Goal: Task Accomplishment & Management: Complete application form

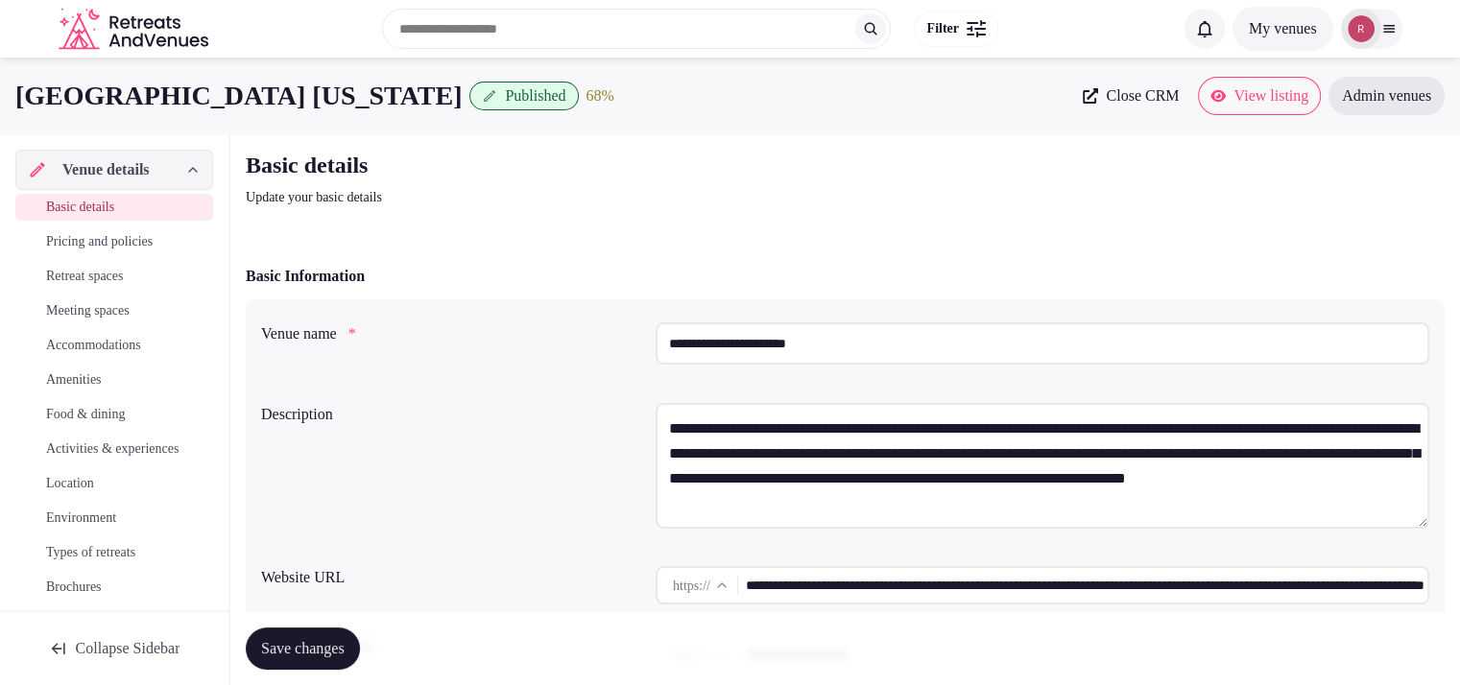
click at [1368, 31] on img at bounding box center [1361, 28] width 27 height 27
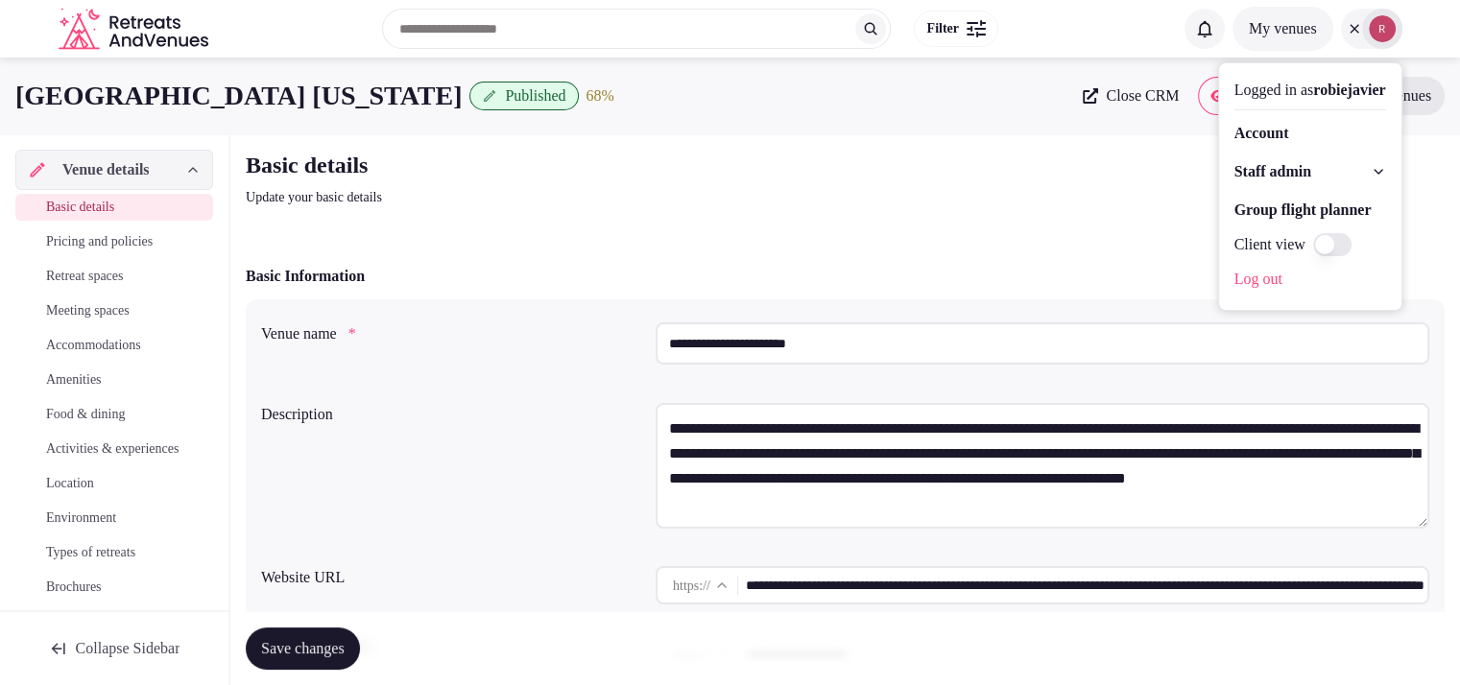
click at [1243, 166] on span "Staff admin" at bounding box center [1273, 171] width 77 height 23
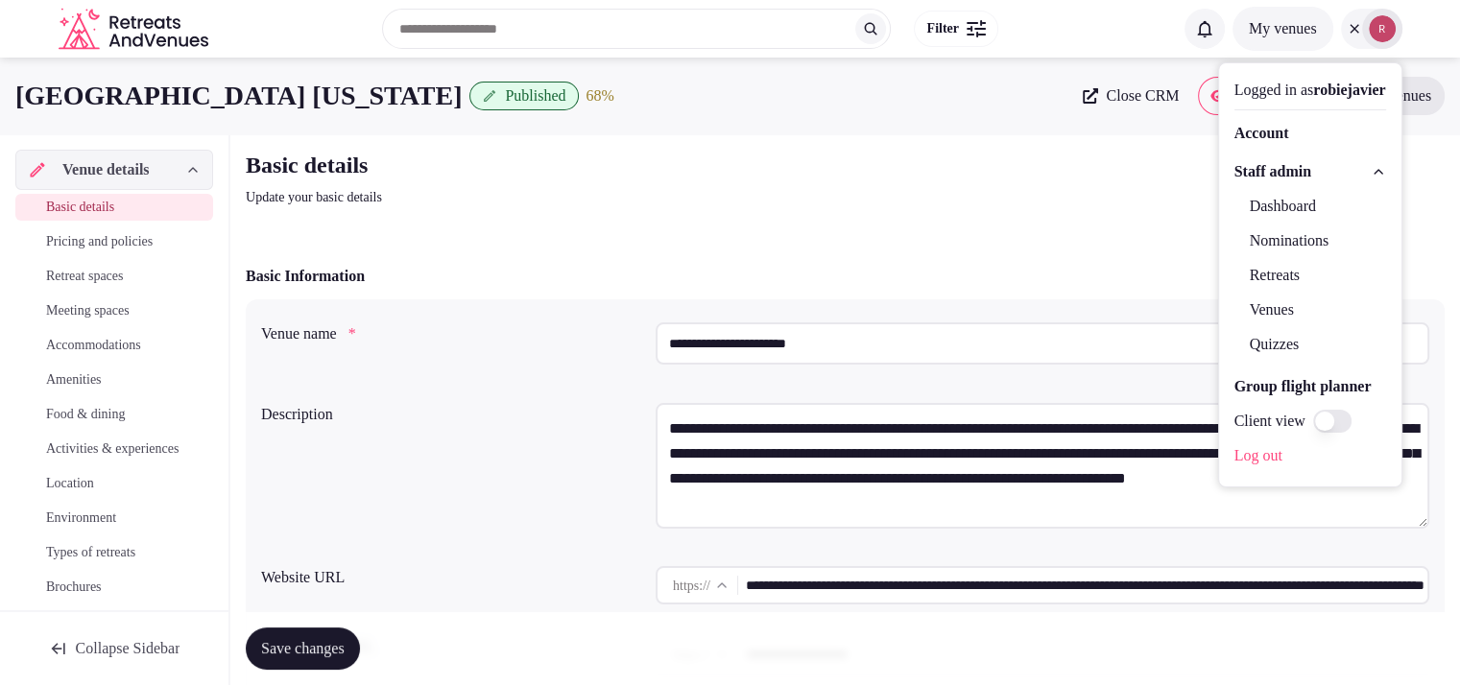
click at [1235, 310] on link "Venues" at bounding box center [1311, 310] width 152 height 31
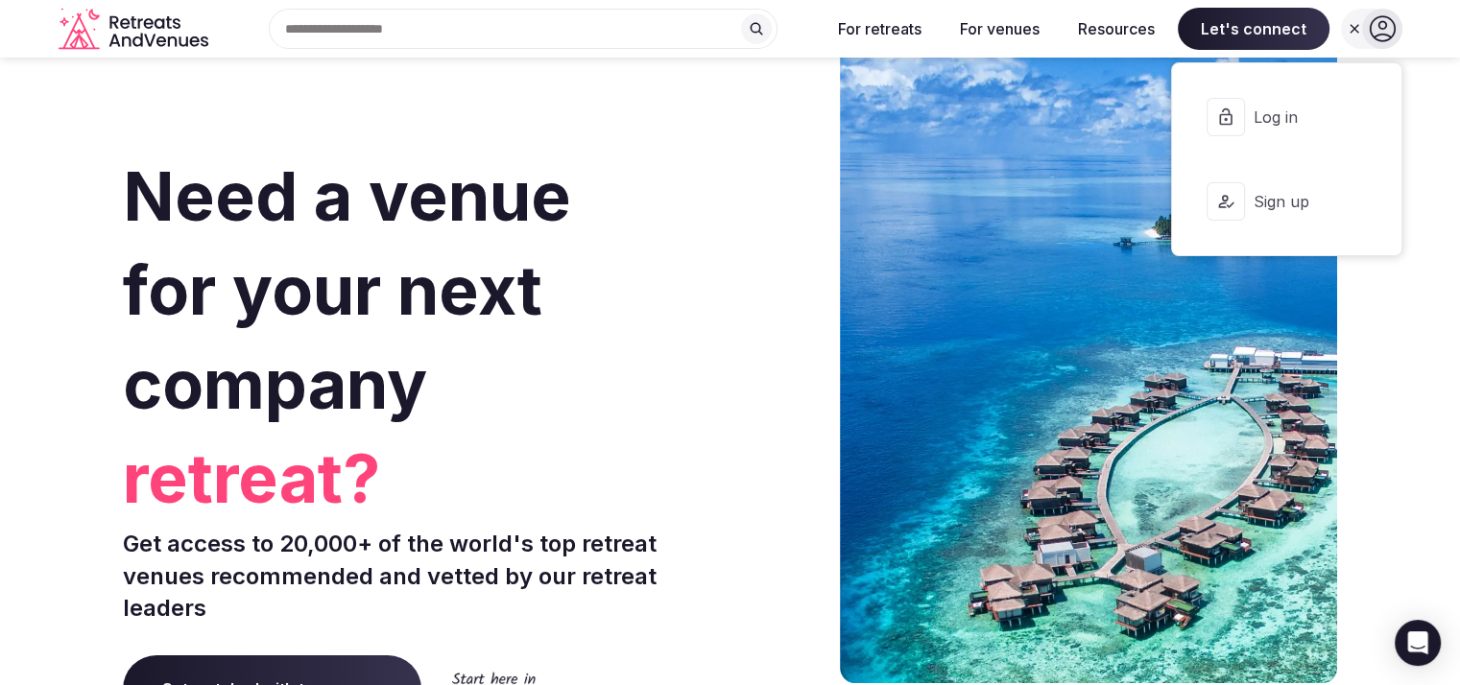
click at [1279, 118] on span "Log in" at bounding box center [1299, 117] width 92 height 21
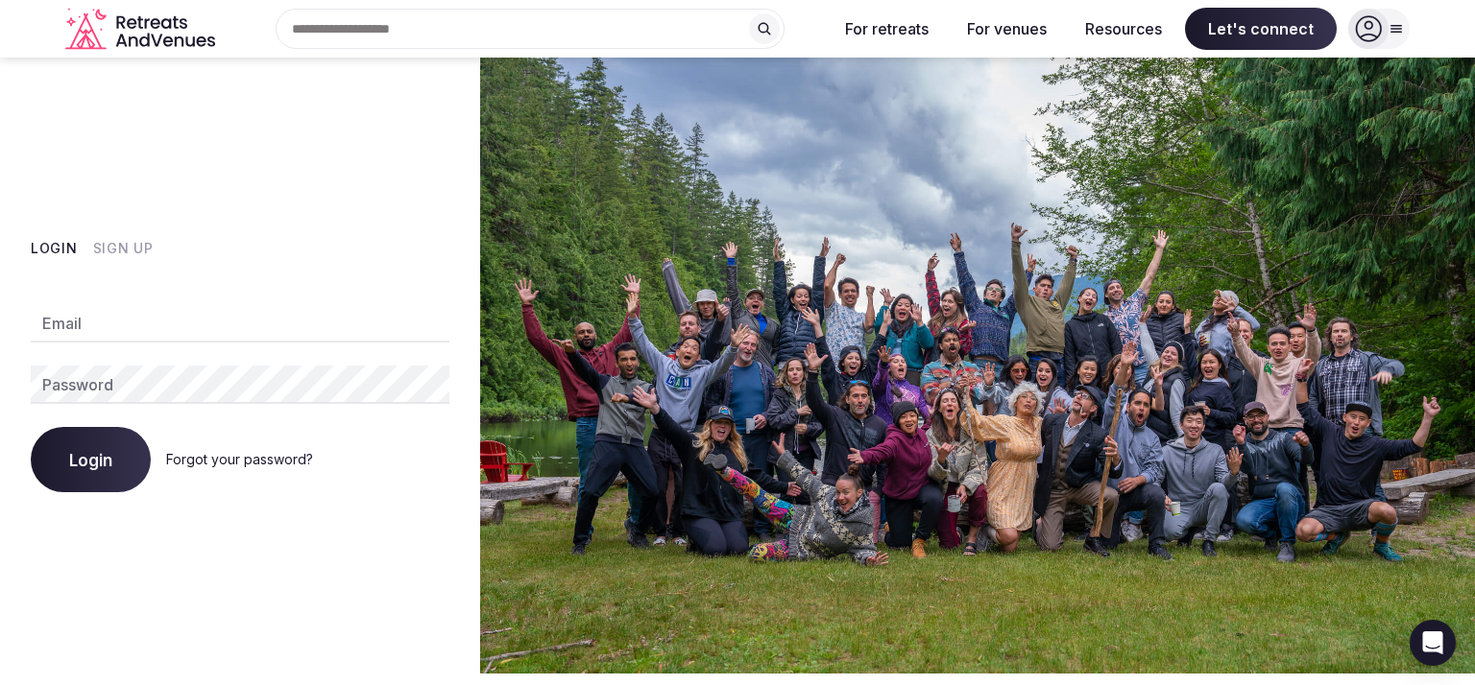
type input "**********"
click at [98, 455] on span "Login" at bounding box center [90, 459] width 43 height 19
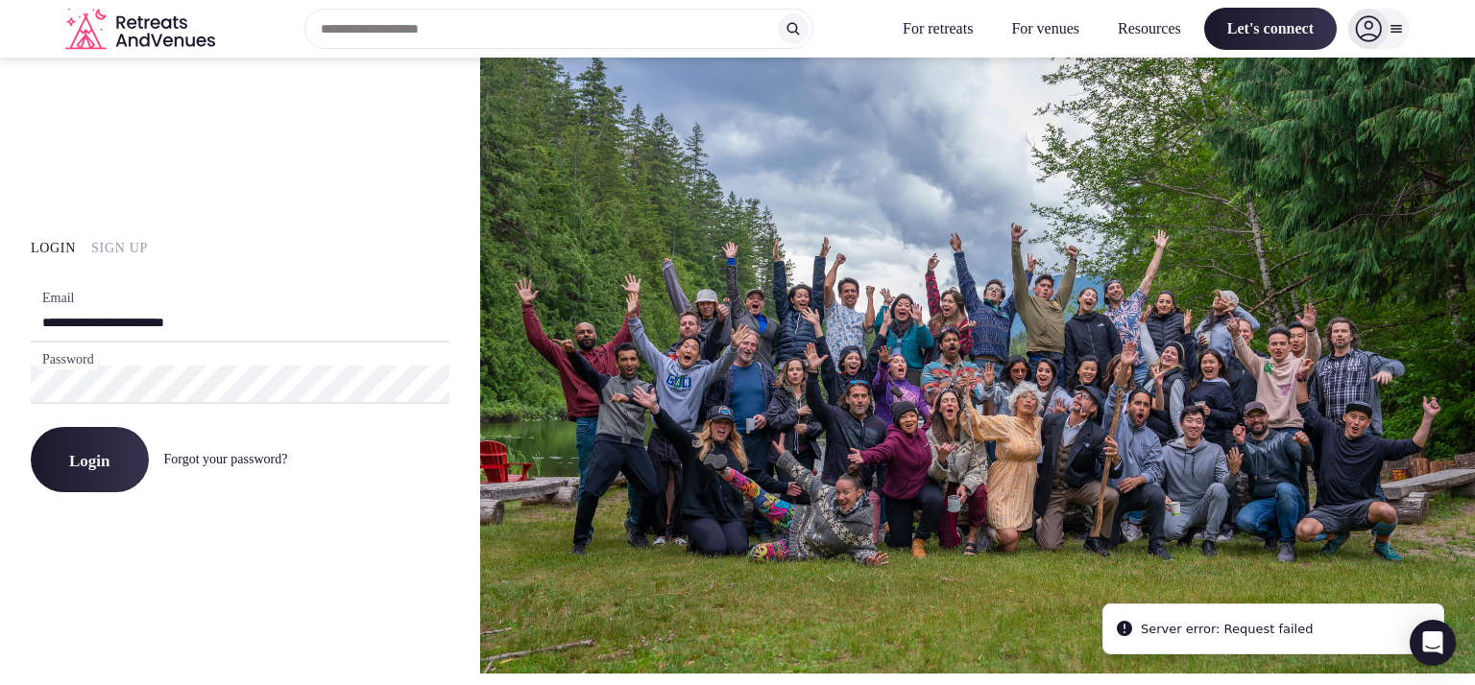
click at [112, 454] on button "Login" at bounding box center [90, 459] width 118 height 65
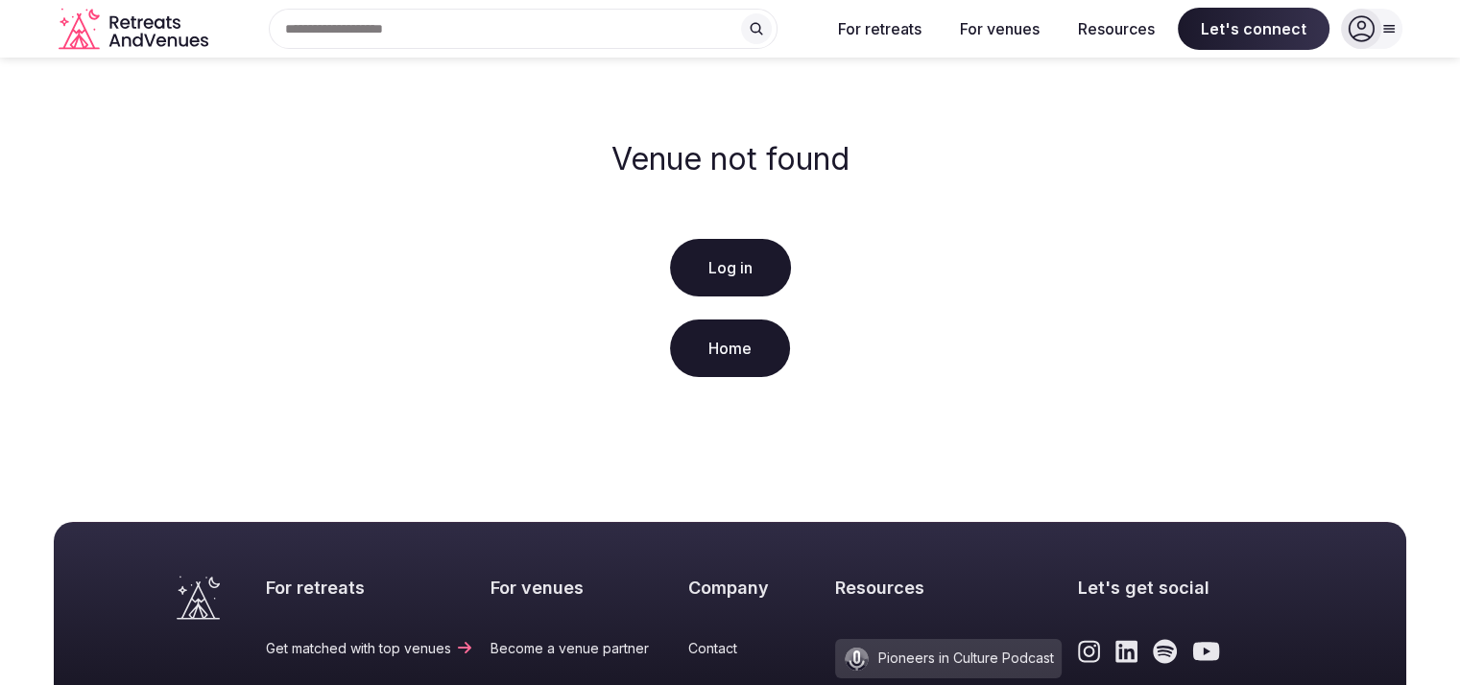
click at [687, 280] on link "Log in" at bounding box center [730, 268] width 121 height 58
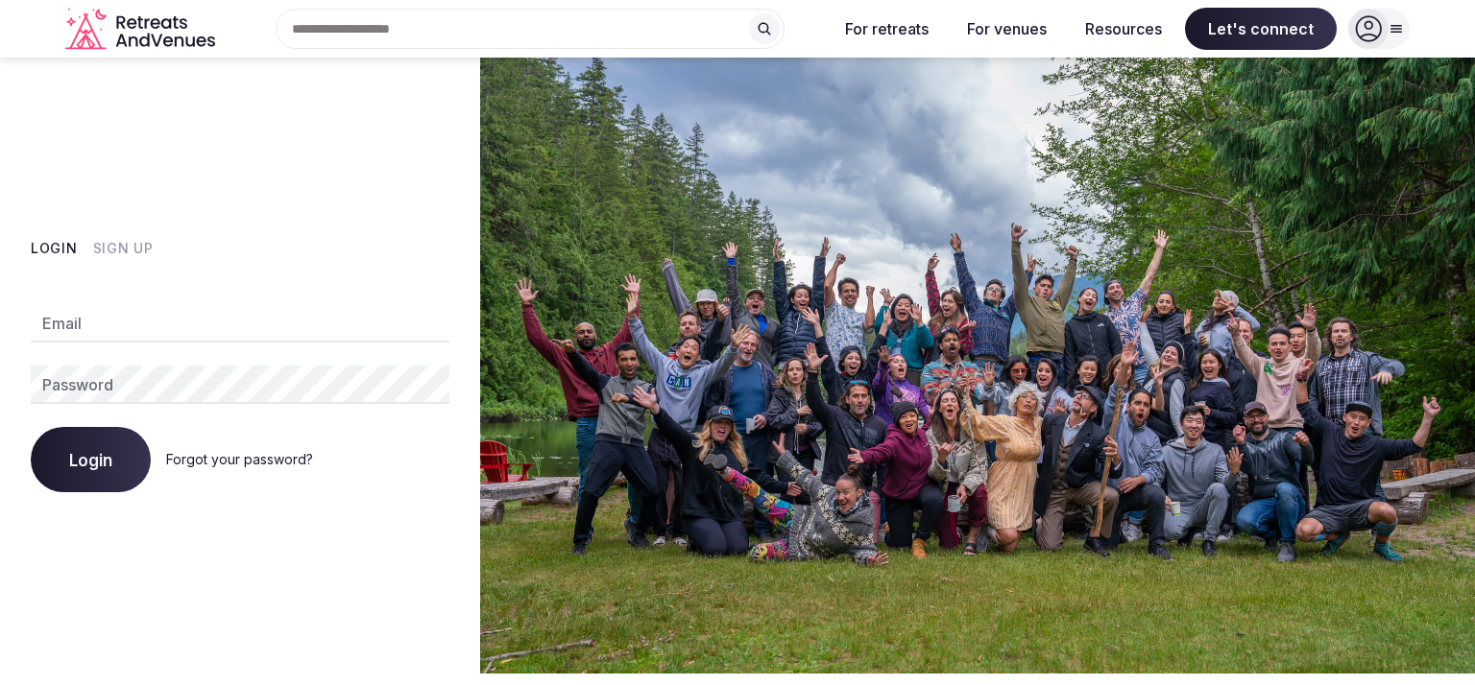
type input "**********"
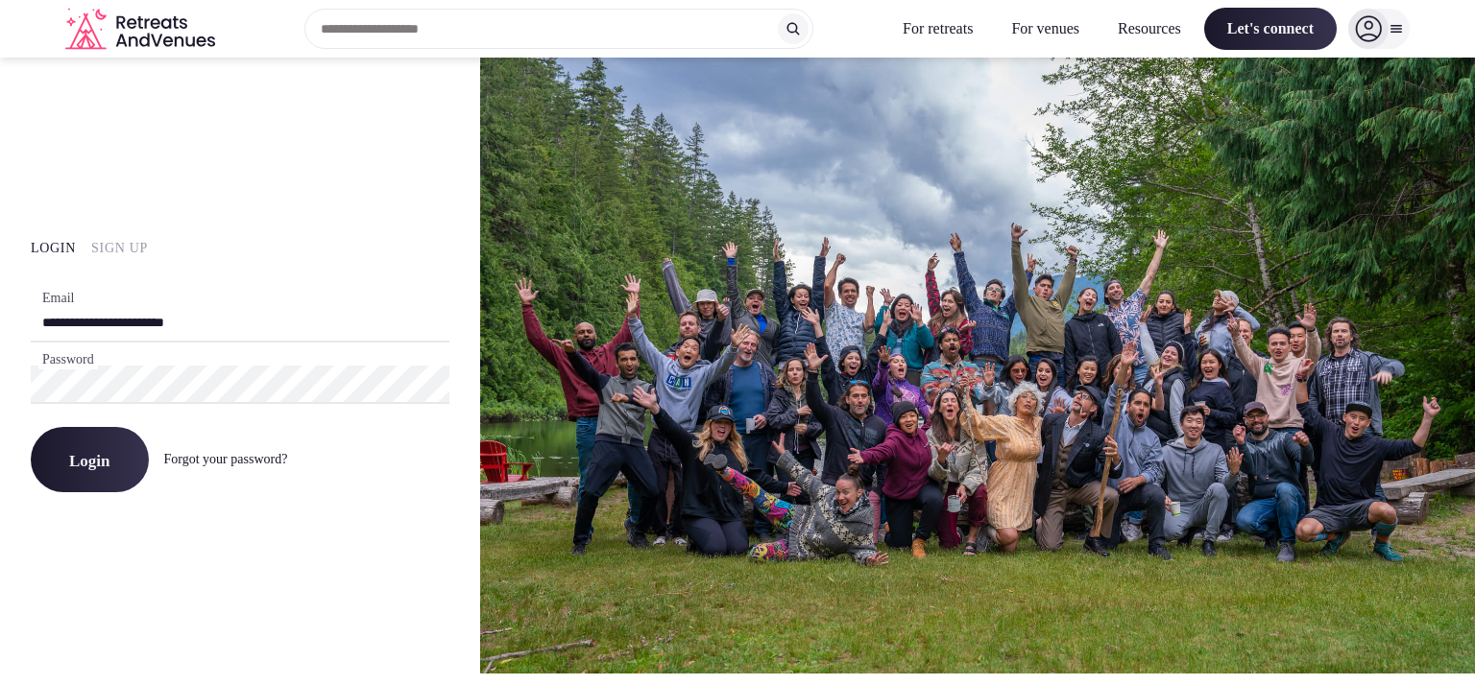
click at [115, 468] on button "Login" at bounding box center [90, 459] width 118 height 65
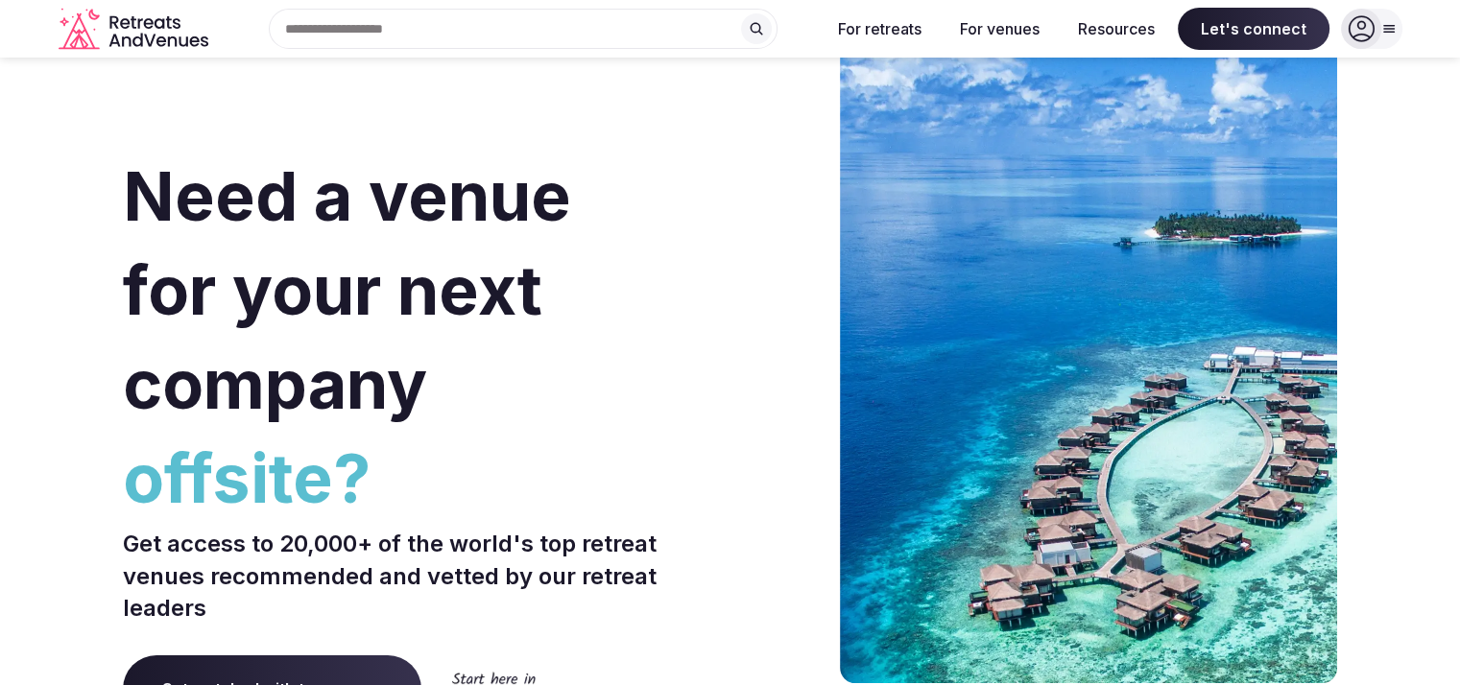
click at [1356, 41] on icon at bounding box center [1361, 28] width 27 height 27
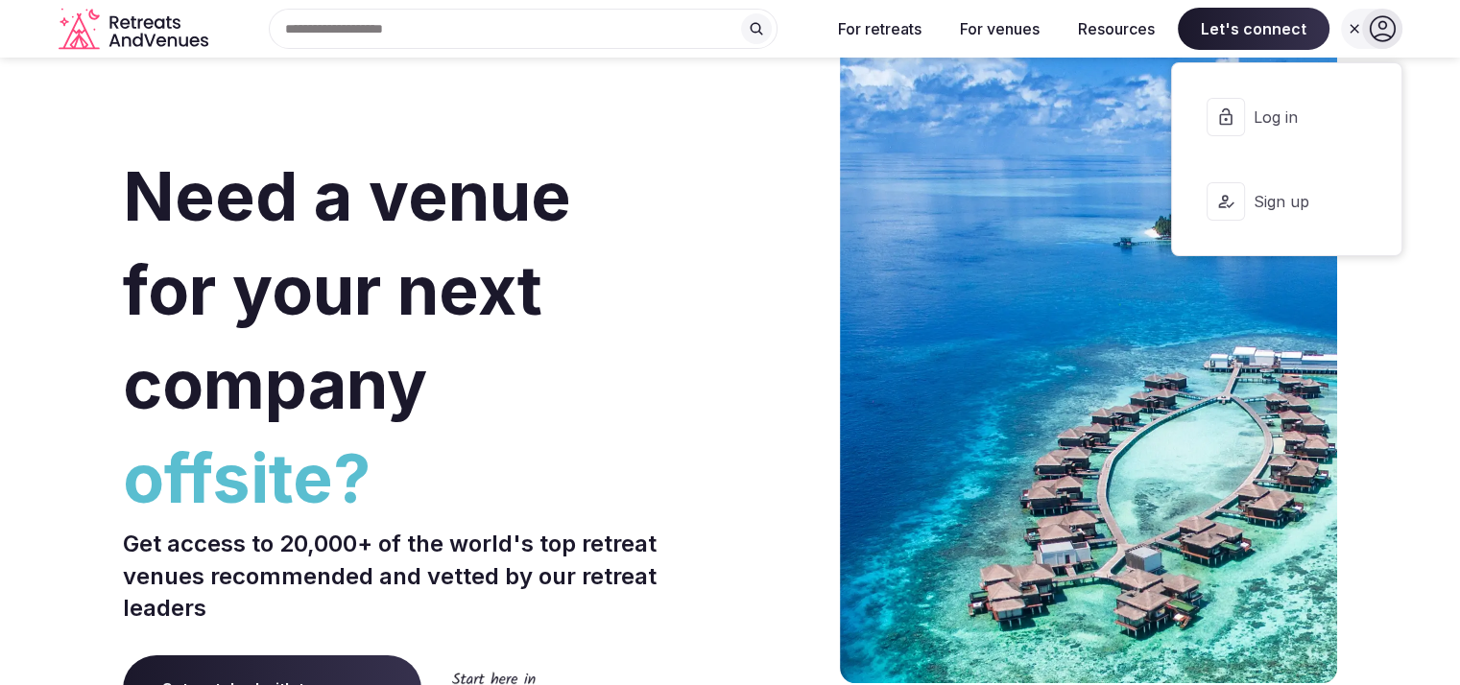
click at [1249, 134] on button "Log in" at bounding box center [1287, 117] width 198 height 77
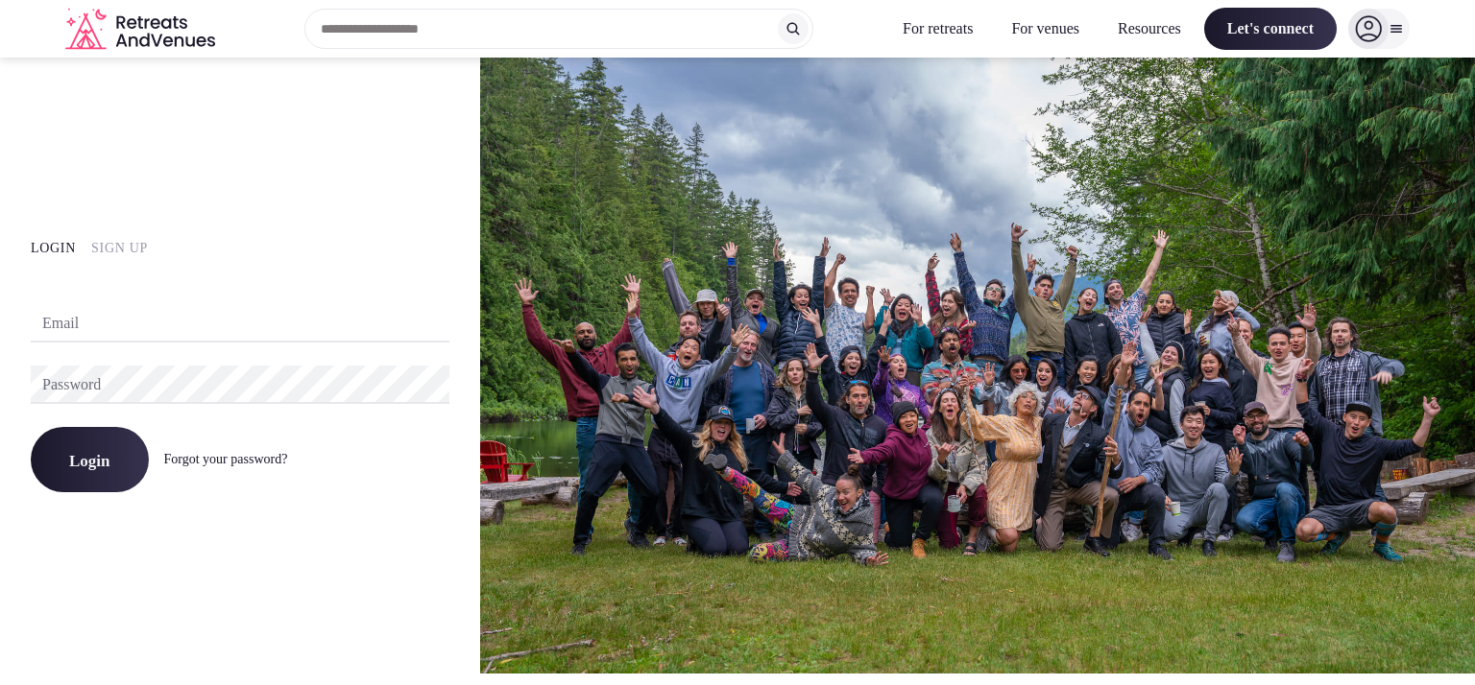
type input "**********"
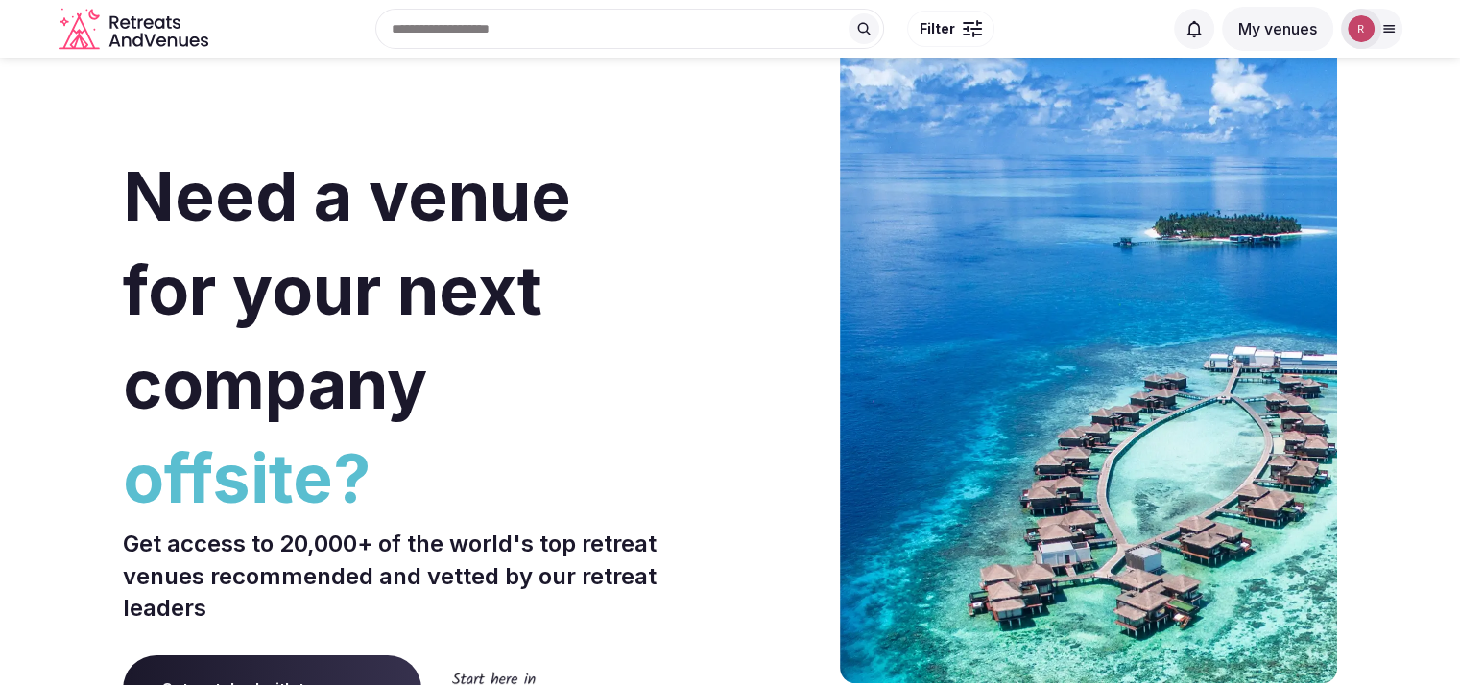
click at [1371, 21] on img at bounding box center [1361, 28] width 27 height 27
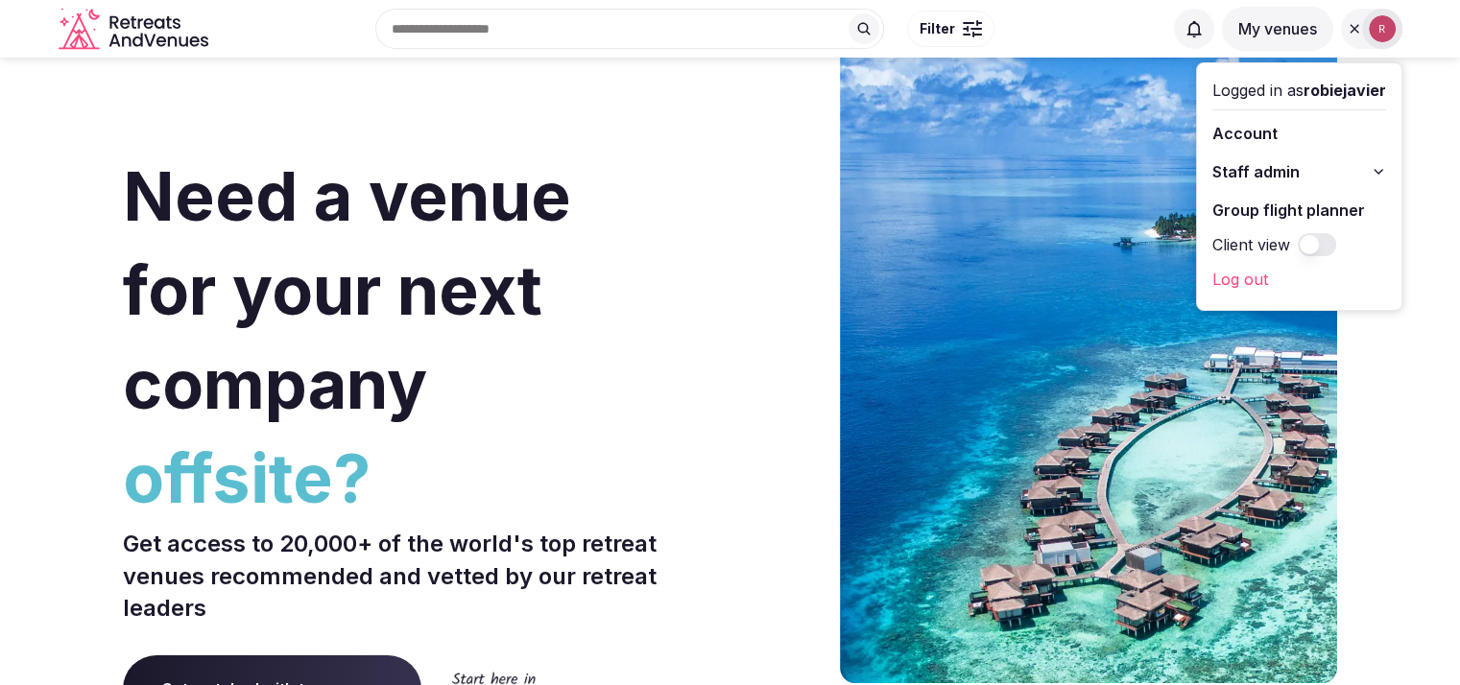
click at [1244, 177] on span "Staff admin" at bounding box center [1255, 171] width 87 height 23
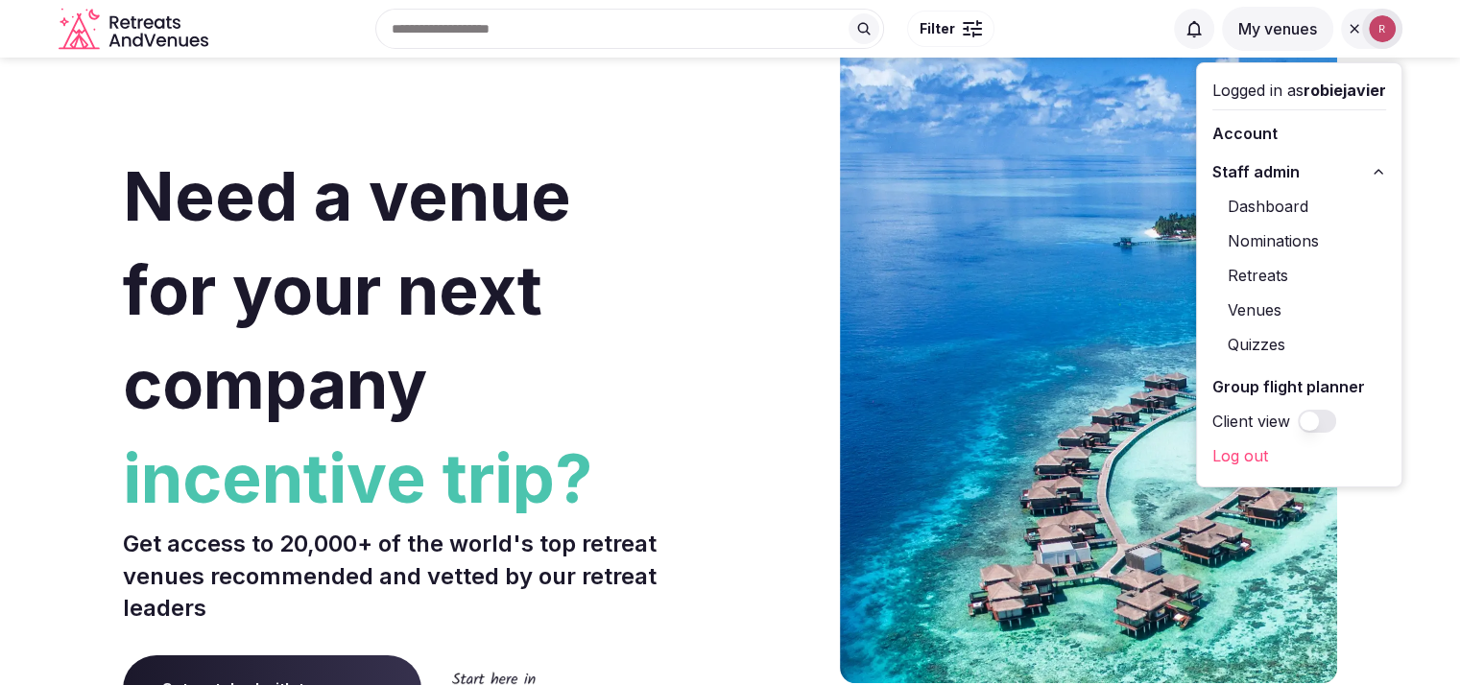
click at [1244, 315] on link "Venues" at bounding box center [1299, 310] width 174 height 31
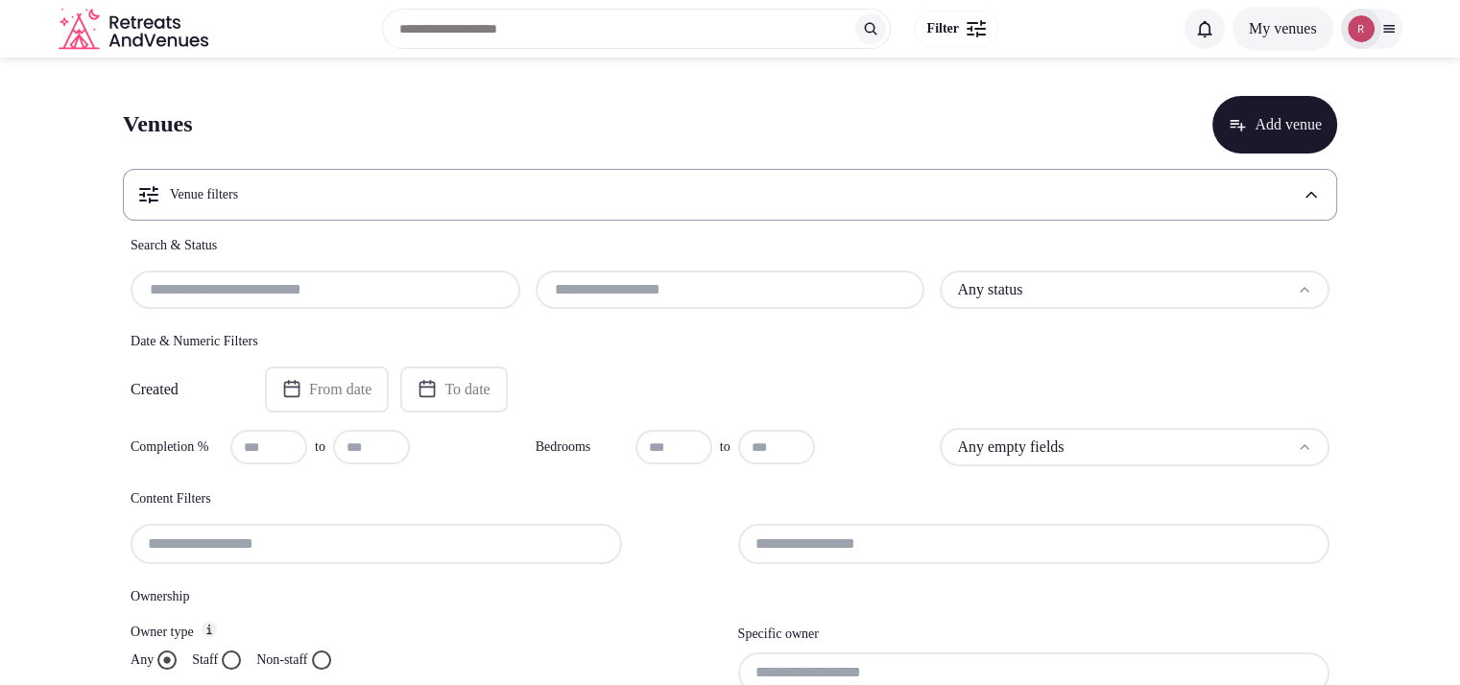
click at [1392, 26] on icon at bounding box center [1388, 29] width 11 height 7
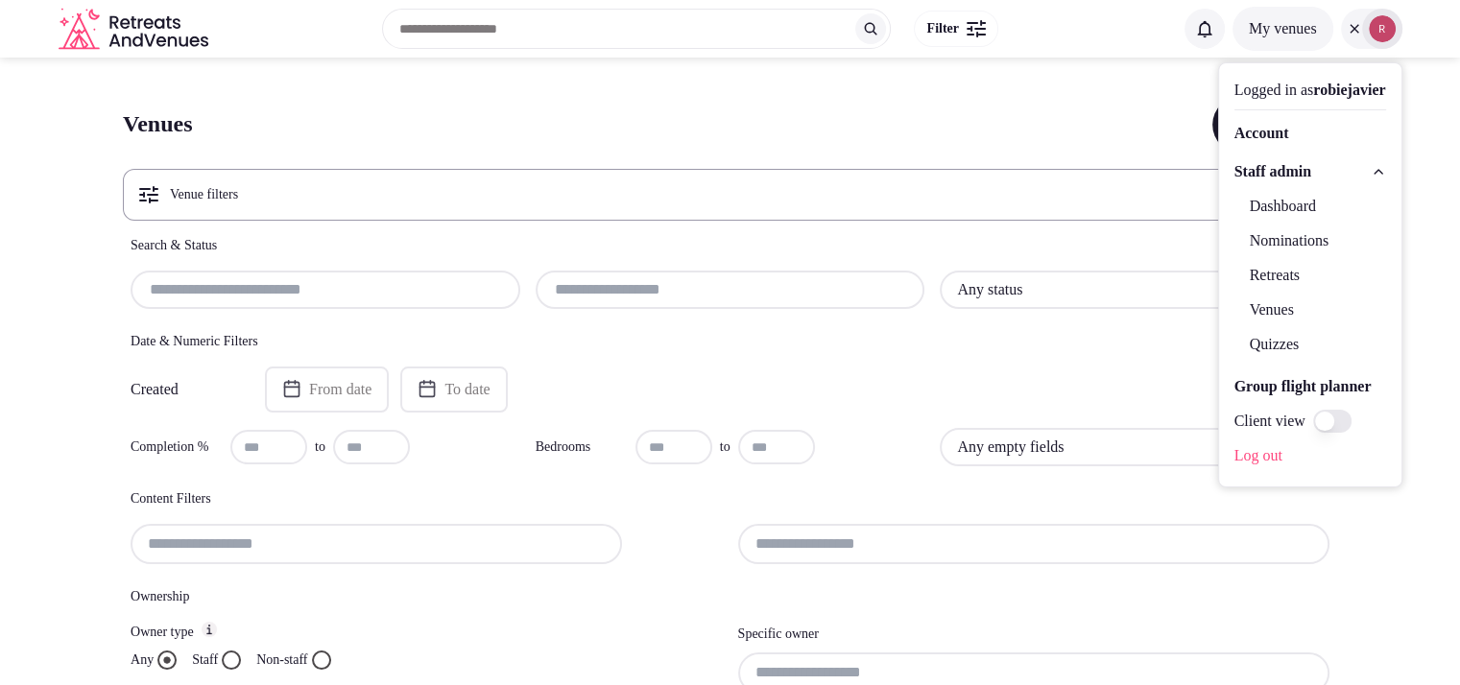
click at [653, 296] on input "text" at bounding box center [730, 289] width 374 height 23
paste input "**********"
type input "**********"
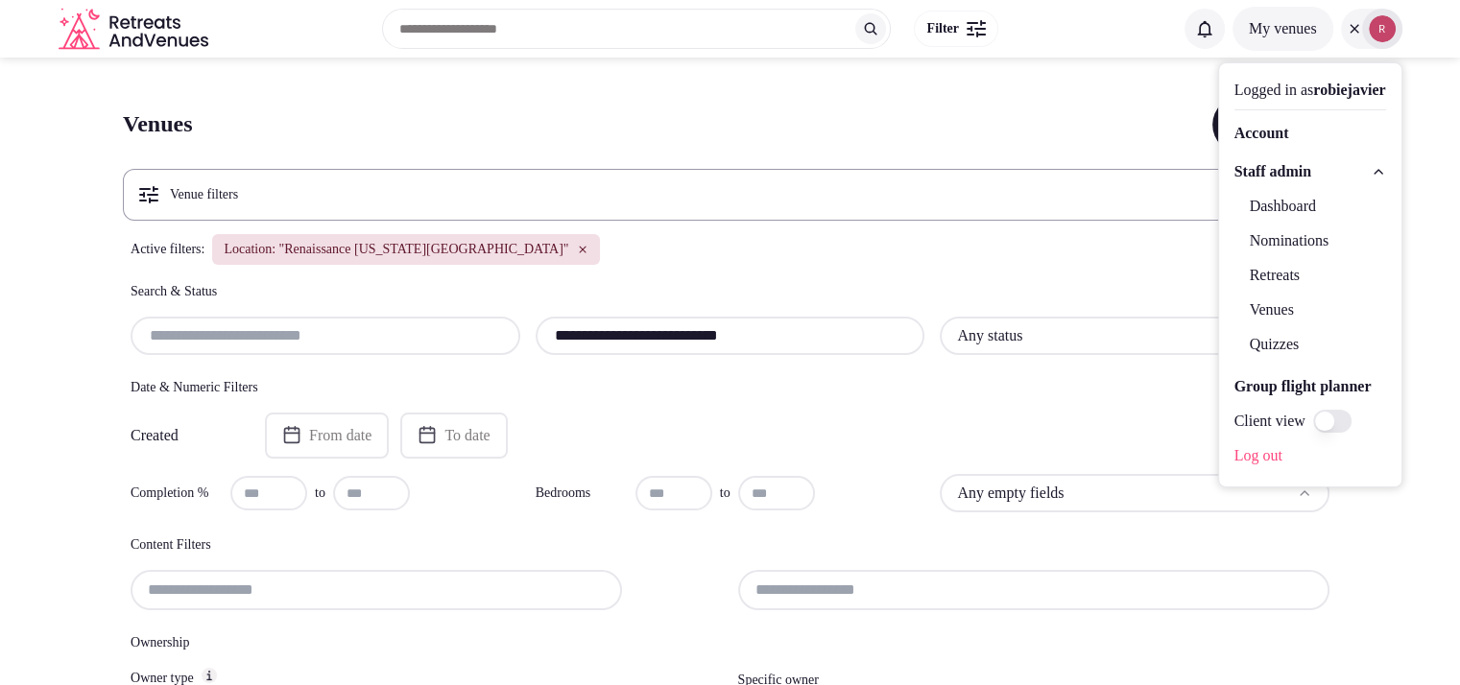
drag, startPoint x: 794, startPoint y: 336, endPoint x: 533, endPoint y: 322, distance: 261.5
click at [533, 322] on div "**********" at bounding box center [730, 336] width 1199 height 38
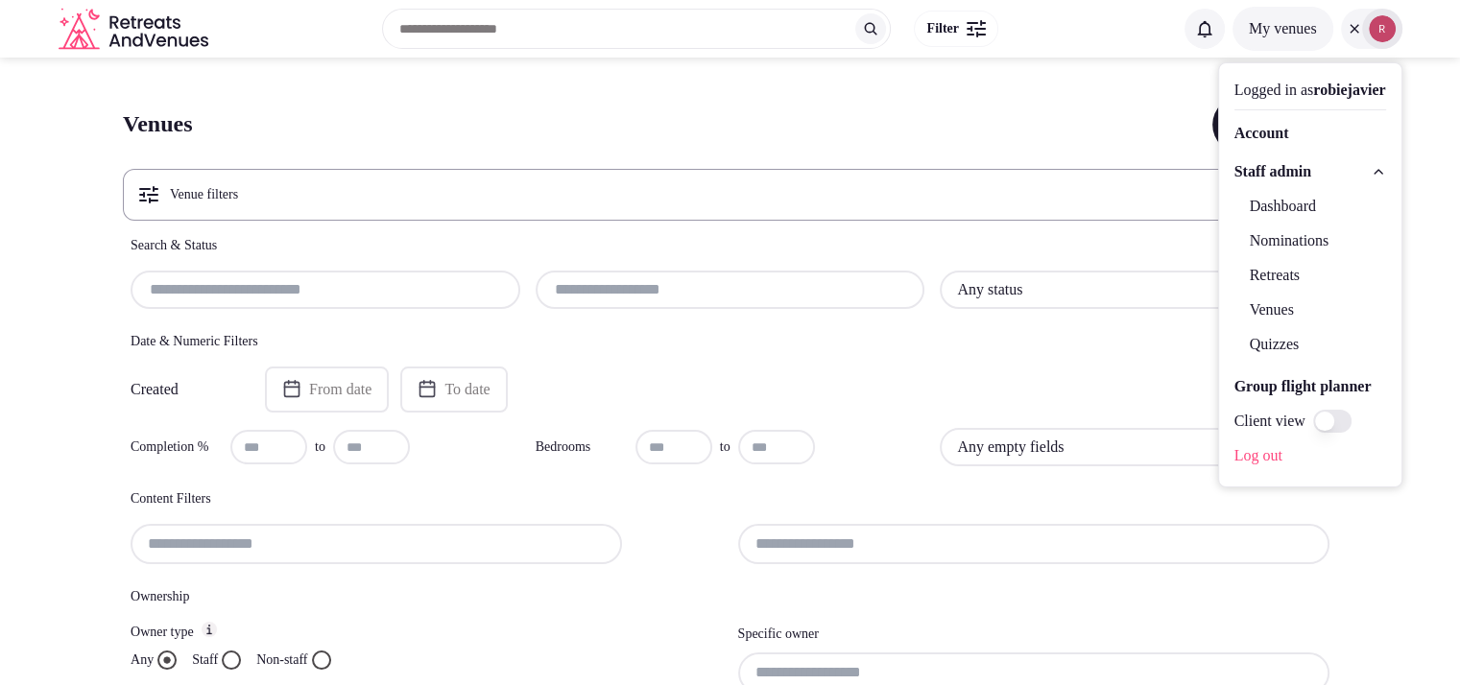
click at [226, 300] on input "text" at bounding box center [325, 289] width 374 height 23
paste input "**********"
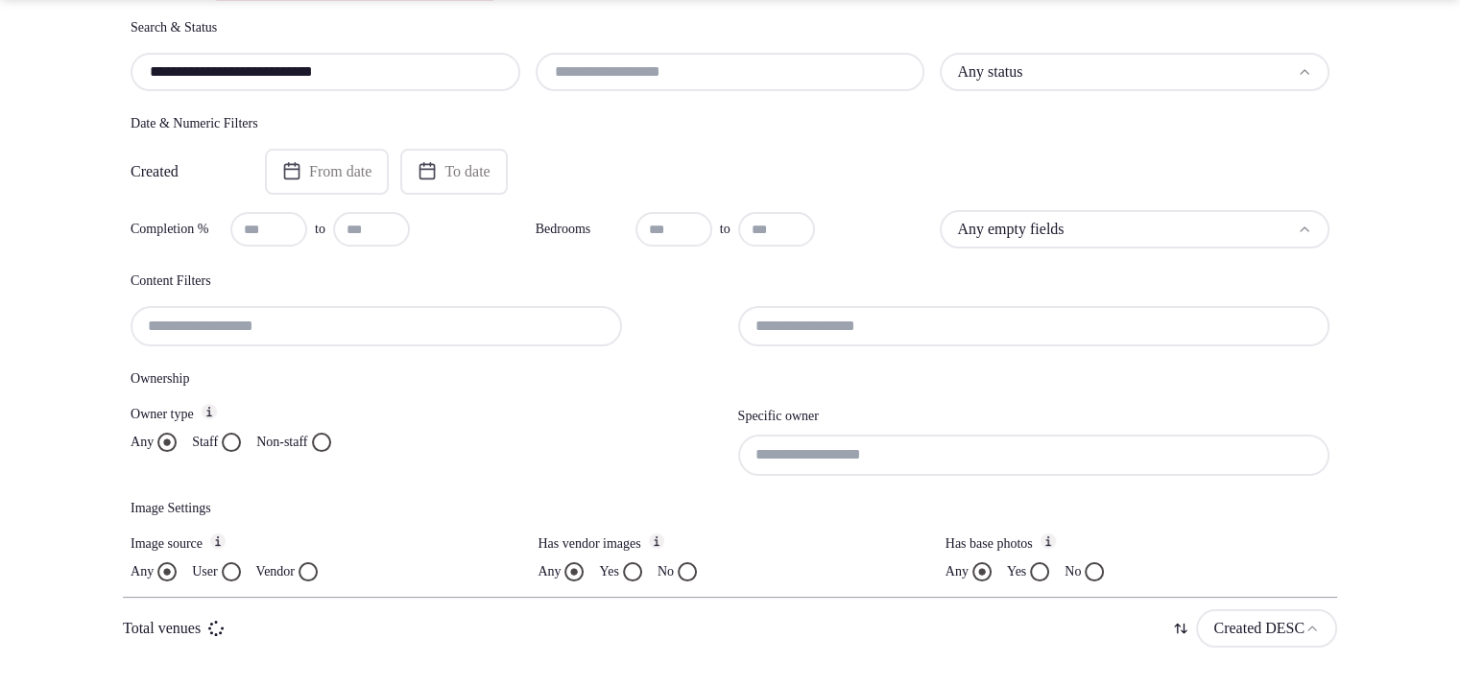
scroll to position [273, 0]
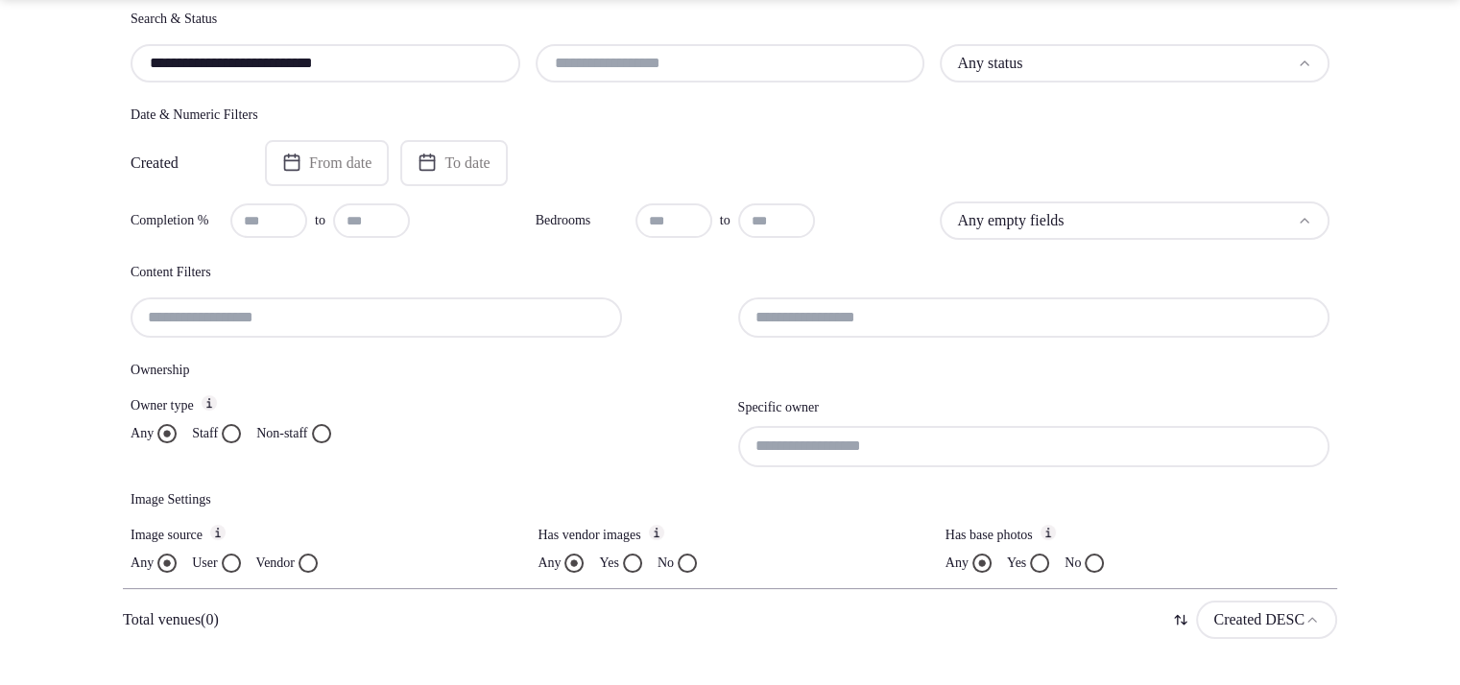
type input "**********"
click at [1399, 300] on section "**********" at bounding box center [730, 264] width 1460 height 958
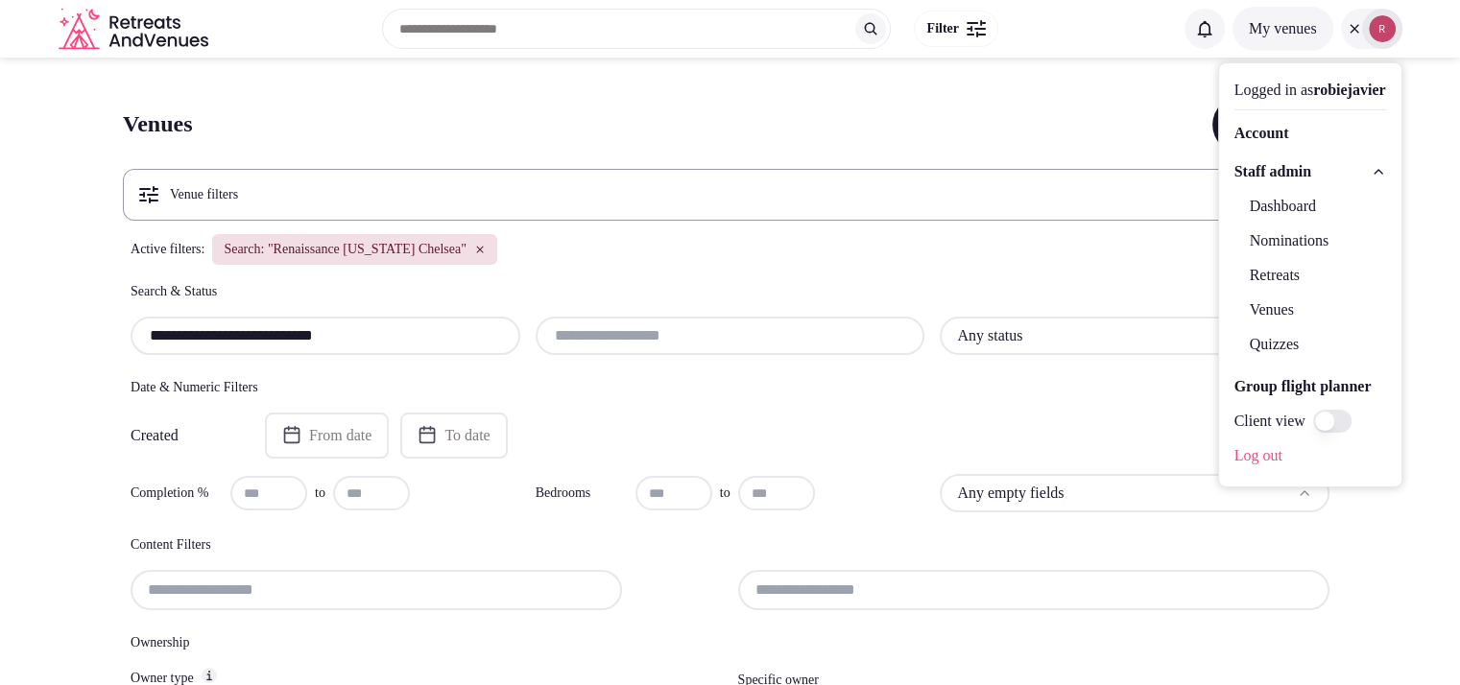
scroll to position [326, 0]
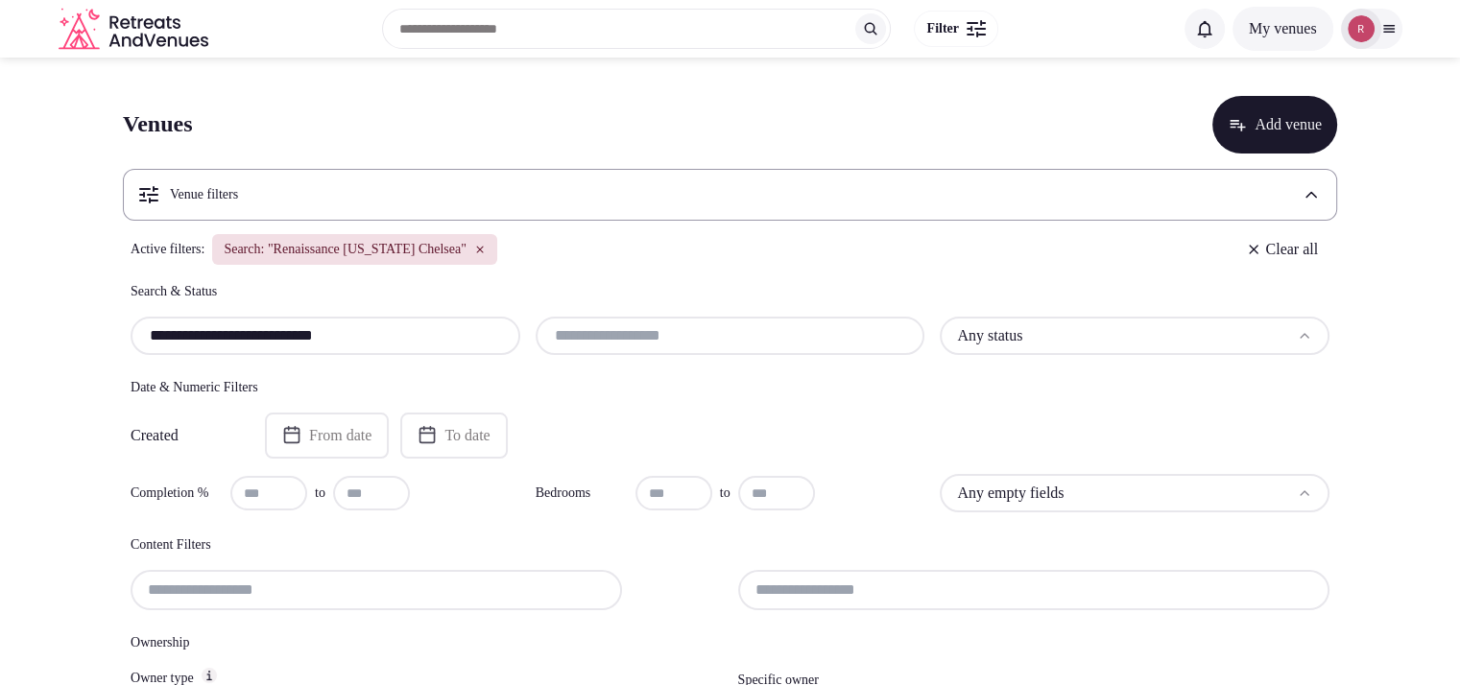
click at [486, 252] on icon "button" at bounding box center [480, 250] width 12 height 12
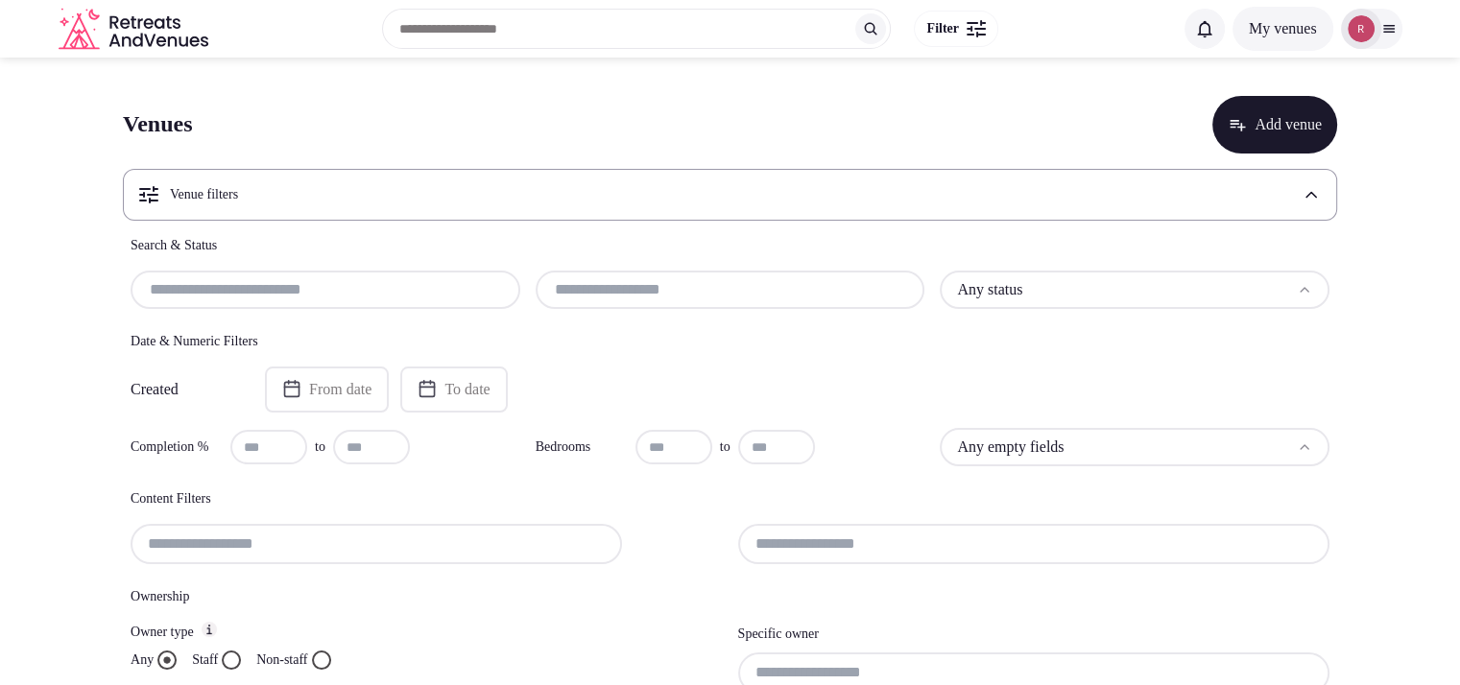
scroll to position [227, 0]
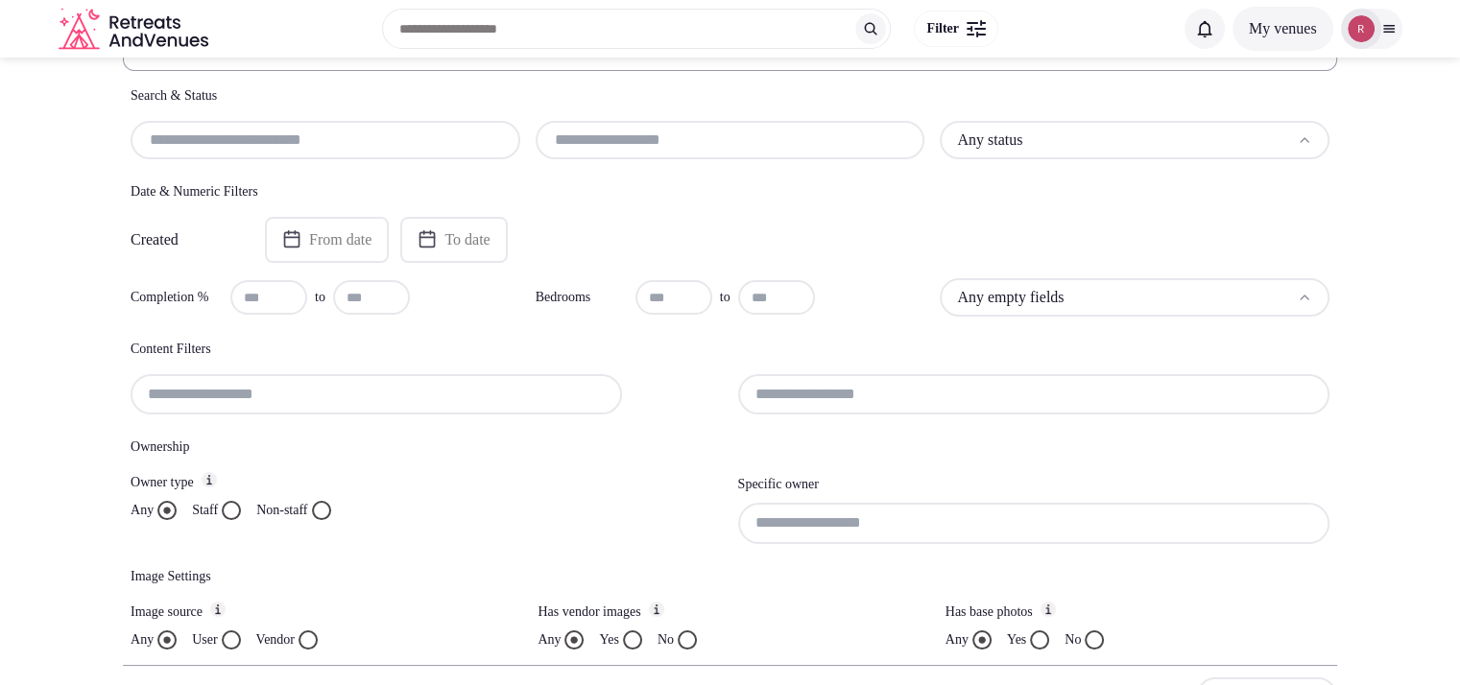
scroll to position [98, 0]
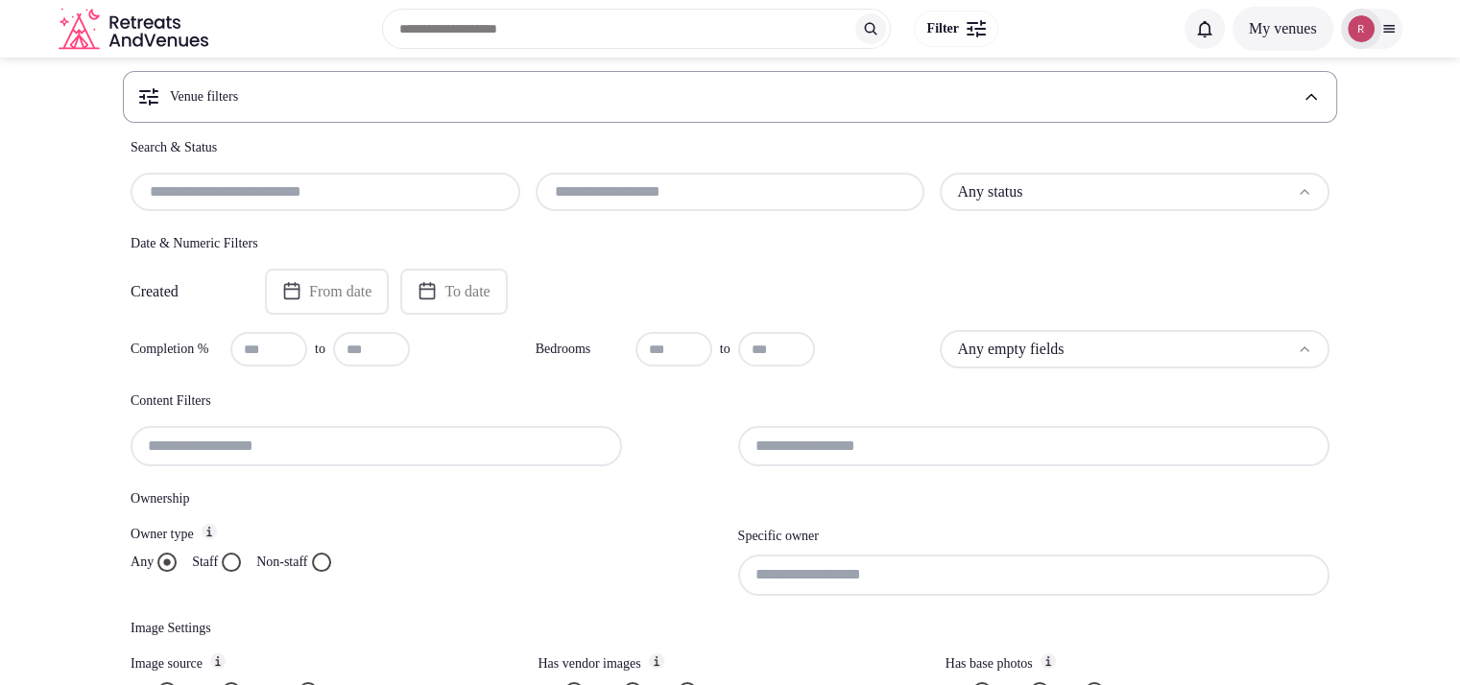
click at [291, 192] on input "text" at bounding box center [325, 191] width 374 height 23
paste input "**********"
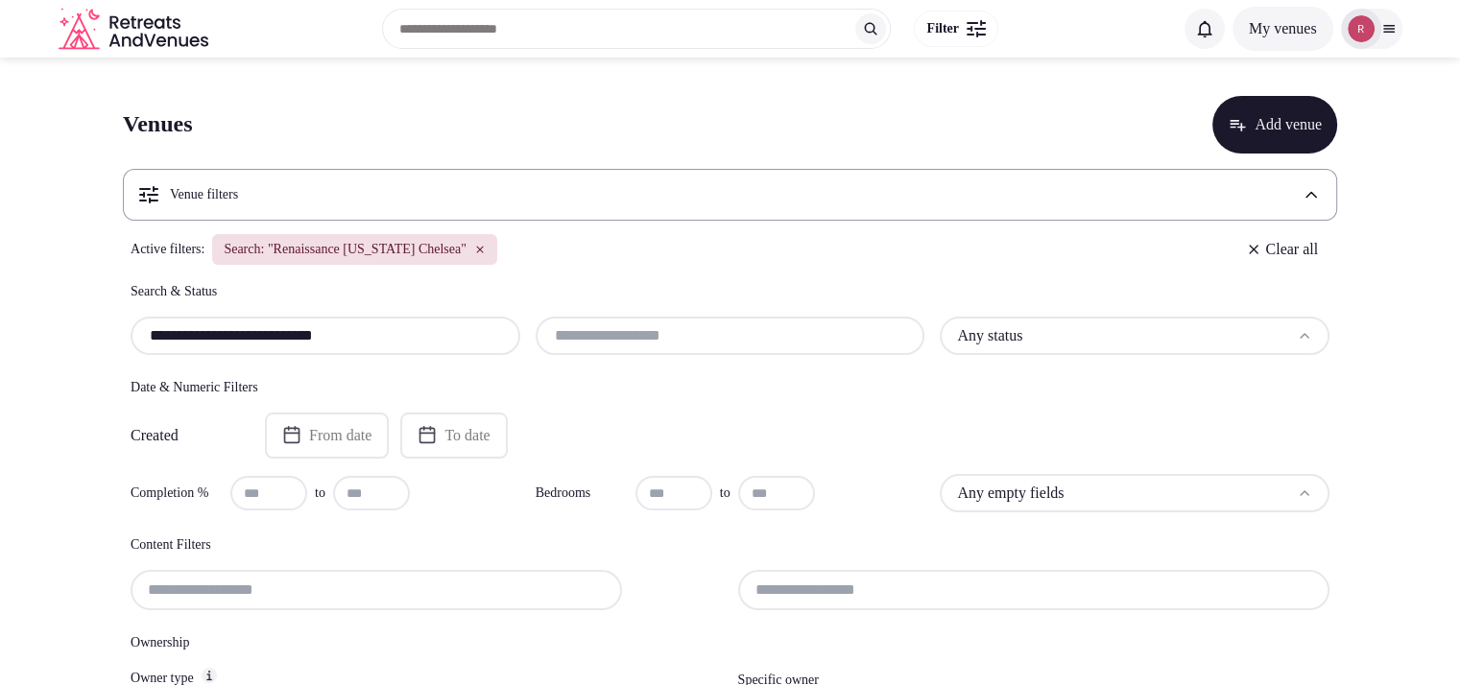
type input "**********"
click at [1366, 25] on img at bounding box center [1361, 28] width 27 height 27
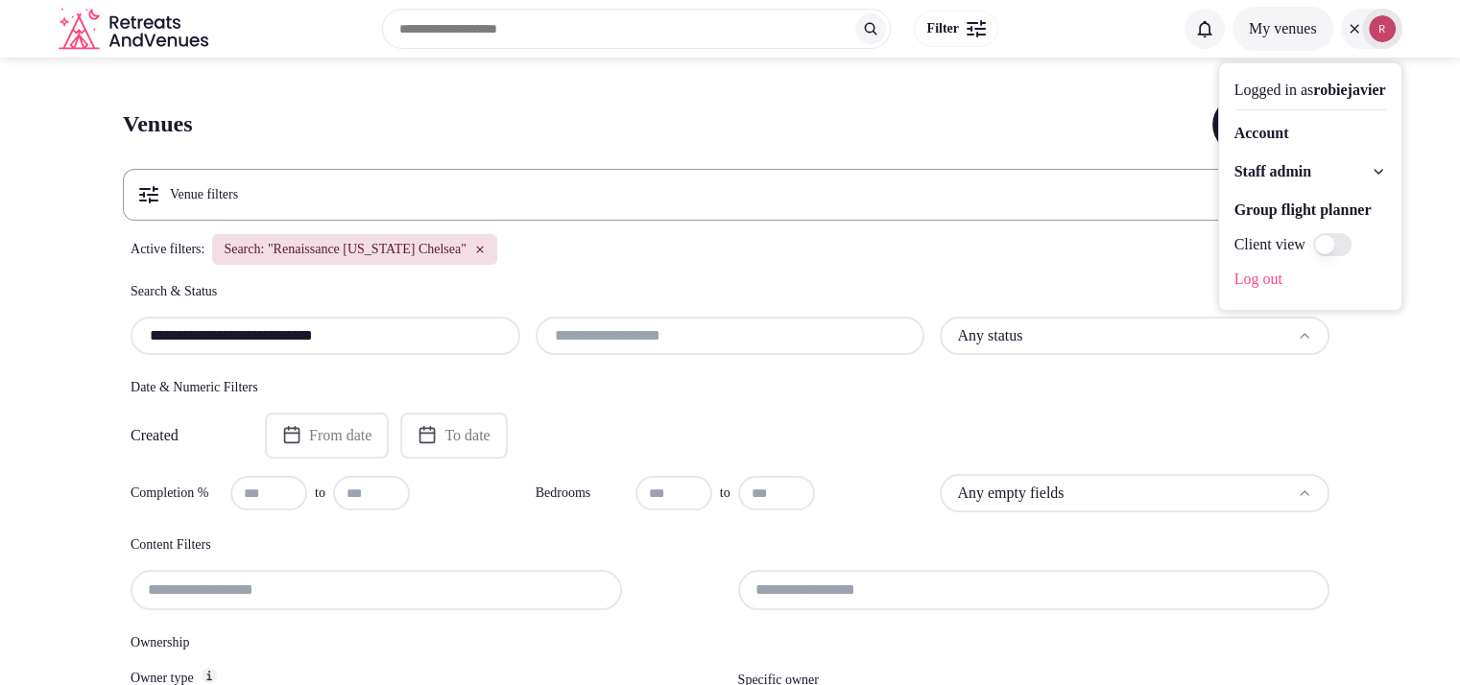
click at [1260, 178] on span "Staff admin" at bounding box center [1273, 171] width 77 height 23
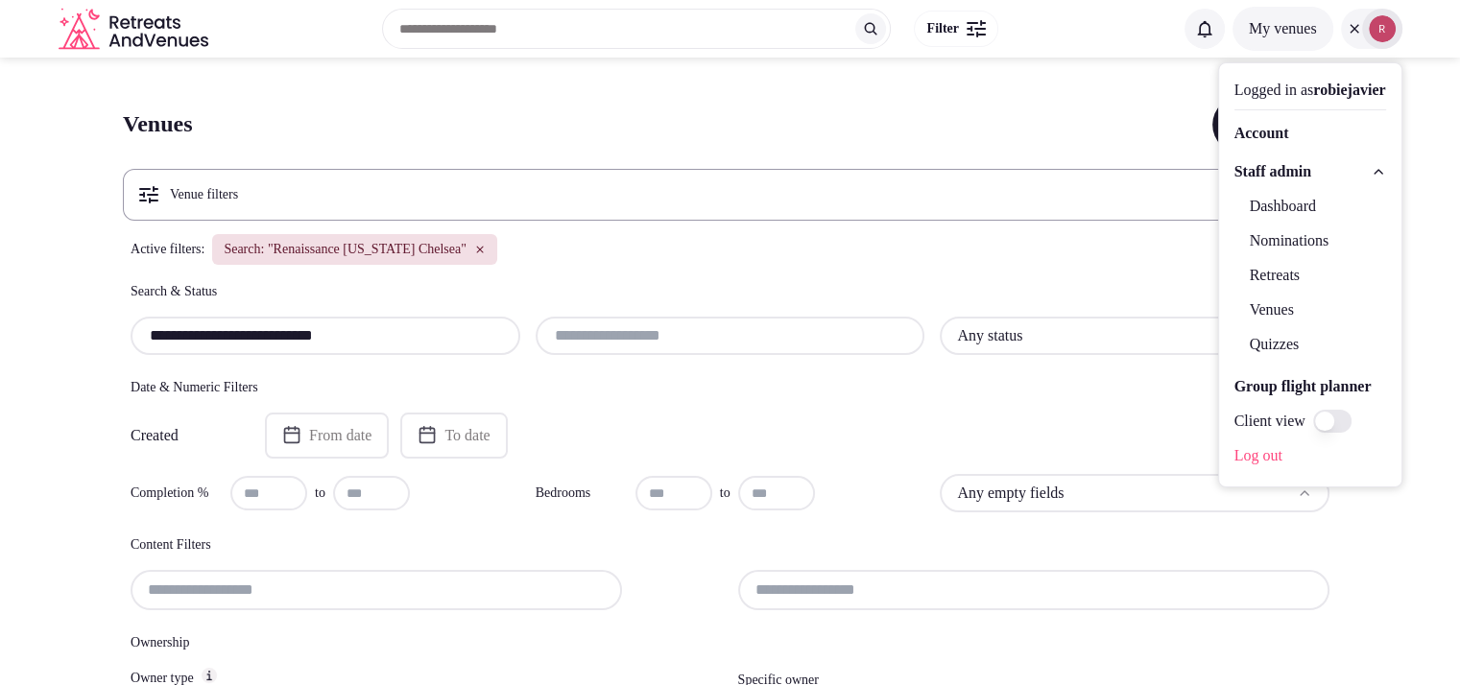
click at [1260, 202] on link "Dashboard" at bounding box center [1311, 206] width 152 height 31
click at [1052, 114] on div "Venues Add venue" at bounding box center [730, 125] width 1214 height 58
click at [1016, 141] on div "Venues Add venue" at bounding box center [730, 125] width 1214 height 58
click at [1063, 120] on div "Venues Add venue" at bounding box center [730, 125] width 1214 height 58
click at [1079, 114] on div "Venues Add venue" at bounding box center [730, 125] width 1214 height 58
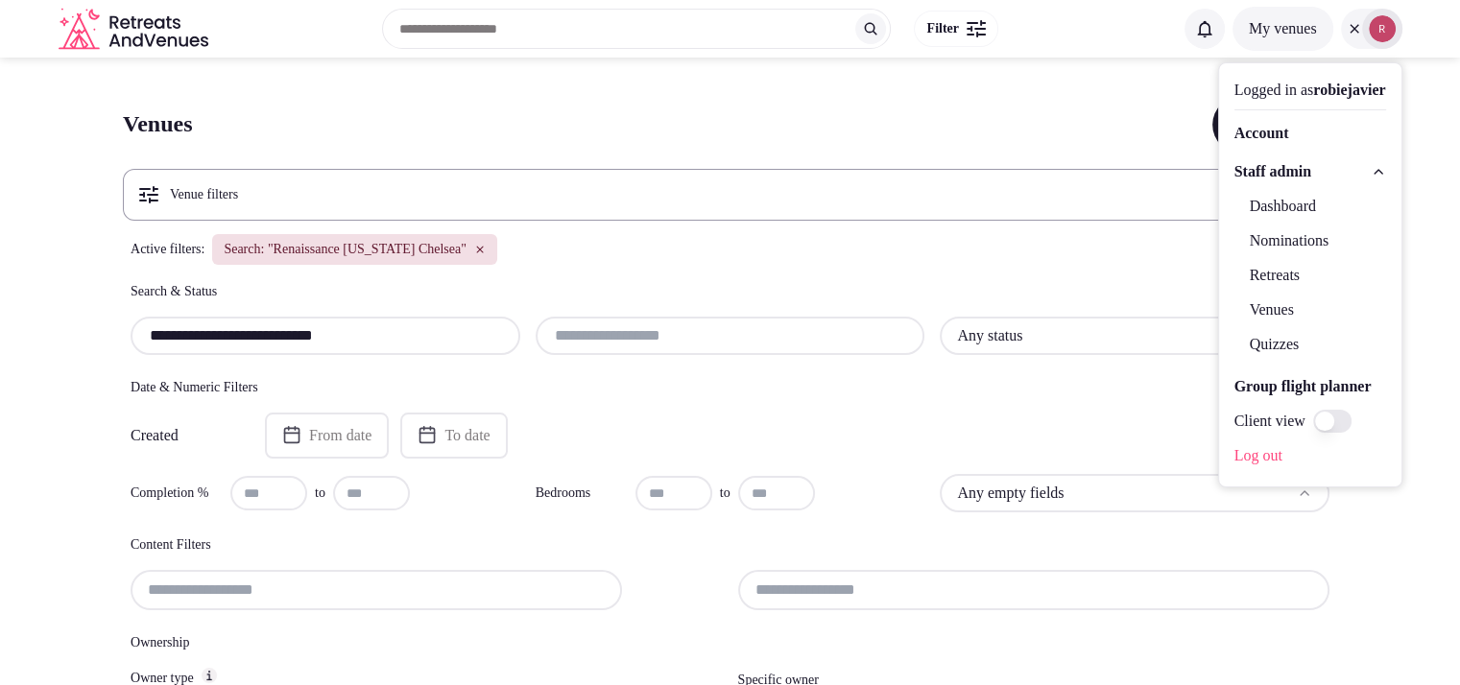
click at [1391, 526] on section "**********" at bounding box center [730, 537] width 1460 height 958
click at [1352, 29] on icon at bounding box center [1354, 28] width 15 height 15
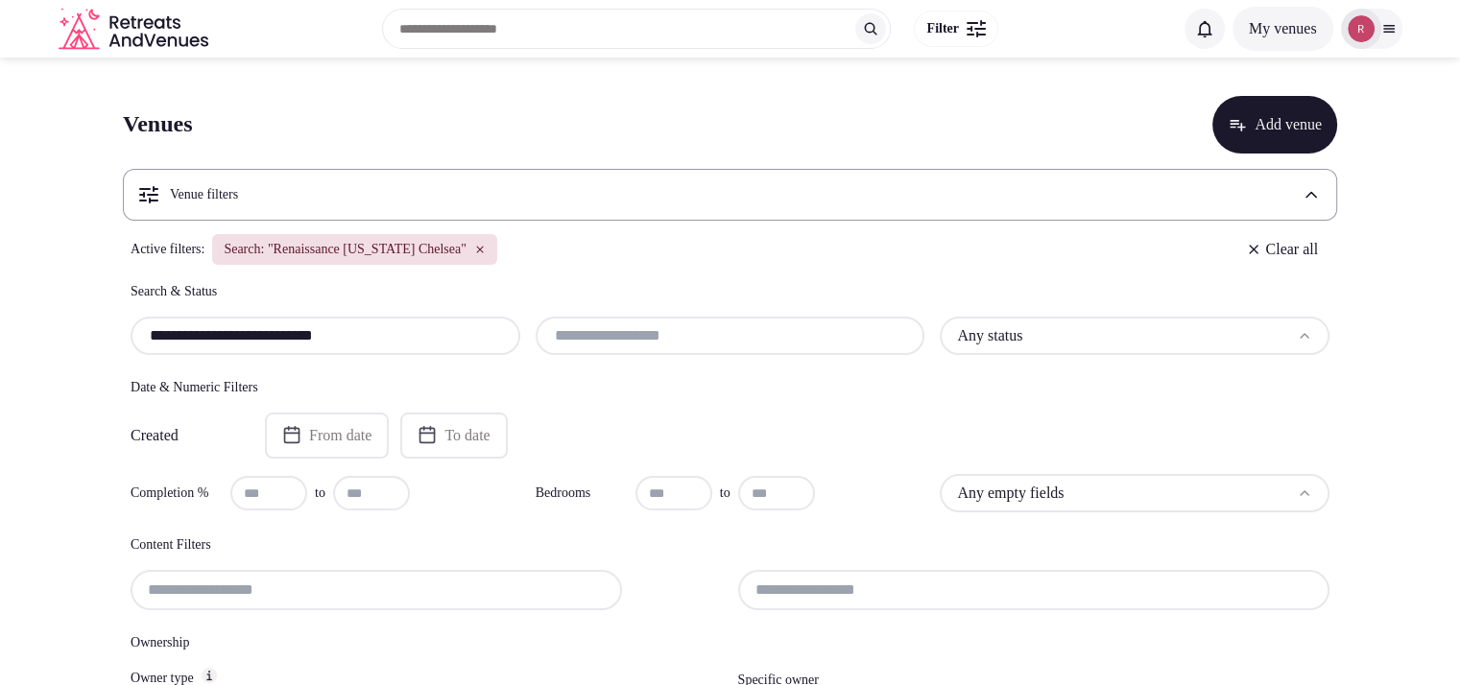
click at [1317, 110] on button "Add venue" at bounding box center [1274, 125] width 125 height 58
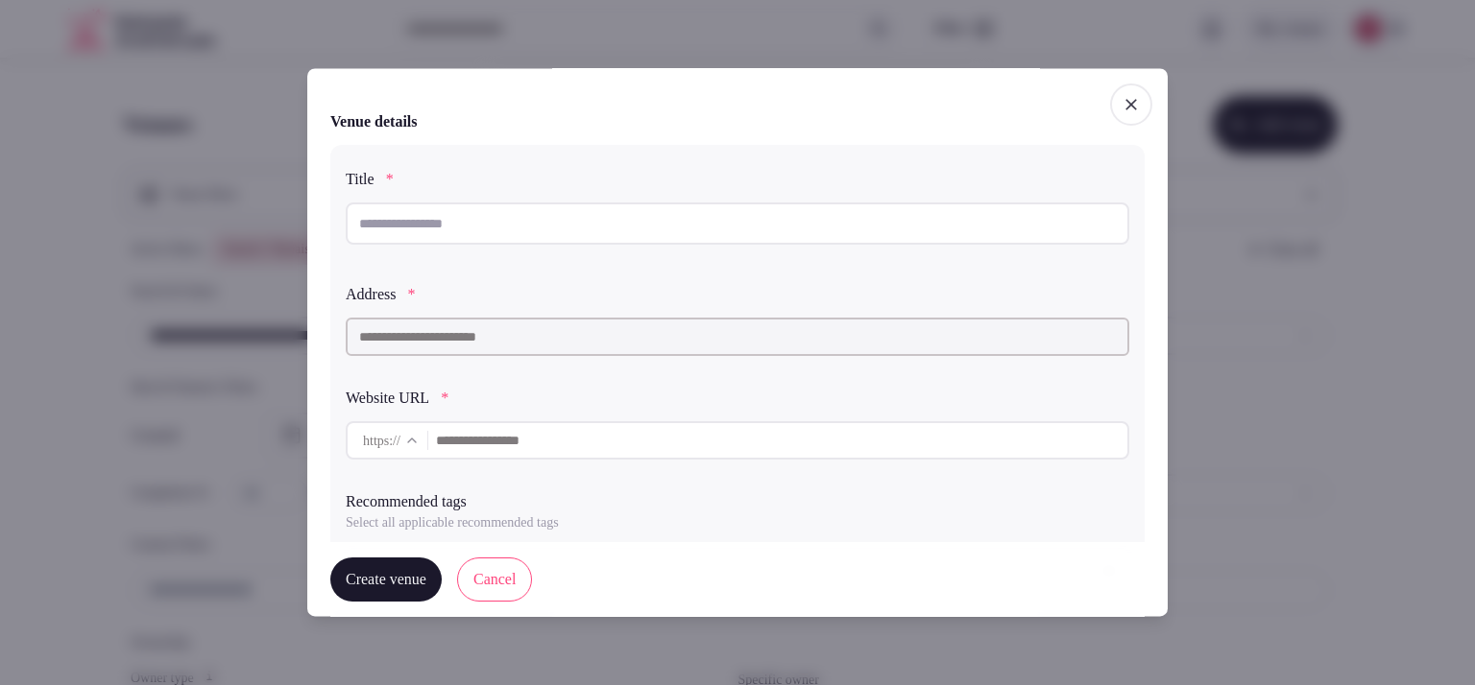
click at [457, 218] on input "text" at bounding box center [737, 224] width 783 height 42
paste input "**********"
drag, startPoint x: 459, startPoint y: 223, endPoint x: 352, endPoint y: 213, distance: 107.0
click at [352, 213] on input "**********" at bounding box center [737, 224] width 783 height 42
paste input "**********"
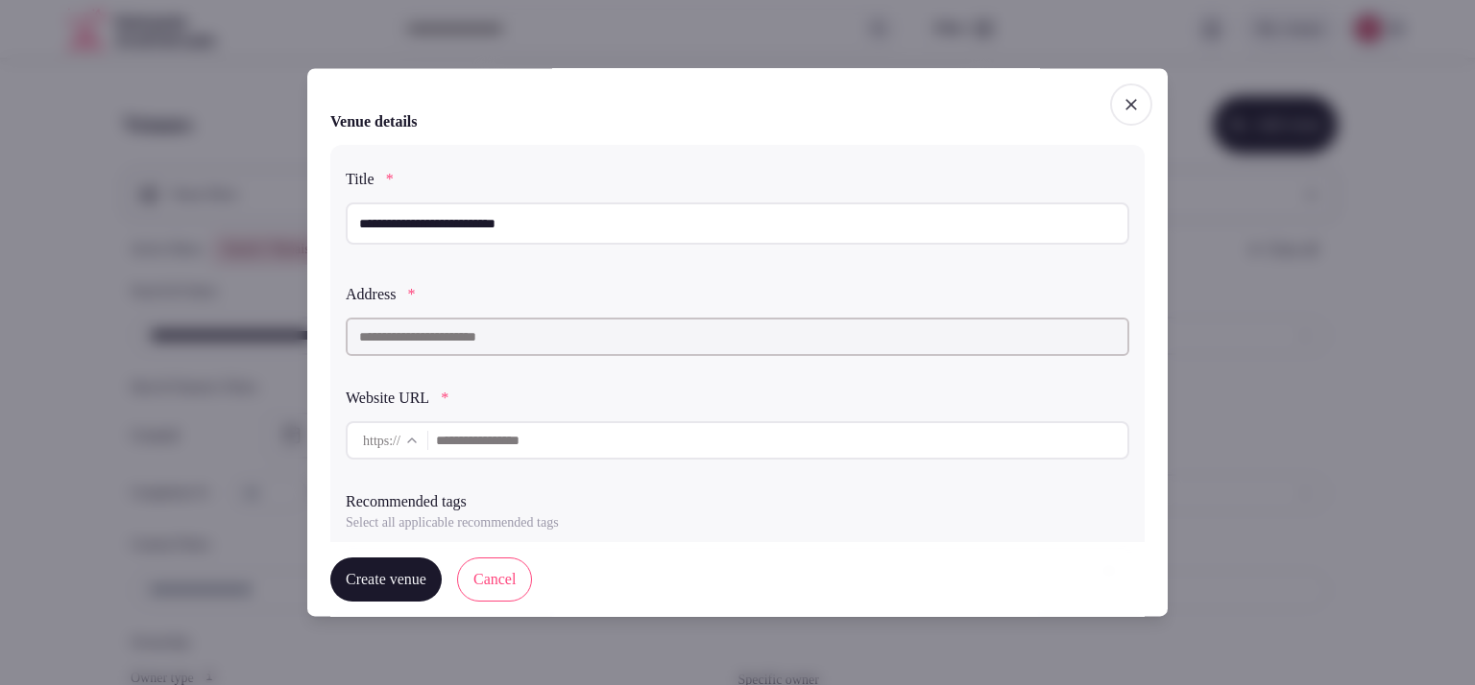
type input "**********"
click at [487, 346] on input "text" at bounding box center [737, 337] width 783 height 38
paste input "**********"
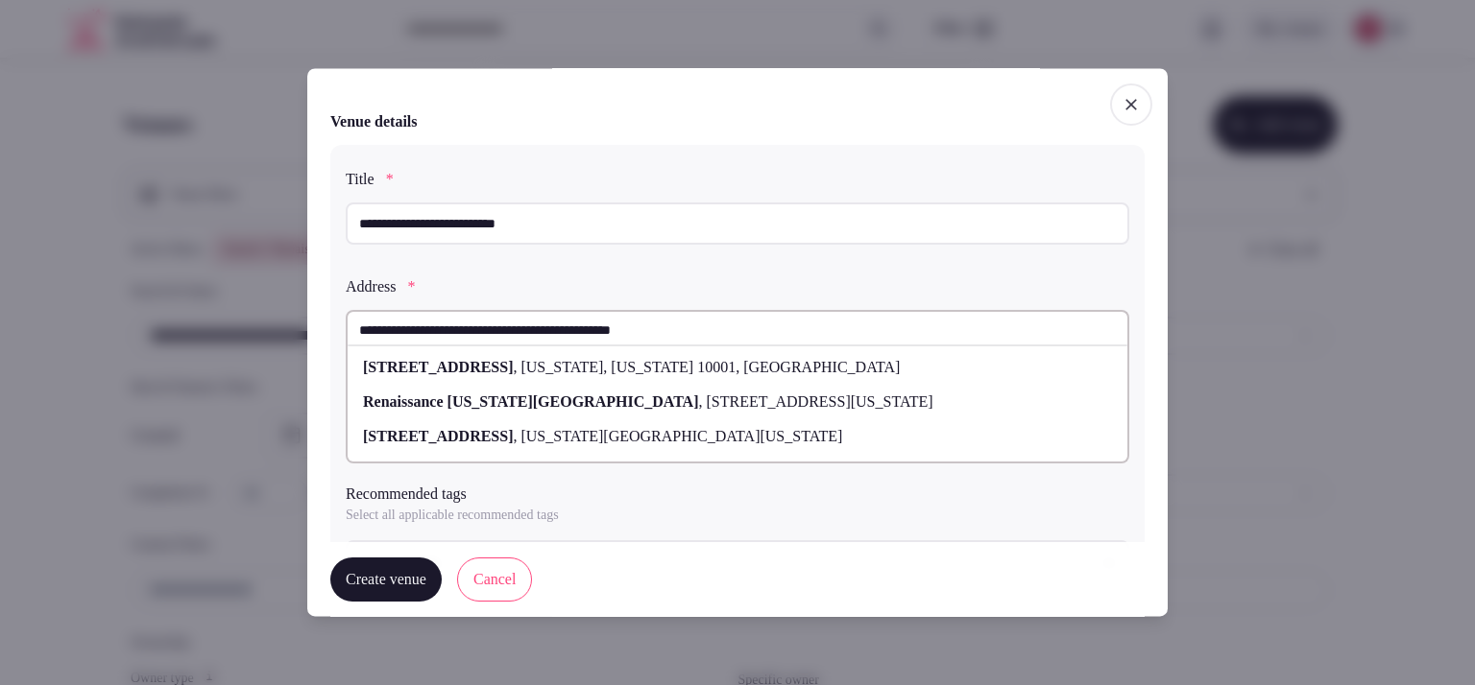
click at [742, 361] on span "New York, New York 10001, USA" at bounding box center [707, 367] width 383 height 16
type input "**********"
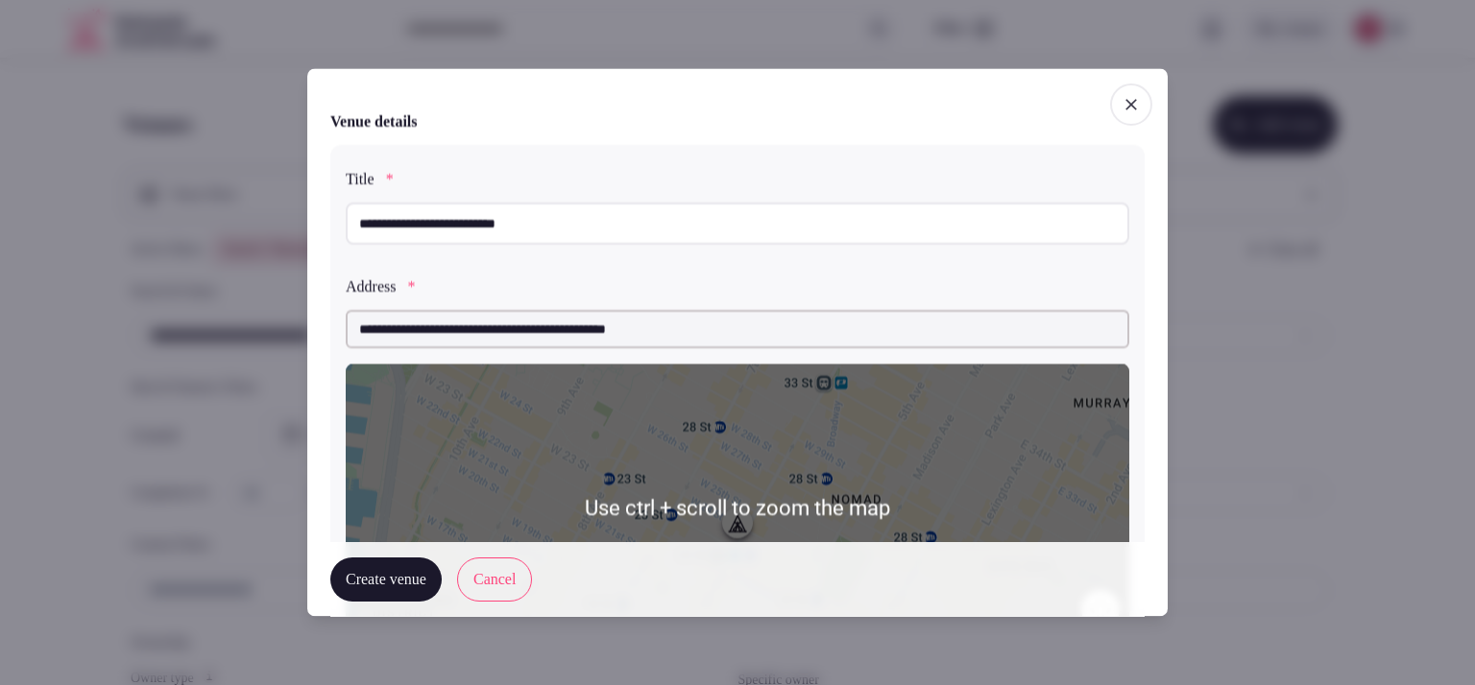
scroll to position [412, 0]
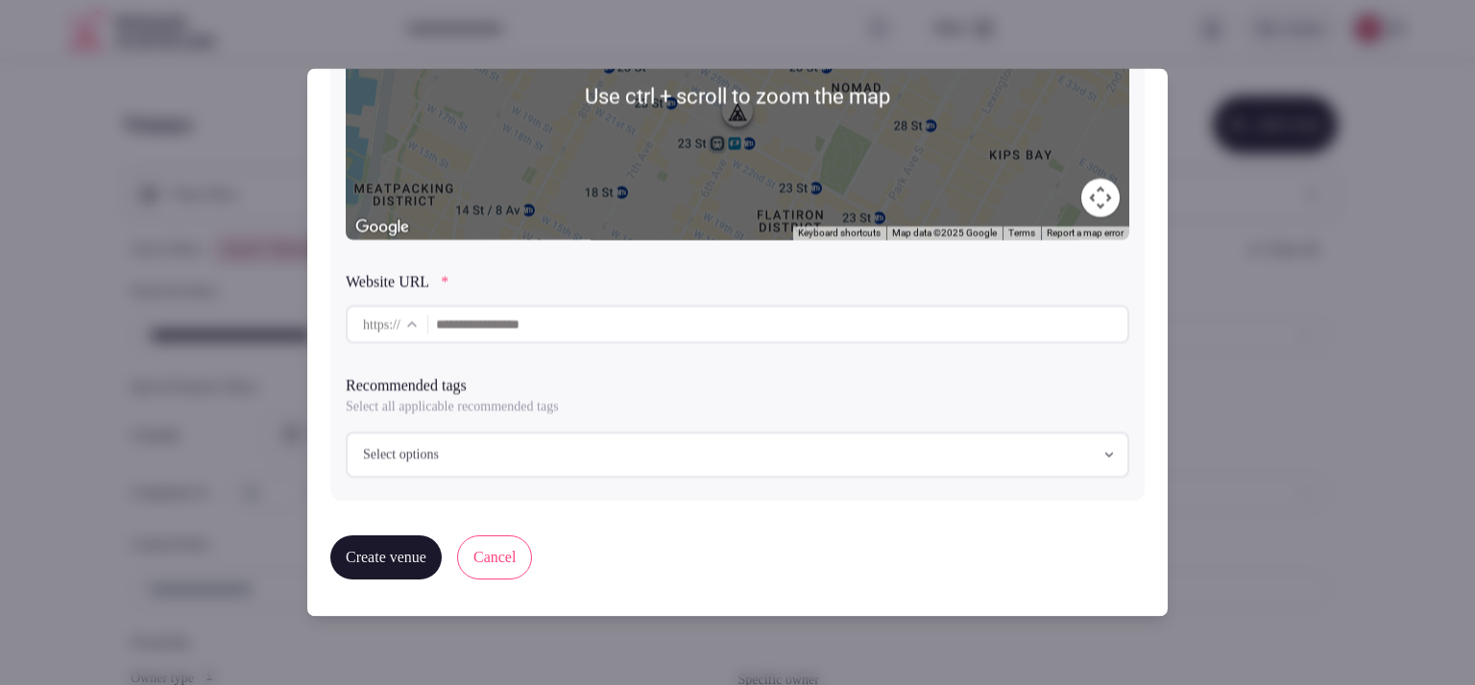
click at [544, 336] on input "text" at bounding box center [781, 324] width 691 height 38
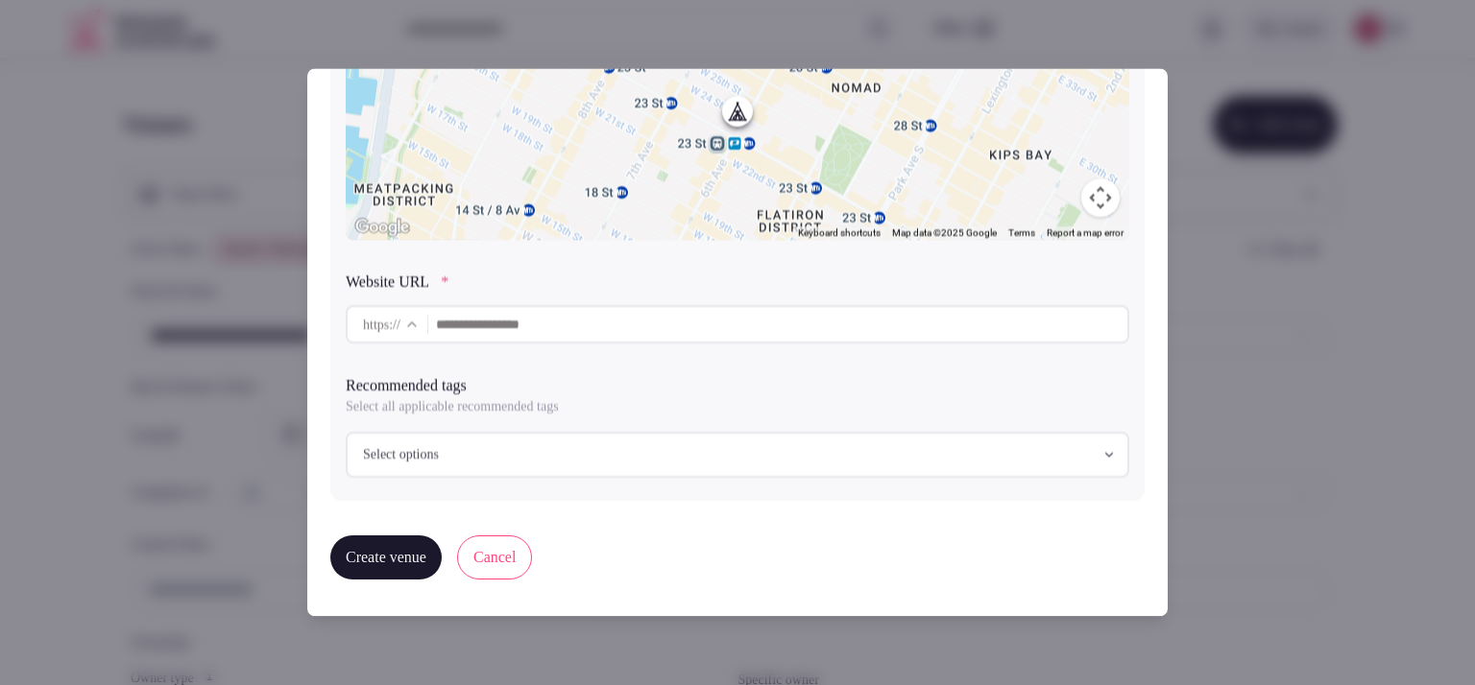
paste input "**********"
type input "**********"
click at [490, 449] on div "Select options" at bounding box center [737, 454] width 772 height 19
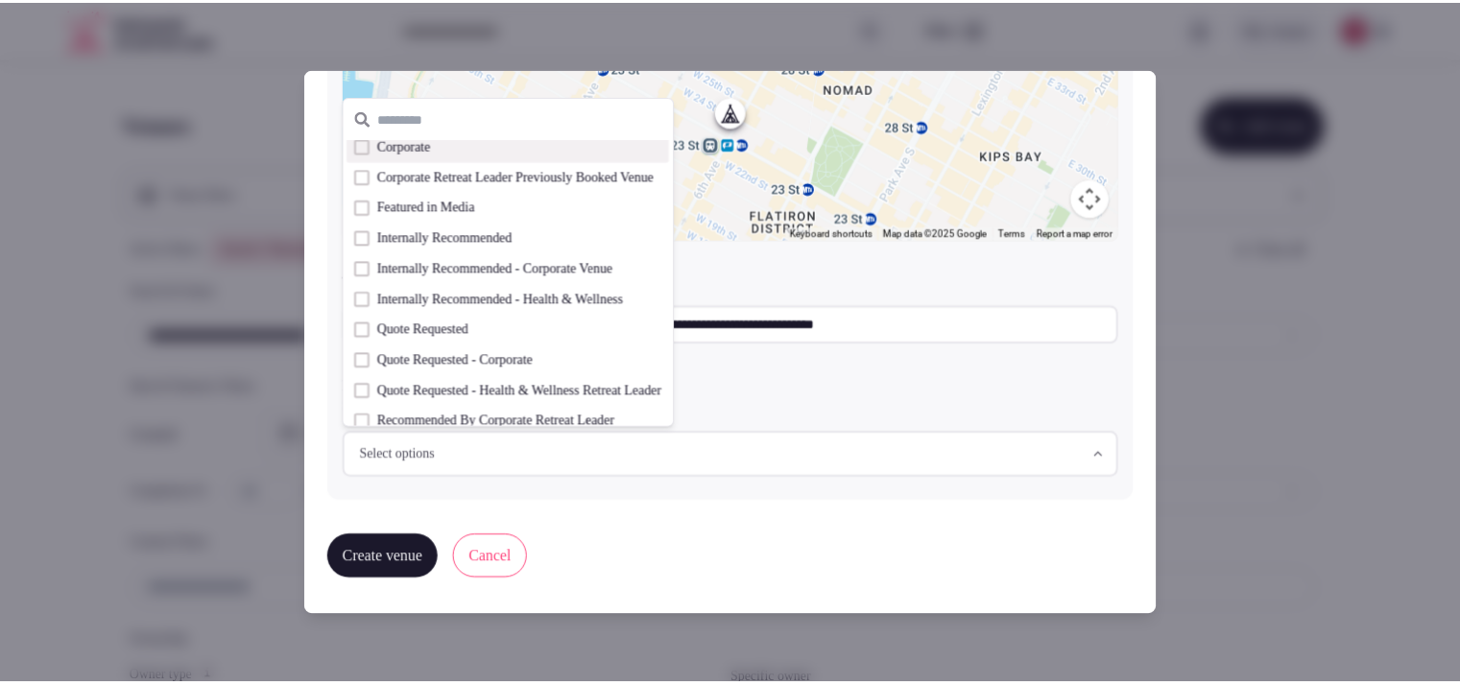
scroll to position [22, 0]
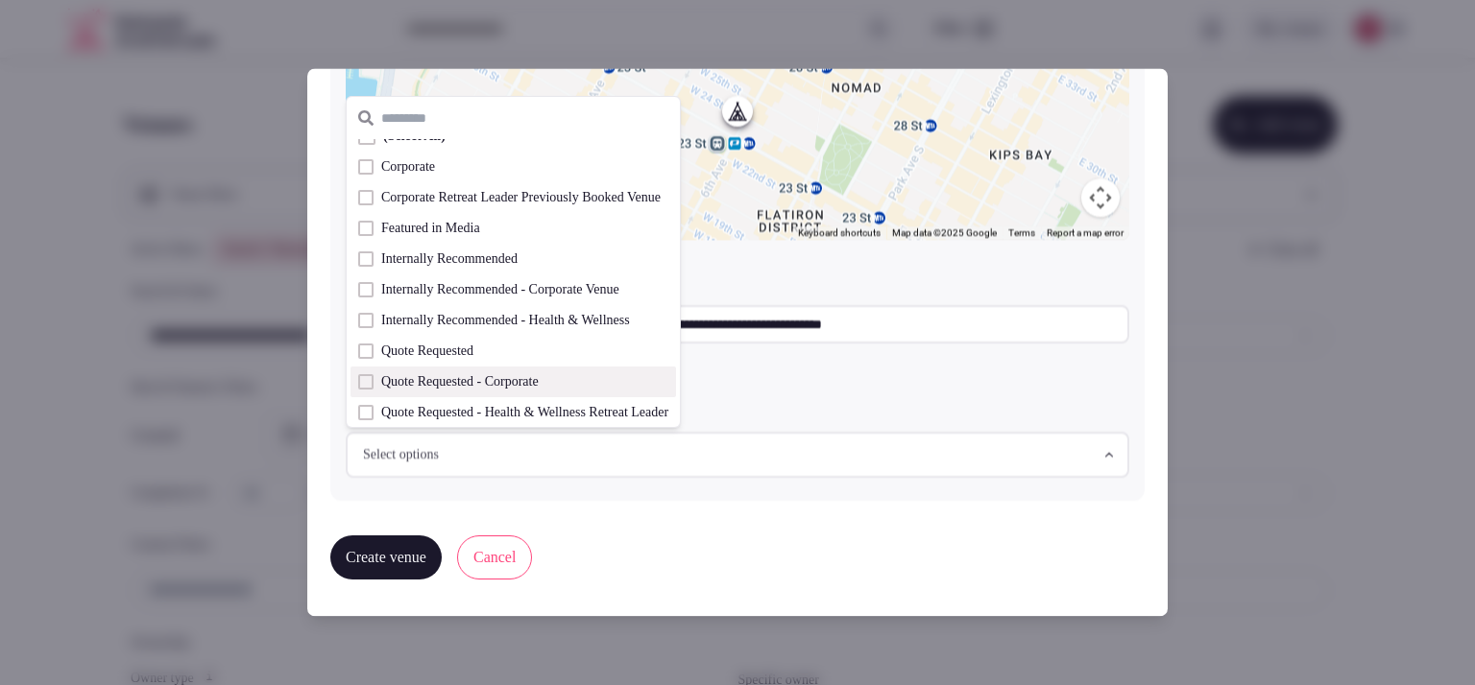
click at [468, 375] on span "Quote Requested - Corporate" at bounding box center [459, 381] width 157 height 19
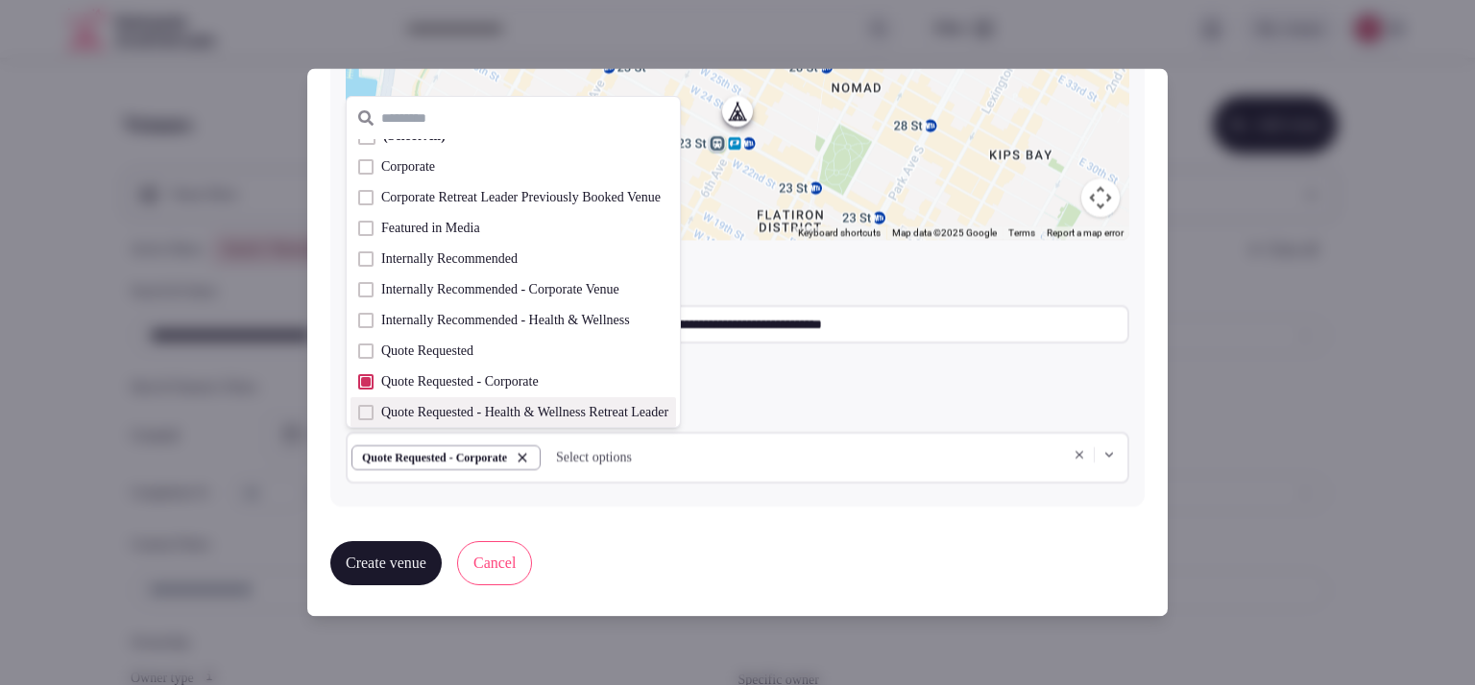
click at [397, 548] on button "Create venue" at bounding box center [385, 563] width 111 height 44
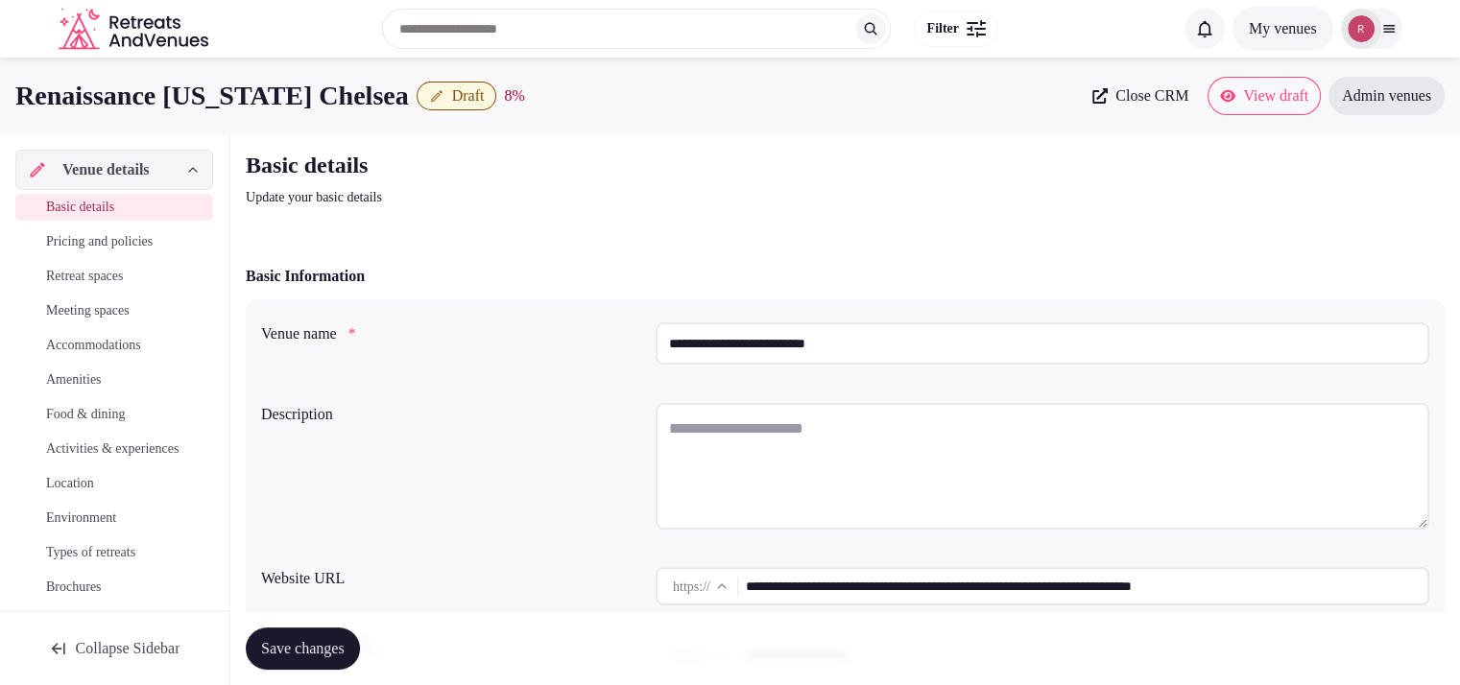
click at [829, 423] on textarea at bounding box center [1043, 466] width 774 height 127
paste textarea "**********"
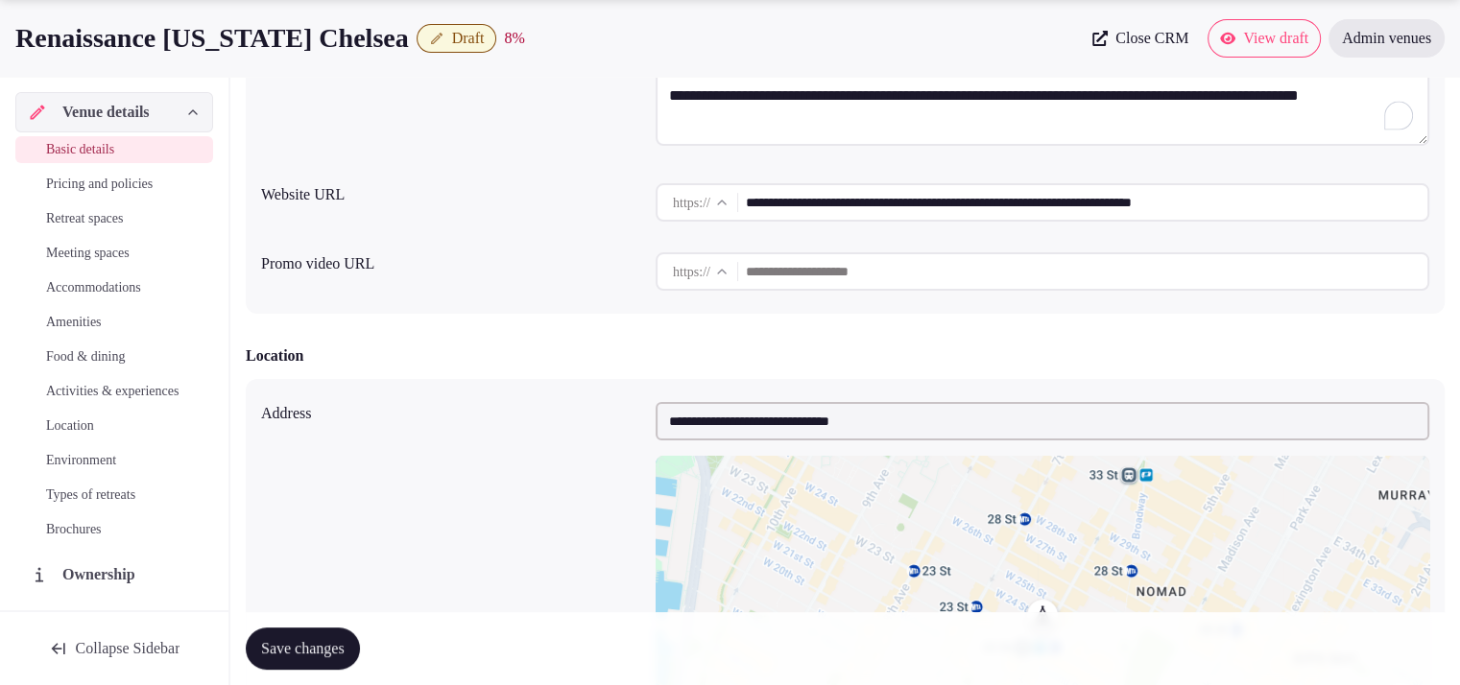
scroll to position [982, 0]
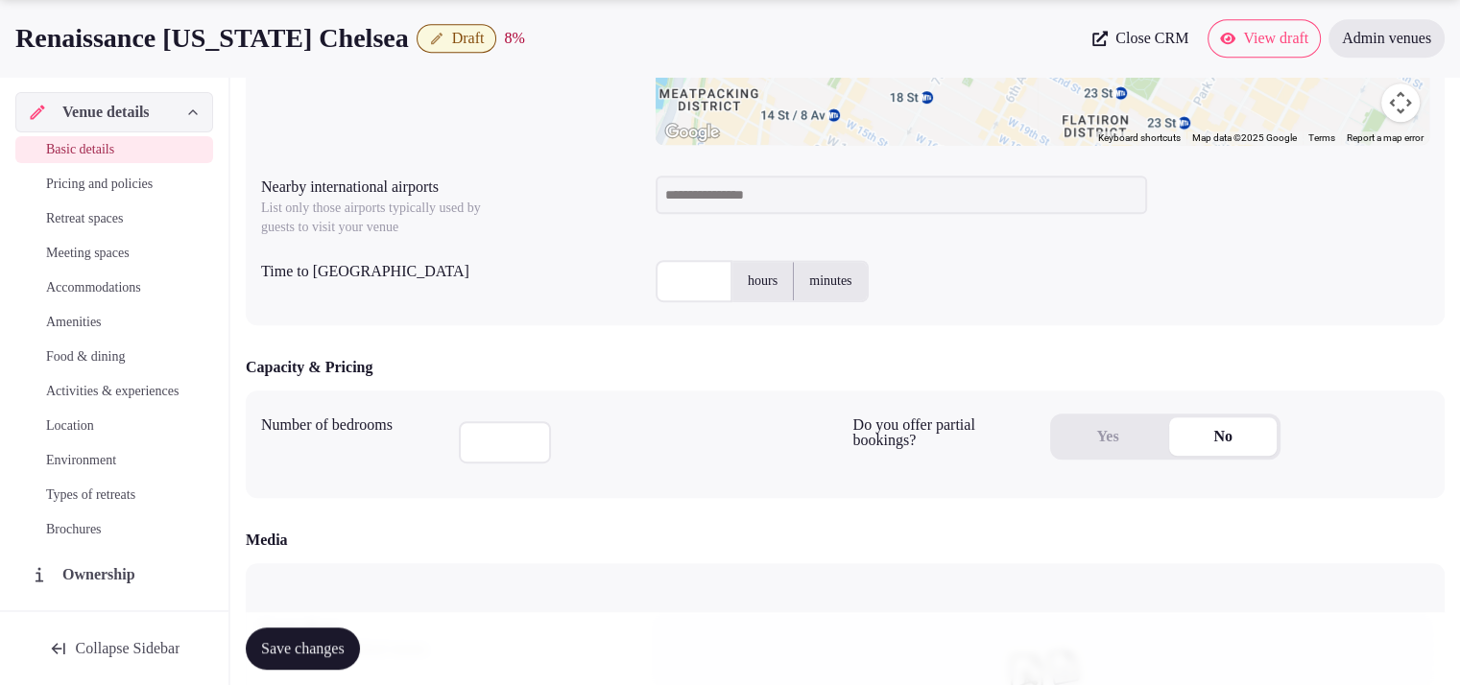
type textarea "**********"
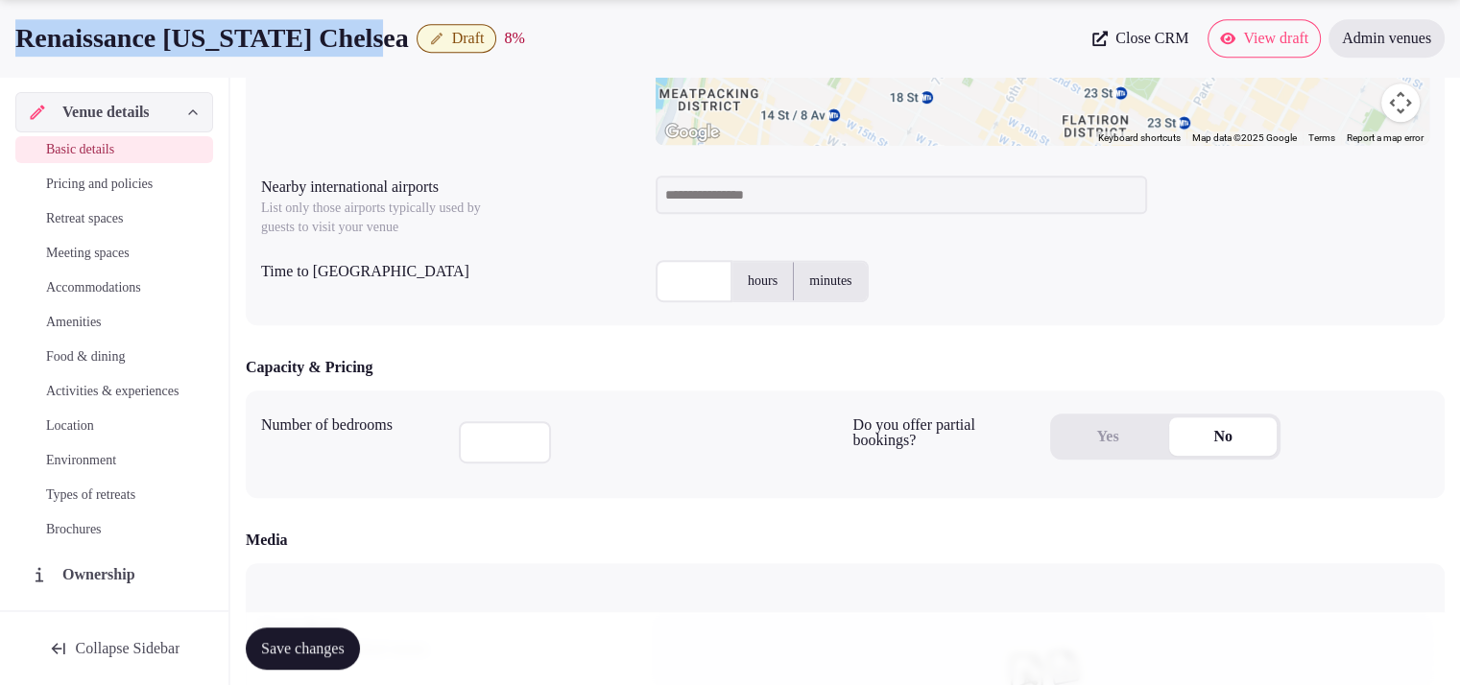
drag, startPoint x: 430, startPoint y: 44, endPoint x: 0, endPoint y: 47, distance: 430.1
click at [0, 47] on div "Renaissance New York Chelsea Draft 8 % Close CRM View draft Admin venues" at bounding box center [730, 38] width 1460 height 38
copy h1 "Renaissance New York Chelsea"
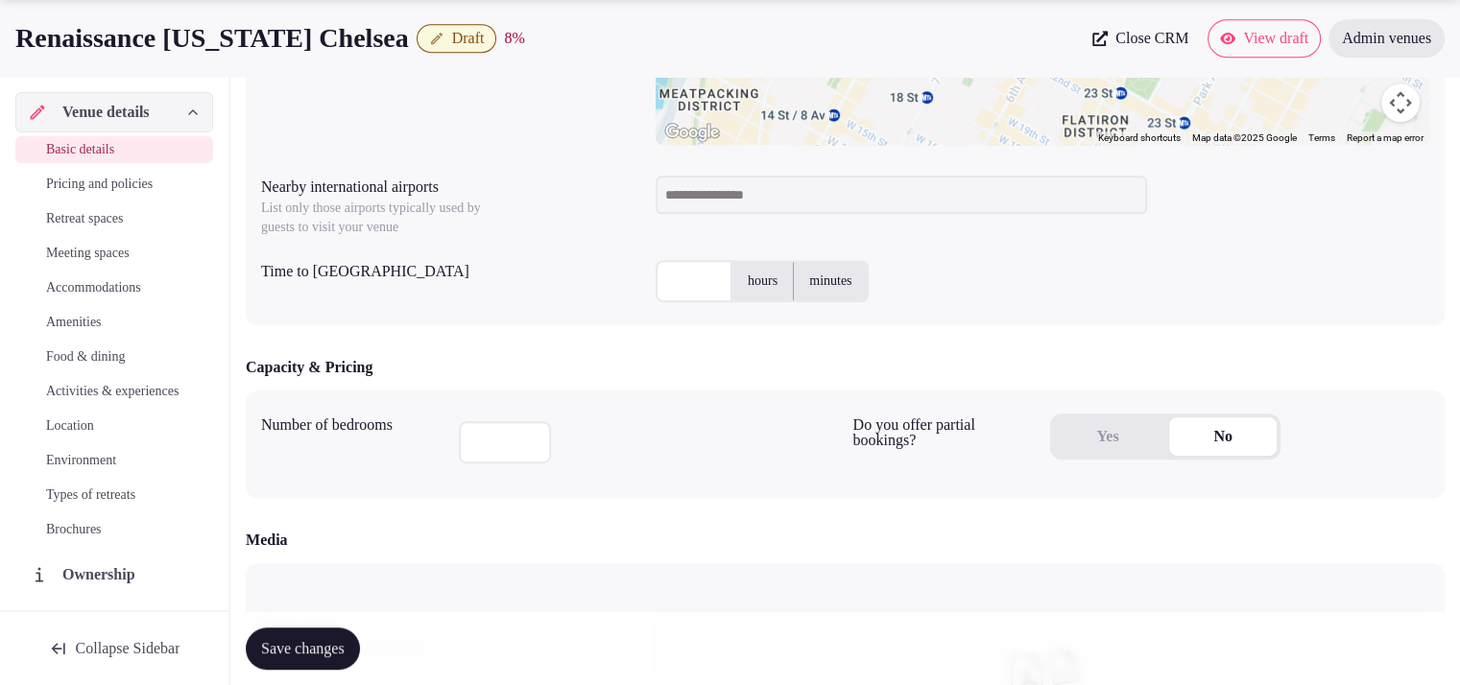
click at [712, 210] on input at bounding box center [902, 195] width 492 height 38
type input "******"
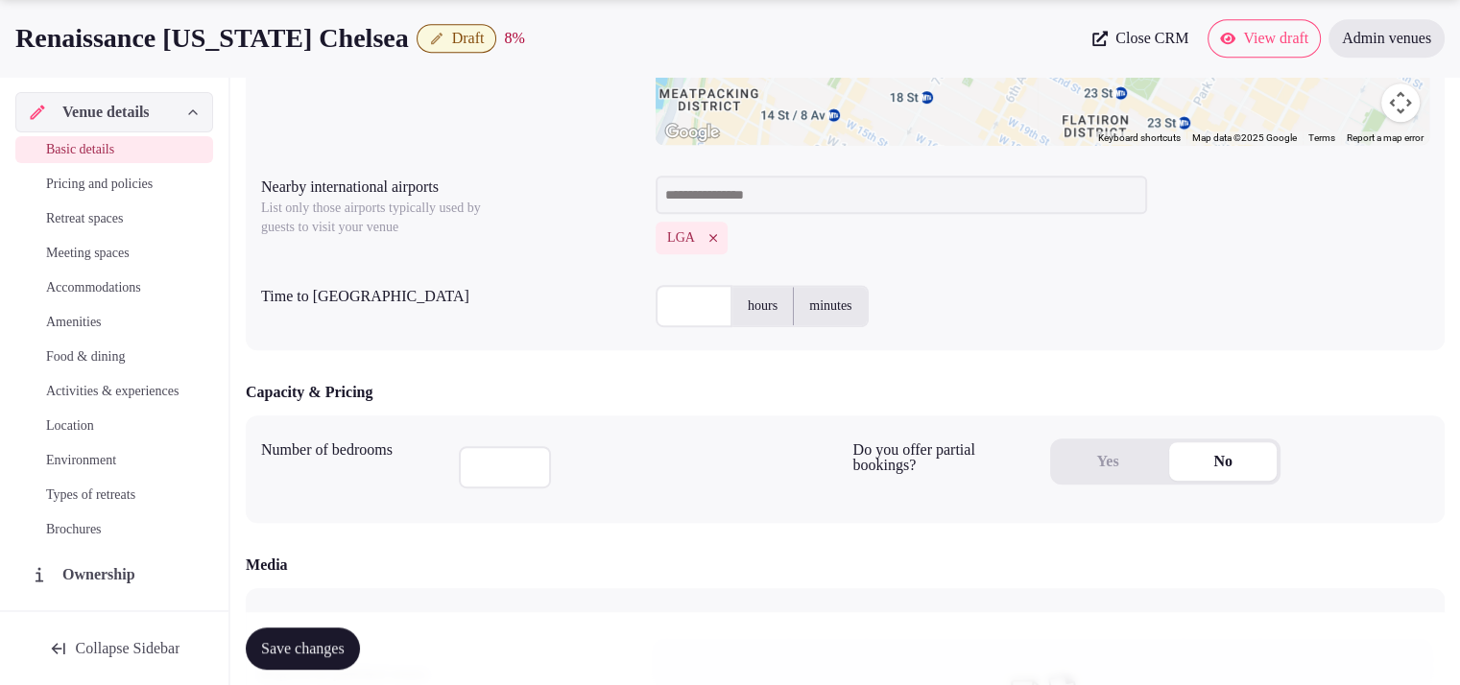
click at [691, 293] on input "text" at bounding box center [694, 306] width 77 height 42
type input "**"
click at [484, 468] on input "number" at bounding box center [505, 467] width 92 height 42
type input "***"
click at [345, 648] on span "Save changes" at bounding box center [303, 648] width 84 height 19
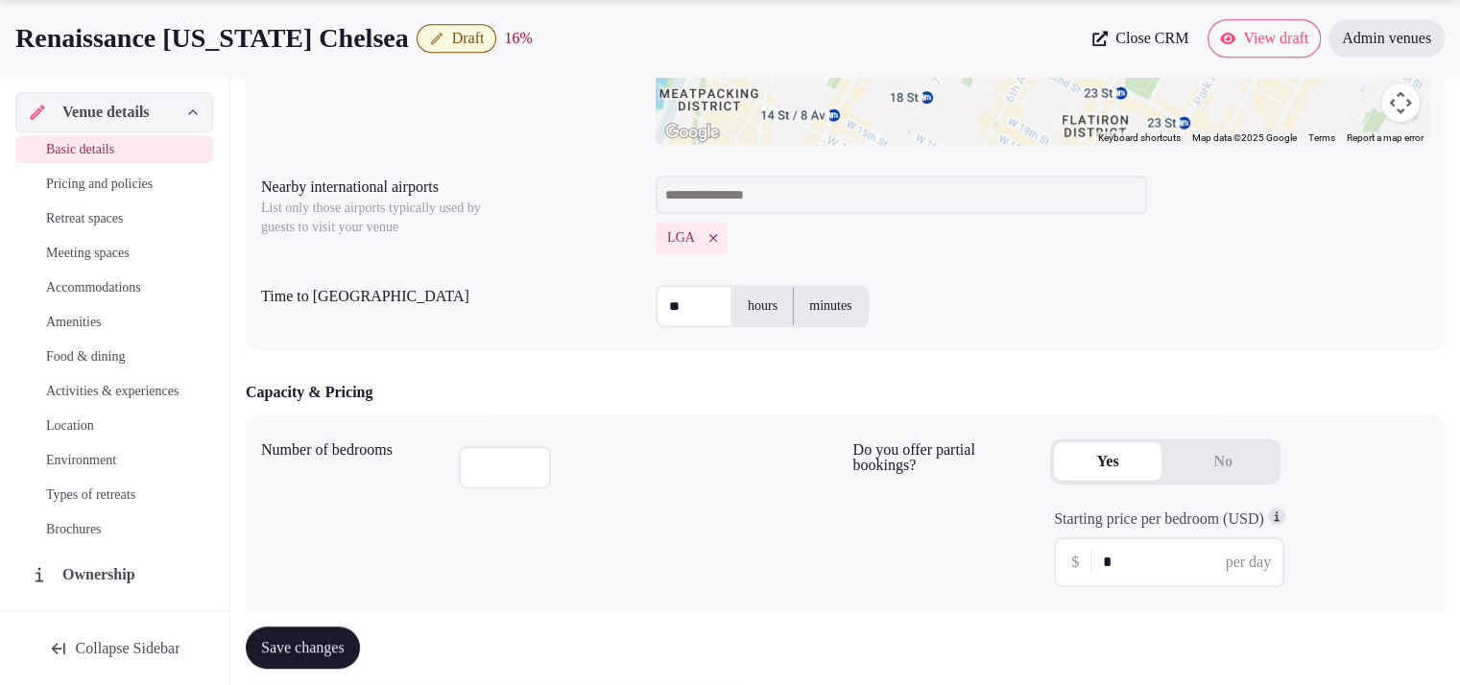
click at [1107, 468] on button "Yes" at bounding box center [1108, 462] width 108 height 38
click at [1122, 552] on input "*" at bounding box center [1185, 562] width 164 height 23
type input "***"
click at [321, 640] on span "Save changes" at bounding box center [303, 648] width 84 height 19
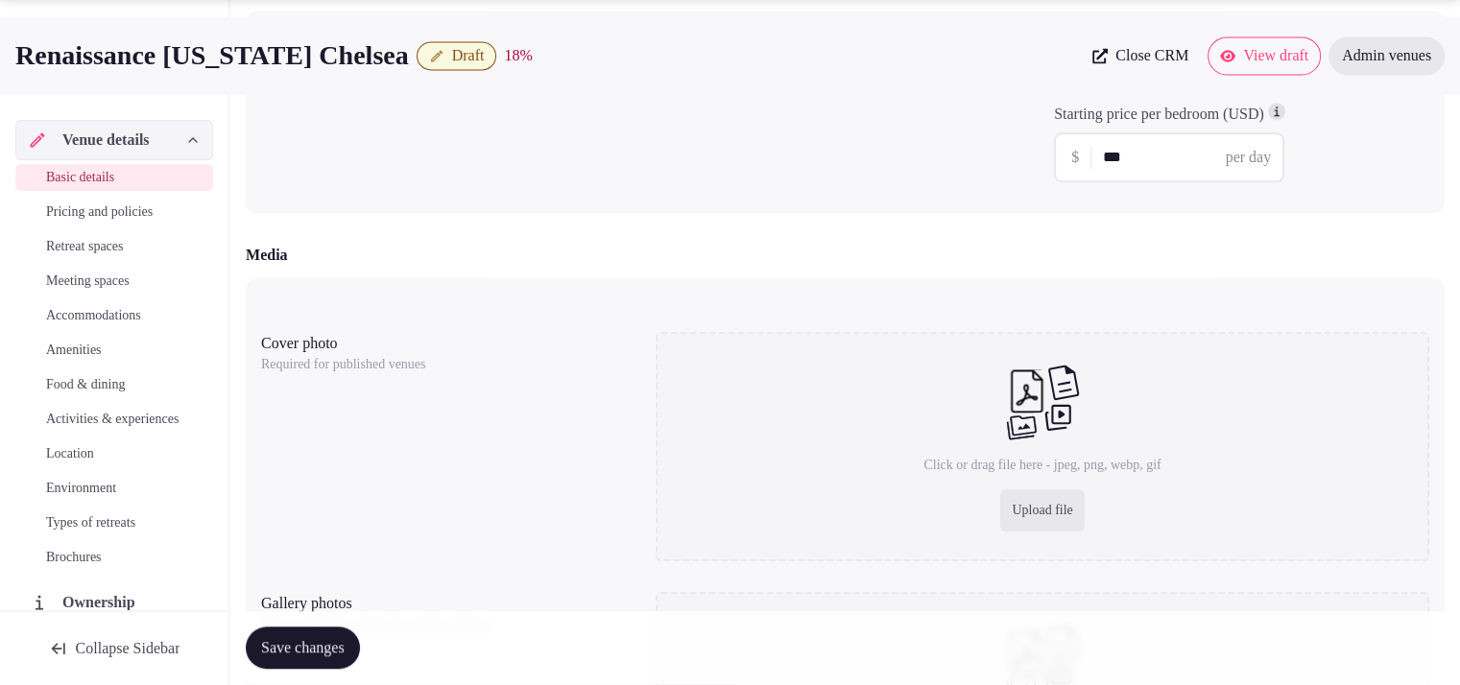
scroll to position [1582, 0]
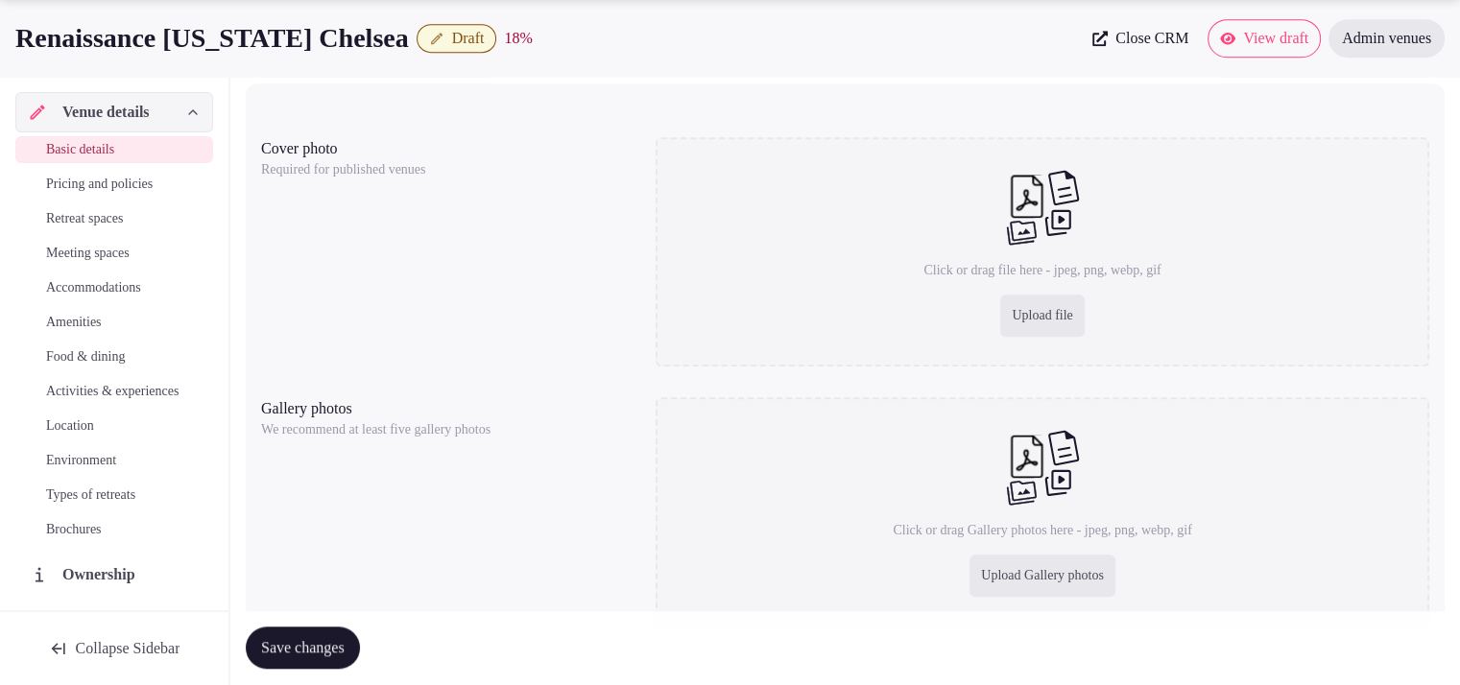
click at [1041, 323] on div "Upload file" at bounding box center [1042, 316] width 84 height 42
type input "**********"
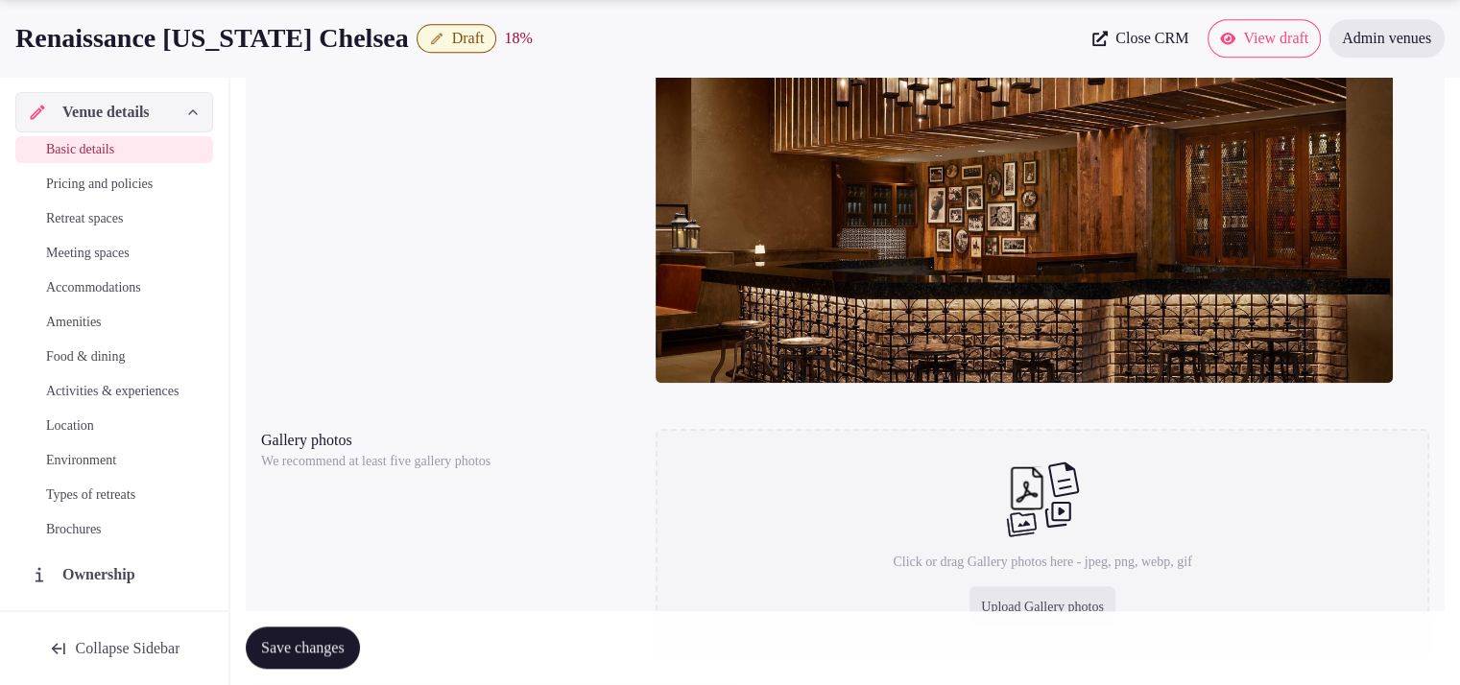
scroll to position [1865, 0]
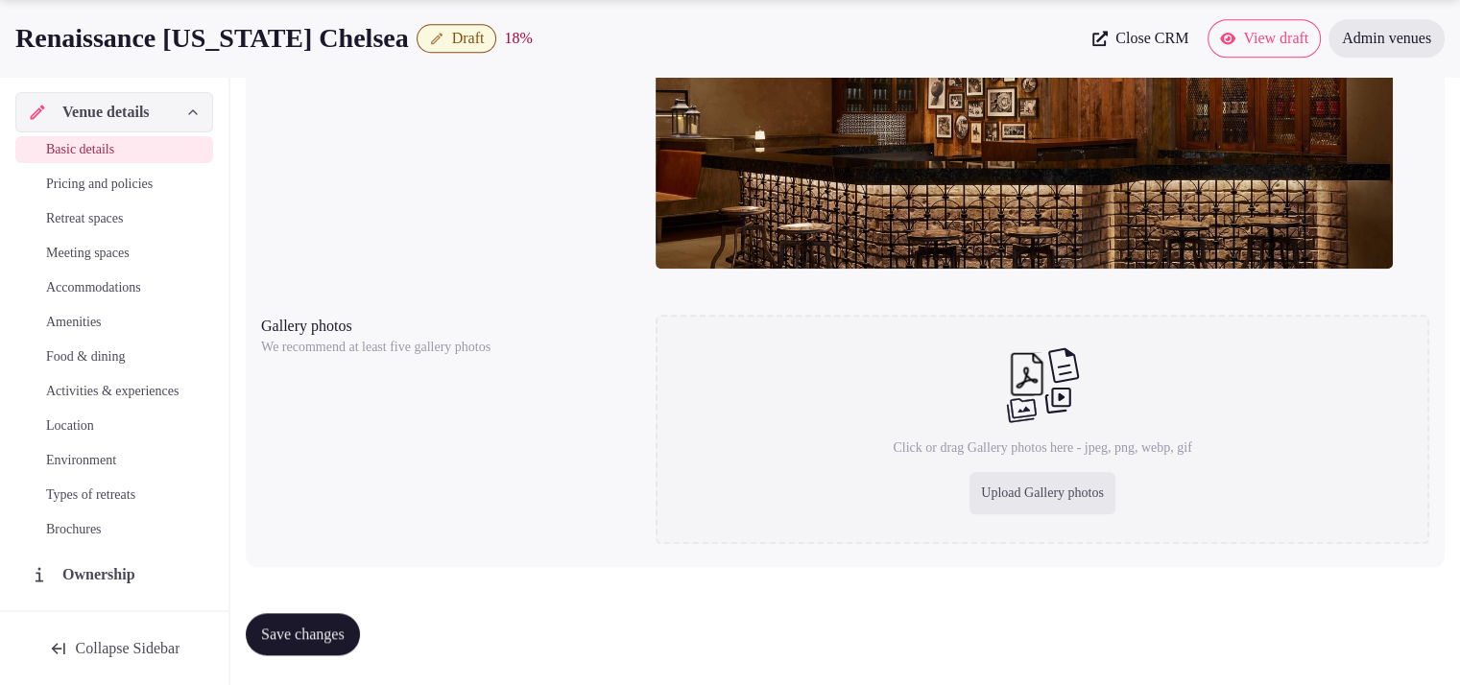
click at [1020, 491] on div "Upload Gallery photos" at bounding box center [1043, 493] width 146 height 42
type input "**********"
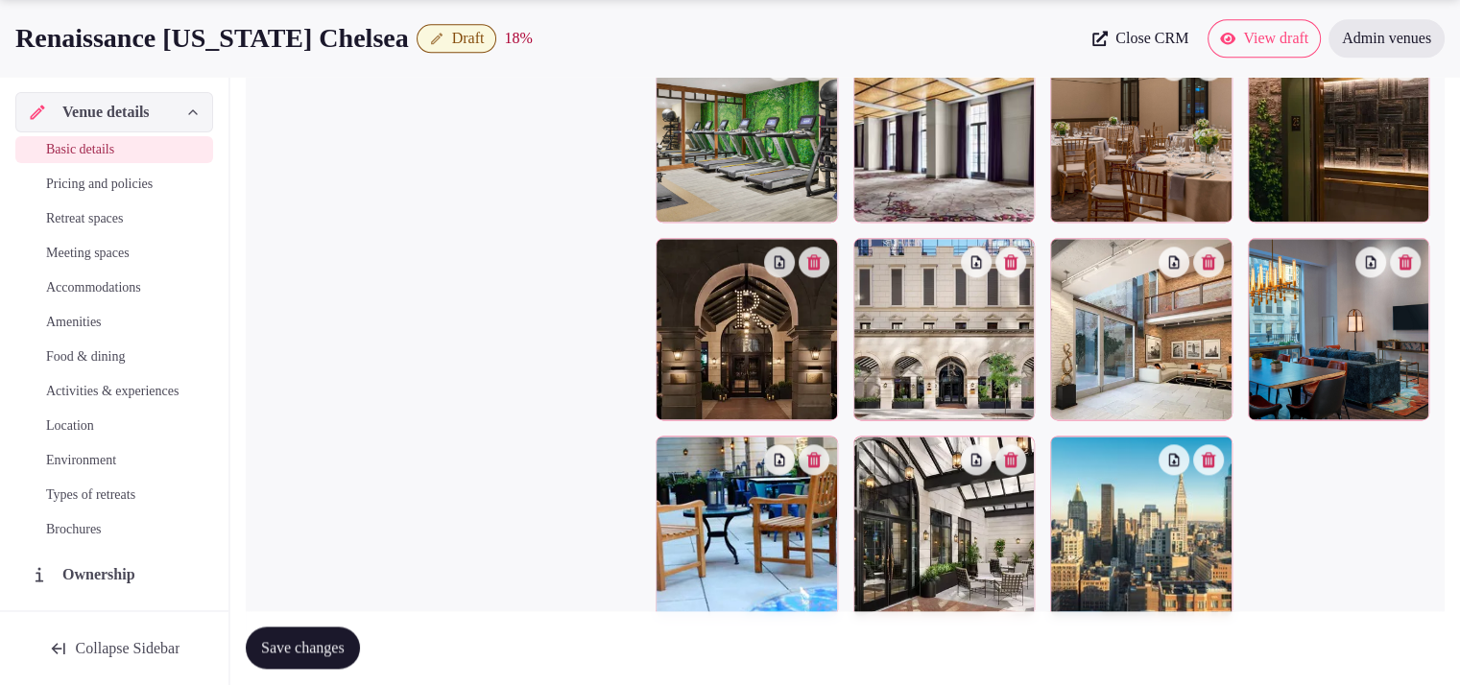
scroll to position [2496, 0]
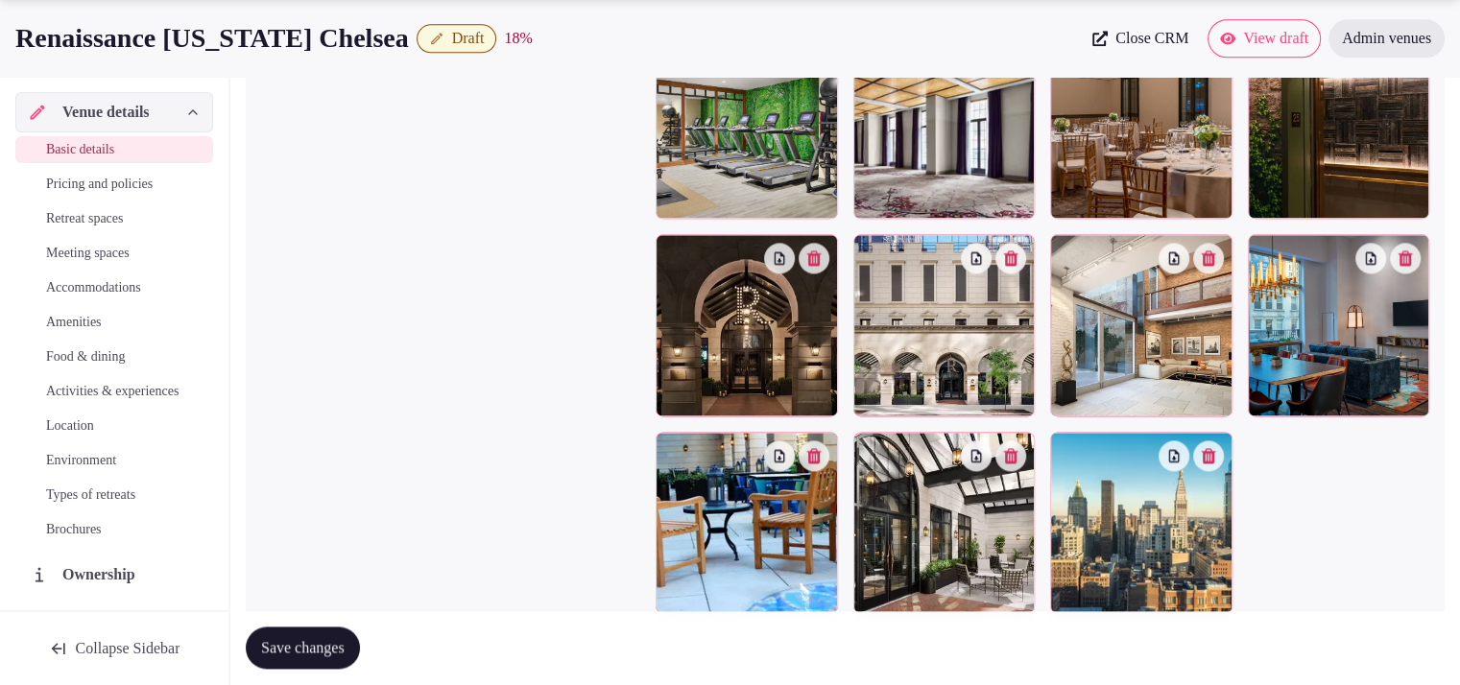
click at [257, 643] on button "Save changes" at bounding box center [303, 649] width 114 height 42
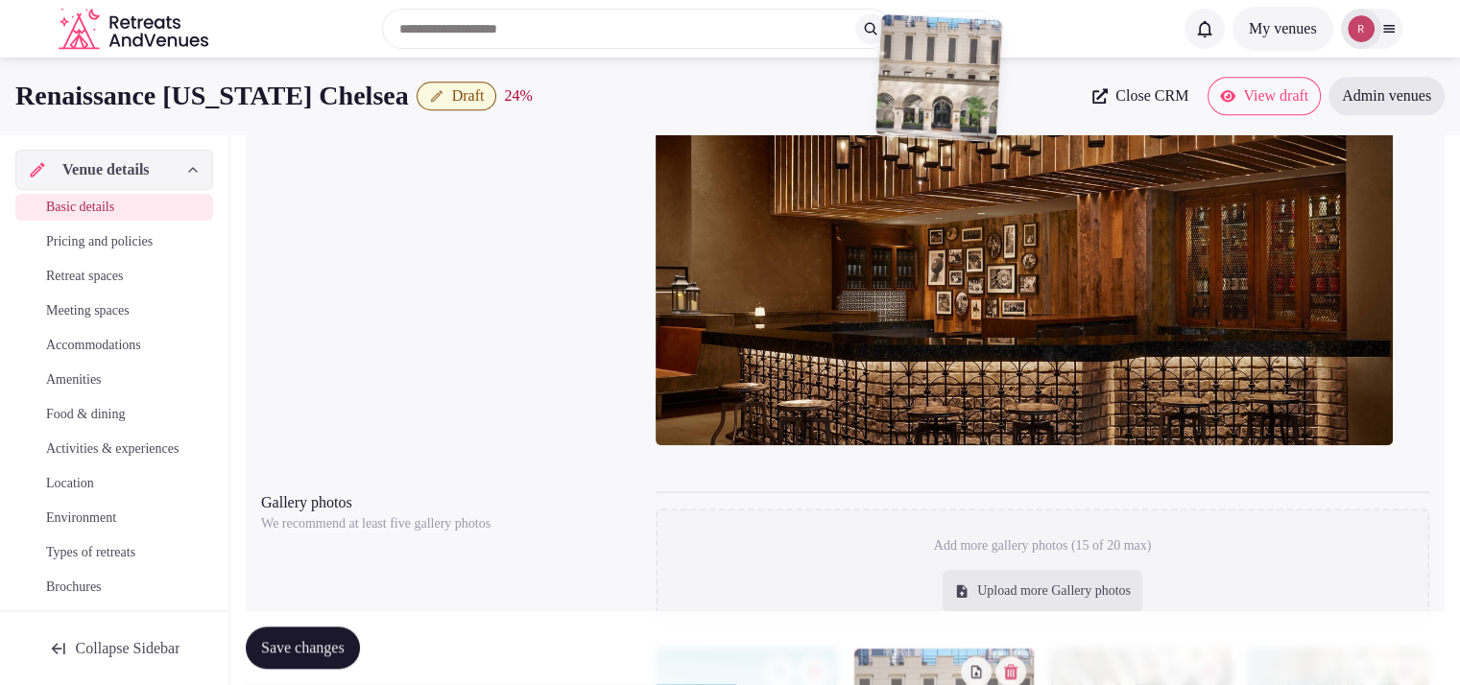
scroll to position [1688, 0]
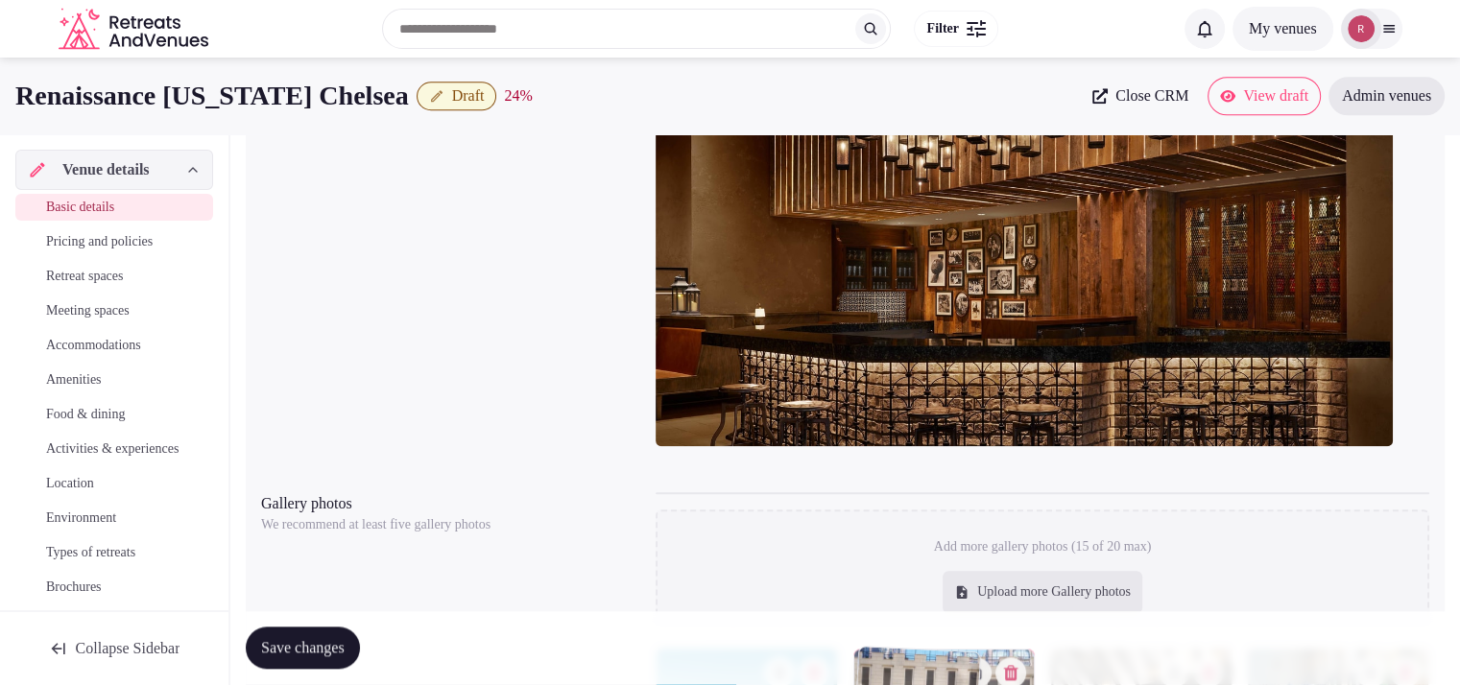
drag, startPoint x: 944, startPoint y: 548, endPoint x: 937, endPoint y: 272, distance: 276.6
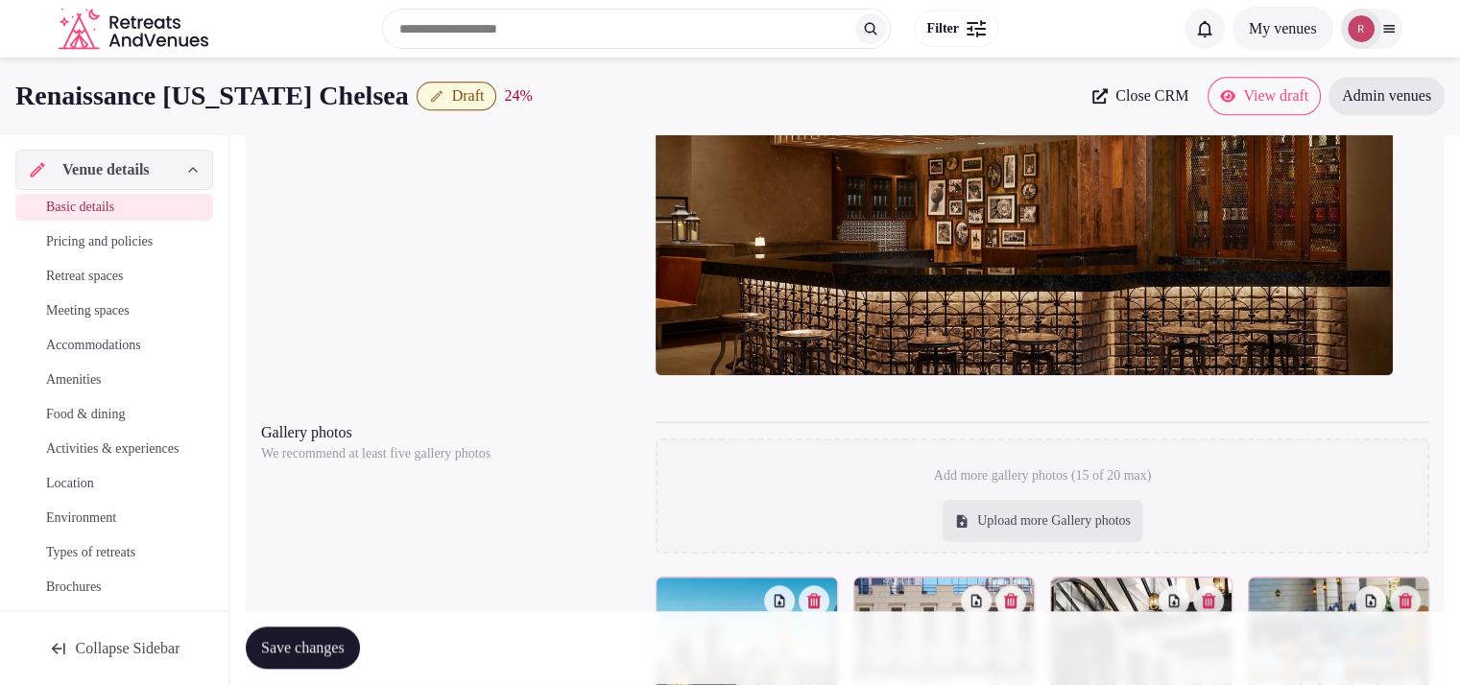
scroll to position [1640, 0]
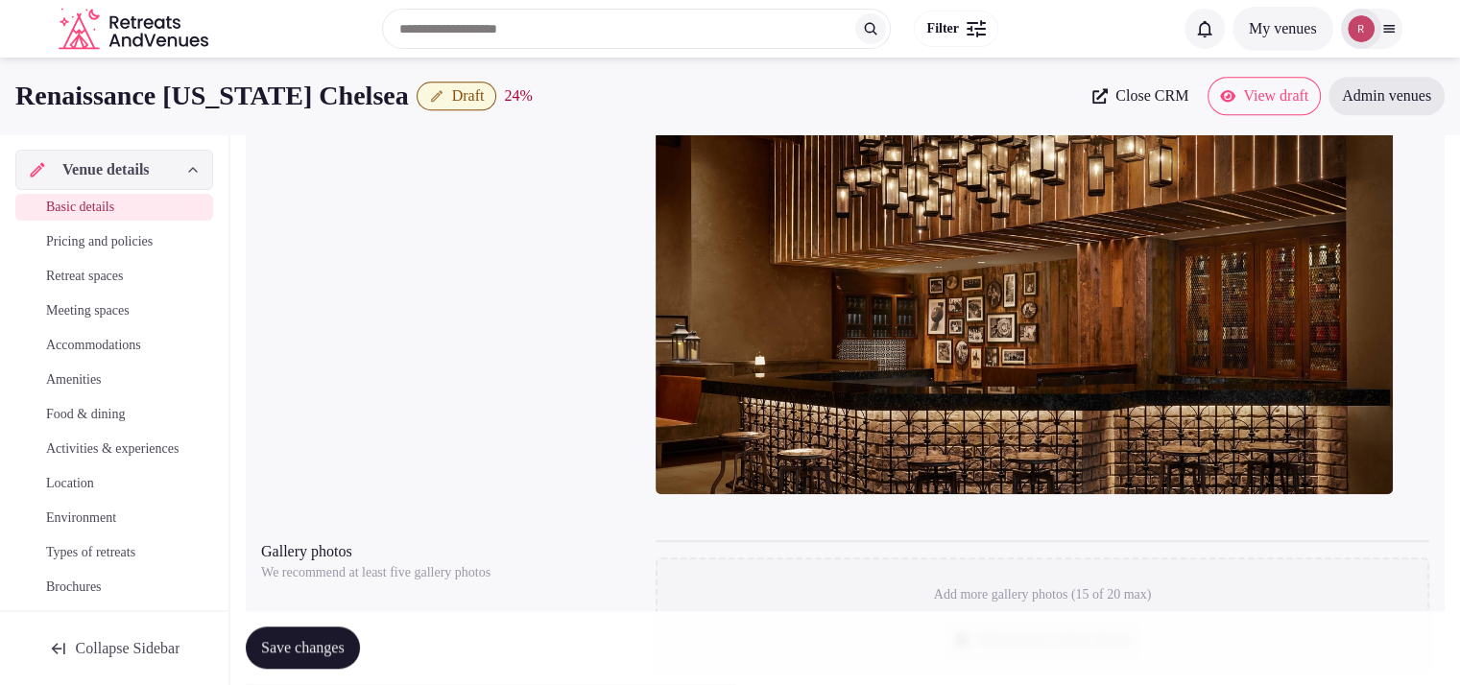
click at [985, 363] on img at bounding box center [1024, 287] width 737 height 415
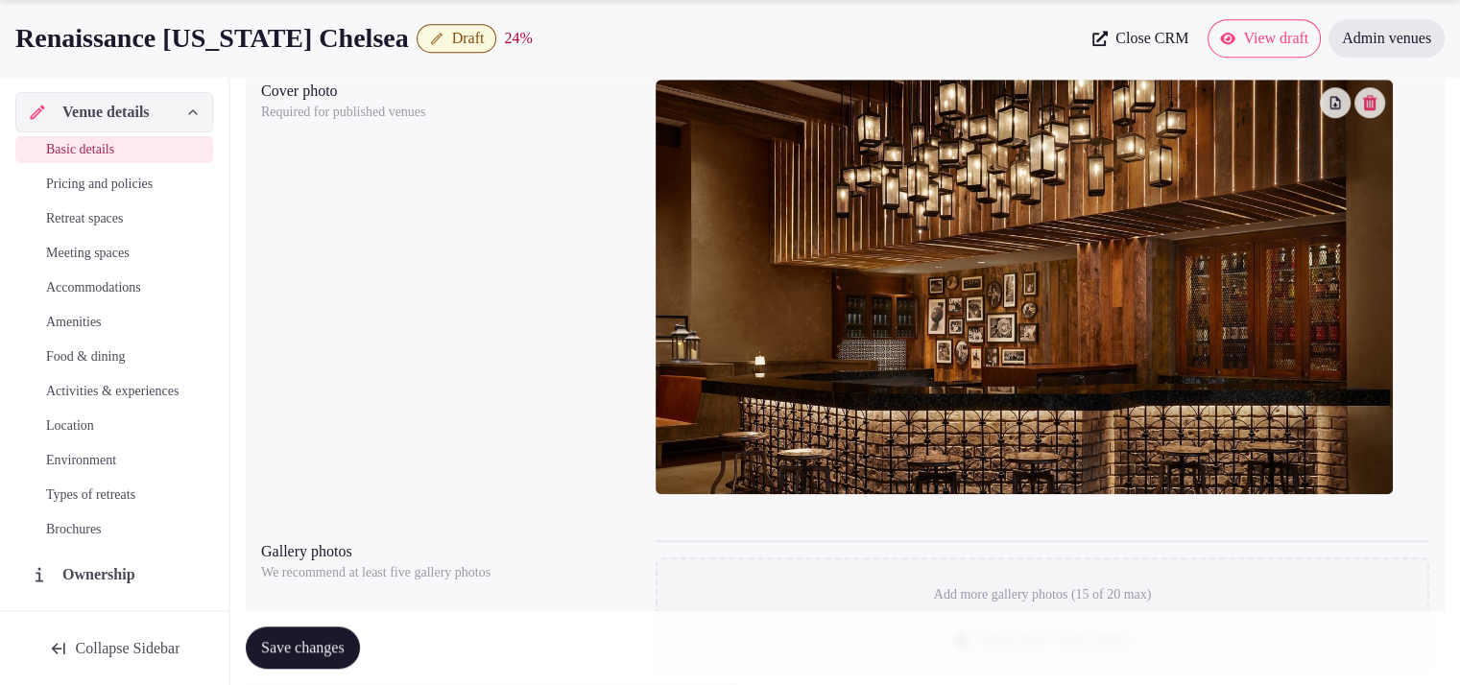
click at [1362, 99] on icon "button" at bounding box center [1369, 102] width 15 height 15
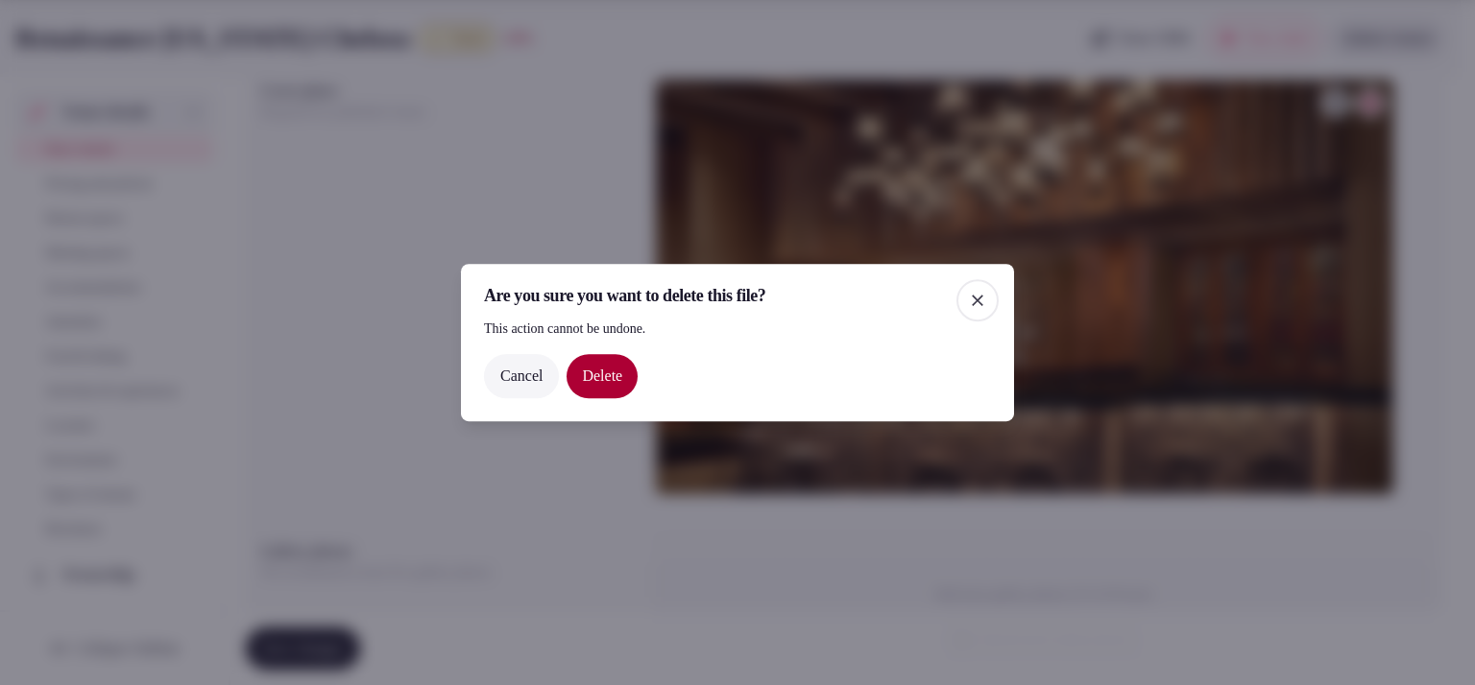
click at [631, 364] on button "Delete" at bounding box center [601, 376] width 71 height 44
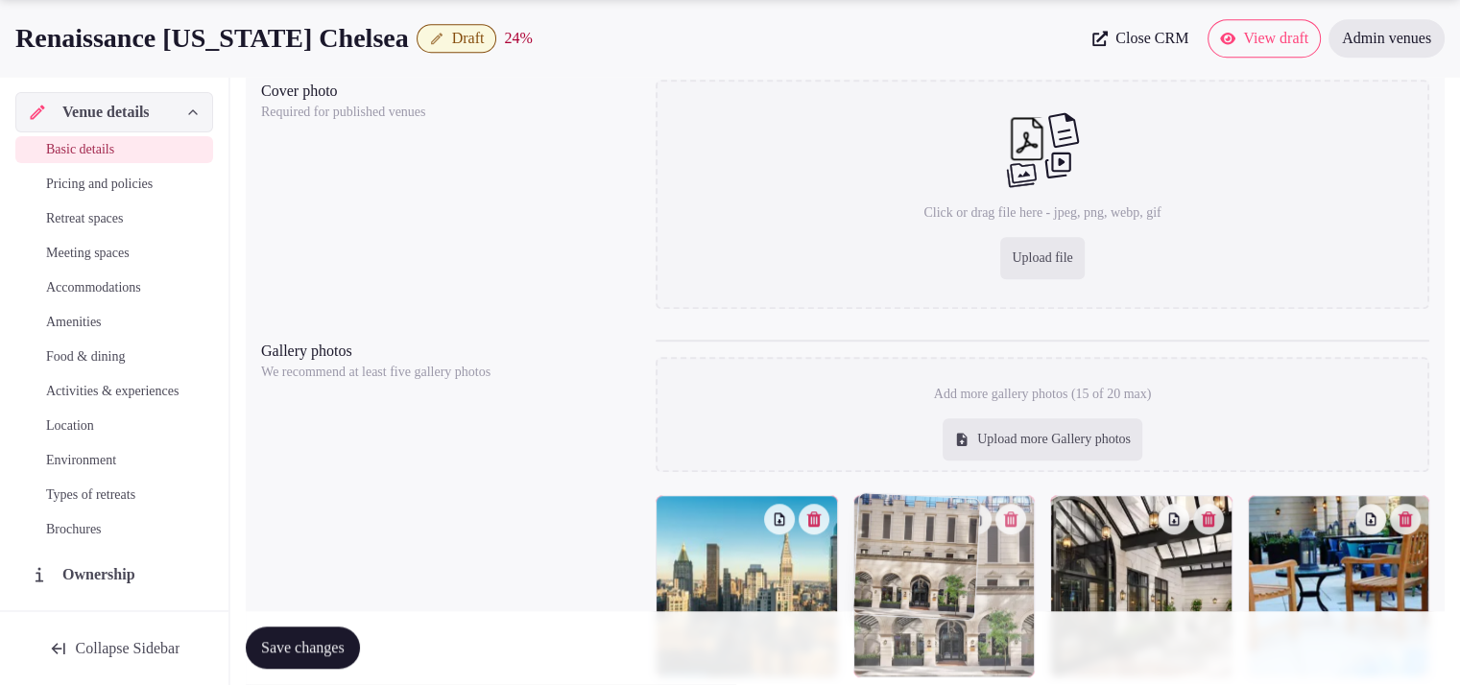
drag, startPoint x: 923, startPoint y: 559, endPoint x: 1014, endPoint y: 229, distance: 341.7
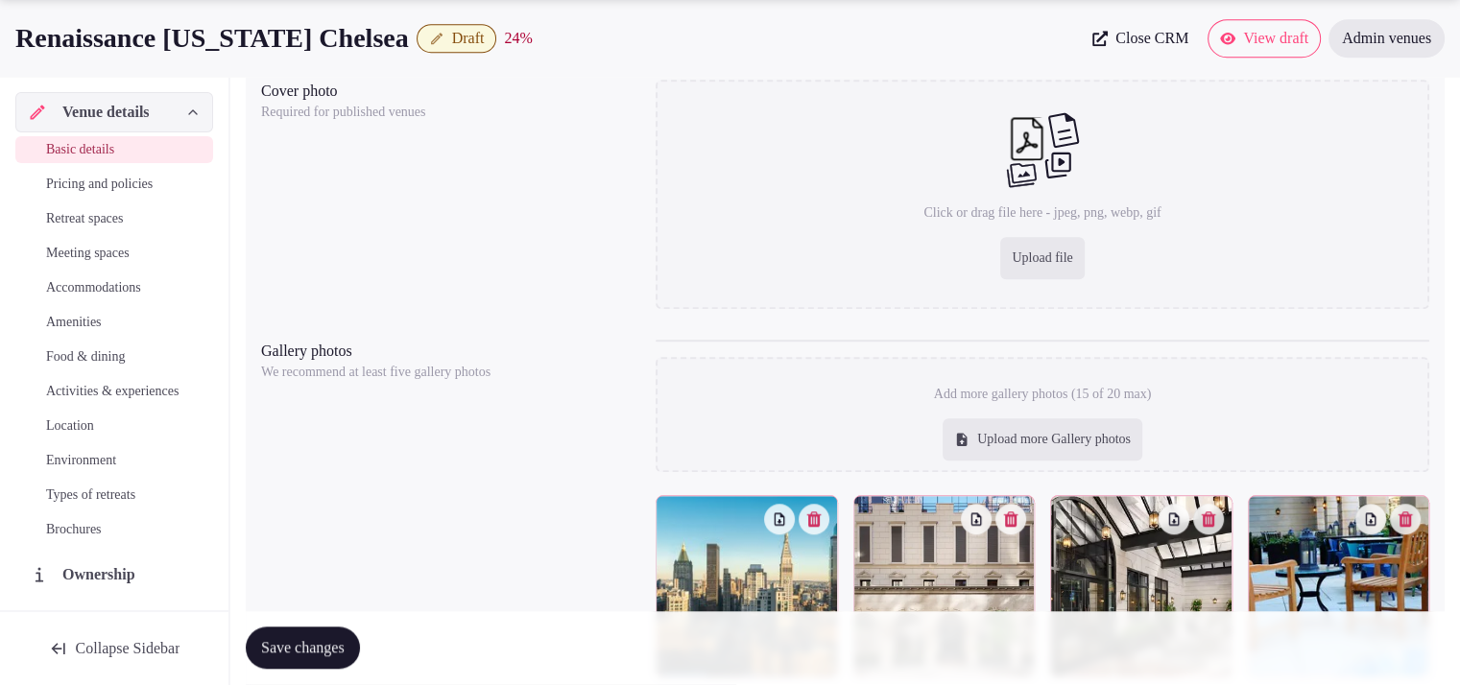
click at [1017, 258] on div "Upload file" at bounding box center [1042, 258] width 84 height 42
type input "**********"
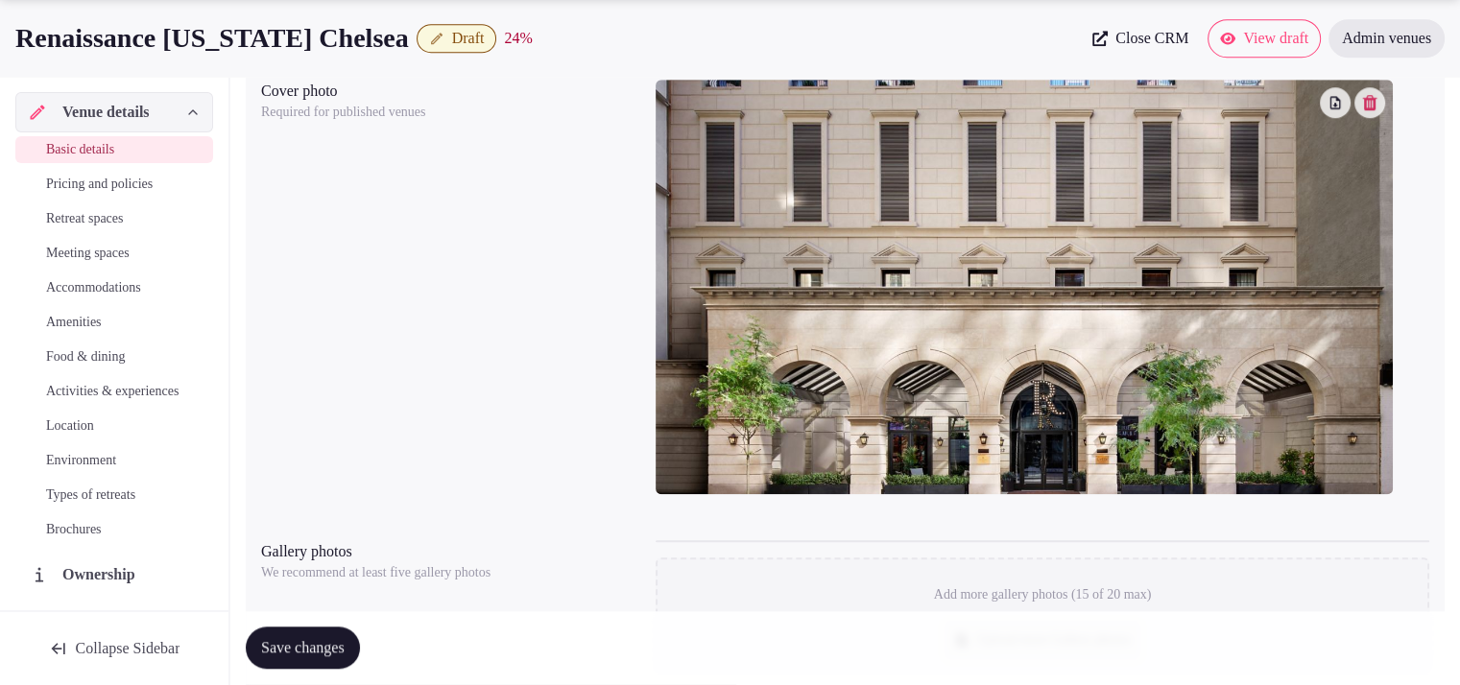
click at [334, 654] on span "Save changes" at bounding box center [303, 648] width 84 height 19
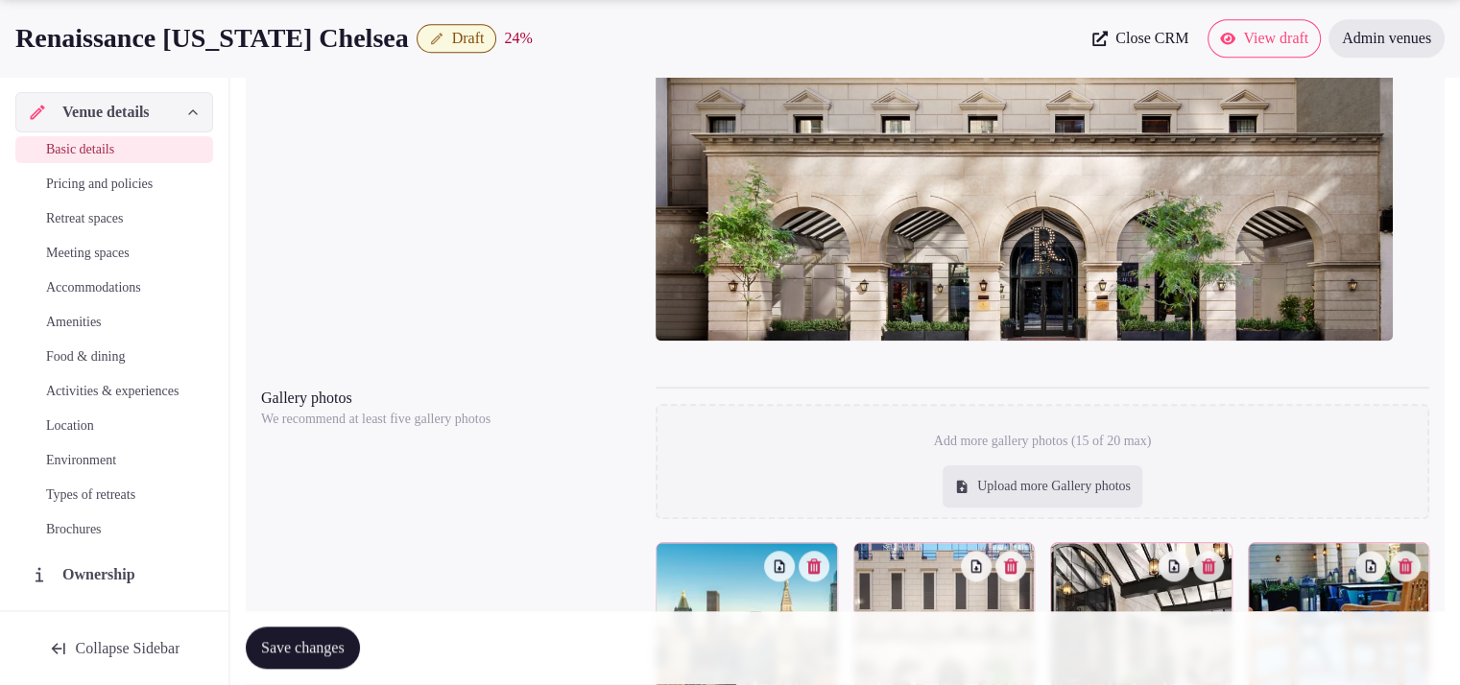
scroll to position [2051, 0]
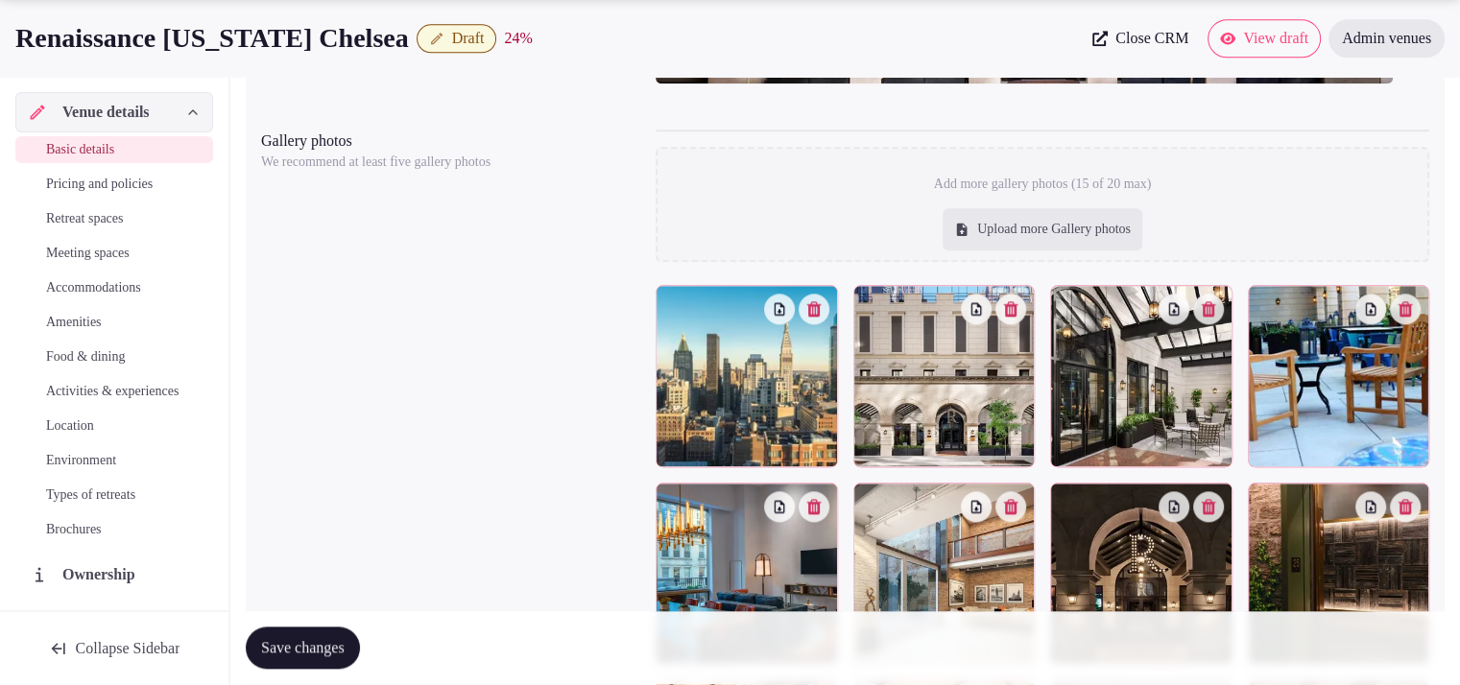
click at [1006, 304] on icon "button" at bounding box center [1010, 308] width 15 height 15
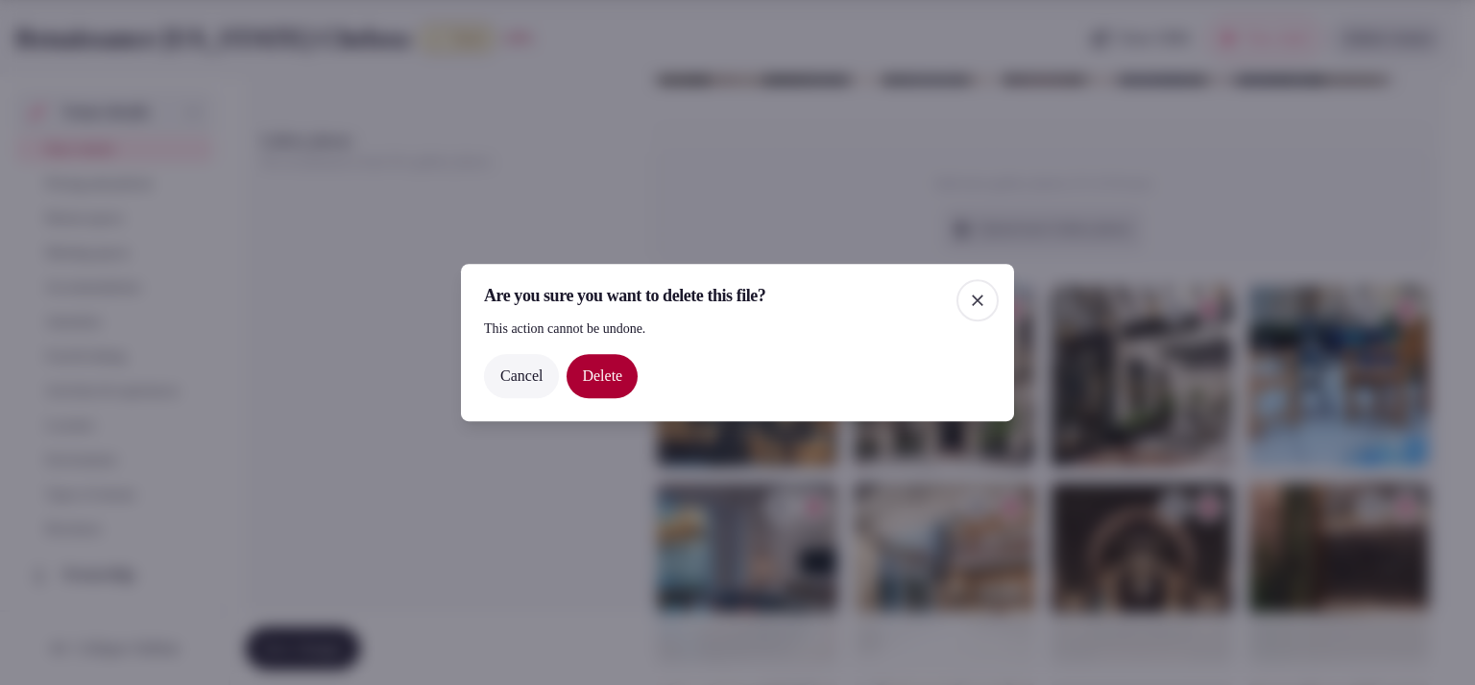
click at [602, 382] on button "Delete" at bounding box center [601, 376] width 71 height 44
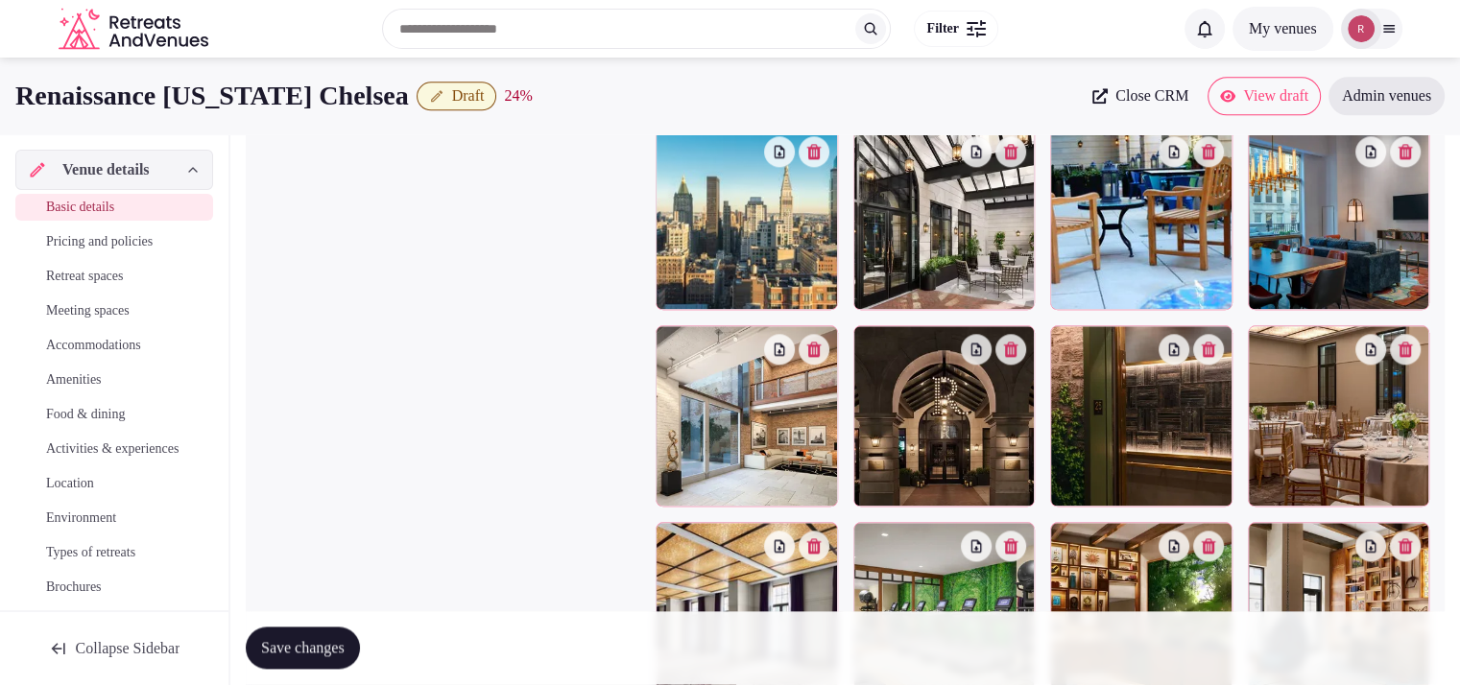
scroll to position [2012, 0]
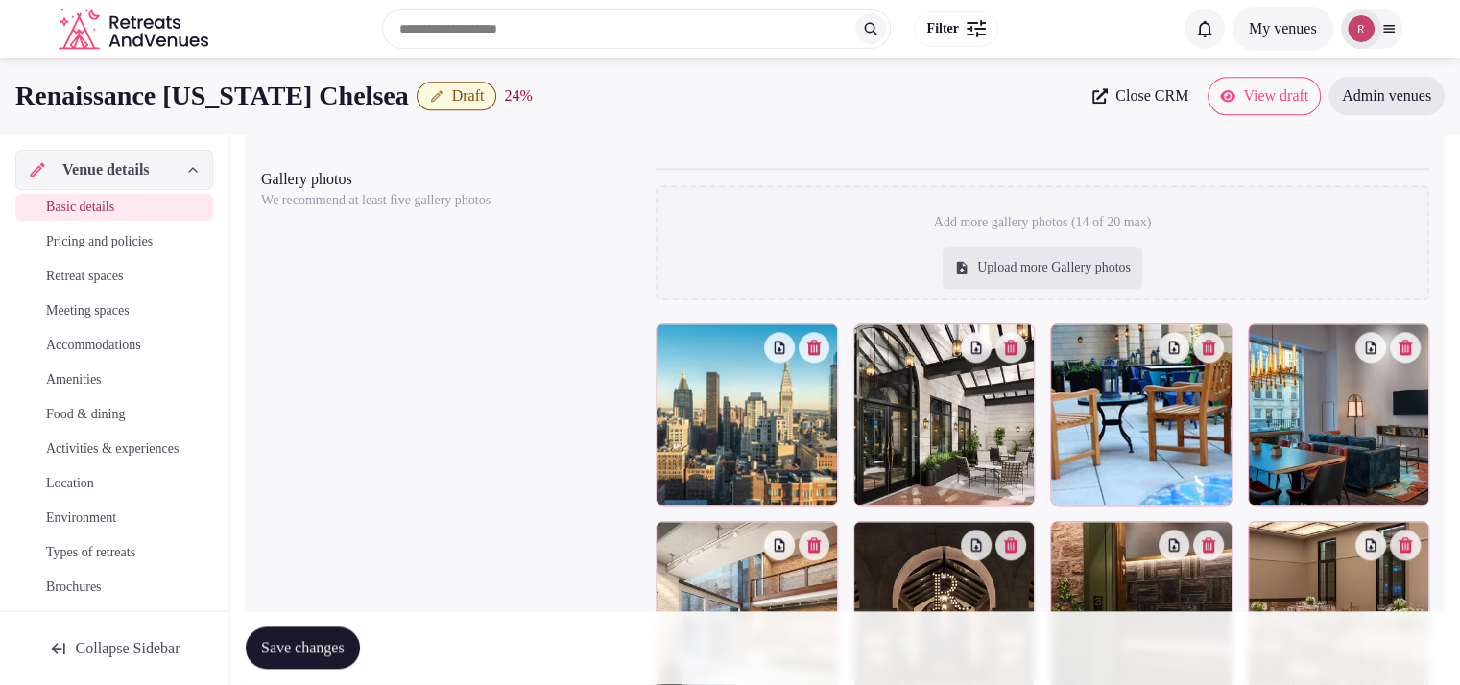
click at [948, 276] on div "Upload more Gallery photos" at bounding box center [1043, 268] width 200 height 42
type input "**********"
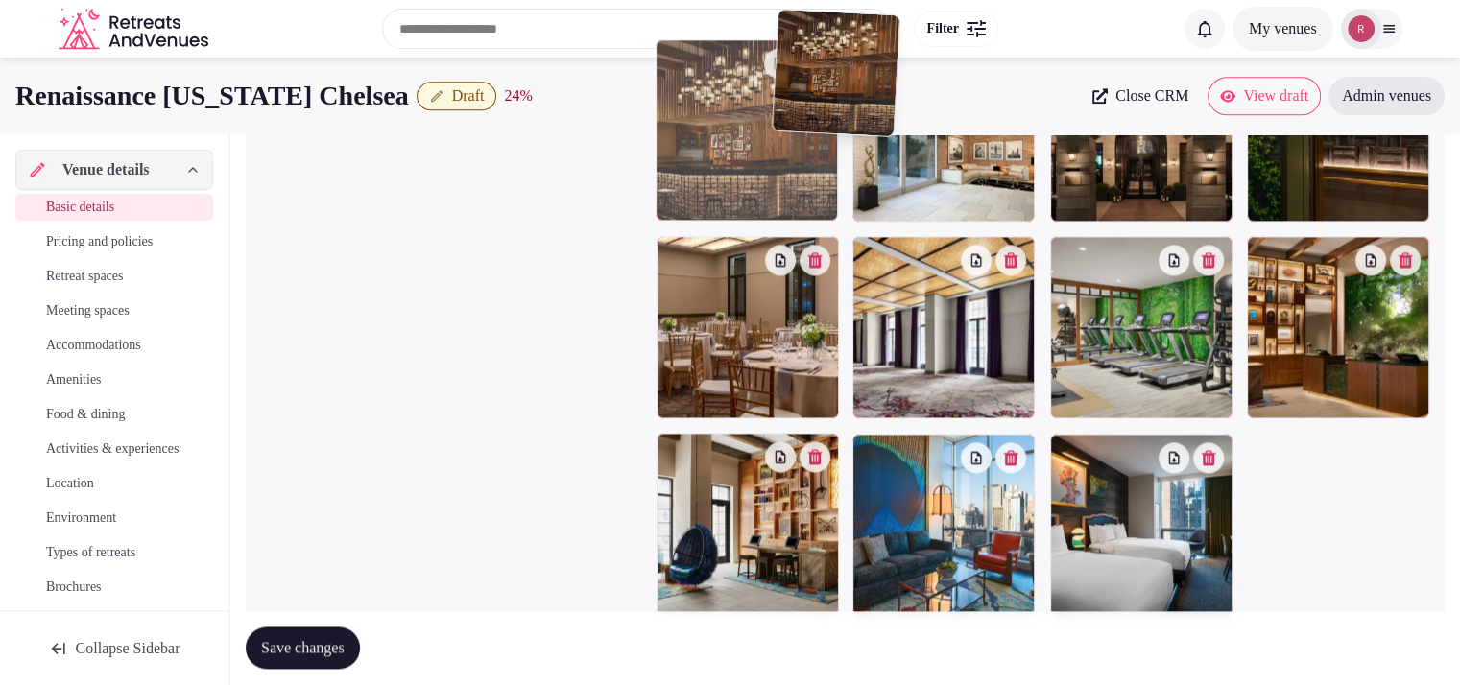
scroll to position [2441, 0]
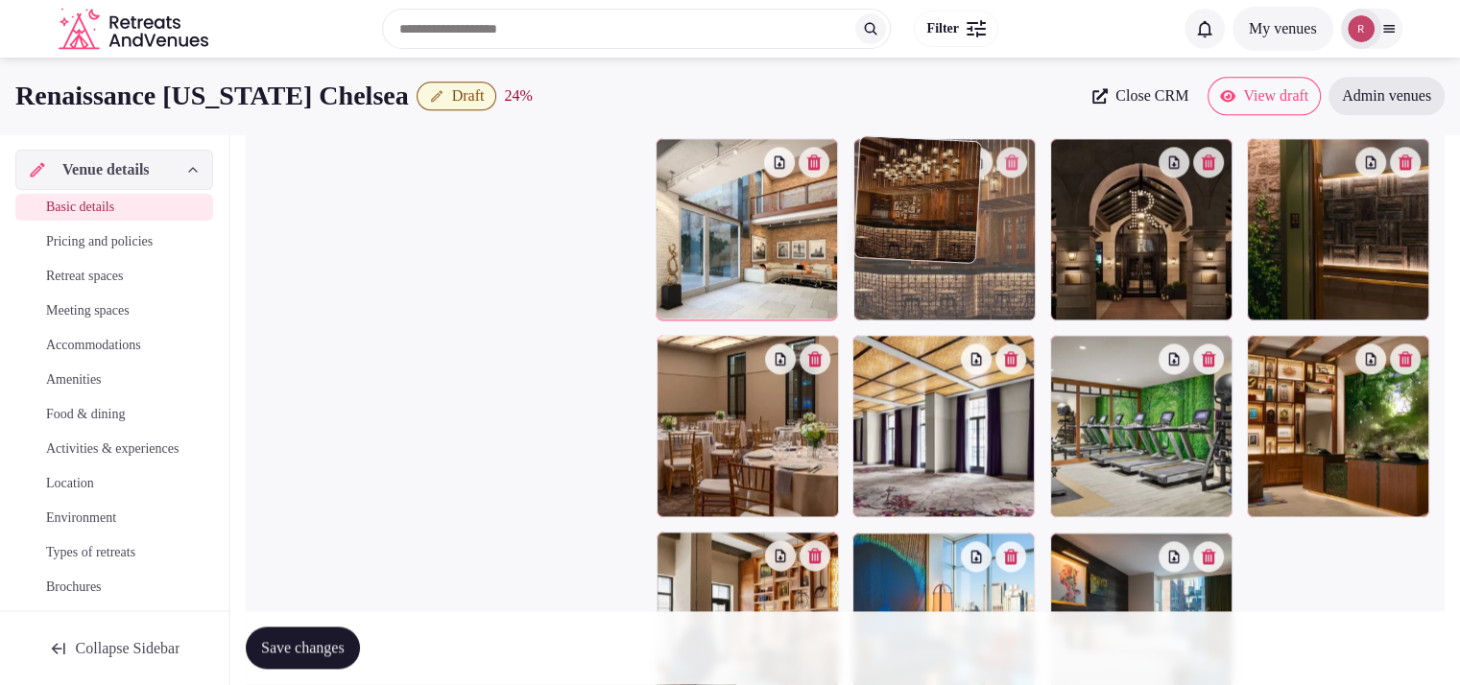
drag, startPoint x: 1155, startPoint y: 425, endPoint x: 953, endPoint y: 213, distance: 292.7
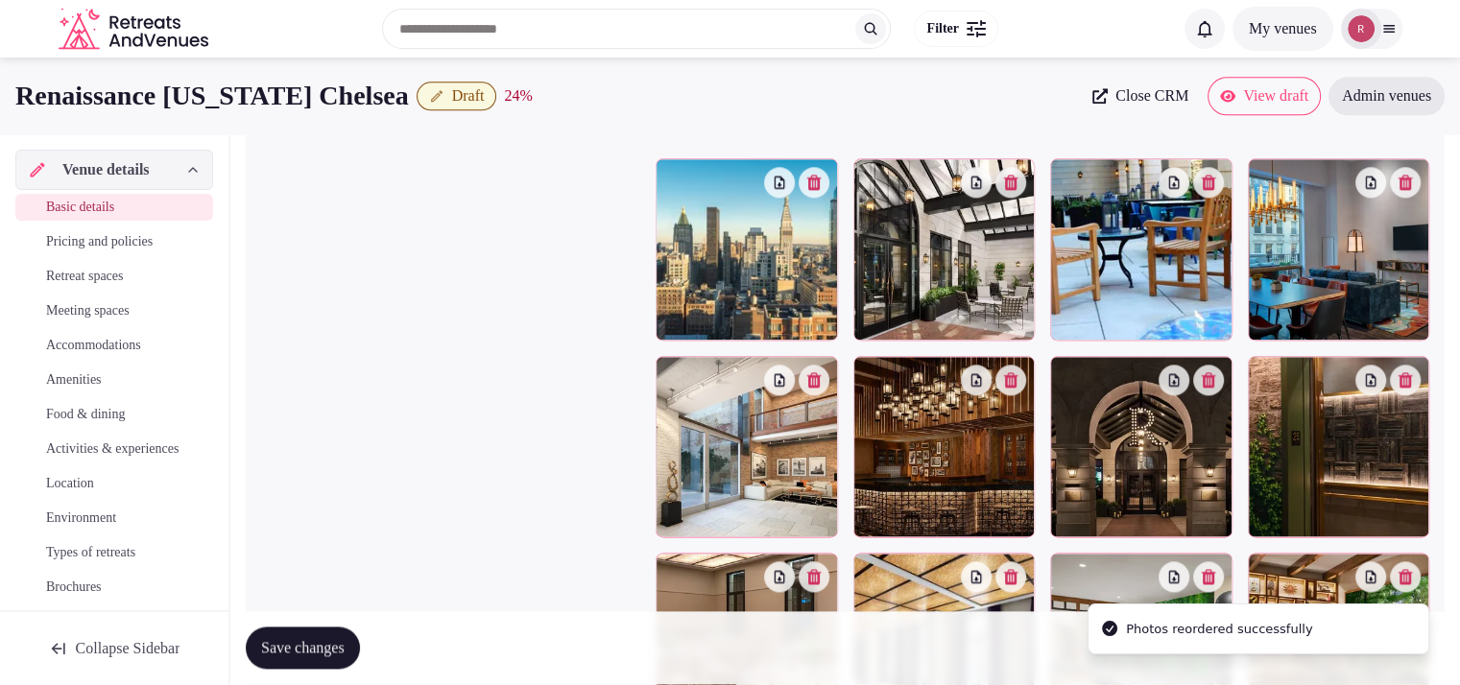
scroll to position [2181, 0]
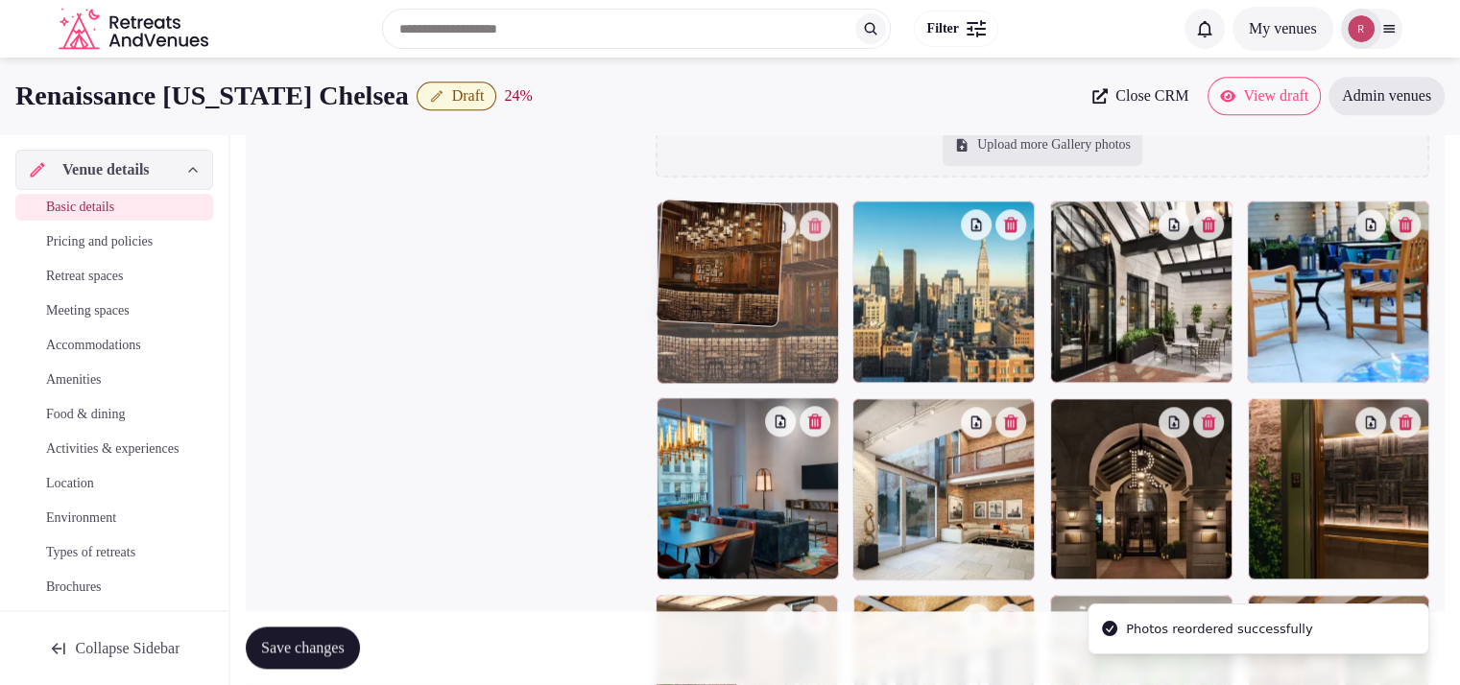
drag, startPoint x: 914, startPoint y: 499, endPoint x: 810, endPoint y: 332, distance: 196.6
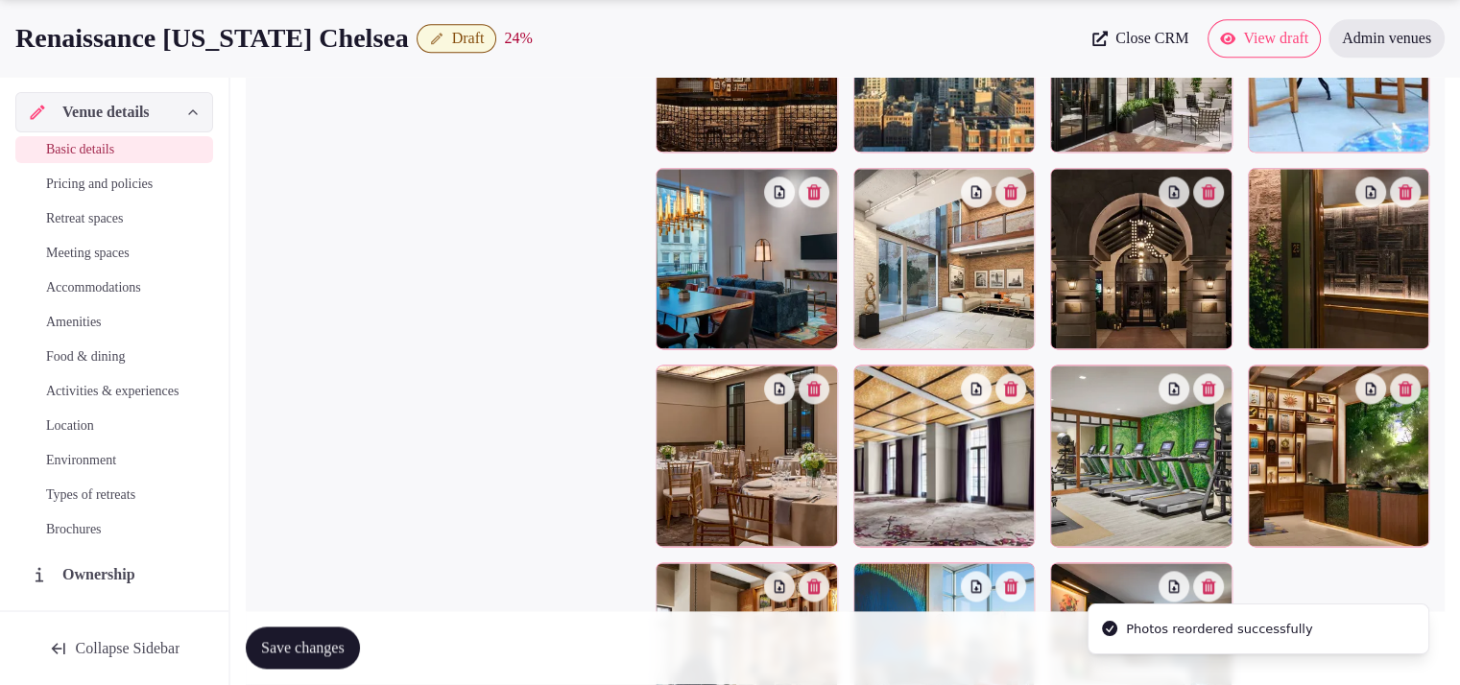
scroll to position [2587, 0]
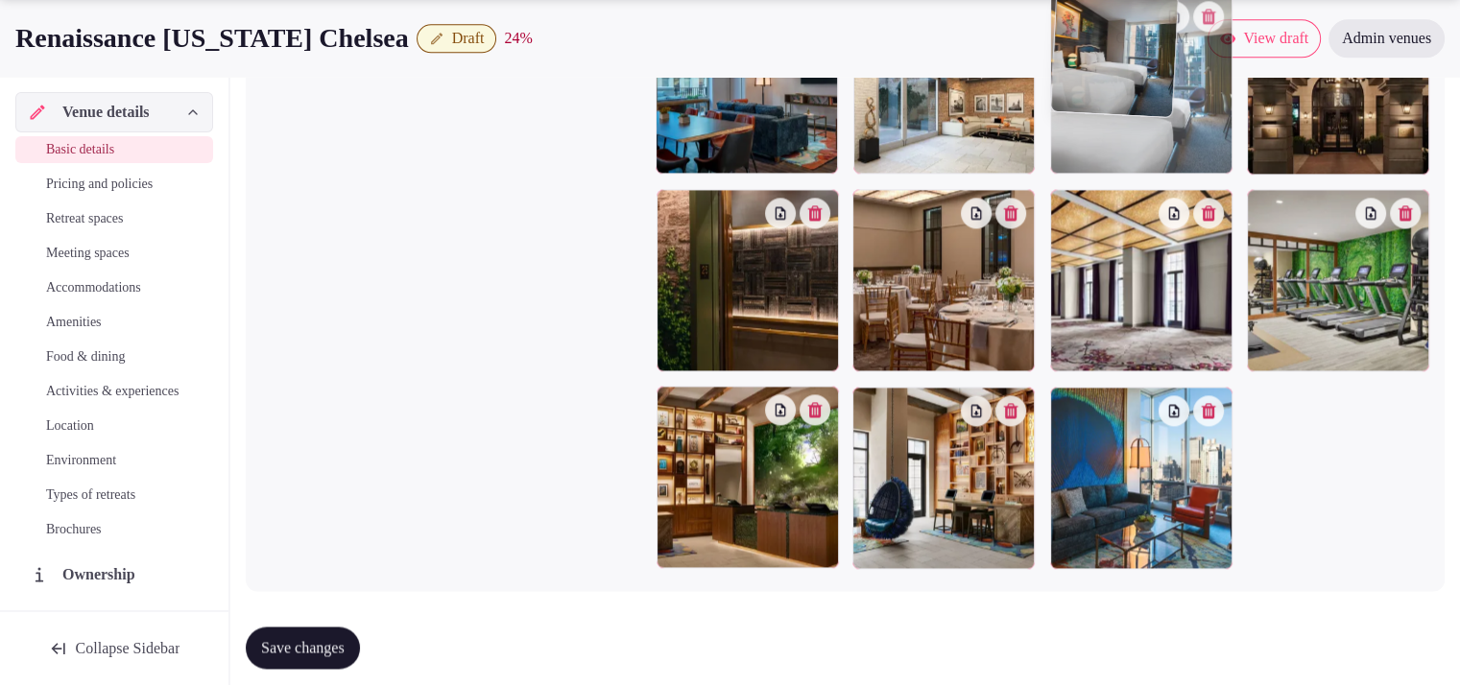
drag, startPoint x: 1114, startPoint y: 471, endPoint x: 1064, endPoint y: 169, distance: 306.5
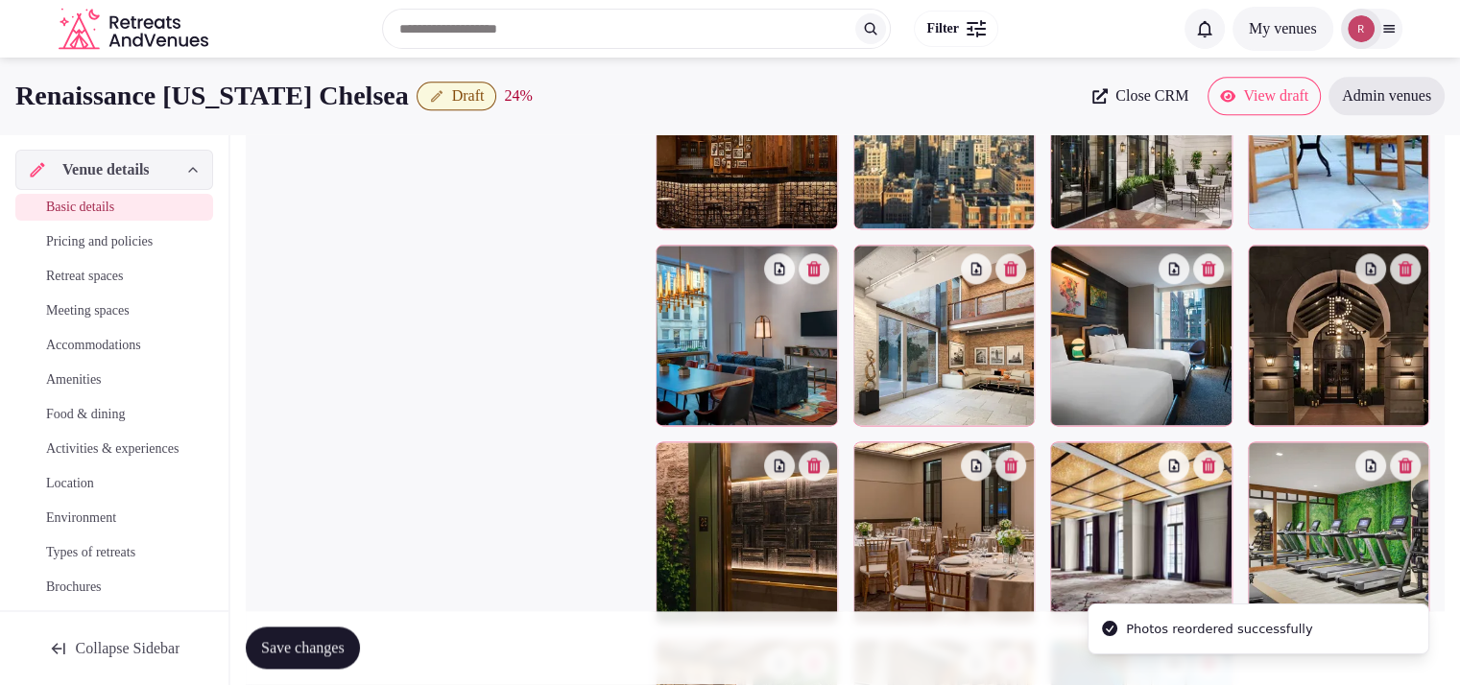
scroll to position [2210, 0]
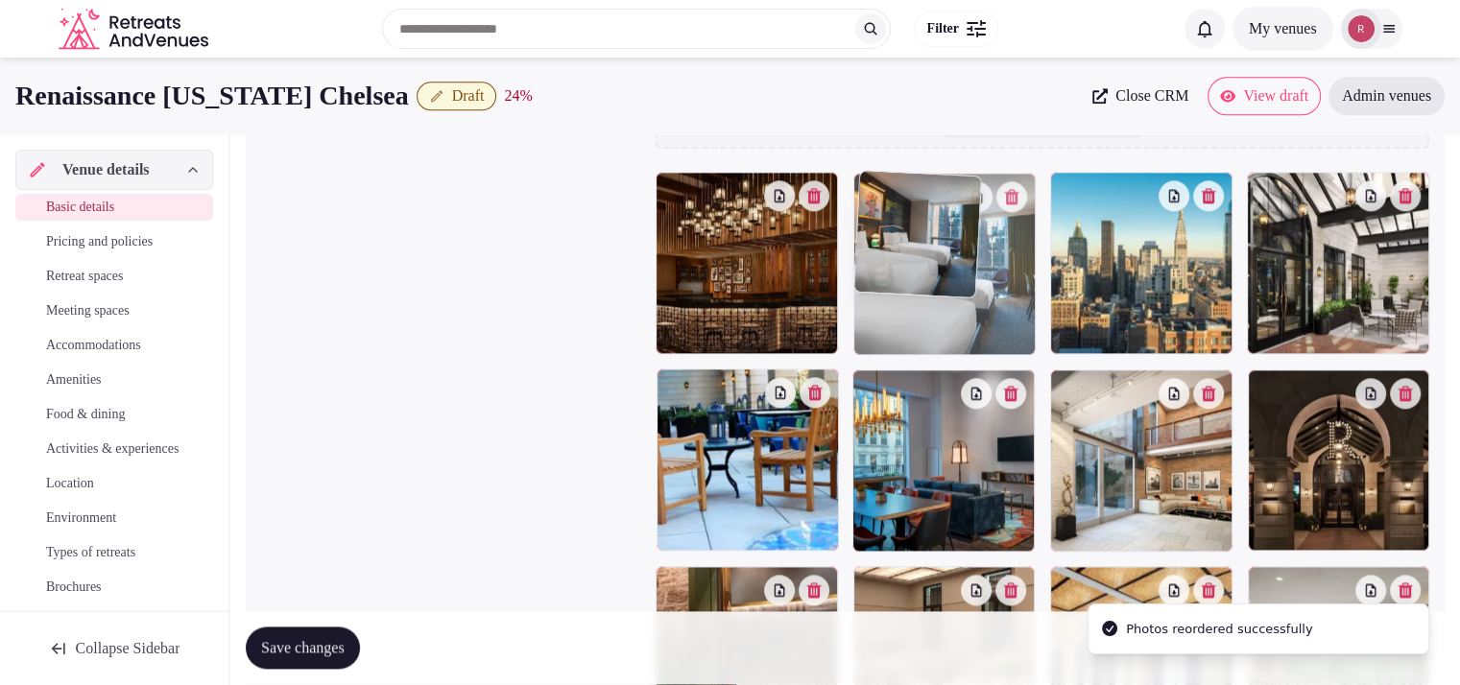
drag, startPoint x: 1102, startPoint y: 470, endPoint x: 987, endPoint y: 300, distance: 205.3
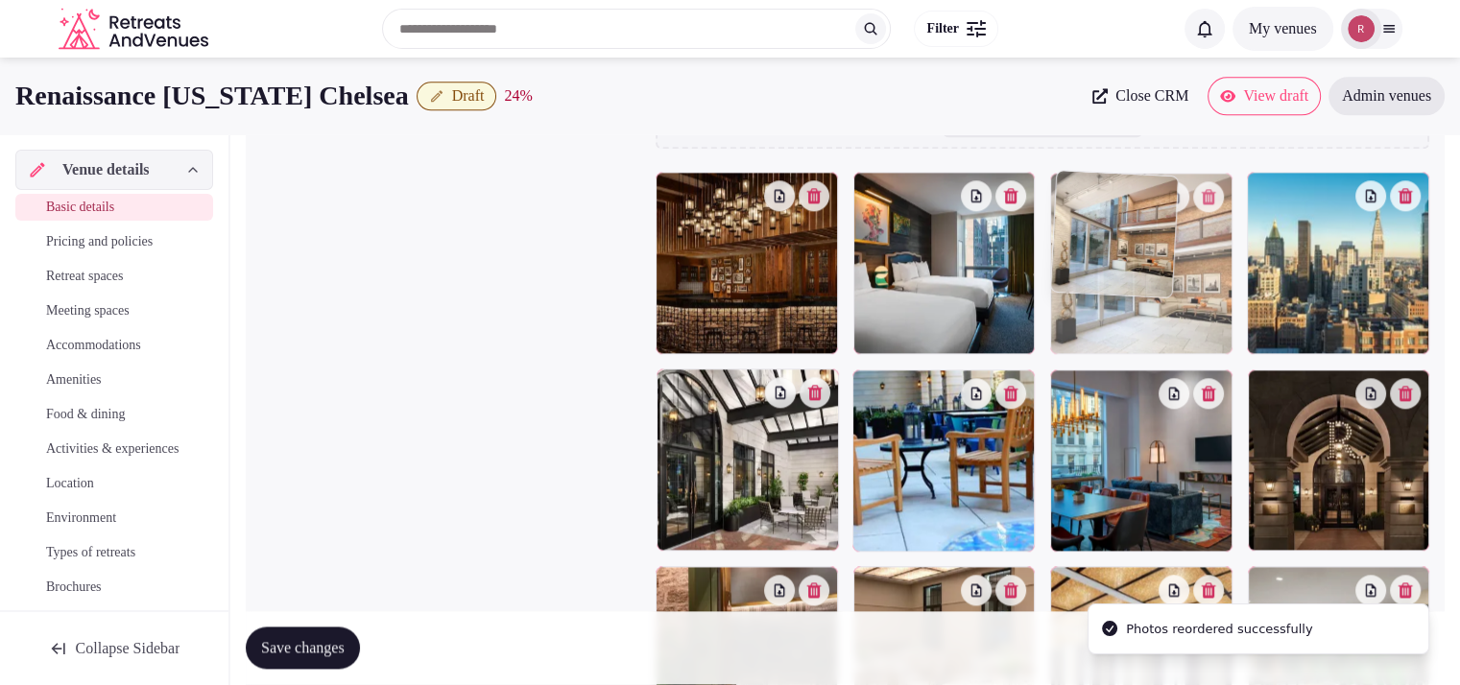
drag, startPoint x: 1114, startPoint y: 475, endPoint x: 1137, endPoint y: 326, distance: 150.6
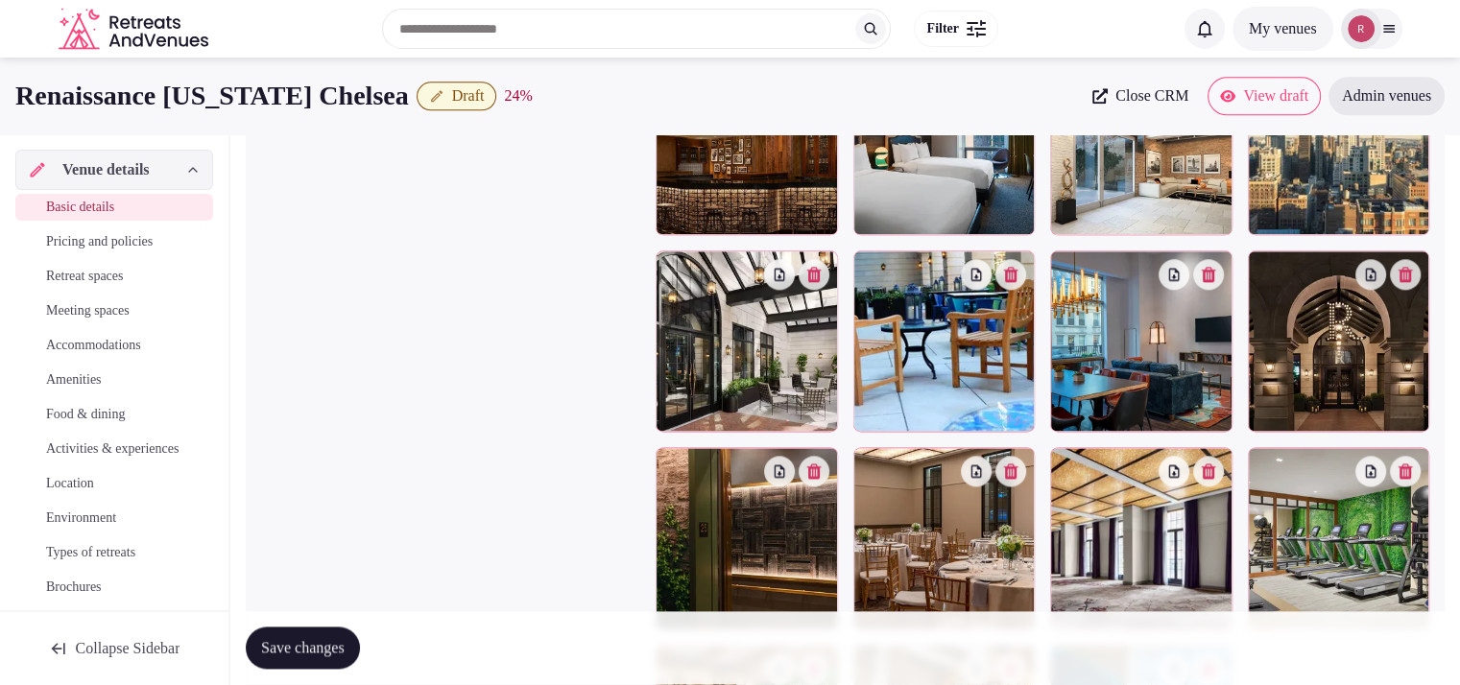
scroll to position [2302, 0]
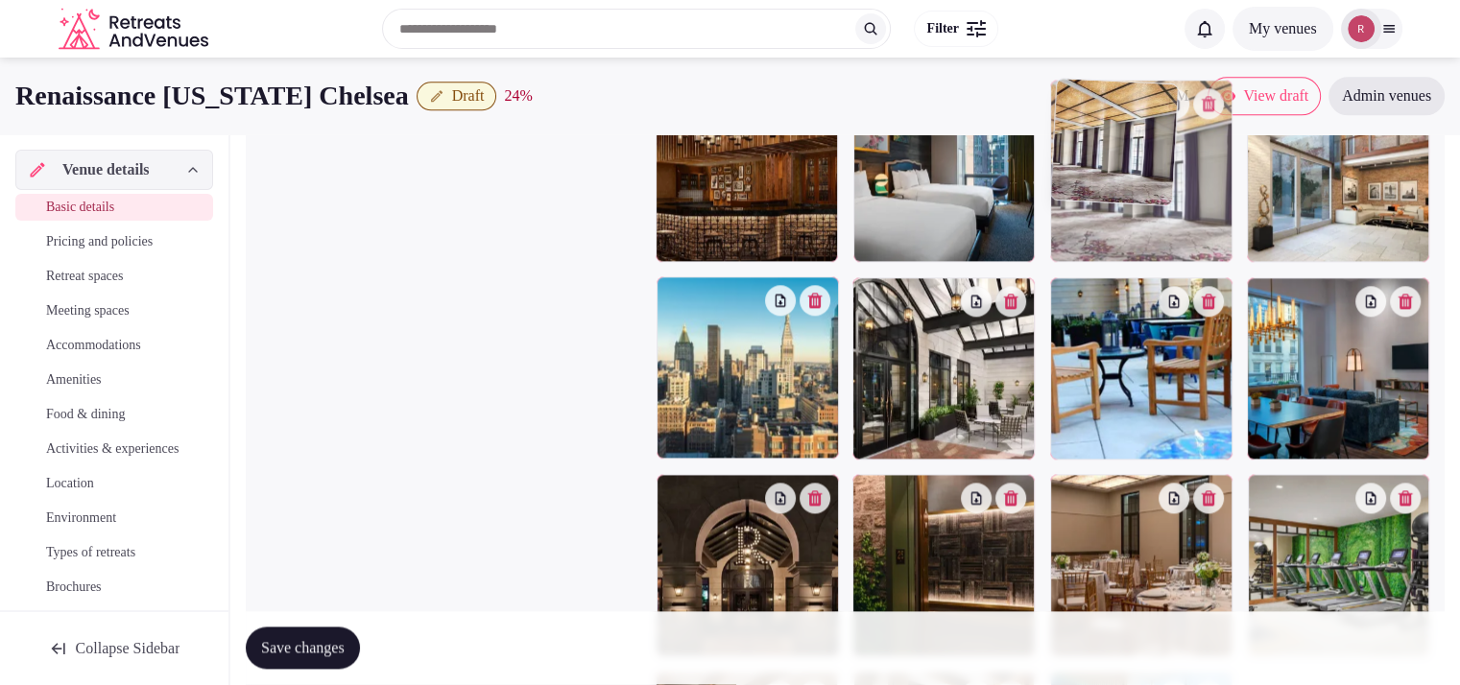
drag, startPoint x: 1152, startPoint y: 587, endPoint x: 1148, endPoint y: 204, distance: 383.1
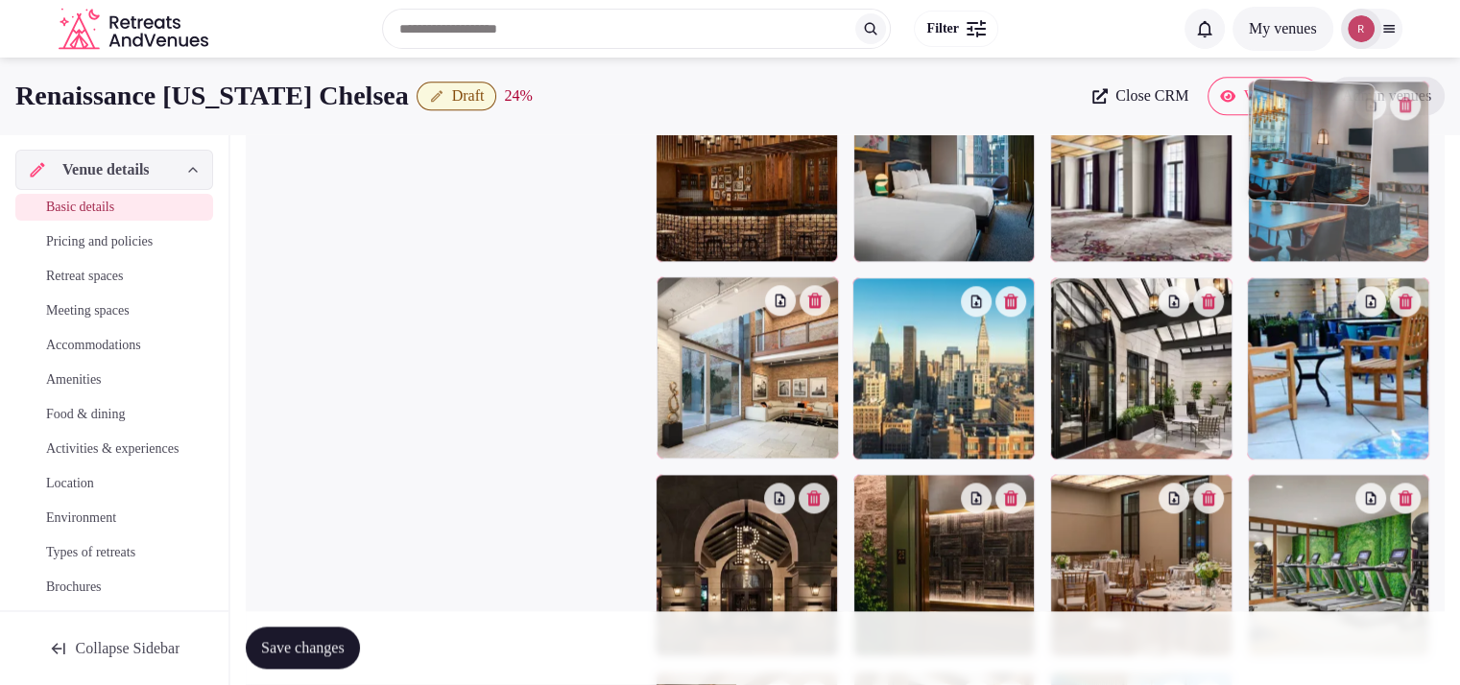
drag, startPoint x: 1363, startPoint y: 399, endPoint x: 1367, endPoint y: 300, distance: 99.9
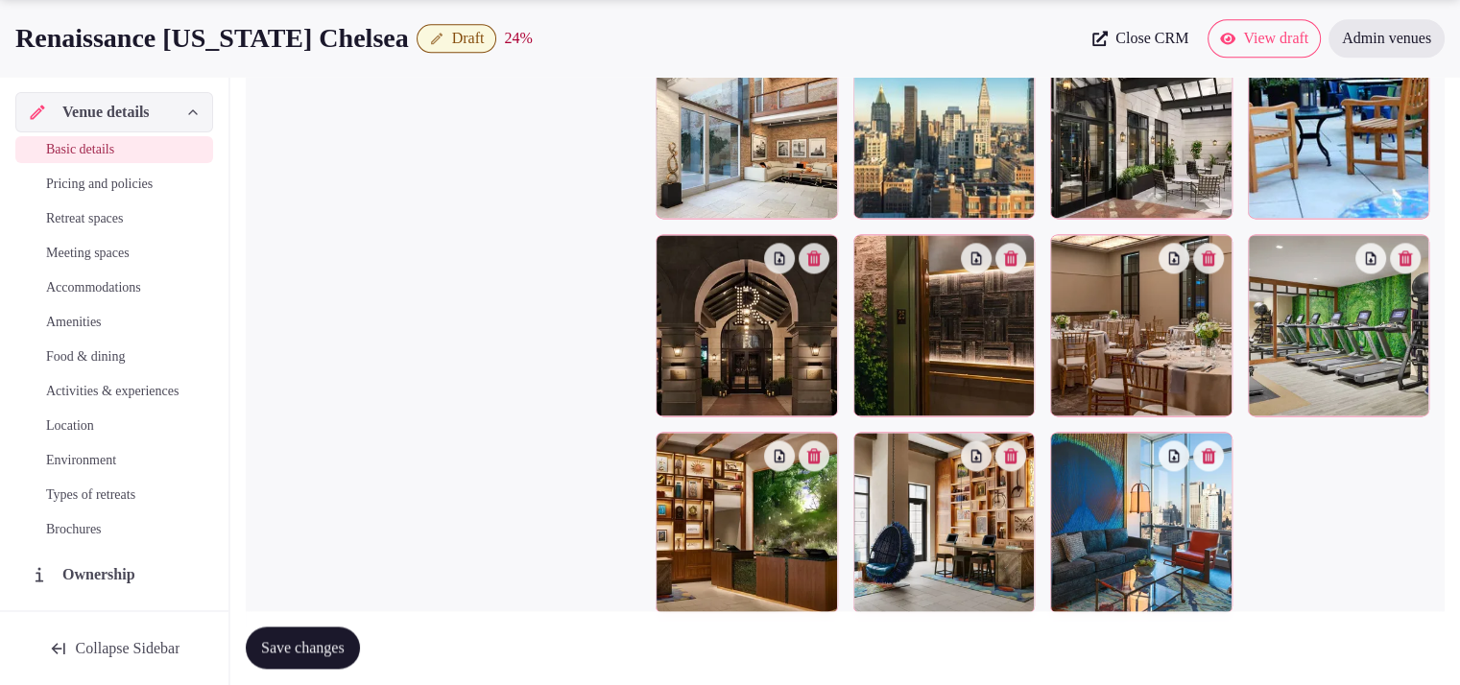
scroll to position [2550, 0]
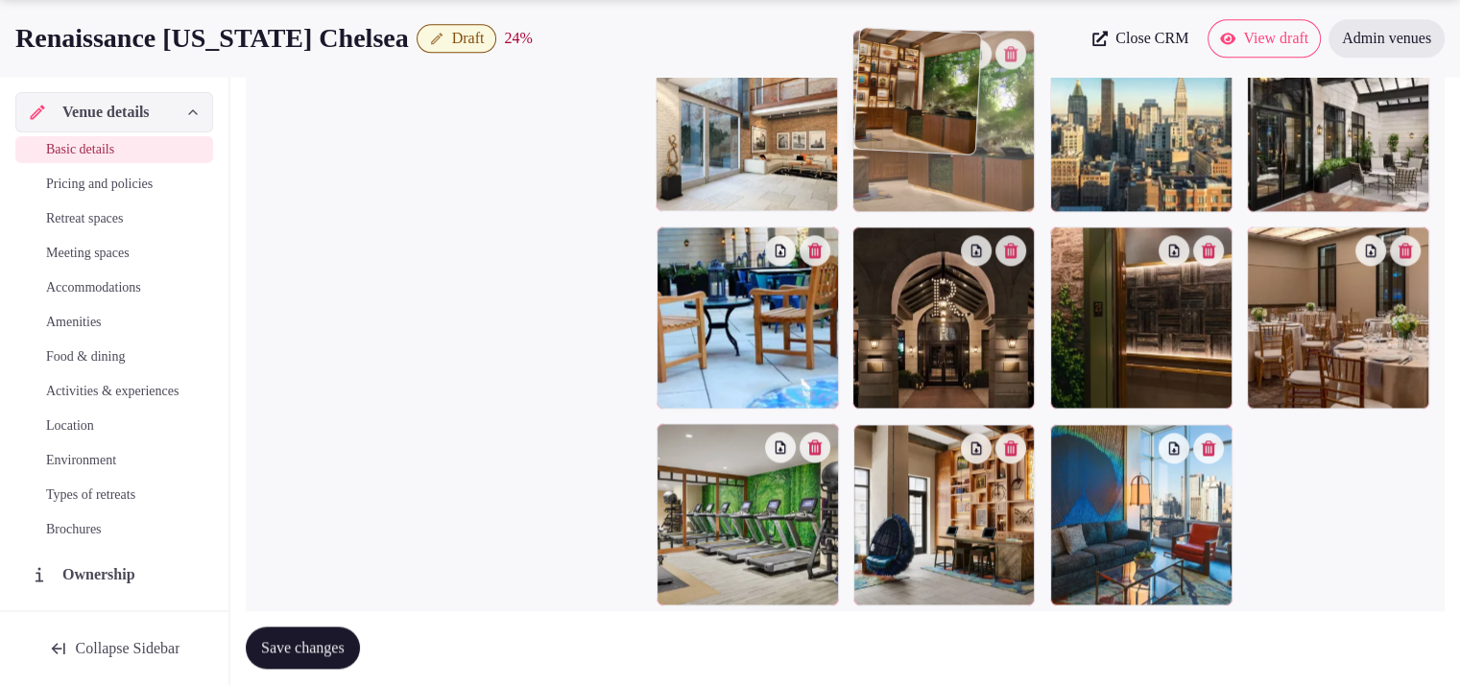
drag, startPoint x: 804, startPoint y: 541, endPoint x: 1012, endPoint y: 206, distance: 394.5
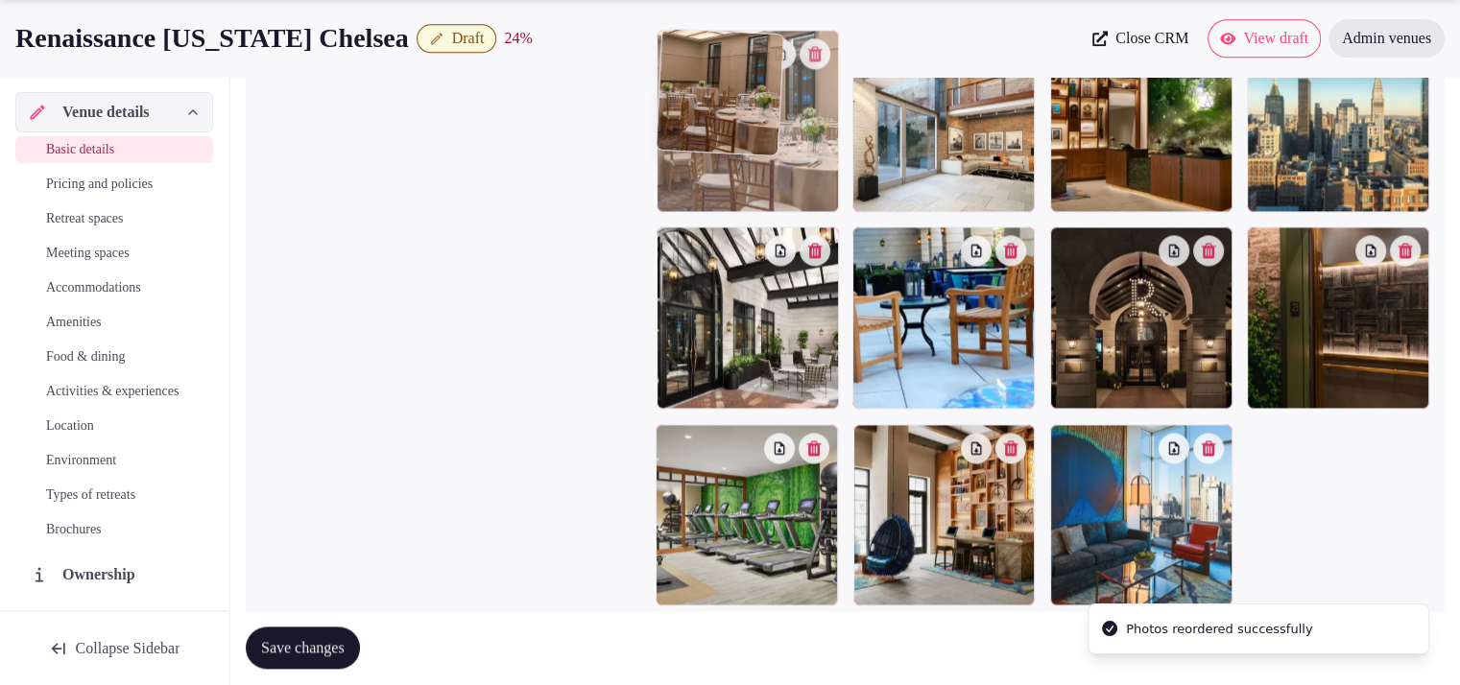
drag, startPoint x: 1321, startPoint y: 329, endPoint x: 801, endPoint y: 203, distance: 535.5
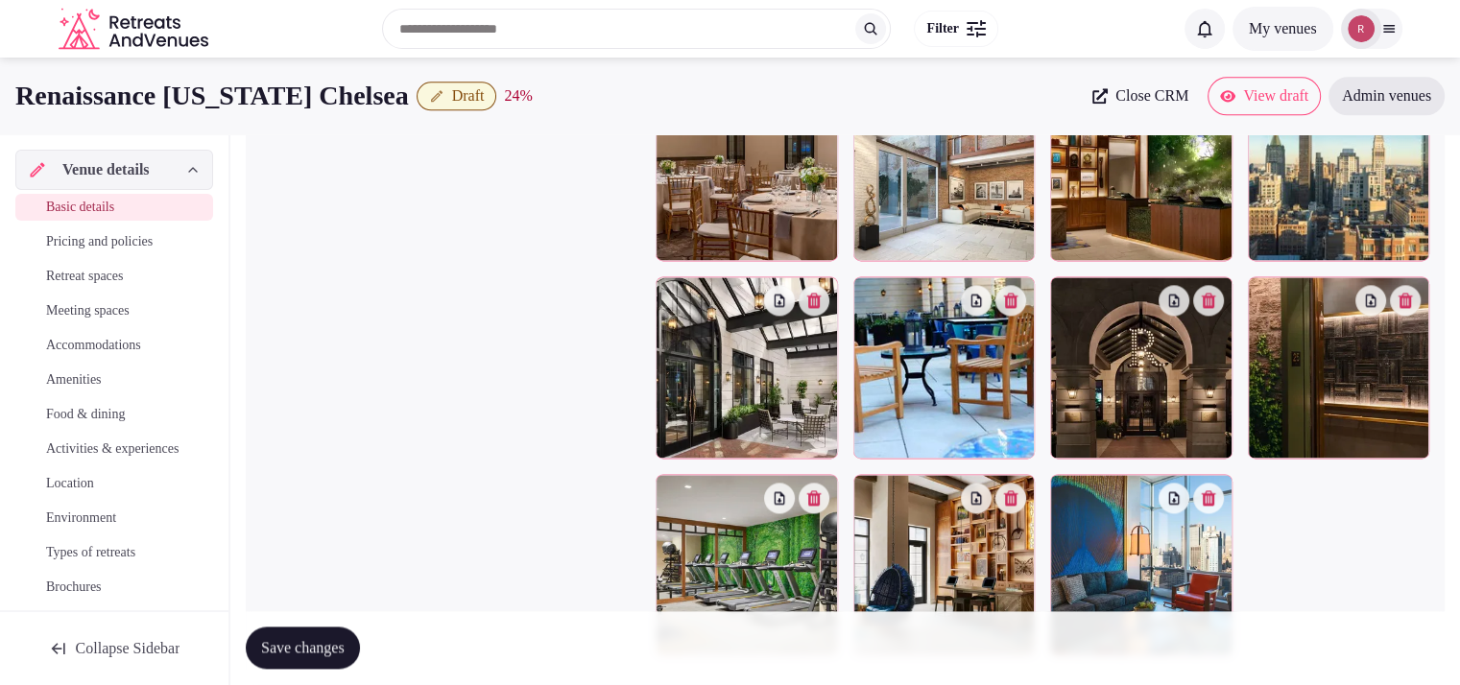
scroll to position [2473, 0]
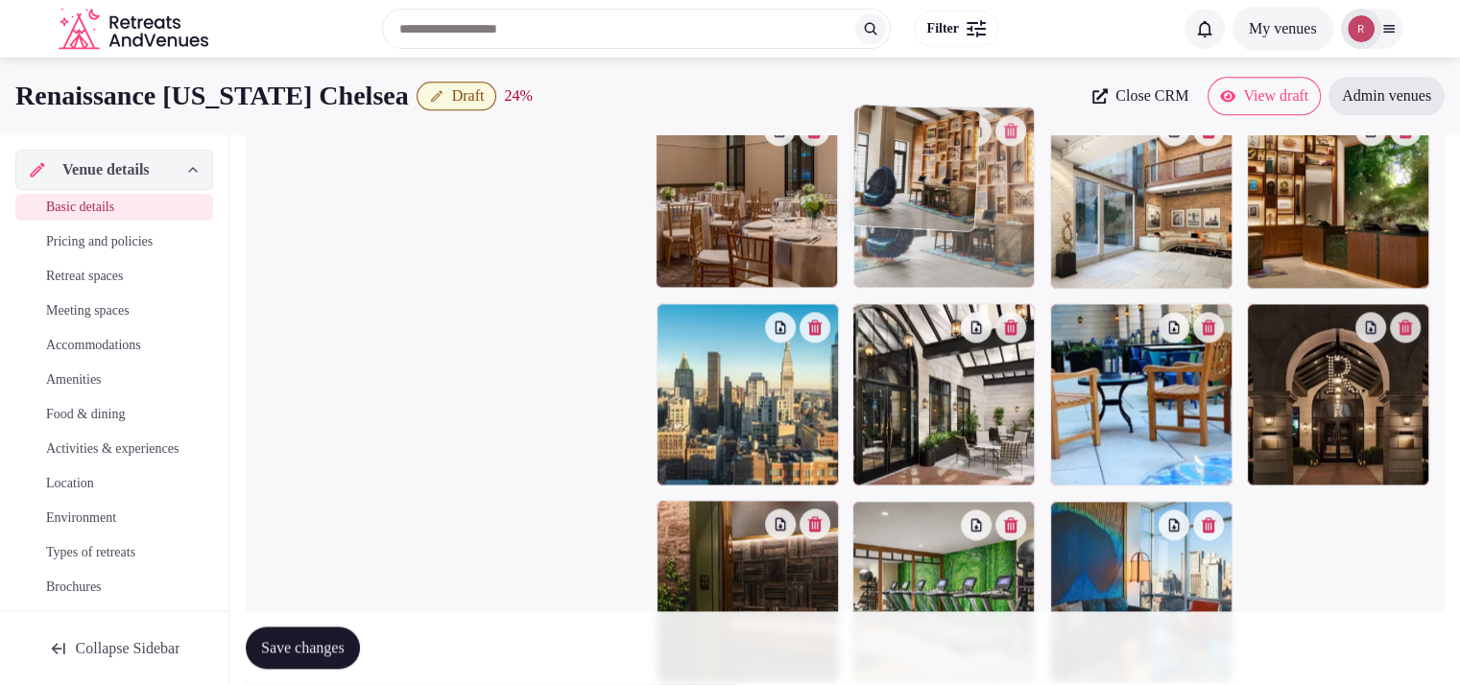
drag, startPoint x: 972, startPoint y: 569, endPoint x: 1019, endPoint y: 265, distance: 307.8
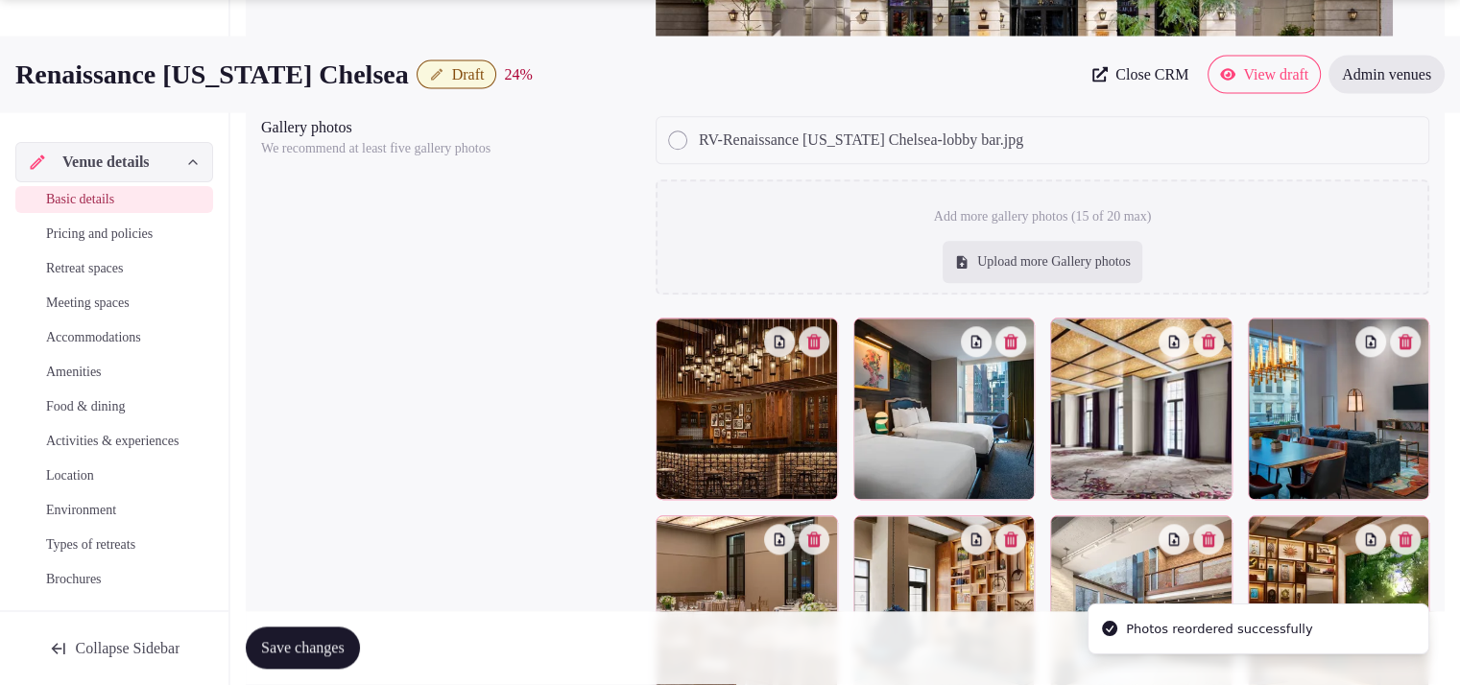
scroll to position [2219, 0]
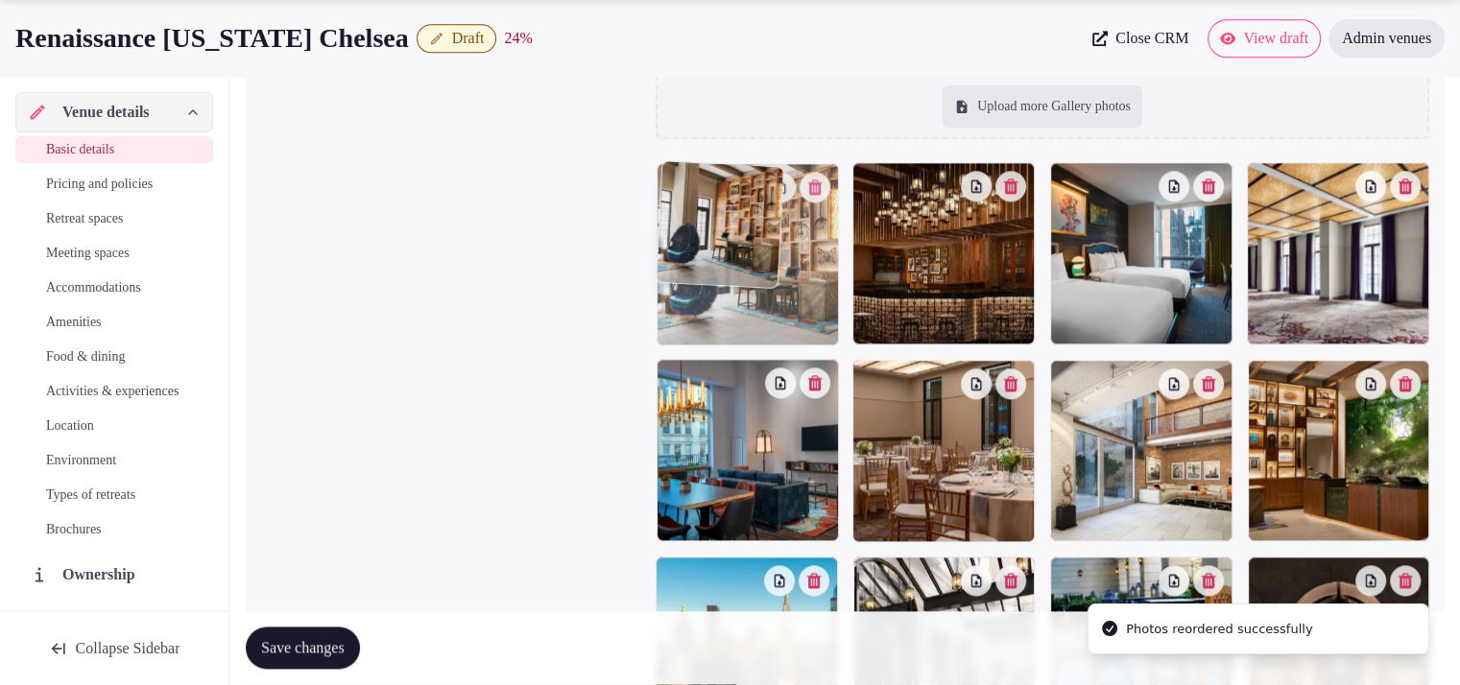
drag, startPoint x: 887, startPoint y: 496, endPoint x: 788, endPoint y: 356, distance: 171.5
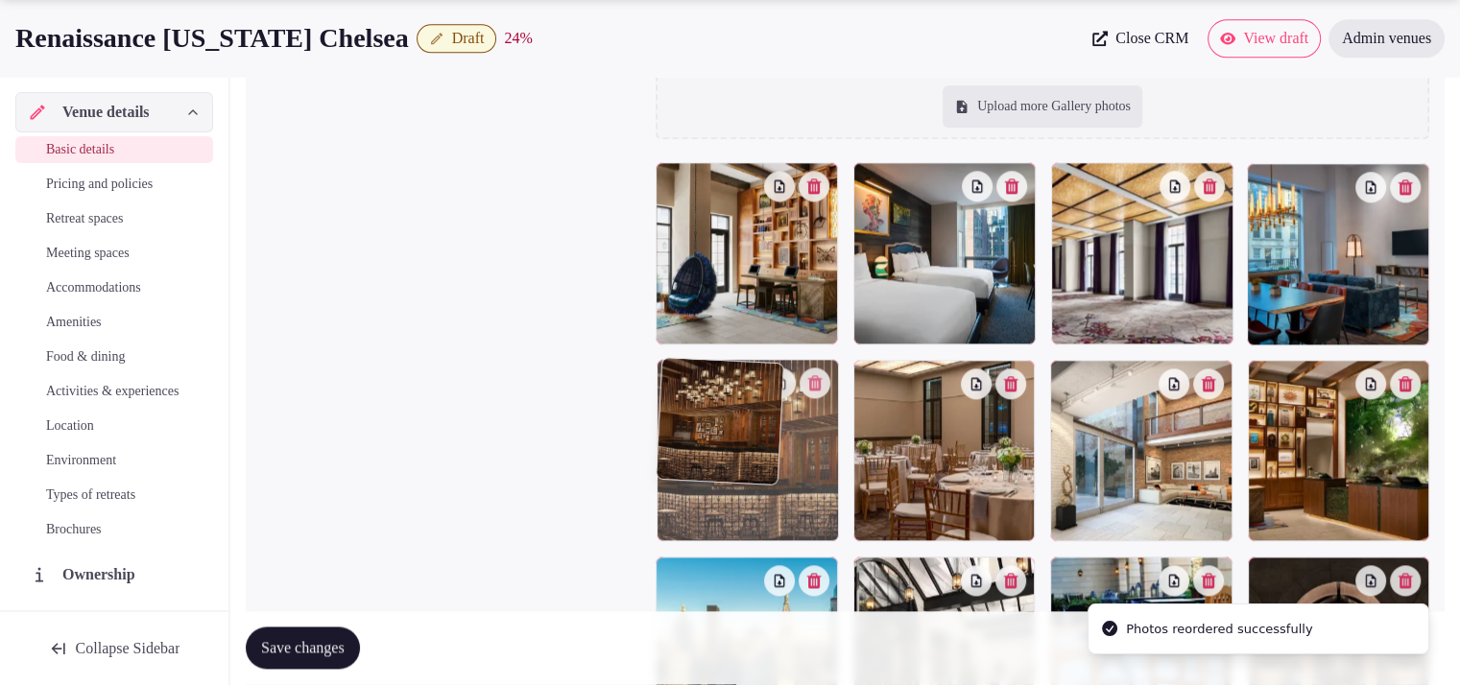
drag, startPoint x: 897, startPoint y: 295, endPoint x: 789, endPoint y: 501, distance: 232.7
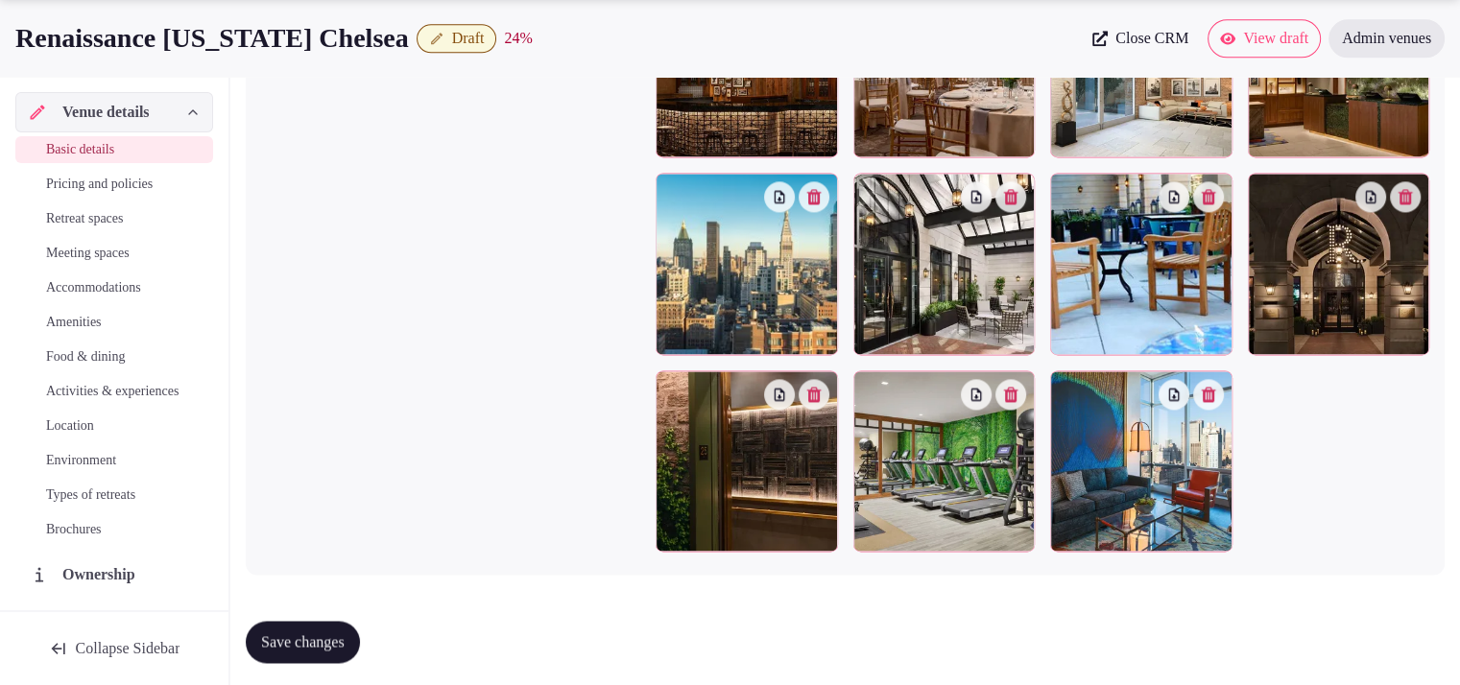
scroll to position [2610, 0]
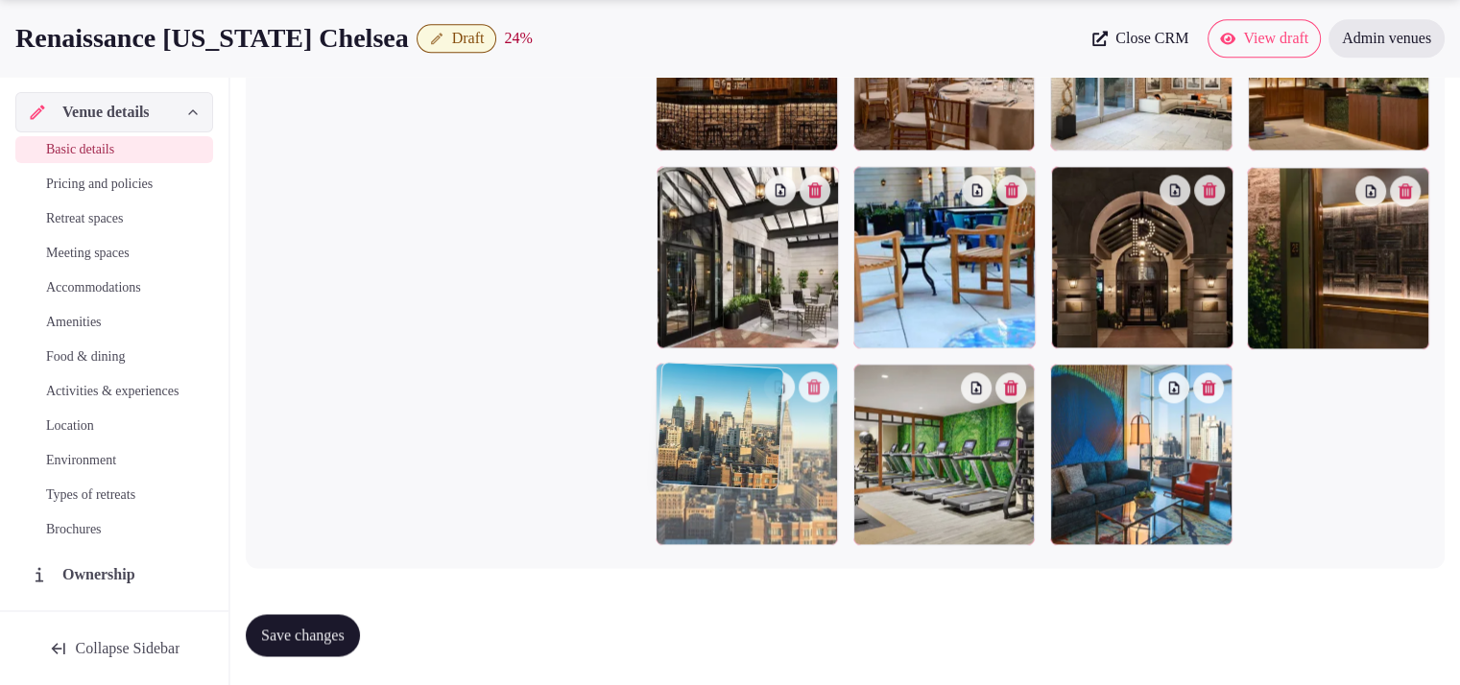
drag, startPoint x: 720, startPoint y: 306, endPoint x: 751, endPoint y: 480, distance: 176.5
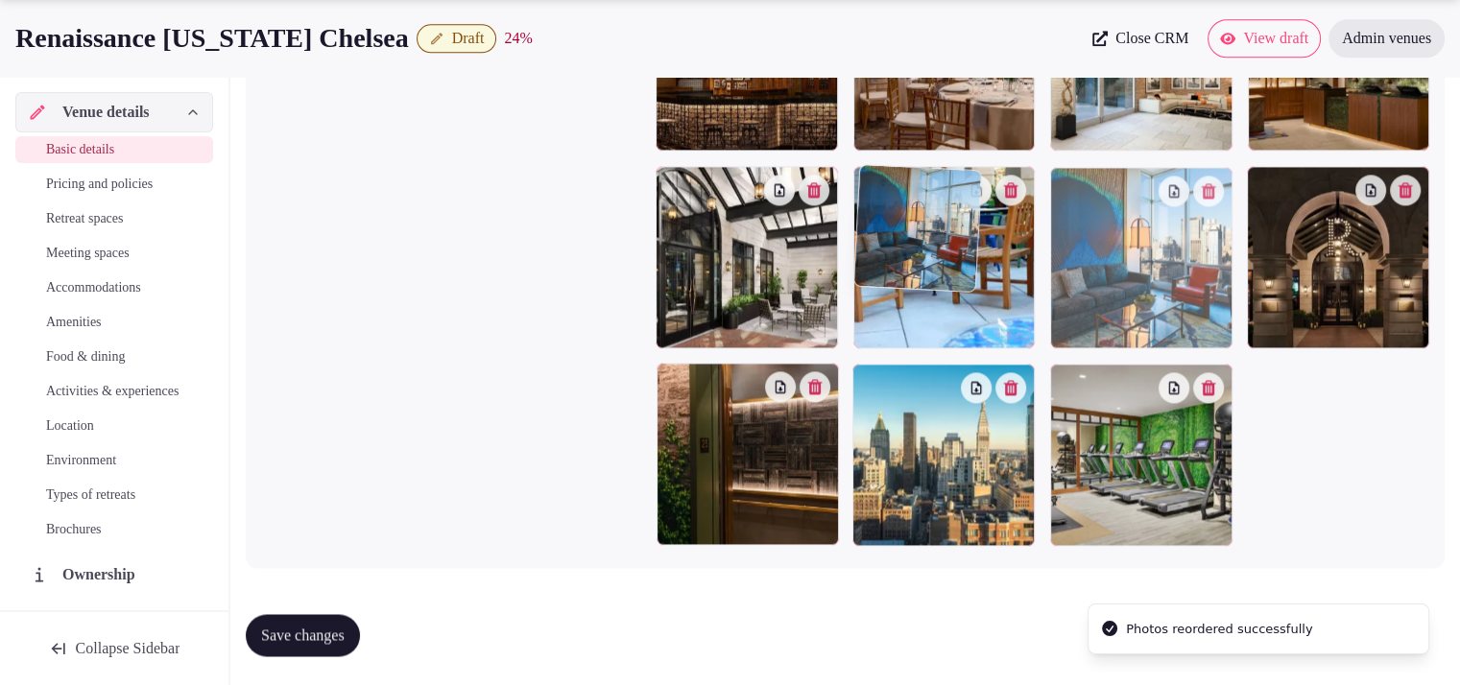
drag, startPoint x: 1125, startPoint y: 459, endPoint x: 1020, endPoint y: 329, distance: 166.6
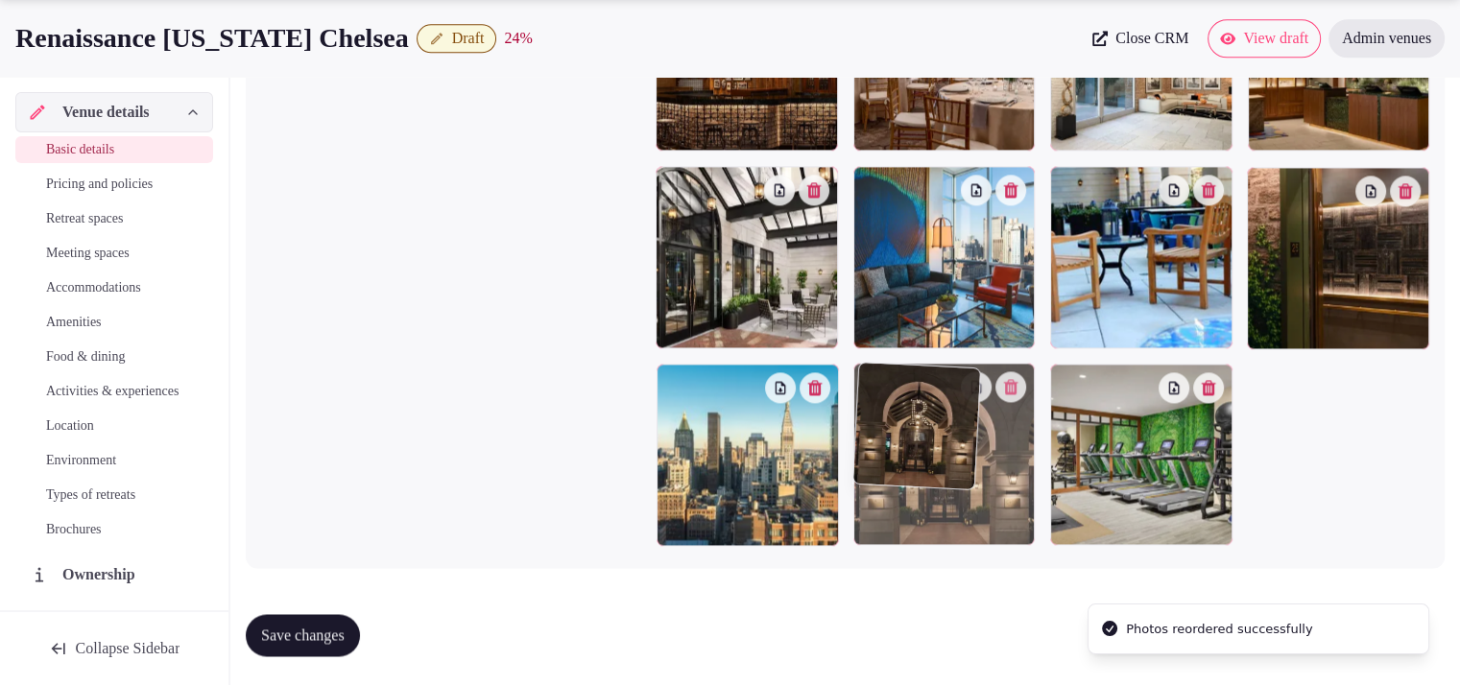
drag, startPoint x: 1350, startPoint y: 315, endPoint x: 956, endPoint y: 489, distance: 430.2
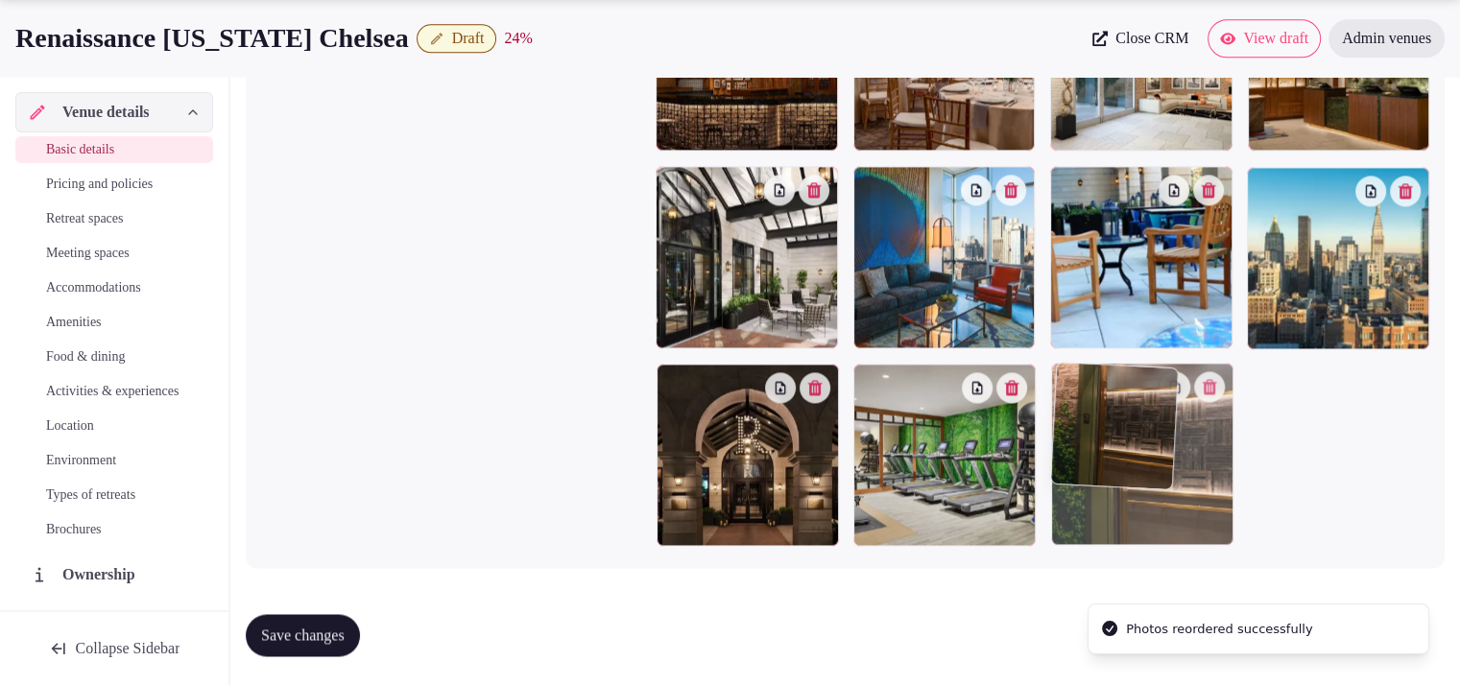
drag, startPoint x: 1318, startPoint y: 296, endPoint x: 1129, endPoint y: 496, distance: 275.7
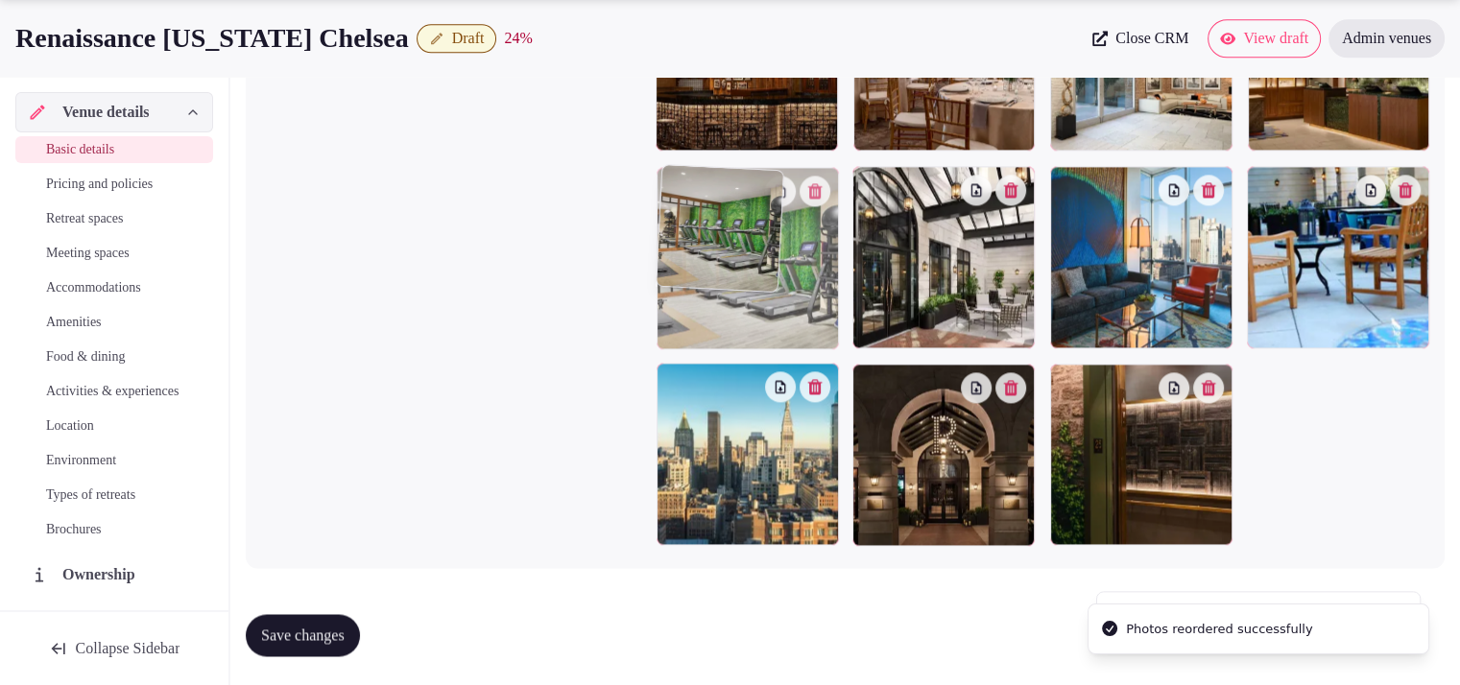
drag, startPoint x: 975, startPoint y: 472, endPoint x: 870, endPoint y: 343, distance: 167.2
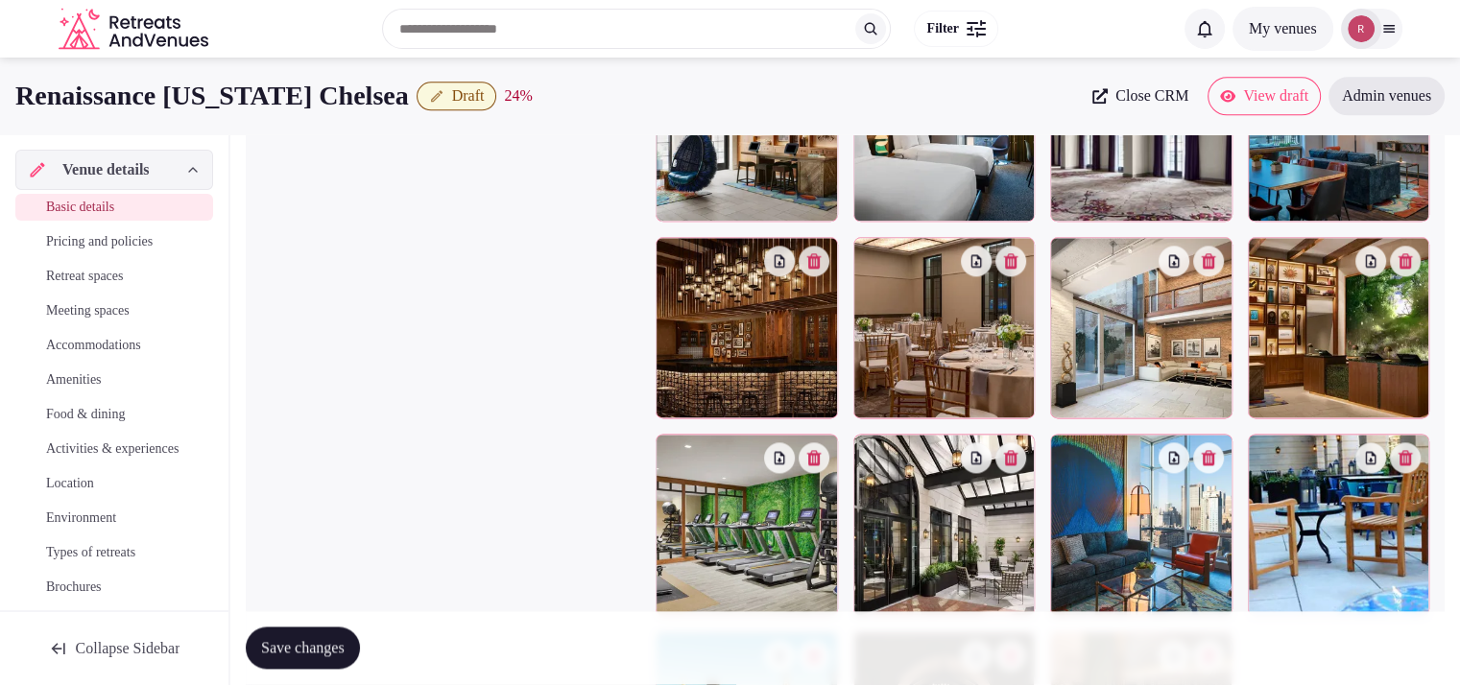
scroll to position [2284, 0]
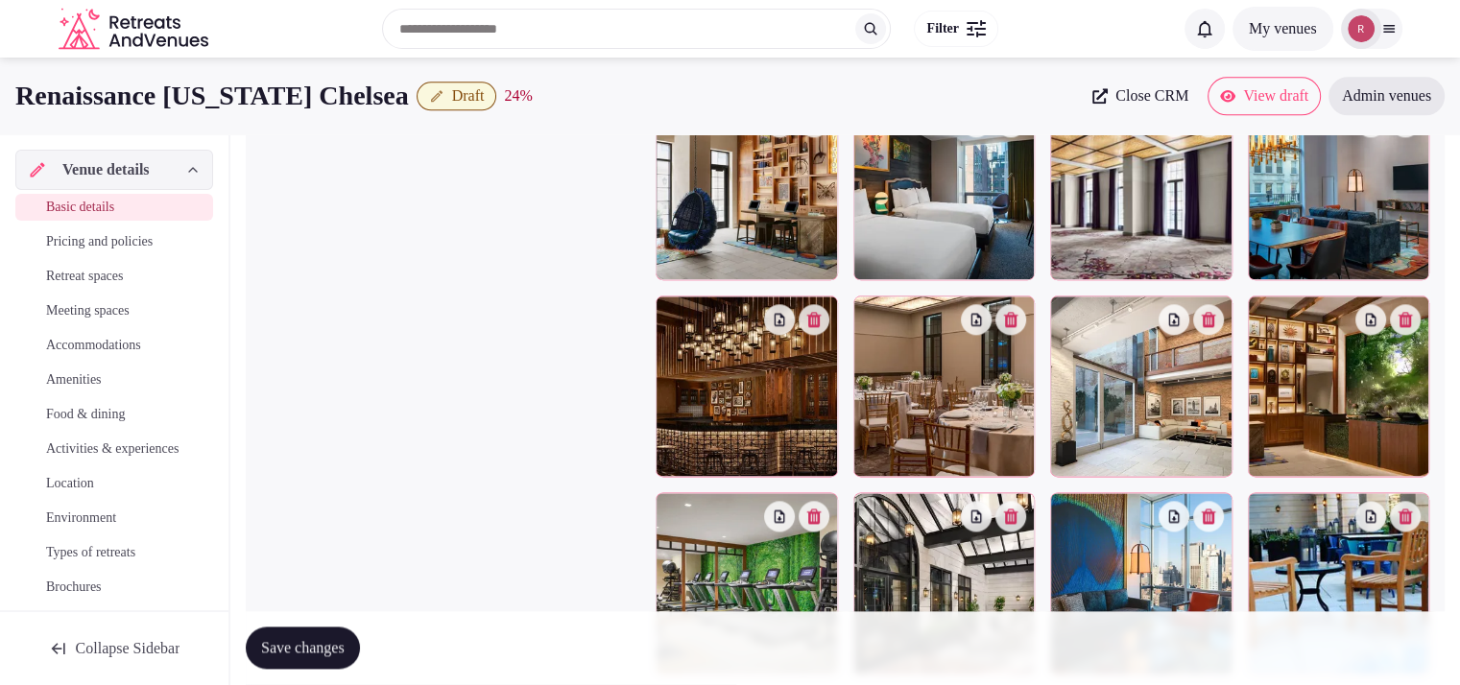
click at [327, 636] on button "Save changes" at bounding box center [303, 649] width 114 height 42
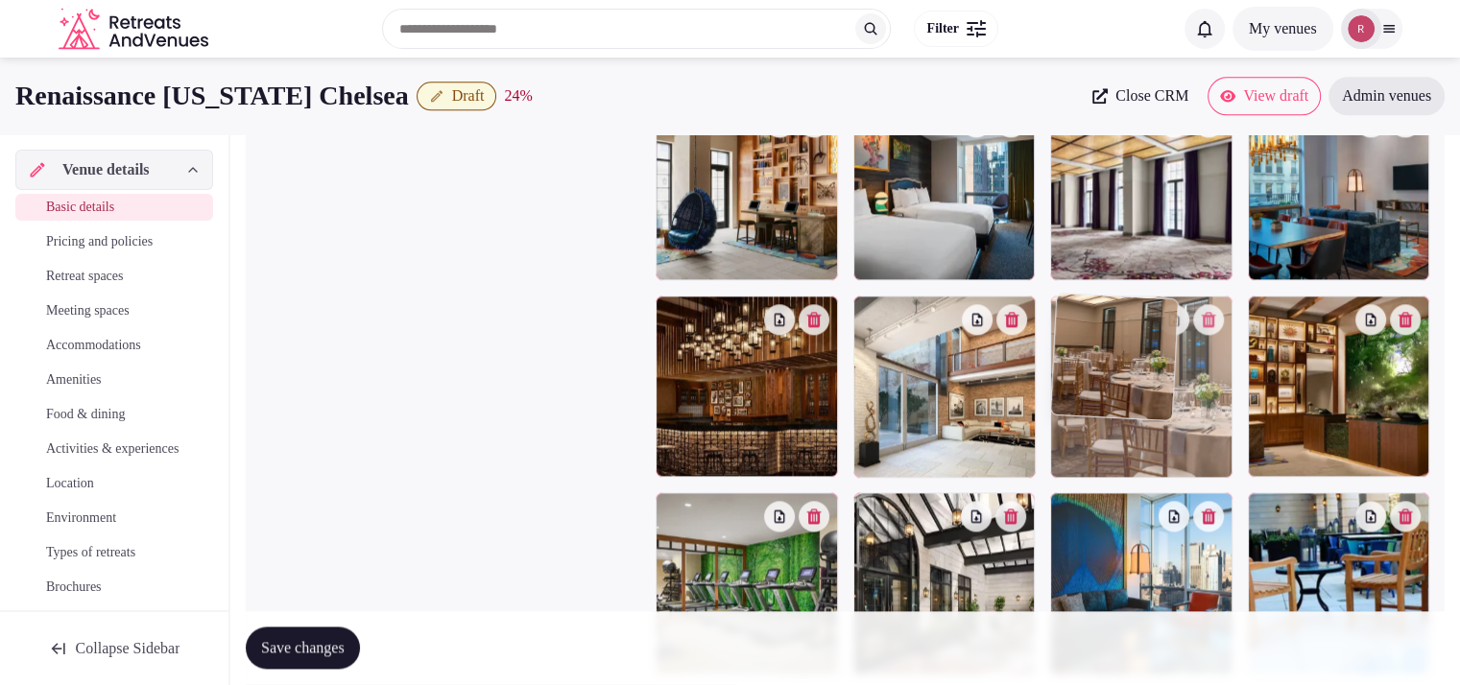
drag, startPoint x: 994, startPoint y: 365, endPoint x: 1137, endPoint y: 377, distance: 143.6
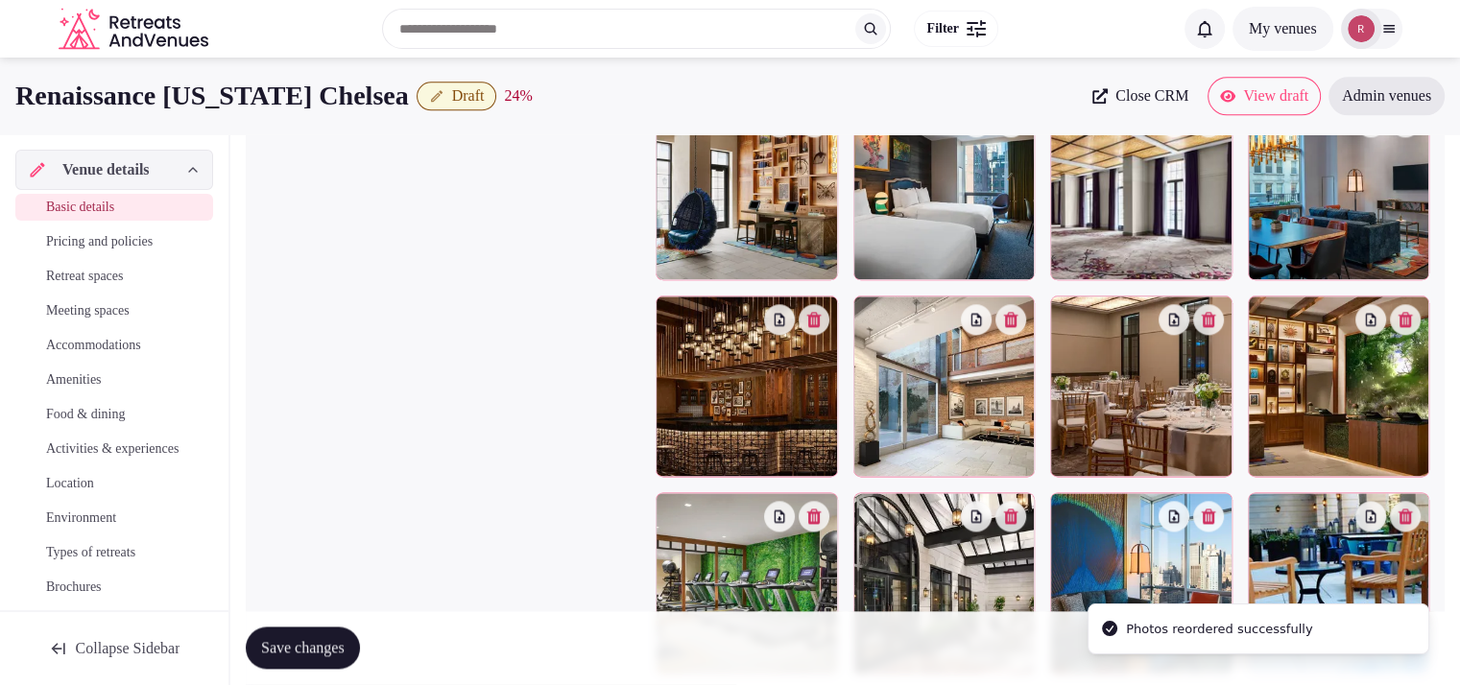
click at [267, 635] on button "Save changes" at bounding box center [303, 649] width 114 height 42
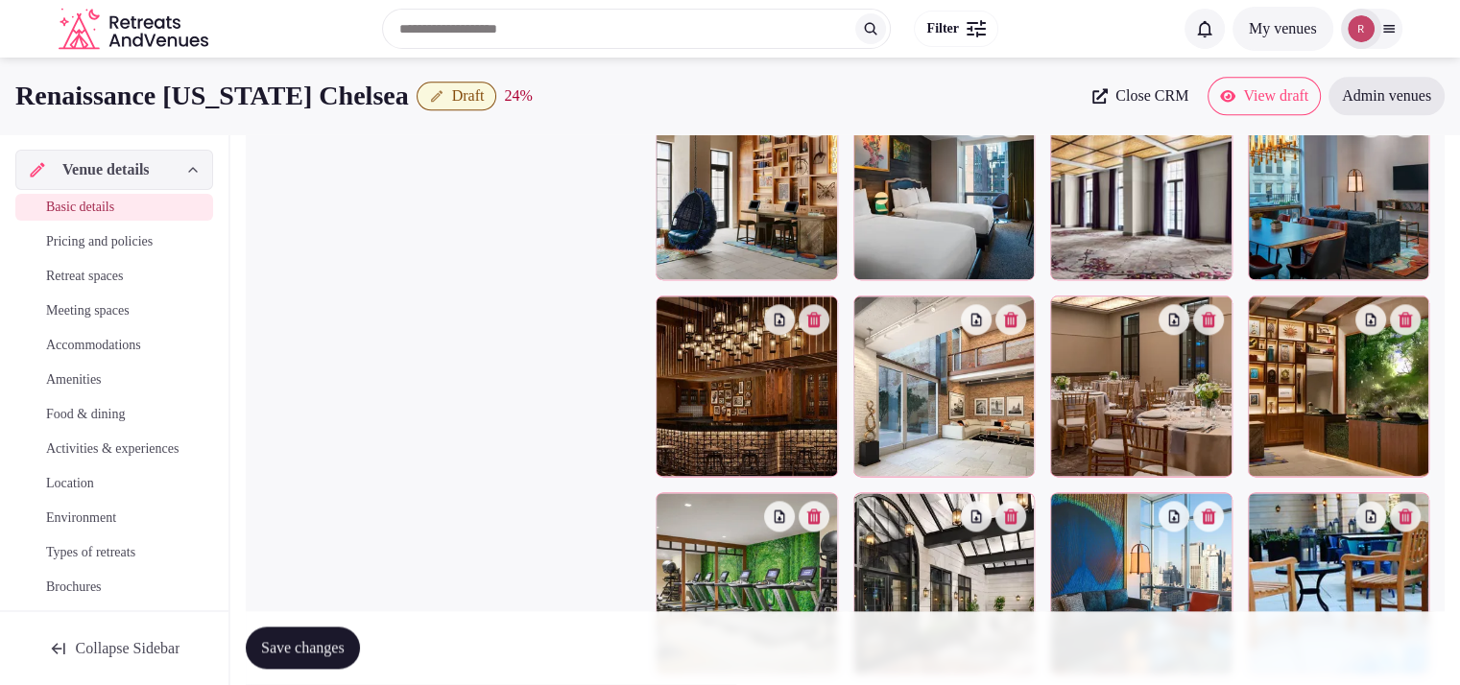
scroll to position [2610, 0]
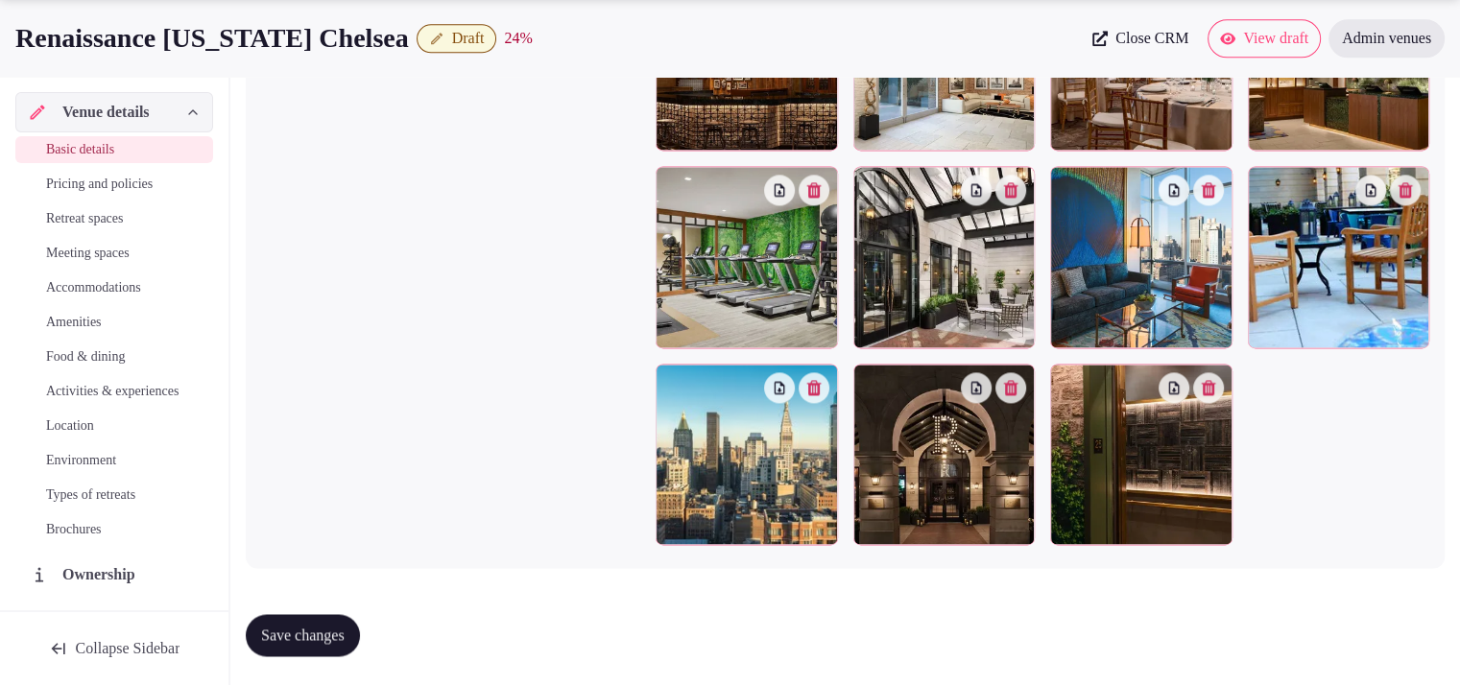
click at [71, 257] on span "Meeting spaces" at bounding box center [88, 253] width 84 height 19
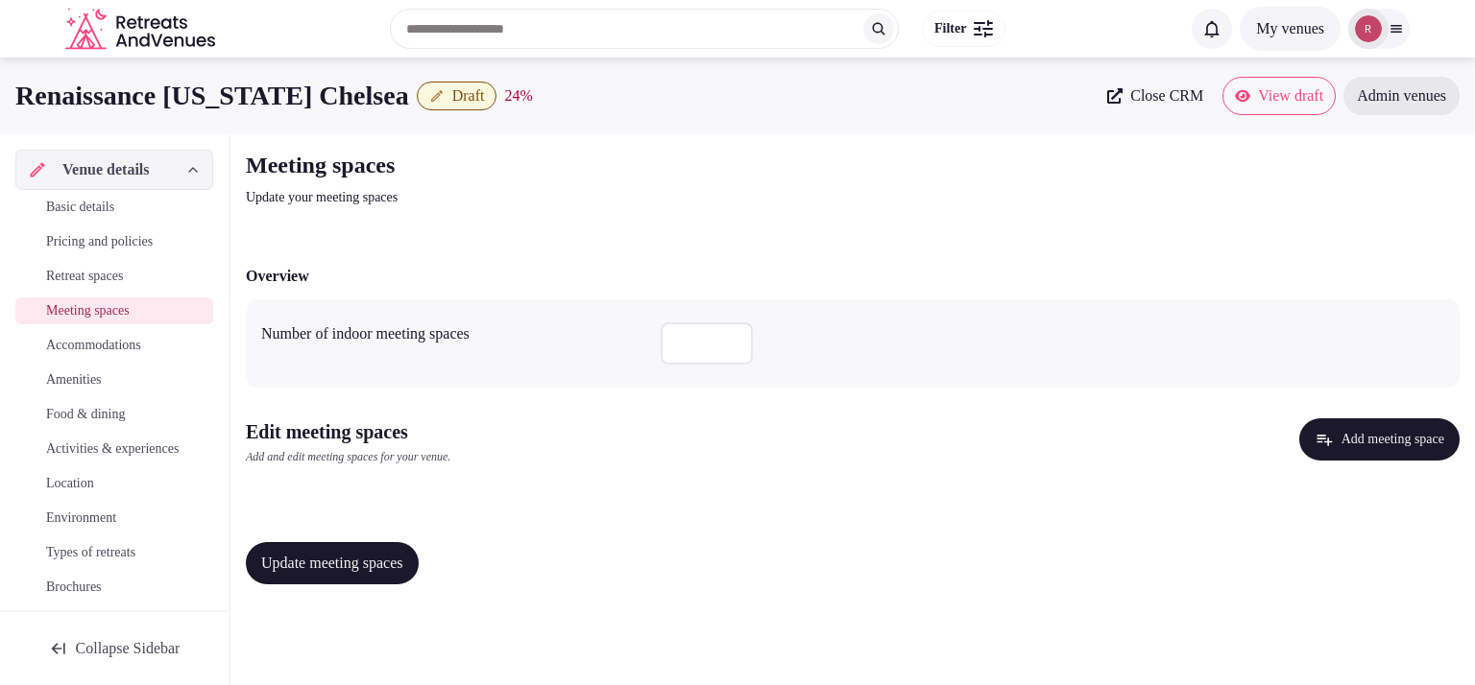
click at [687, 334] on input "number" at bounding box center [706, 344] width 92 height 42
type input "*"
click at [1313, 444] on button "Add meeting space" at bounding box center [1379, 440] width 160 height 42
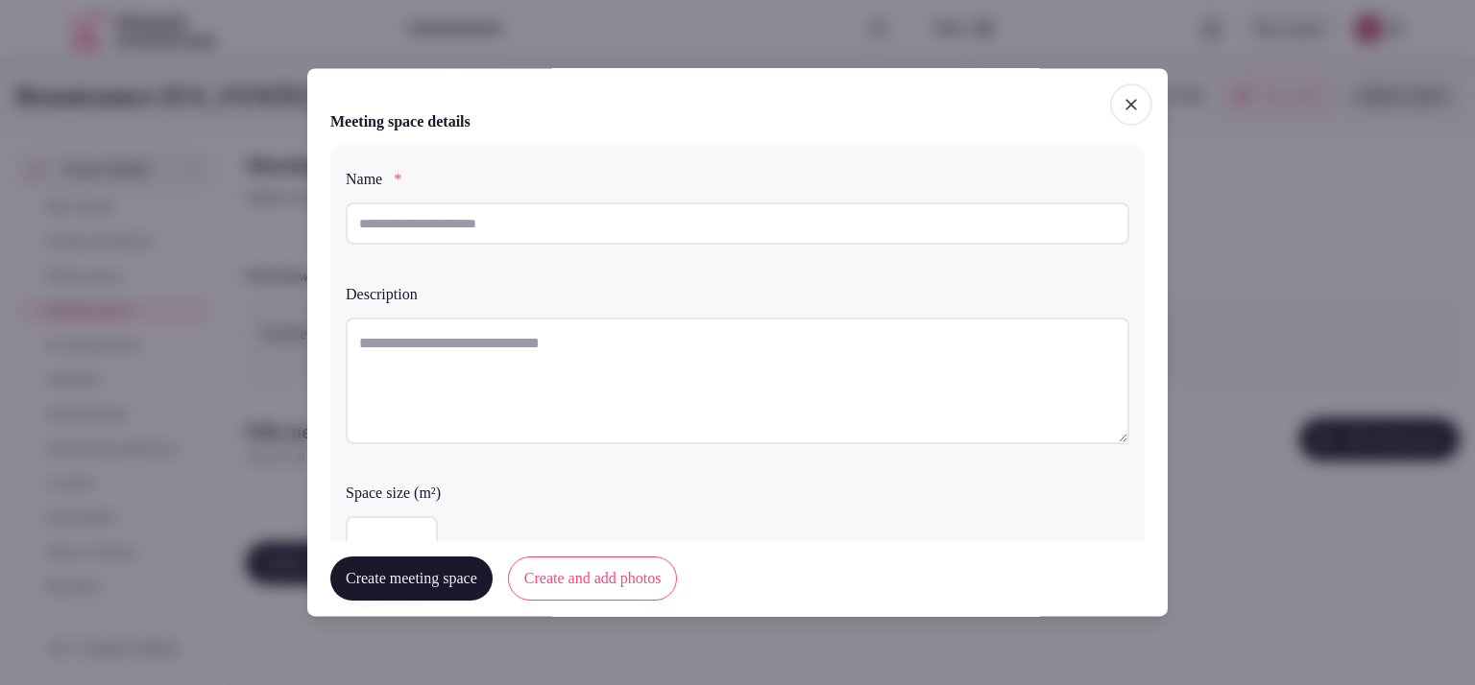
click at [722, 228] on input "text" at bounding box center [737, 224] width 783 height 42
type input "**********"
click at [614, 345] on textarea at bounding box center [737, 381] width 783 height 127
click at [526, 336] on textarea "To enrich screen reader interactions, please activate Accessibility in Grammarl…" at bounding box center [737, 381] width 783 height 127
paste textarea "**********"
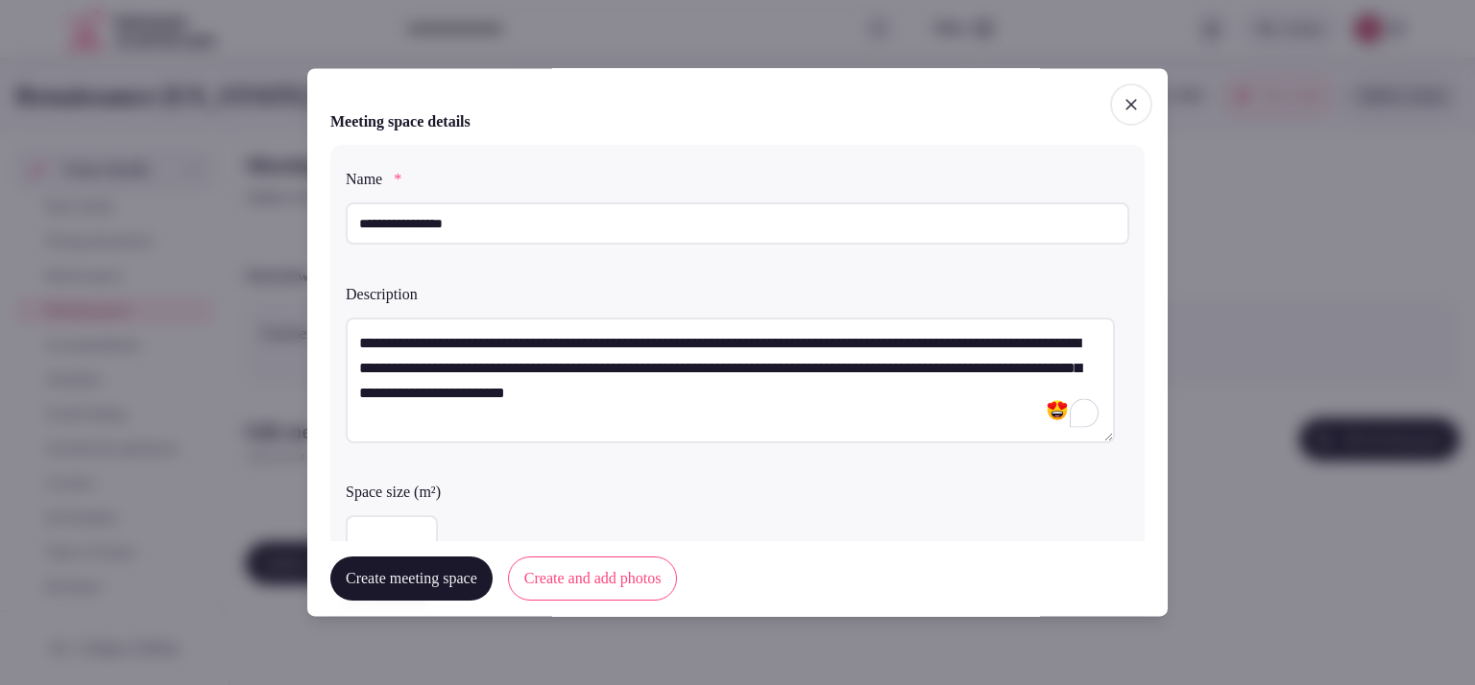
type textarea "**********"
click at [399, 527] on input "number" at bounding box center [392, 537] width 92 height 42
type input "***"
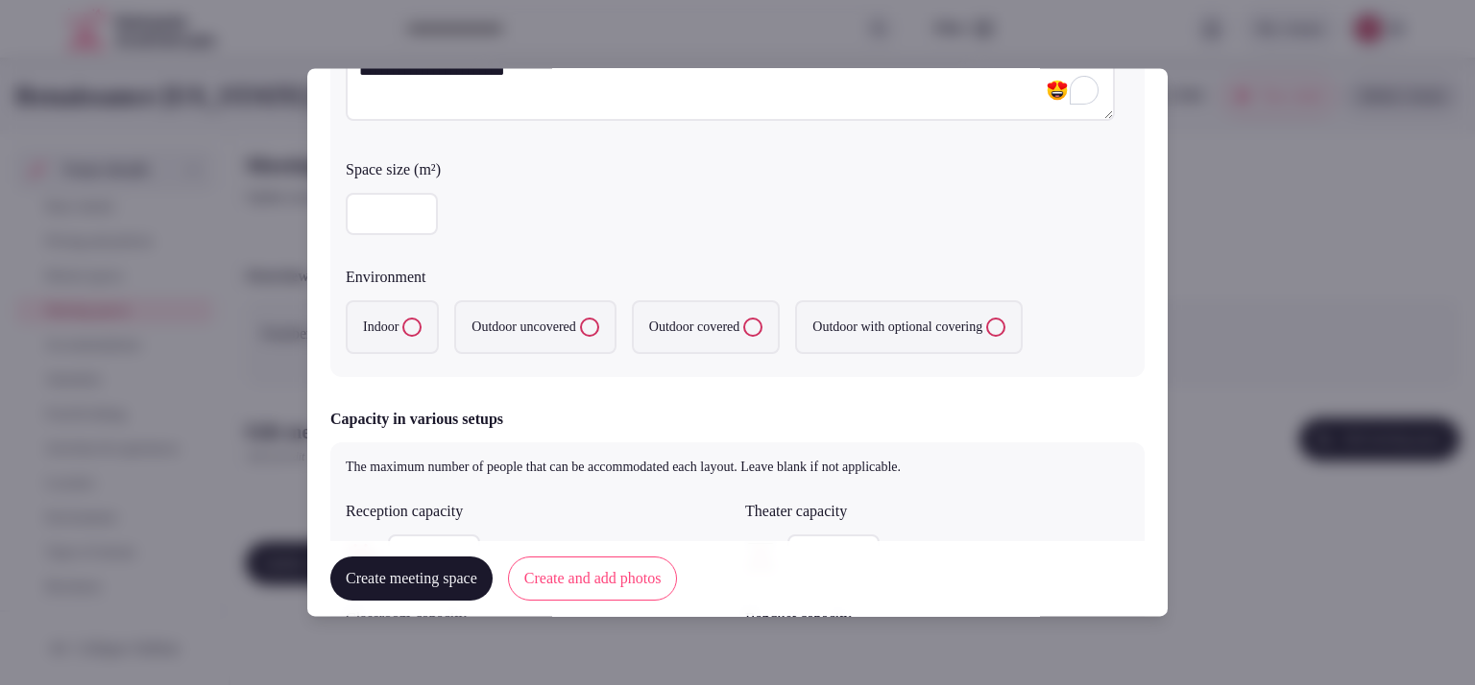
scroll to position [349, 0]
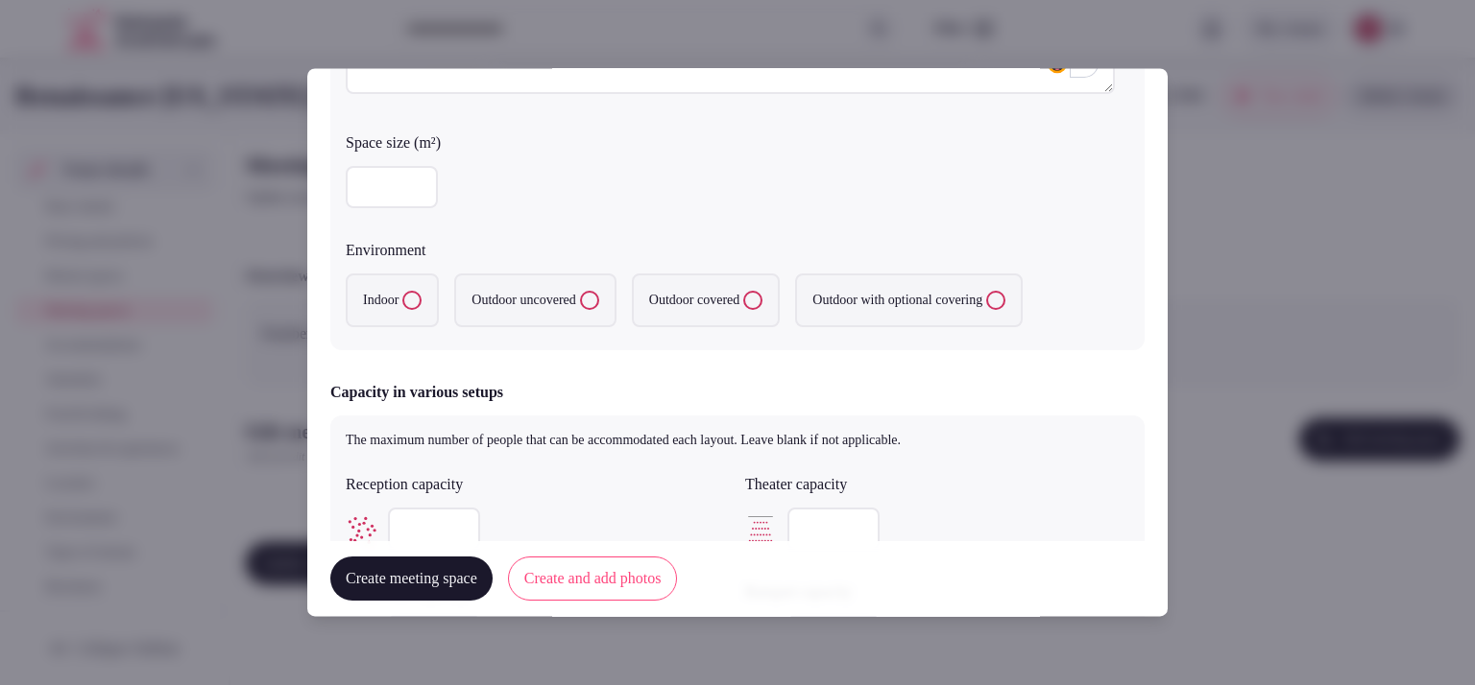
click at [381, 287] on label "Indoor" at bounding box center [392, 302] width 93 height 54
click at [402, 292] on button "Indoor" at bounding box center [411, 301] width 19 height 19
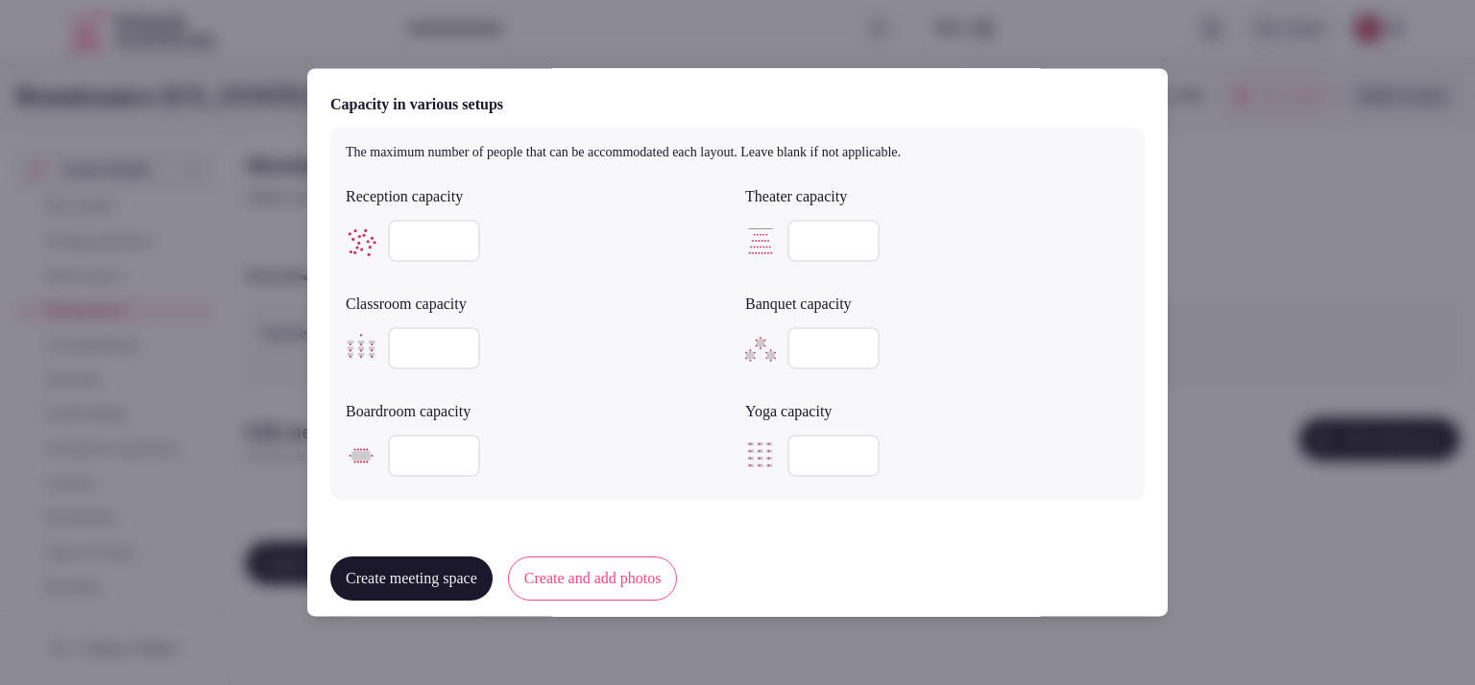
scroll to position [630, 0]
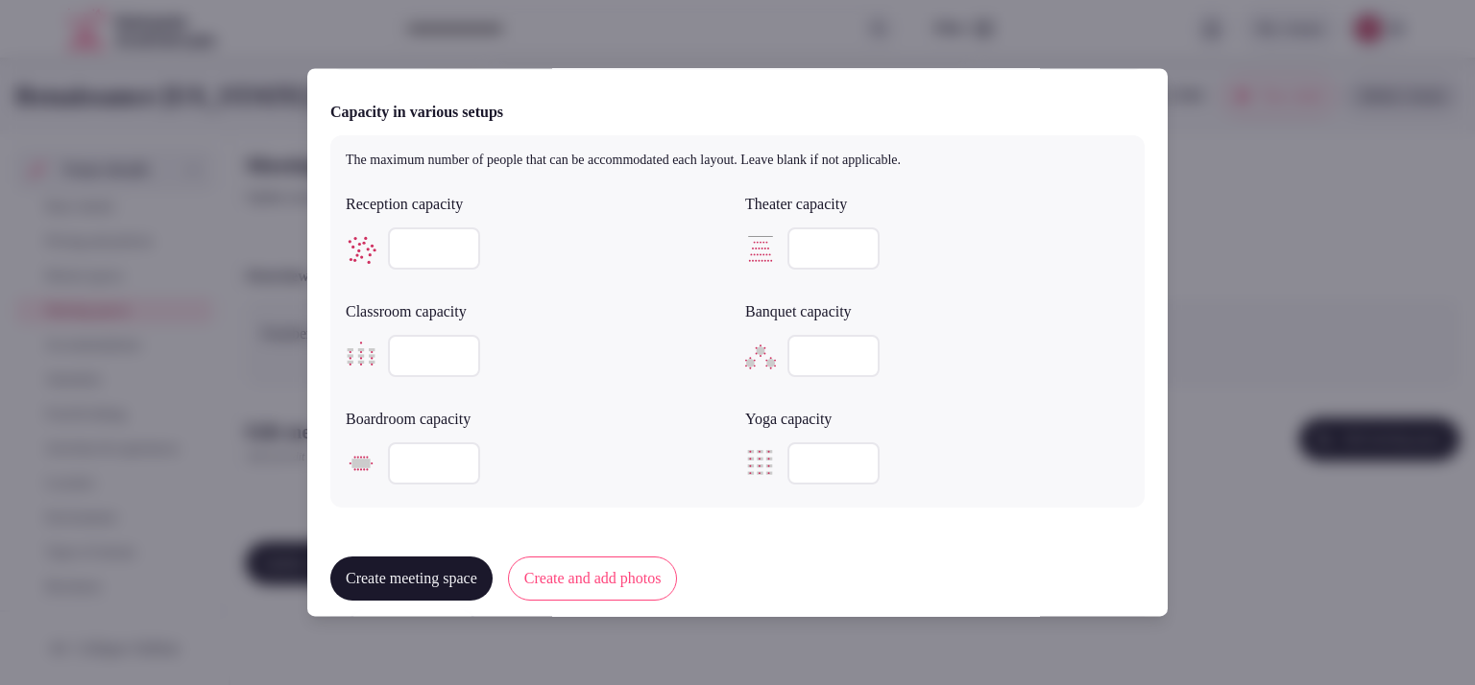
click at [446, 232] on div at bounding box center [538, 249] width 384 height 42
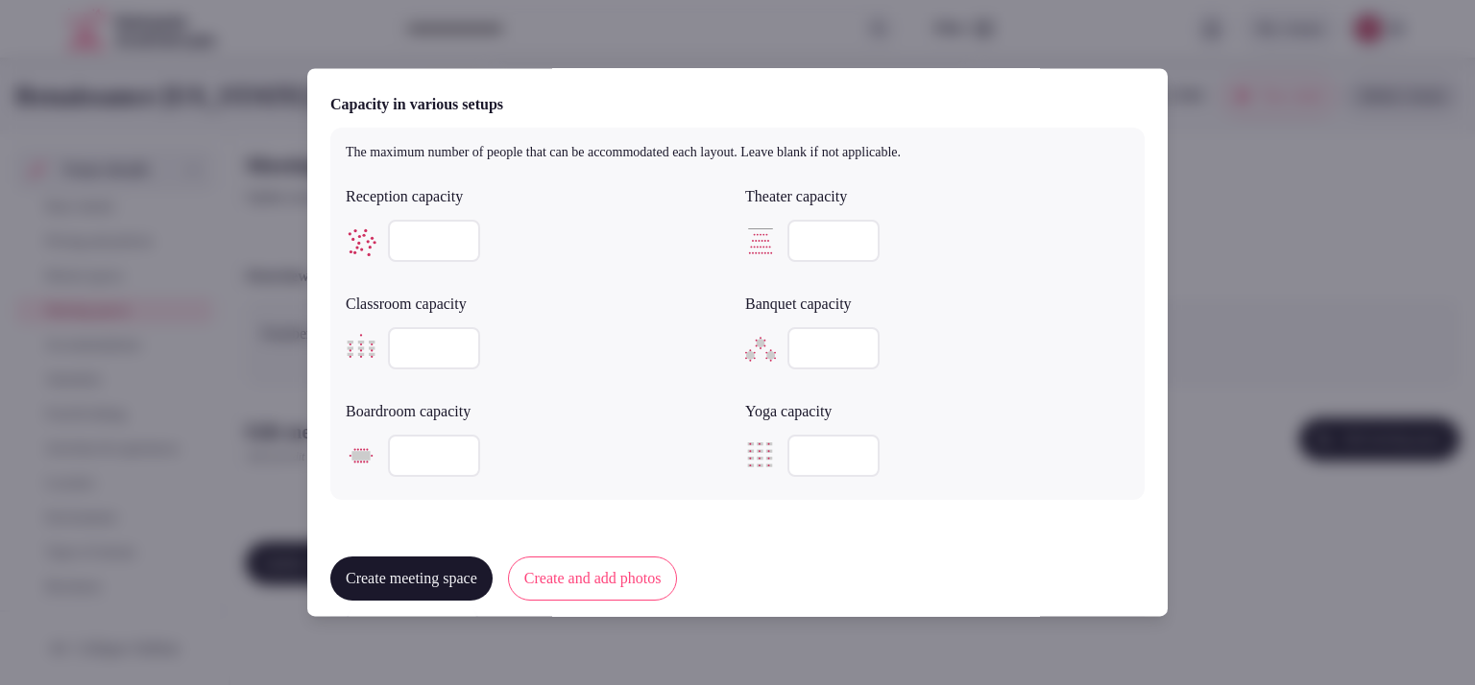
type input "***"
click at [810, 341] on input "number" at bounding box center [833, 349] width 92 height 42
type input "***"
click at [806, 250] on input "number" at bounding box center [833, 242] width 92 height 42
type input "***"
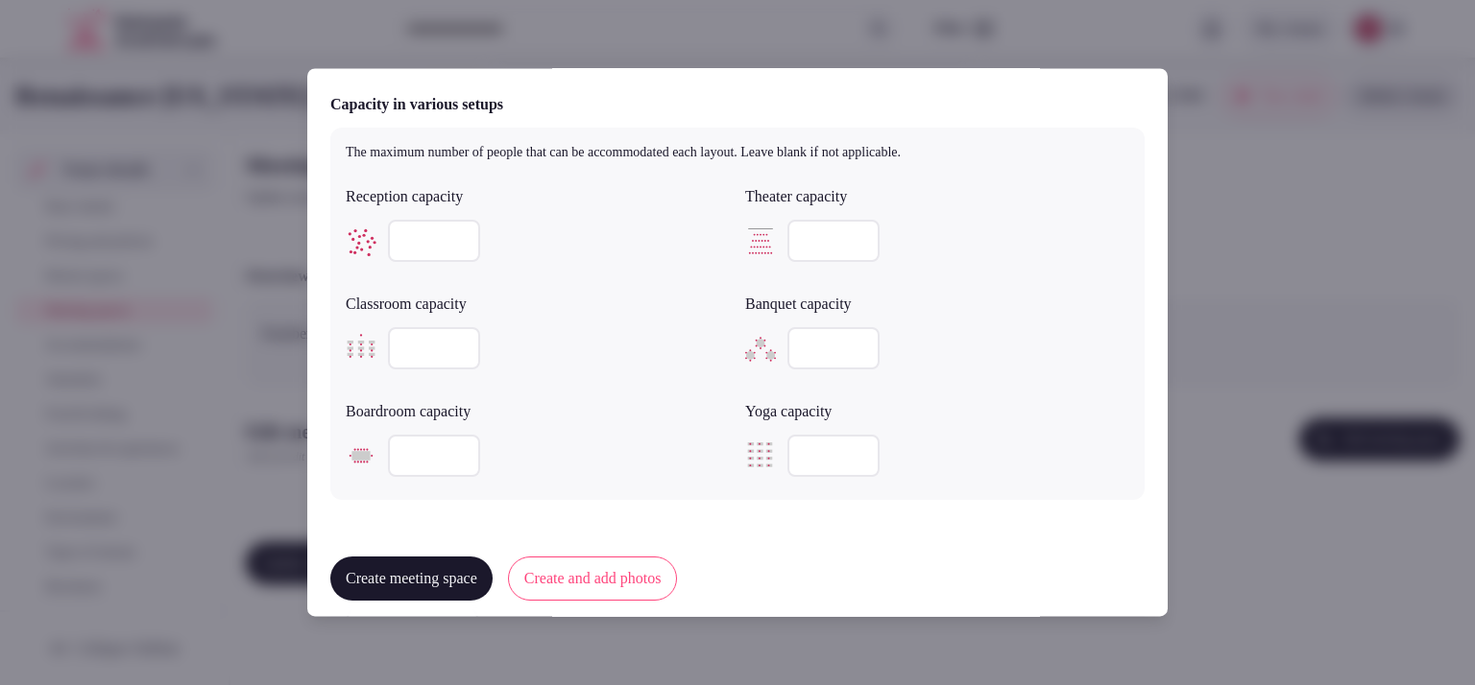
click at [822, 350] on input "***" at bounding box center [833, 349] width 92 height 42
type input "***"
click at [415, 351] on input "number" at bounding box center [434, 349] width 92 height 42
type input "**"
click at [415, 454] on input "number" at bounding box center [434, 457] width 92 height 42
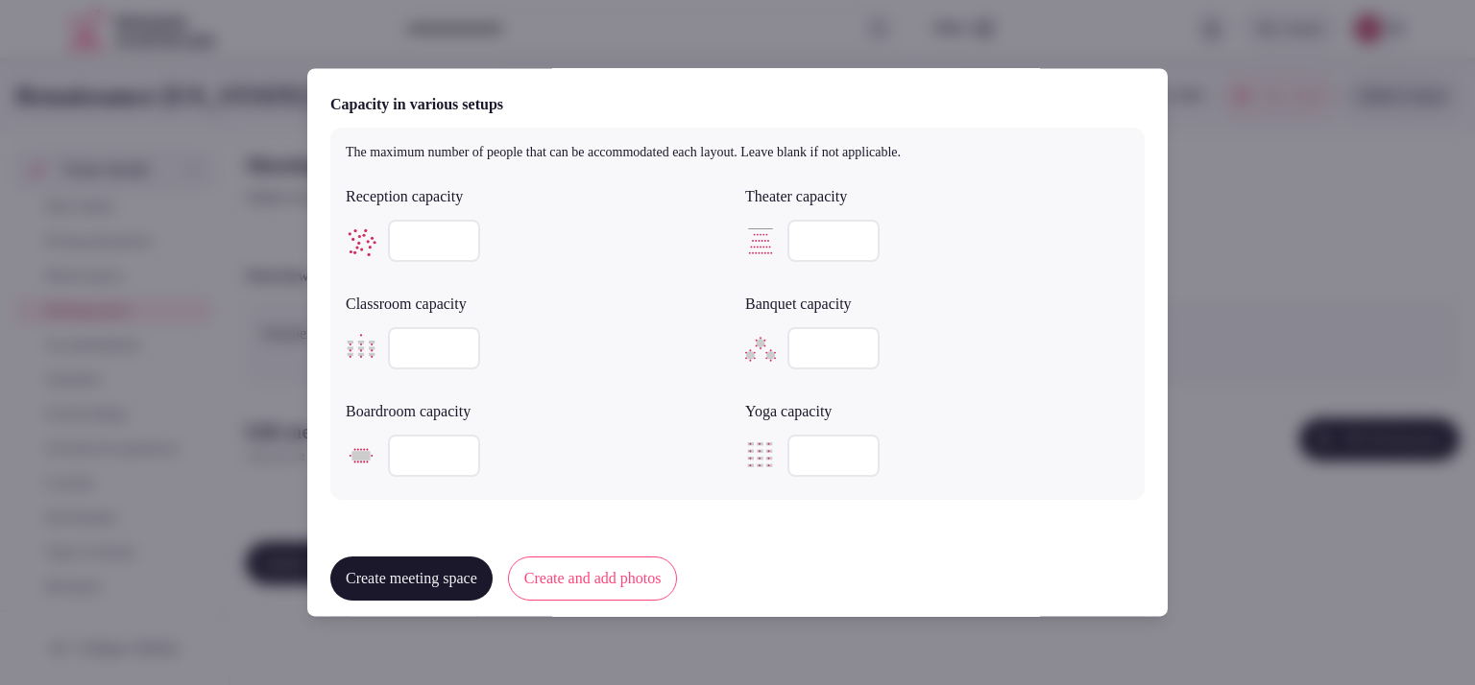
type input "**"
click at [677, 575] on button "Create and add photos" at bounding box center [593, 580] width 170 height 44
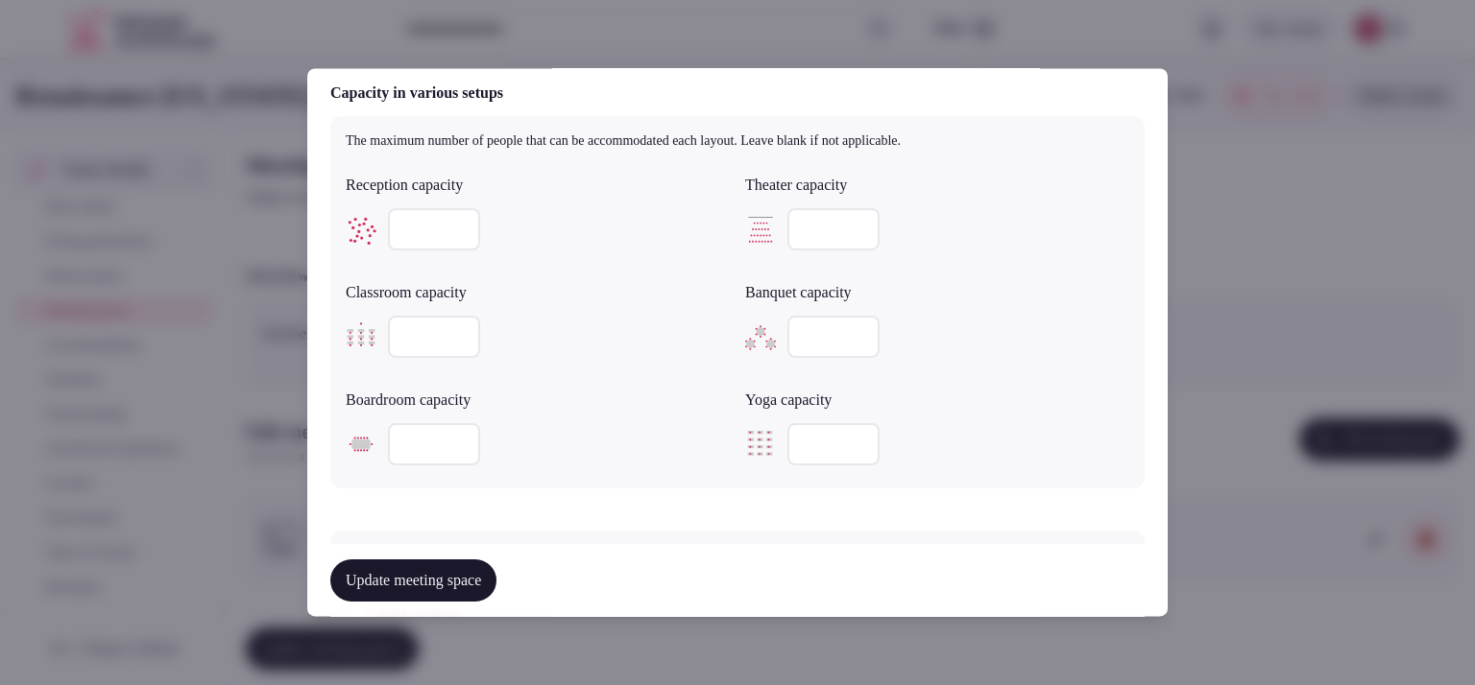
scroll to position [1129, 0]
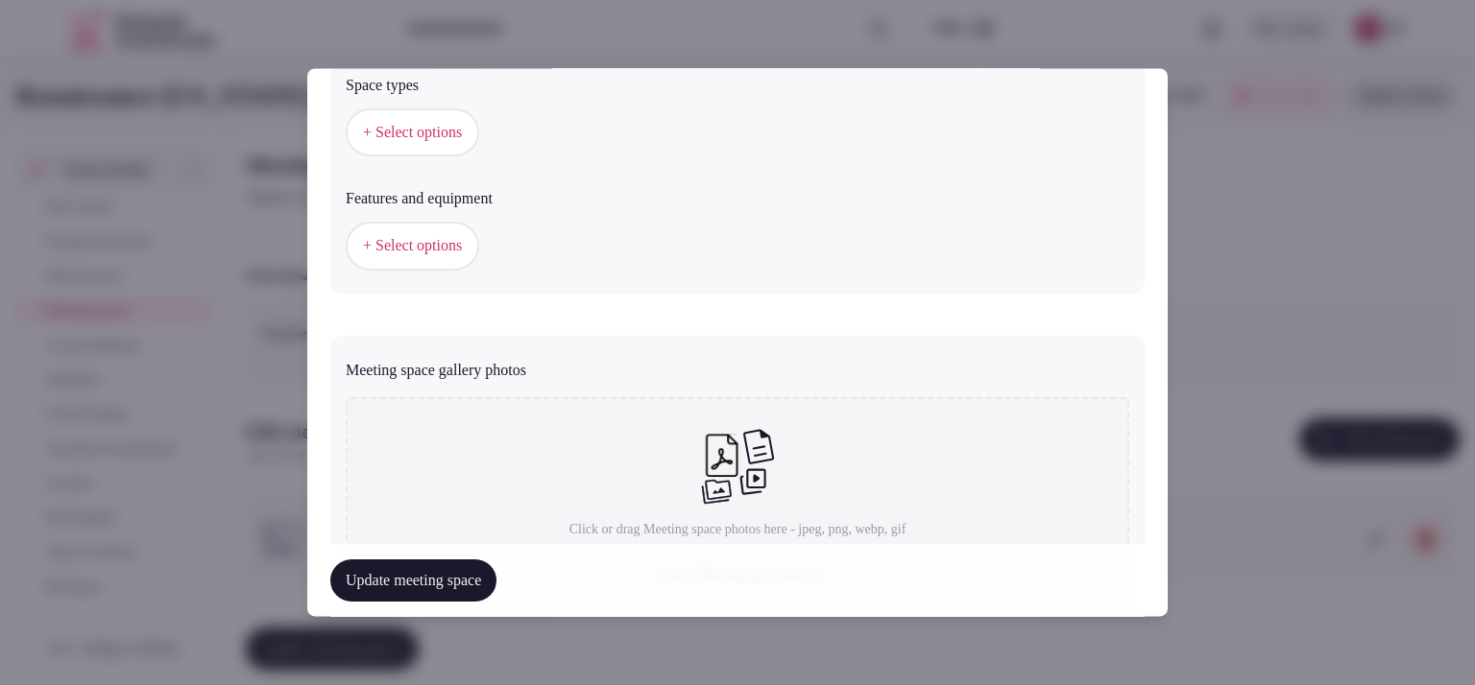
click at [427, 144] on button "+ Select options" at bounding box center [412, 133] width 133 height 48
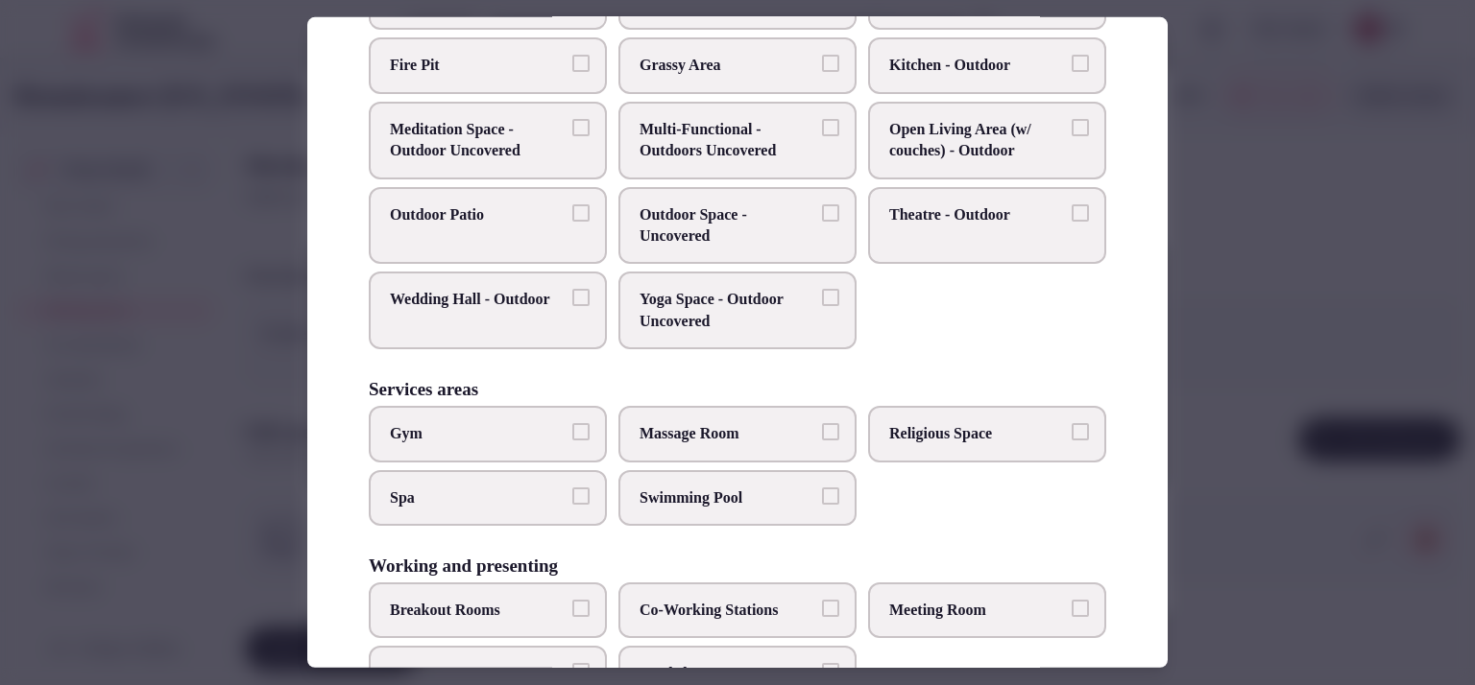
scroll to position [799, 0]
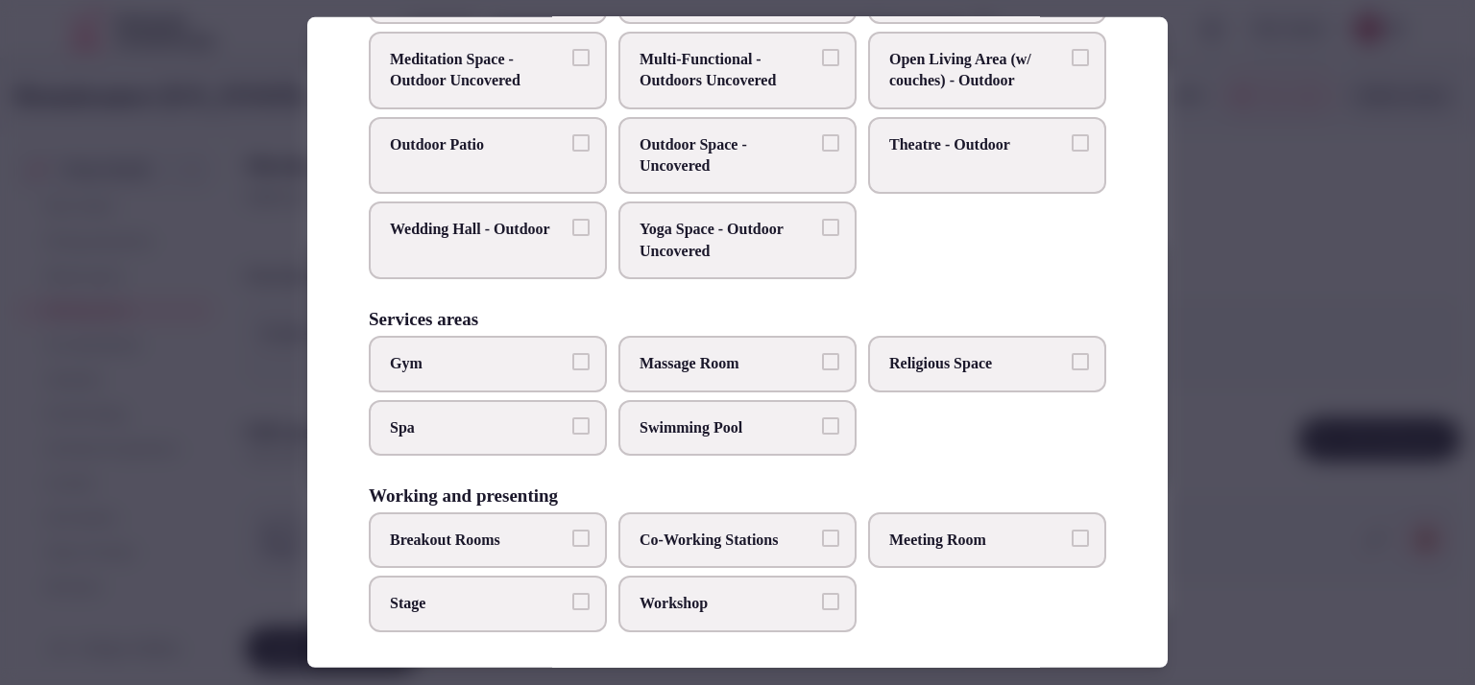
click at [663, 593] on span "Workshop" at bounding box center [727, 603] width 177 height 21
click at [822, 593] on button "Workshop" at bounding box center [830, 601] width 17 height 17
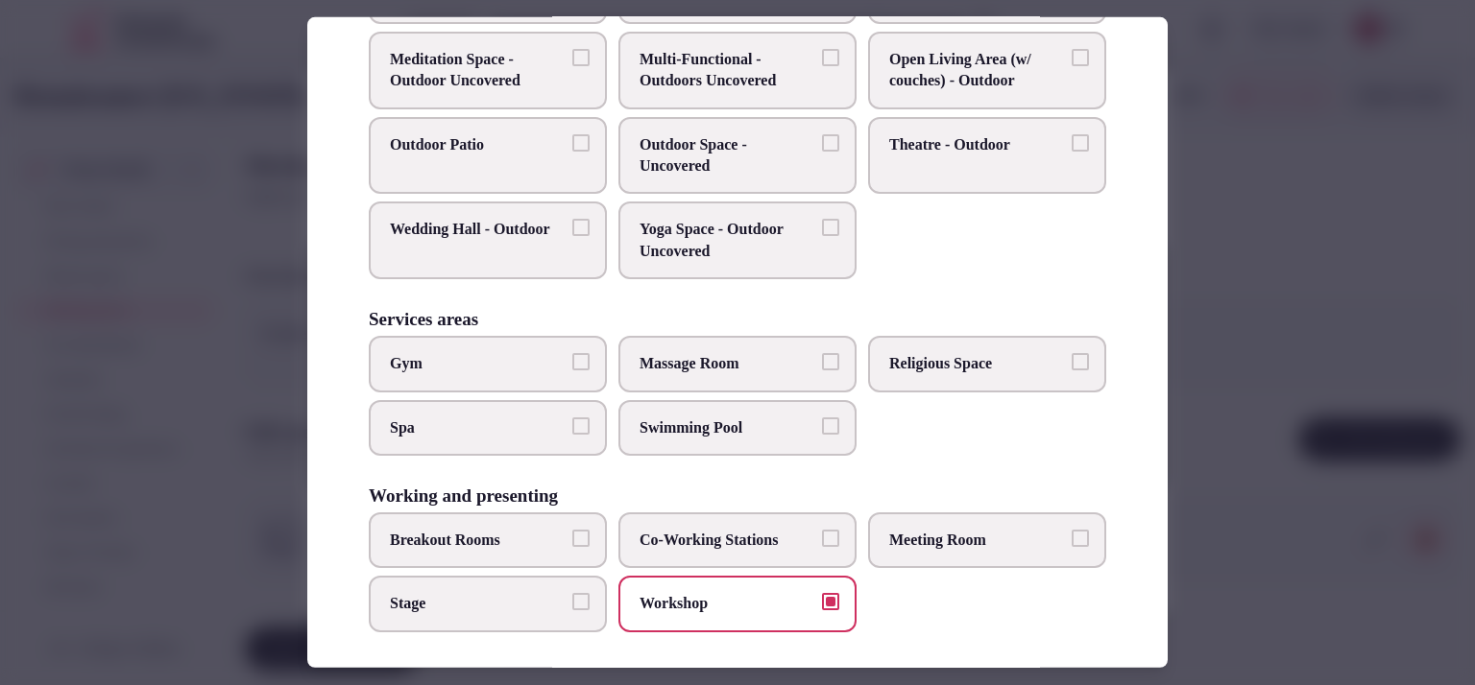
click at [924, 530] on span "Meeting Room" at bounding box center [977, 540] width 177 height 21
click at [1071, 530] on button "Meeting Room" at bounding box center [1079, 538] width 17 height 17
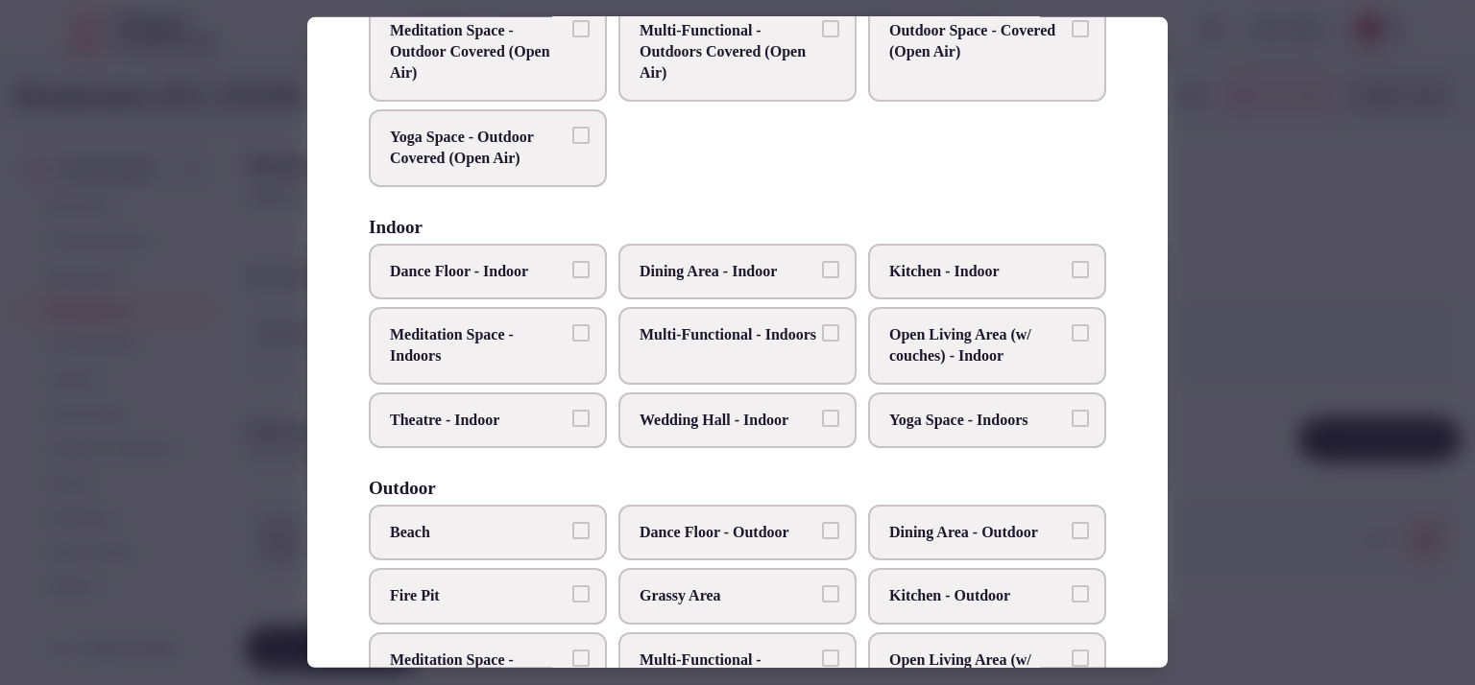
scroll to position [190, 0]
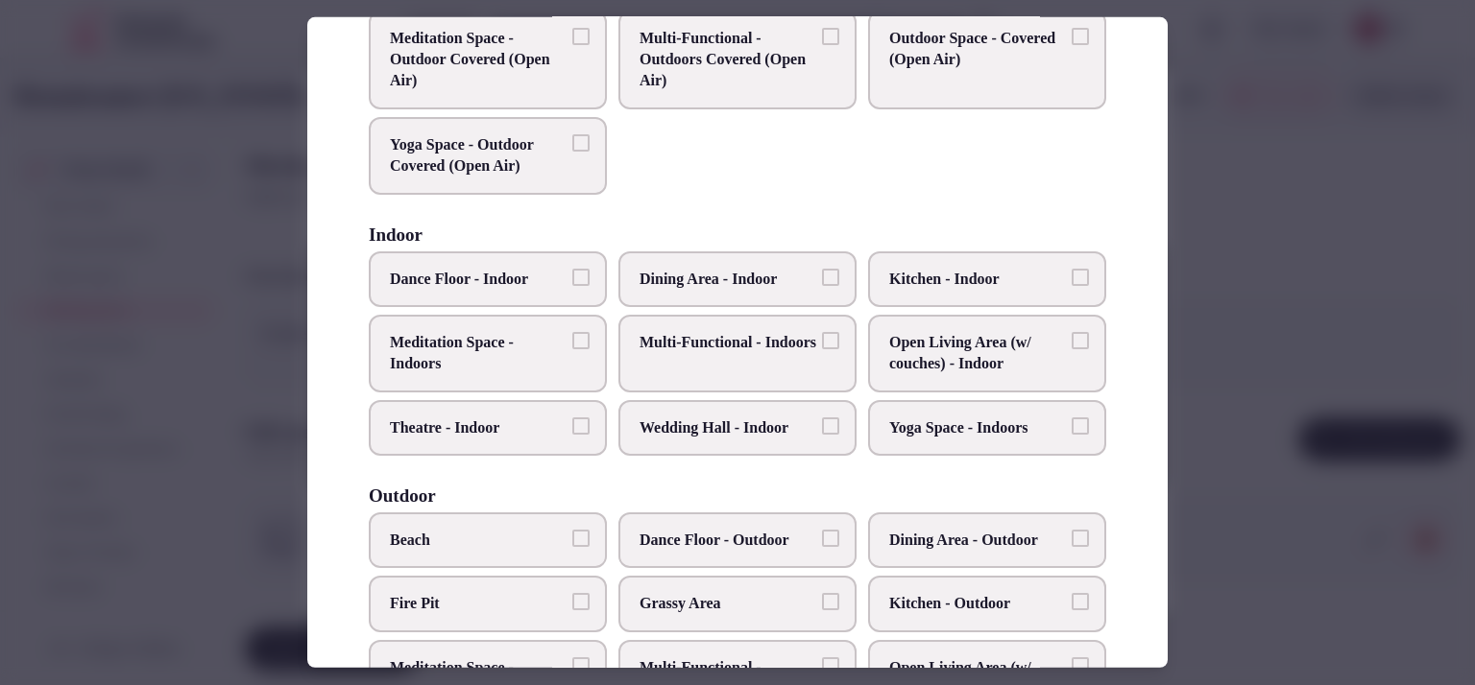
click at [664, 353] on span "Multi-Functional - Indoors" at bounding box center [727, 342] width 177 height 21
click at [822, 349] on button "Multi-Functional - Indoors" at bounding box center [830, 340] width 17 height 17
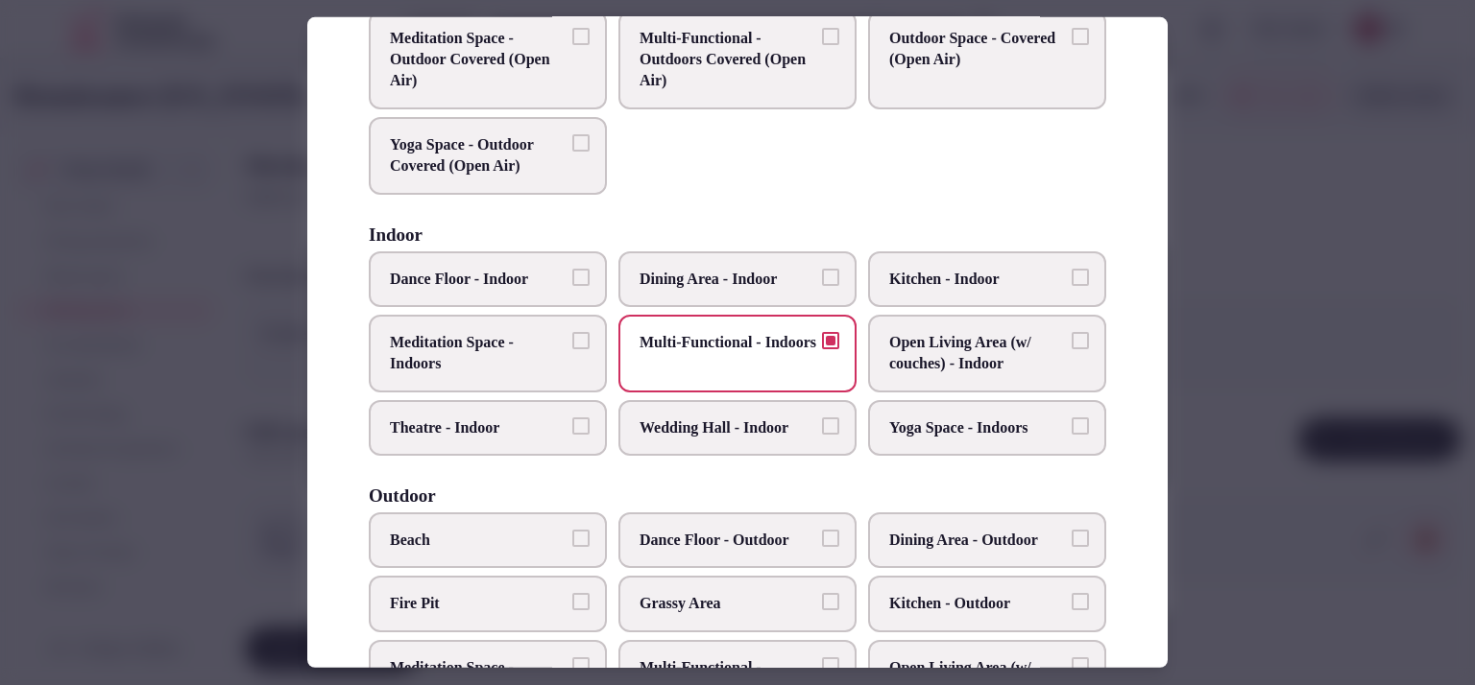
click at [667, 418] on span "Wedding Hall - Indoor" at bounding box center [727, 428] width 177 height 21
click at [822, 418] on button "Wedding Hall - Indoor" at bounding box center [830, 426] width 17 height 17
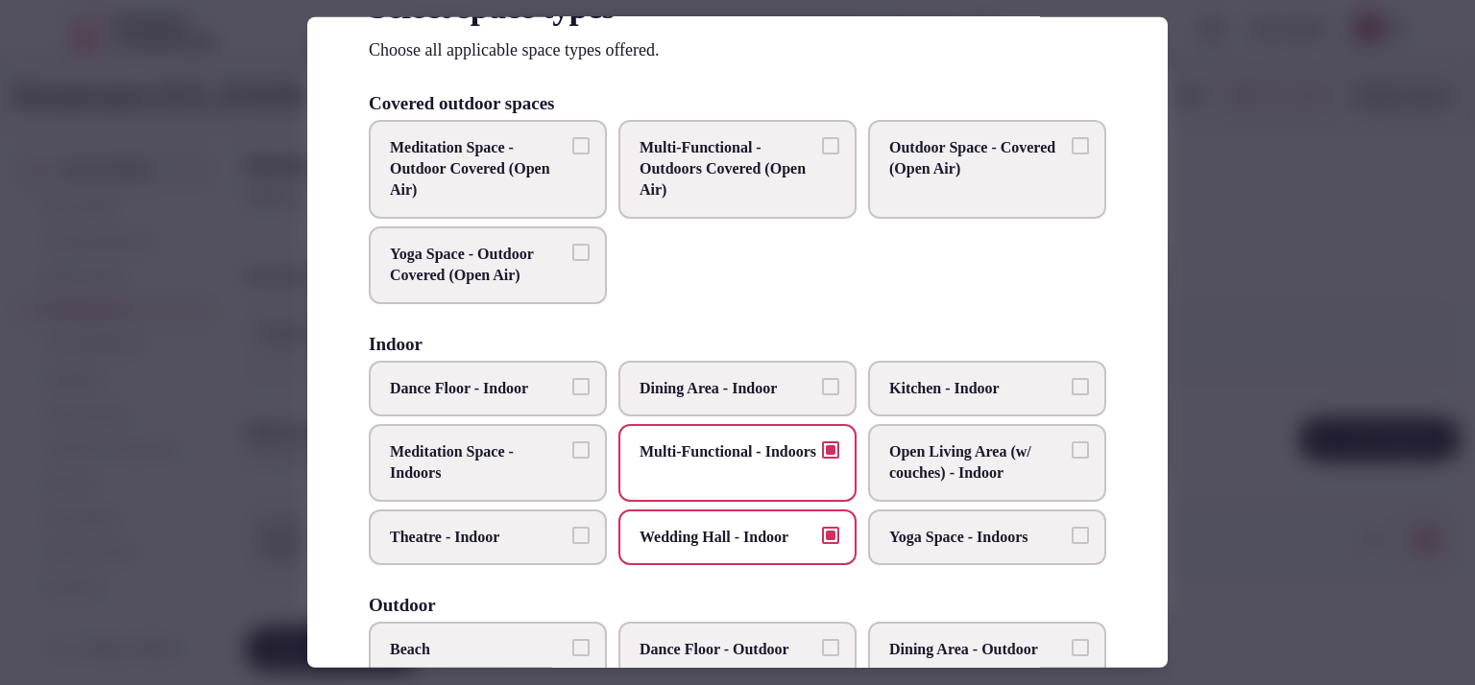
scroll to position [16, 0]
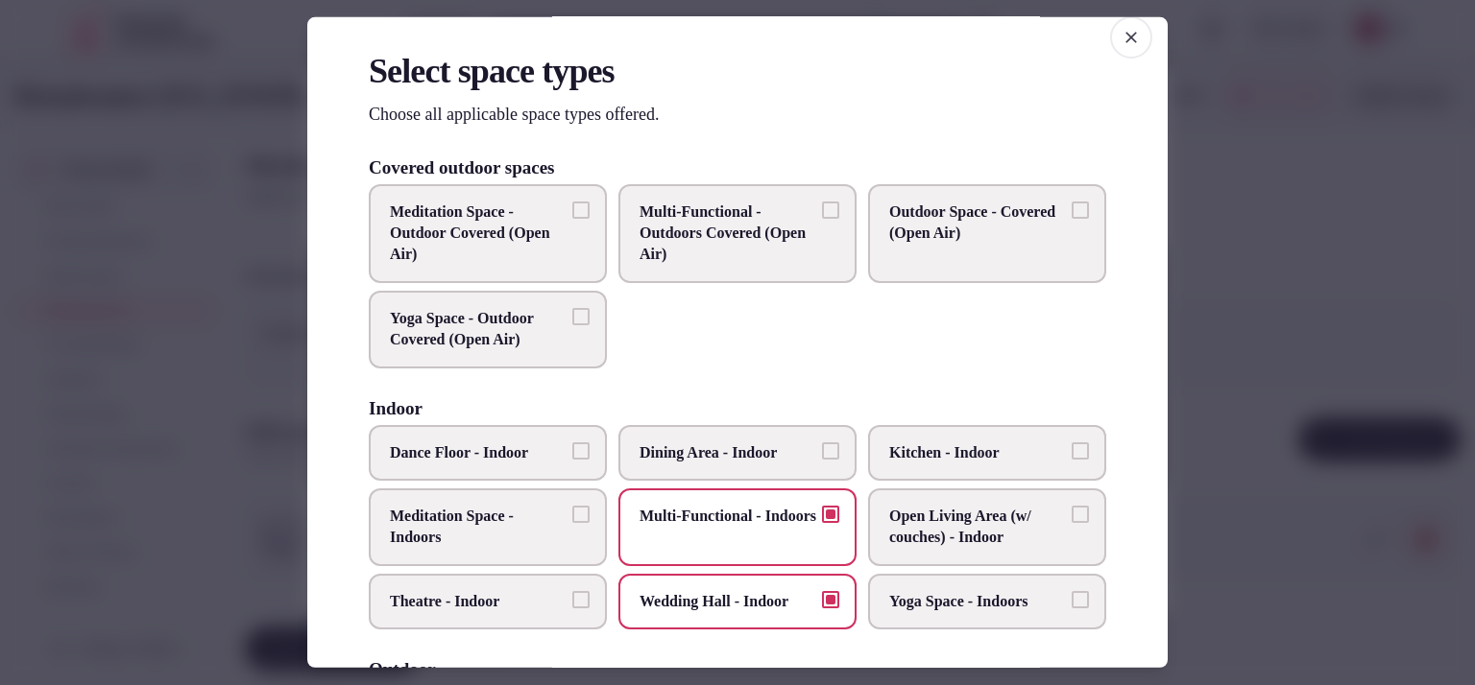
click at [1425, 340] on div at bounding box center [737, 342] width 1475 height 685
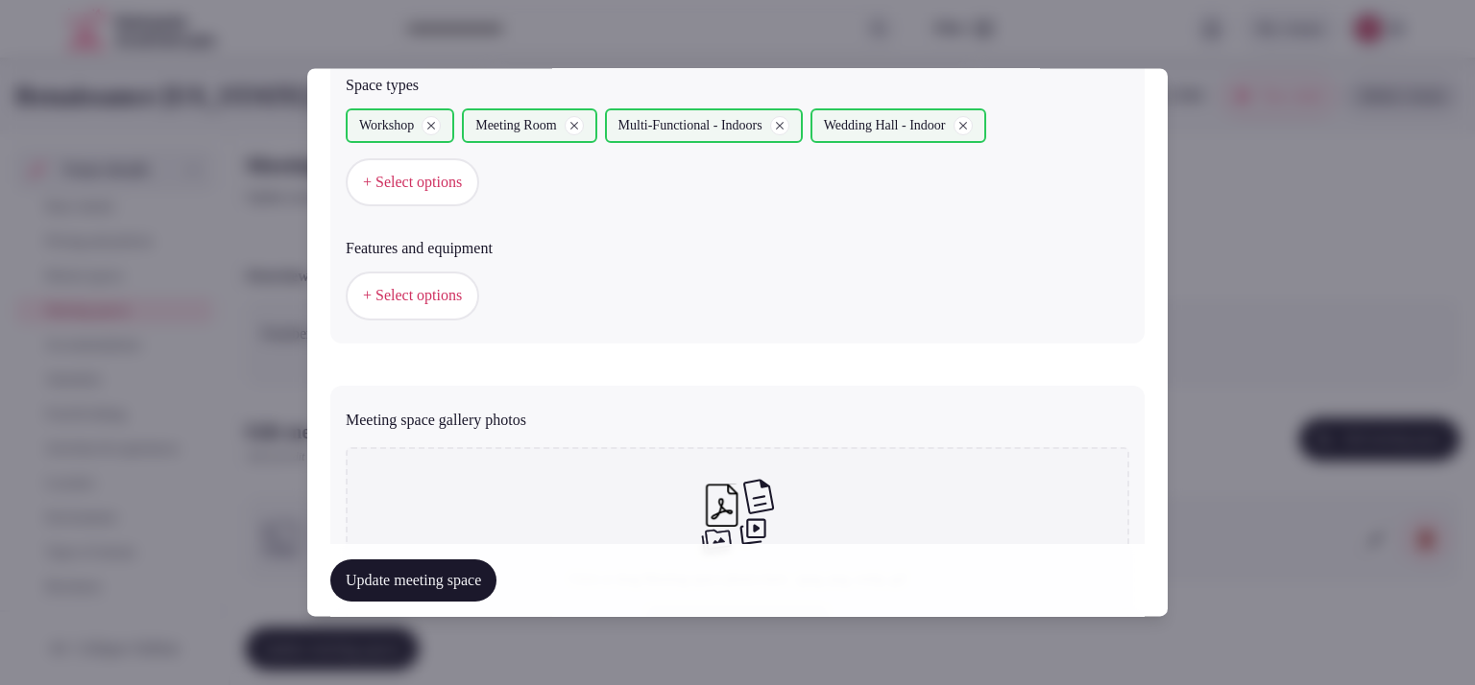
click at [446, 292] on span "+ Select options" at bounding box center [412, 296] width 99 height 21
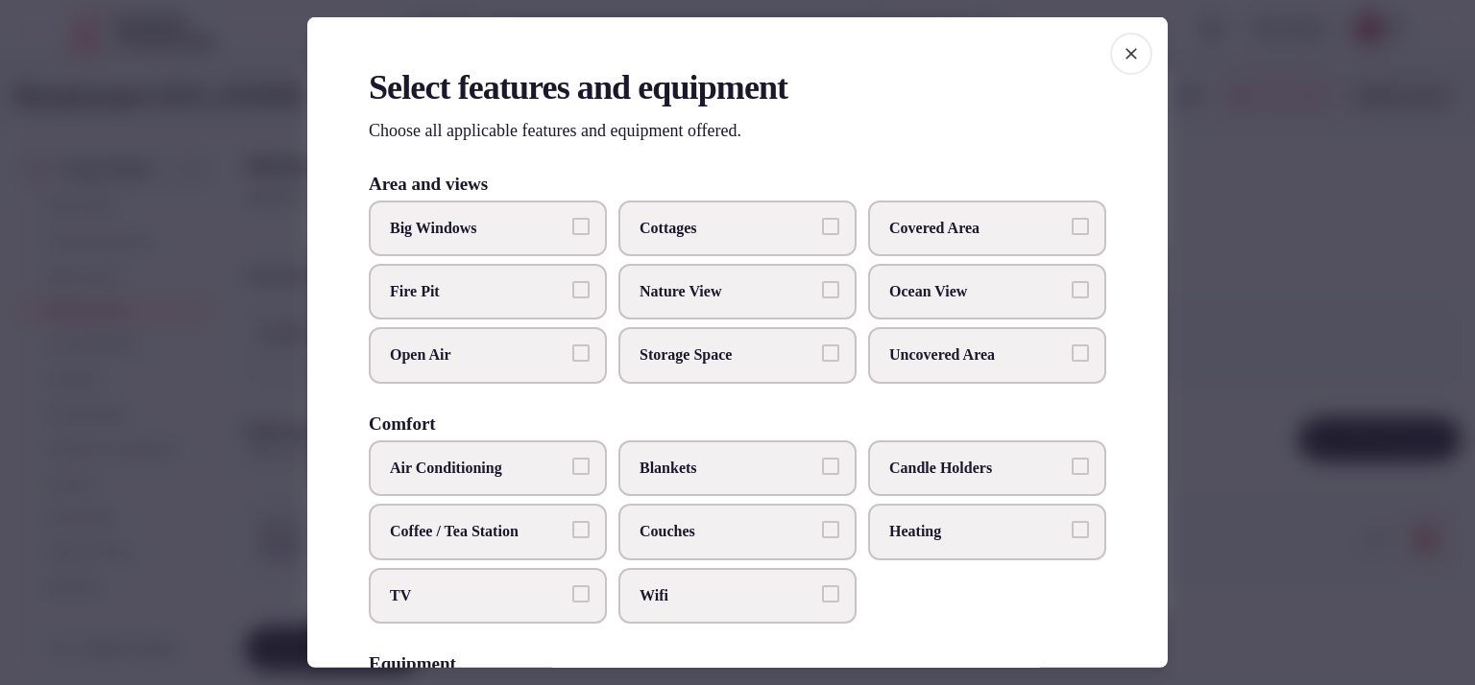
click at [533, 471] on span "Air Conditioning" at bounding box center [478, 468] width 177 height 21
click at [572, 471] on button "Air Conditioning" at bounding box center [580, 466] width 17 height 17
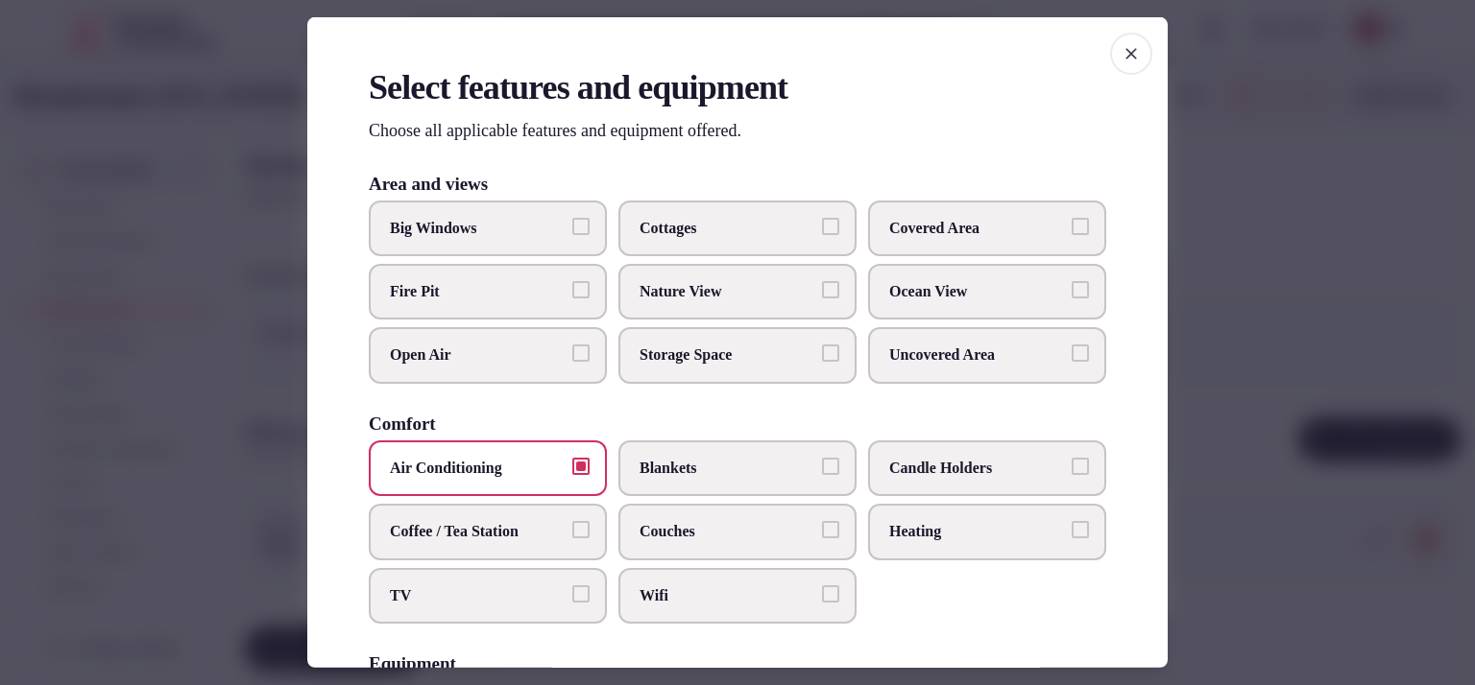
click at [729, 593] on span "Wifi" at bounding box center [727, 595] width 177 height 21
click at [822, 593] on button "Wifi" at bounding box center [830, 593] width 17 height 17
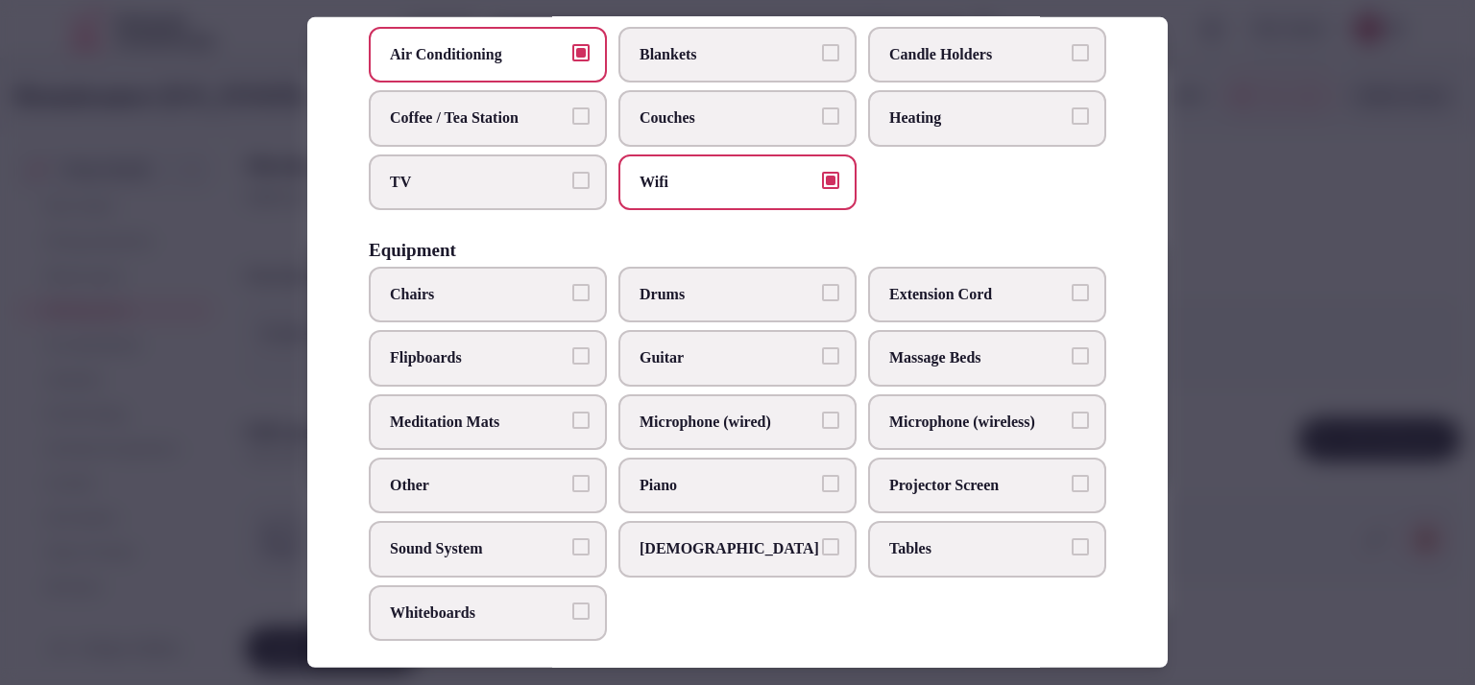
scroll to position [415, 0]
click at [454, 283] on span "Chairs" at bounding box center [478, 293] width 177 height 21
click at [572, 283] on button "Chairs" at bounding box center [580, 291] width 17 height 17
click at [500, 590] on label "Whiteboards" at bounding box center [488, 613] width 238 height 56
click at [572, 602] on button "Whiteboards" at bounding box center [580, 610] width 17 height 17
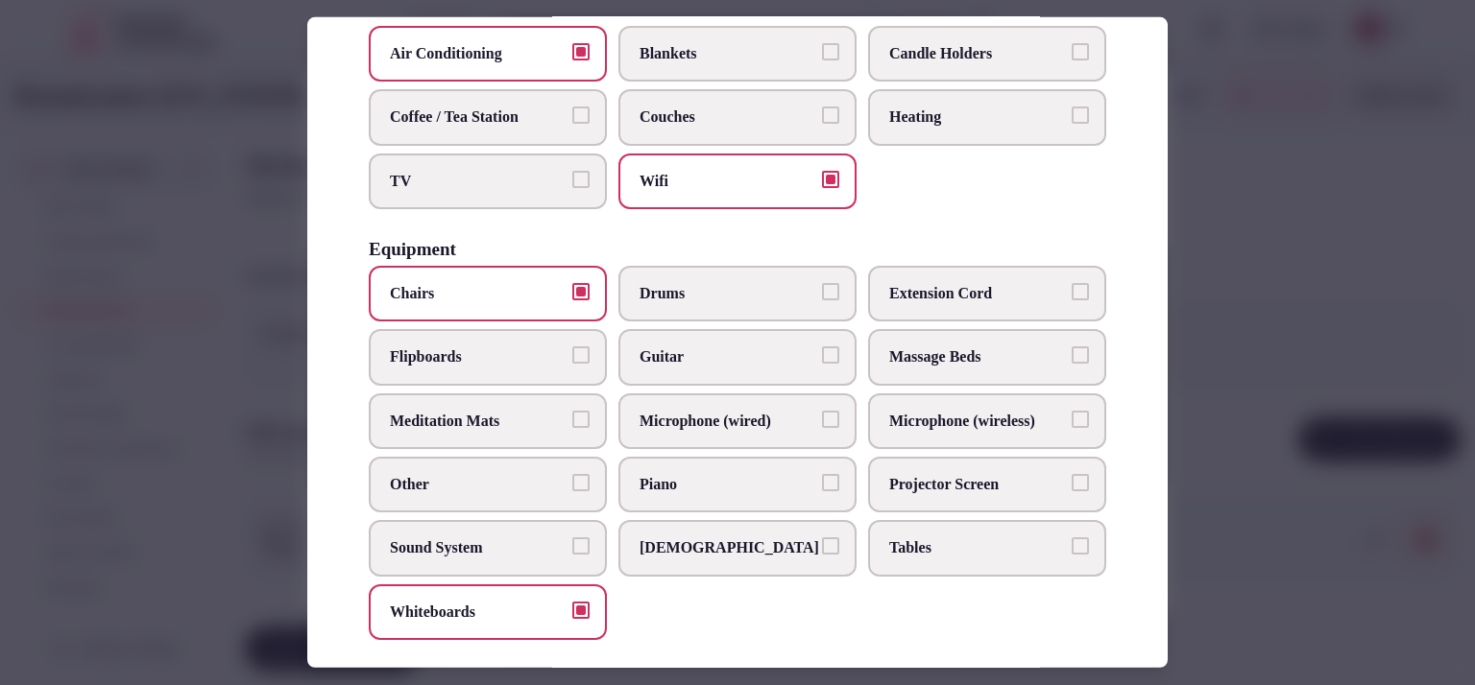
click at [936, 538] on span "Tables" at bounding box center [977, 548] width 177 height 21
click at [1071, 538] on button "Tables" at bounding box center [1079, 546] width 17 height 17
click at [956, 492] on label "Projector Screen" at bounding box center [987, 485] width 238 height 56
click at [1071, 492] on button "Projector Screen" at bounding box center [1079, 482] width 17 height 17
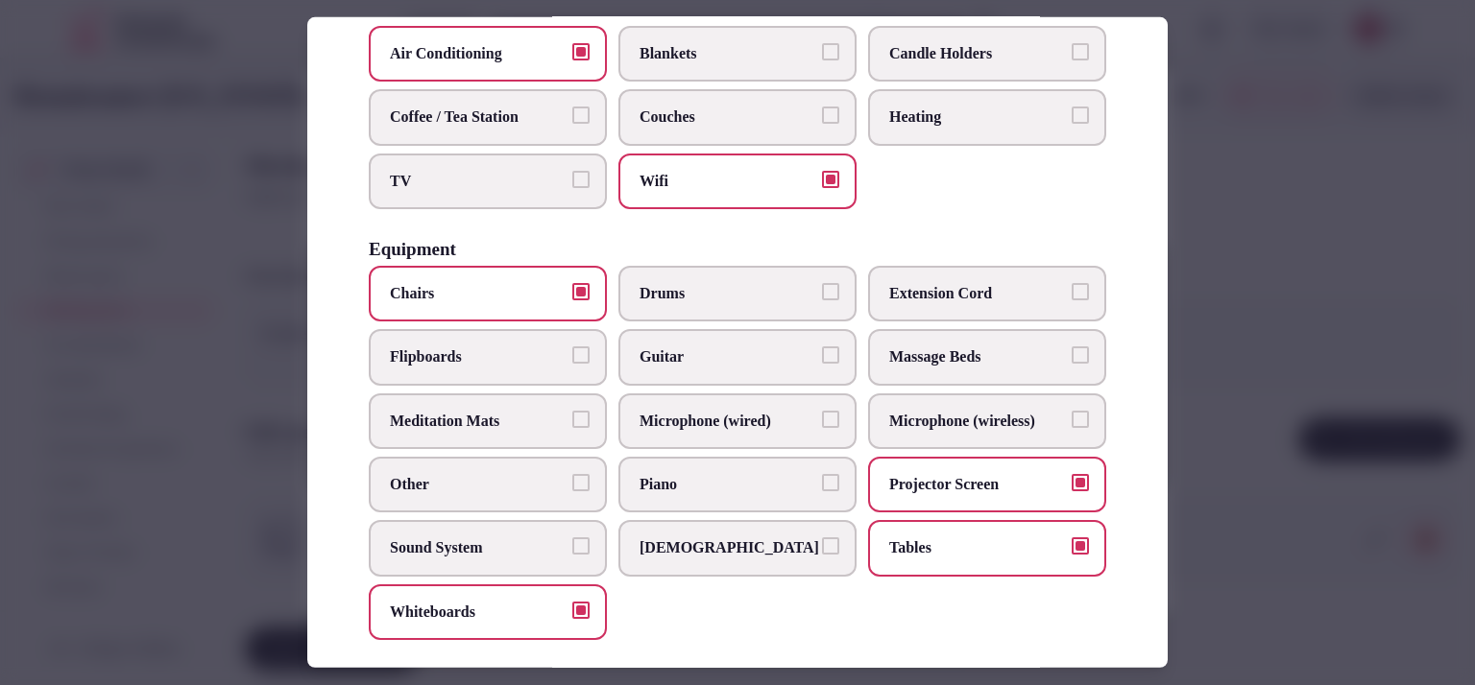
click at [507, 365] on label "Flipboards" at bounding box center [488, 357] width 238 height 56
click at [572, 364] on button "Flipboards" at bounding box center [580, 355] width 17 height 17
click at [515, 538] on span "Sound System" at bounding box center [478, 548] width 177 height 21
click at [572, 538] on button "Sound System" at bounding box center [580, 546] width 17 height 17
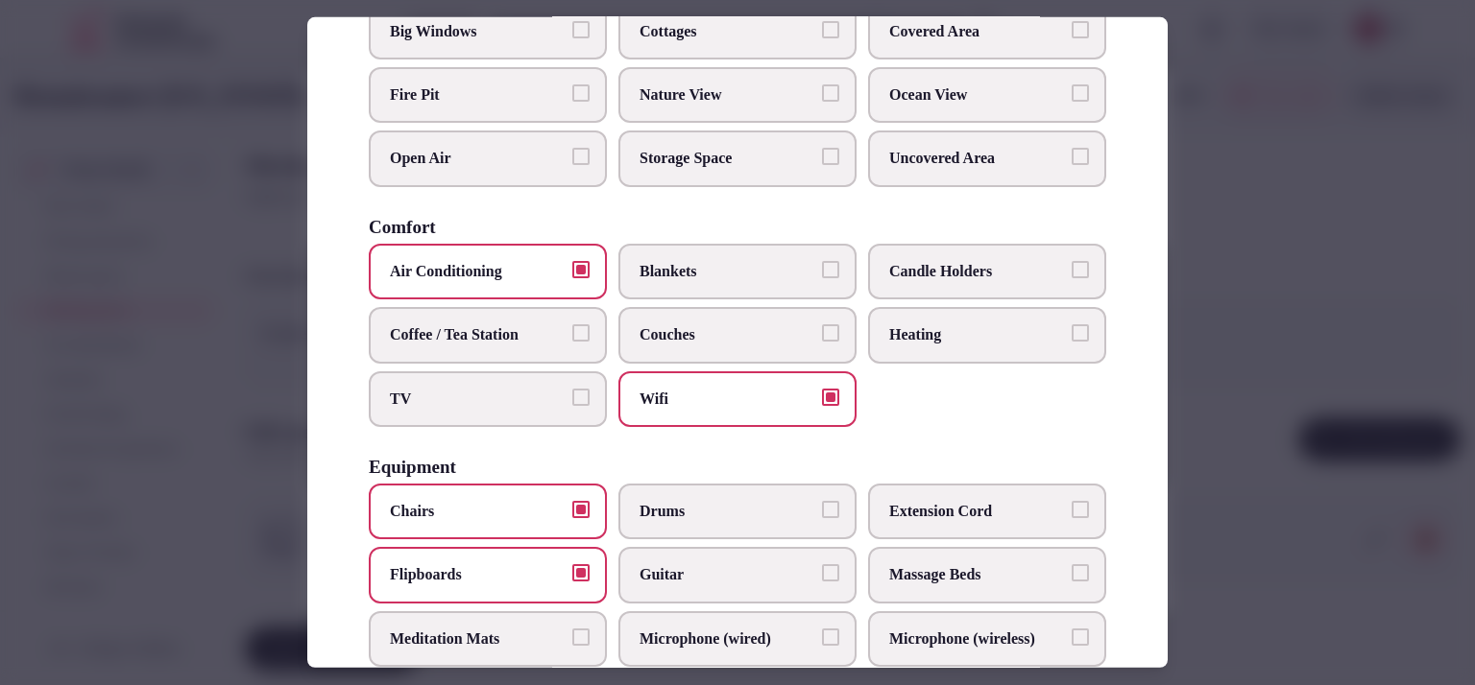
scroll to position [168, 0]
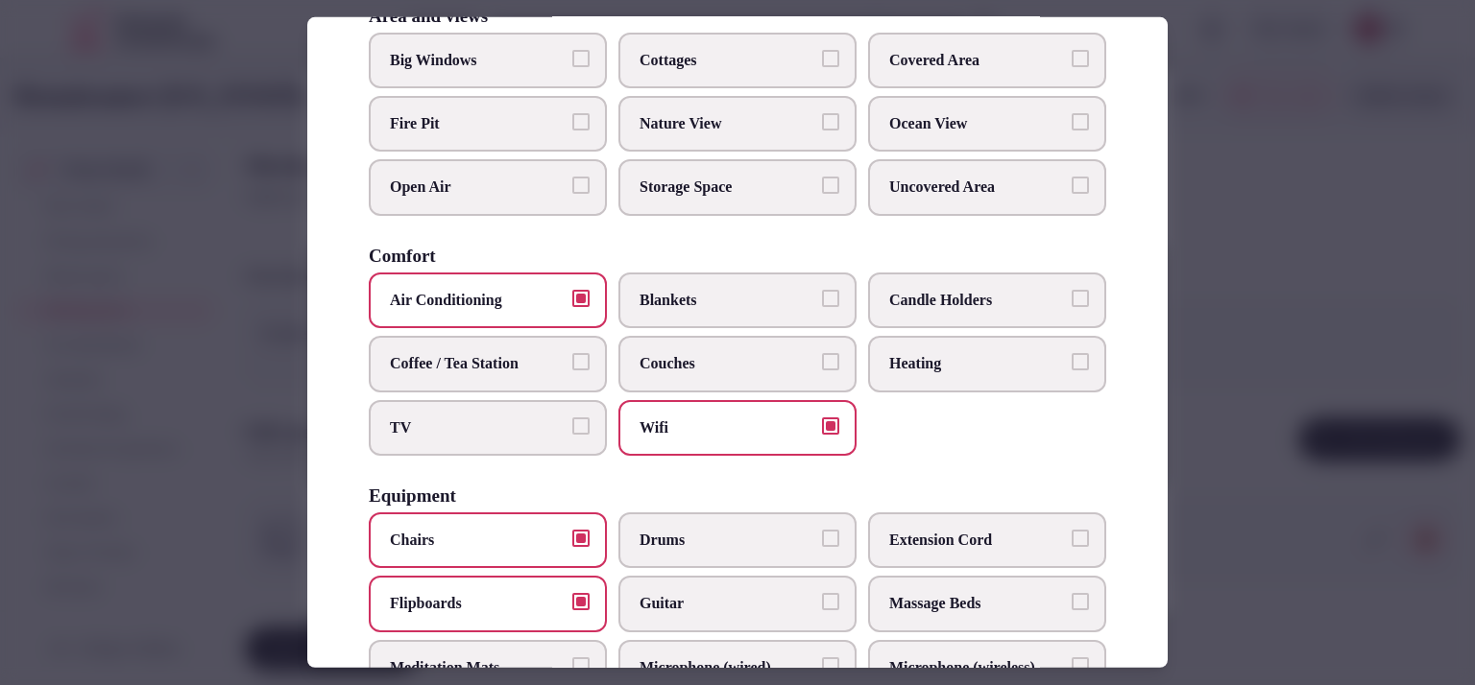
click at [561, 368] on span "Coffee / Tea Station" at bounding box center [478, 363] width 177 height 21
click at [572, 368] on button "Coffee / Tea Station" at bounding box center [580, 361] width 17 height 17
click at [555, 420] on span "TV" at bounding box center [478, 427] width 177 height 21
click at [572, 420] on button "TV" at bounding box center [580, 425] width 17 height 17
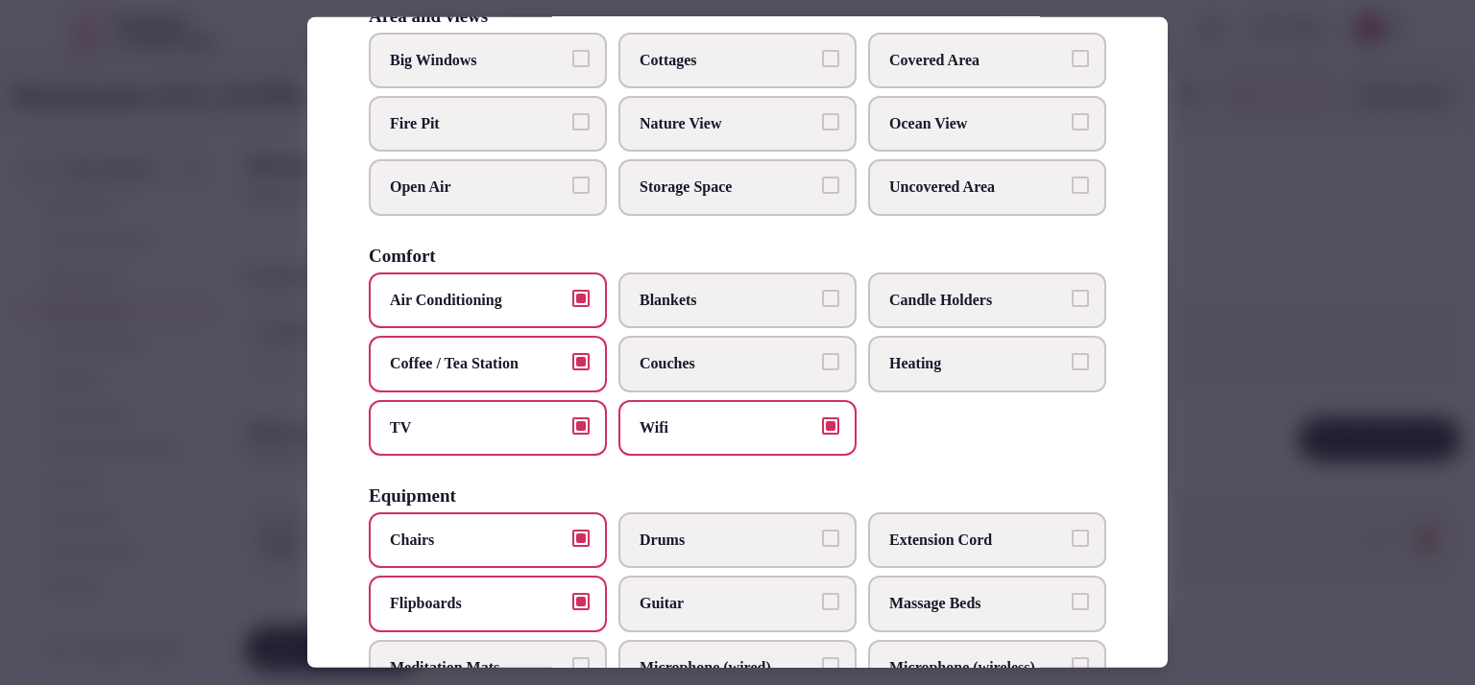
click at [1279, 283] on div at bounding box center [737, 342] width 1475 height 685
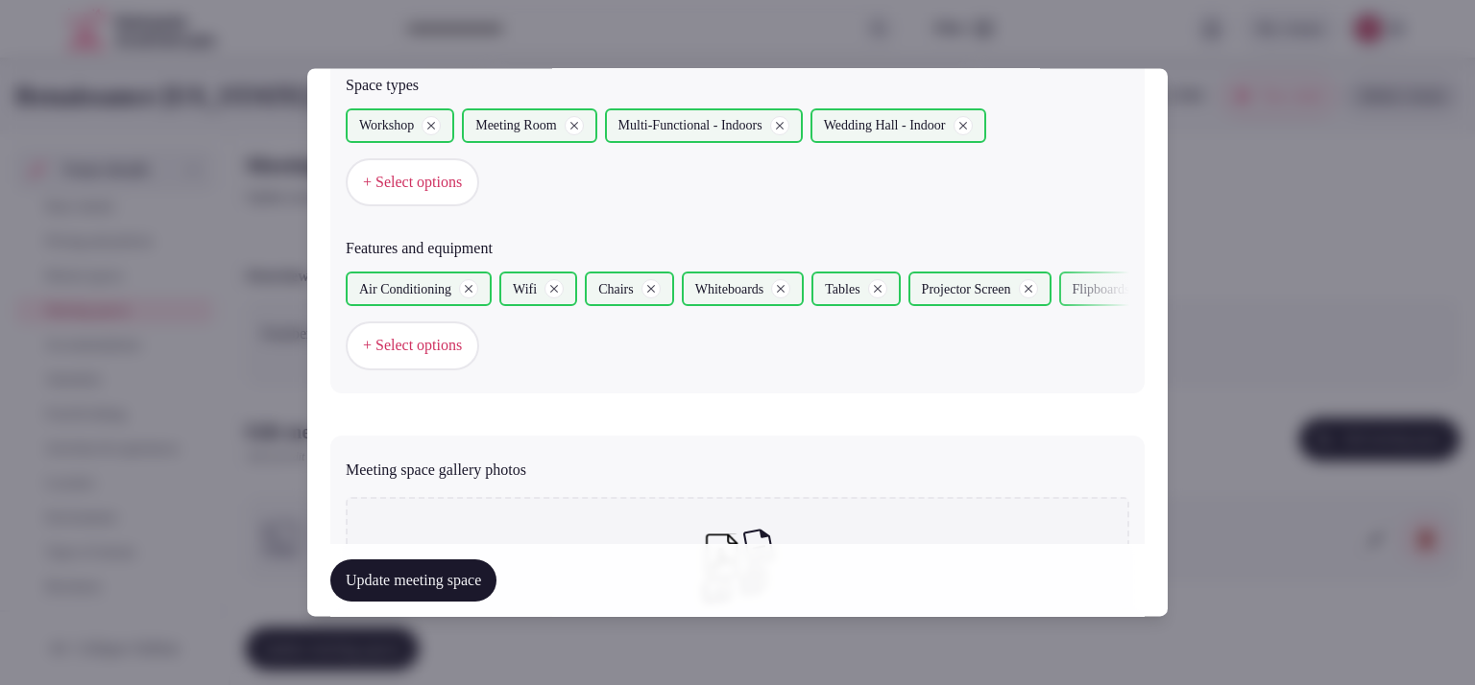
scroll to position [1369, 0]
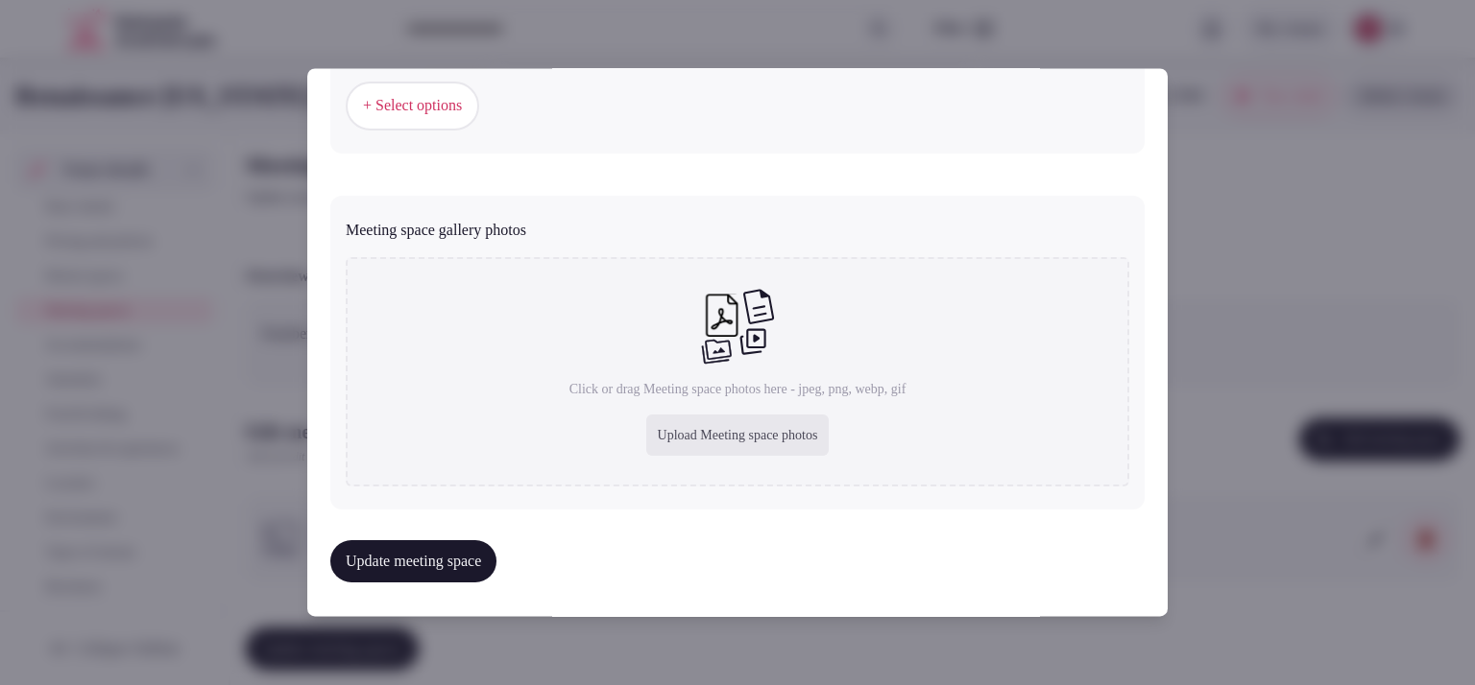
click at [722, 415] on div "Upload Meeting space photos" at bounding box center [737, 436] width 183 height 42
type input "**********"
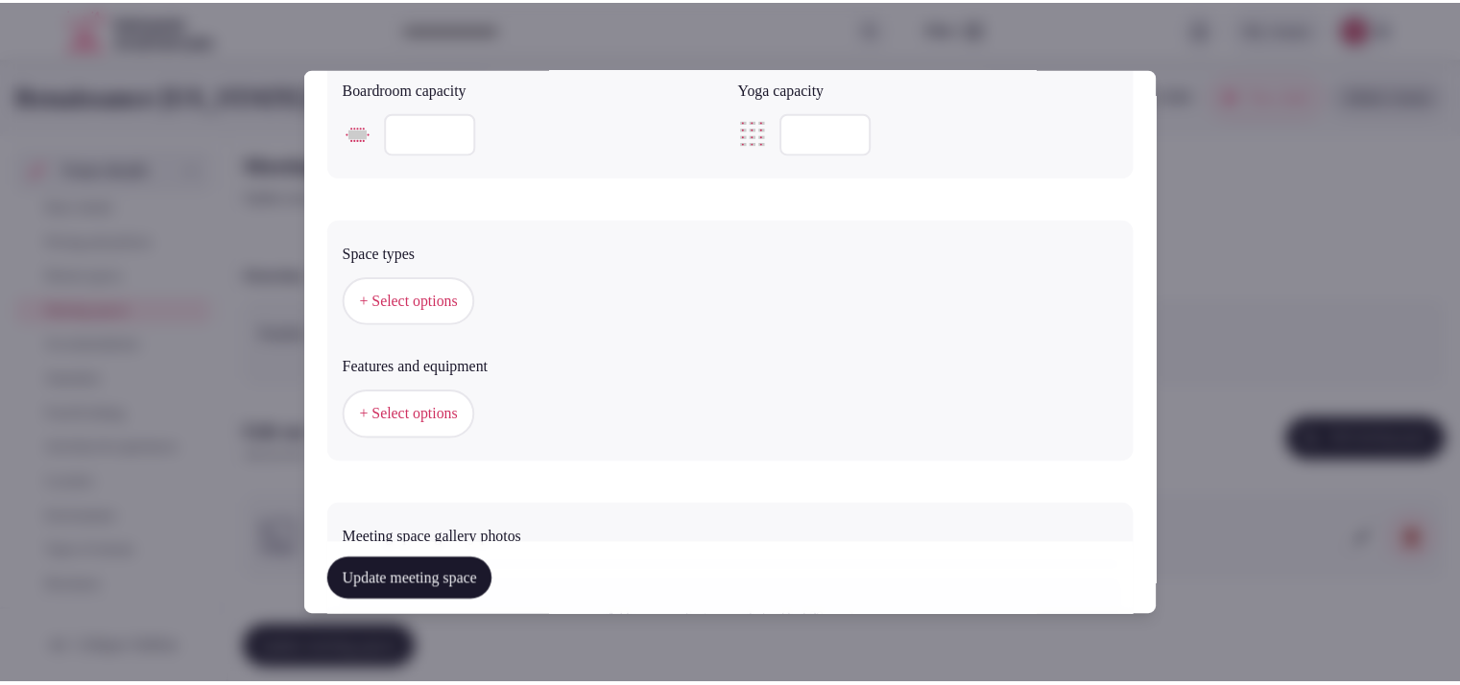
scroll to position [1377, 0]
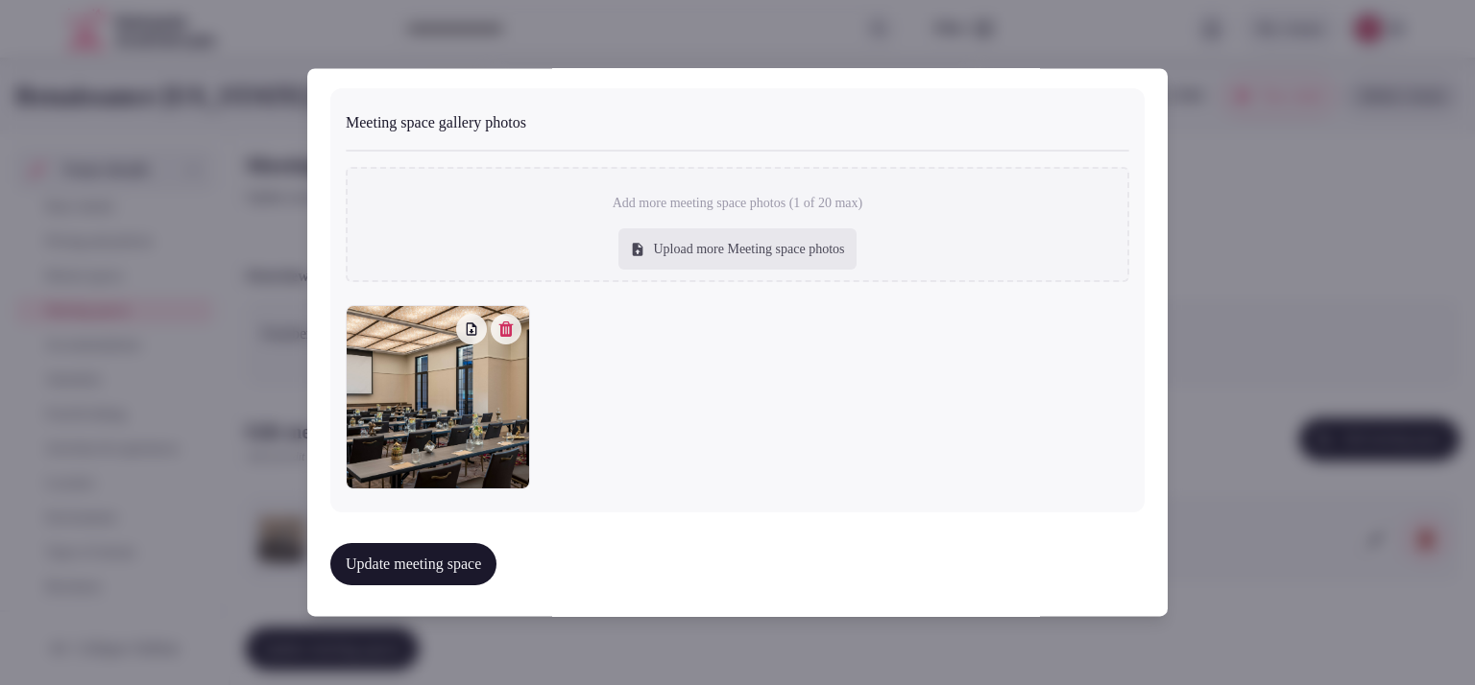
click at [493, 560] on button "Update meeting space" at bounding box center [413, 564] width 166 height 42
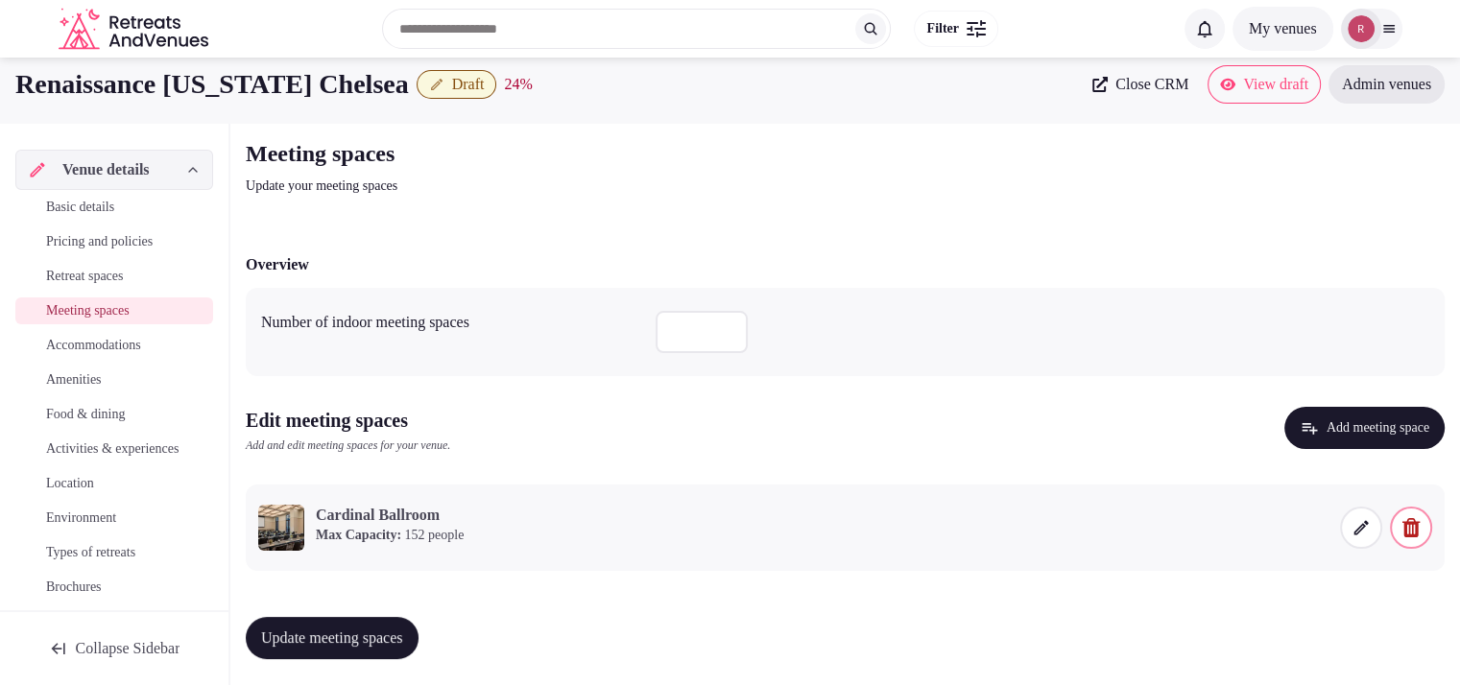
scroll to position [15, 0]
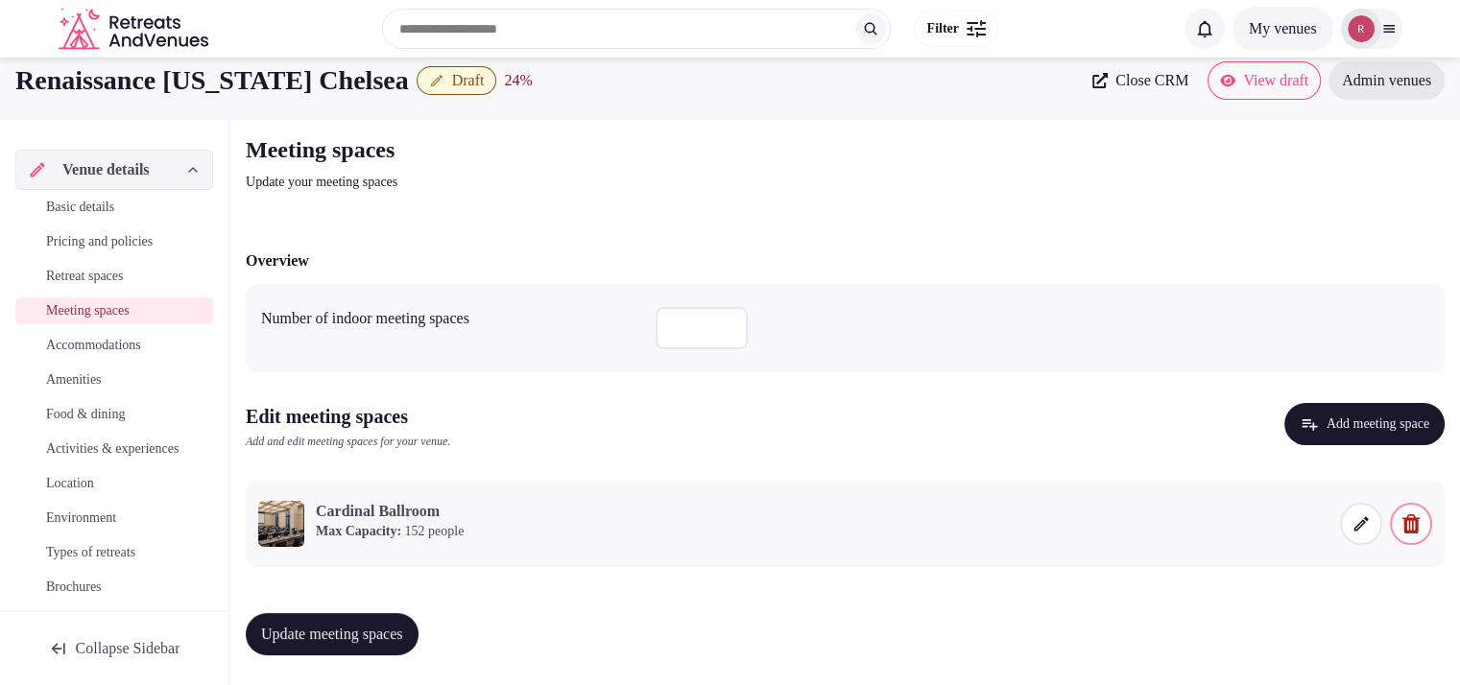
click at [300, 618] on button "Update meeting spaces" at bounding box center [332, 634] width 173 height 42
click at [116, 345] on span "Accommodations" at bounding box center [93, 345] width 95 height 19
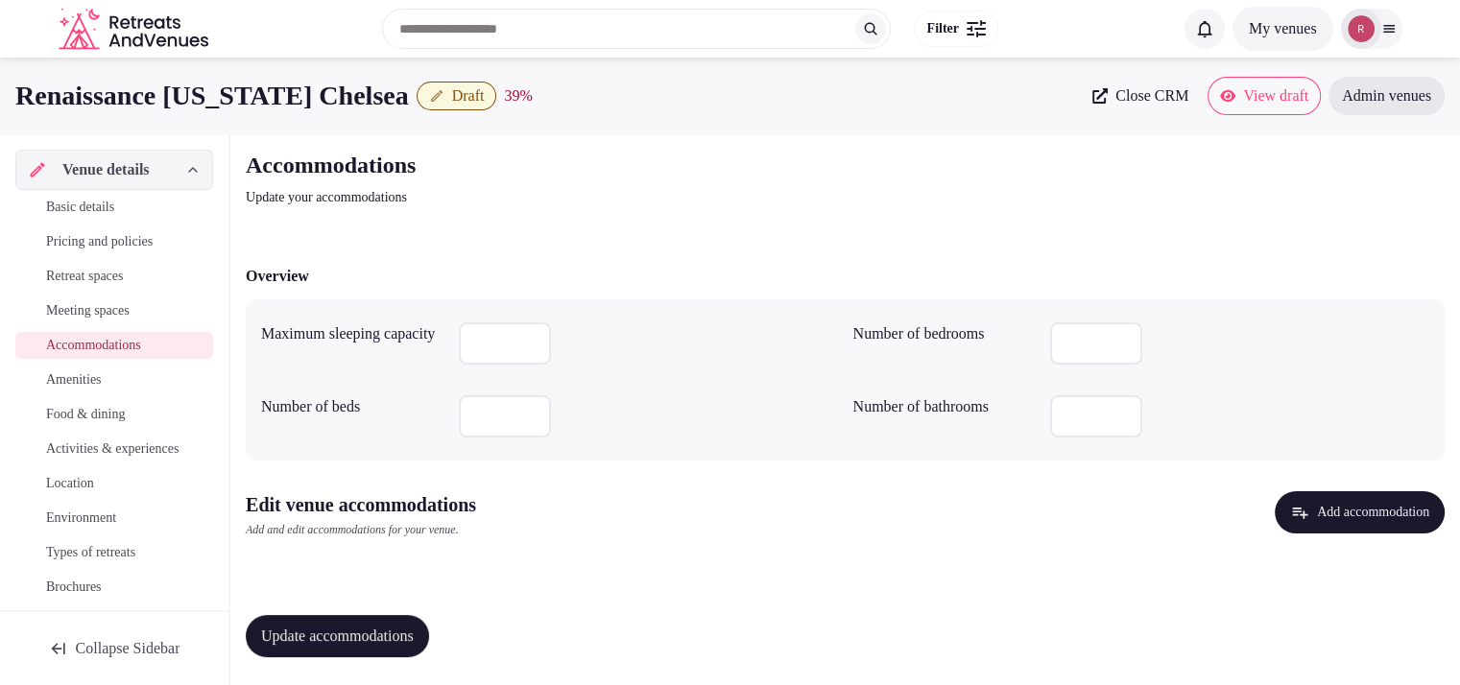
click at [514, 352] on input "number" at bounding box center [505, 344] width 92 height 42
type input "*"
click at [516, 404] on input "number" at bounding box center [505, 417] width 92 height 42
type input "***"
click at [820, 468] on div "Overview Maximum sleeping capacity Number of bedrooms *** Number of beds *** Nu…" at bounding box center [845, 459] width 1199 height 427
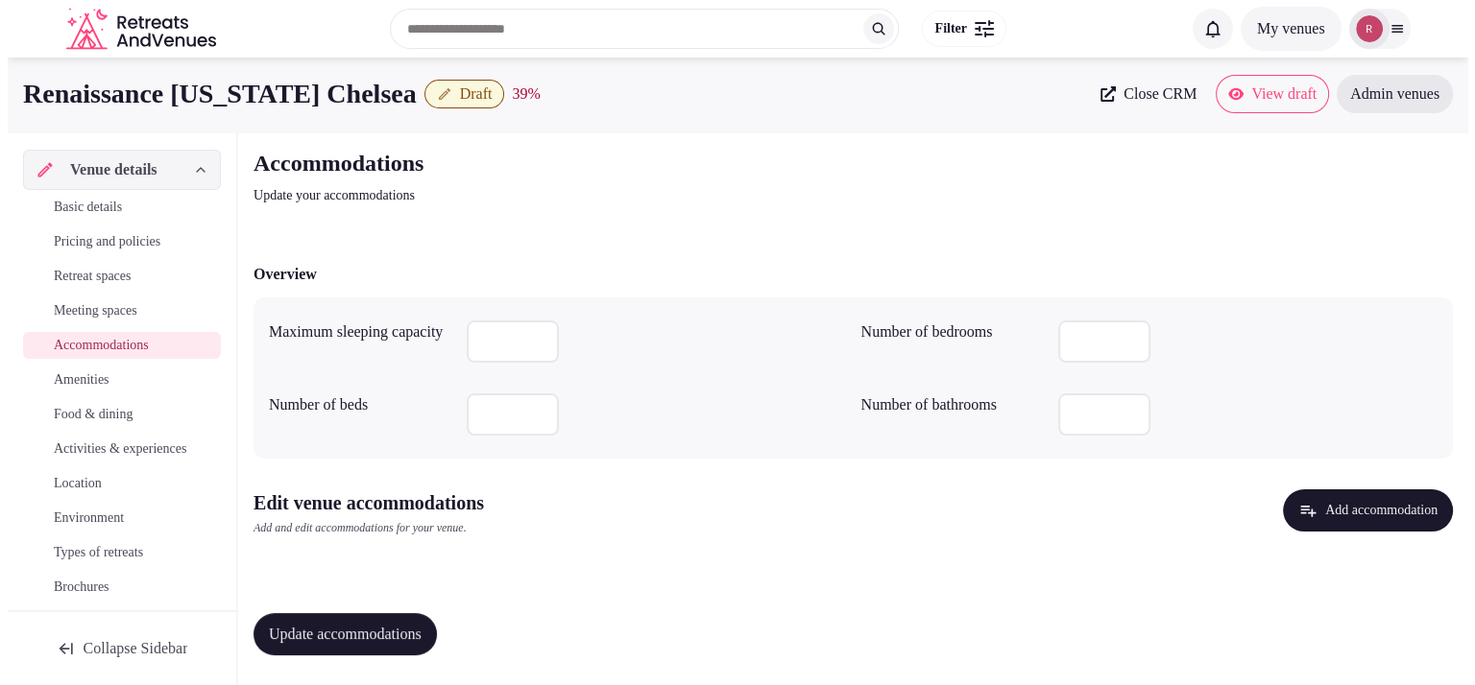
scroll to position [3, 0]
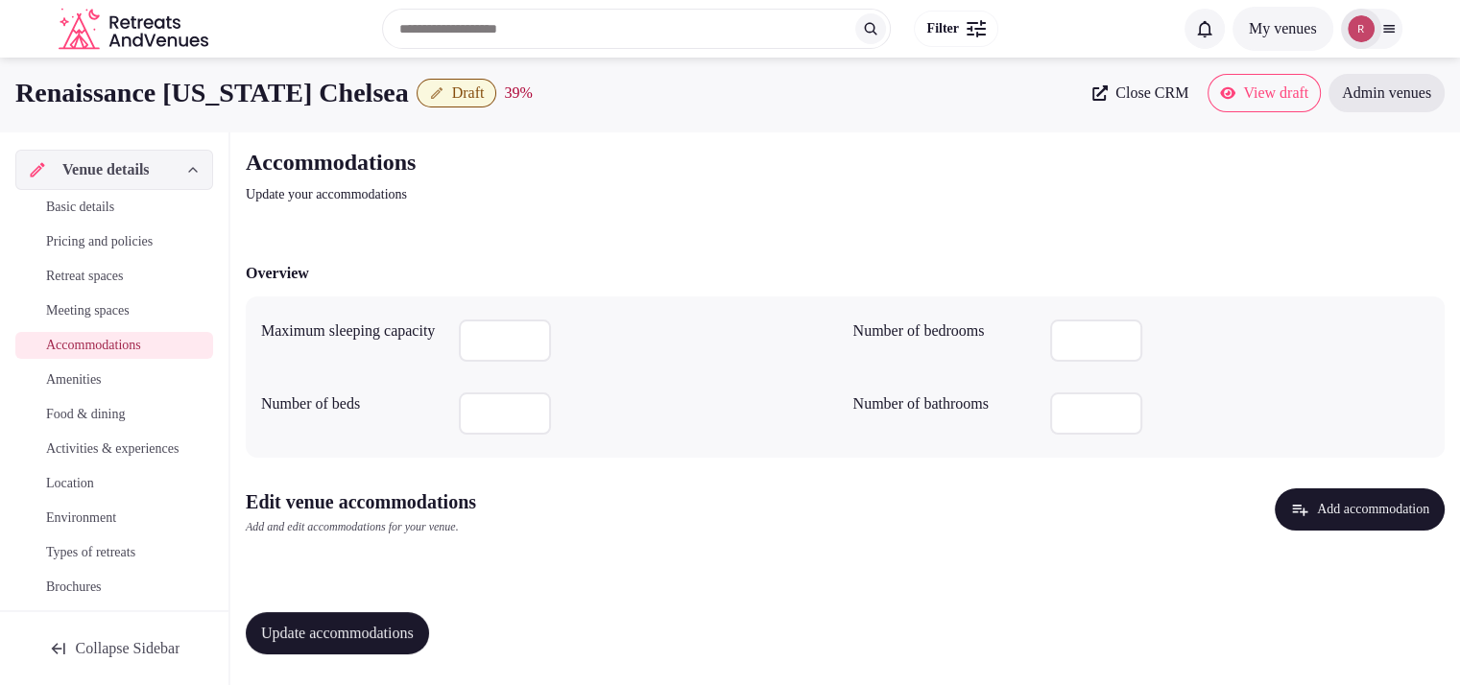
click at [416, 621] on button "Update accommodations" at bounding box center [337, 633] width 183 height 42
click at [1340, 499] on button "Add accommodation" at bounding box center [1360, 510] width 170 height 42
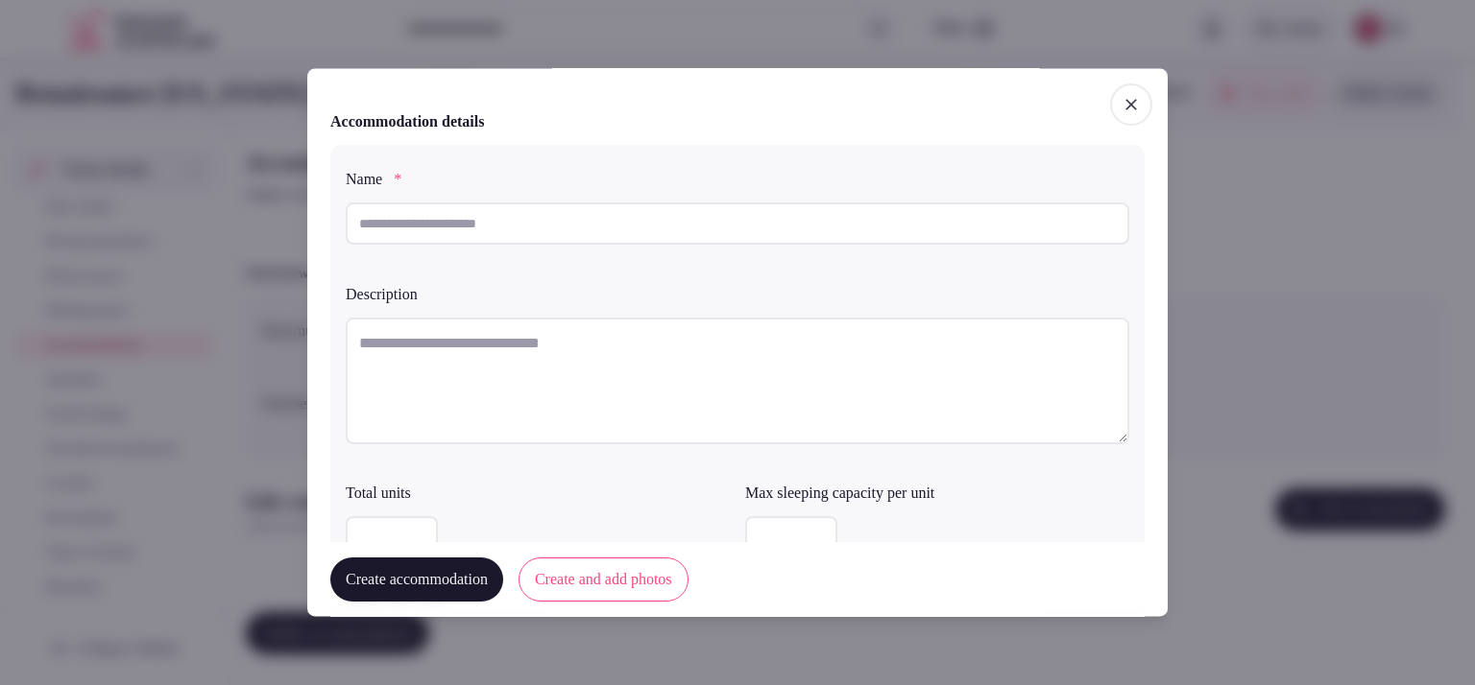
click at [478, 237] on input "text" at bounding box center [737, 224] width 783 height 42
click at [407, 355] on textarea at bounding box center [737, 381] width 783 height 127
click at [466, 224] on input "**********" at bounding box center [737, 224] width 783 height 42
drag, startPoint x: 466, startPoint y: 224, endPoint x: 353, endPoint y: 221, distance: 112.4
click at [353, 221] on input "**********" at bounding box center [737, 224] width 783 height 42
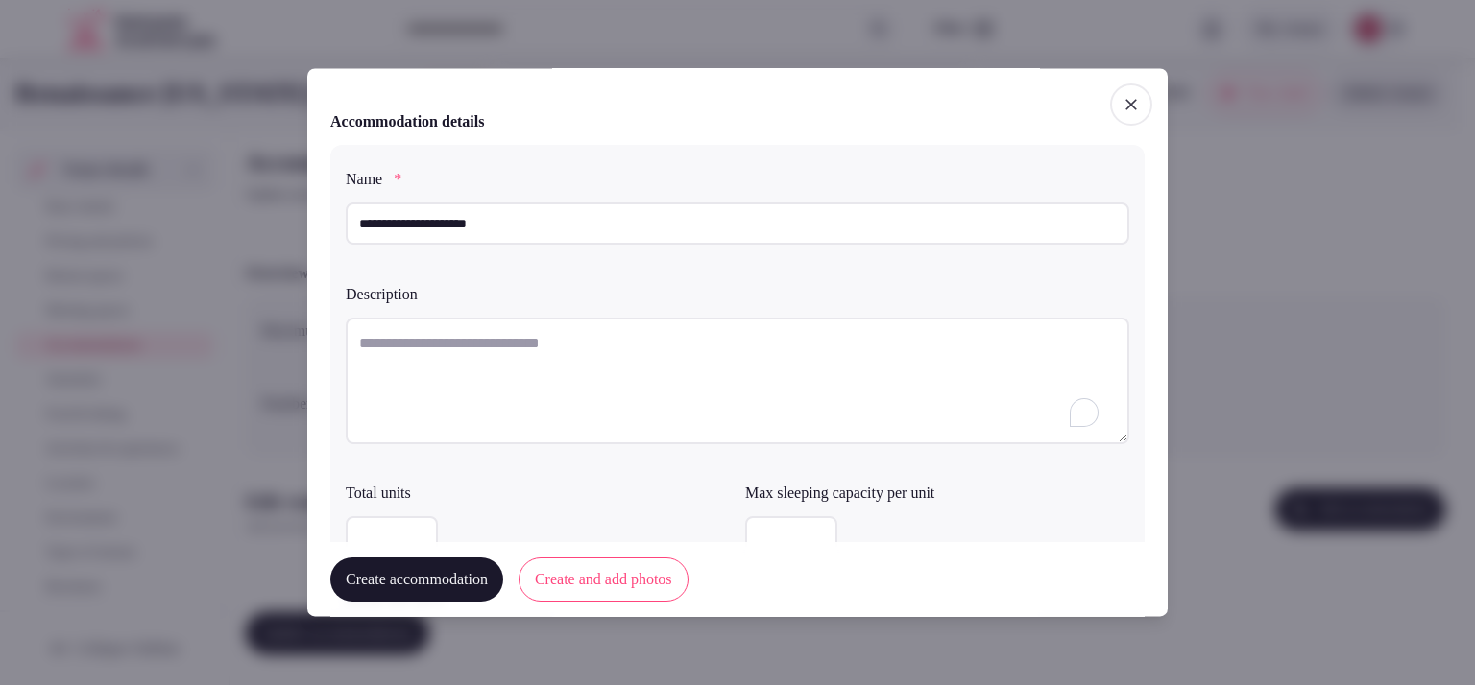
type input "**********"
click at [389, 344] on textarea "To enrich screen reader interactions, please activate Accessibility in Grammarl…" at bounding box center [737, 381] width 783 height 127
click at [790, 538] on input "number" at bounding box center [791, 537] width 92 height 42
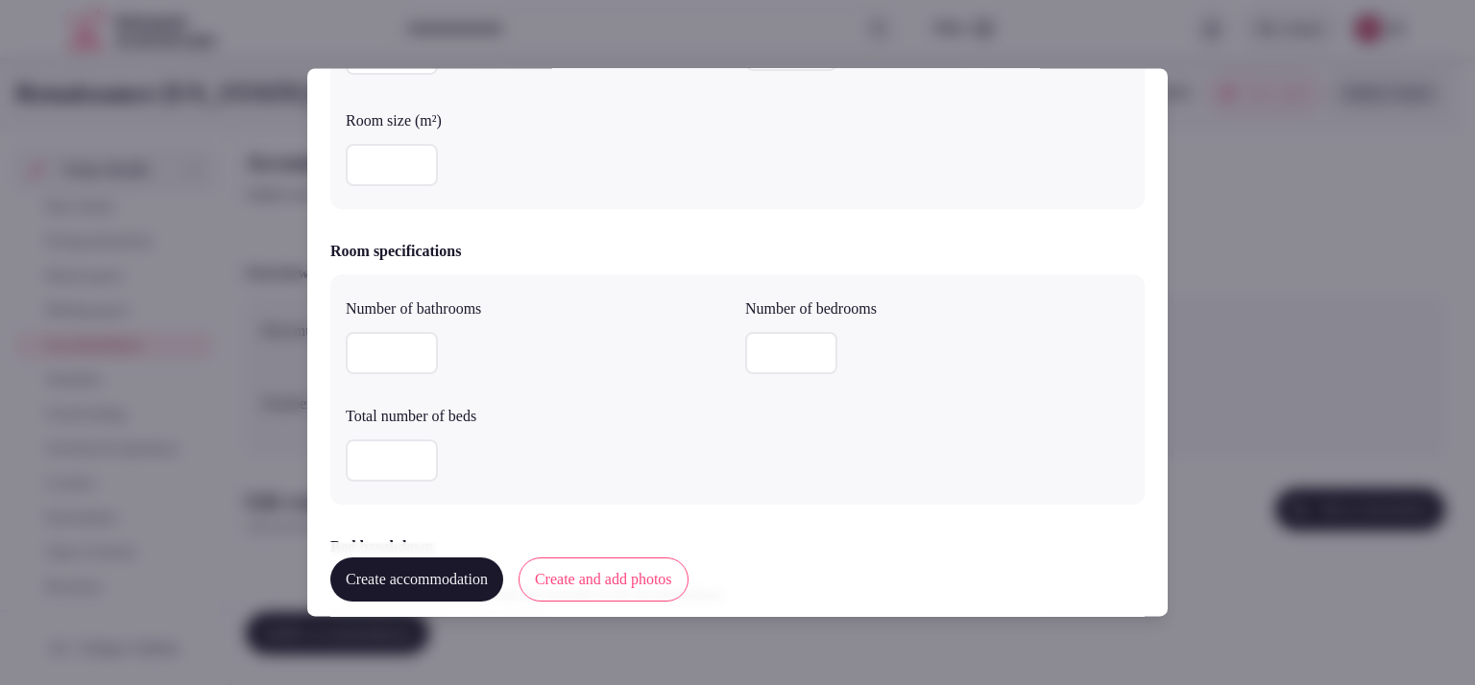
scroll to position [0, 0]
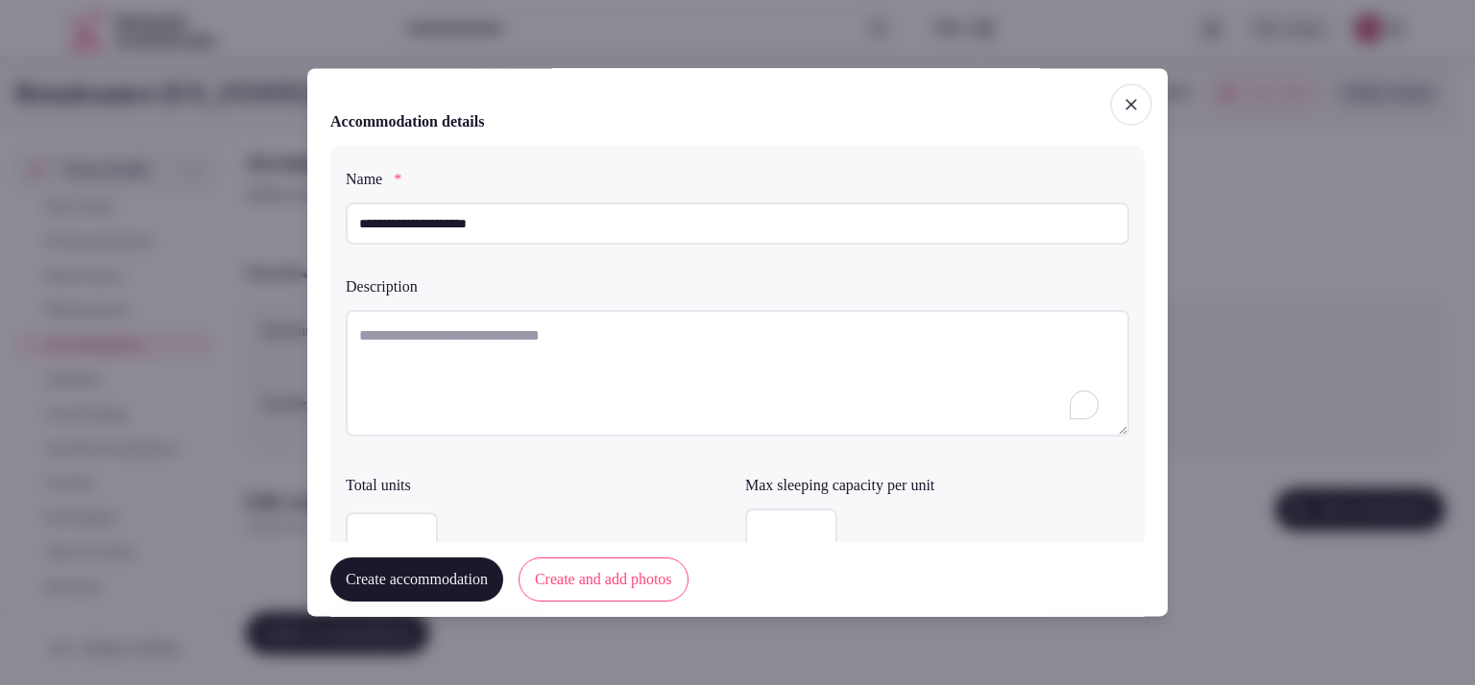
type input "*"
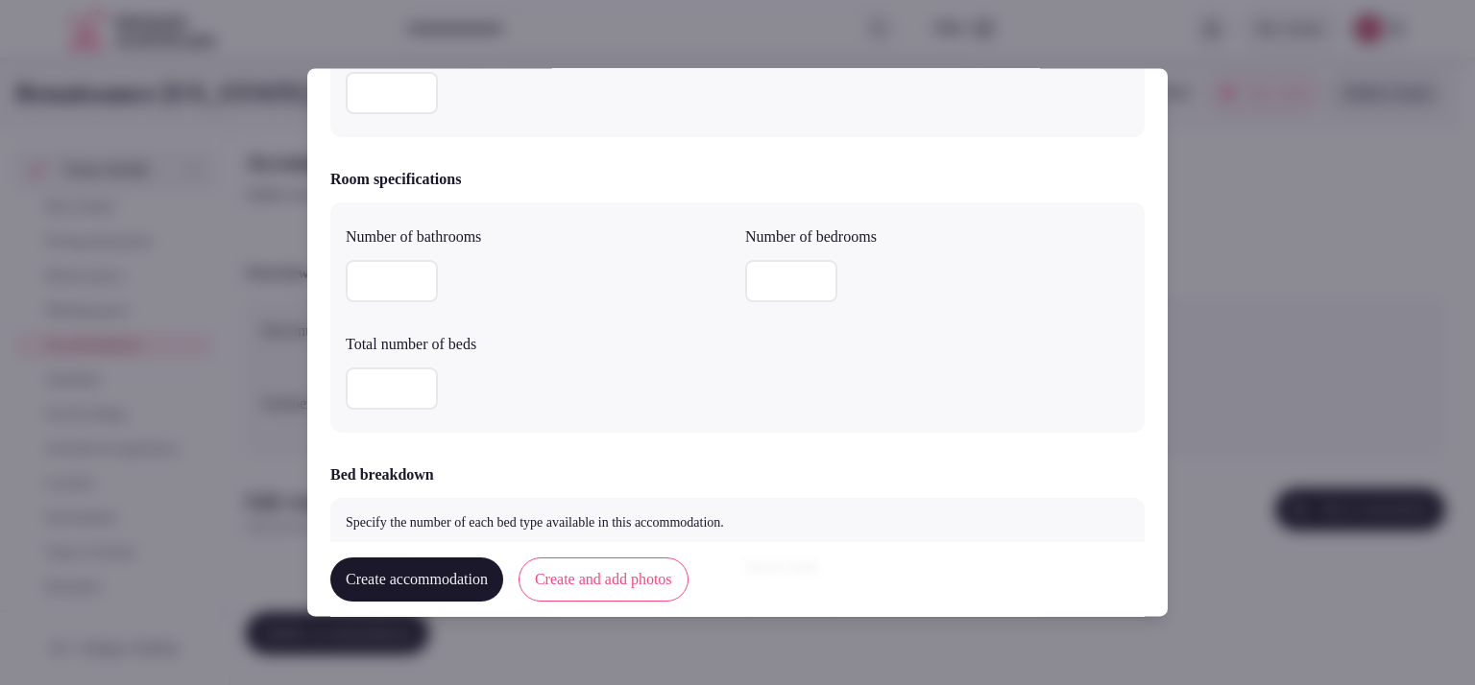
scroll to position [523, 0]
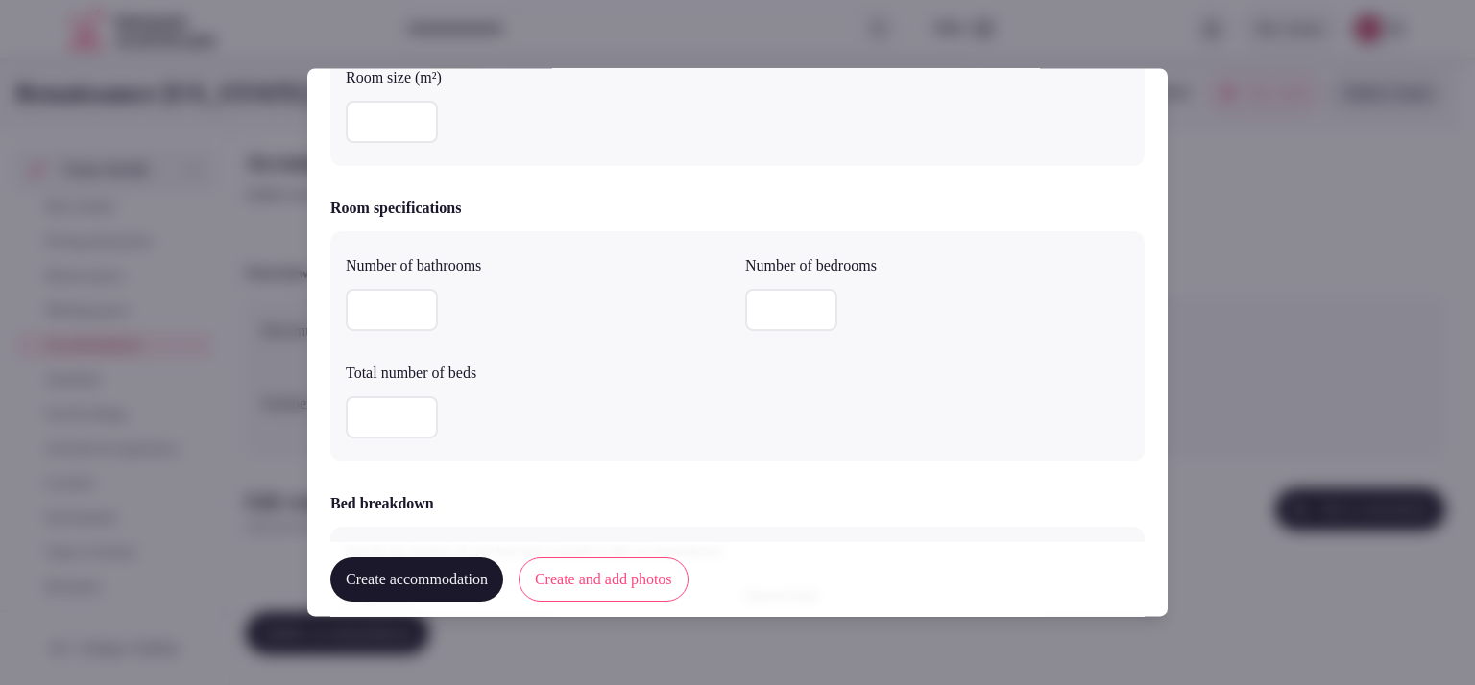
click at [397, 298] on input "number" at bounding box center [392, 310] width 92 height 42
type input "*"
click at [363, 409] on input "number" at bounding box center [392, 417] width 92 height 42
type input "*"
click at [799, 307] on input "number" at bounding box center [791, 310] width 92 height 42
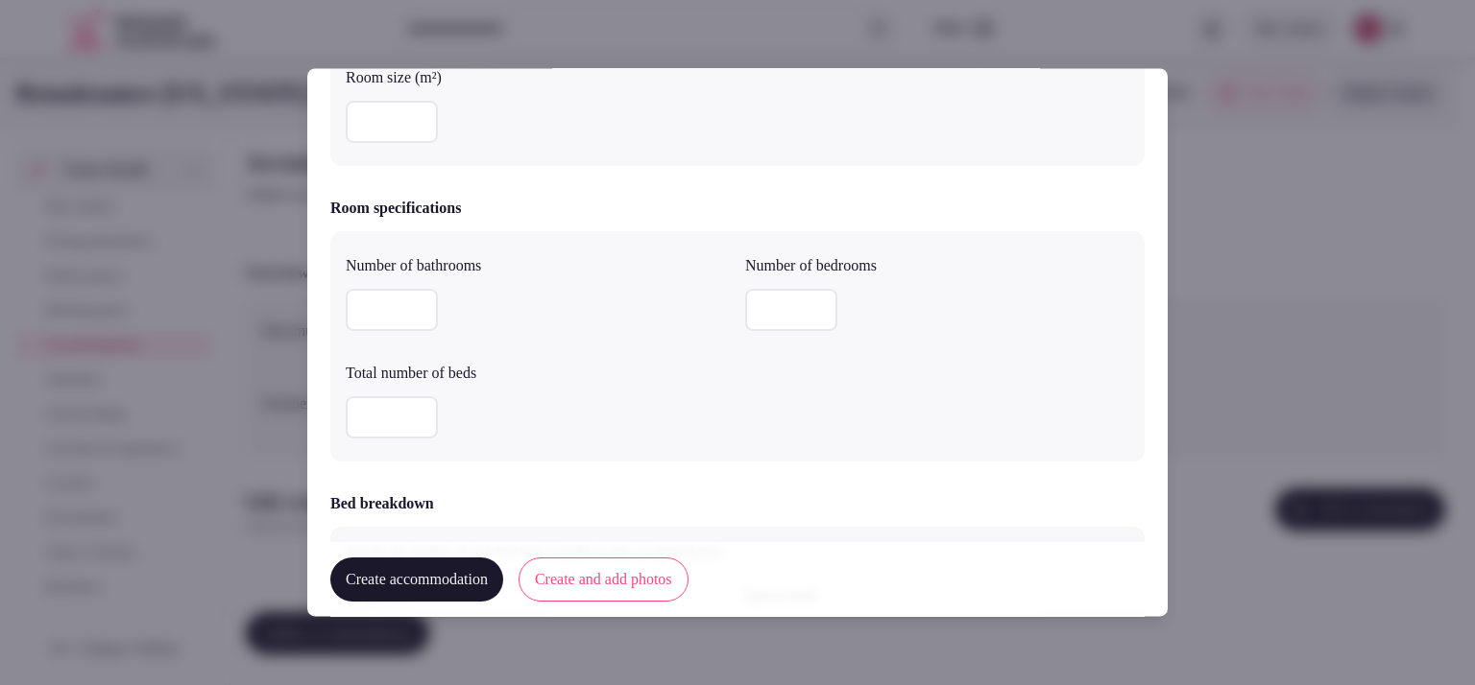
type input "*"
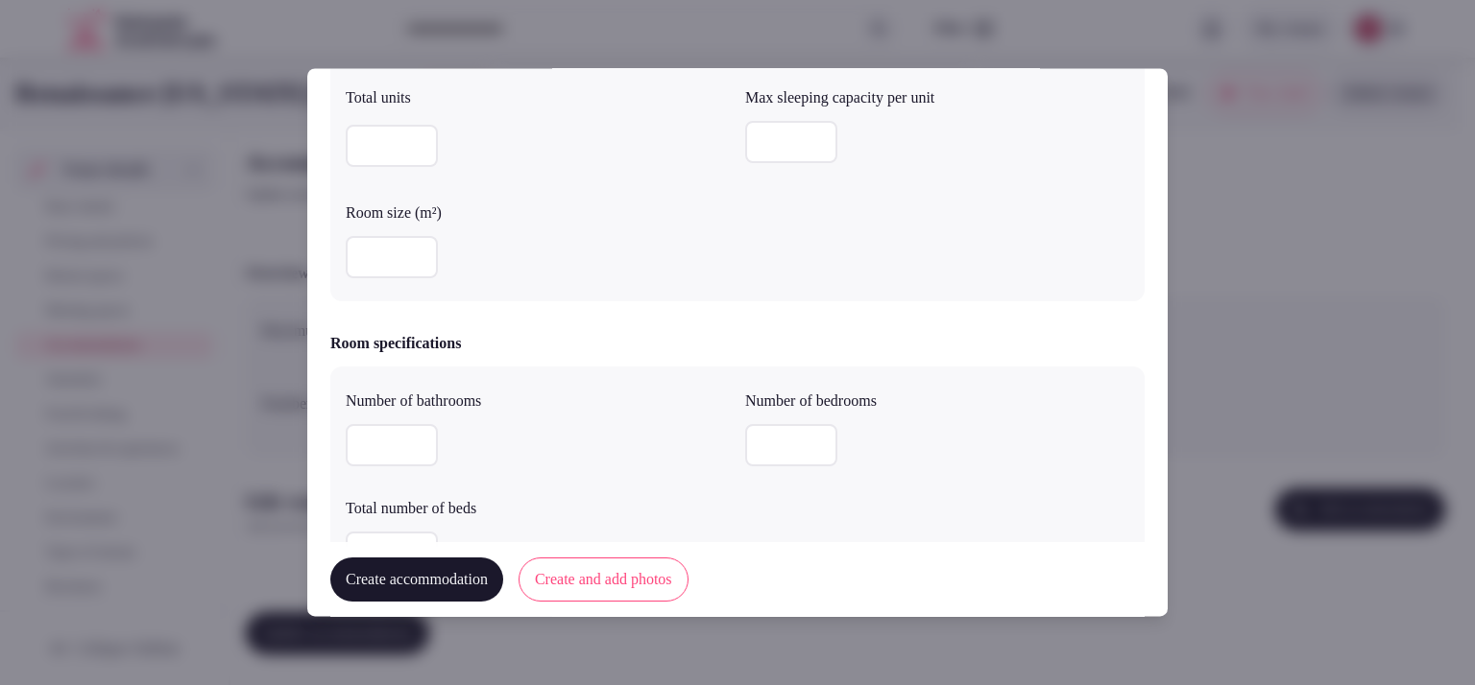
scroll to position [385, 0]
click at [396, 247] on input "number" at bounding box center [392, 260] width 92 height 42
type input "**"
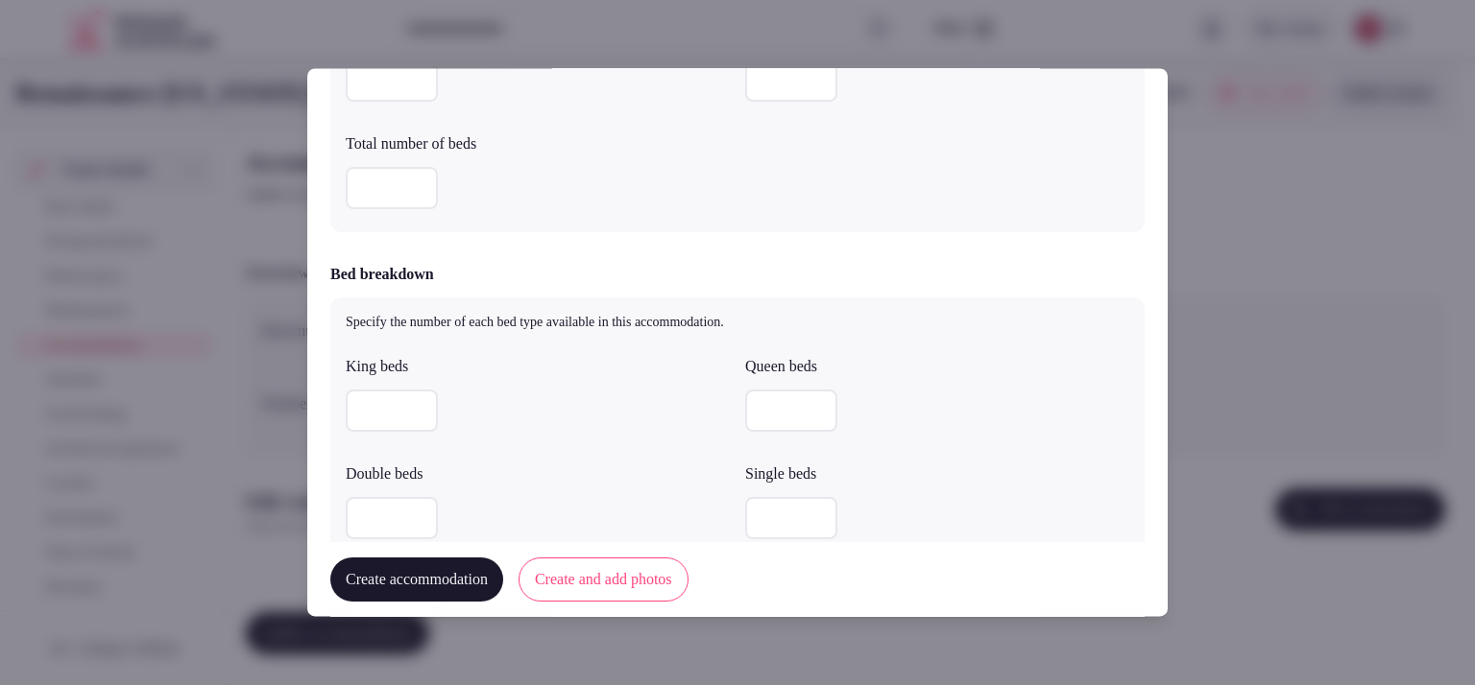
scroll to position [766, 0]
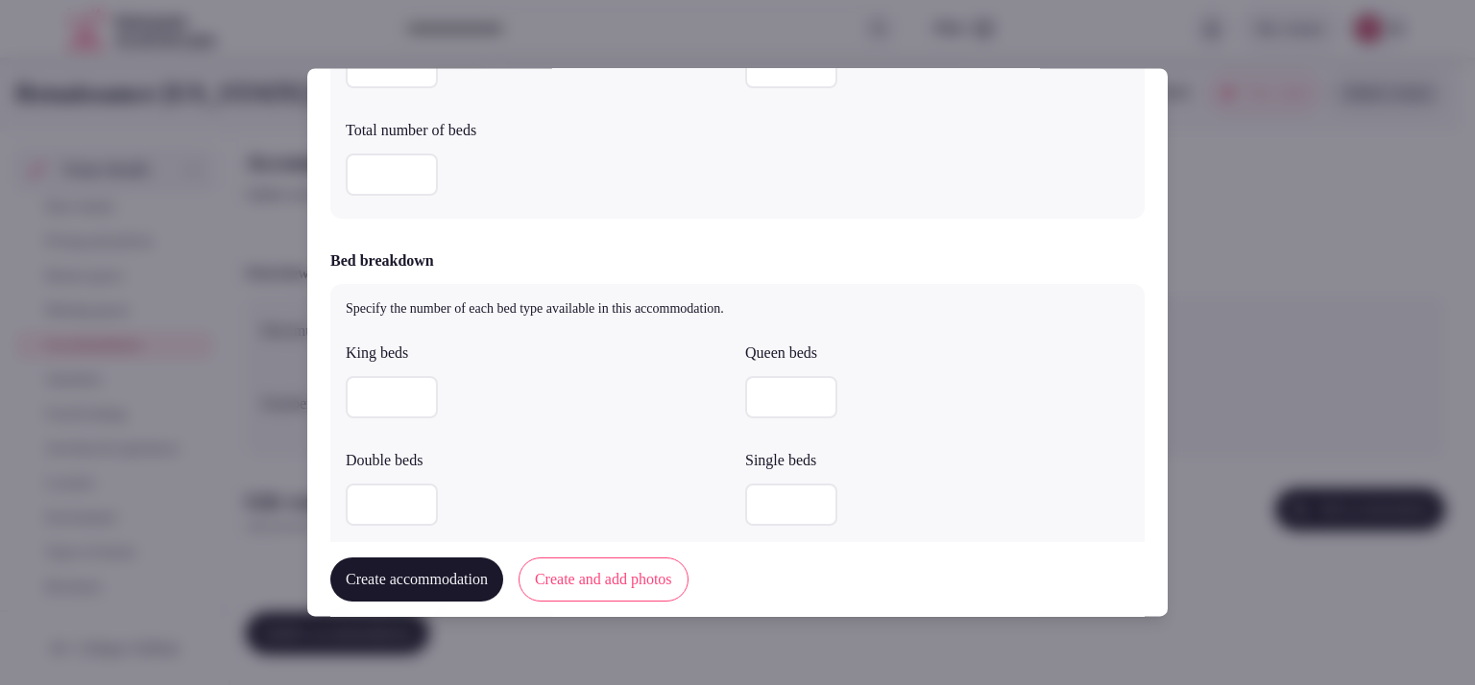
click at [396, 403] on input "number" at bounding box center [392, 397] width 92 height 42
type input "*"
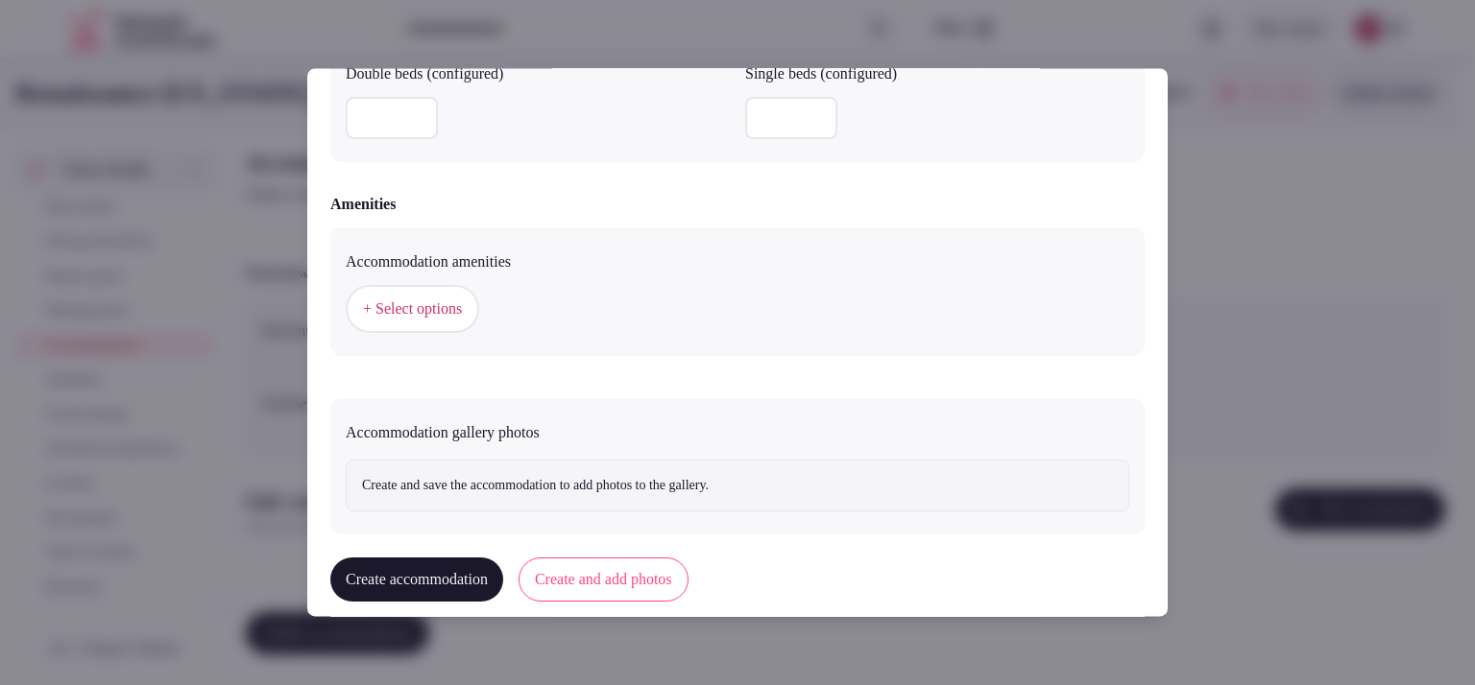
scroll to position [1782, 0]
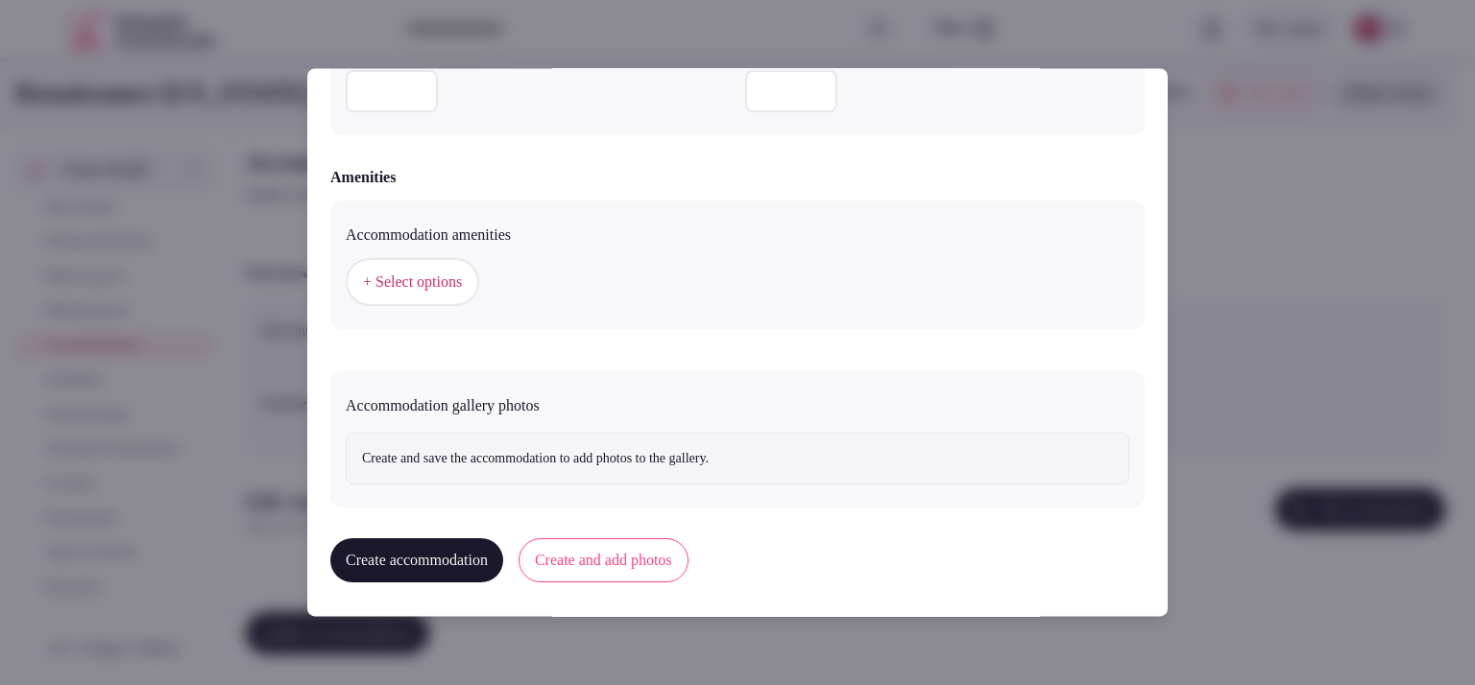
click at [622, 555] on button "Create and add photos" at bounding box center [603, 561] width 170 height 44
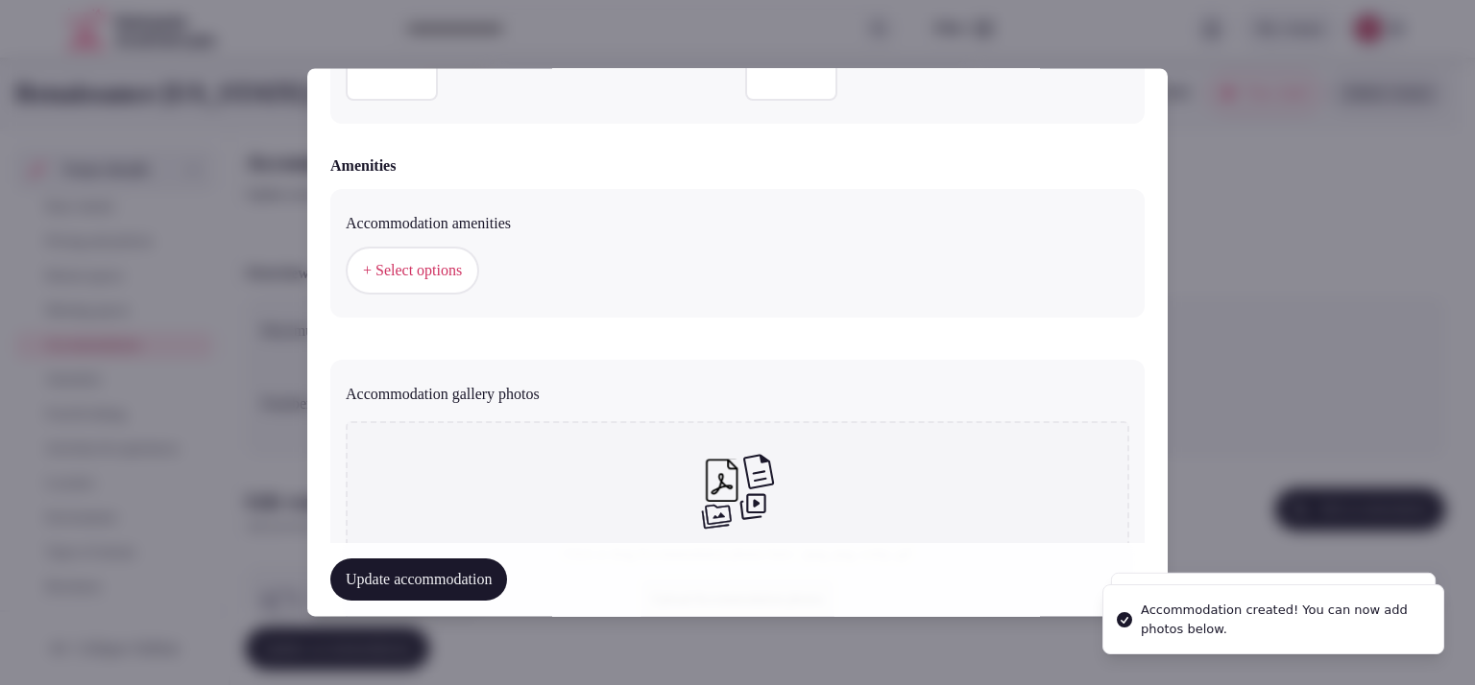
scroll to position [1919, 0]
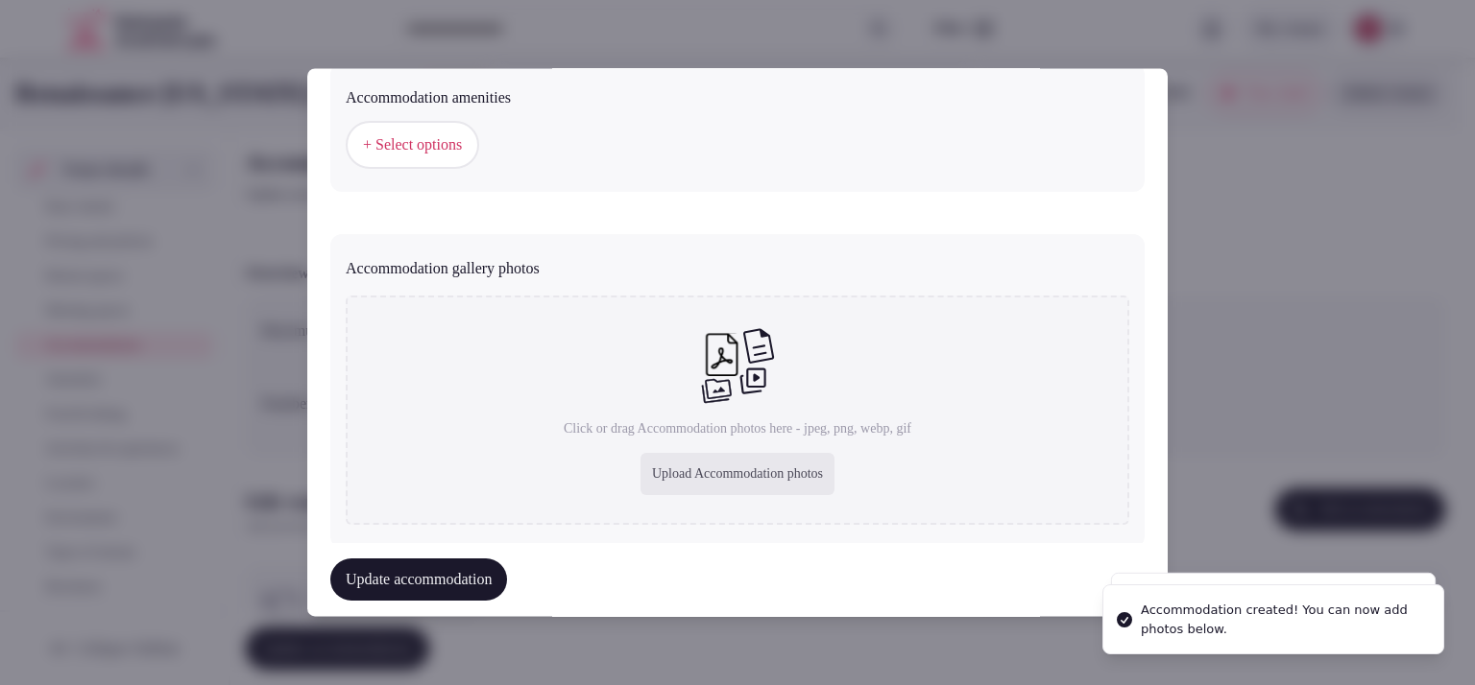
click at [647, 454] on div "Upload Accommodation photos" at bounding box center [737, 475] width 194 height 42
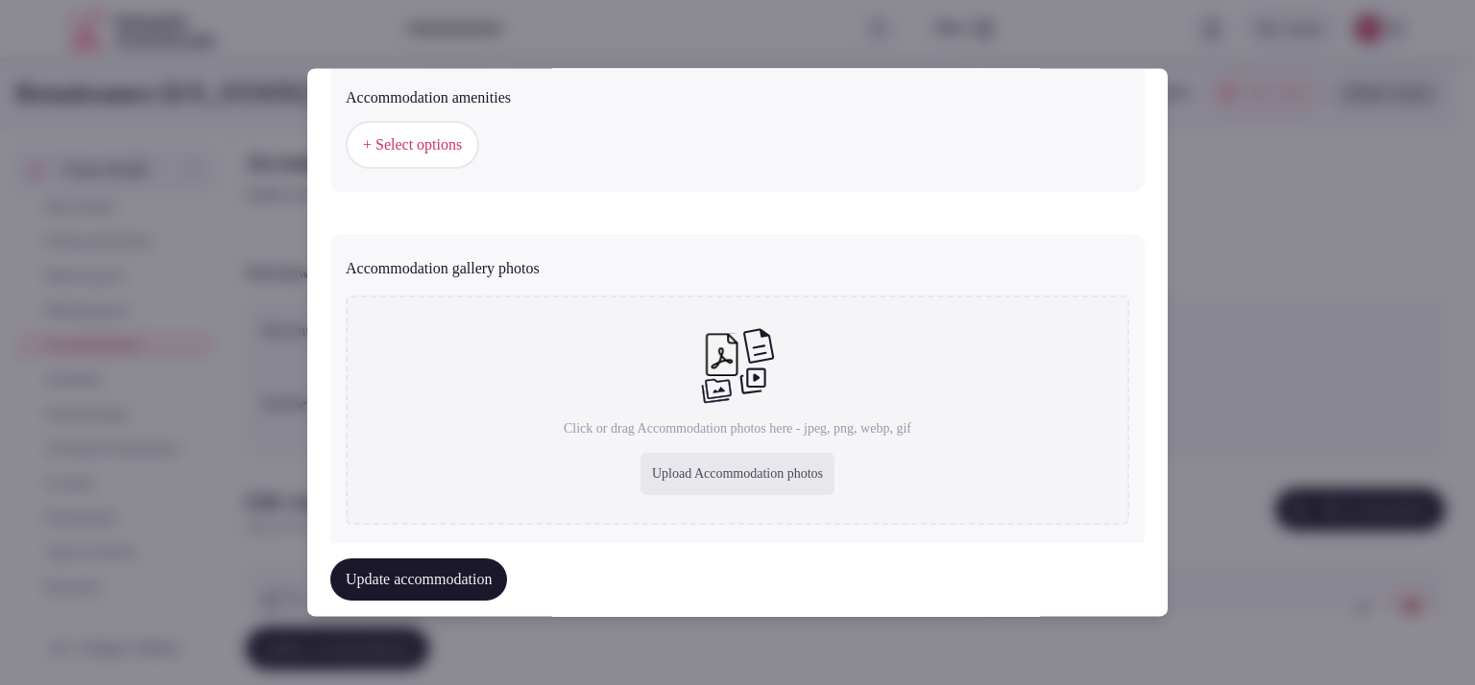
type input "**********"
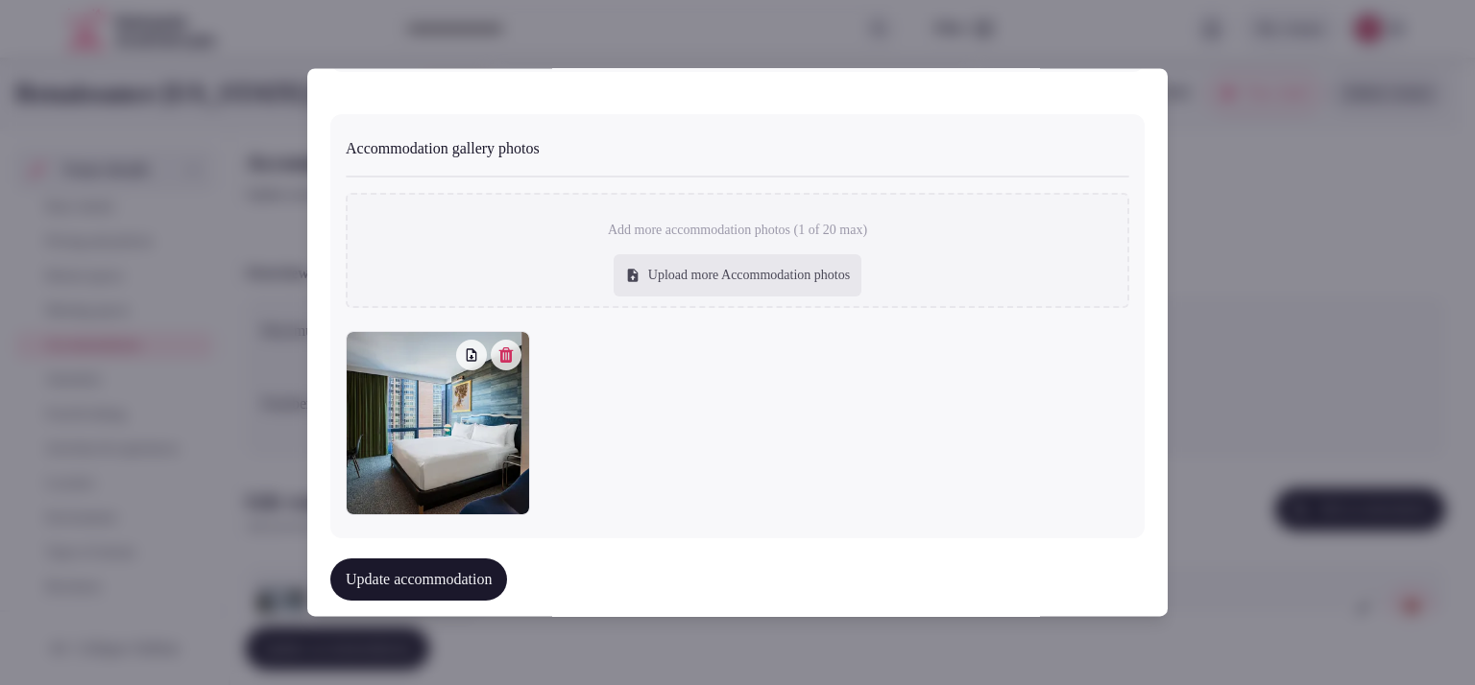
scroll to position [2065, 0]
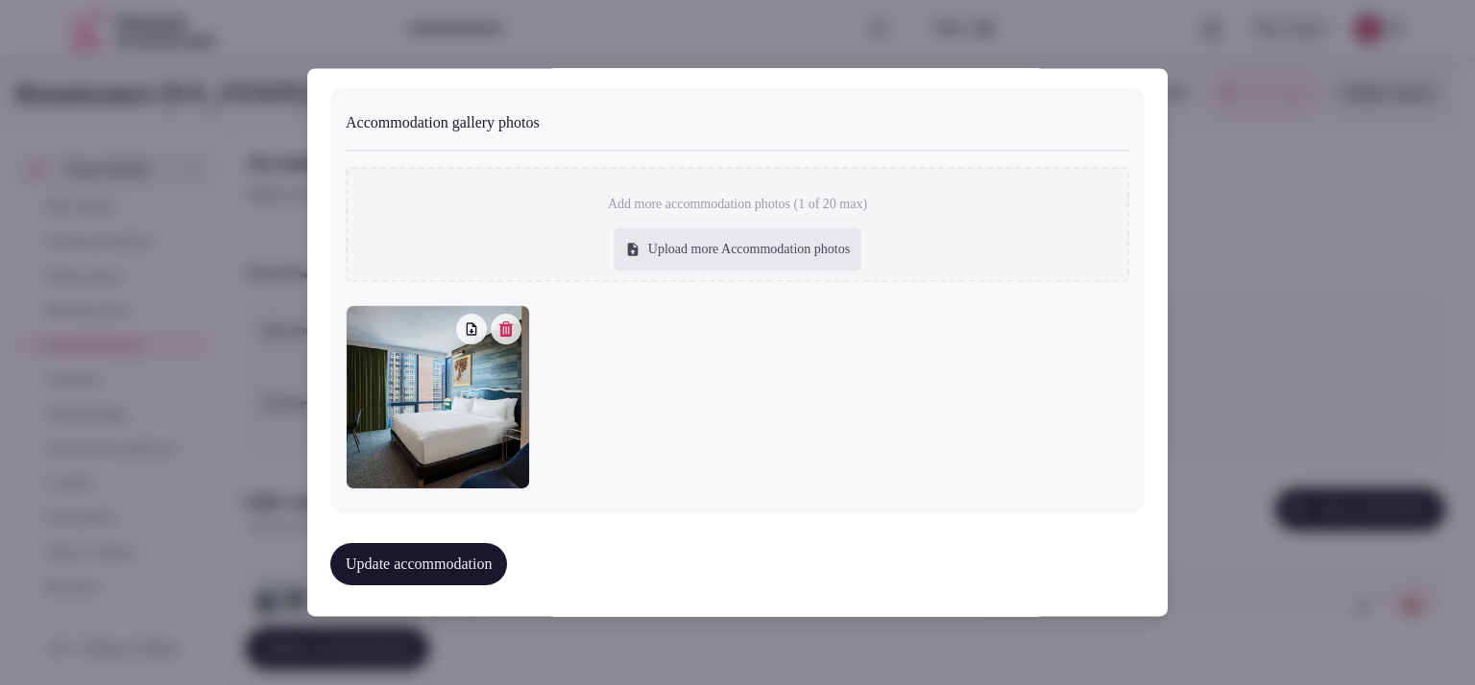
click at [659, 244] on div "Upload more Accommodation photos" at bounding box center [737, 250] width 248 height 42
type input "**********"
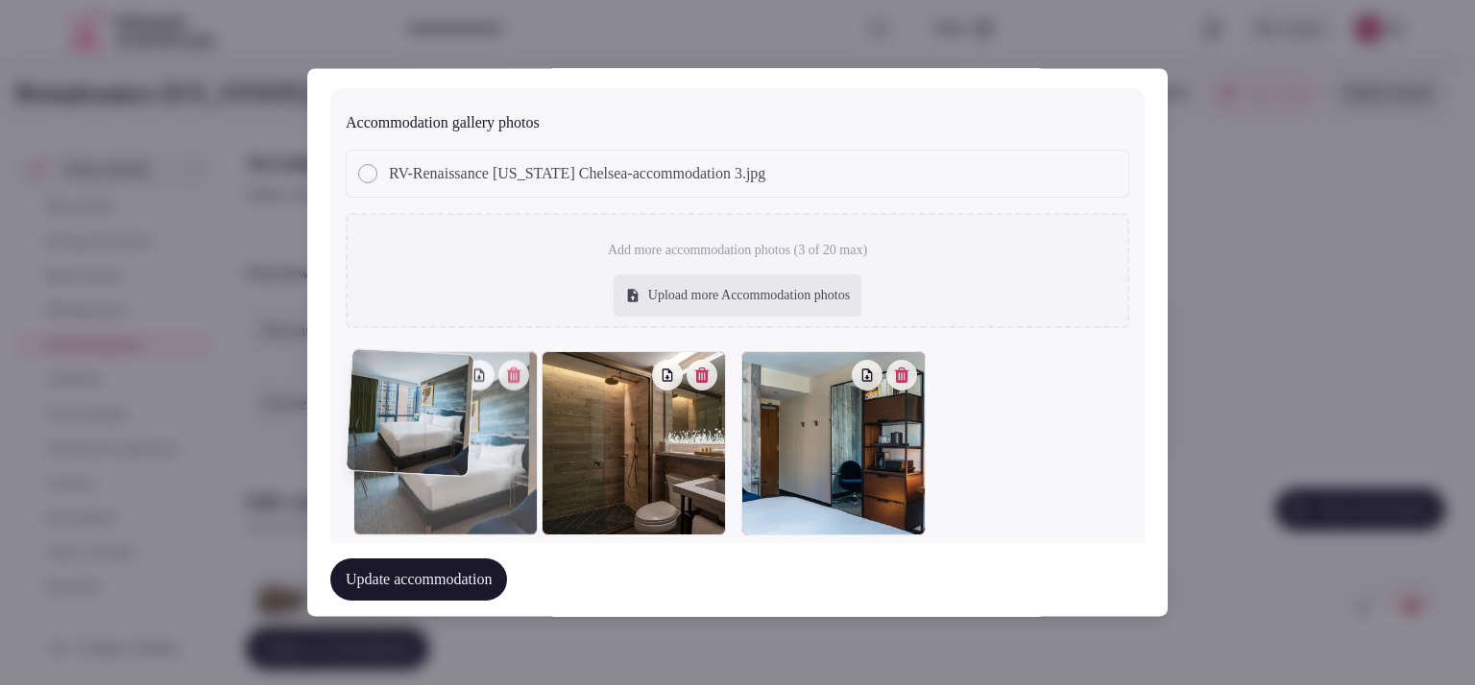
drag, startPoint x: 810, startPoint y: 476, endPoint x: 454, endPoint y: 491, distance: 356.4
click at [454, 491] on div at bounding box center [445, 444] width 184 height 184
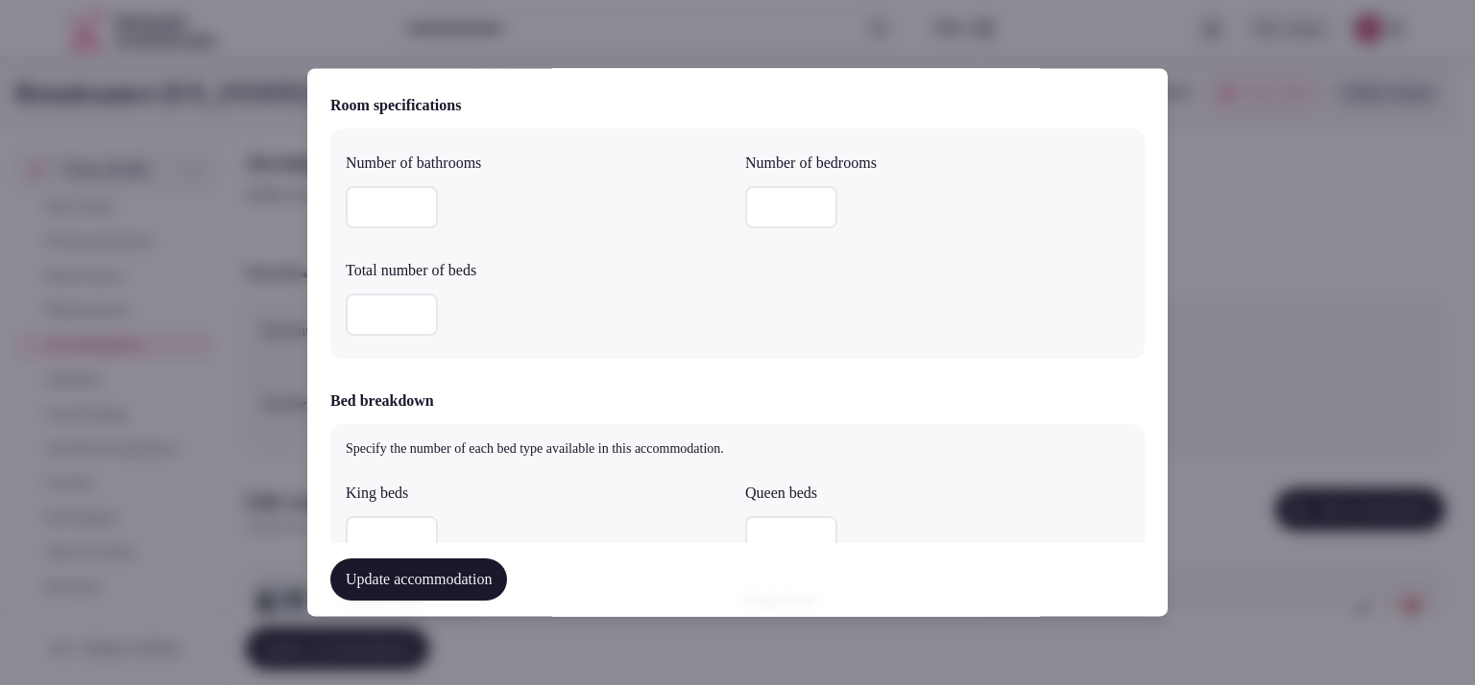
scroll to position [0, 0]
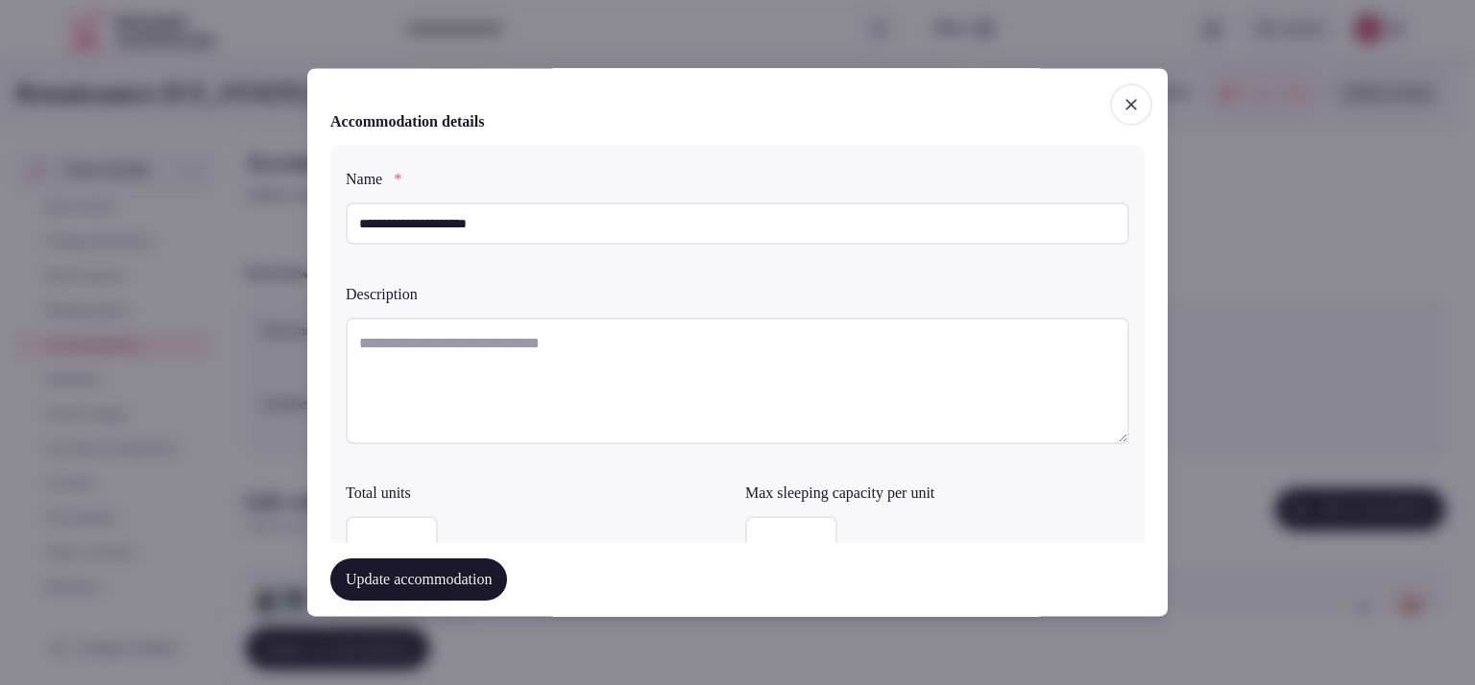
click at [411, 576] on button "Update accommodation" at bounding box center [418, 581] width 177 height 42
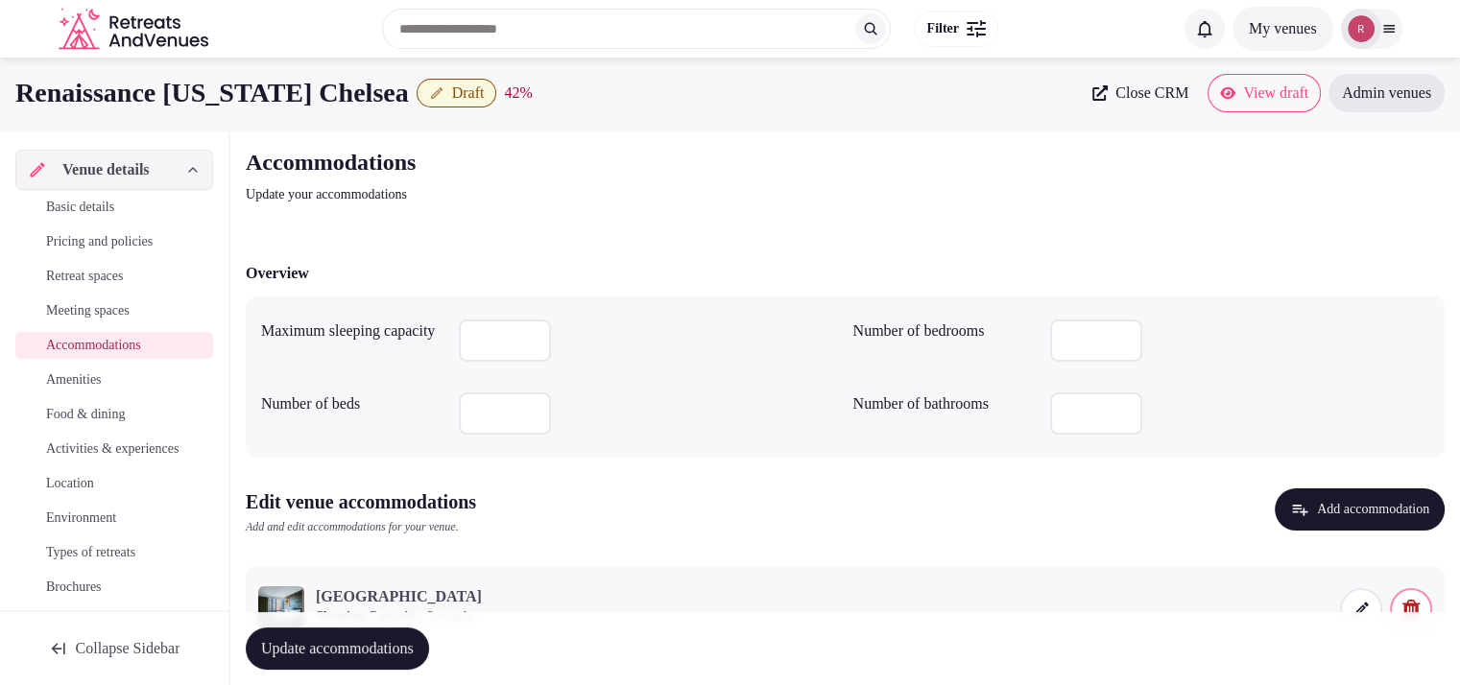
click at [1357, 595] on span at bounding box center [1361, 609] width 42 height 42
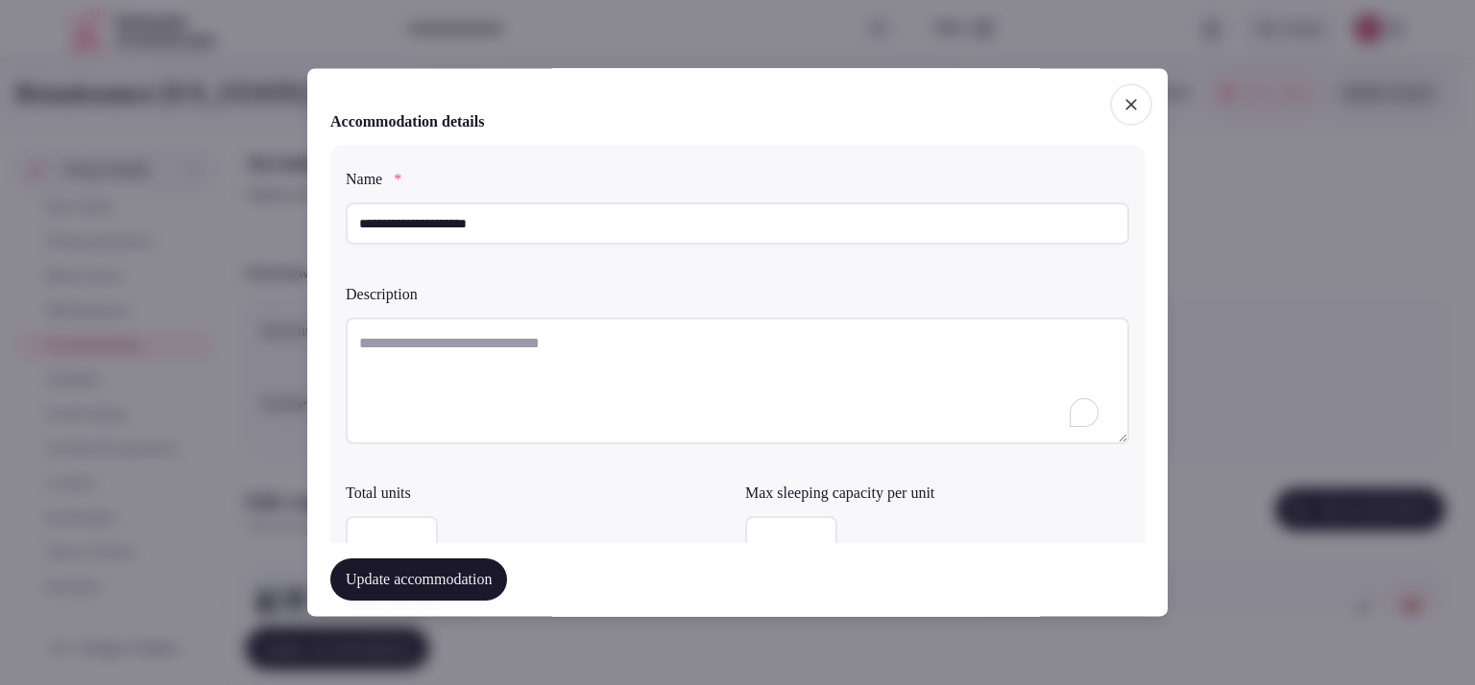
click at [637, 403] on textarea "To enrich screen reader interactions, please activate Accessibility in Grammarl…" at bounding box center [737, 381] width 783 height 127
paste textarea "**********"
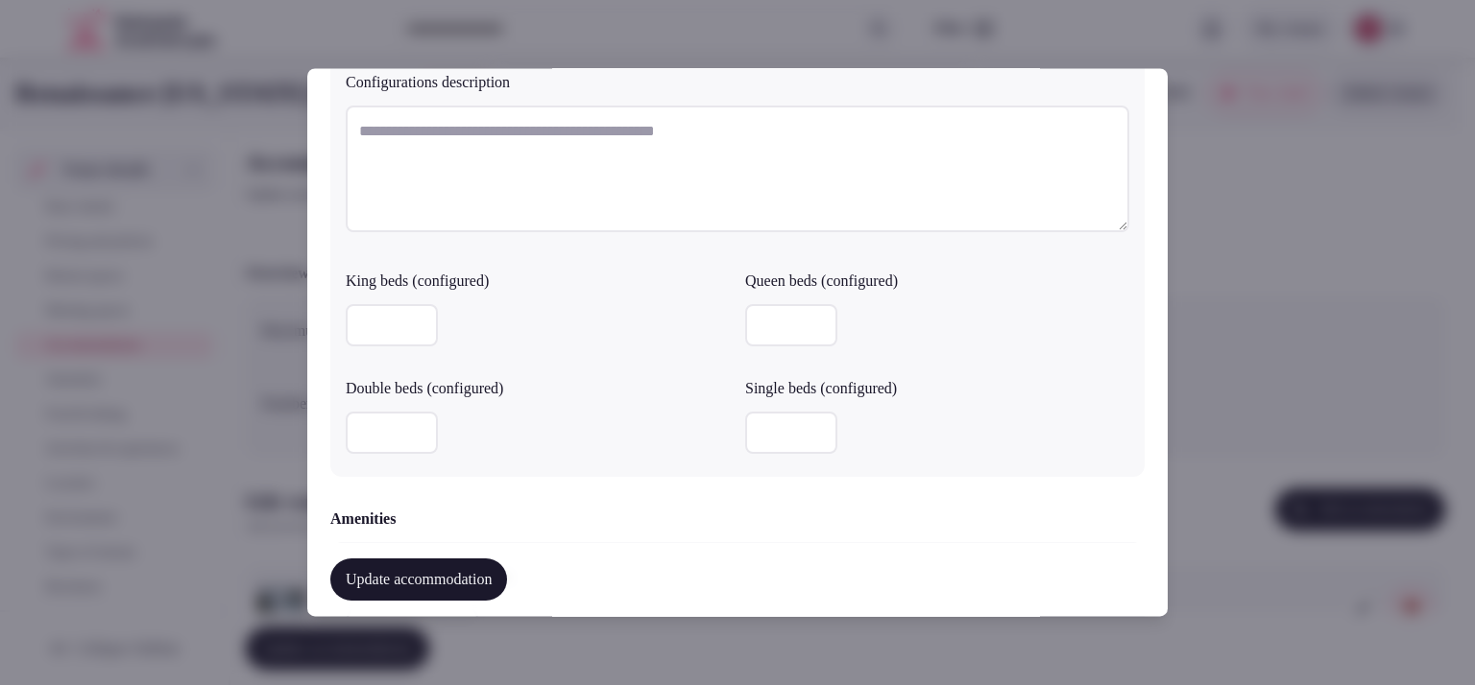
scroll to position [1919, 0]
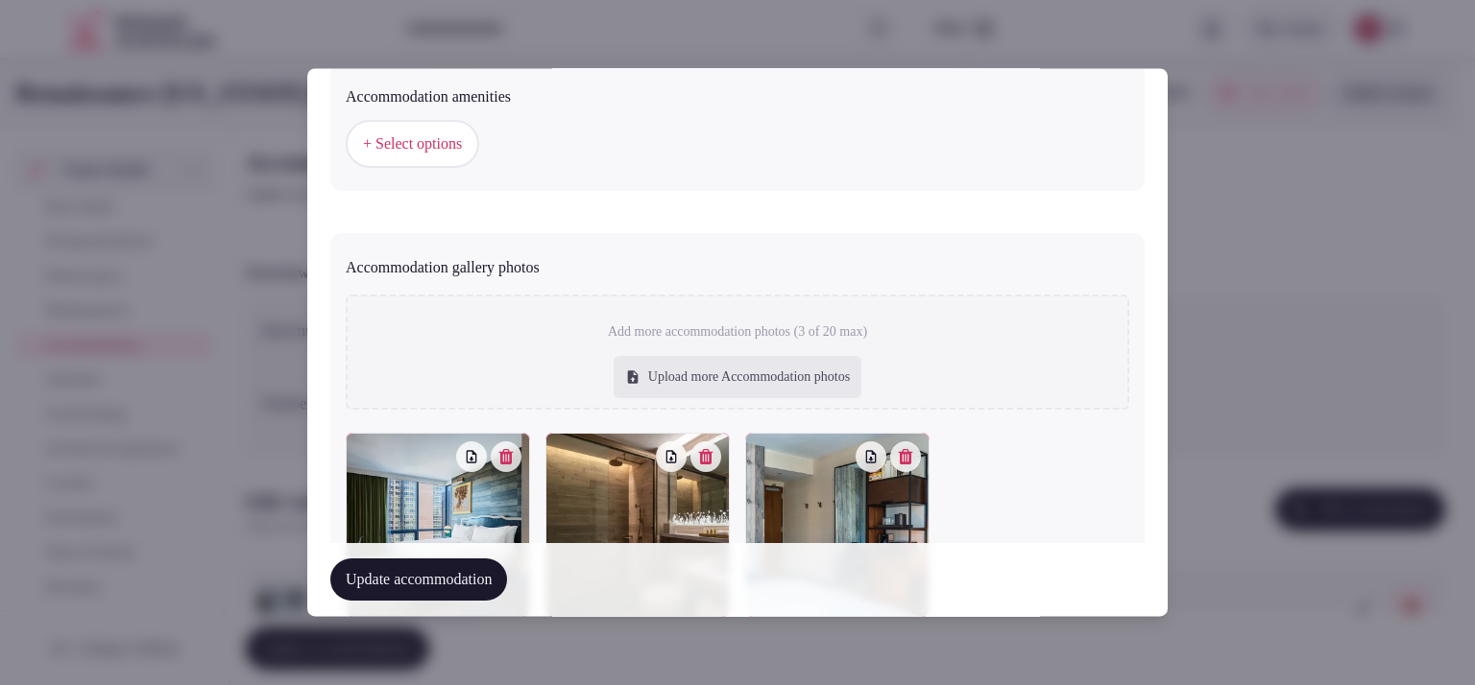
type textarea "**********"
click at [462, 145] on span "+ Select options" at bounding box center [412, 144] width 99 height 21
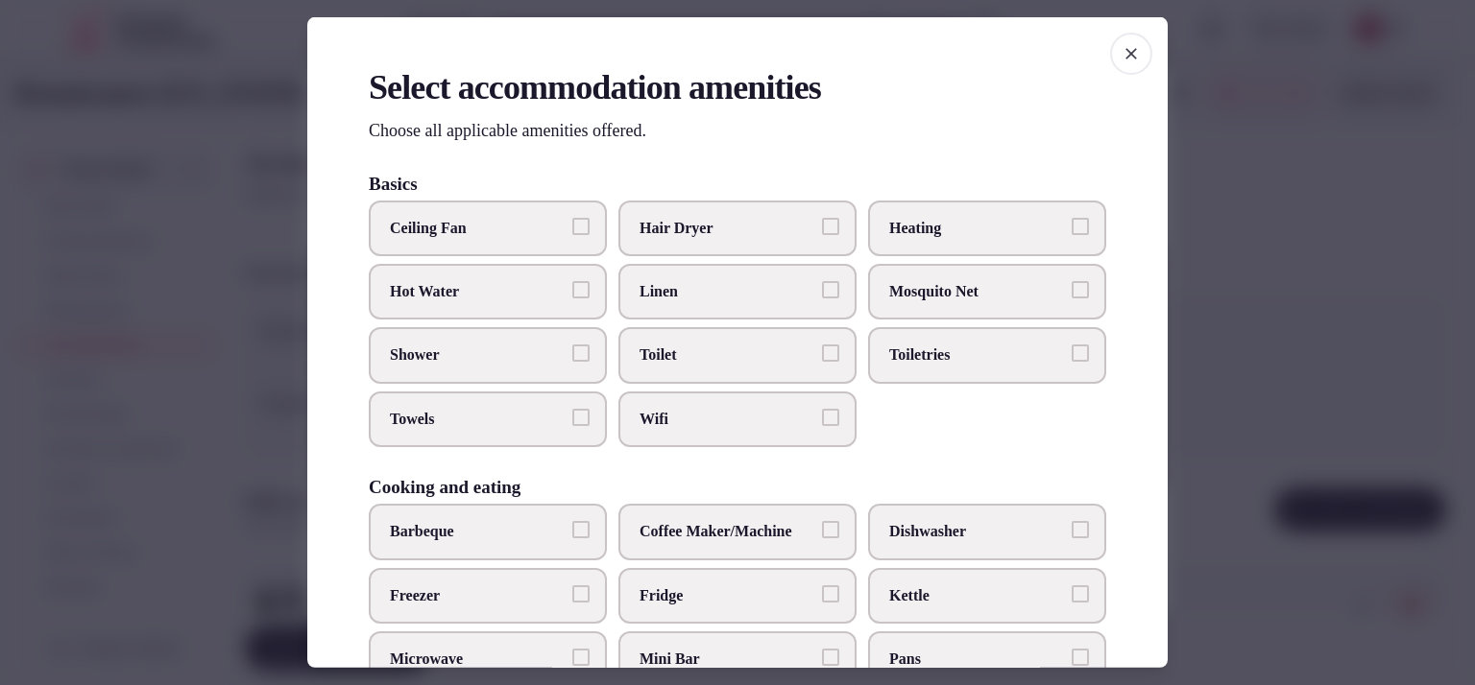
click at [651, 288] on span "Linen" at bounding box center [727, 291] width 177 height 21
click at [822, 288] on button "Linen" at bounding box center [830, 289] width 17 height 17
click at [662, 345] on span "Toilet" at bounding box center [727, 355] width 177 height 21
click at [822, 345] on button "Toilet" at bounding box center [830, 353] width 17 height 17
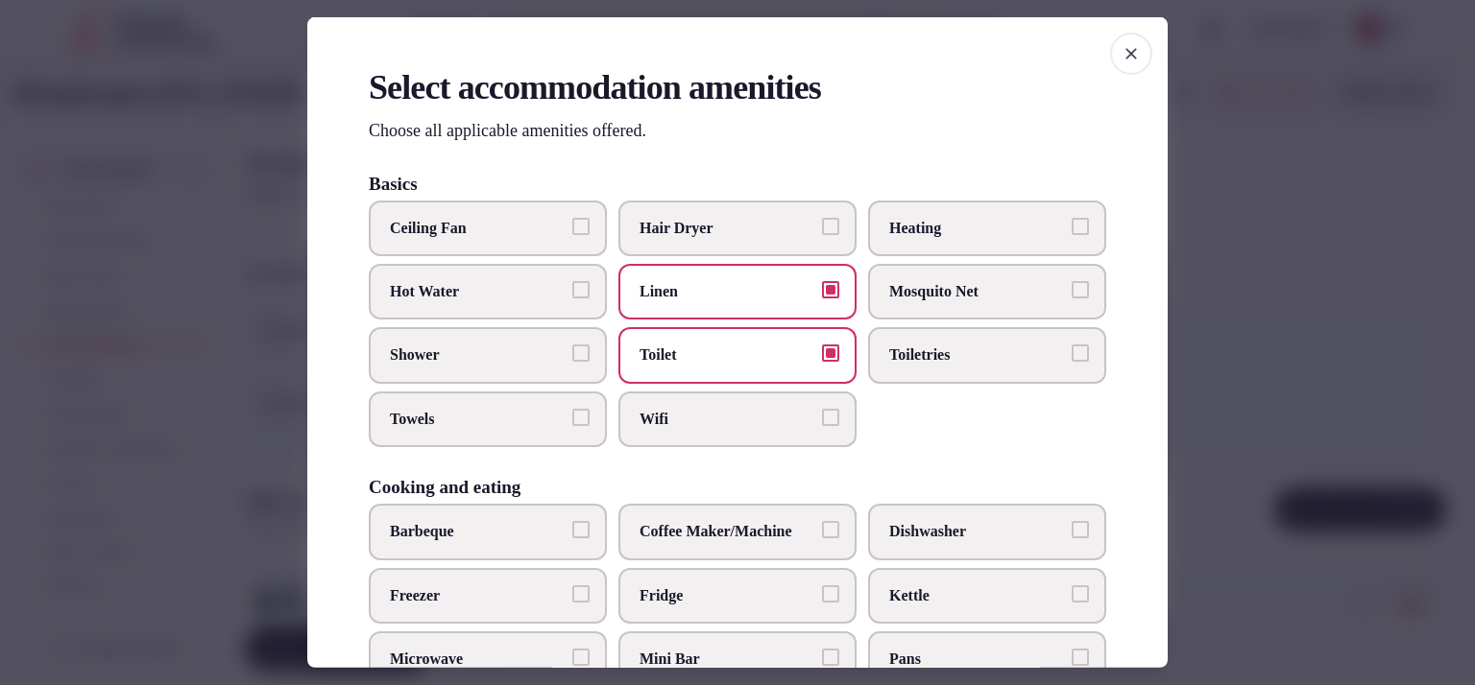
drag, startPoint x: 671, startPoint y: 411, endPoint x: 700, endPoint y: 399, distance: 31.0
click at [672, 414] on span "Wifi" at bounding box center [727, 419] width 177 height 21
click at [822, 414] on button "Wifi" at bounding box center [830, 417] width 17 height 17
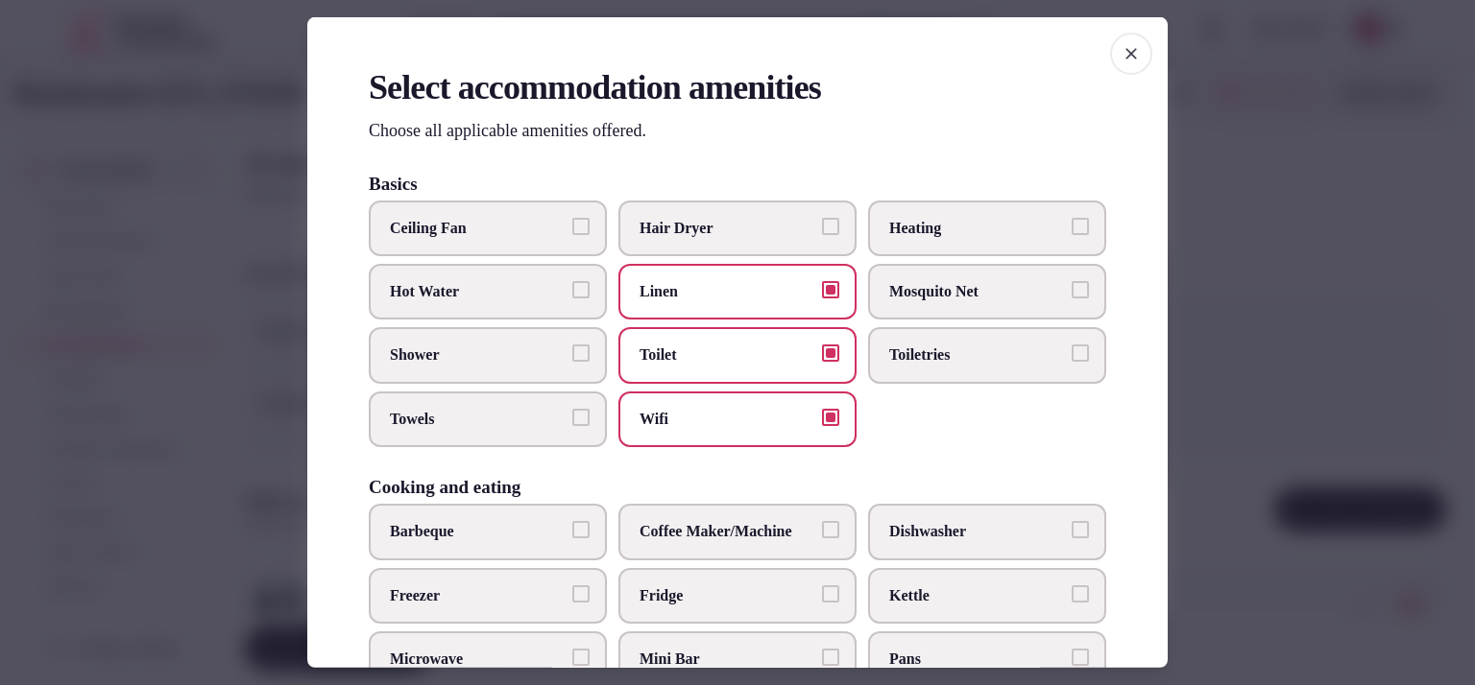
click at [951, 339] on label "Toiletries" at bounding box center [987, 355] width 238 height 56
click at [1071, 345] on button "Toiletries" at bounding box center [1079, 353] width 17 height 17
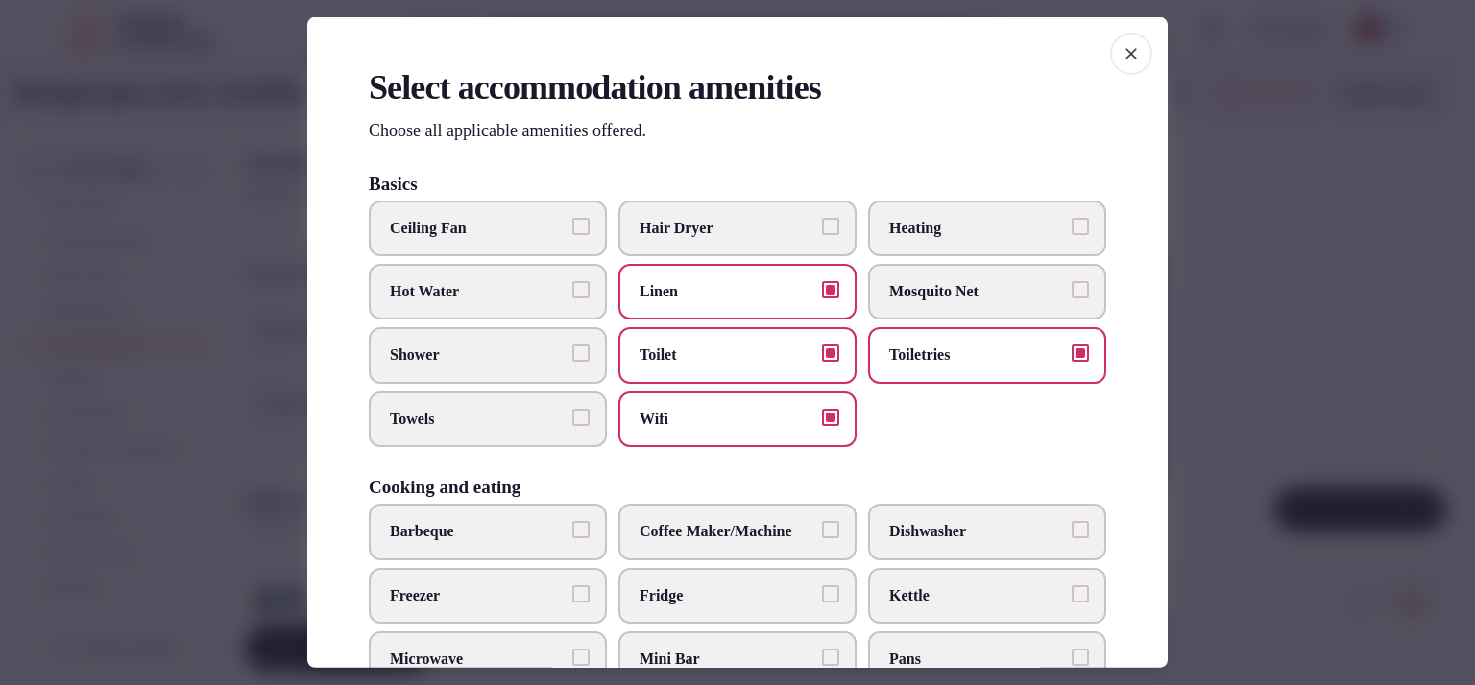
click at [511, 418] on span "Towels" at bounding box center [478, 419] width 177 height 21
click at [572, 418] on button "Towels" at bounding box center [580, 417] width 17 height 17
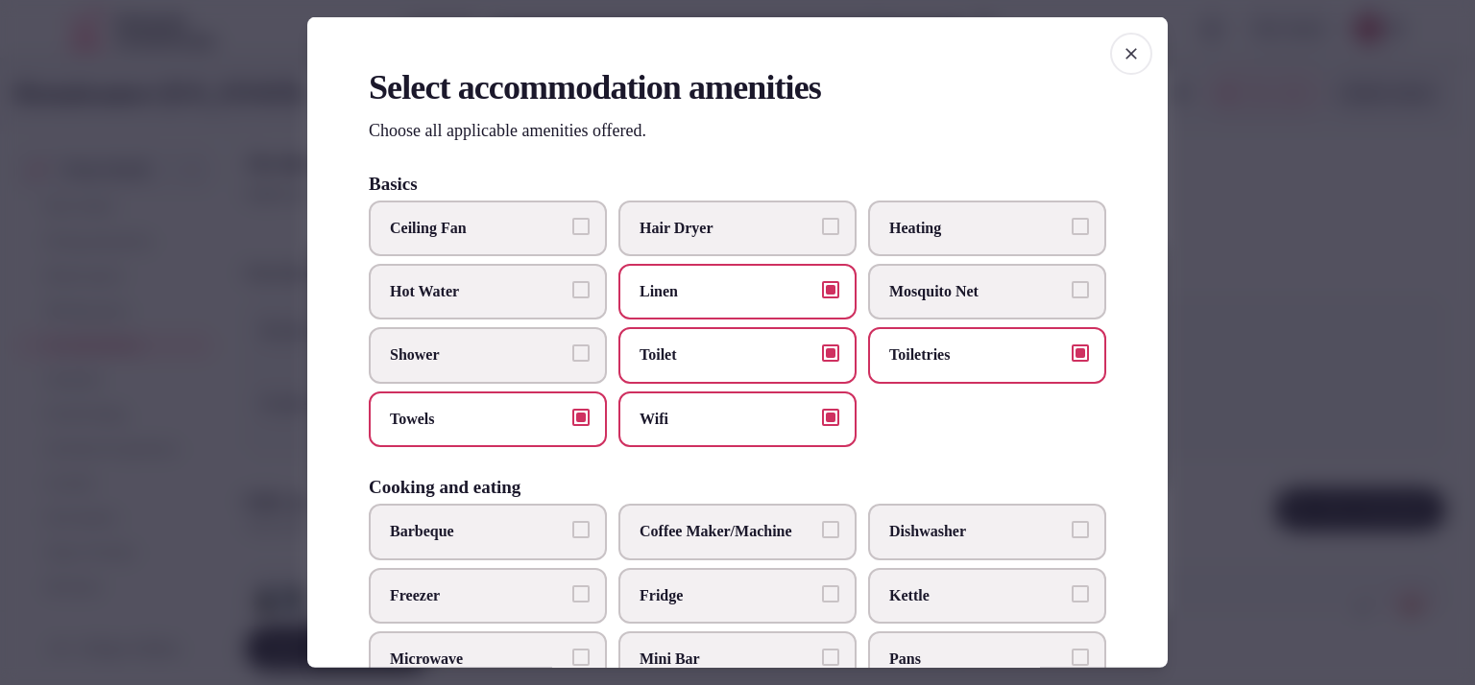
click at [508, 335] on label "Shower" at bounding box center [488, 355] width 238 height 56
click at [572, 345] on button "Shower" at bounding box center [580, 353] width 17 height 17
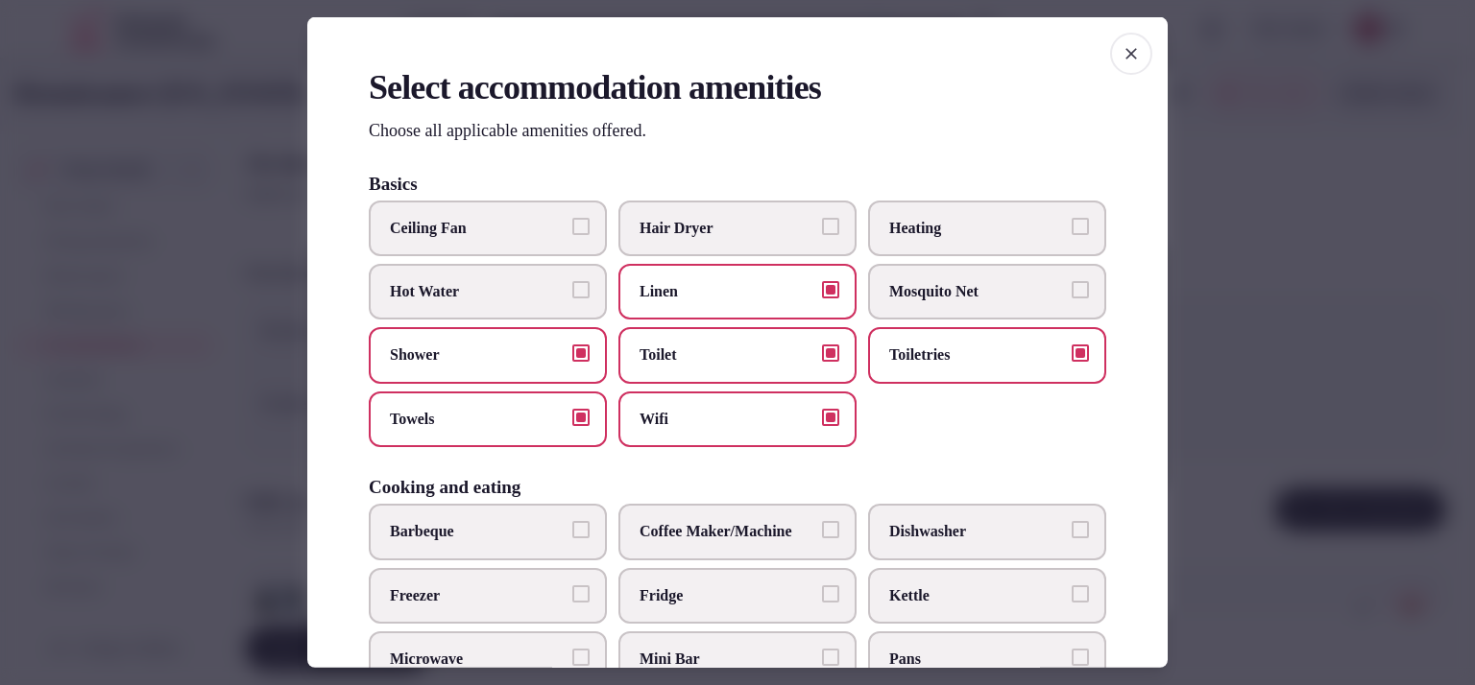
click at [527, 292] on span "Hot Water" at bounding box center [478, 291] width 177 height 21
click at [572, 292] on button "Hot Water" at bounding box center [580, 289] width 17 height 17
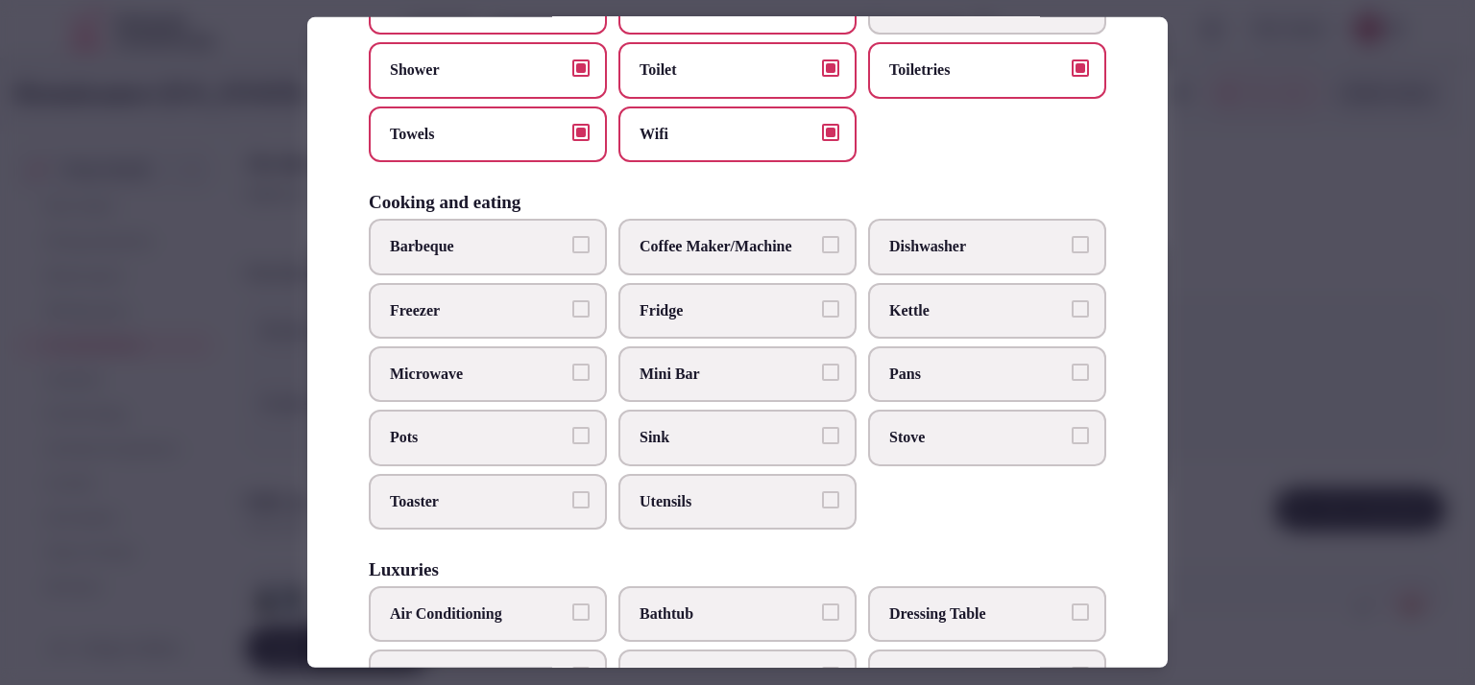
scroll to position [391, 0]
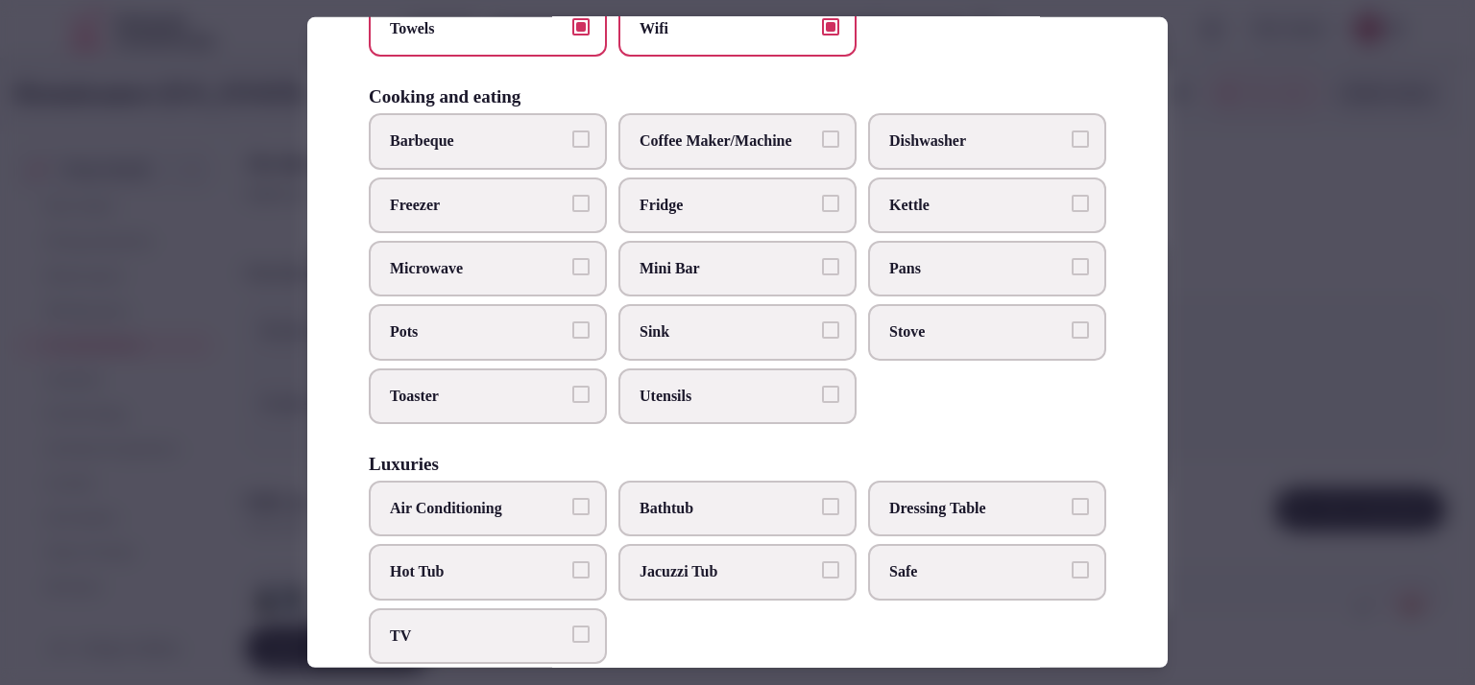
click at [756, 144] on span "Coffee Maker/Machine" at bounding box center [727, 141] width 177 height 21
click at [822, 144] on button "Coffee Maker/Machine" at bounding box center [830, 139] width 17 height 17
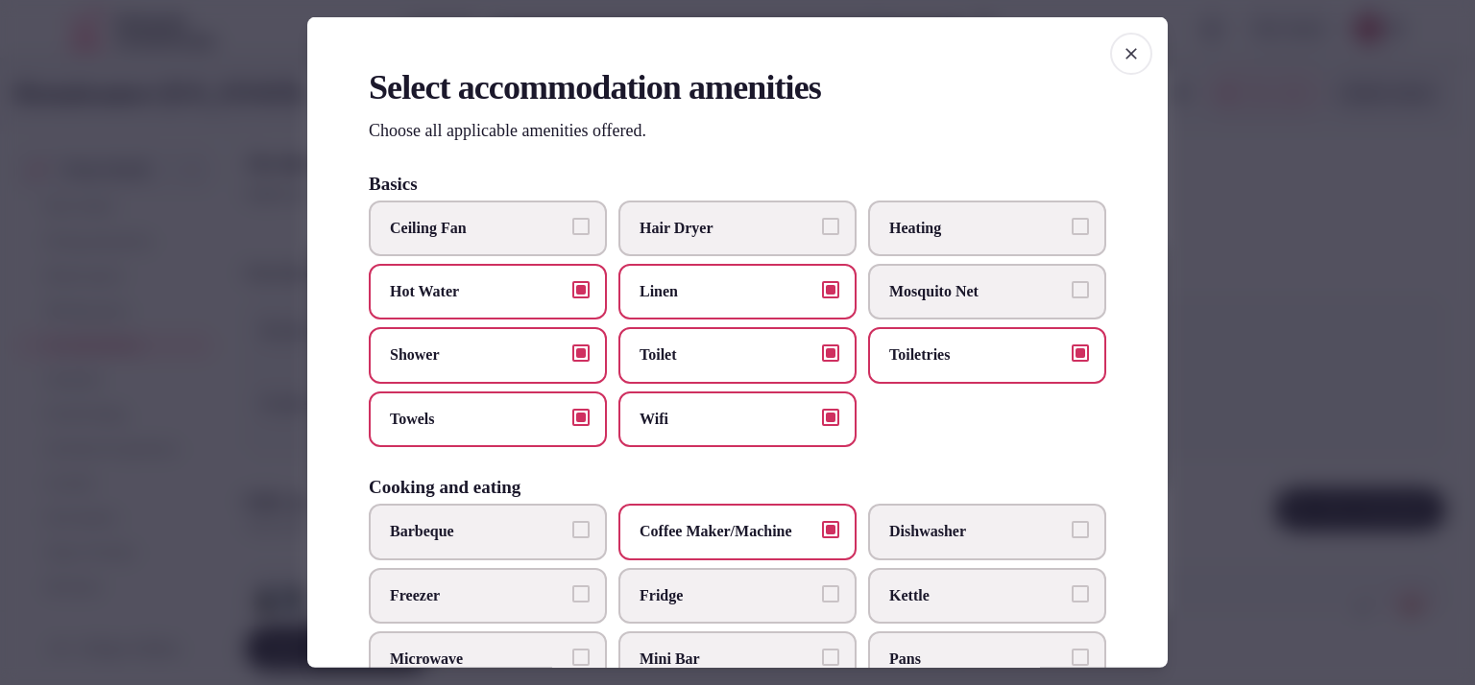
click at [822, 217] on button "Hair Dryer" at bounding box center [830, 225] width 17 height 17
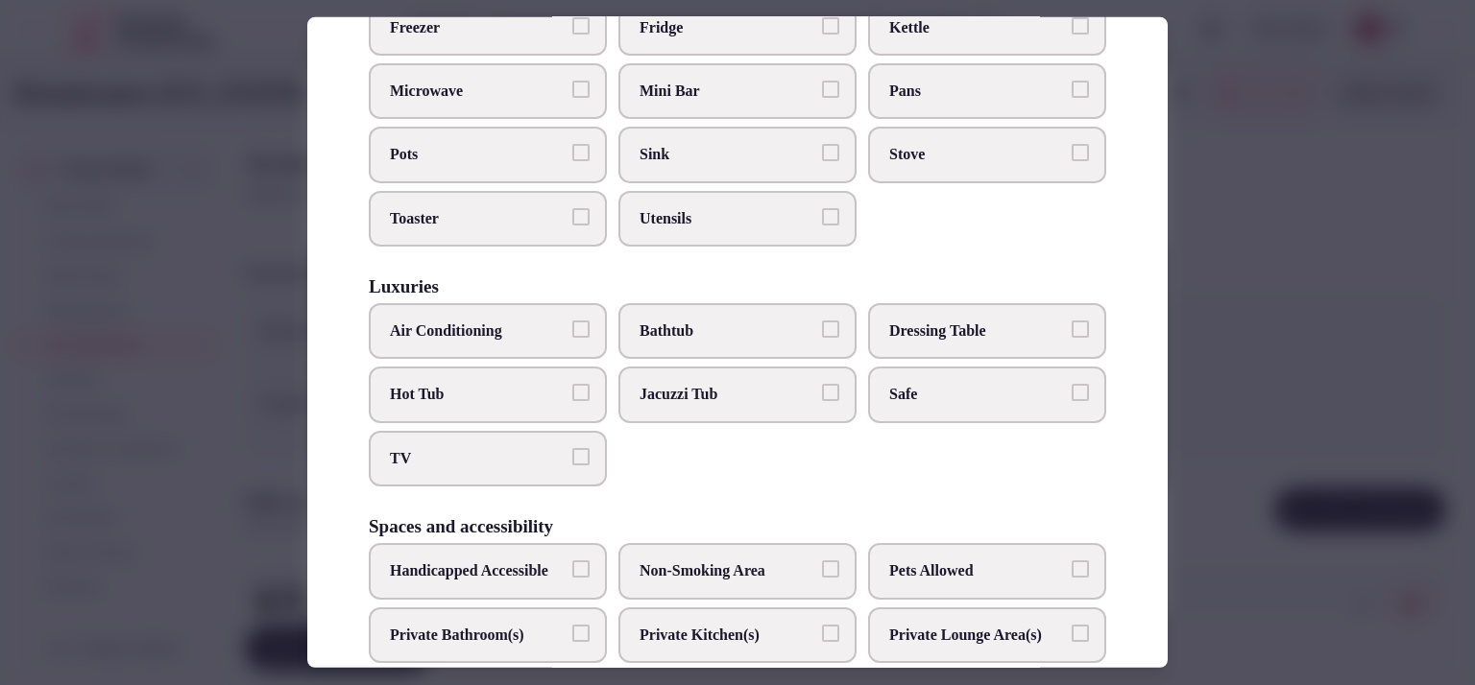
click at [547, 321] on span "Air Conditioning" at bounding box center [478, 331] width 177 height 21
click at [572, 321] on button "Air Conditioning" at bounding box center [580, 329] width 17 height 17
click at [499, 451] on span "TV" at bounding box center [478, 458] width 177 height 21
click at [572, 451] on button "TV" at bounding box center [580, 456] width 17 height 17
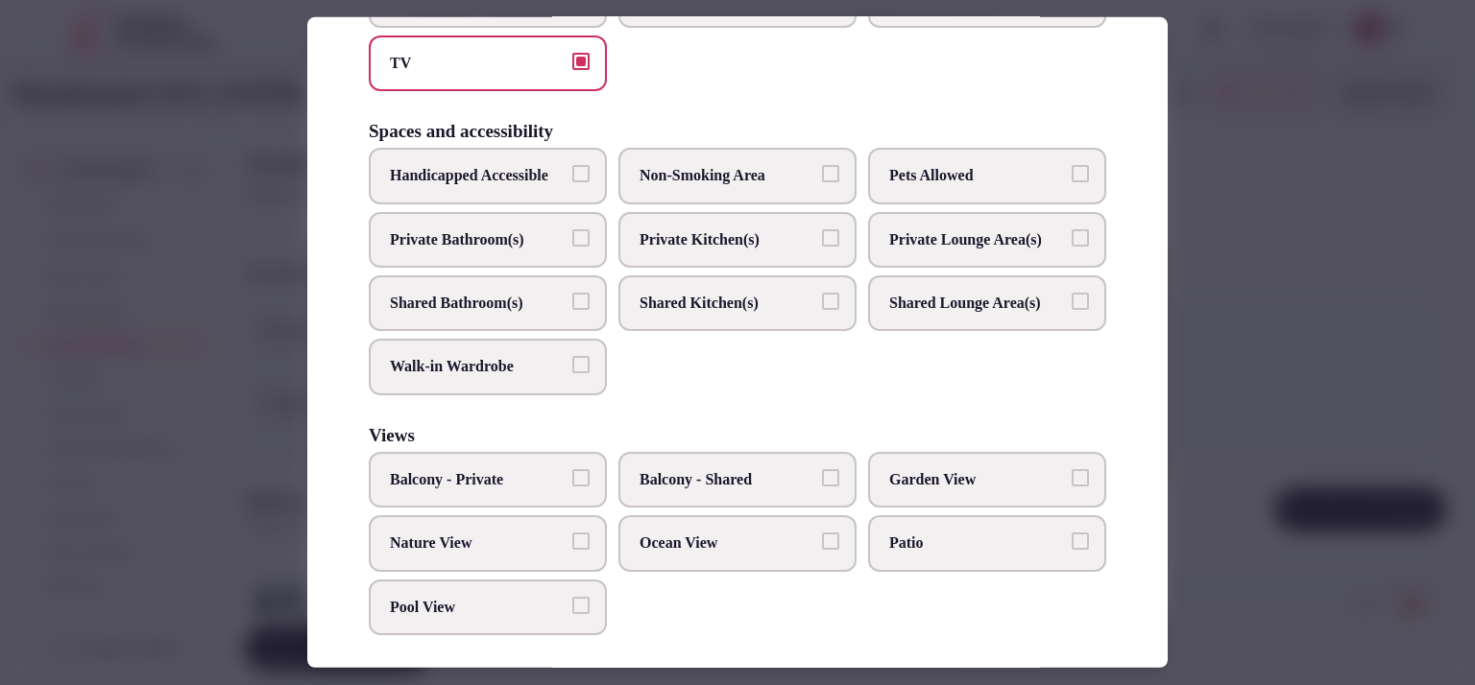
scroll to position [972, 0]
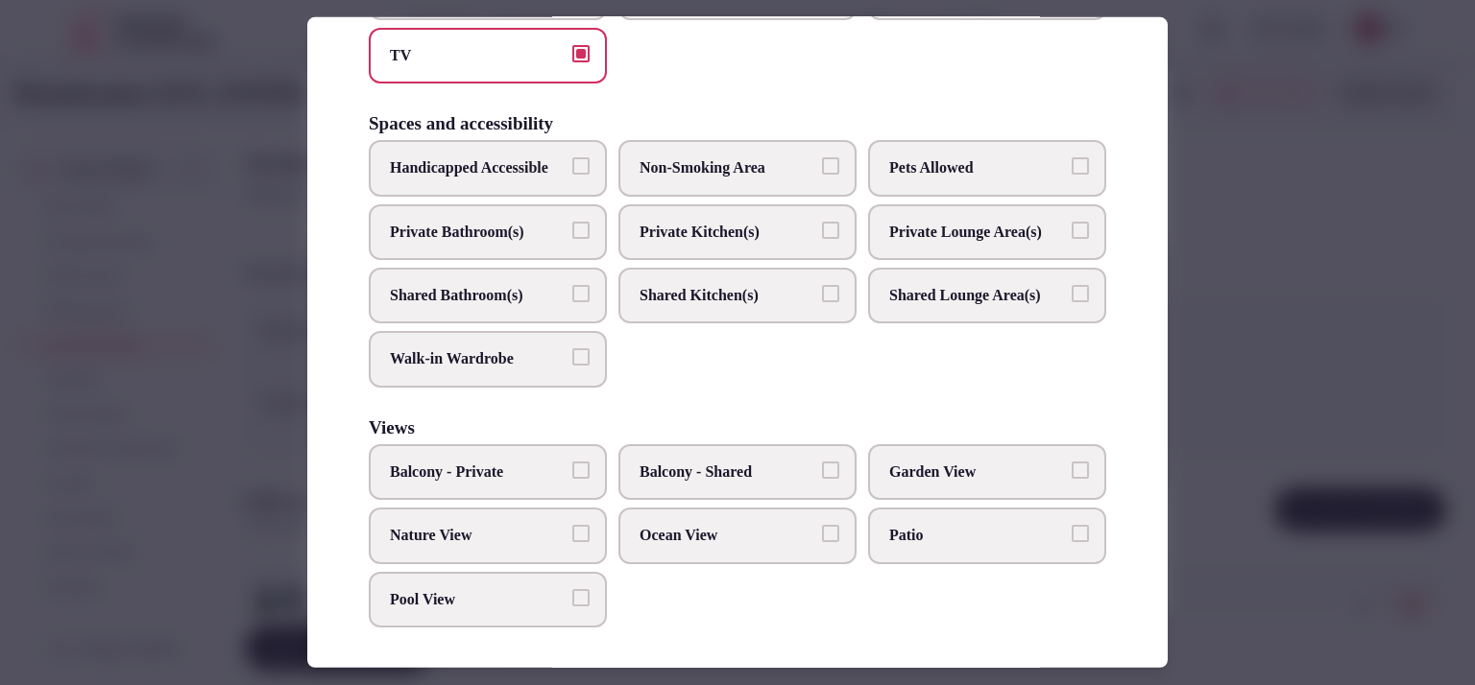
click at [507, 260] on label "Private Bathroom(s)" at bounding box center [488, 232] width 238 height 56
click at [572, 239] on button "Private Bathroom(s)" at bounding box center [580, 230] width 17 height 17
click at [1310, 185] on div at bounding box center [737, 342] width 1475 height 685
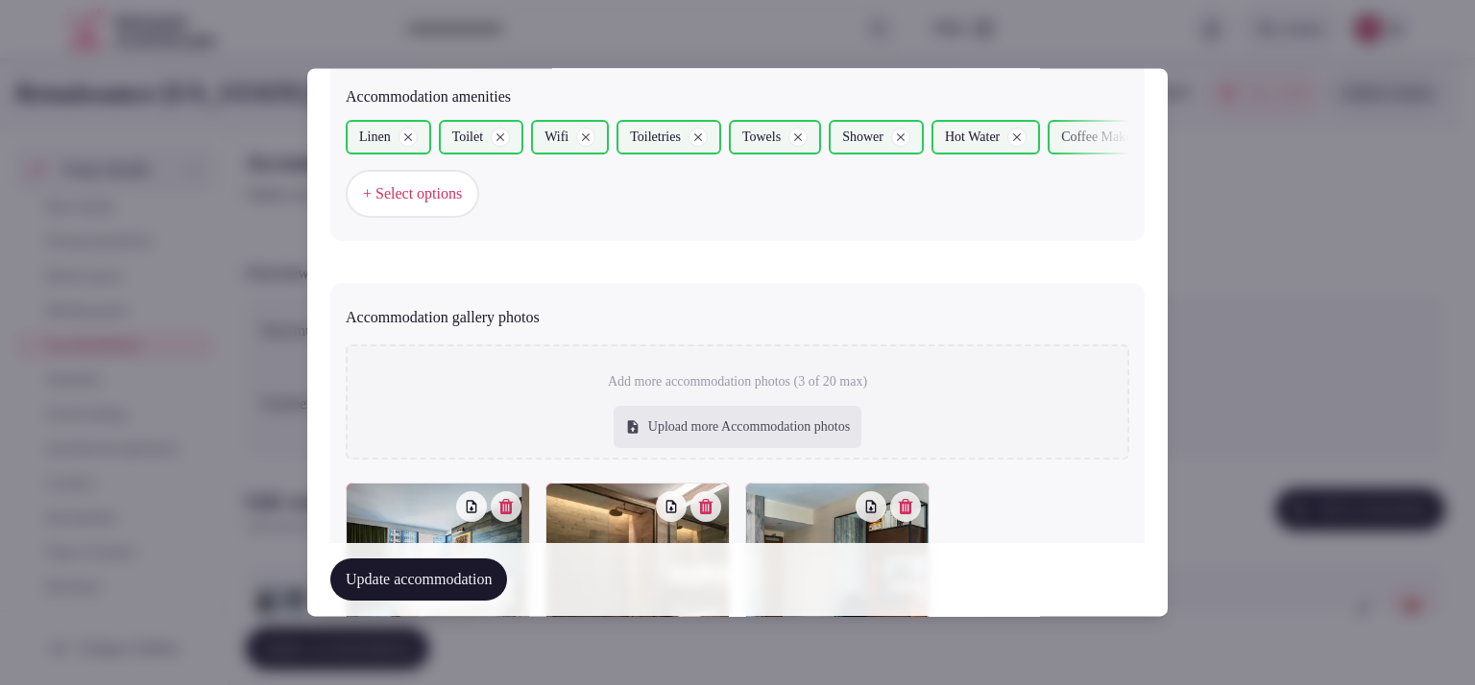
click at [395, 583] on button "Update accommodation" at bounding box center [418, 581] width 177 height 42
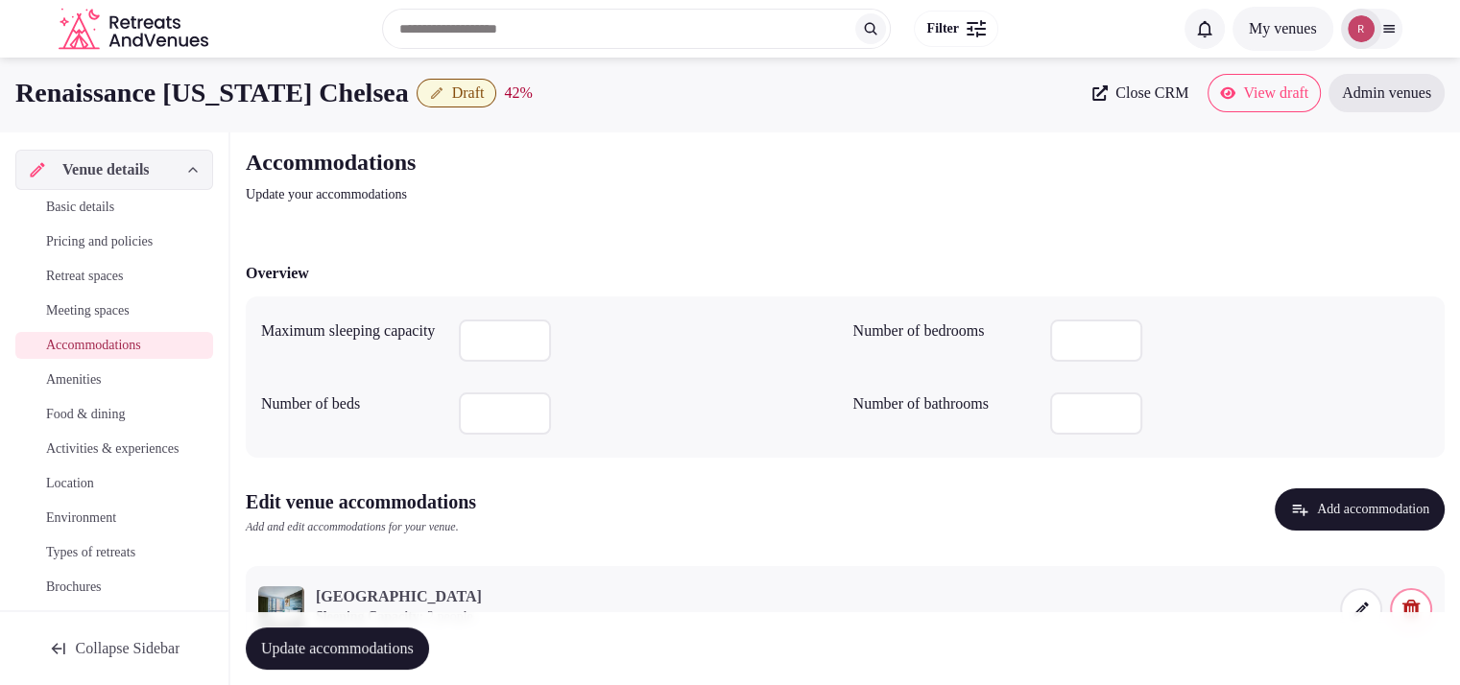
click at [76, 372] on span "Amenities" at bounding box center [74, 380] width 56 height 19
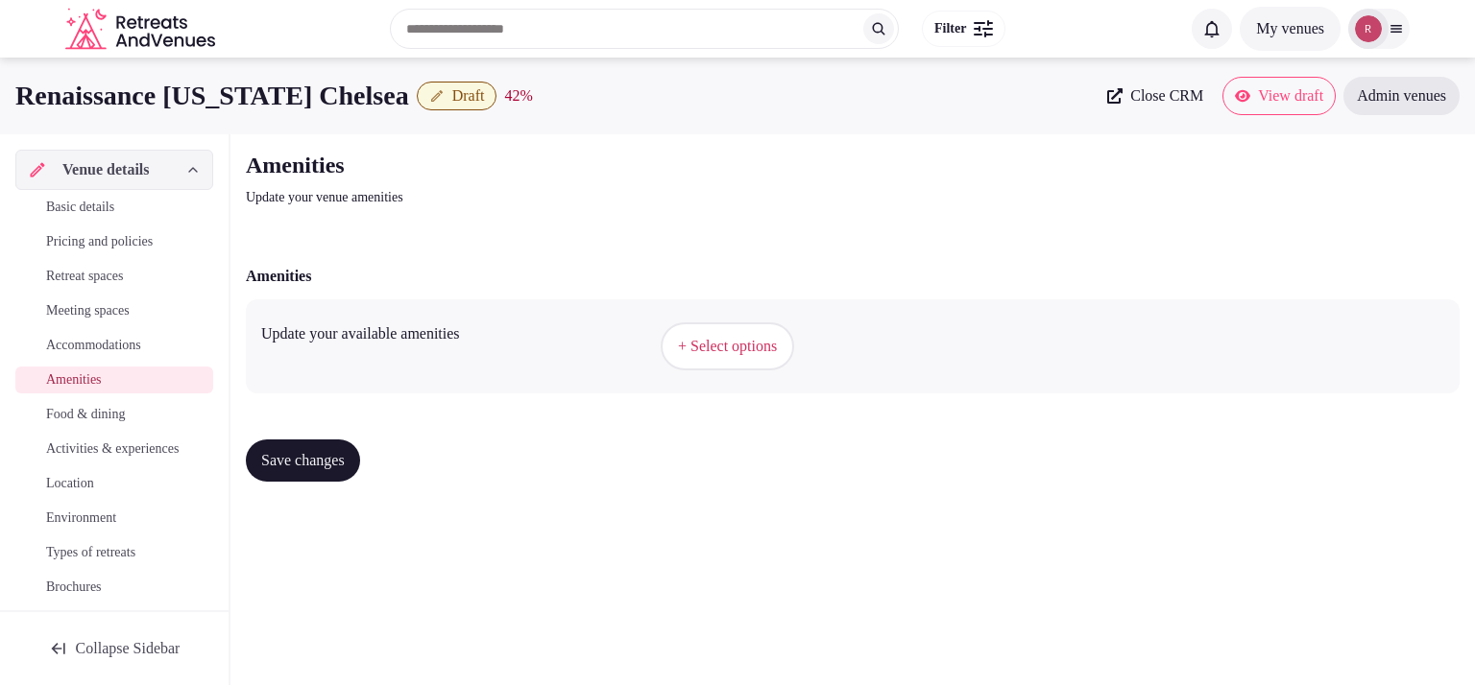
click at [753, 352] on span "+ Select options" at bounding box center [727, 346] width 99 height 21
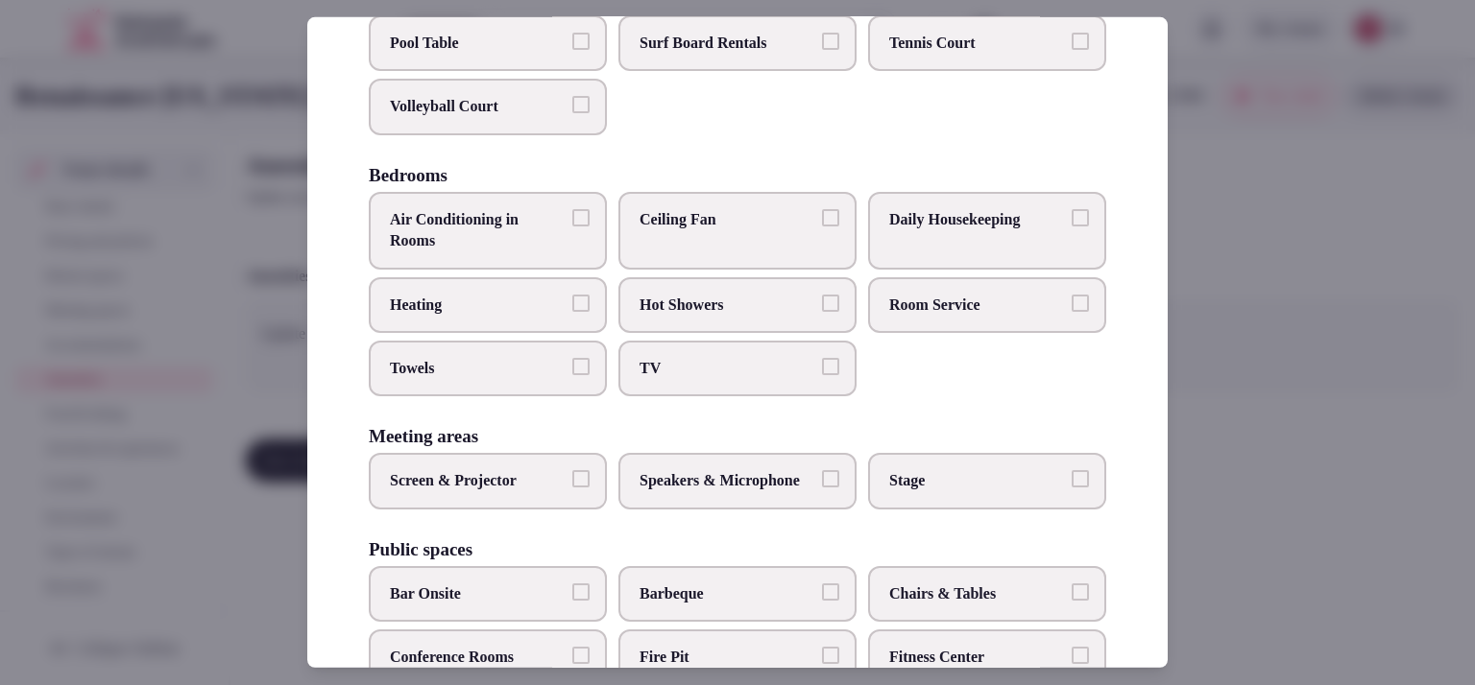
scroll to position [257, 0]
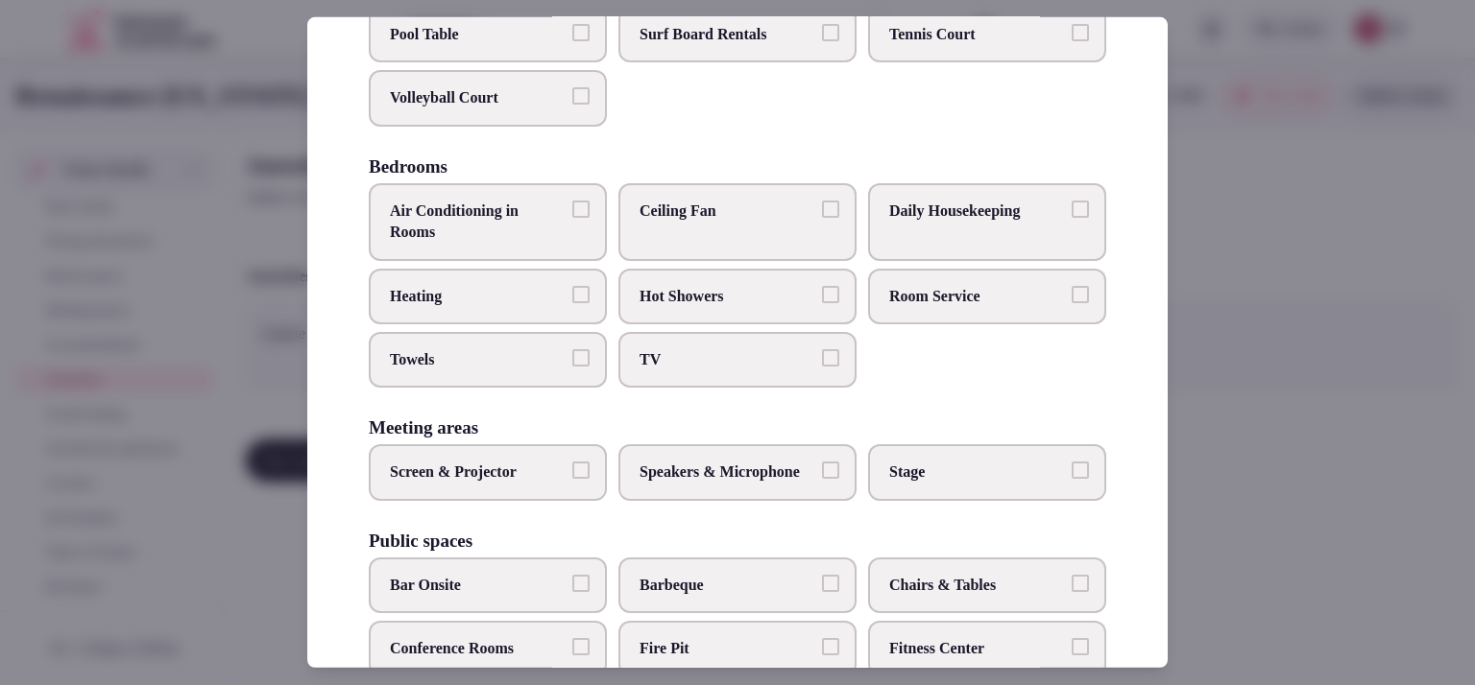
click at [1016, 300] on label "Room Service" at bounding box center [987, 296] width 238 height 56
click at [1071, 300] on button "Room Service" at bounding box center [1079, 293] width 17 height 17
click at [795, 371] on span "TV" at bounding box center [727, 359] width 177 height 21
click at [822, 367] on button "TV" at bounding box center [830, 357] width 17 height 17
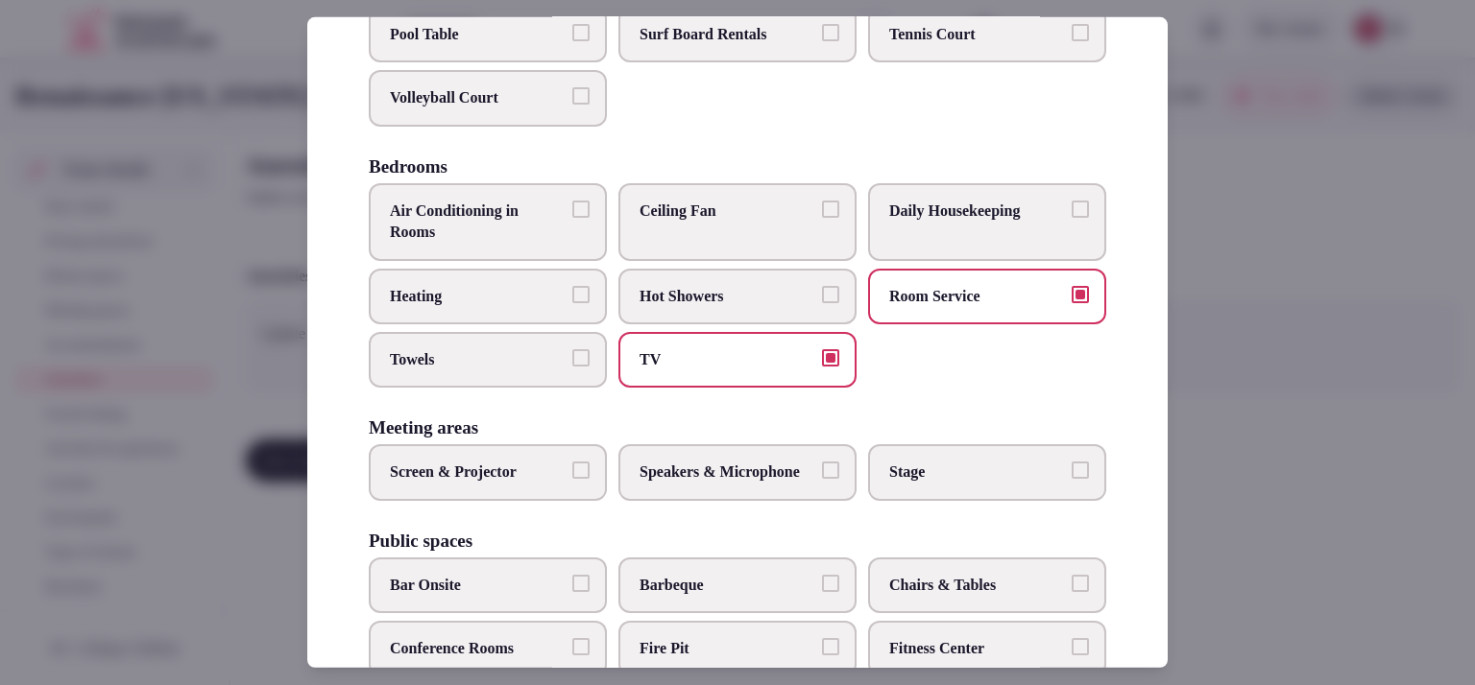
drag, startPoint x: 533, startPoint y: 365, endPoint x: 653, endPoint y: 333, distance: 124.1
click at [534, 368] on label "Towels" at bounding box center [488, 360] width 238 height 56
click at [572, 367] on button "Towels" at bounding box center [580, 357] width 17 height 17
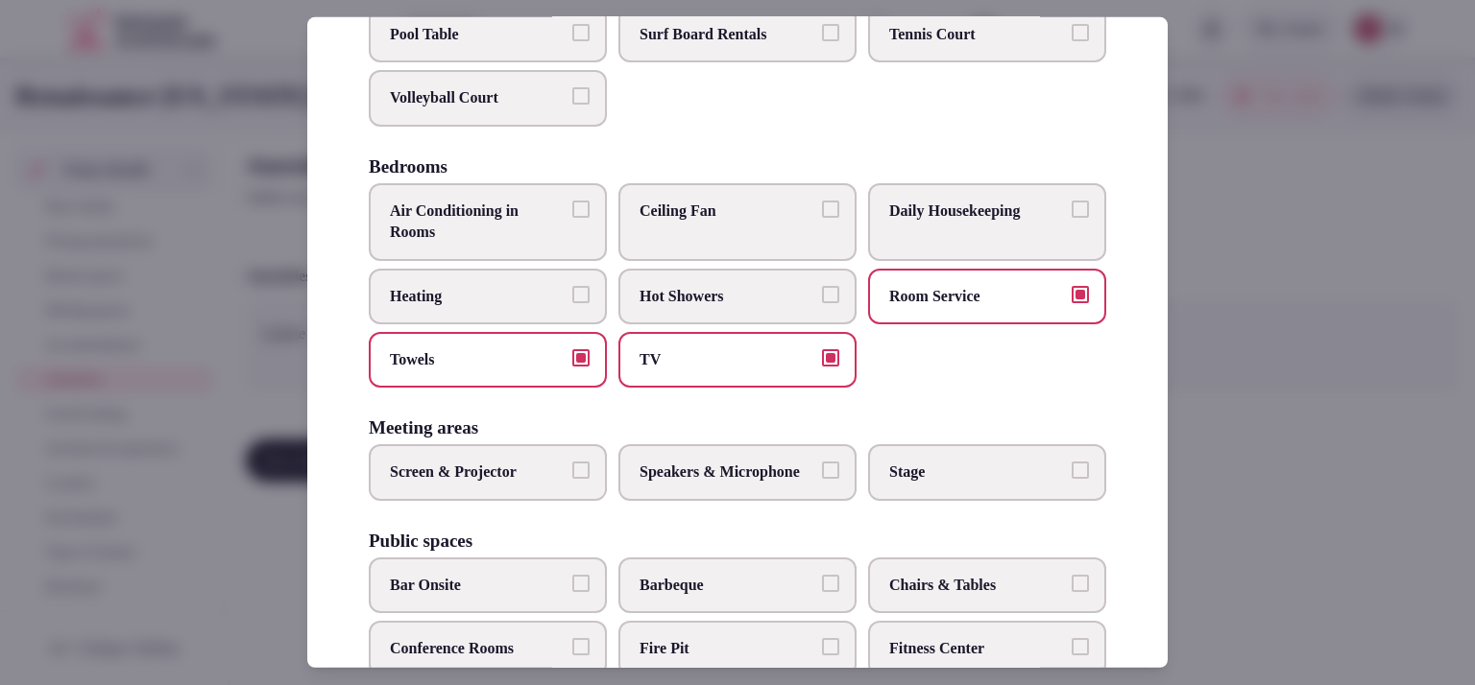
click at [687, 306] on span "Hot Showers" at bounding box center [727, 295] width 177 height 21
click at [822, 302] on button "Hot Showers" at bounding box center [830, 293] width 17 height 17
click at [511, 236] on span "Air Conditioning in Rooms" at bounding box center [478, 222] width 177 height 43
click at [572, 218] on button "Air Conditioning in Rooms" at bounding box center [580, 209] width 17 height 17
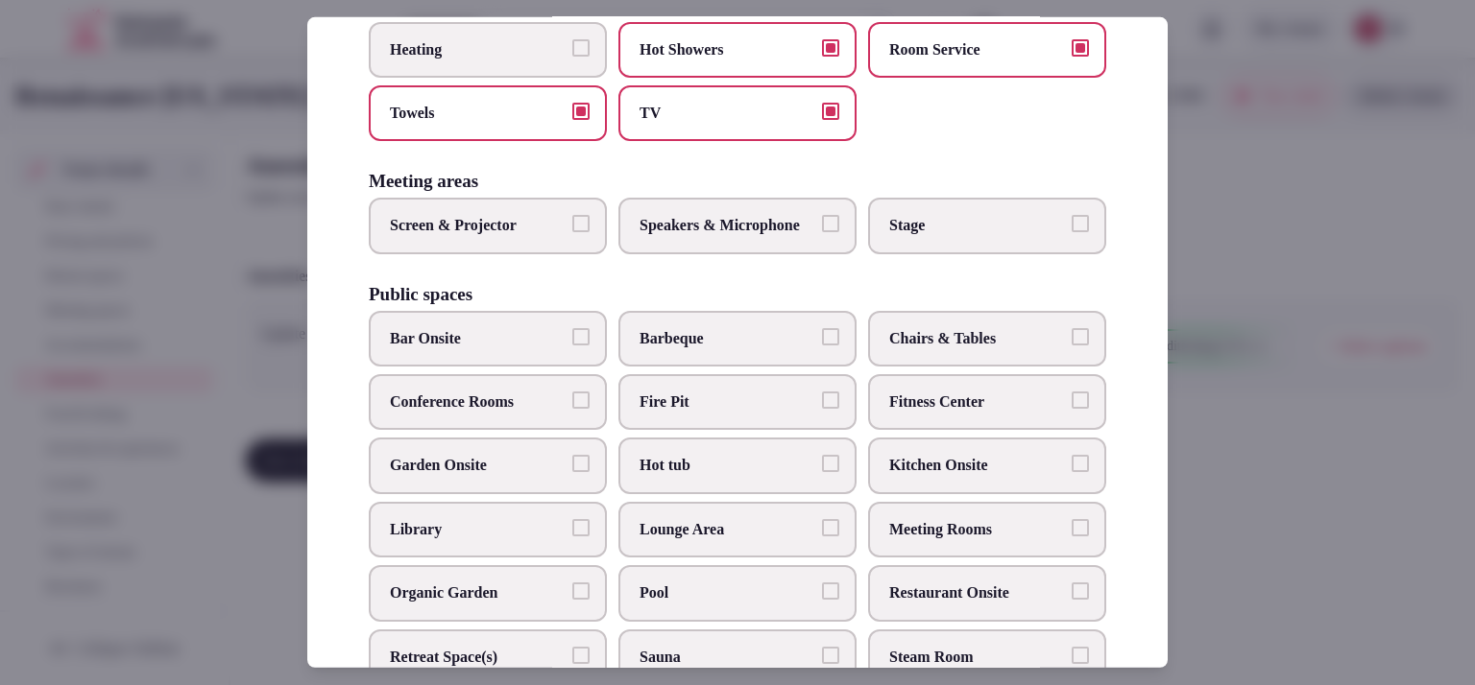
scroll to position [507, 0]
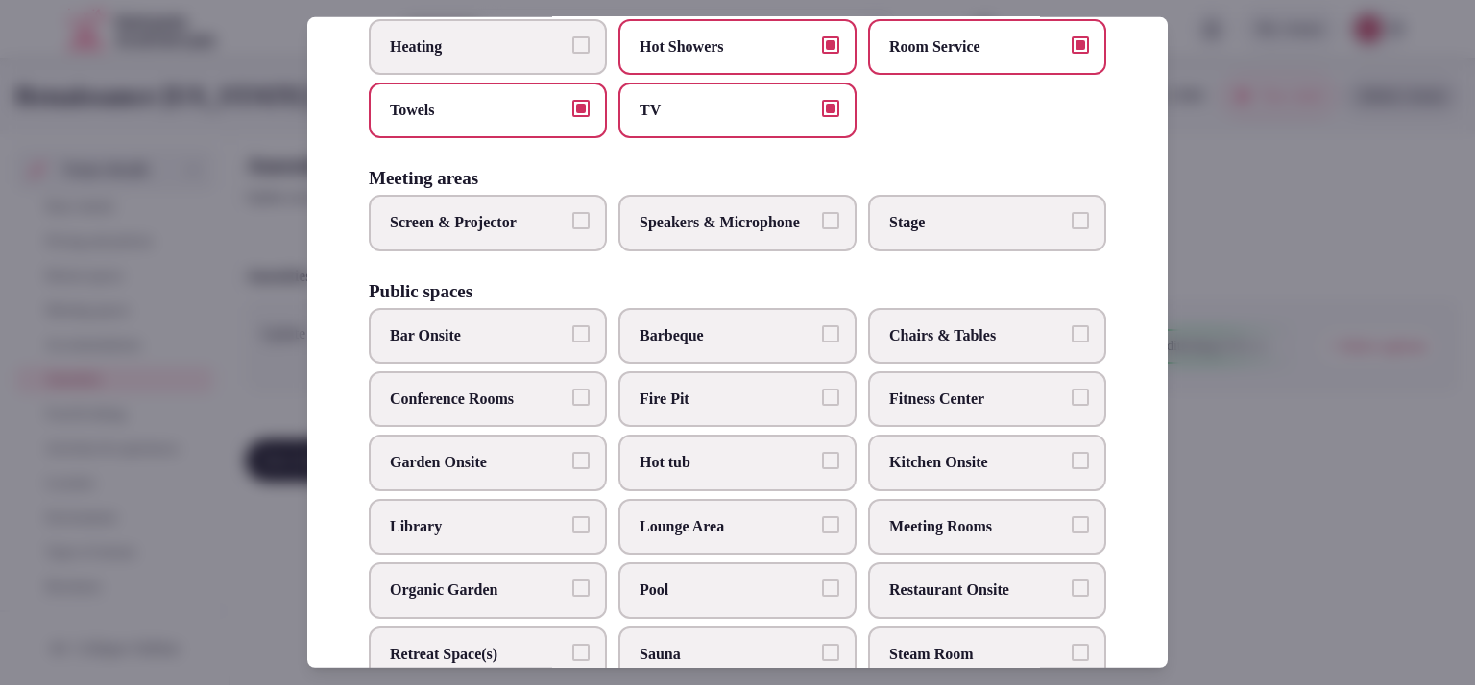
click at [568, 251] on label "Screen & Projector" at bounding box center [488, 223] width 238 height 56
click at [572, 229] on button "Screen & Projector" at bounding box center [580, 220] width 17 height 17
click at [695, 233] on span "Speakers & Microphone" at bounding box center [727, 222] width 177 height 21
click at [822, 229] on button "Speakers & Microphone" at bounding box center [830, 220] width 17 height 17
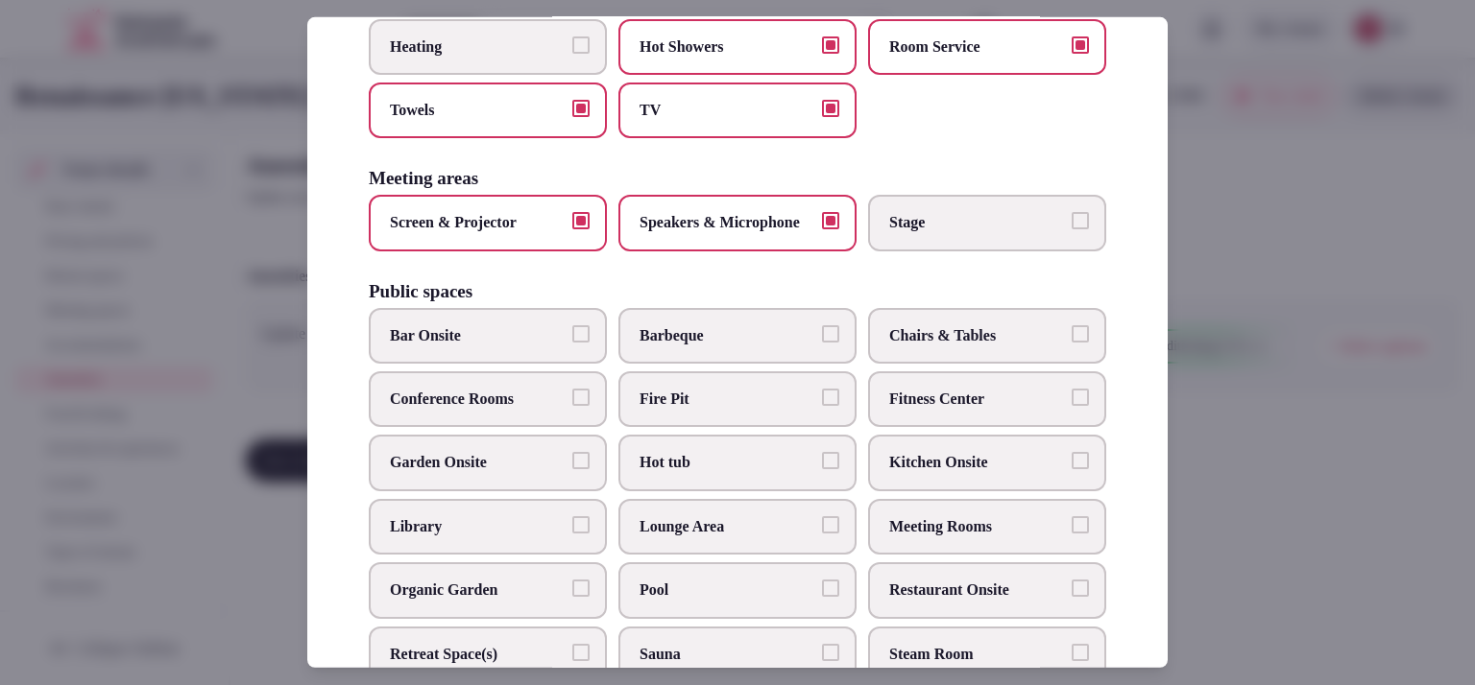
click at [933, 251] on label "Stage" at bounding box center [987, 223] width 238 height 56
click at [1071, 229] on button "Stage" at bounding box center [1079, 220] width 17 height 17
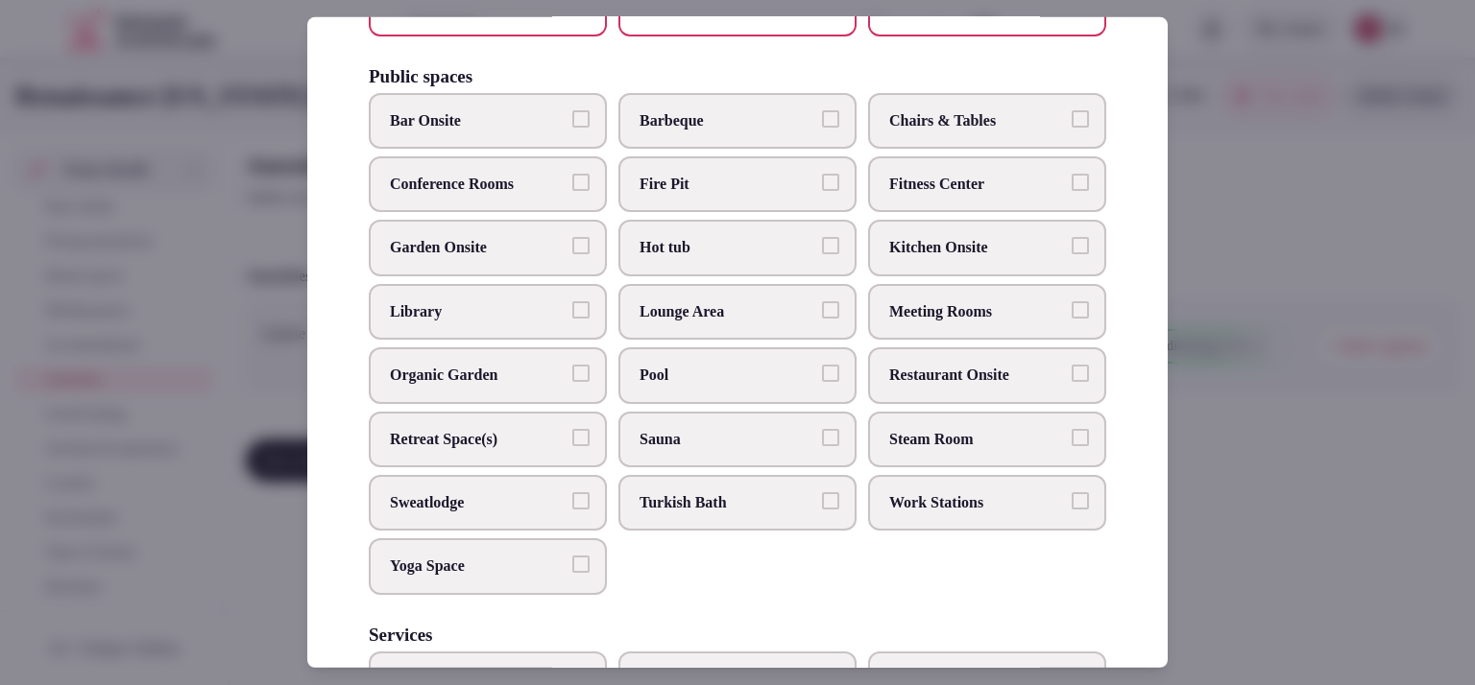
scroll to position [724, 0]
click at [983, 338] on label "Meeting Rooms" at bounding box center [987, 310] width 238 height 56
click at [1071, 317] on button "Meeting Rooms" at bounding box center [1079, 308] width 17 height 17
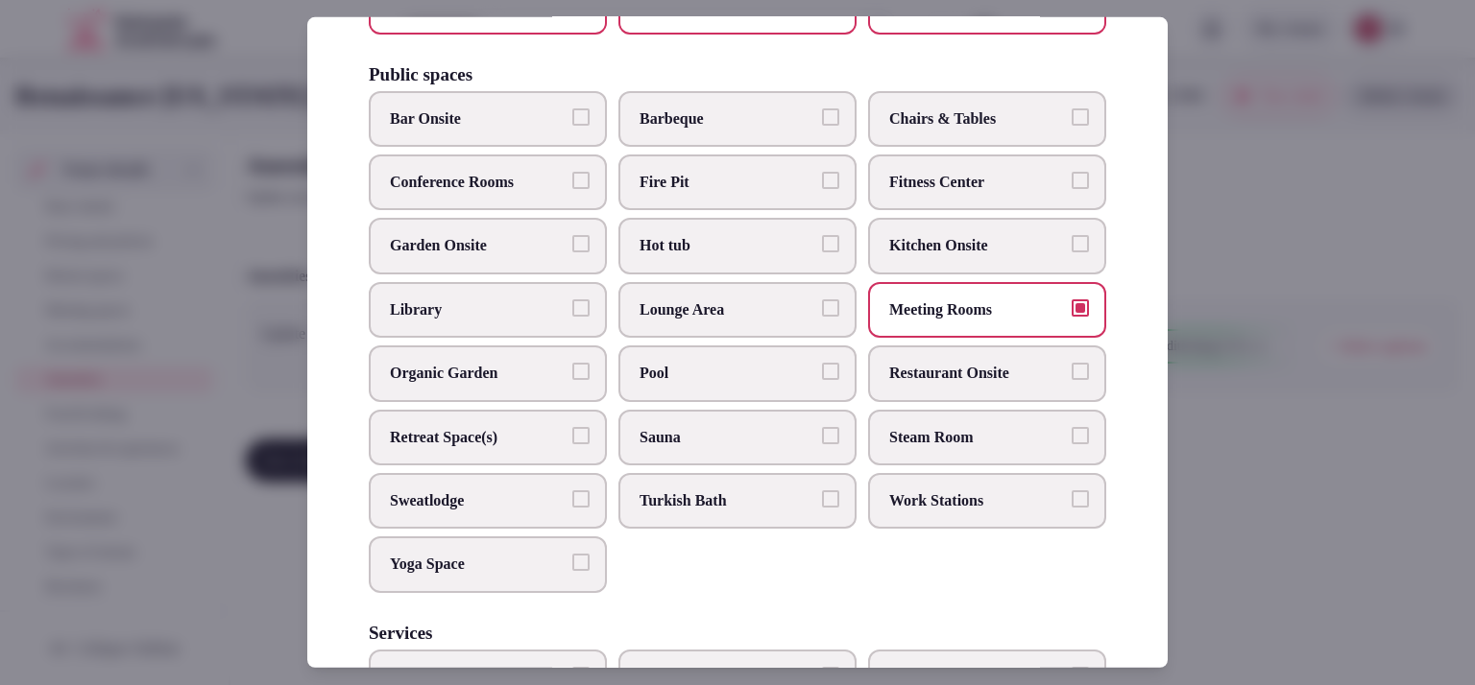
click at [958, 384] on span "Restaurant Onsite" at bounding box center [977, 373] width 177 height 21
click at [1071, 380] on button "Restaurant Onsite" at bounding box center [1079, 371] width 17 height 17
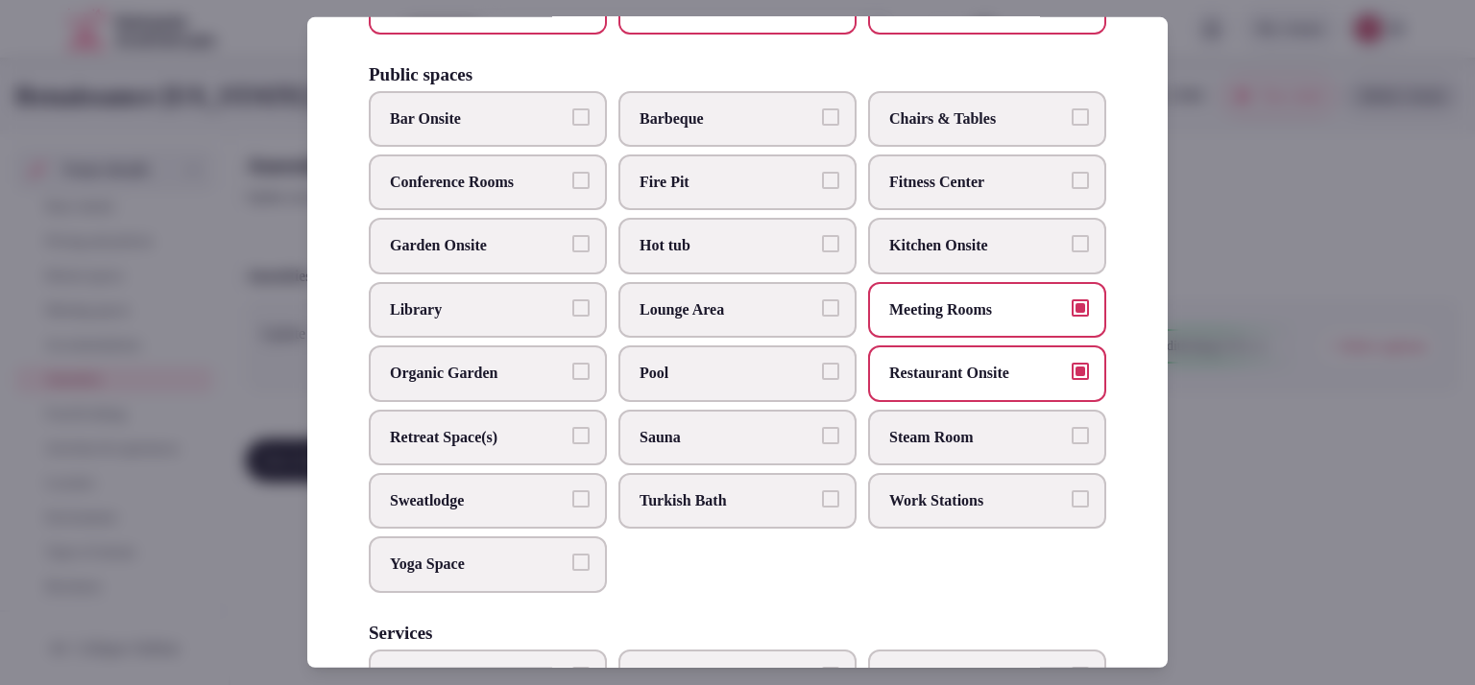
click at [943, 512] on span "Work Stations" at bounding box center [977, 501] width 177 height 21
click at [1071, 508] on button "Work Stations" at bounding box center [1079, 499] width 17 height 17
click at [556, 193] on span "Conference Rooms" at bounding box center [478, 182] width 177 height 21
click at [572, 189] on button "Conference Rooms" at bounding box center [580, 180] width 17 height 17
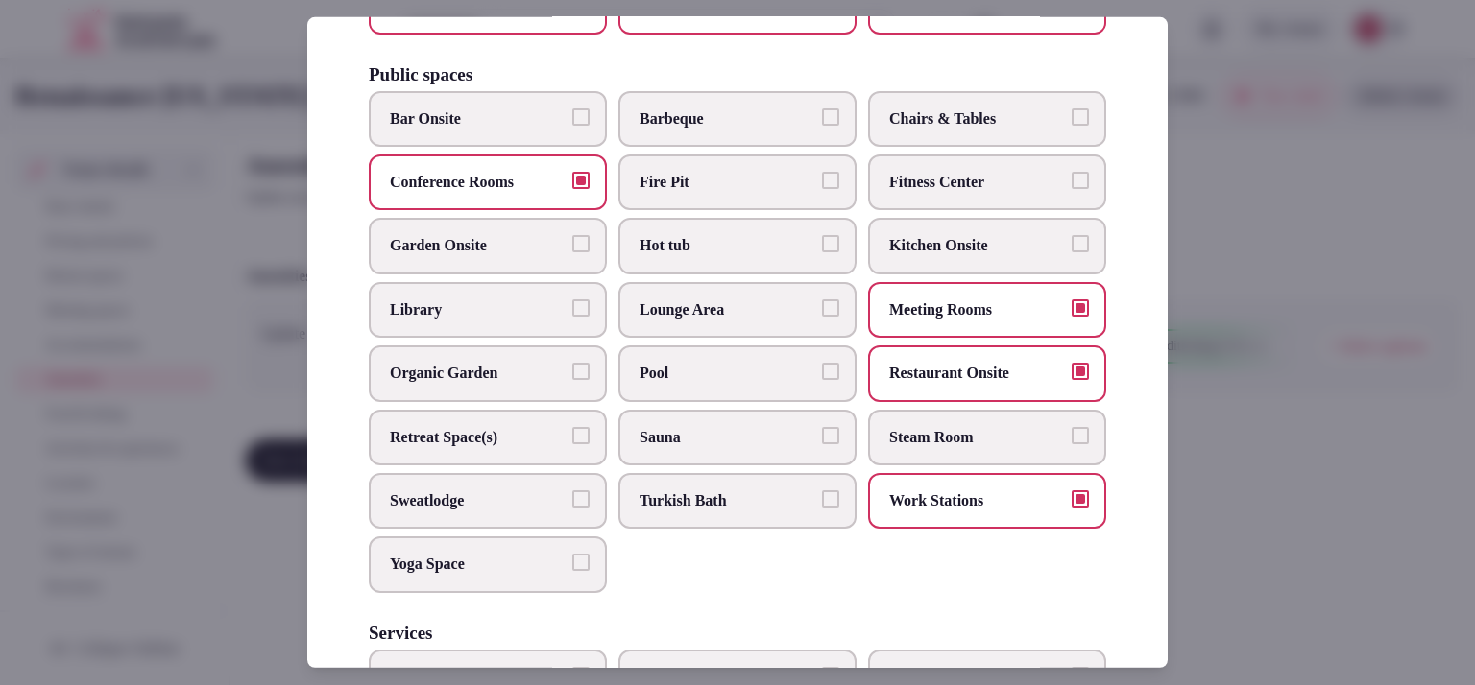
click at [541, 147] on label "Bar Onsite" at bounding box center [488, 119] width 238 height 56
click at [572, 126] on button "Bar Onsite" at bounding box center [580, 116] width 17 height 17
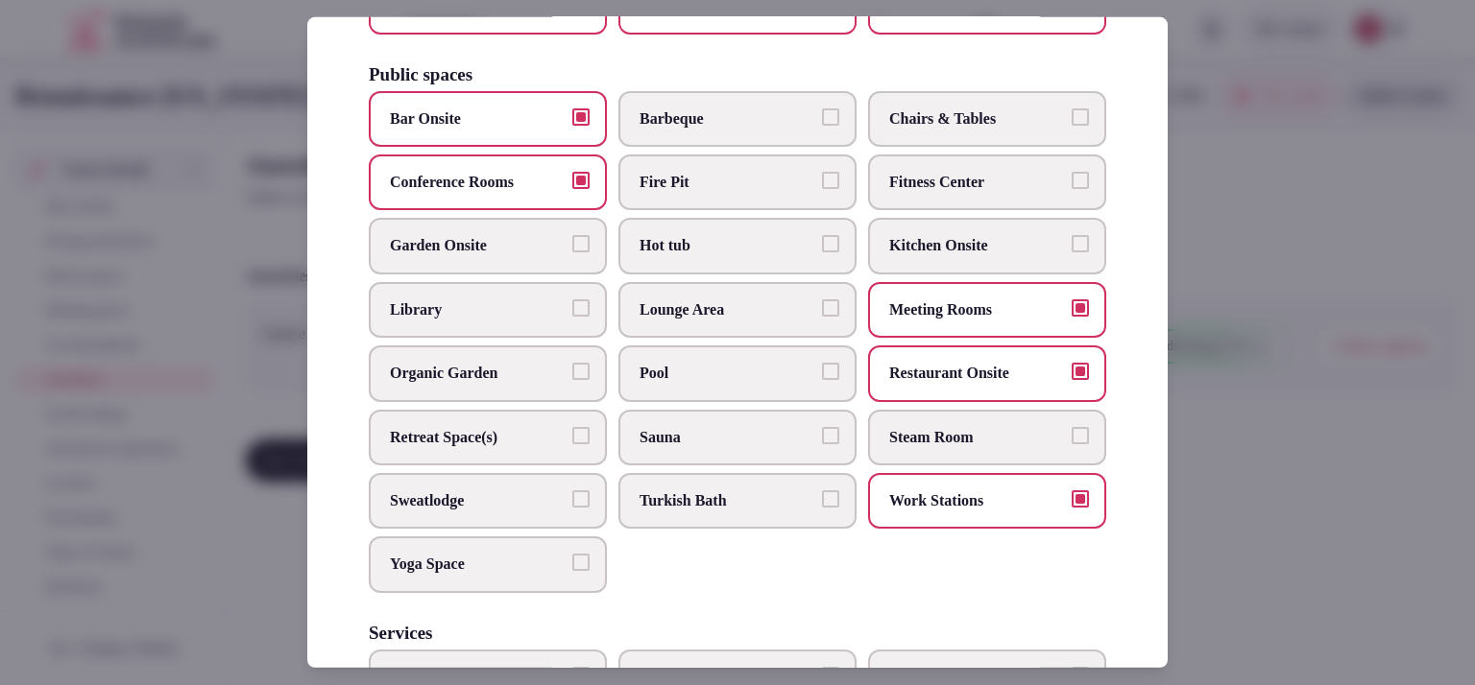
scroll to position [1048, 0]
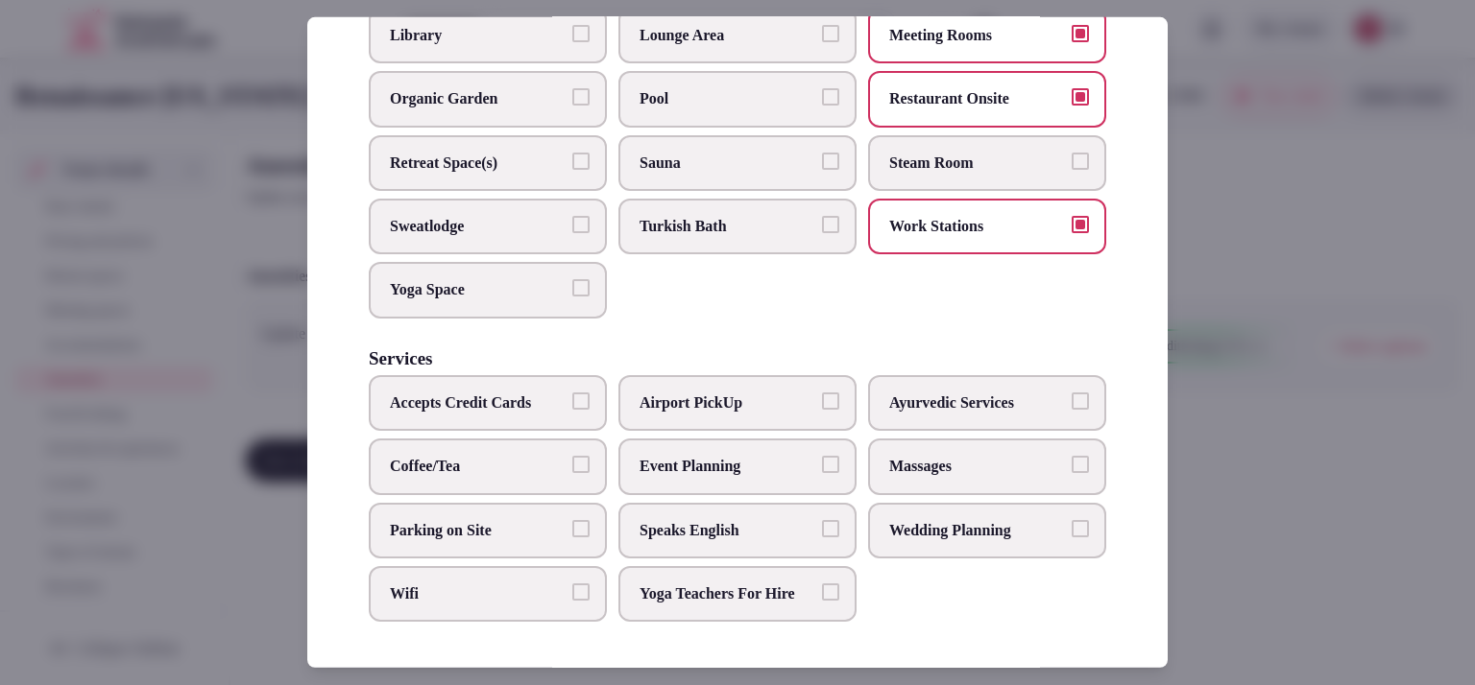
click at [526, 456] on span "Coffee/Tea" at bounding box center [478, 466] width 177 height 21
click at [572, 456] on button "Coffee/Tea" at bounding box center [580, 464] width 17 height 17
click at [492, 584] on span "Wifi" at bounding box center [478, 594] width 177 height 21
click at [572, 584] on button "Wifi" at bounding box center [580, 592] width 17 height 17
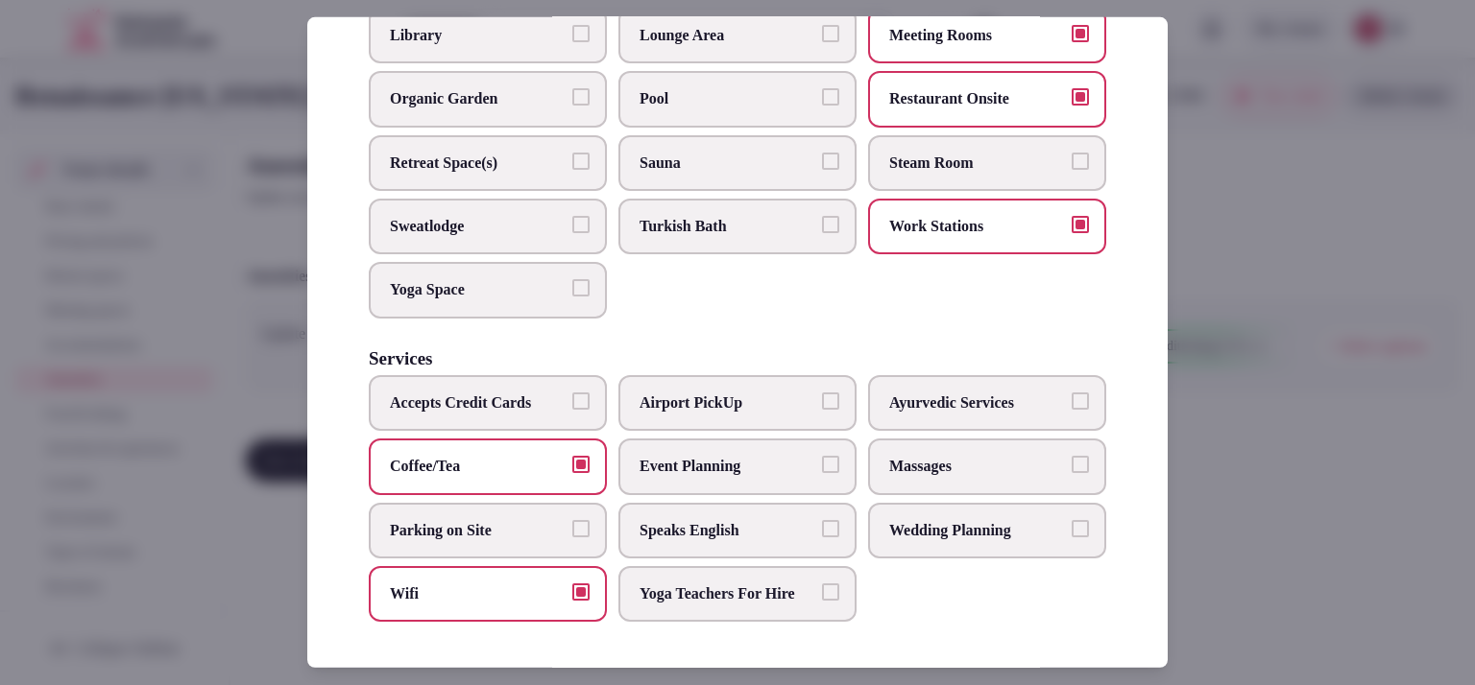
click at [746, 457] on label "Event Planning" at bounding box center [737, 467] width 238 height 56
click at [822, 457] on button "Event Planning" at bounding box center [830, 464] width 17 height 17
click at [896, 502] on label "Wedding Planning" at bounding box center [987, 530] width 238 height 56
click at [1071, 519] on button "Wedding Planning" at bounding box center [1079, 527] width 17 height 17
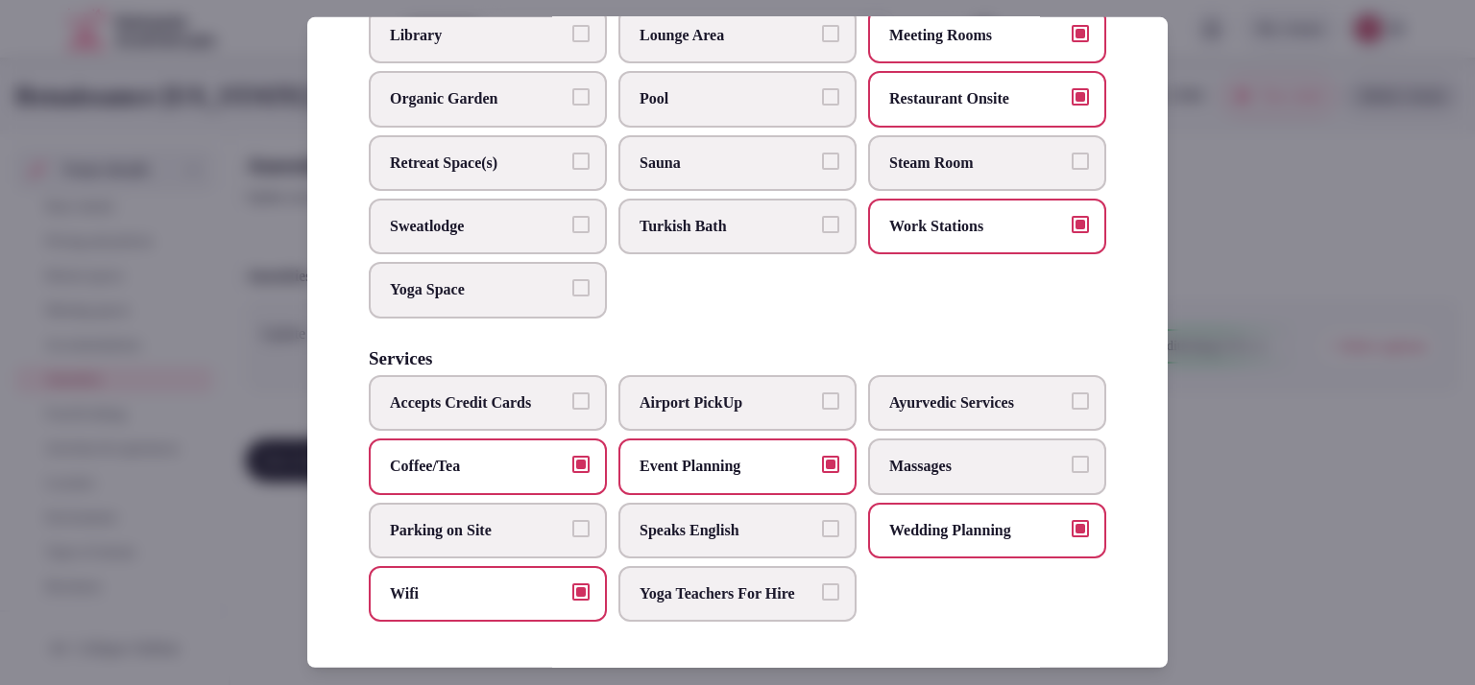
click at [1301, 433] on div at bounding box center [737, 342] width 1475 height 685
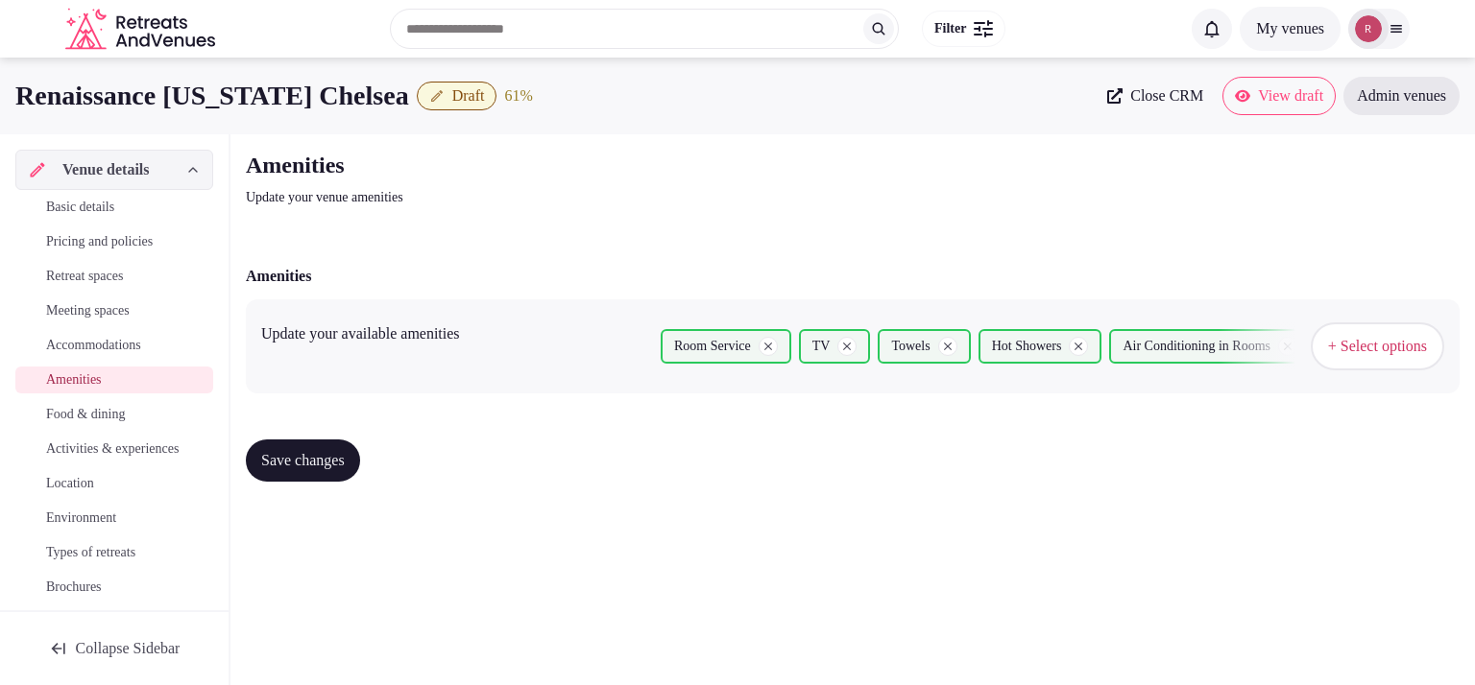
click at [391, 444] on div "Save changes" at bounding box center [852, 461] width 1213 height 42
click at [324, 455] on span "Save changes" at bounding box center [303, 460] width 84 height 19
click at [101, 398] on div "Basic details Pricing and policies Retreat spaces Meeting spaces Accommodations…" at bounding box center [114, 397] width 198 height 415
click at [100, 410] on span "Food & dining" at bounding box center [85, 414] width 79 height 19
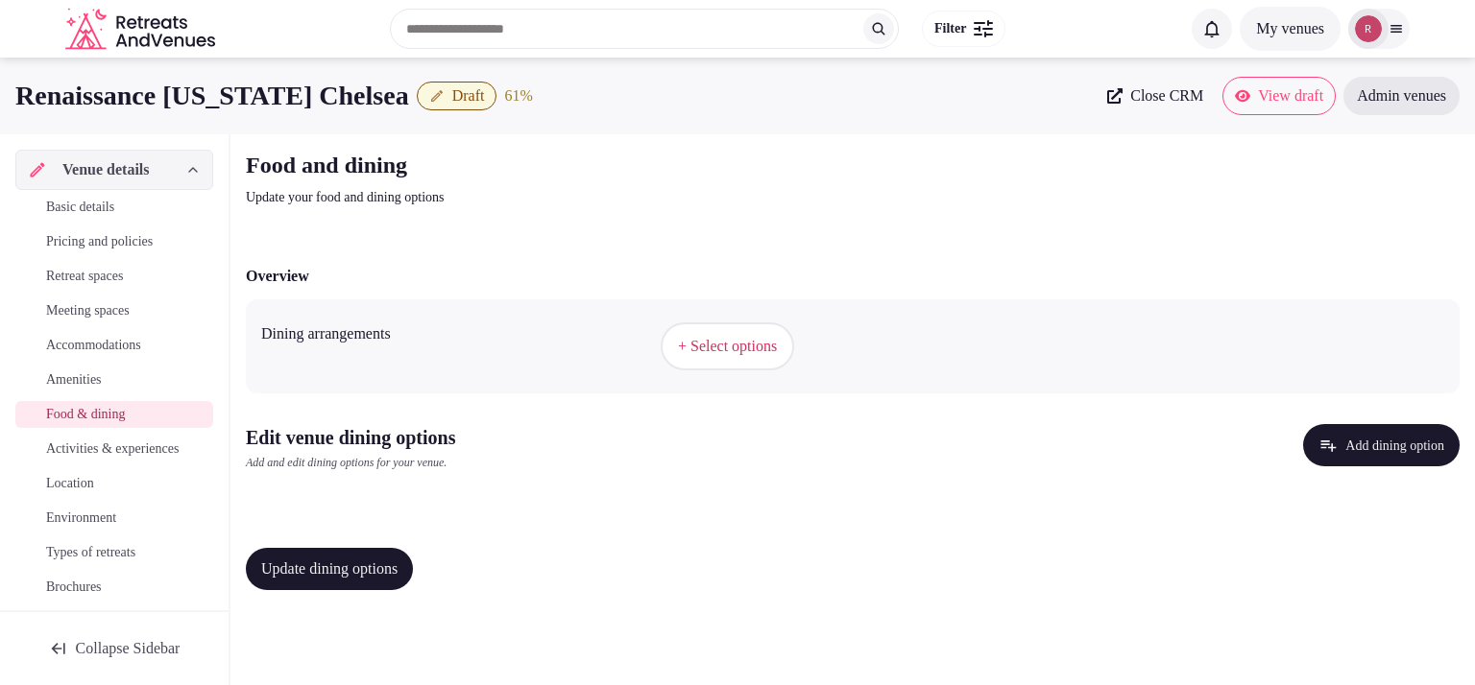
click at [61, 376] on span "Amenities" at bounding box center [74, 380] width 56 height 19
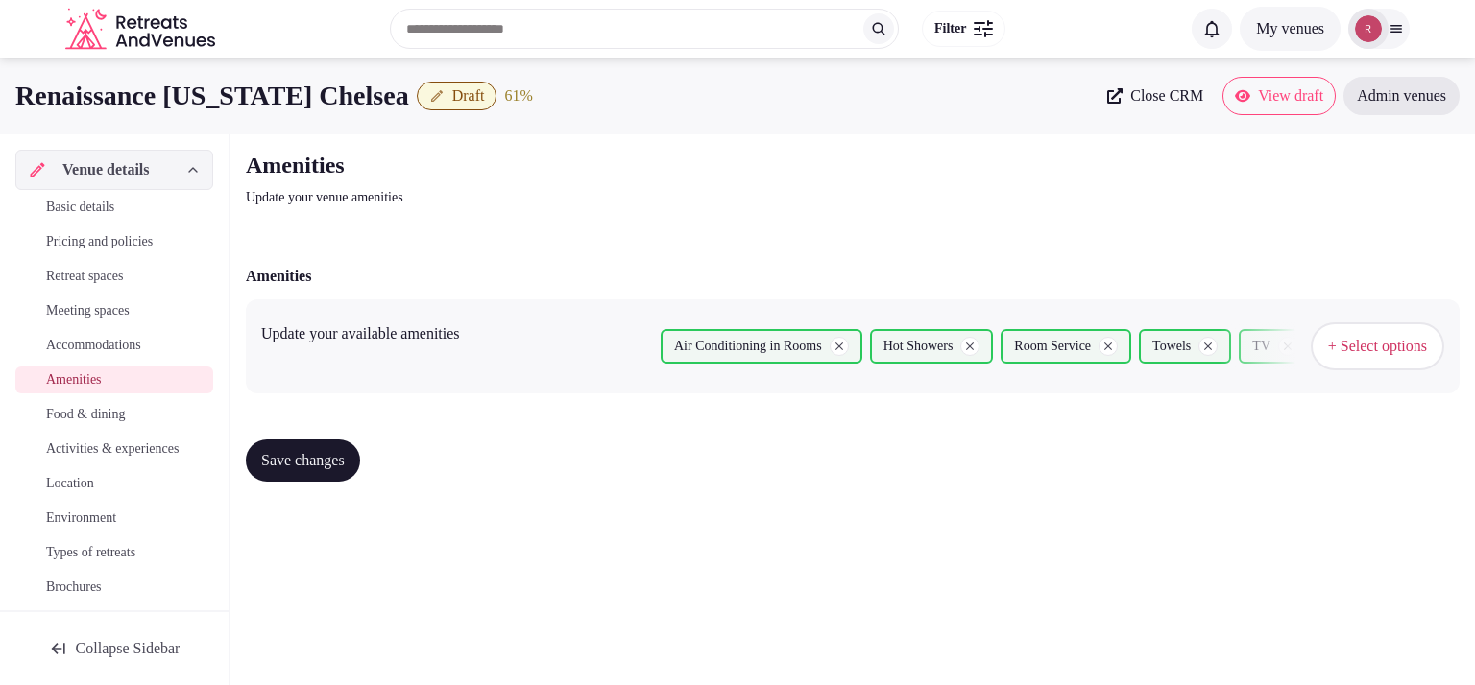
click at [1342, 358] on button "+ Select options" at bounding box center [1376, 347] width 133 height 48
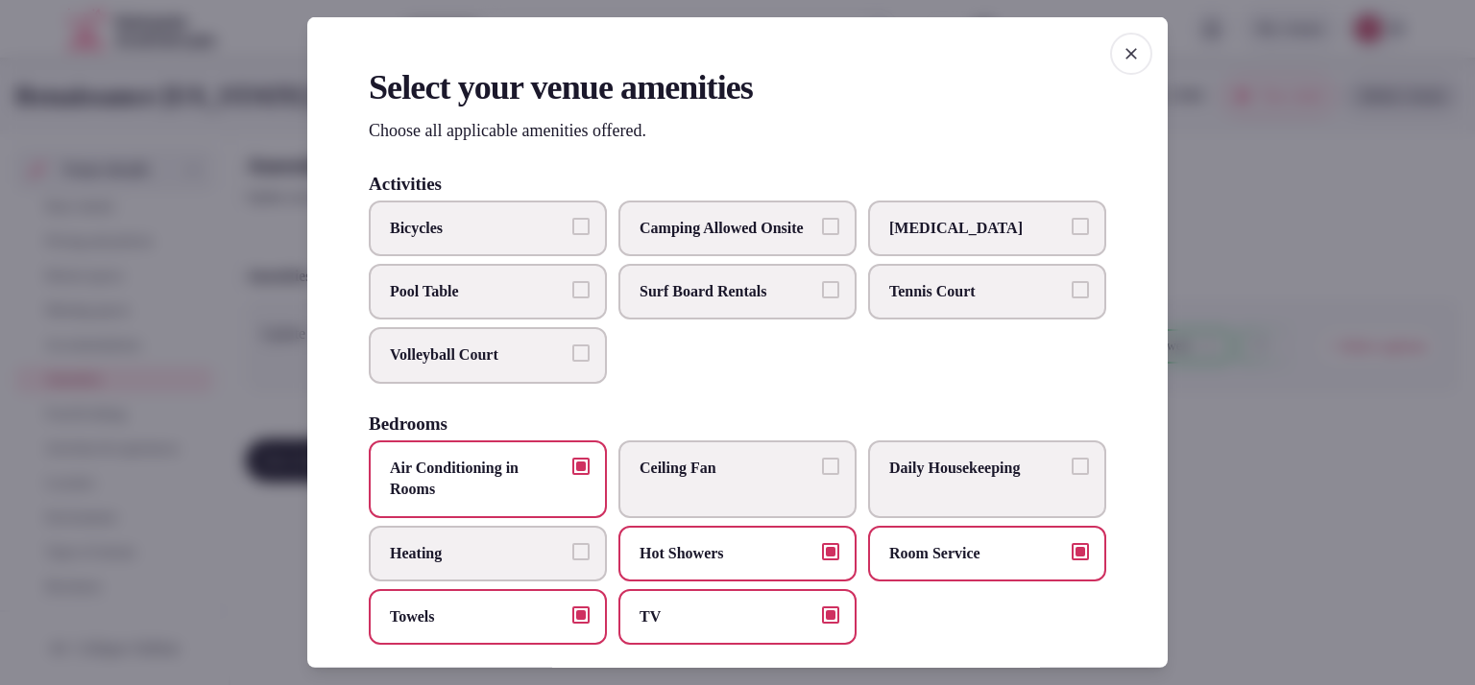
scroll to position [1048, 0]
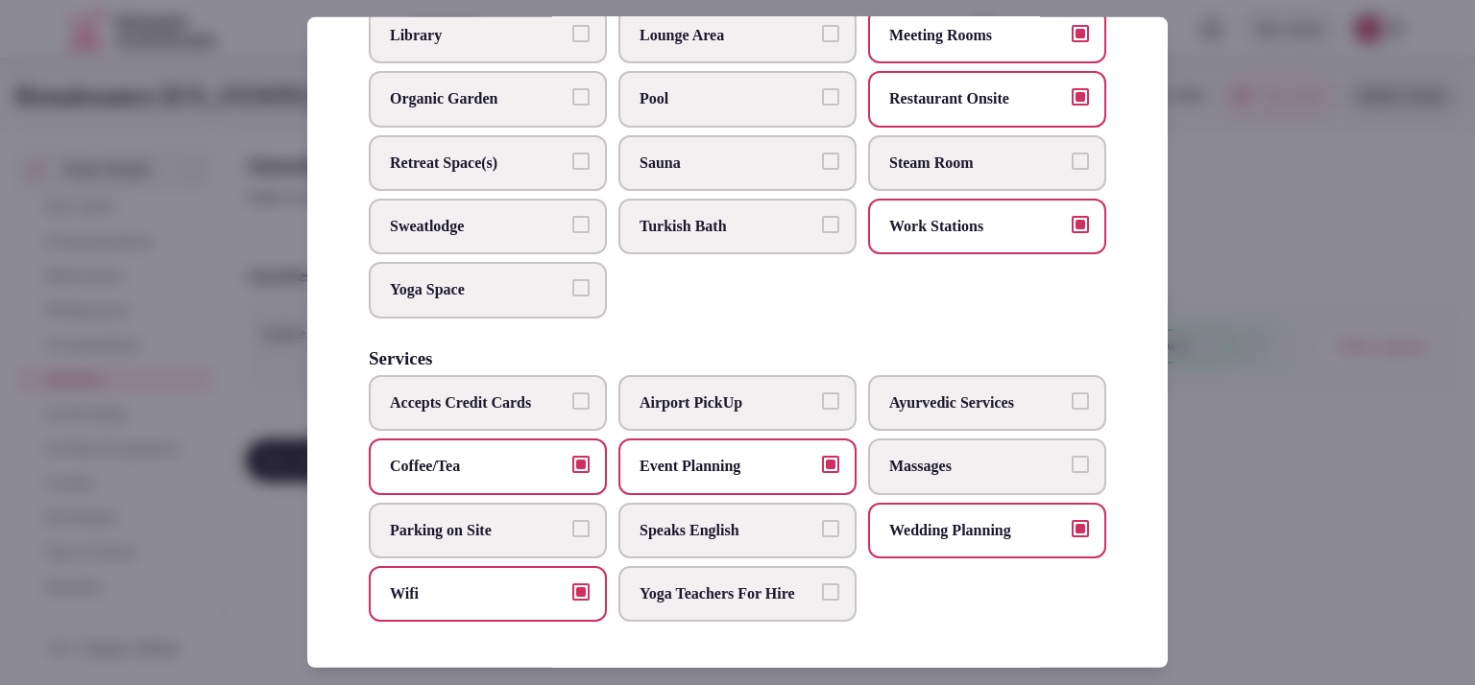
click at [519, 519] on span "Parking on Site" at bounding box center [478, 529] width 177 height 21
click at [572, 519] on button "Parking on Site" at bounding box center [580, 527] width 17 height 17
click at [512, 519] on span "Parking on Site" at bounding box center [478, 529] width 177 height 21
click at [572, 519] on button "Parking on Site" at bounding box center [580, 527] width 17 height 17
click at [1332, 314] on div at bounding box center [737, 342] width 1475 height 685
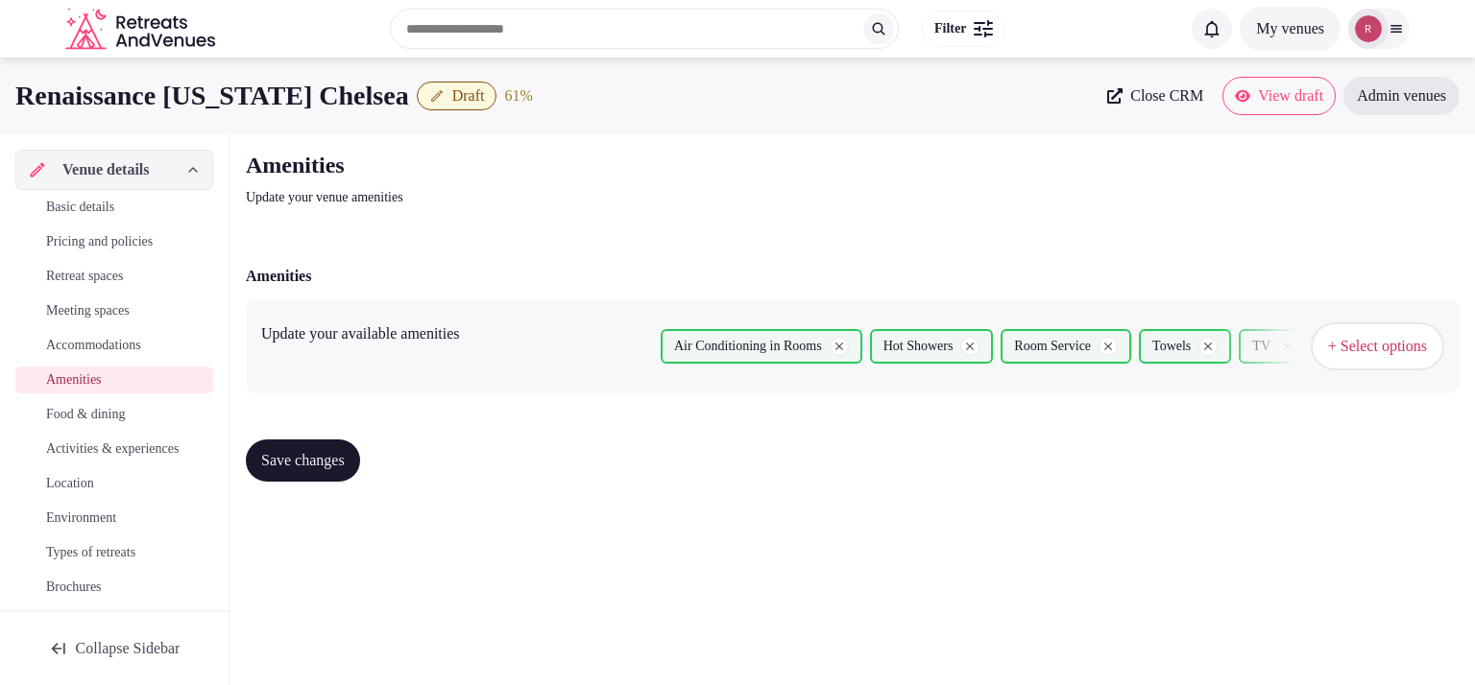
click at [58, 406] on span "Food & dining" at bounding box center [85, 414] width 79 height 19
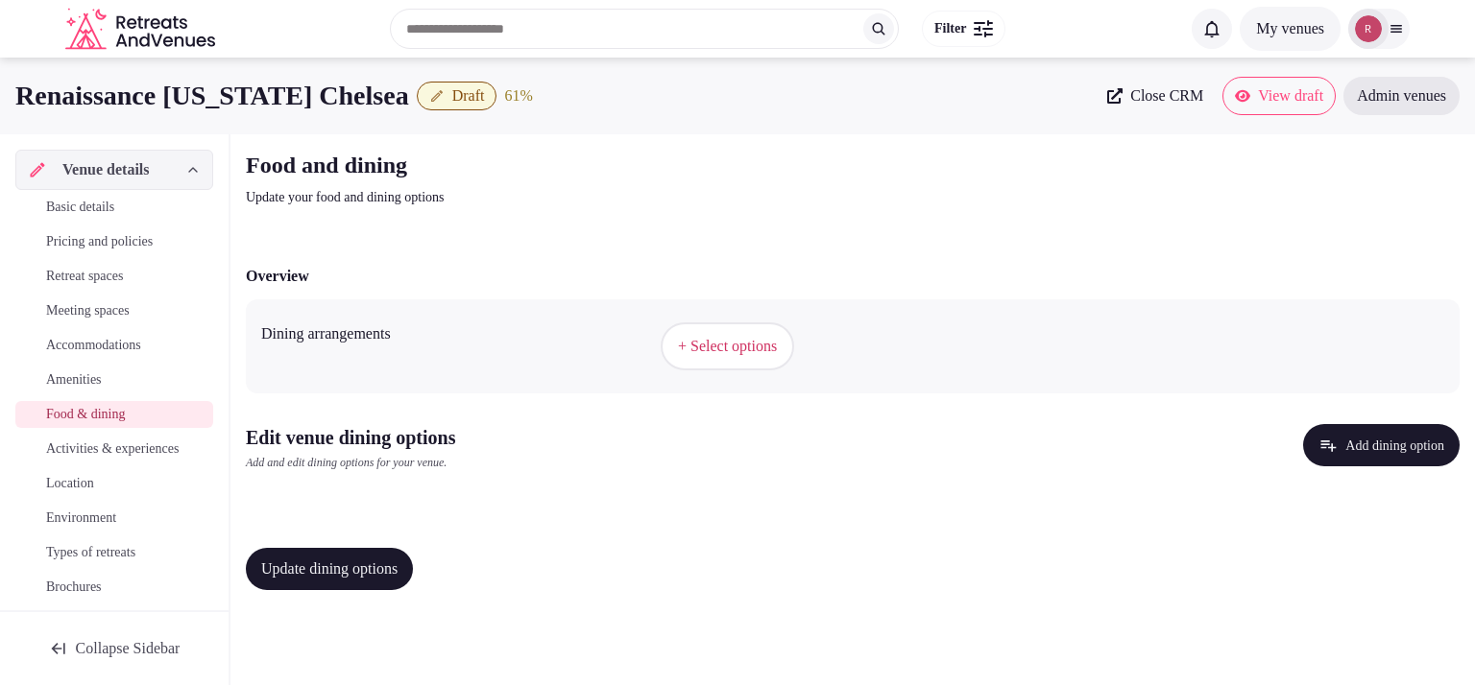
click at [83, 386] on span "Amenities" at bounding box center [74, 380] width 56 height 19
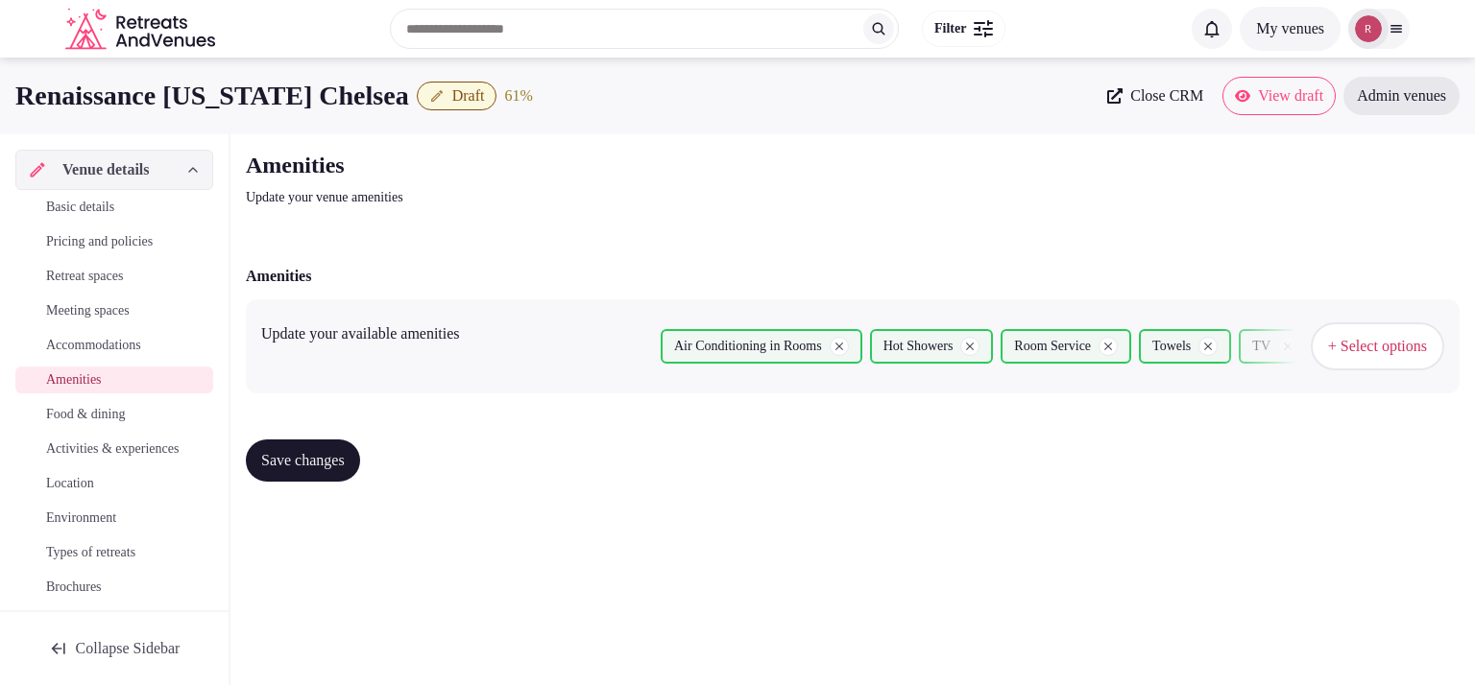
click at [1367, 334] on button "+ Select options" at bounding box center [1376, 347] width 133 height 48
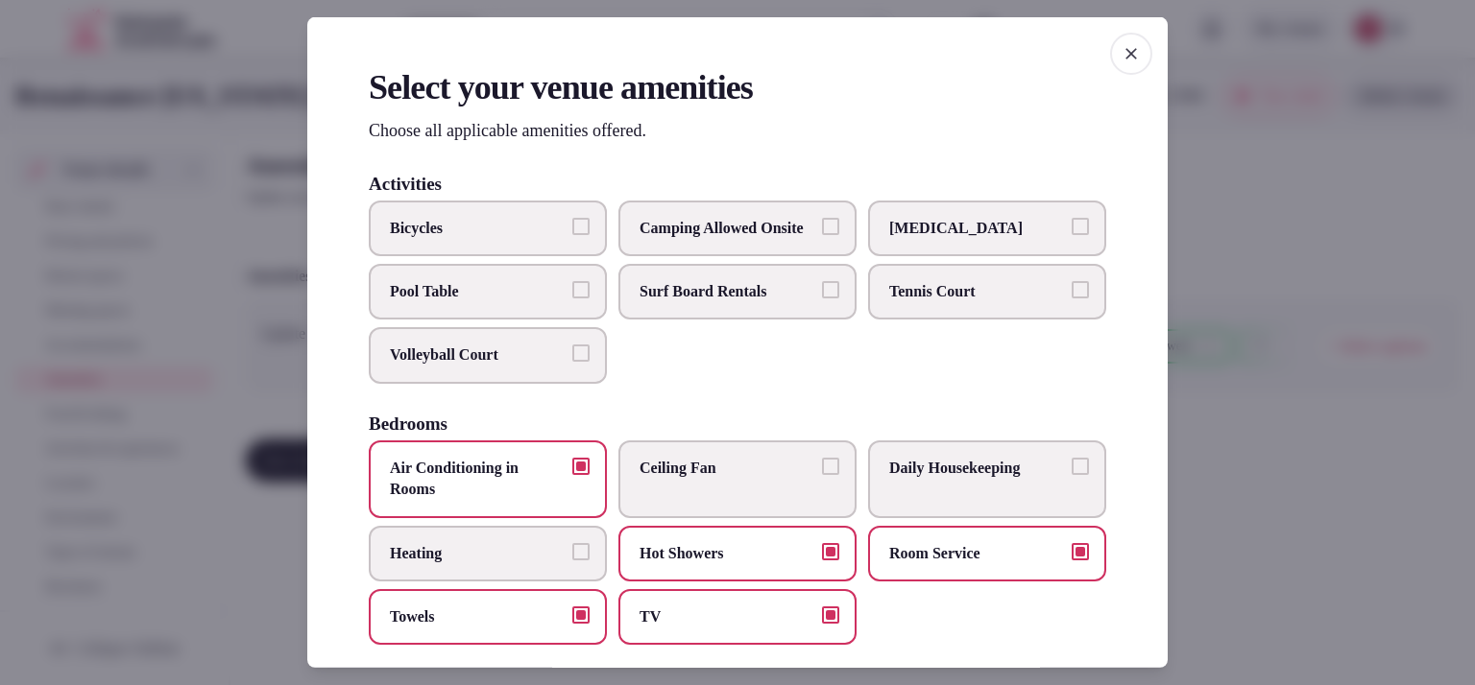
scroll to position [1048, 0]
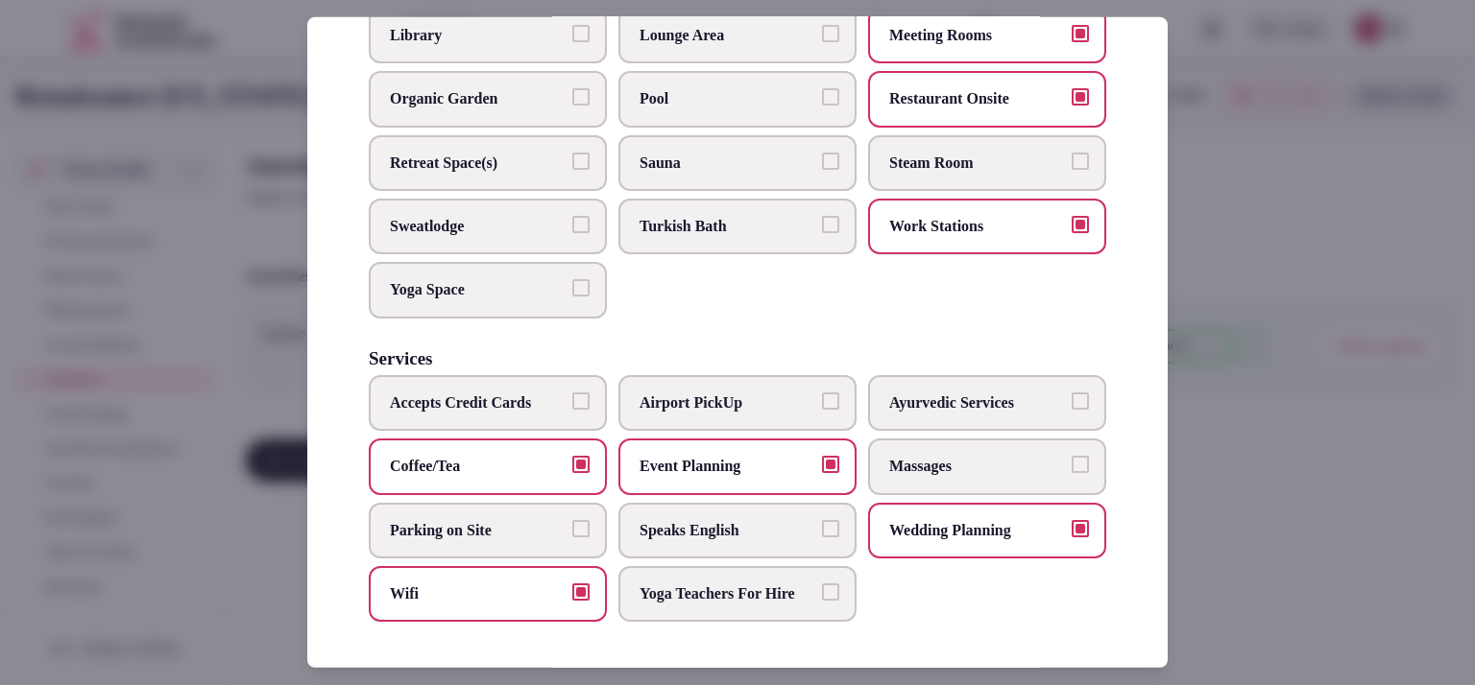
click at [536, 393] on span "Accepts Credit Cards" at bounding box center [478, 403] width 177 height 21
click at [572, 393] on button "Accepts Credit Cards" at bounding box center [580, 401] width 17 height 17
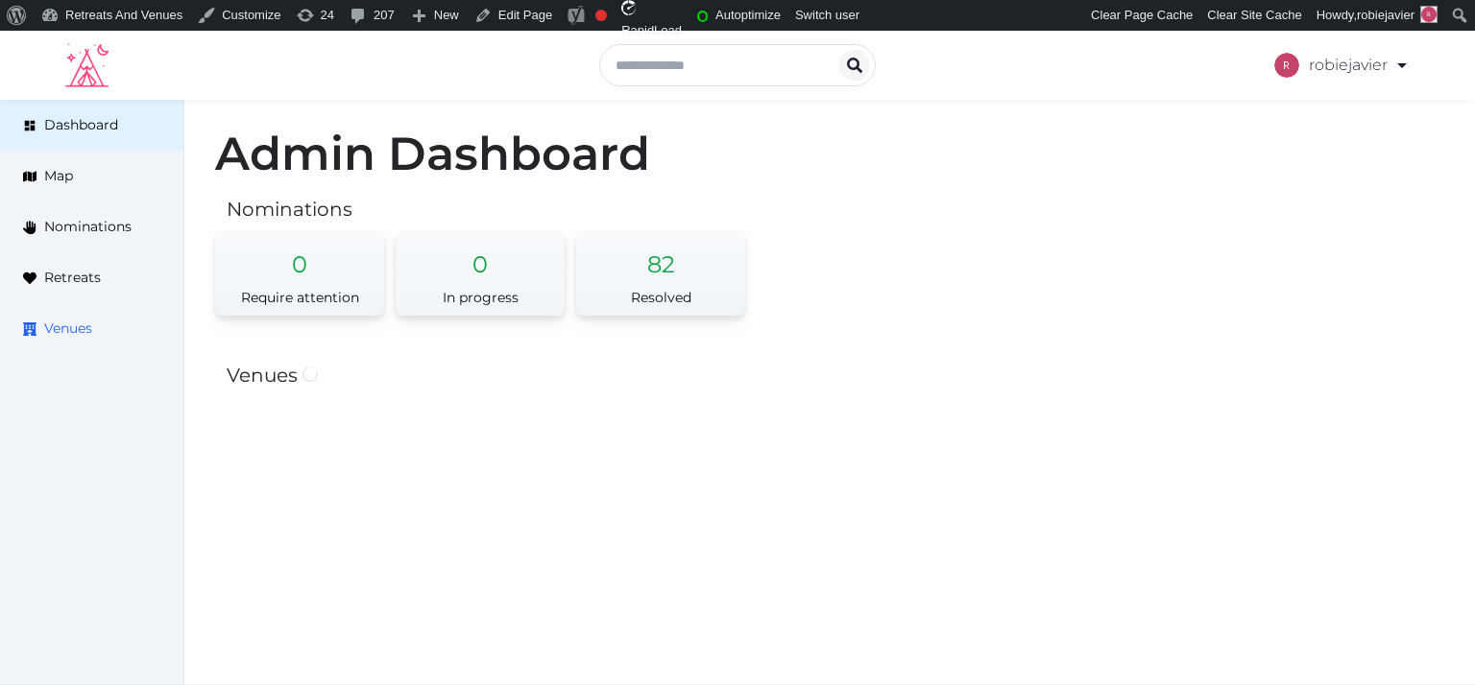
click at [124, 328] on link "Venues" at bounding box center [91, 328] width 183 height 51
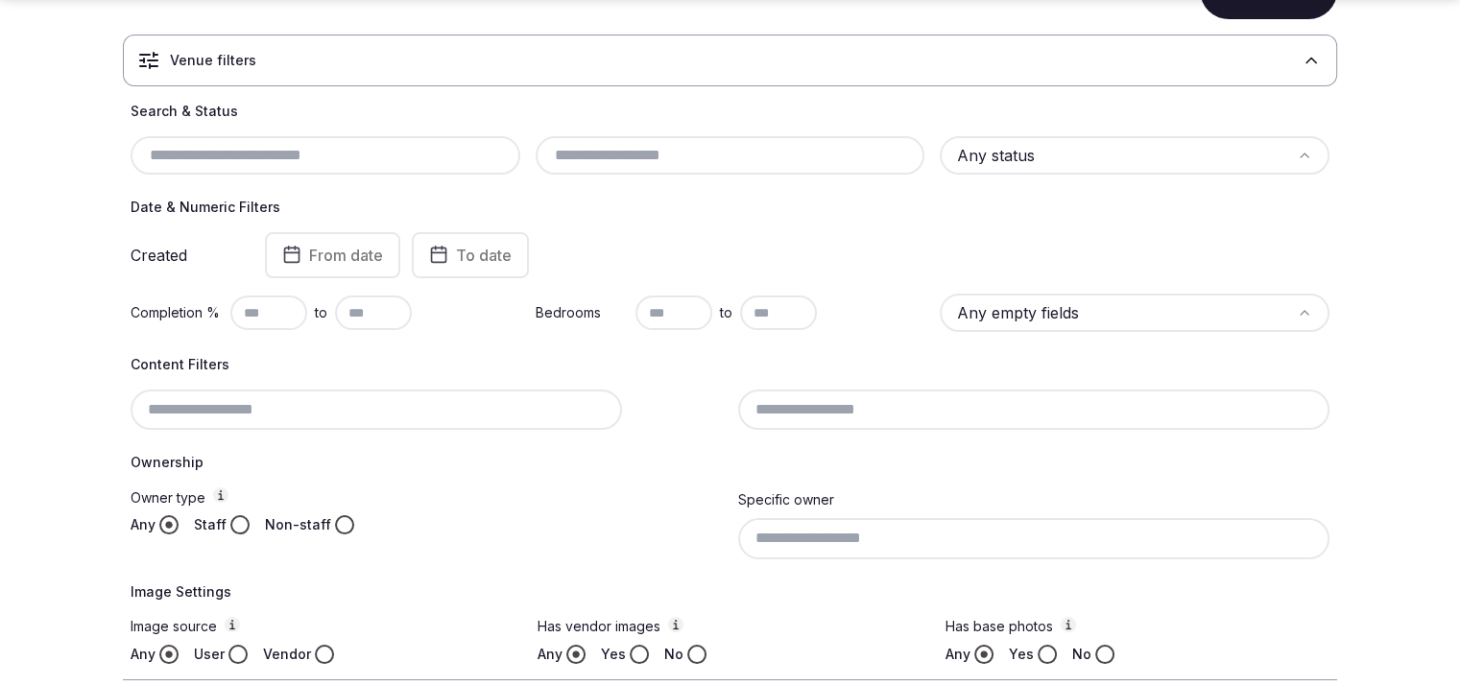
scroll to position [227, 0]
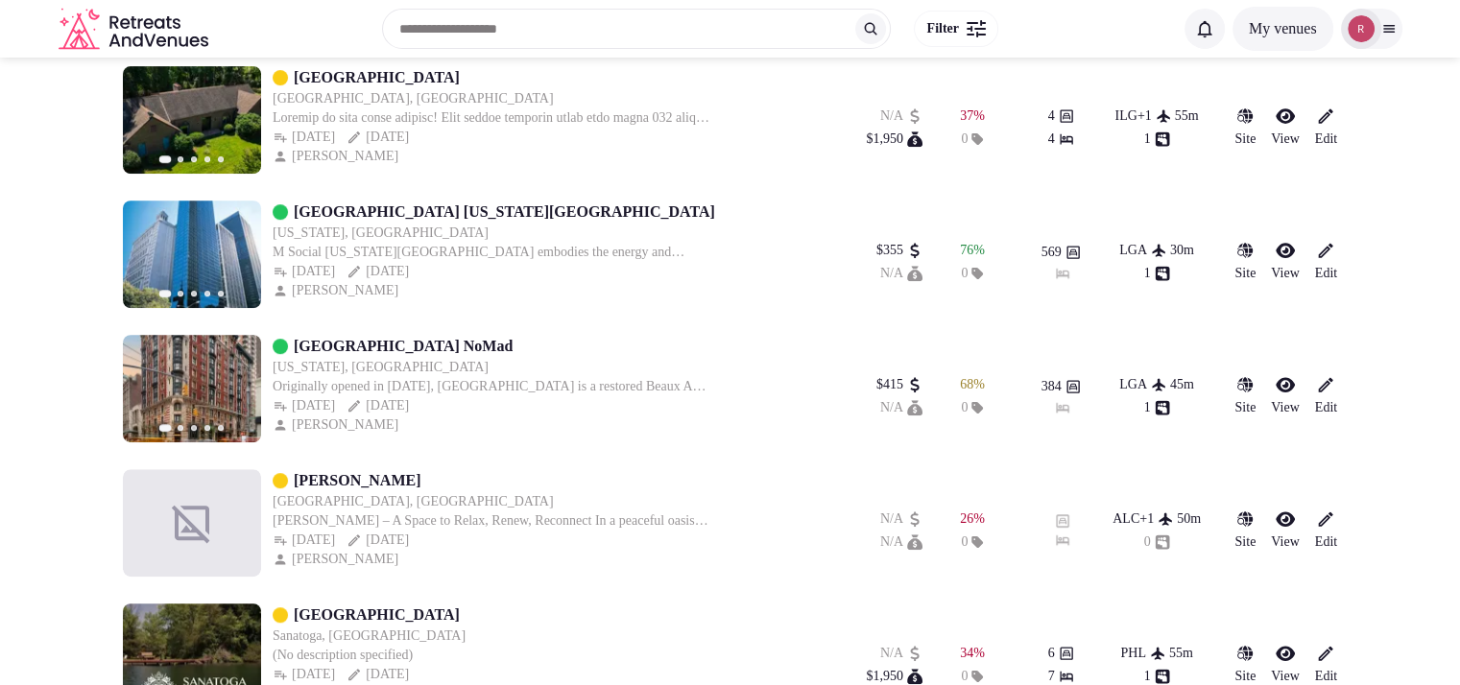
scroll to position [227, 0]
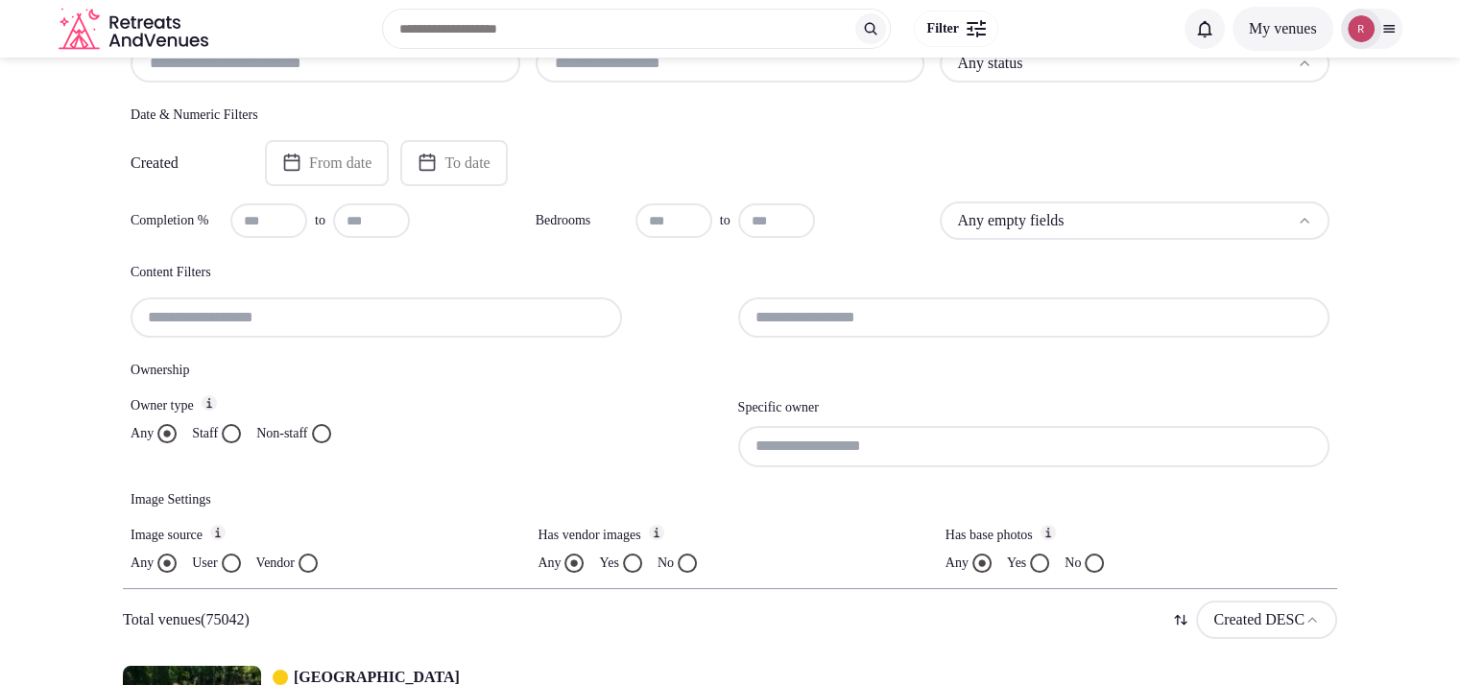
click at [314, 313] on div at bounding box center [427, 318] width 592 height 40
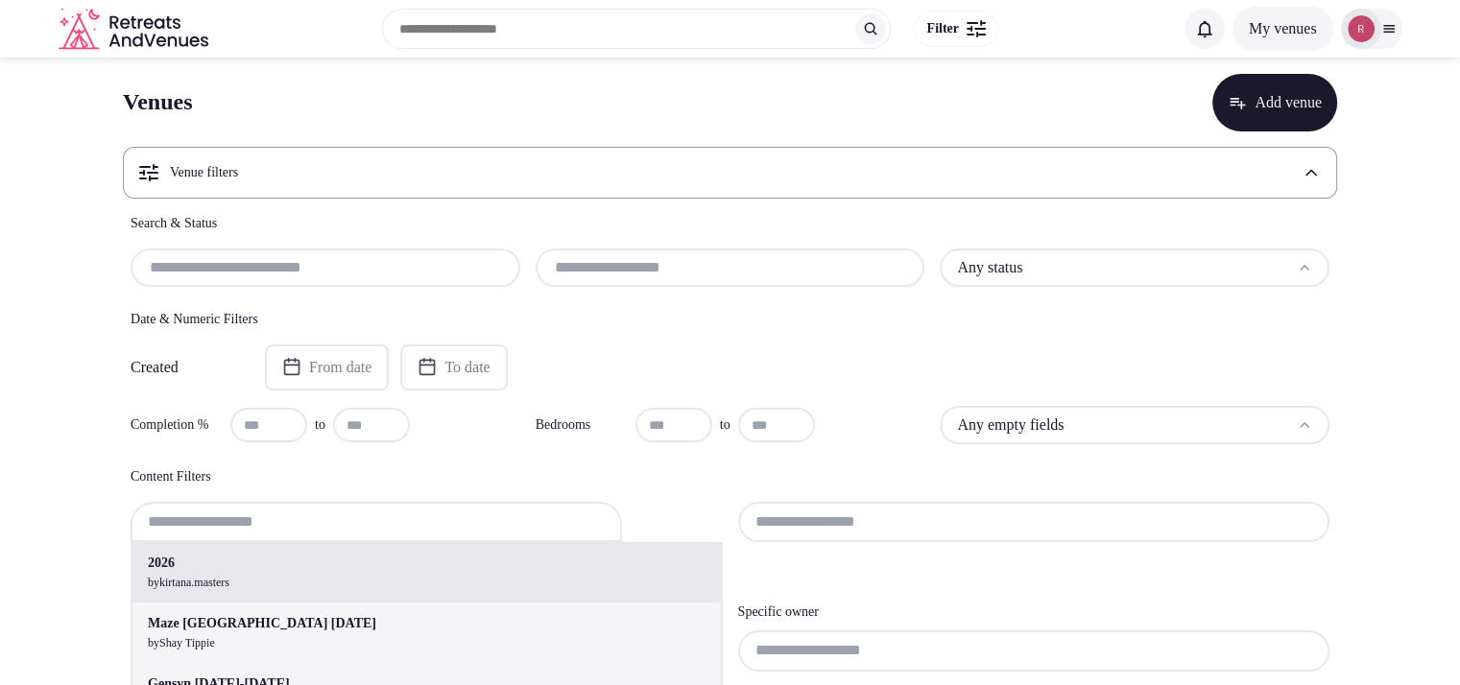
scroll to position [0, 0]
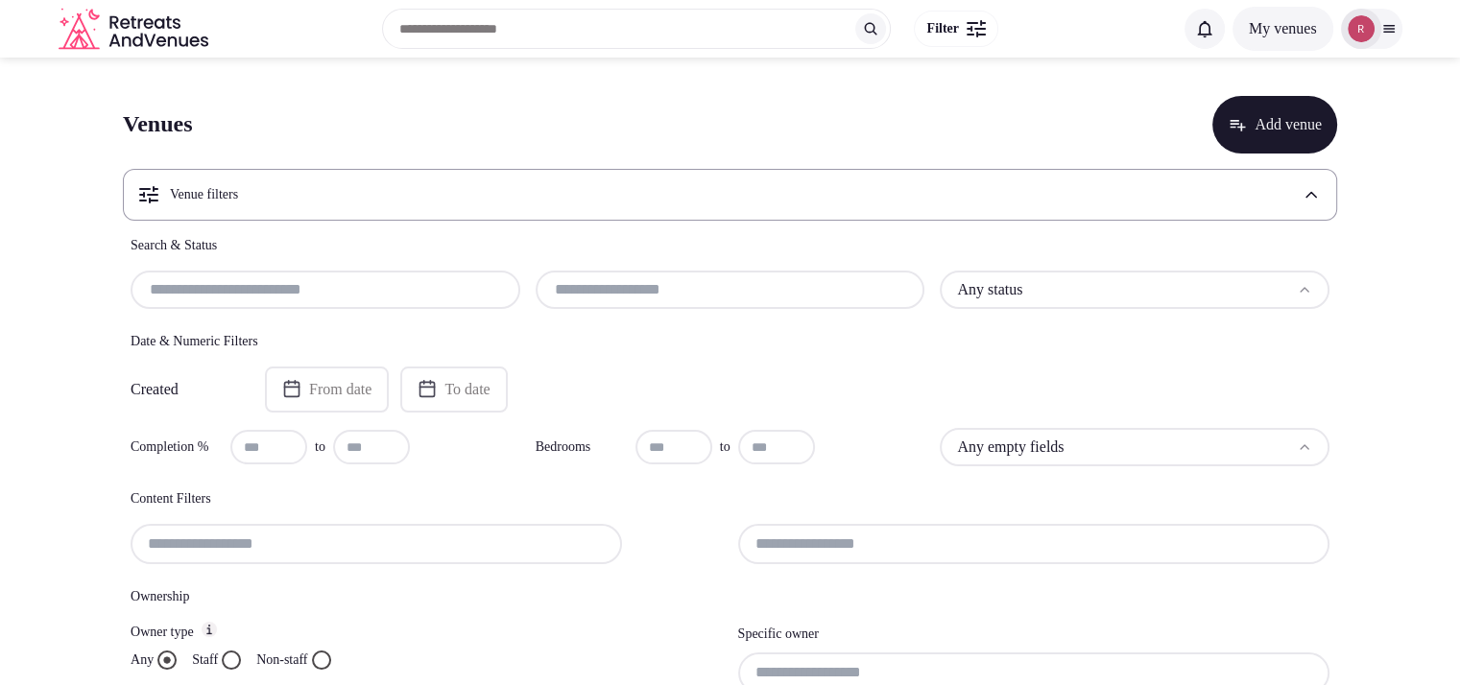
paste input "**********"
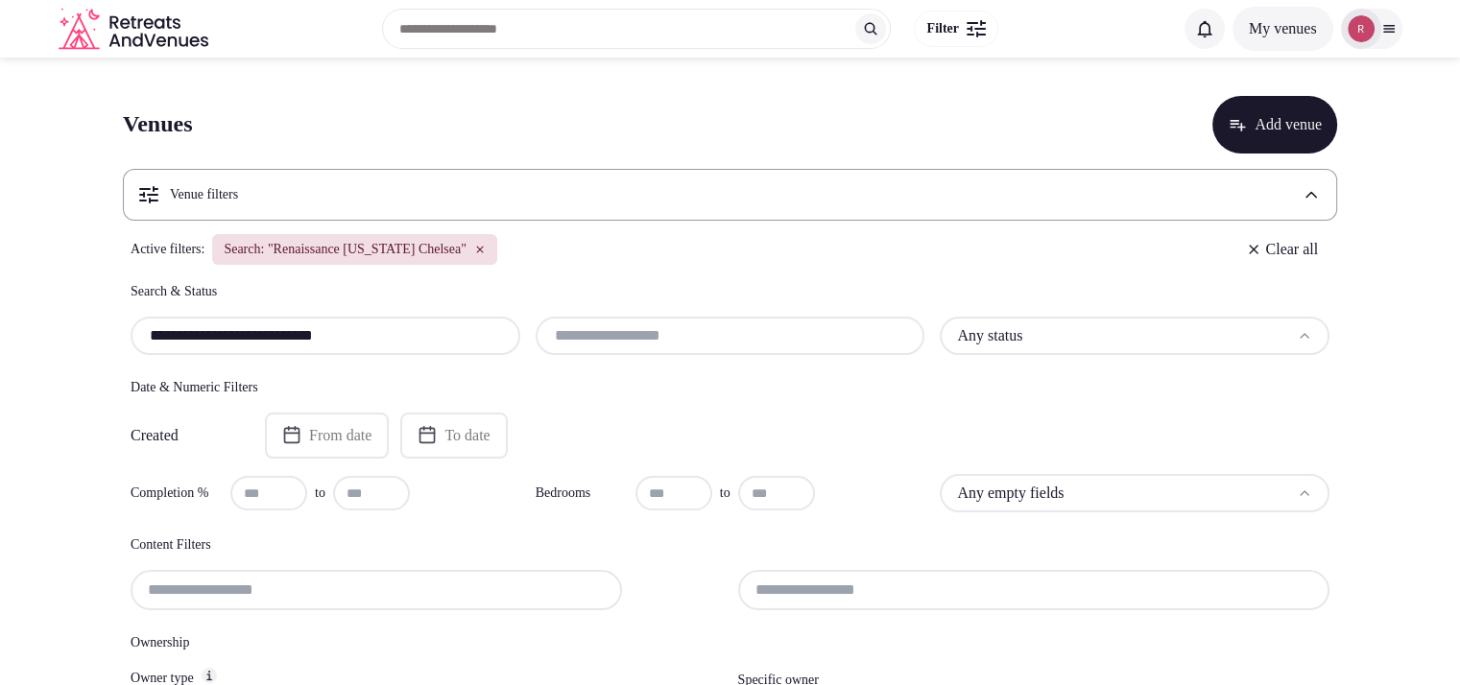
scroll to position [326, 0]
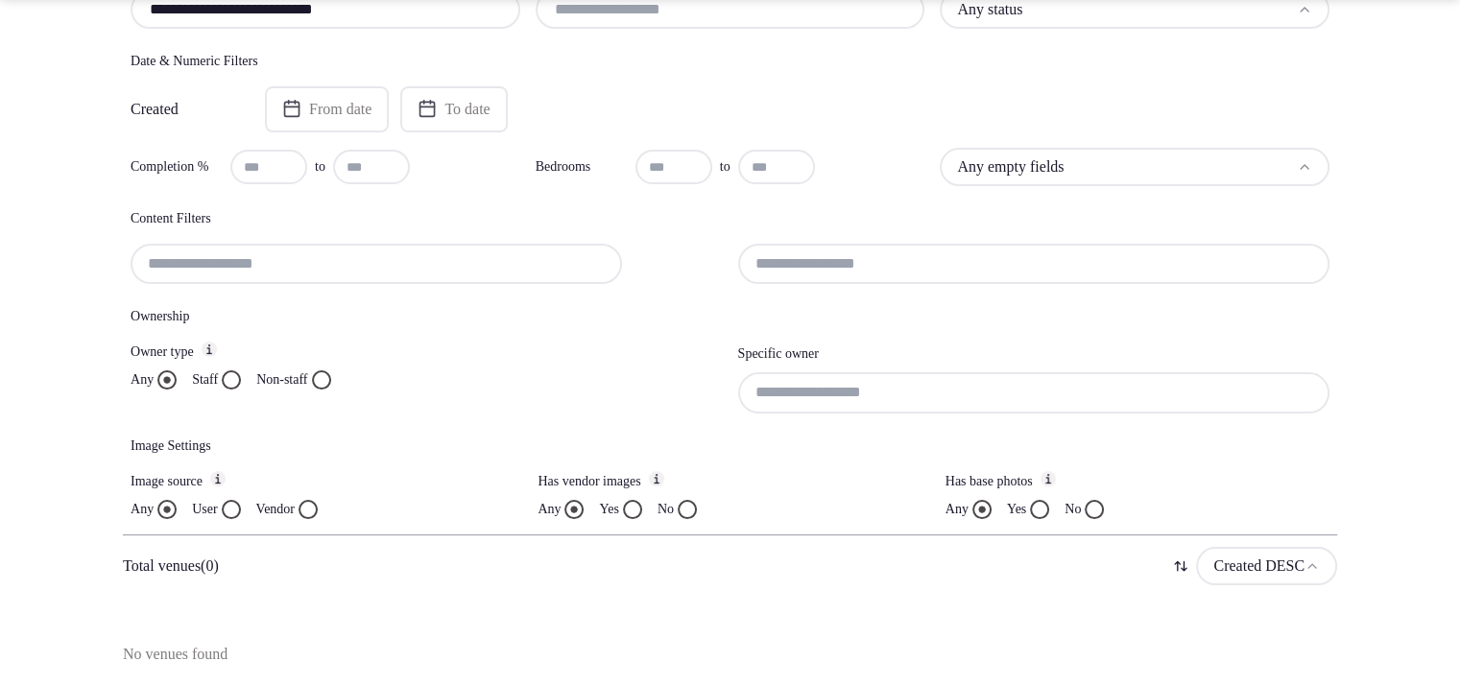
type input "**********"
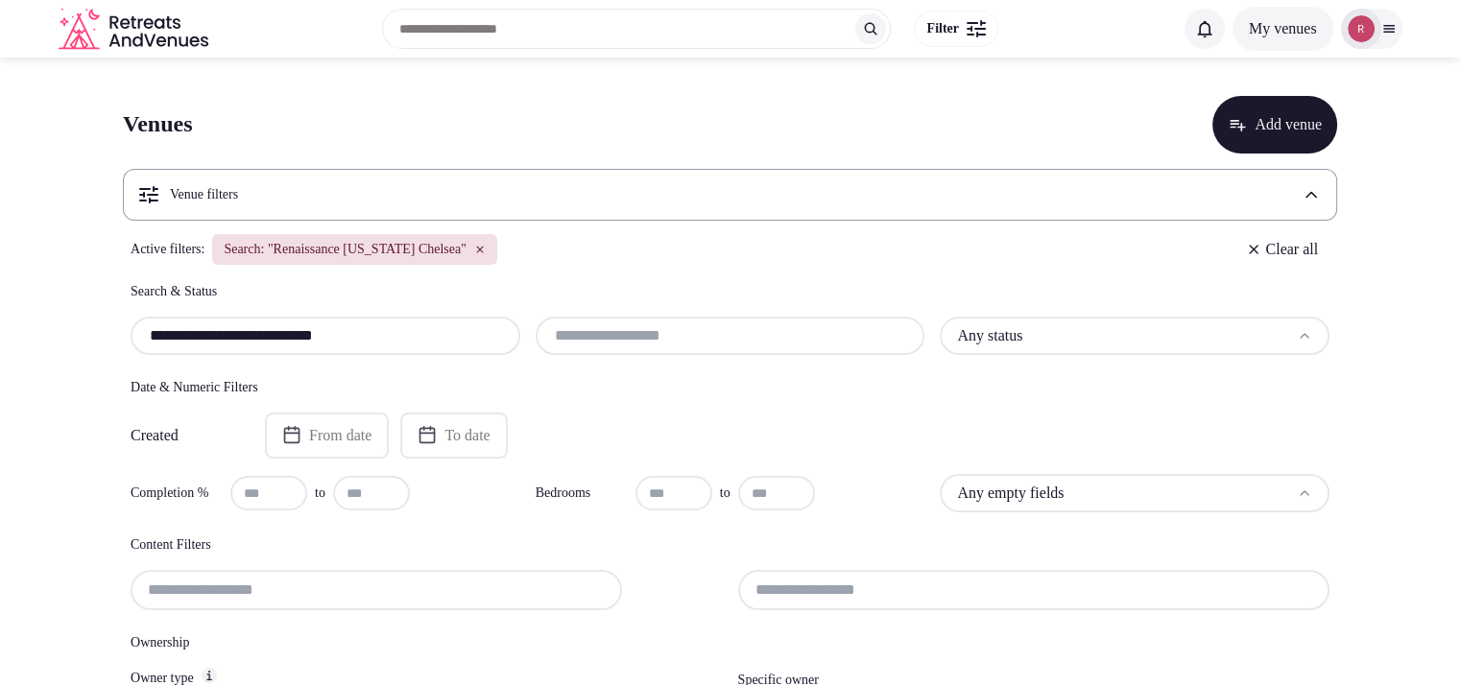
click at [330, 204] on div "Venue filters" at bounding box center [730, 195] width 1214 height 52
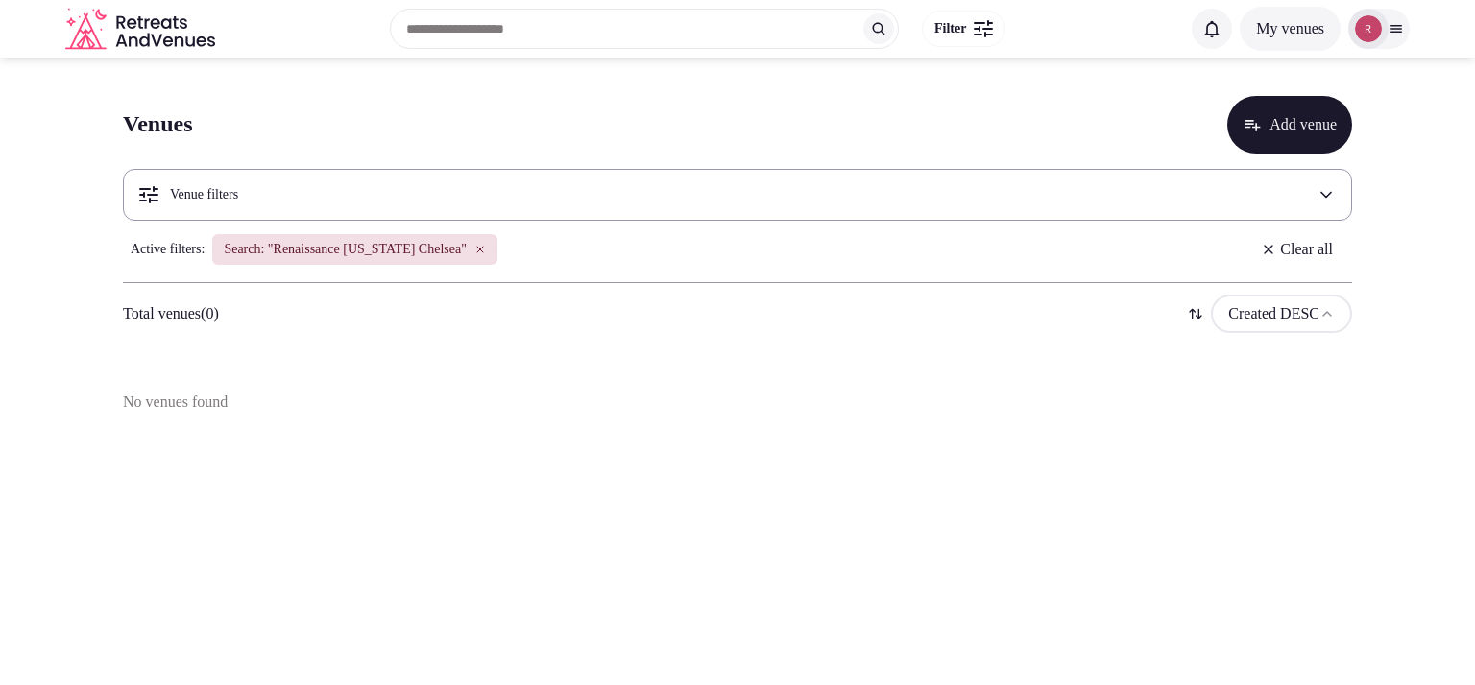
click at [287, 186] on div "Venue filters" at bounding box center [737, 195] width 1229 height 52
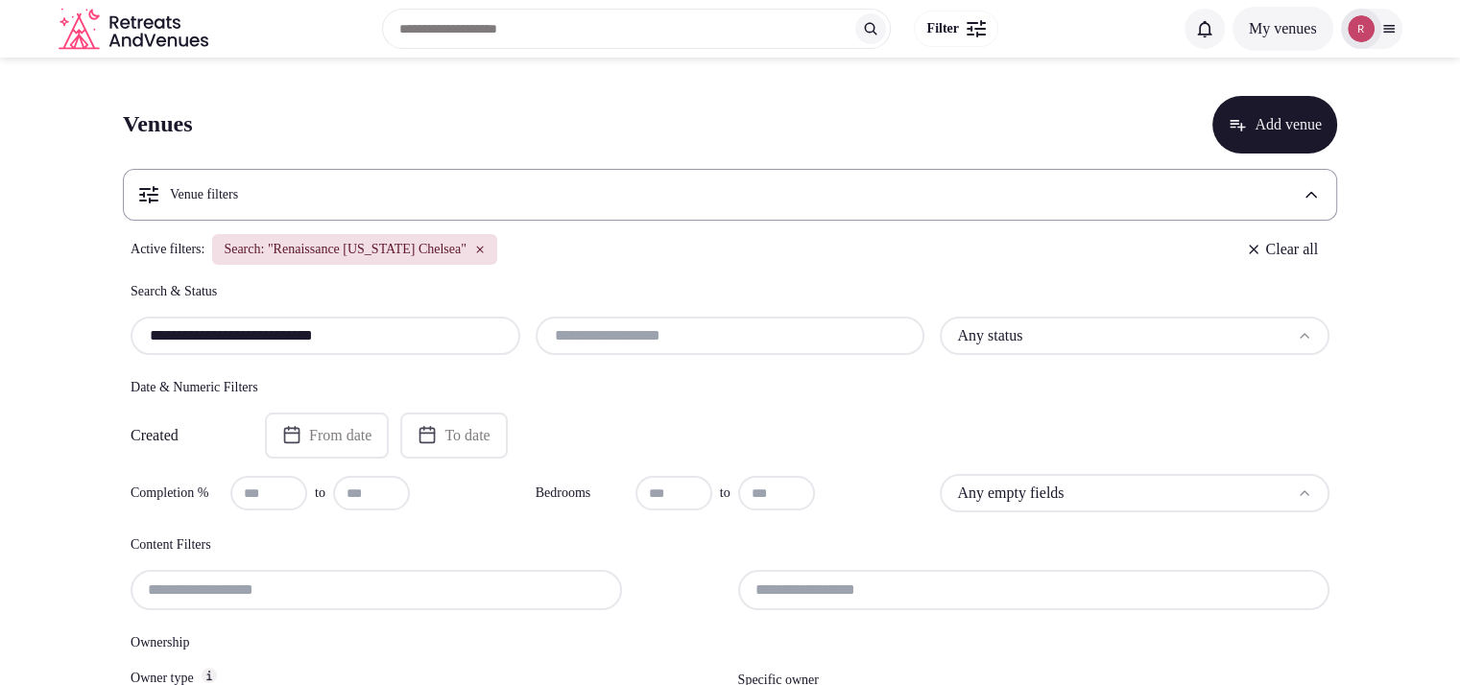
drag, startPoint x: 318, startPoint y: 338, endPoint x: 42, endPoint y: 334, distance: 275.5
click at [42, 334] on section "**********" at bounding box center [730, 537] width 1460 height 958
type input "*******"
click at [717, 339] on input "text" at bounding box center [730, 335] width 374 height 23
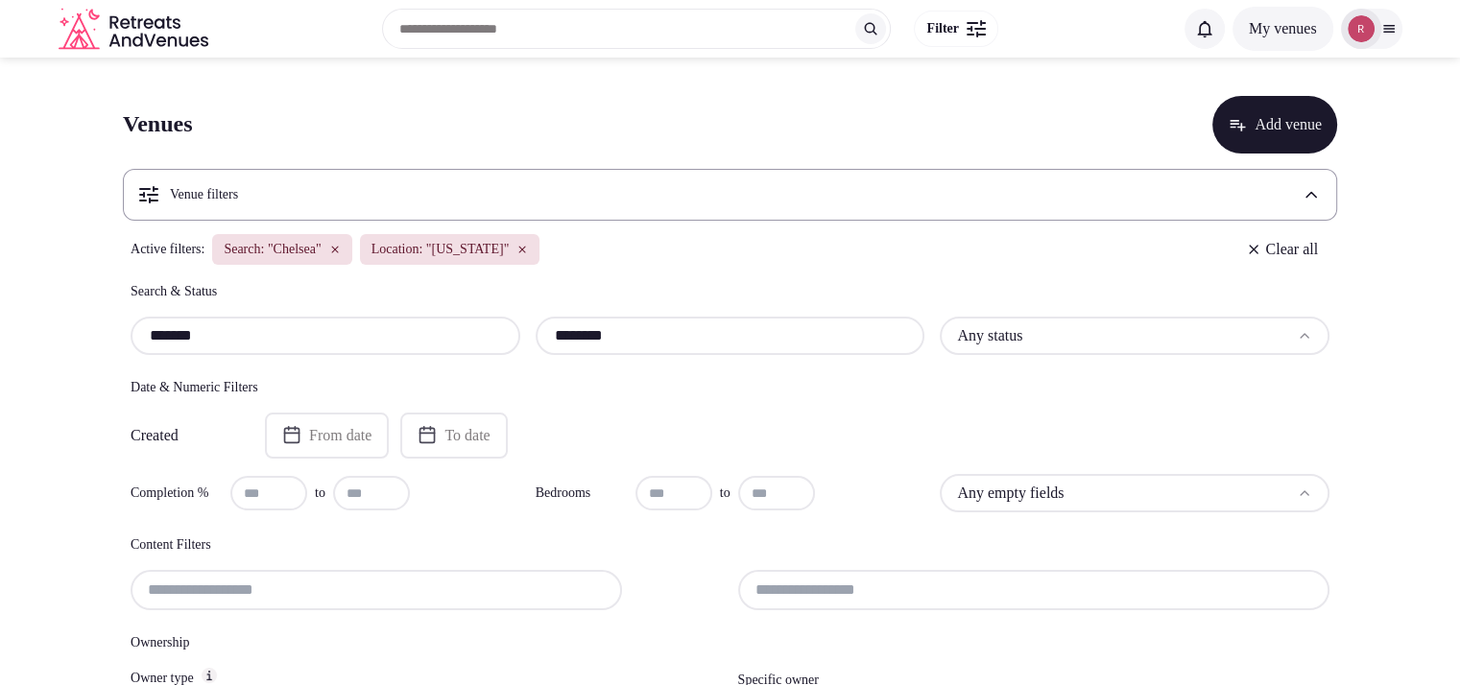
type input "********"
drag, startPoint x: 214, startPoint y: 329, endPoint x: 83, endPoint y: 333, distance: 131.6
paste input "**********"
drag, startPoint x: 246, startPoint y: 334, endPoint x: 399, endPoint y: 359, distance: 155.6
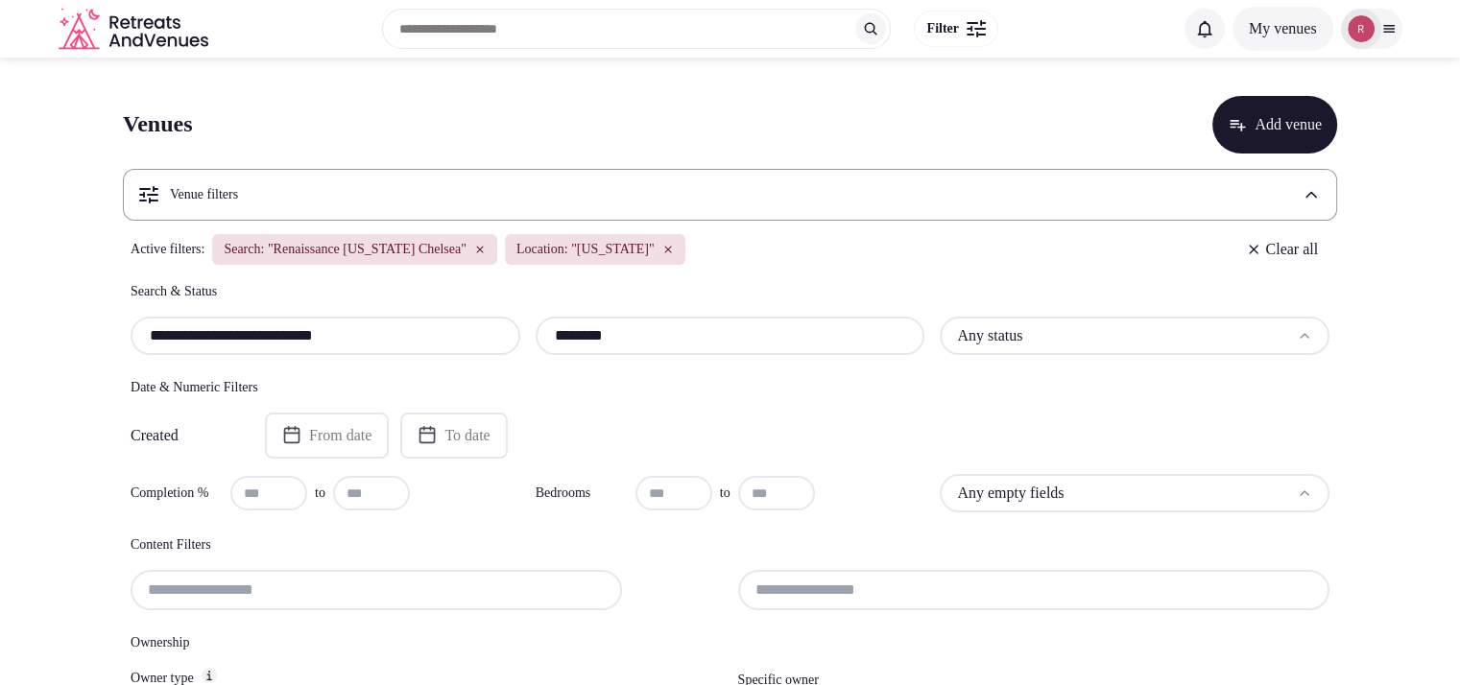
click at [399, 359] on div "**********" at bounding box center [730, 564] width 1214 height 564
type input "**********"
click at [745, 334] on input "********" at bounding box center [730, 335] width 374 height 23
drag, startPoint x: 678, startPoint y: 336, endPoint x: 467, endPoint y: 329, distance: 211.3
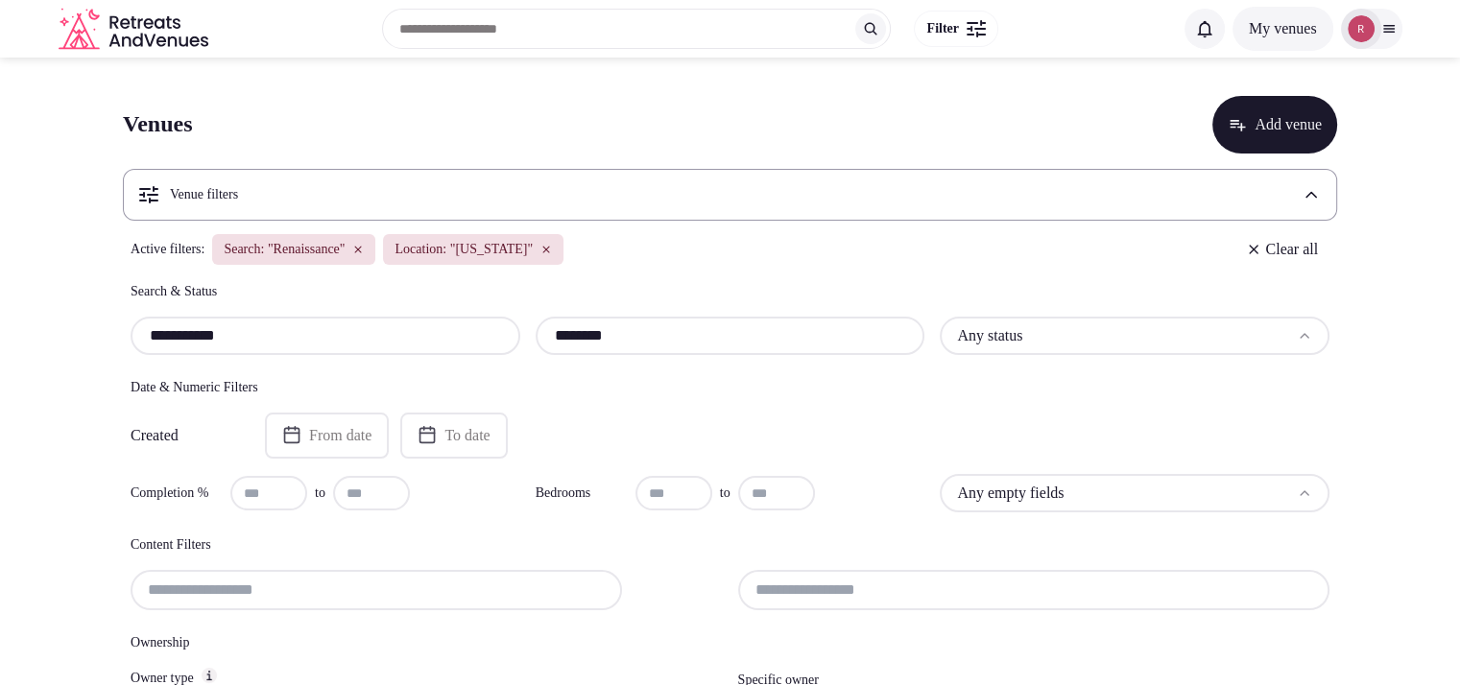
click at [467, 329] on div "**********" at bounding box center [730, 336] width 1199 height 38
paste input "********"
type input "********"
drag, startPoint x: 255, startPoint y: 329, endPoint x: 110, endPoint y: 333, distance: 145.0
click at [110, 333] on section "**********" at bounding box center [730, 568] width 1460 height 1020
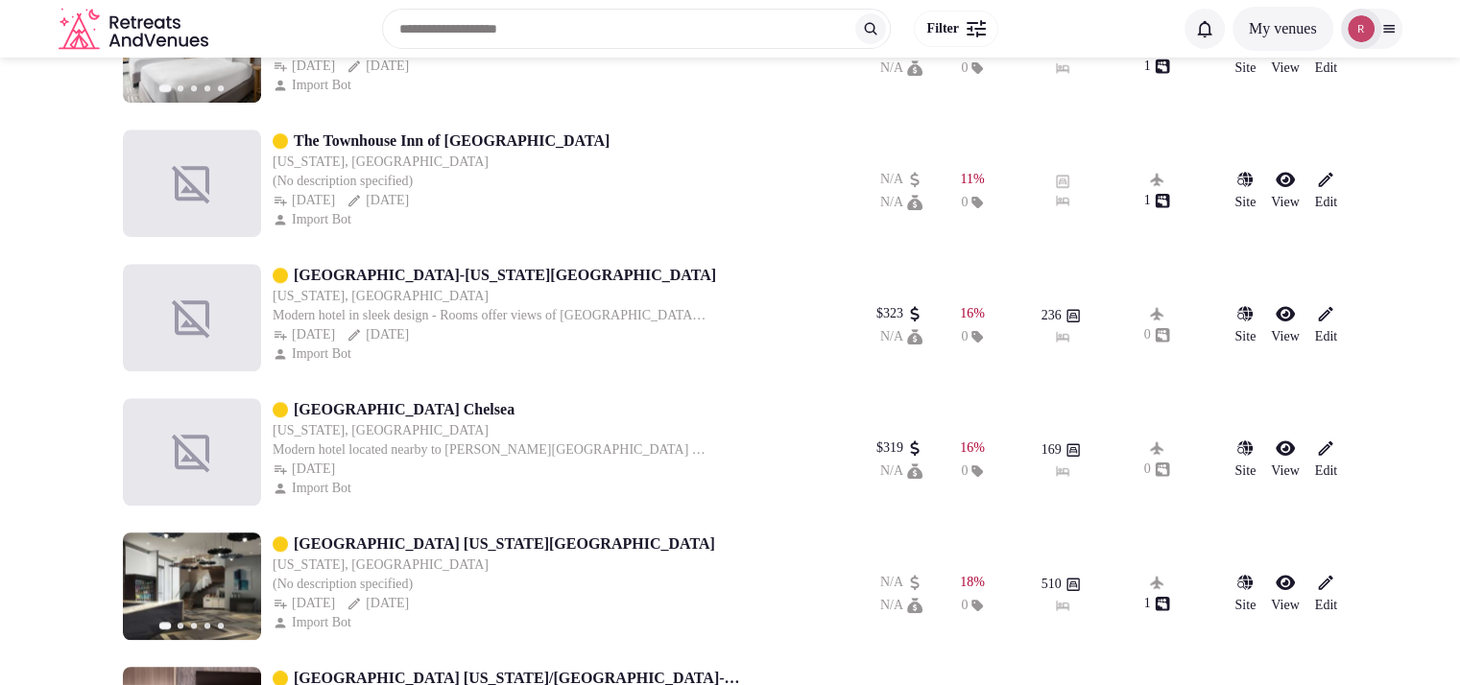
scroll to position [1220, 0]
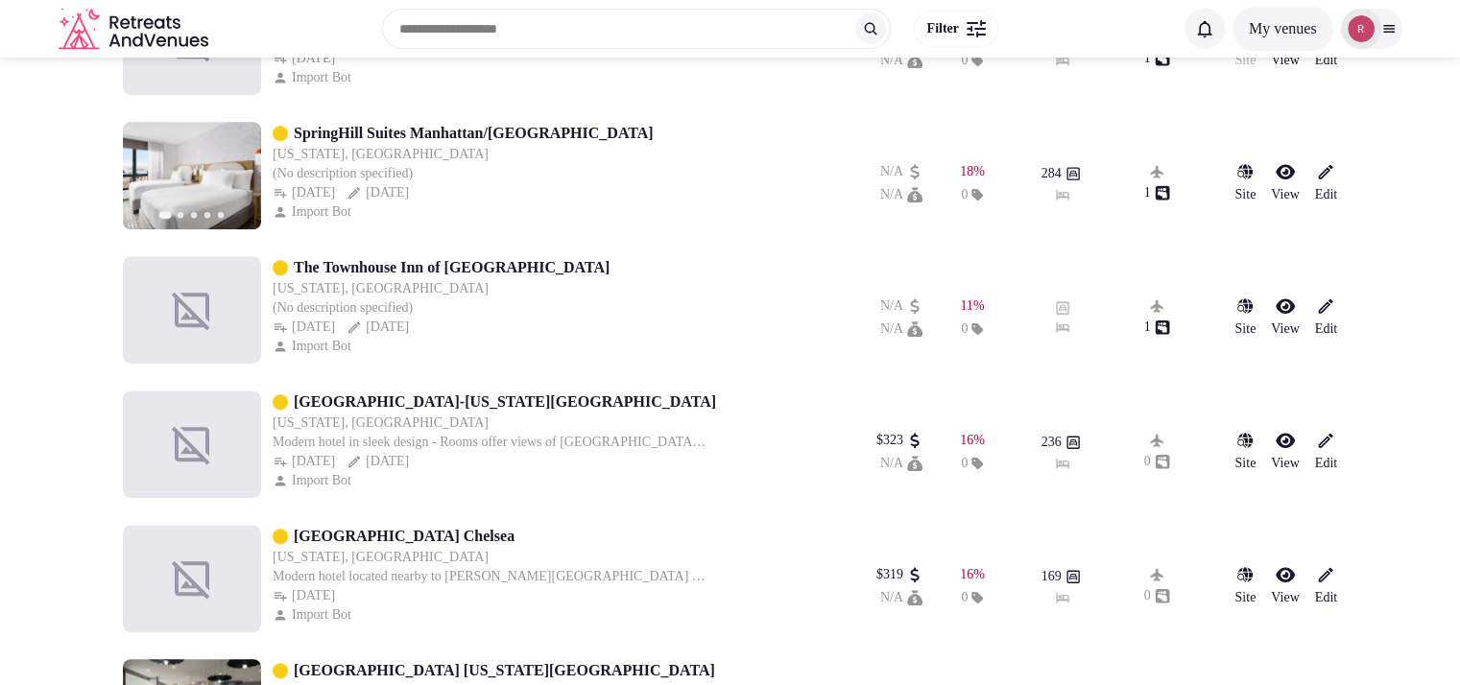
type input "*******"
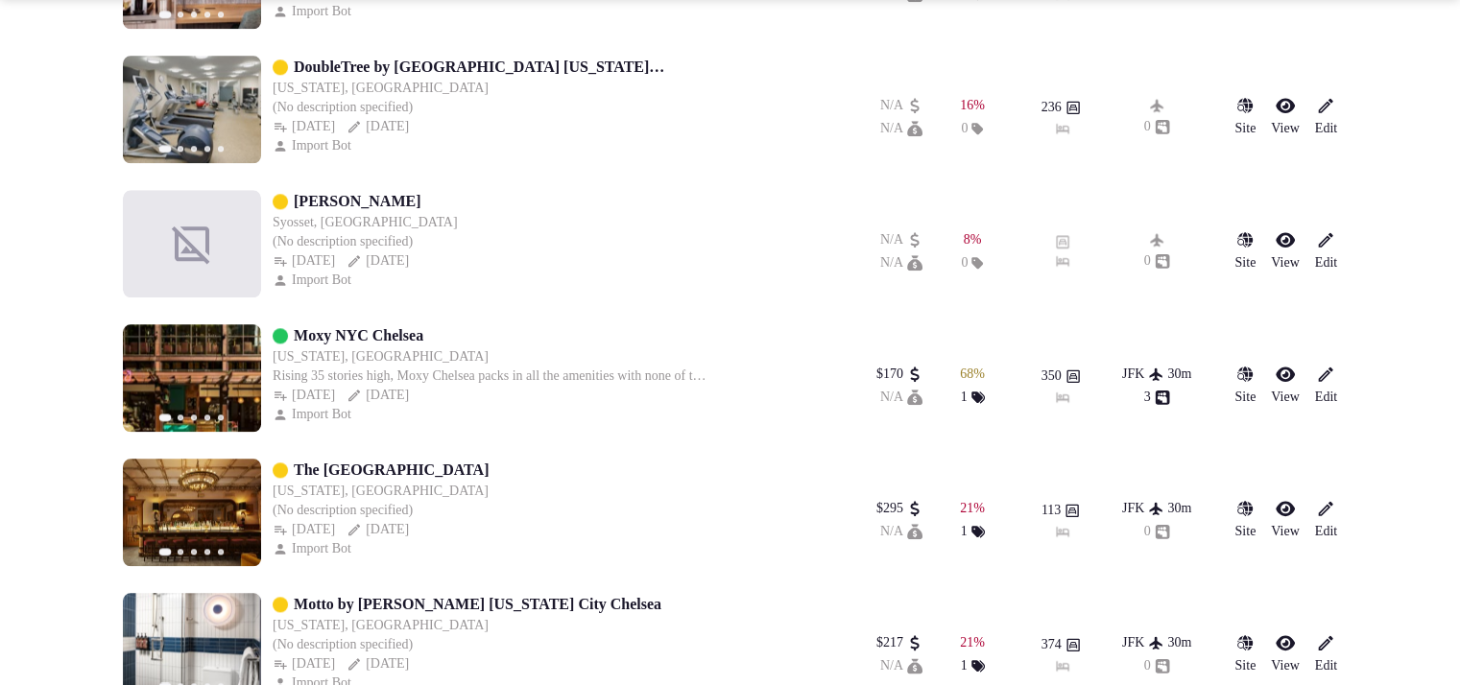
scroll to position [2135, 0]
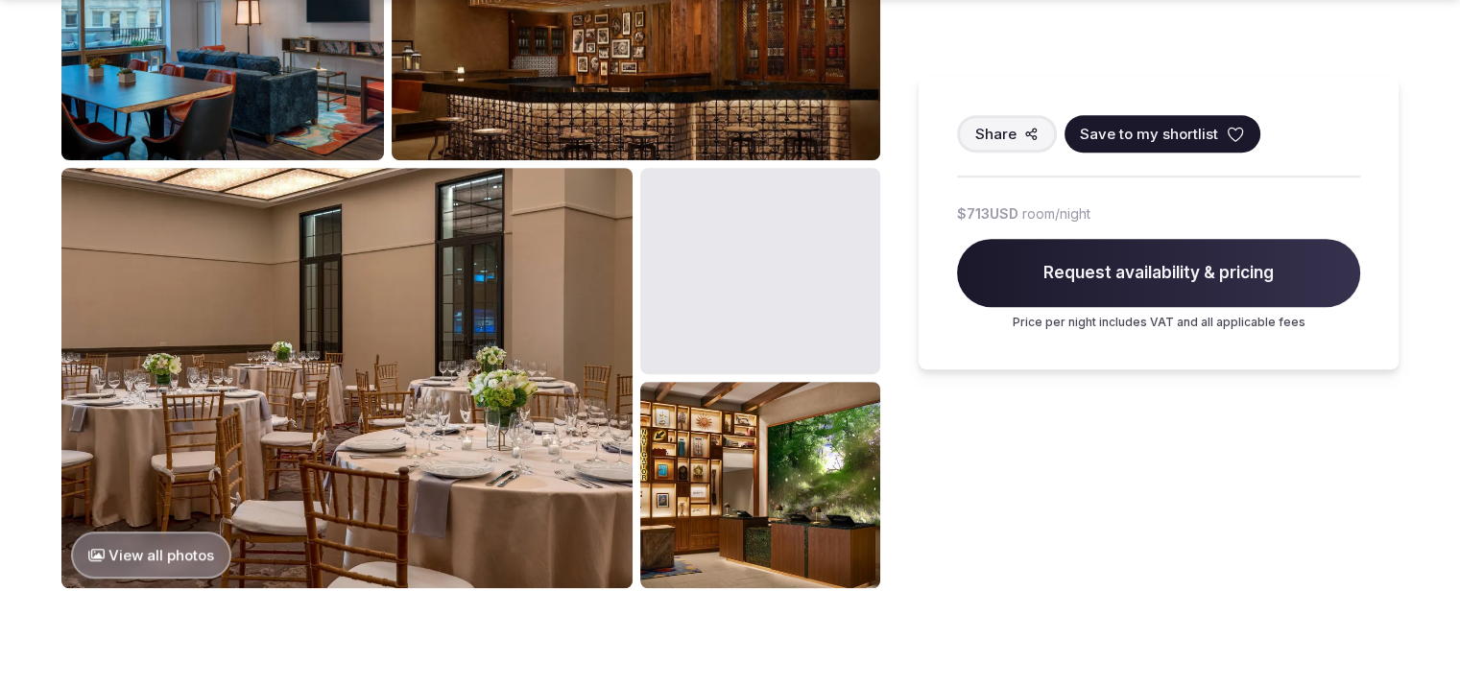
scroll to position [1005, 0]
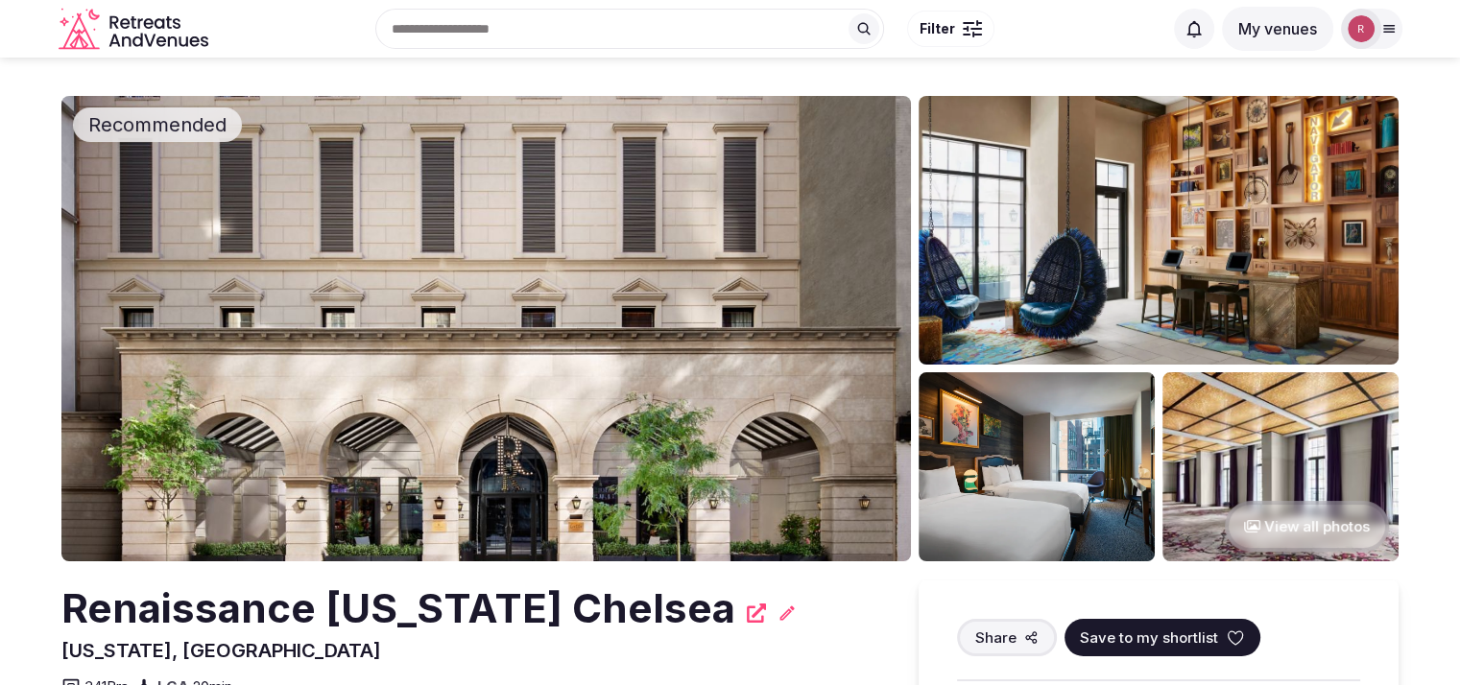
scroll to position [599, 0]
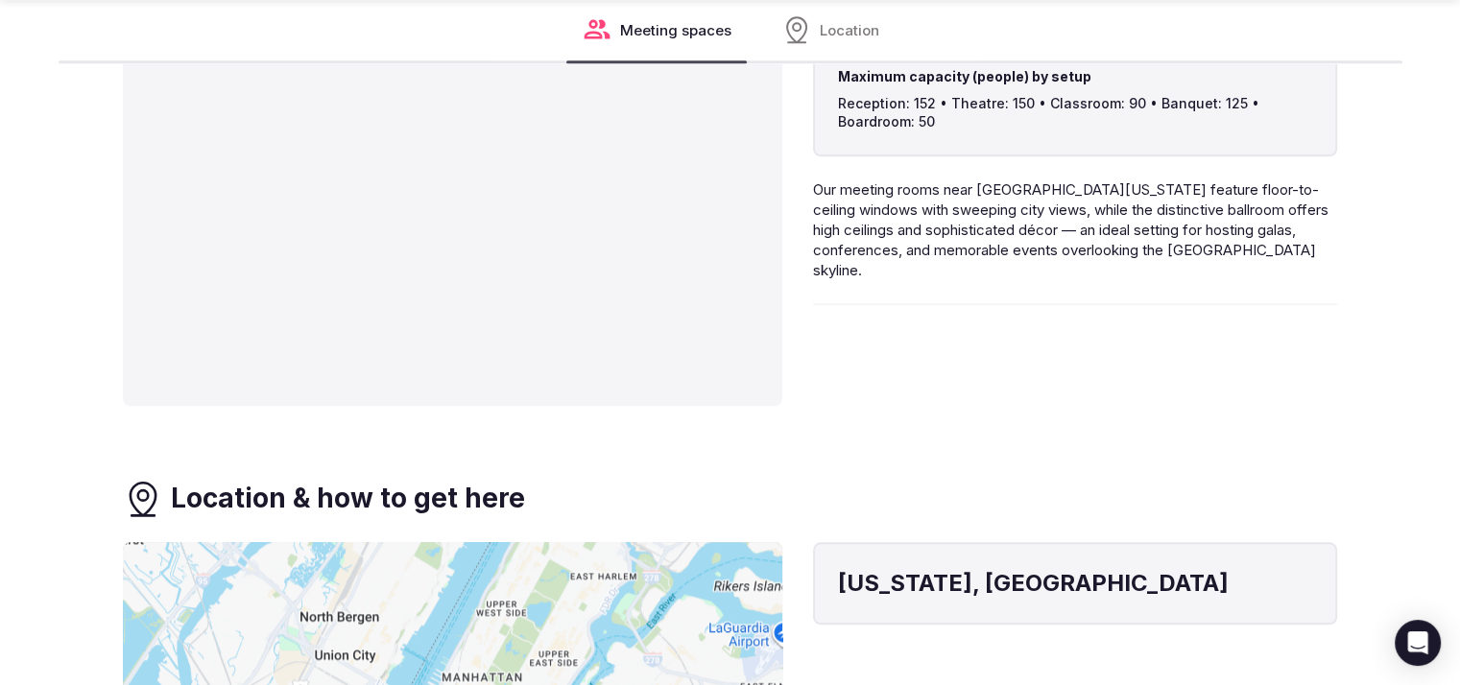
scroll to position [1959, 0]
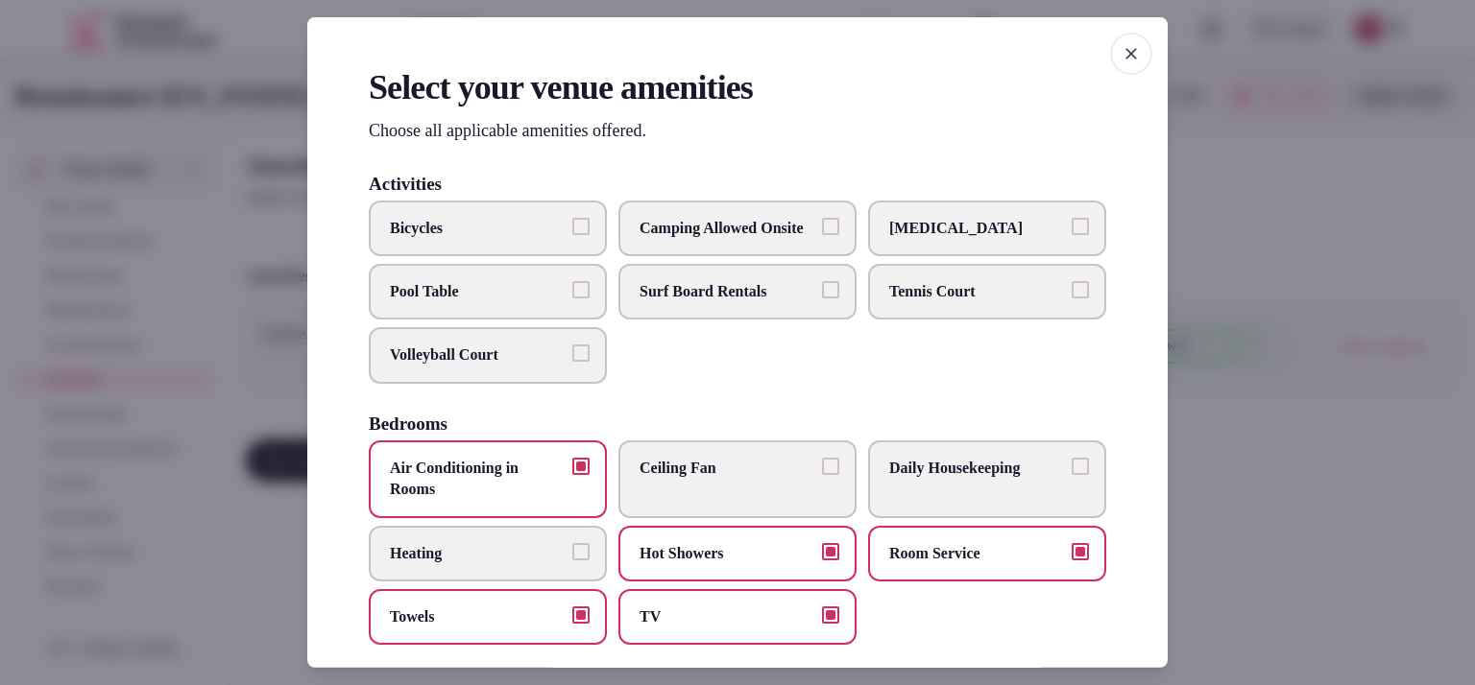
scroll to position [1048, 0]
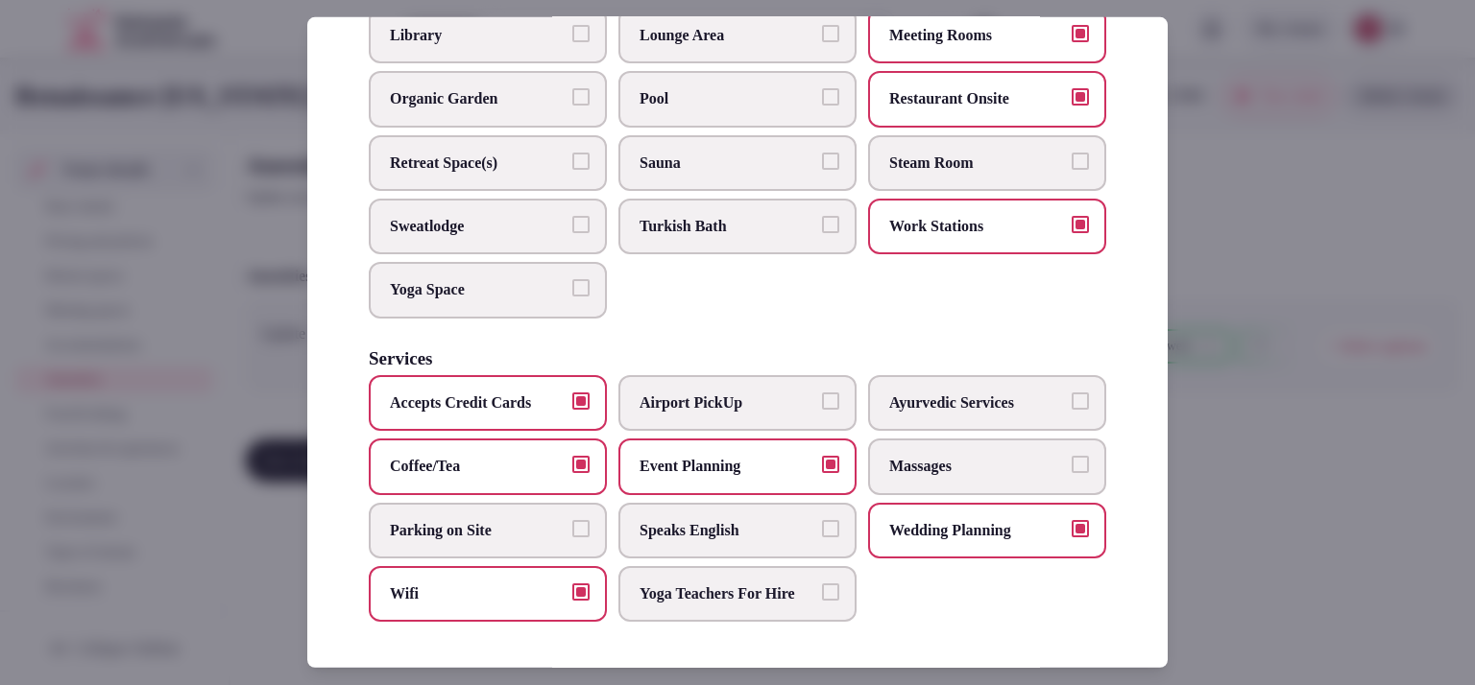
click at [1292, 444] on div at bounding box center [737, 342] width 1475 height 685
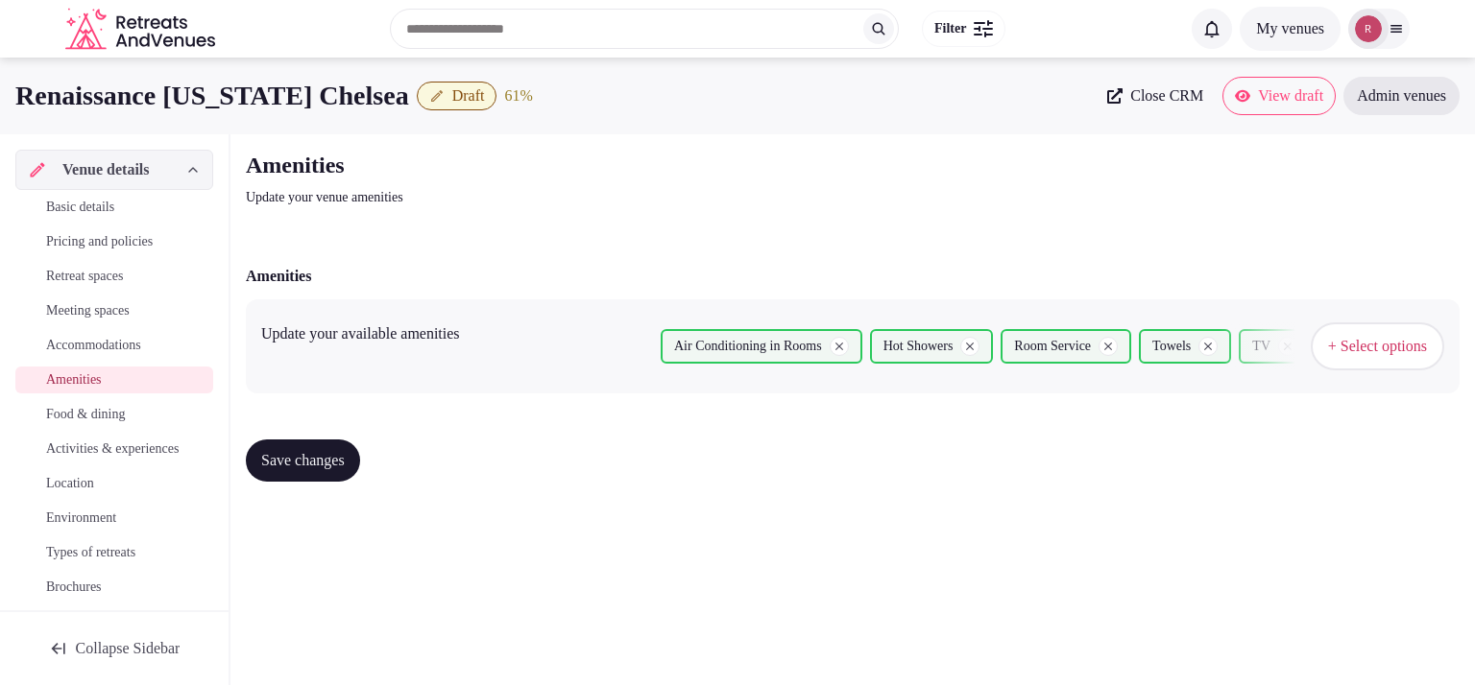
click at [299, 445] on button "Save changes" at bounding box center [303, 461] width 114 height 42
click at [102, 409] on span "Food & dining" at bounding box center [85, 414] width 79 height 19
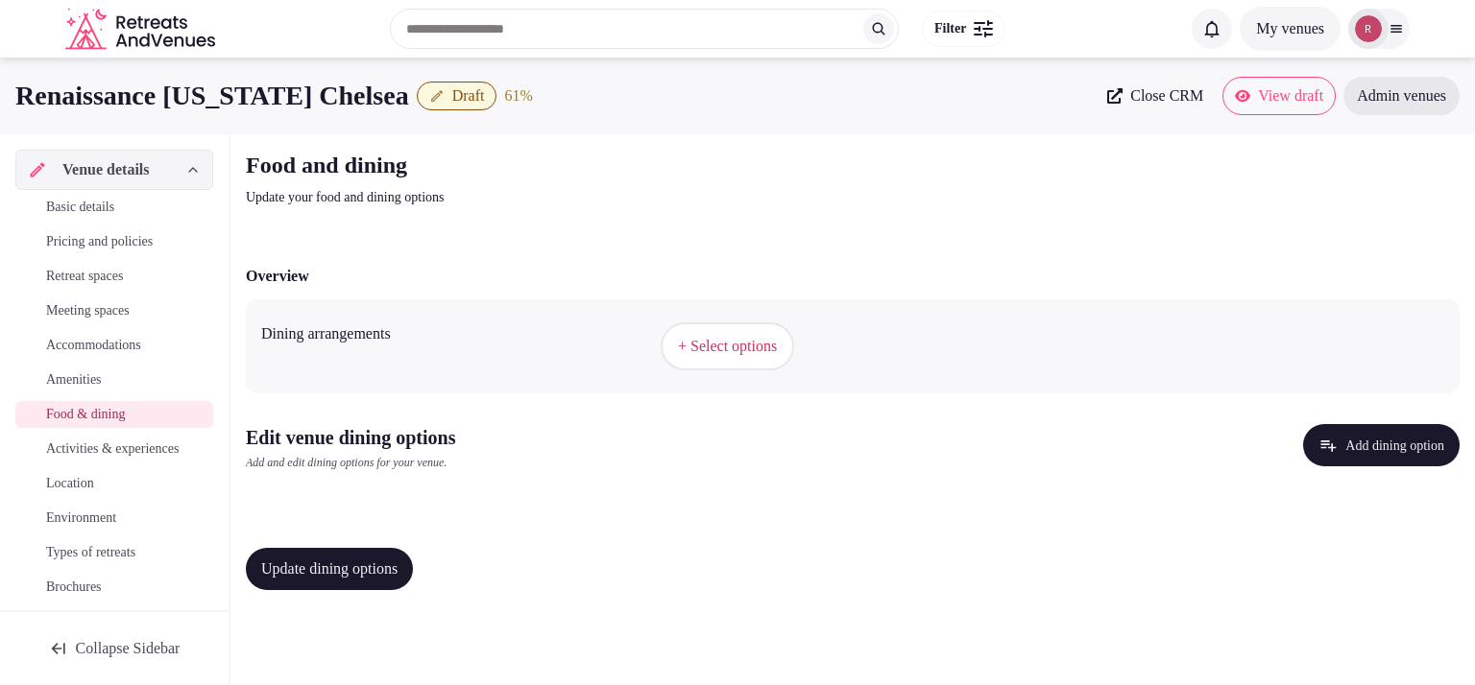
click at [749, 339] on span "+ Select options" at bounding box center [727, 346] width 99 height 21
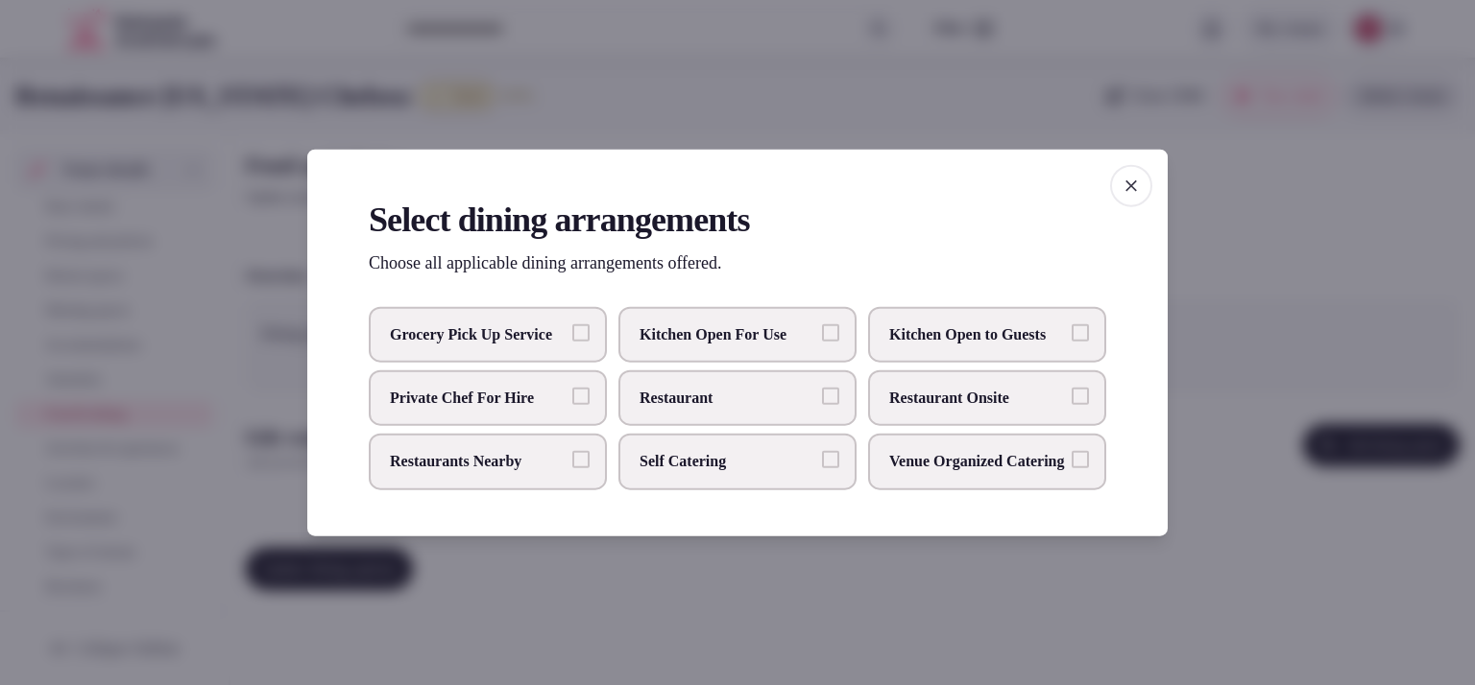
click at [941, 396] on span "Restaurant Onsite" at bounding box center [977, 398] width 177 height 21
click at [1071, 396] on button "Restaurant Onsite" at bounding box center [1079, 396] width 17 height 17
click at [1236, 304] on div at bounding box center [737, 342] width 1475 height 685
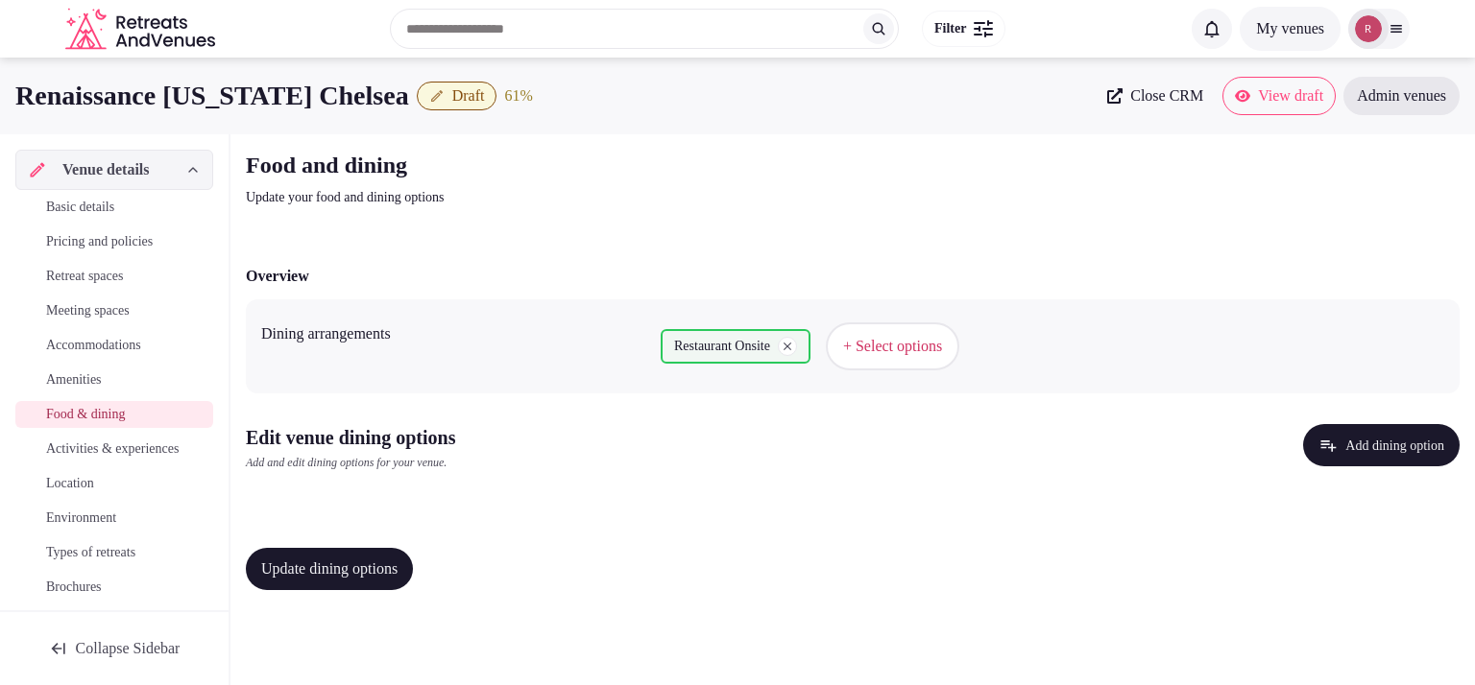
click at [904, 345] on span "+ Select options" at bounding box center [892, 346] width 99 height 21
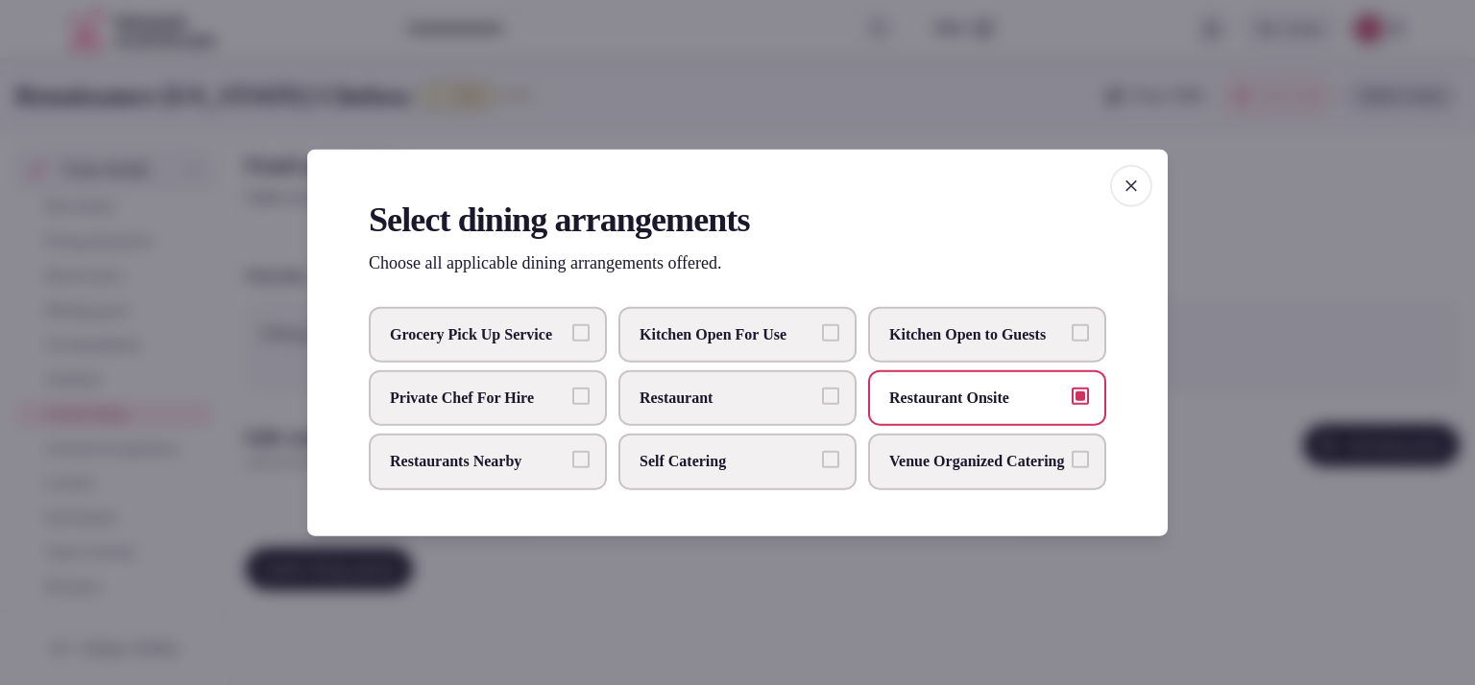
click at [509, 464] on span "Restaurants Nearby" at bounding box center [478, 461] width 177 height 21
click at [572, 464] on button "Restaurants Nearby" at bounding box center [580, 459] width 17 height 17
click at [1213, 492] on div at bounding box center [737, 342] width 1475 height 685
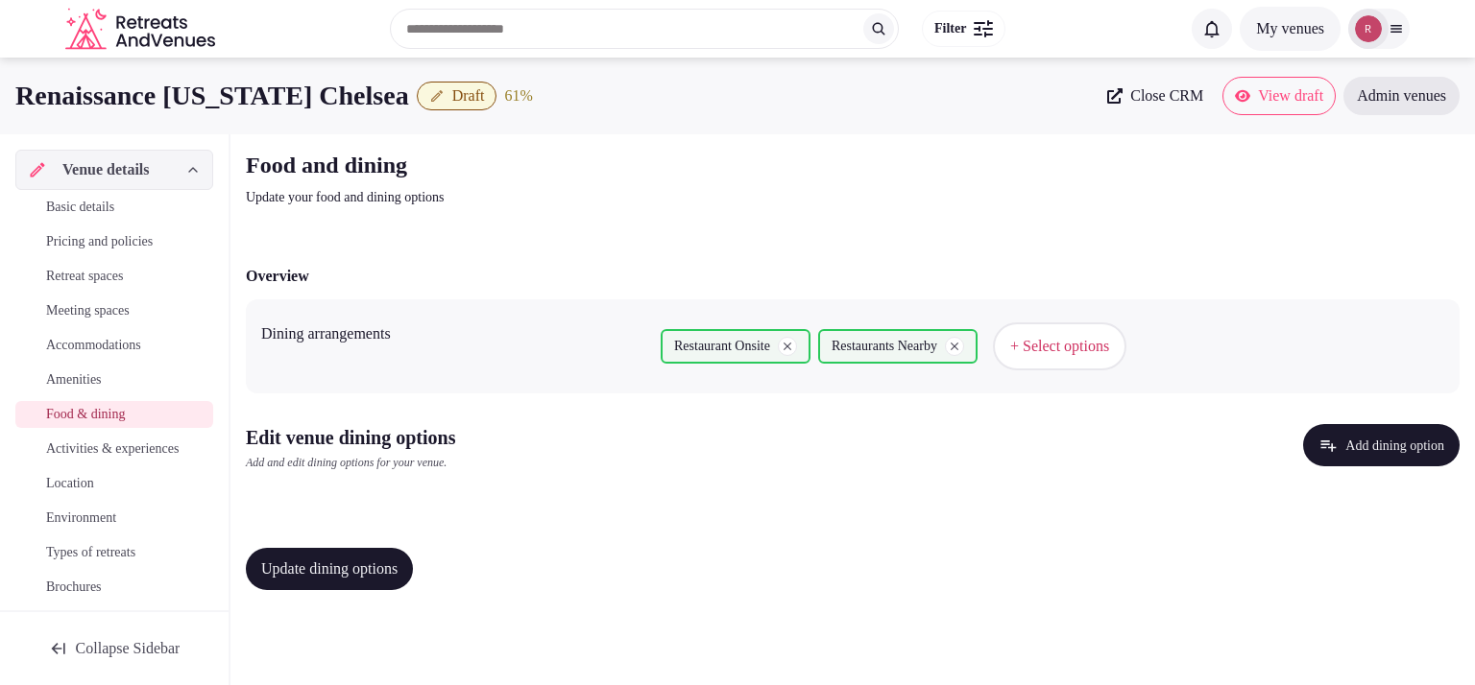
click at [1363, 441] on button "Add dining option" at bounding box center [1381, 445] width 156 height 42
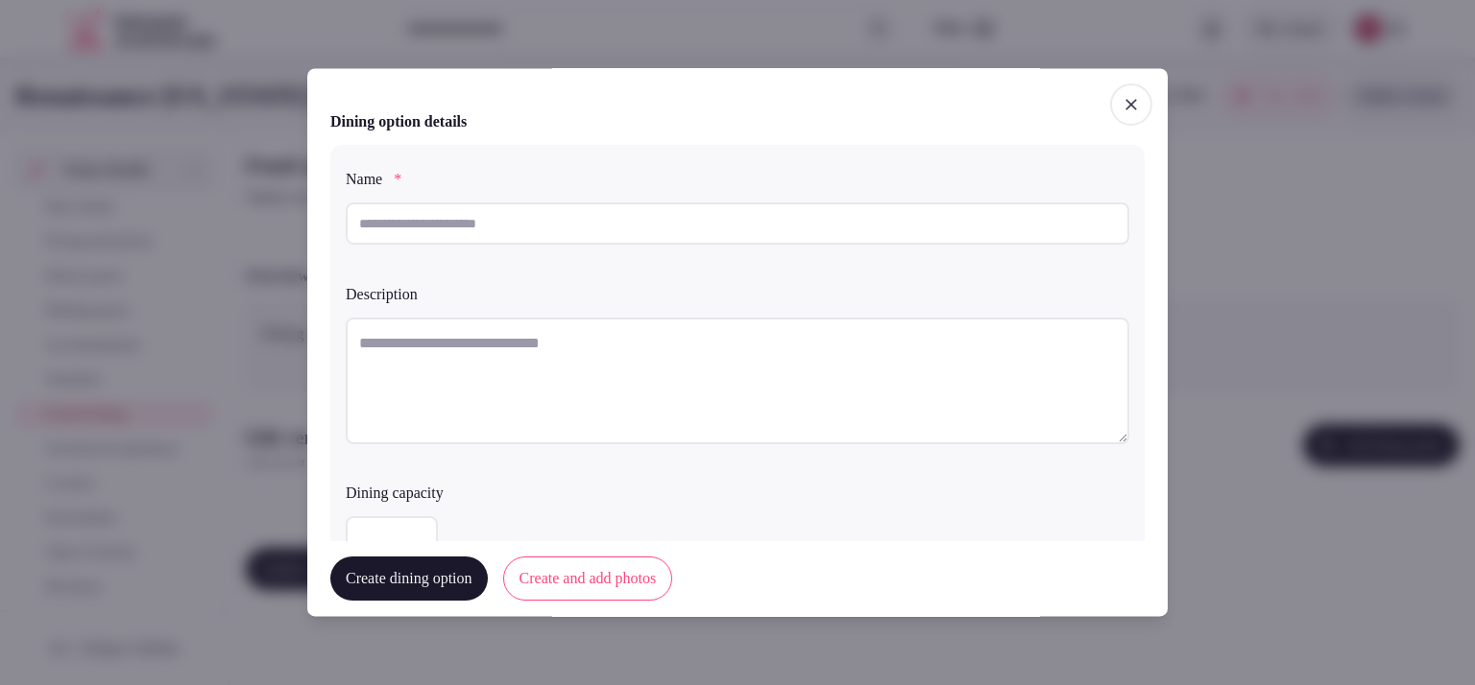
click at [527, 218] on input "text" at bounding box center [737, 224] width 783 height 42
paste input "**********"
type input "**********"
click at [474, 341] on textarea at bounding box center [737, 381] width 783 height 127
paste textarea "**********"
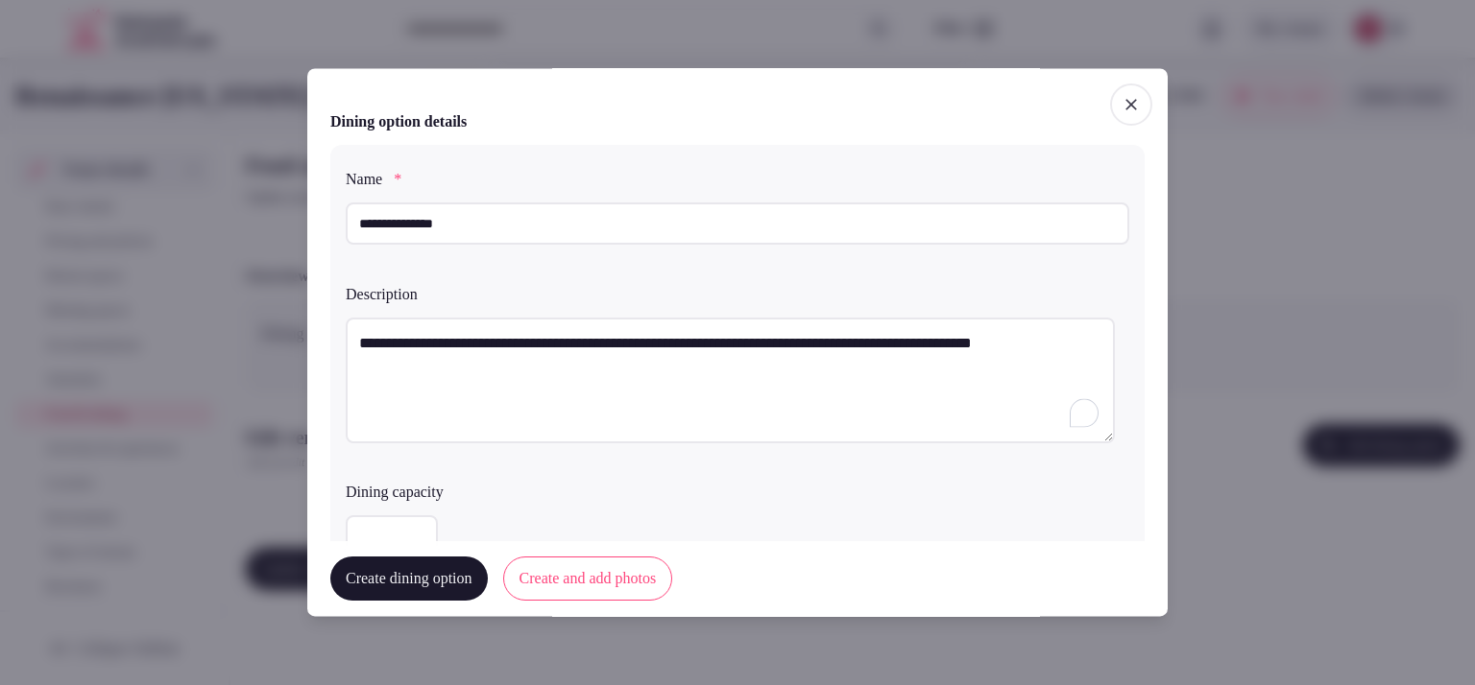
scroll to position [480, 0]
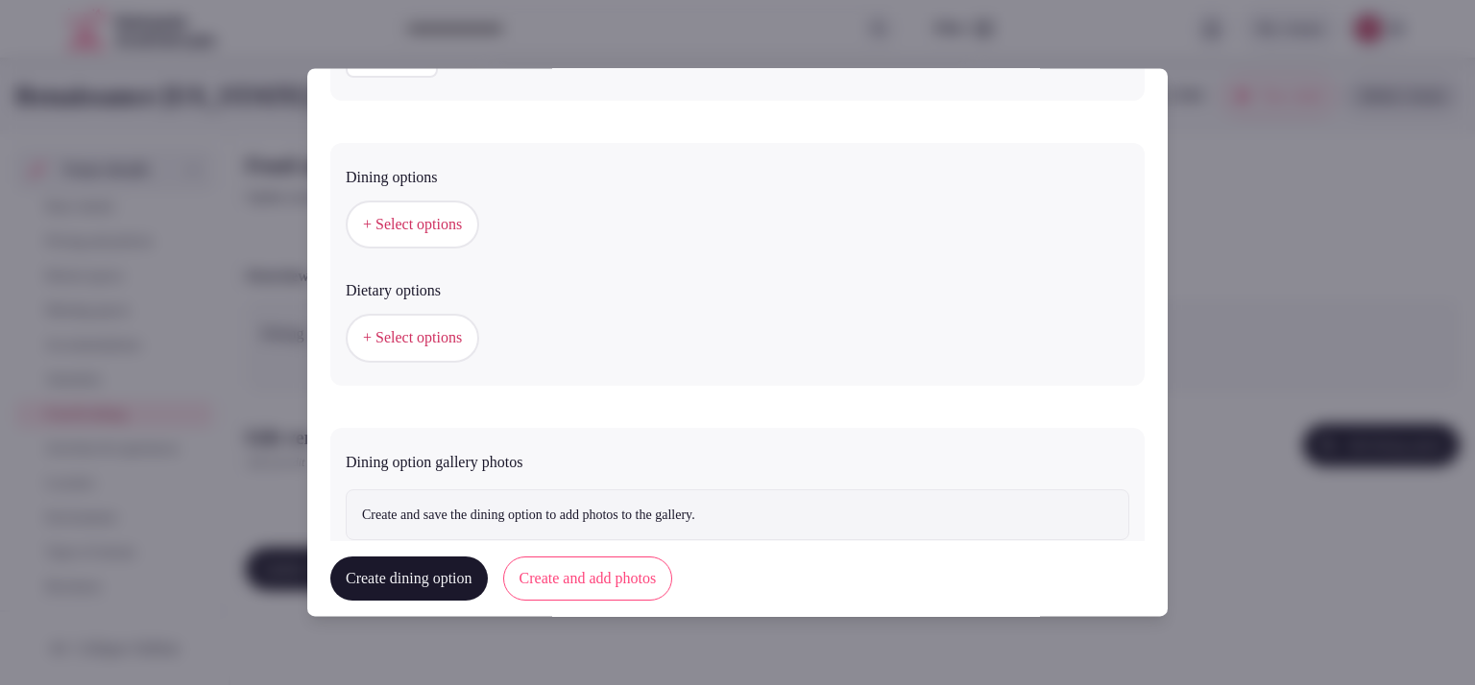
type textarea "**********"
click at [442, 242] on button "+ Select options" at bounding box center [412, 226] width 133 height 48
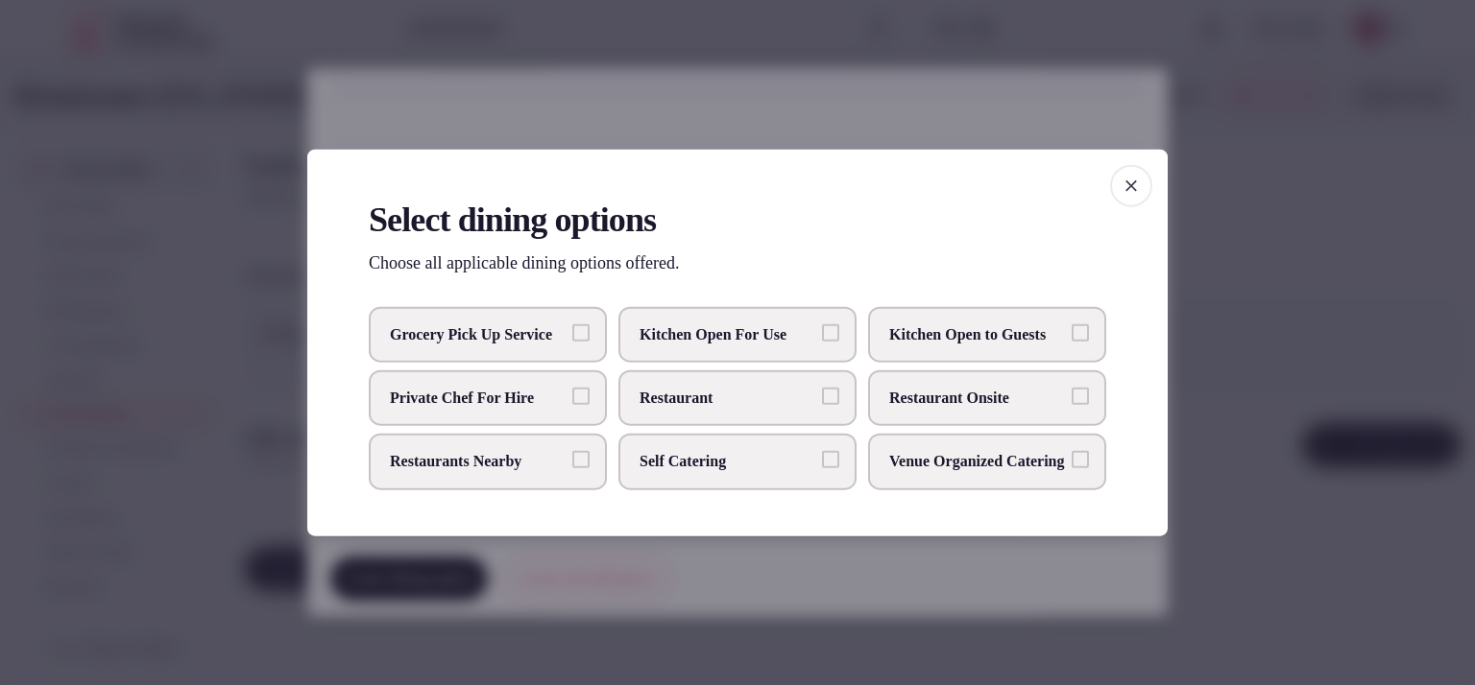
click at [1146, 170] on span "button" at bounding box center [1131, 186] width 42 height 42
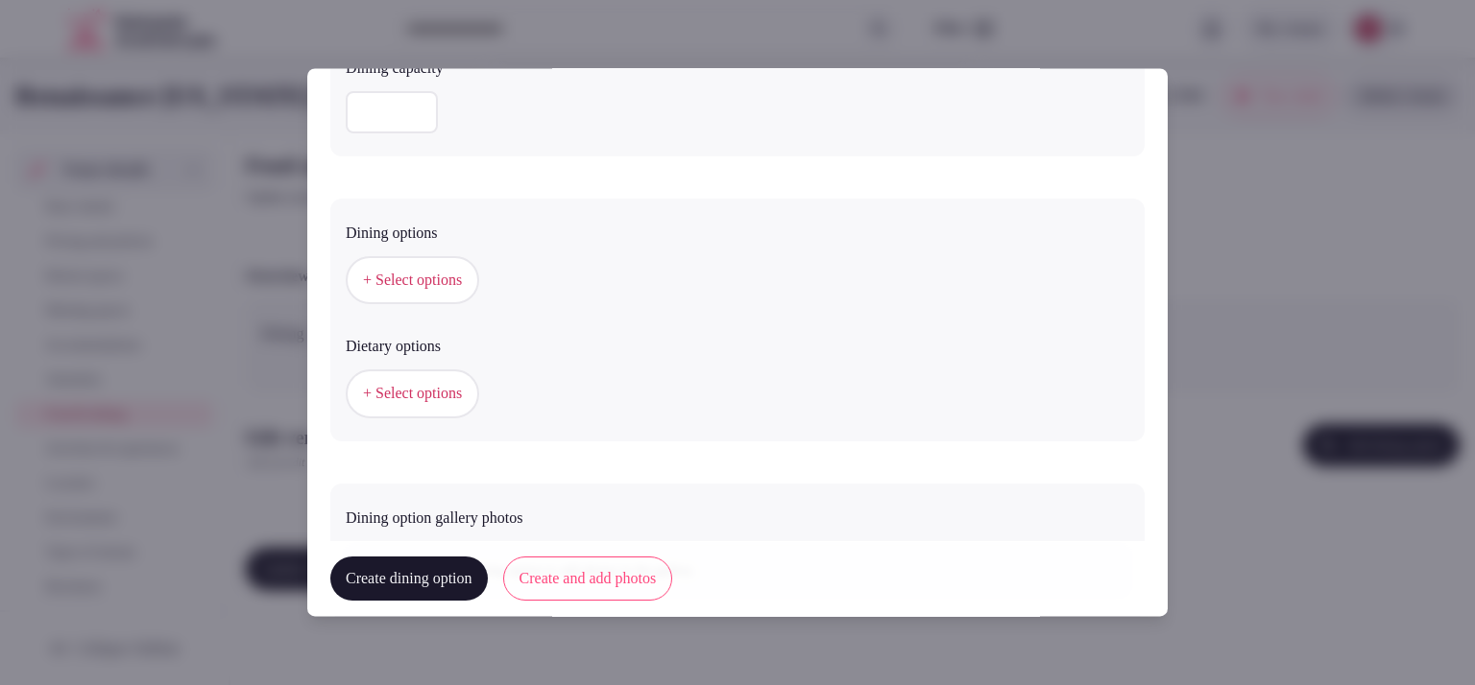
scroll to position [426, 0]
click at [422, 371] on button "+ Select options" at bounding box center [412, 393] width 133 height 48
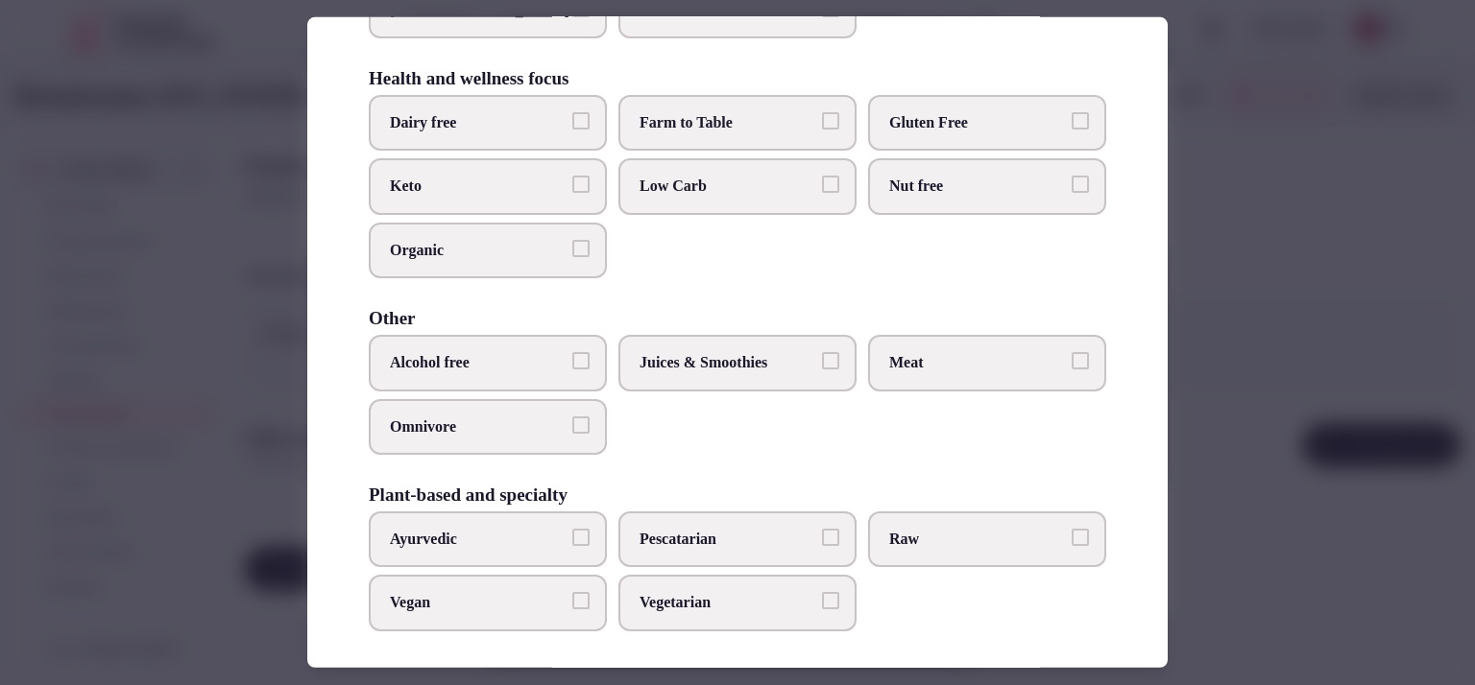
scroll to position [219, 0]
click at [1299, 423] on div at bounding box center [737, 342] width 1475 height 685
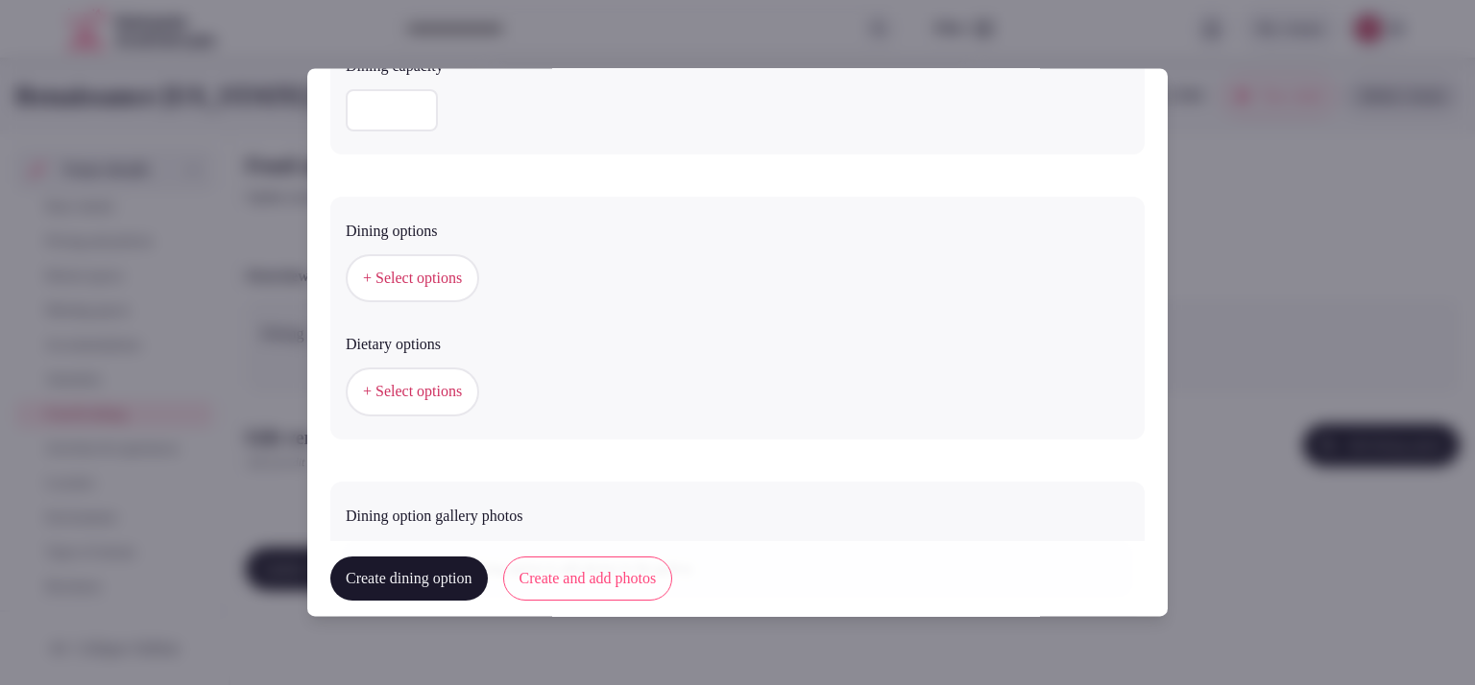
click at [392, 260] on button "+ Select options" at bounding box center [412, 279] width 133 height 48
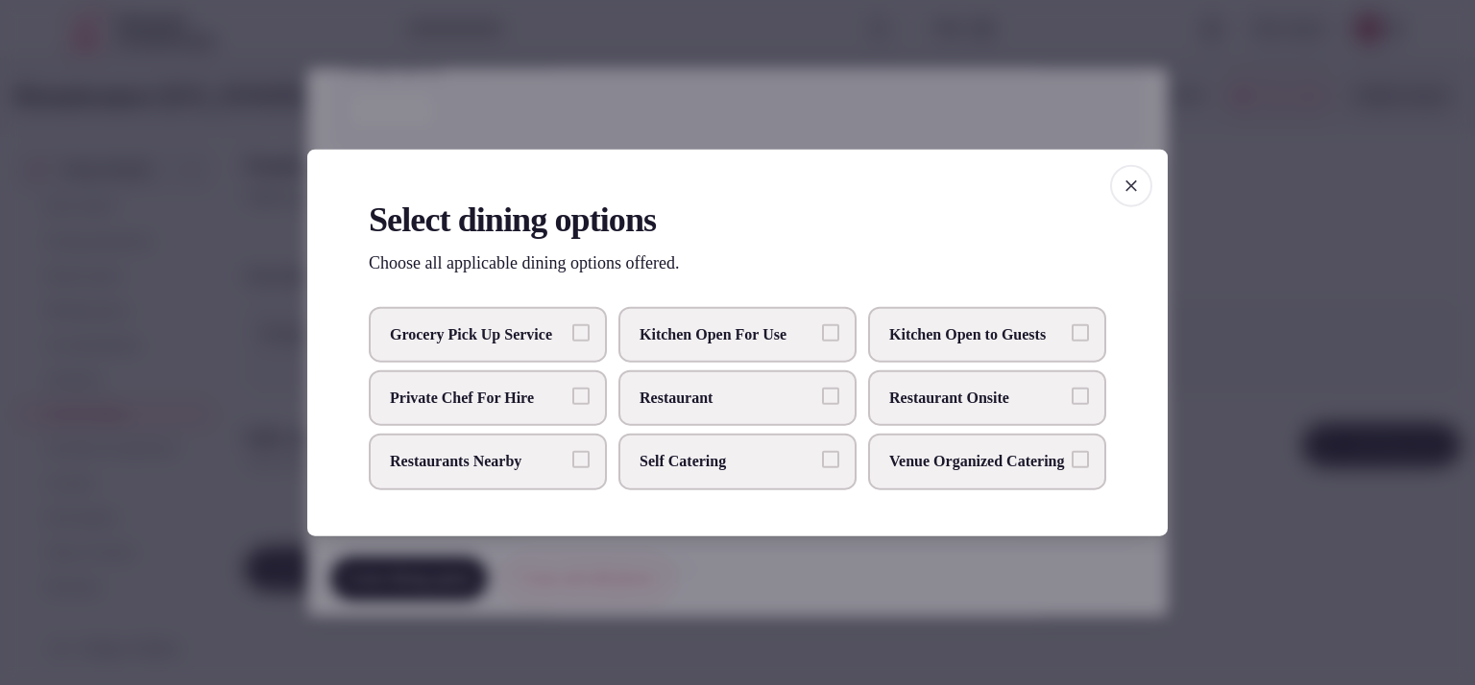
click at [975, 394] on span "Restaurant Onsite" at bounding box center [977, 398] width 177 height 21
click at [1071, 394] on button "Restaurant Onsite" at bounding box center [1079, 396] width 17 height 17
click at [1236, 396] on div at bounding box center [737, 342] width 1475 height 685
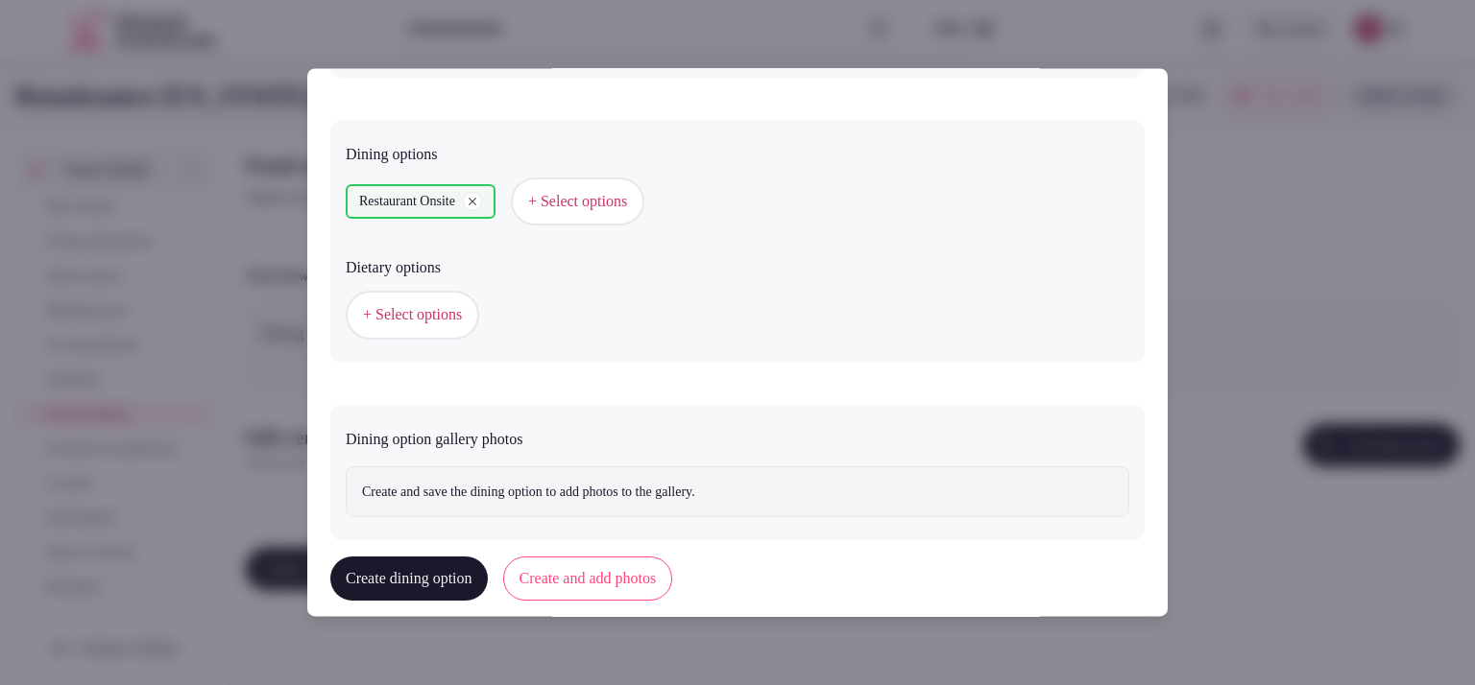
scroll to position [538, 0]
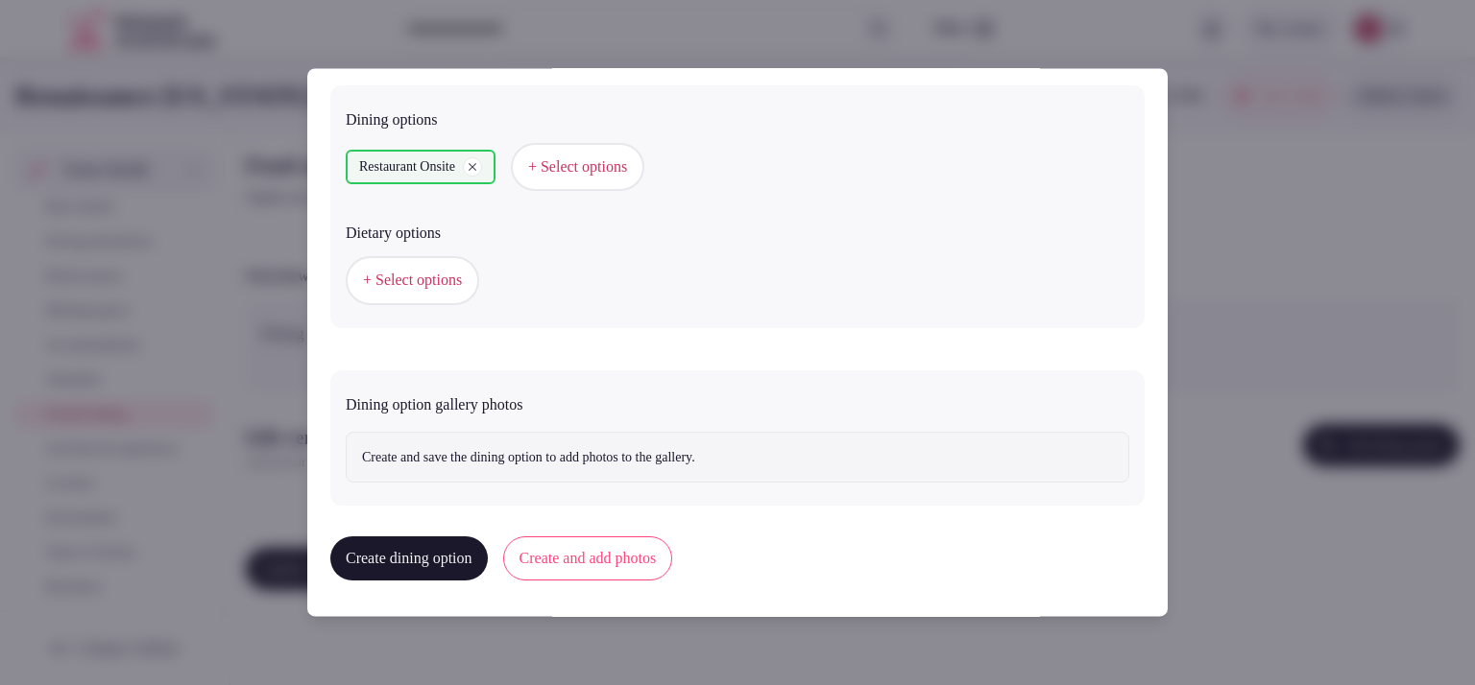
click at [624, 564] on button "Create and add photos" at bounding box center [588, 560] width 170 height 44
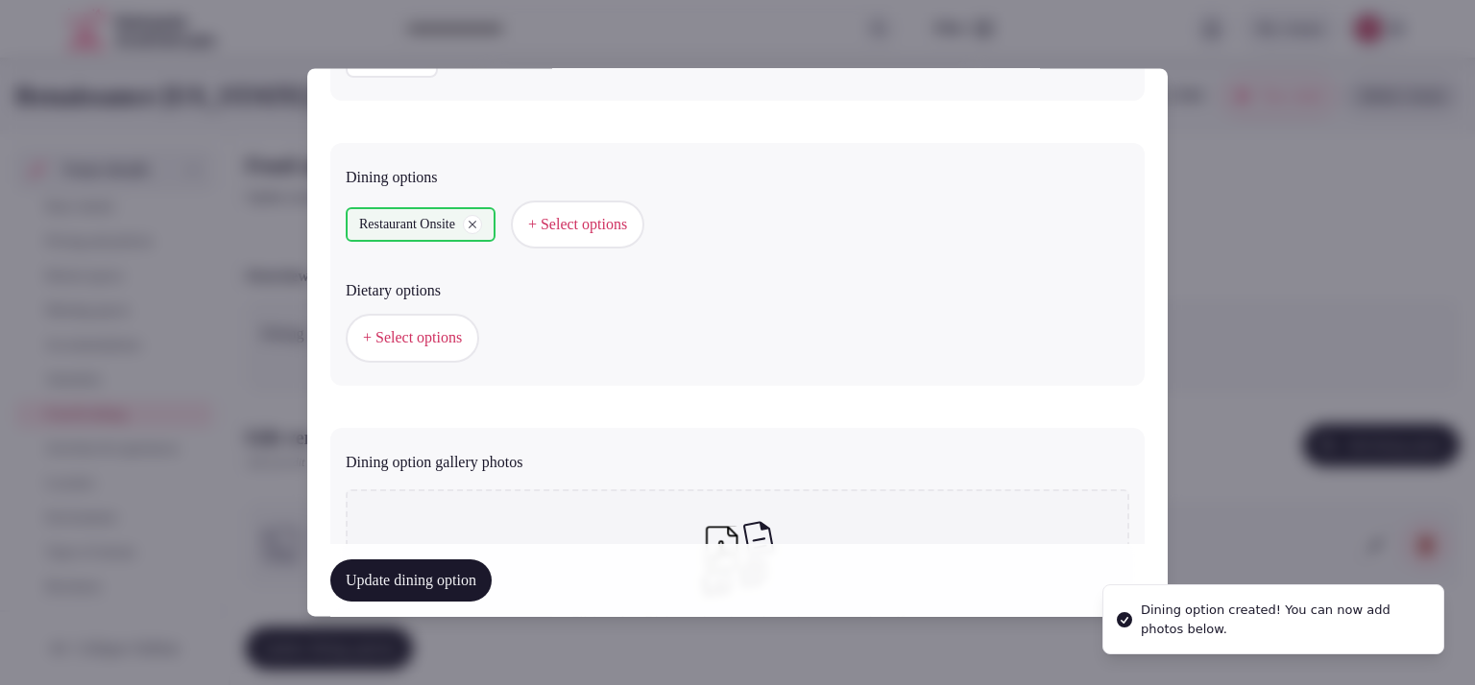
scroll to position [714, 0]
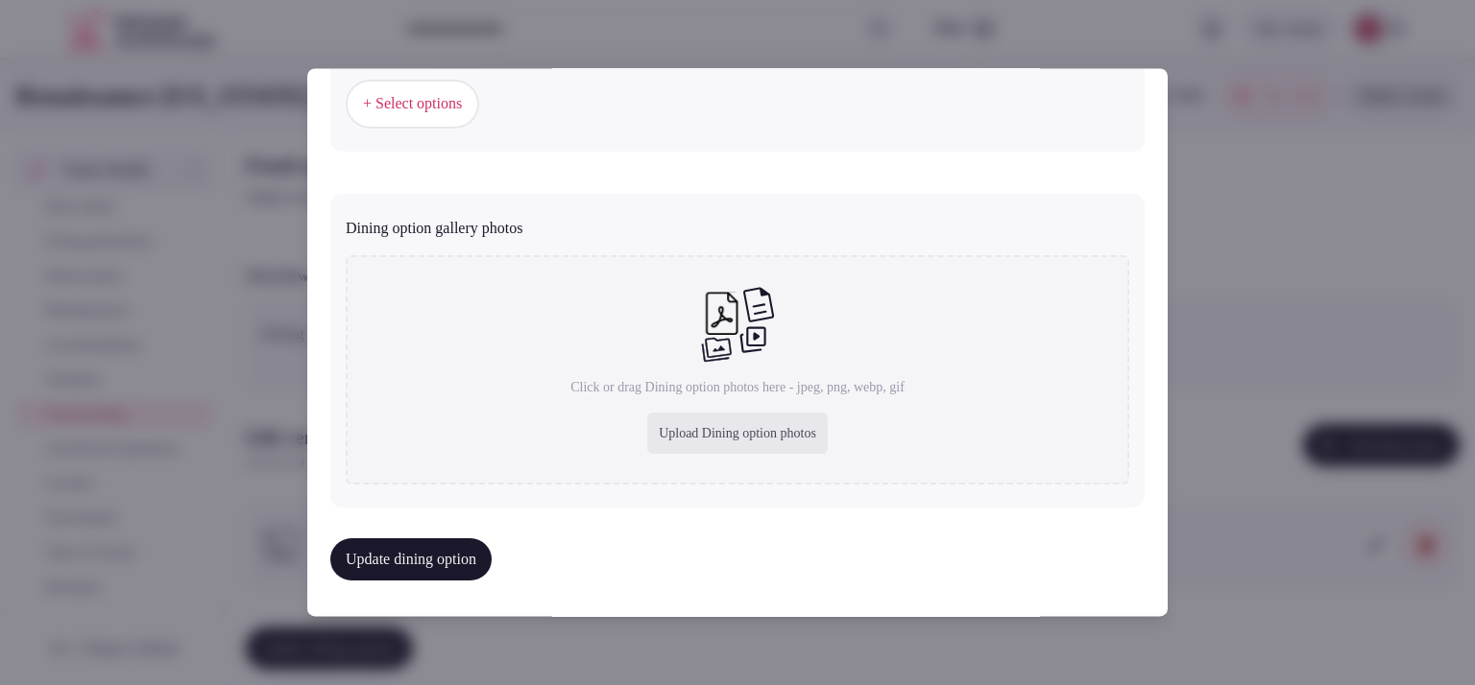
click at [708, 429] on div "Upload Dining option photos" at bounding box center [737, 434] width 180 height 42
type input "**********"
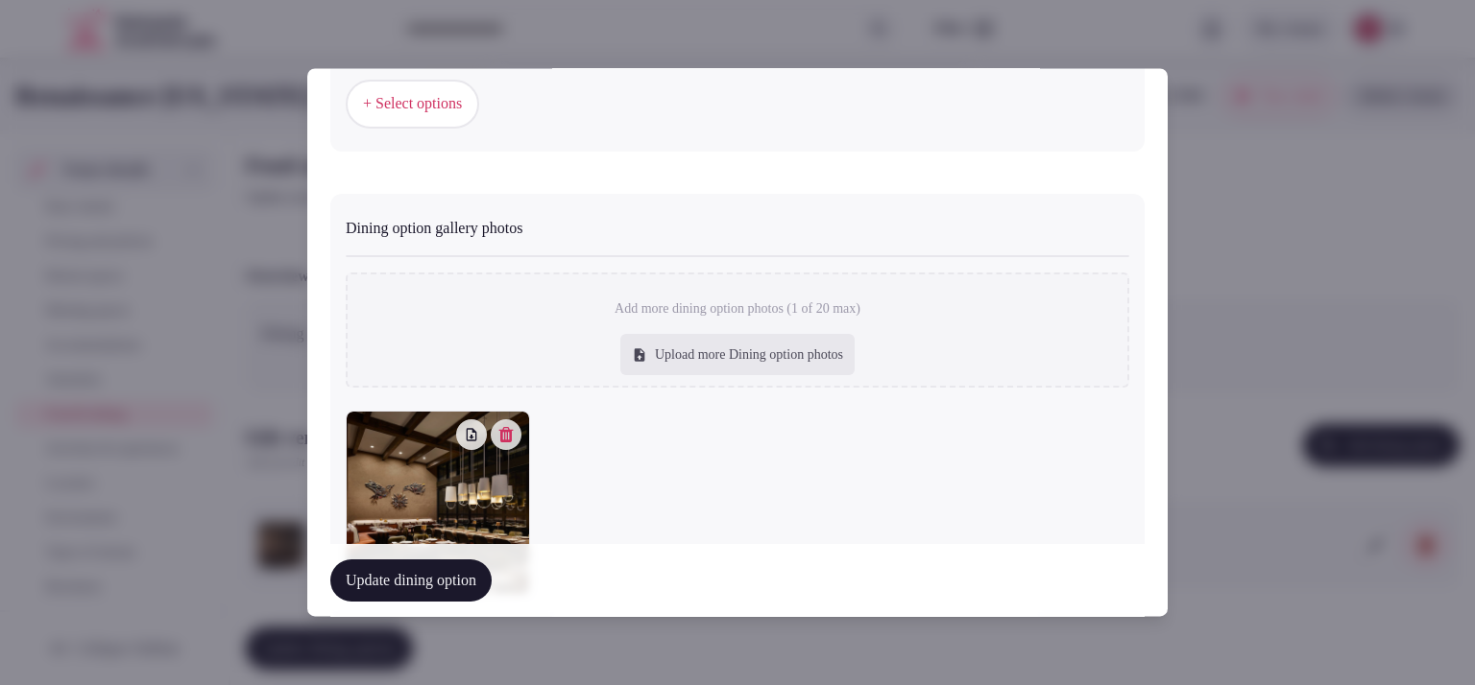
click at [753, 370] on div "Upload more Dining option photos" at bounding box center [737, 355] width 234 height 42
type input "**********"
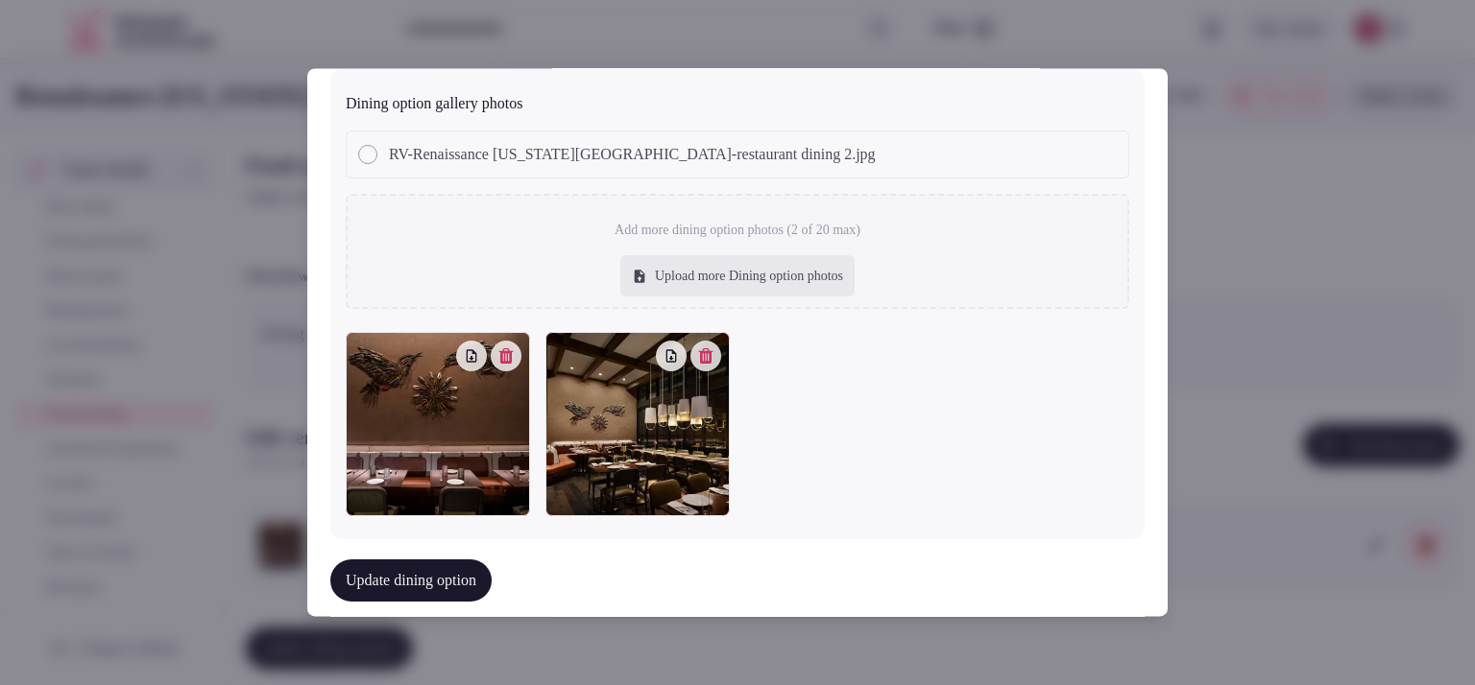
scroll to position [867, 0]
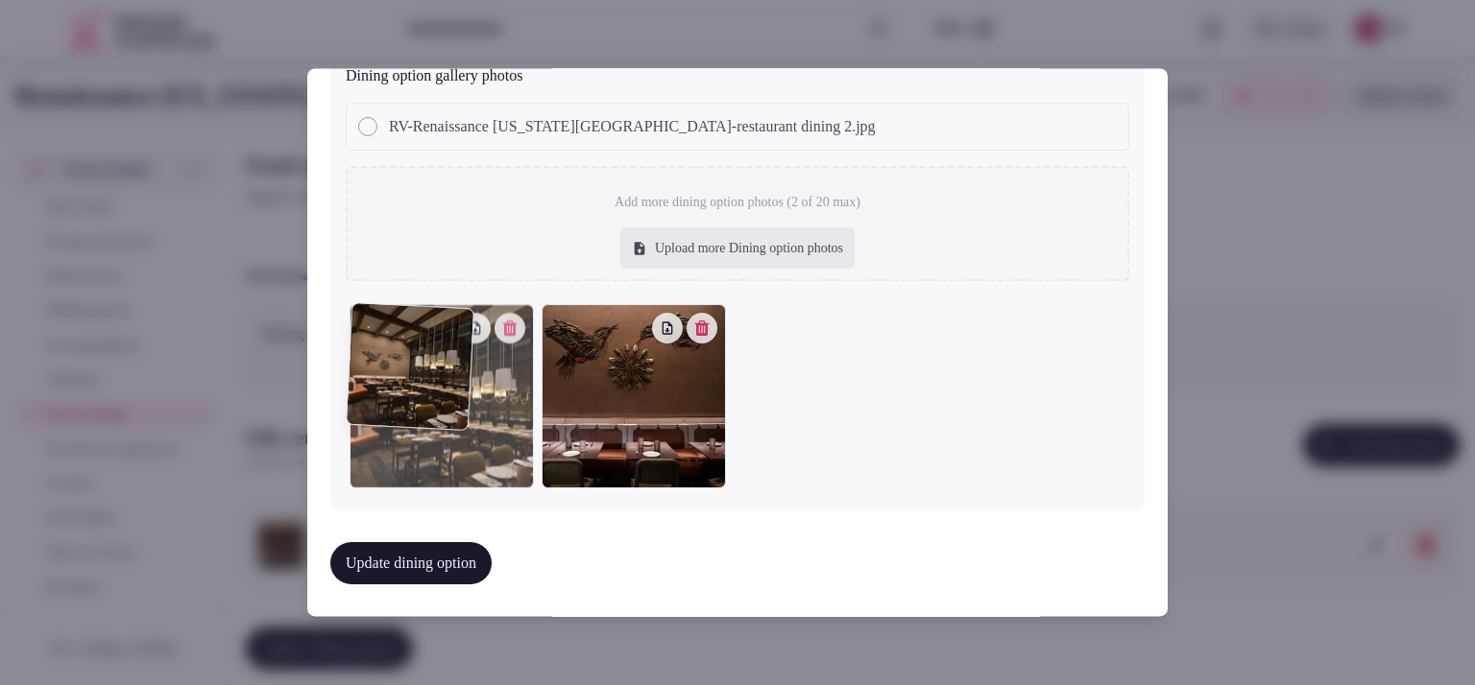
drag, startPoint x: 635, startPoint y: 383, endPoint x: 484, endPoint y: 385, distance: 150.7
click at [484, 385] on div at bounding box center [441, 396] width 184 height 184
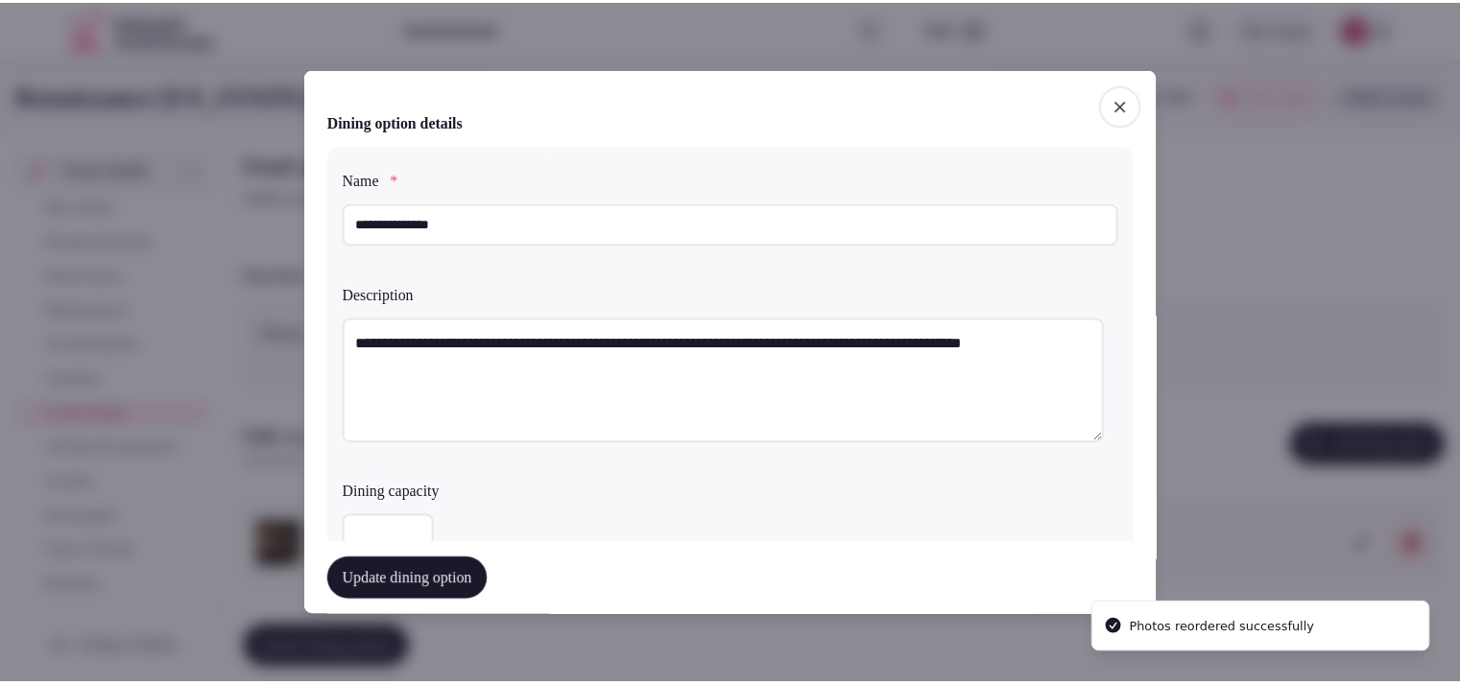
scroll to position [480, 0]
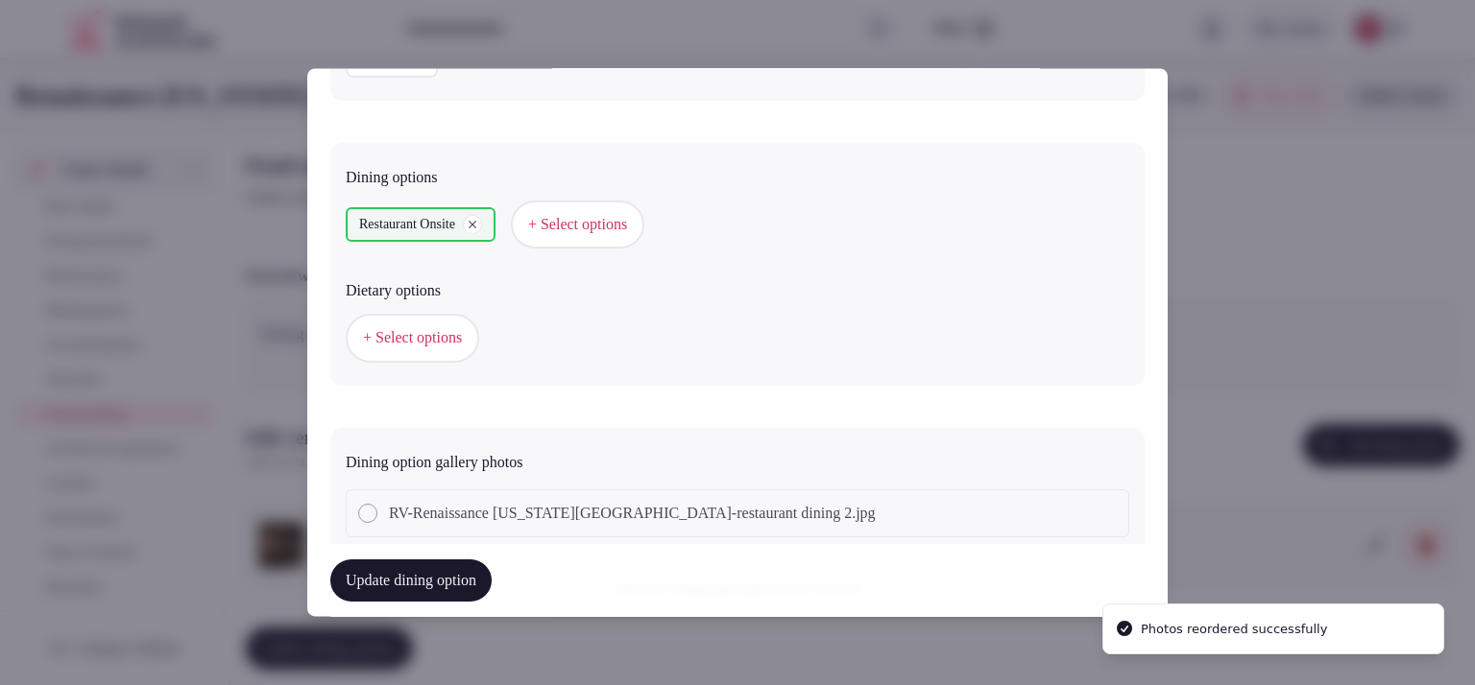
click at [449, 581] on button "Update dining option" at bounding box center [410, 581] width 161 height 42
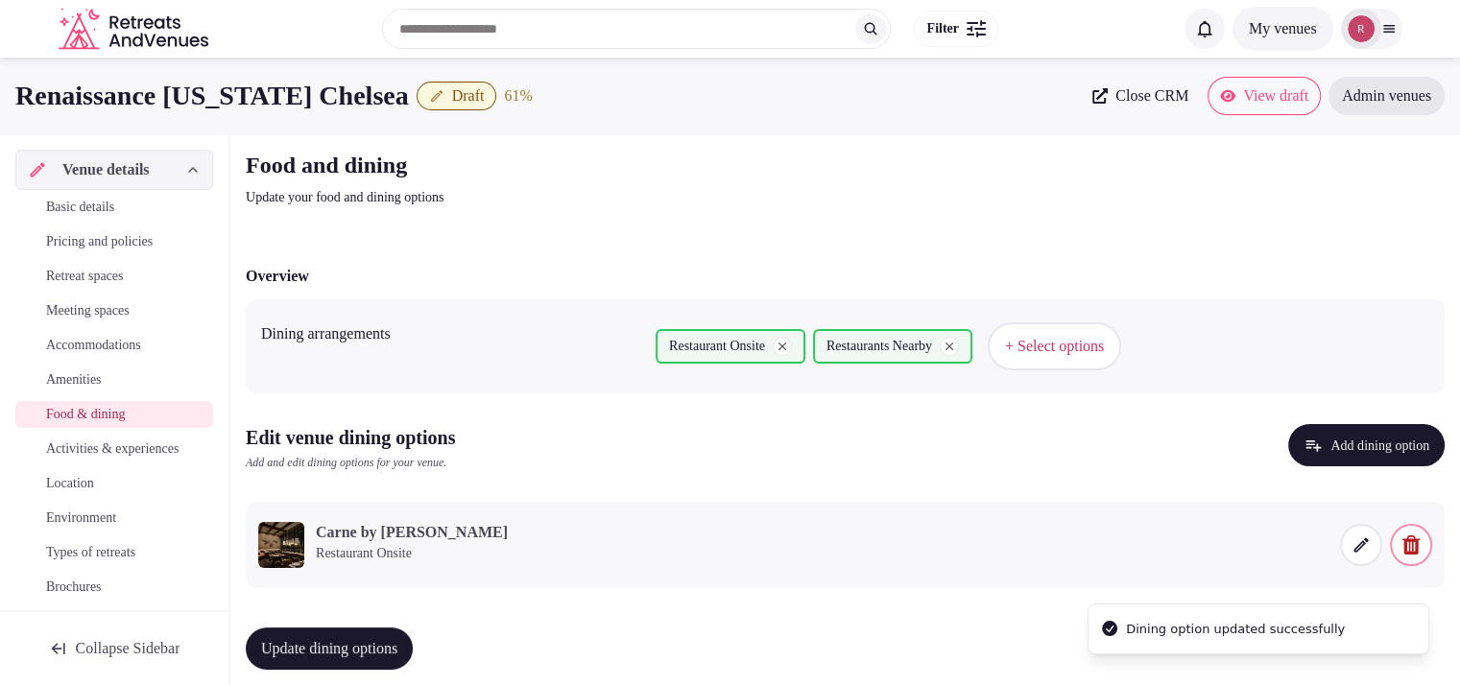
scroll to position [21, 0]
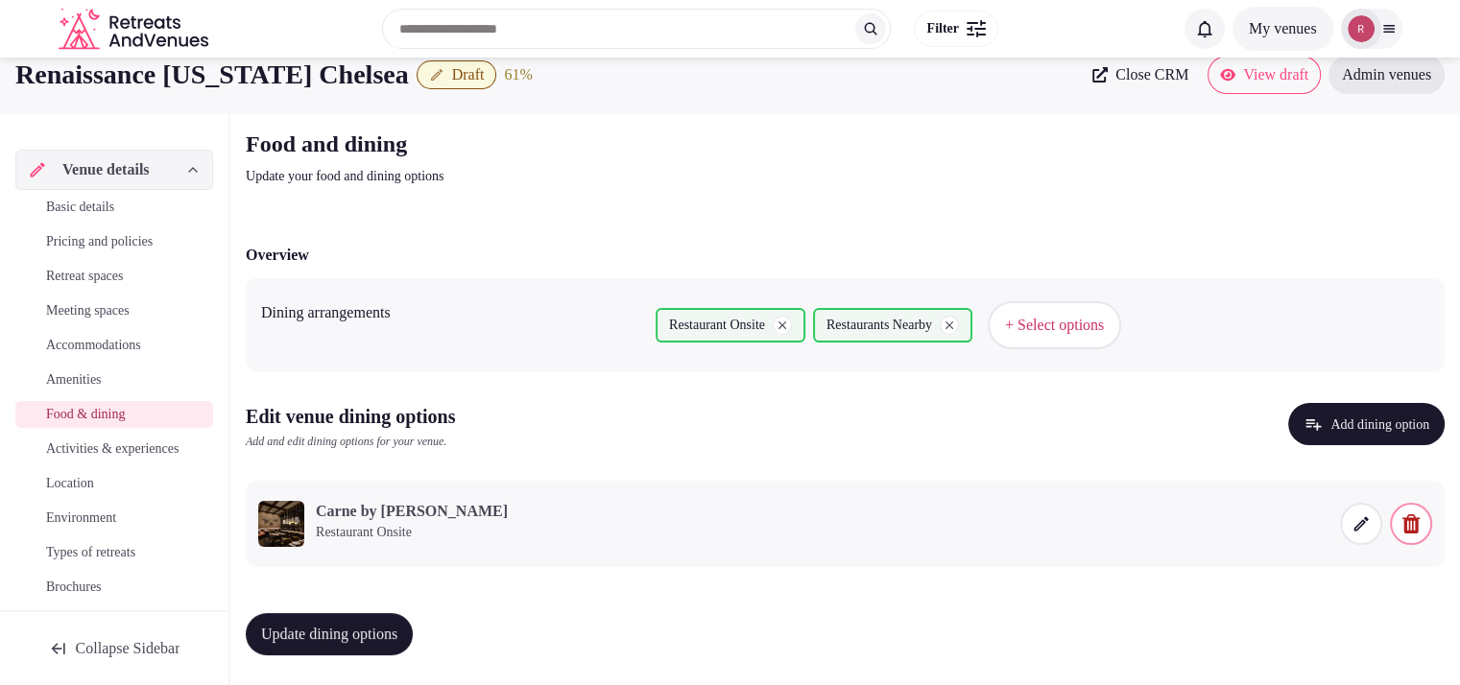
click at [374, 633] on span "Update dining options" at bounding box center [329, 634] width 136 height 19
click at [92, 458] on span "Activities & experiences" at bounding box center [112, 449] width 132 height 19
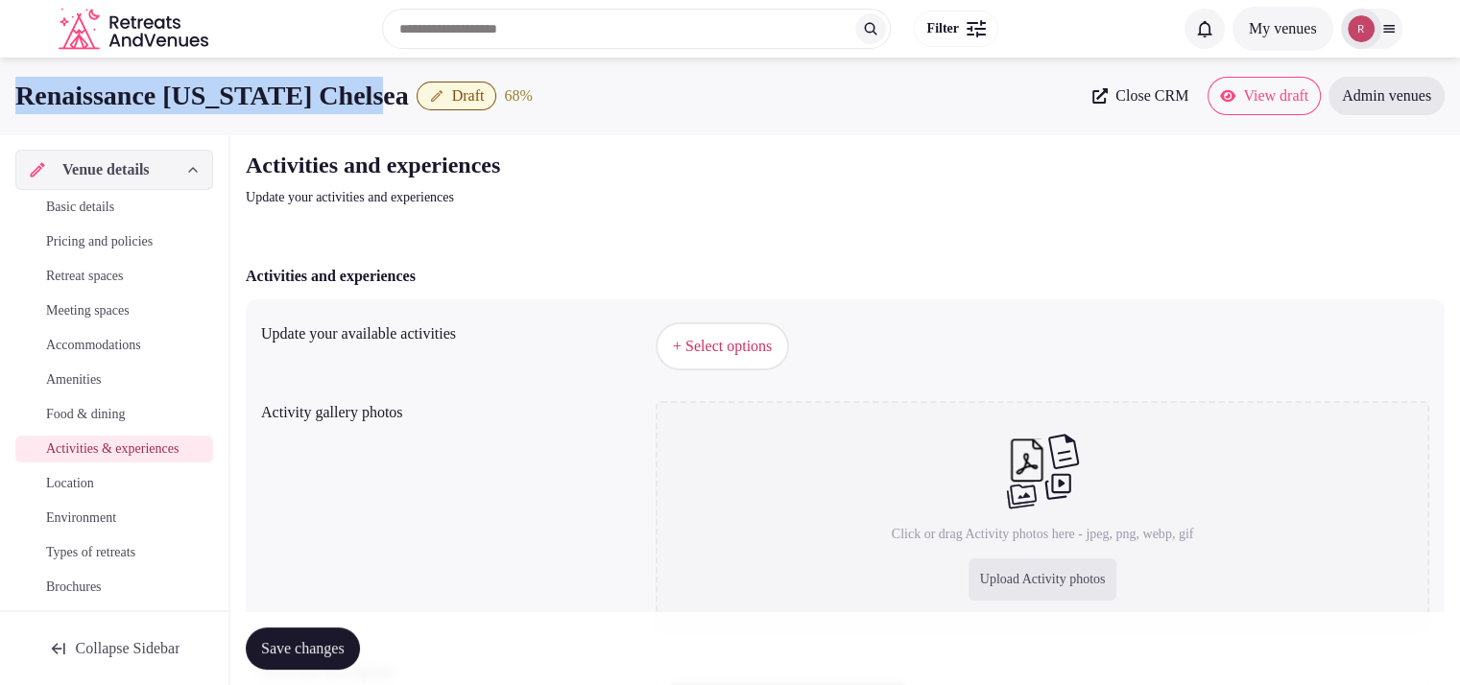
drag, startPoint x: 426, startPoint y: 87, endPoint x: 0, endPoint y: 90, distance: 426.2
click at [0, 90] on div "Renaissance New York Chelsea Draft 68 % Close CRM View draft Admin venues" at bounding box center [730, 96] width 1460 height 38
copy h1 "Renaissance New York Chelsea"
click at [749, 349] on span "+ Select options" at bounding box center [722, 346] width 99 height 21
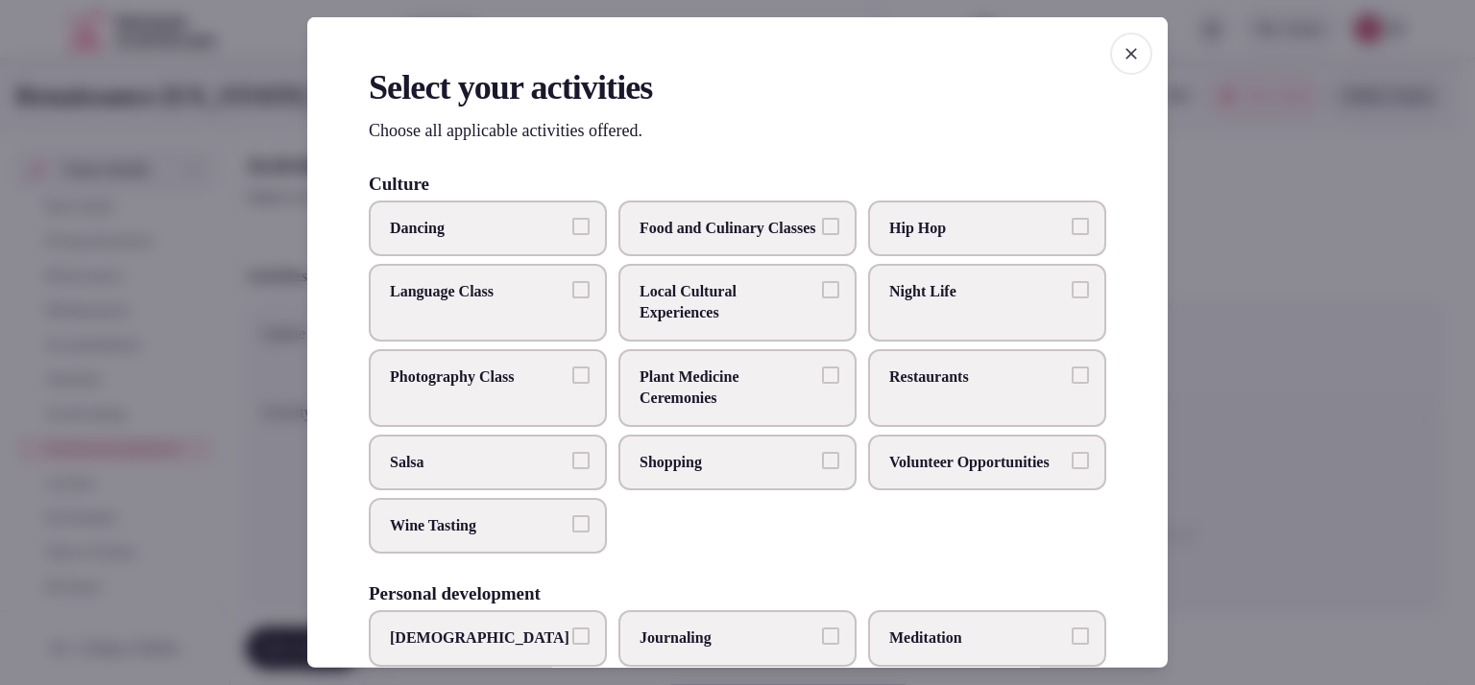
click at [722, 324] on span "Local Cultural Experiences" at bounding box center [727, 302] width 177 height 43
click at [822, 299] on button "Local Cultural Experiences" at bounding box center [830, 289] width 17 height 17
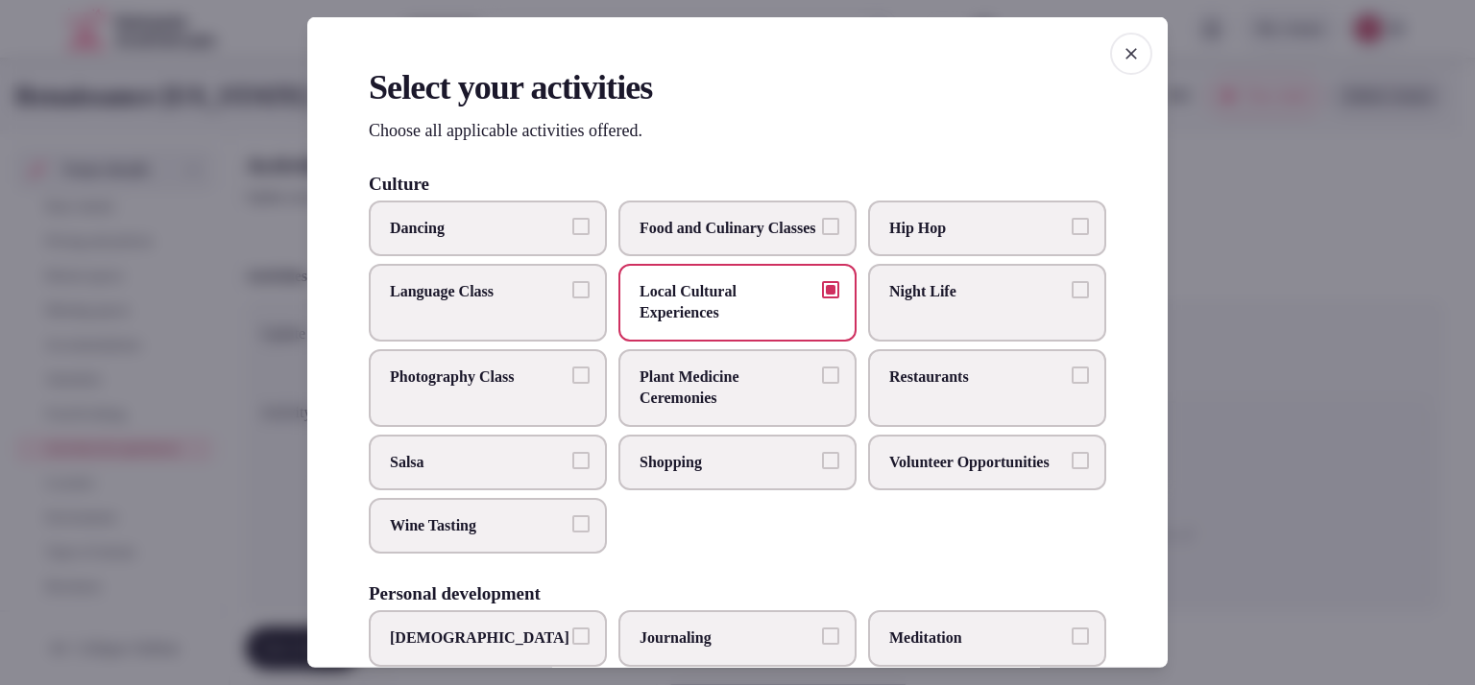
click at [781, 316] on span "Local Cultural Experiences" at bounding box center [727, 302] width 177 height 43
click at [822, 299] on button "Local Cultural Experiences" at bounding box center [830, 289] width 17 height 17
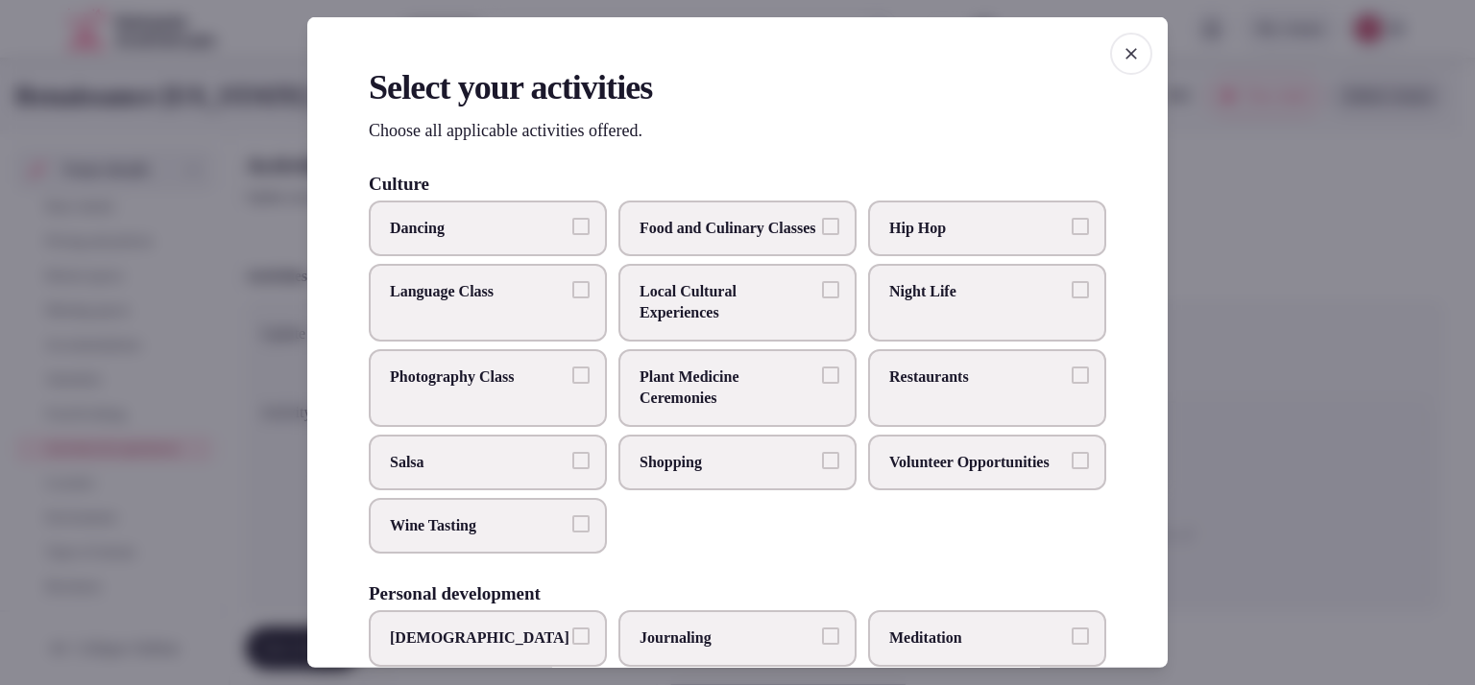
click at [951, 302] on span "Night Life" at bounding box center [977, 291] width 177 height 21
click at [1071, 299] on button "Night Life" at bounding box center [1079, 289] width 17 height 17
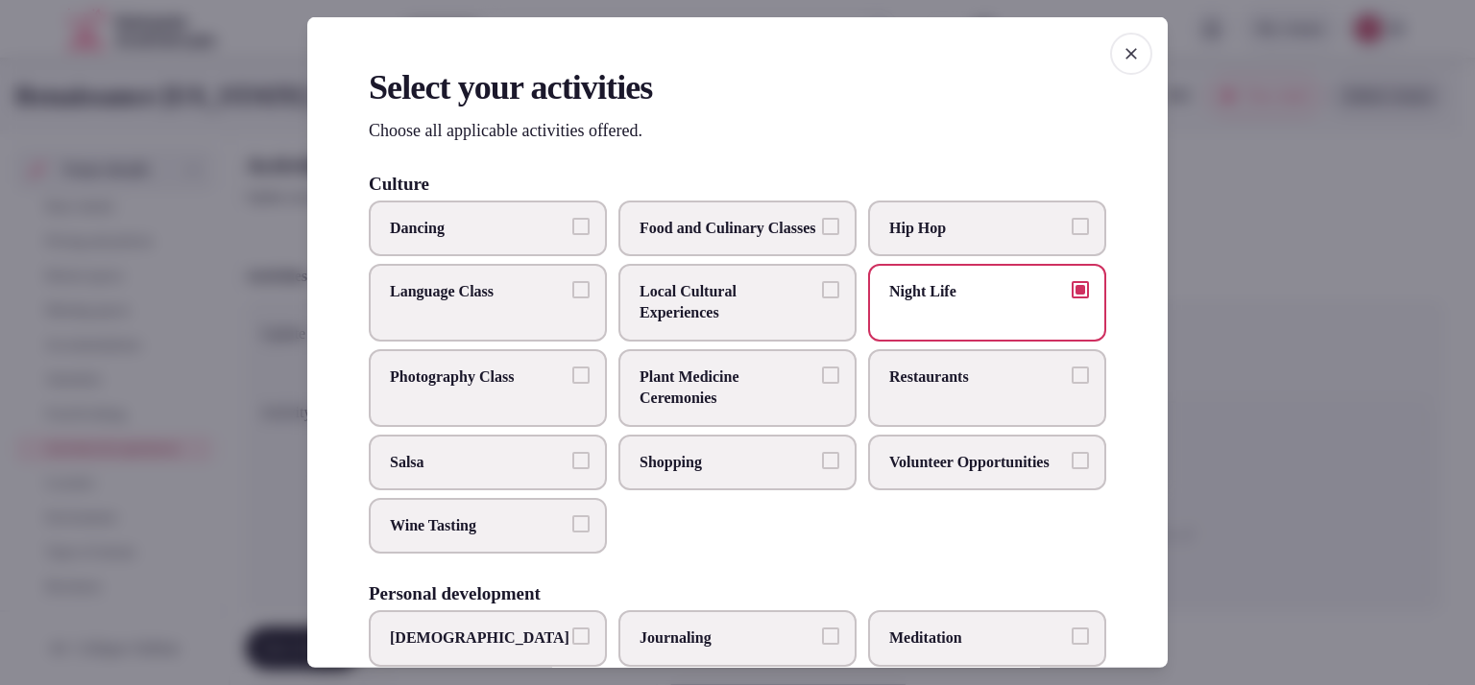
click at [948, 387] on span "Restaurants" at bounding box center [977, 377] width 177 height 21
click at [1071, 384] on button "Restaurants" at bounding box center [1079, 375] width 17 height 17
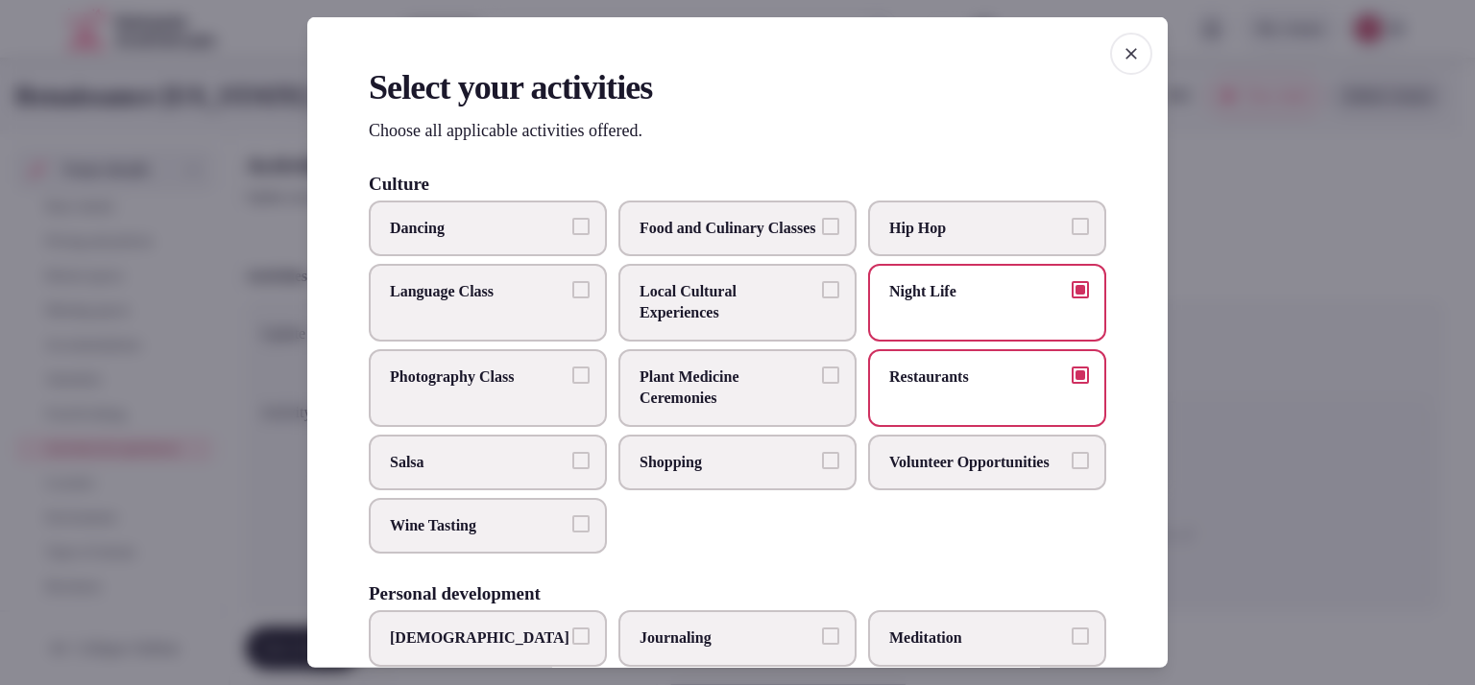
click at [753, 461] on label "Shopping" at bounding box center [737, 462] width 238 height 56
click at [822, 461] on button "Shopping" at bounding box center [830, 459] width 17 height 17
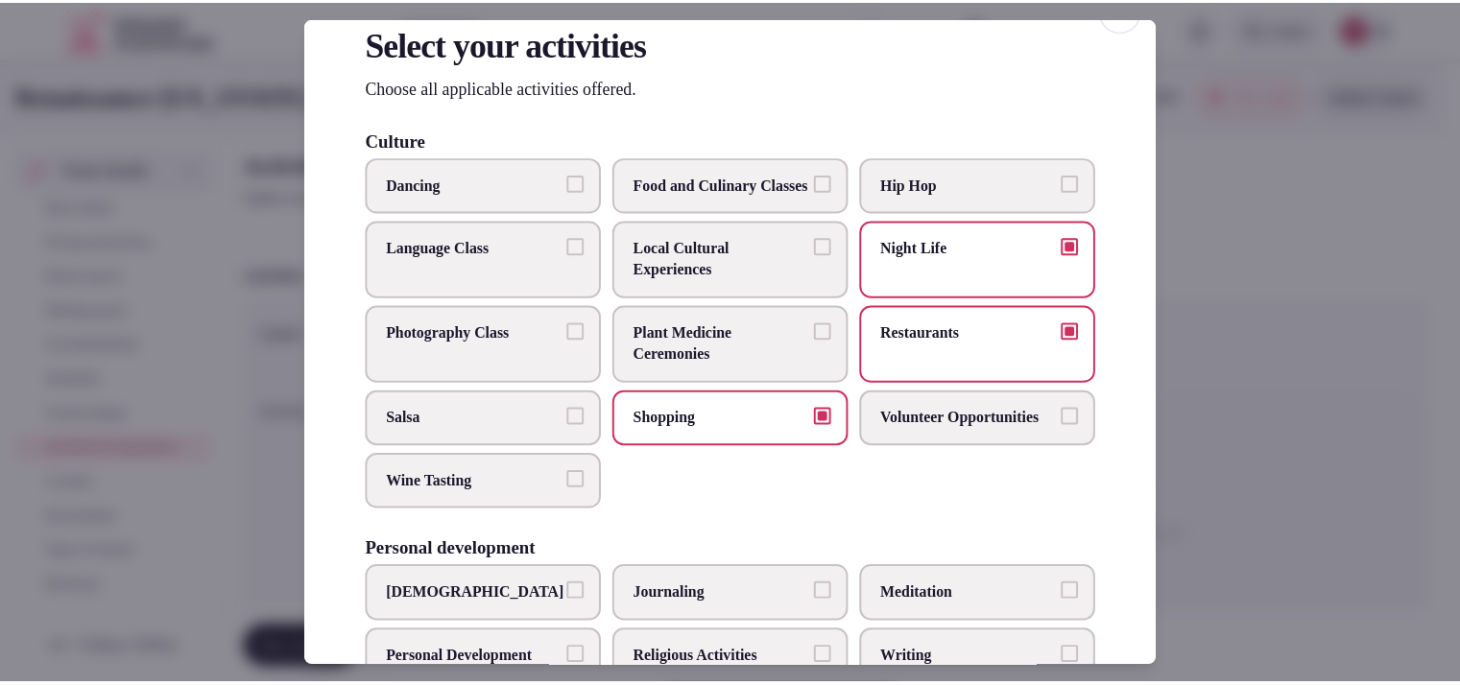
scroll to position [27, 0]
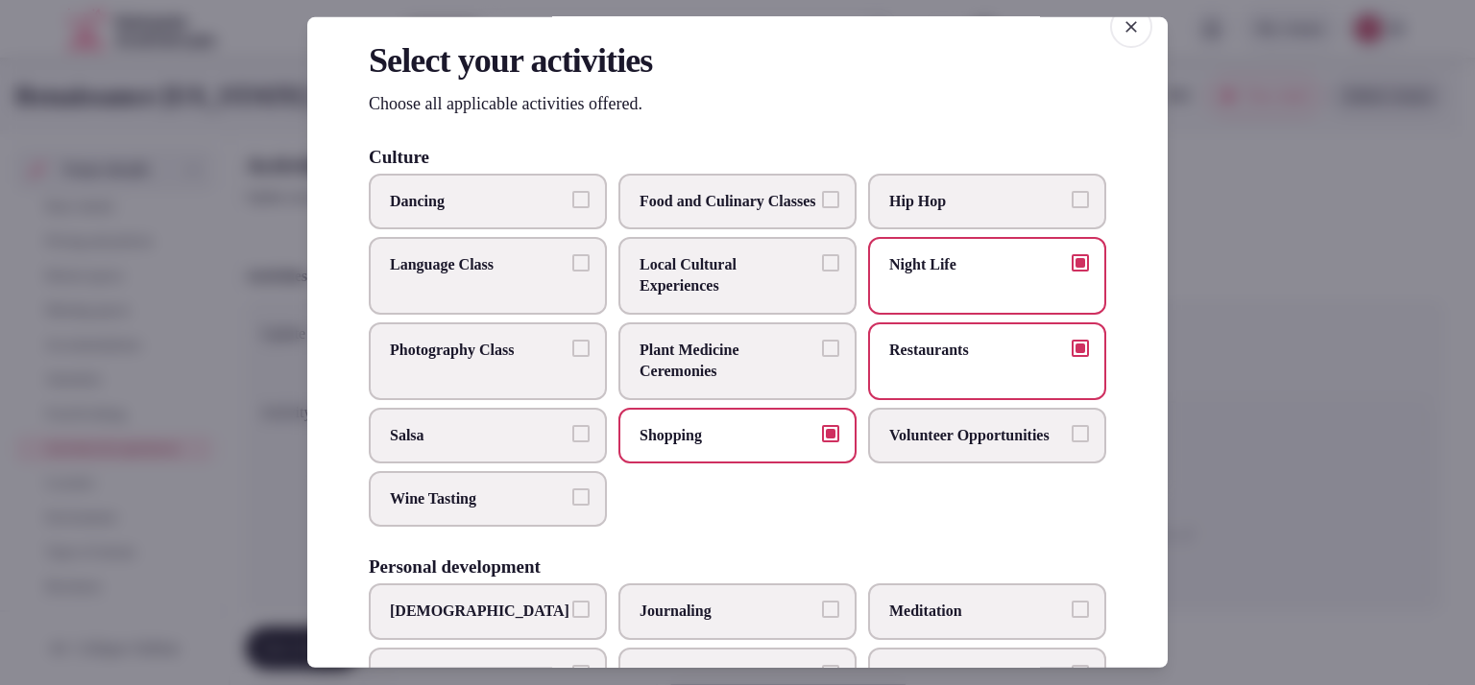
click at [1248, 276] on div at bounding box center [737, 342] width 1475 height 685
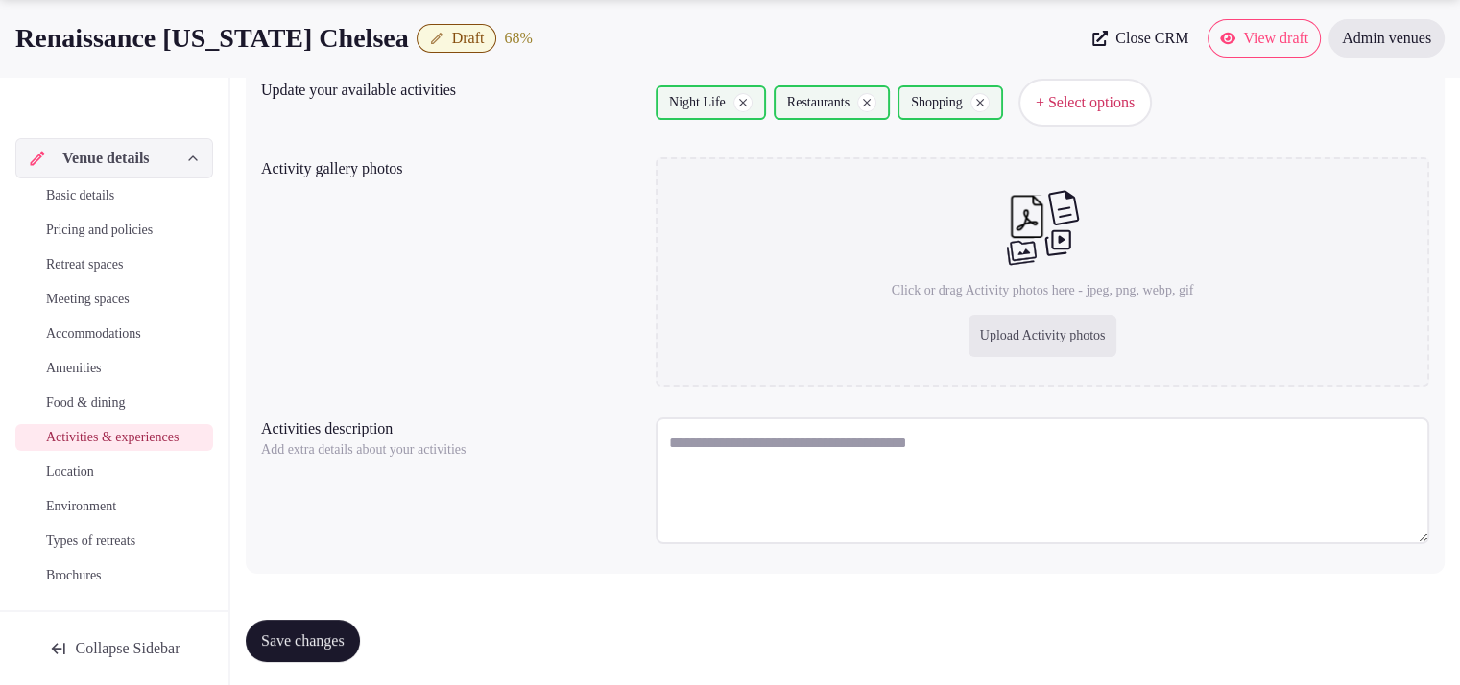
scroll to position [250, 0]
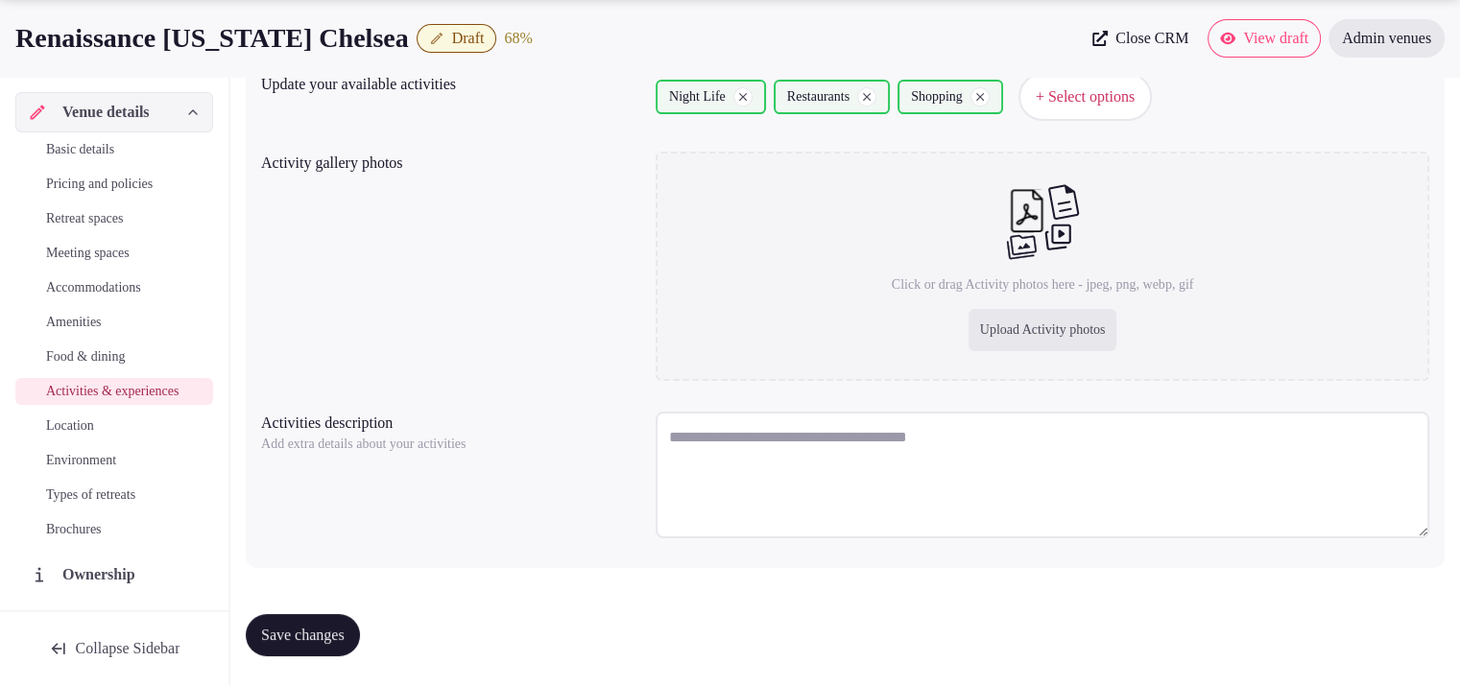
click at [803, 444] on textarea at bounding box center [1043, 475] width 774 height 127
paste textarea "**********"
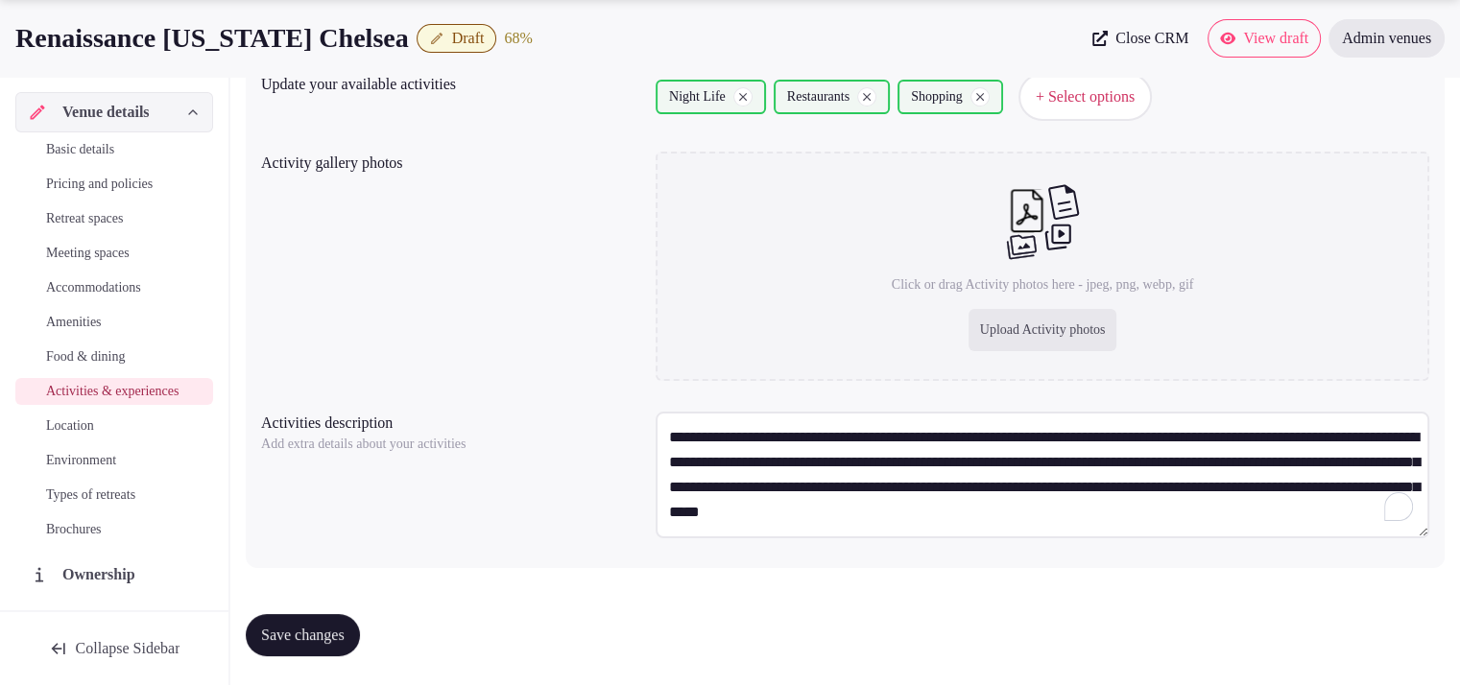
scroll to position [10, 0]
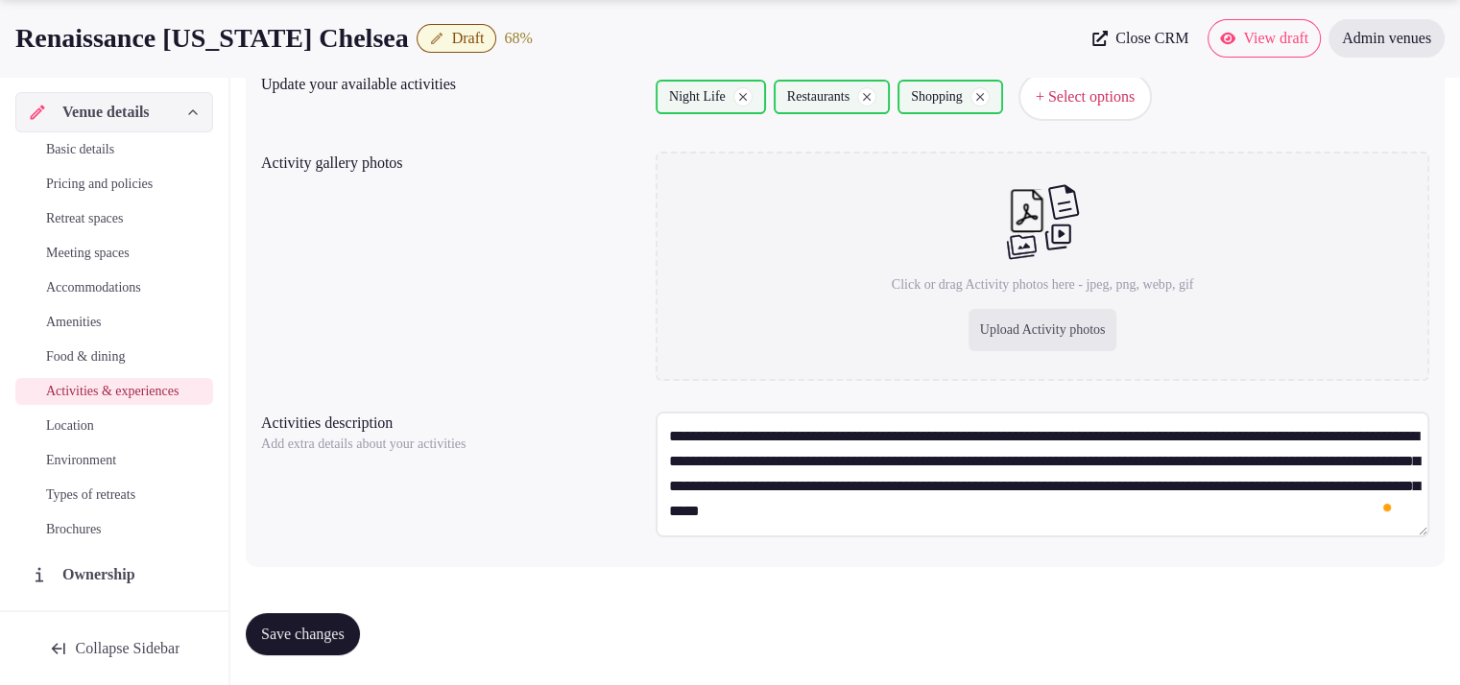
type textarea "**********"
click at [330, 611] on div "Save changes" at bounding box center [845, 634] width 1199 height 73
click at [319, 631] on span "Save changes" at bounding box center [303, 634] width 84 height 19
click at [336, 634] on span "Save changes" at bounding box center [303, 634] width 84 height 19
click at [114, 143] on span "Basic details" at bounding box center [80, 149] width 68 height 19
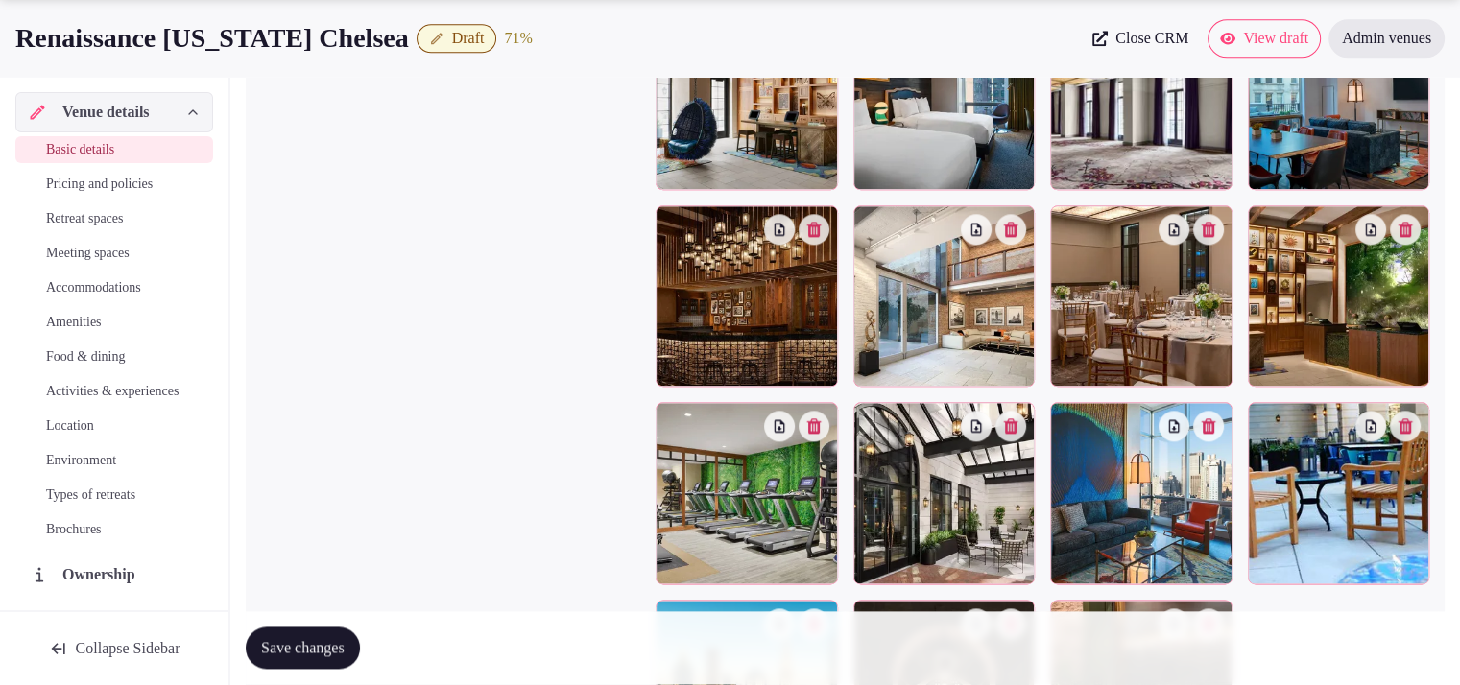
scroll to position [2330, 0]
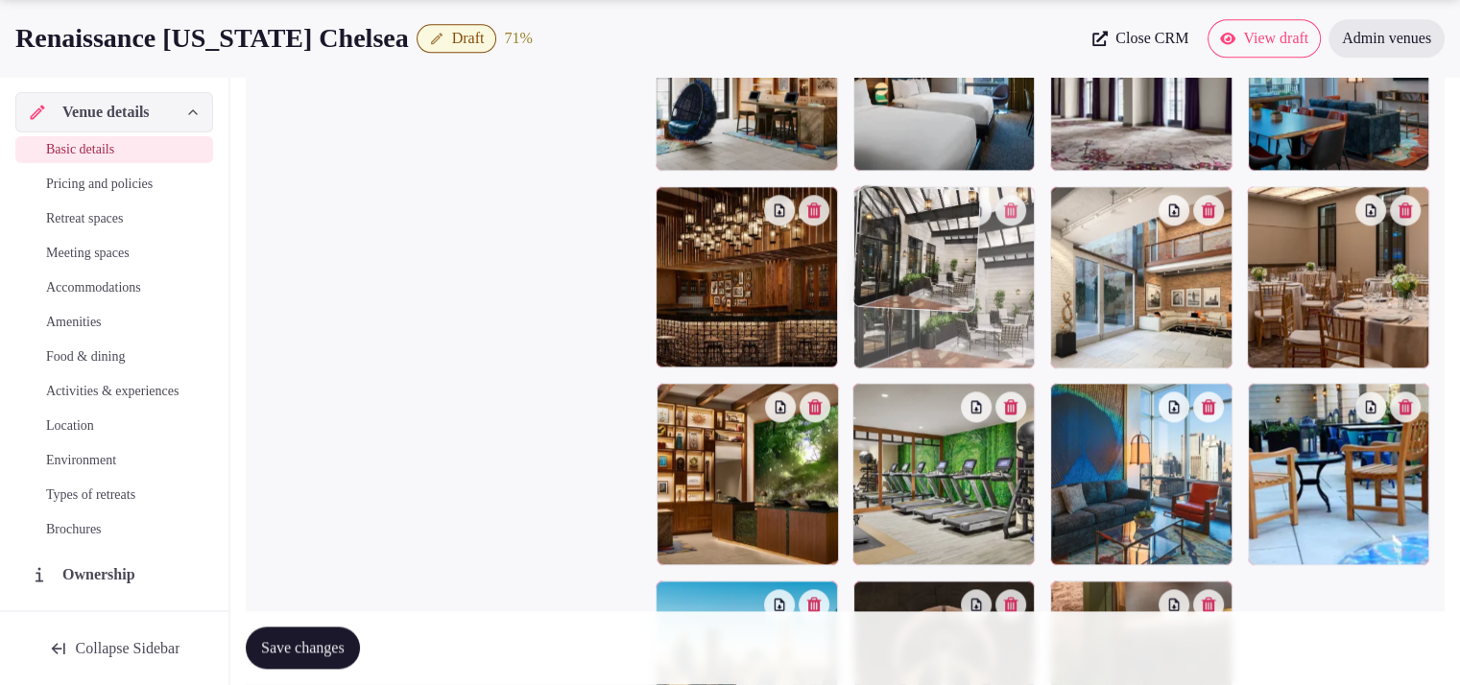
drag, startPoint x: 989, startPoint y: 474, endPoint x: 1002, endPoint y: 337, distance: 137.9
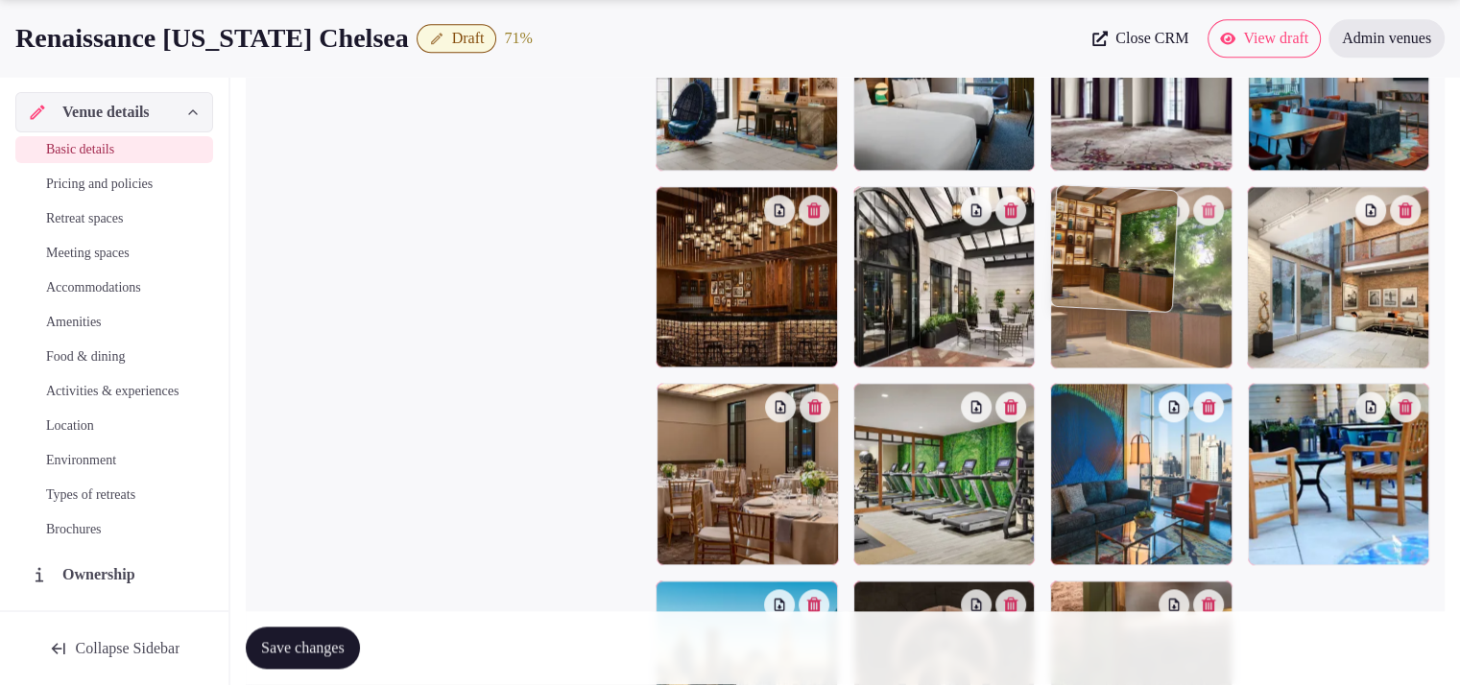
drag, startPoint x: 748, startPoint y: 483, endPoint x: 1217, endPoint y: 365, distance: 484.1
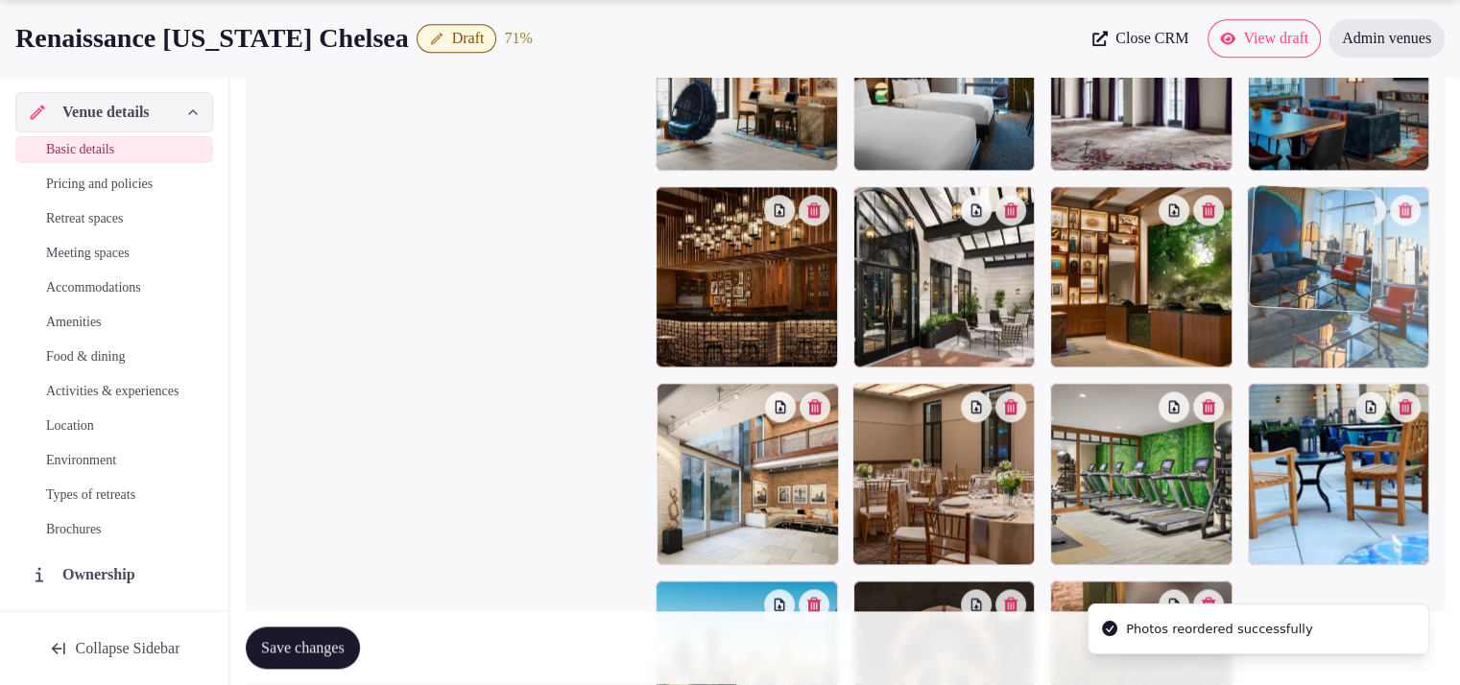
drag, startPoint x: 1186, startPoint y: 452, endPoint x: 1320, endPoint y: 345, distance: 172.1
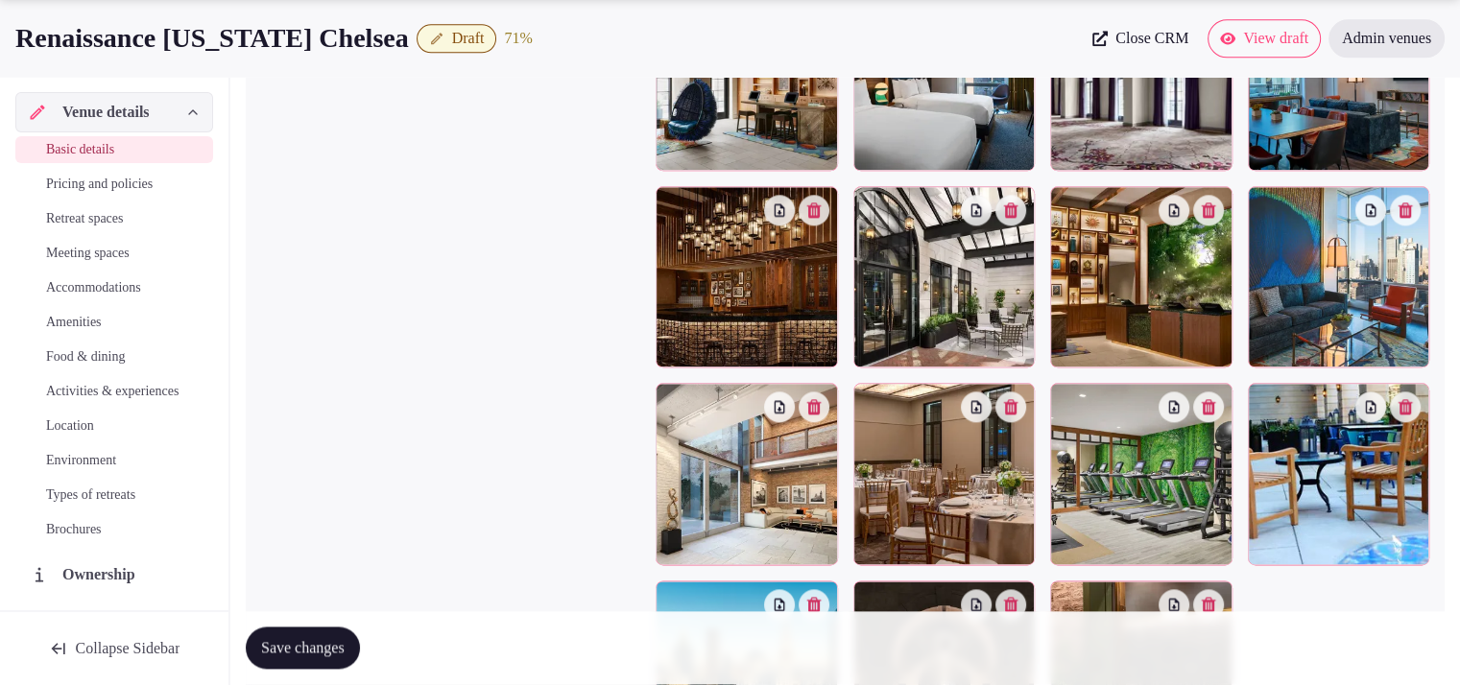
click at [360, 640] on button "Save changes" at bounding box center [303, 649] width 114 height 42
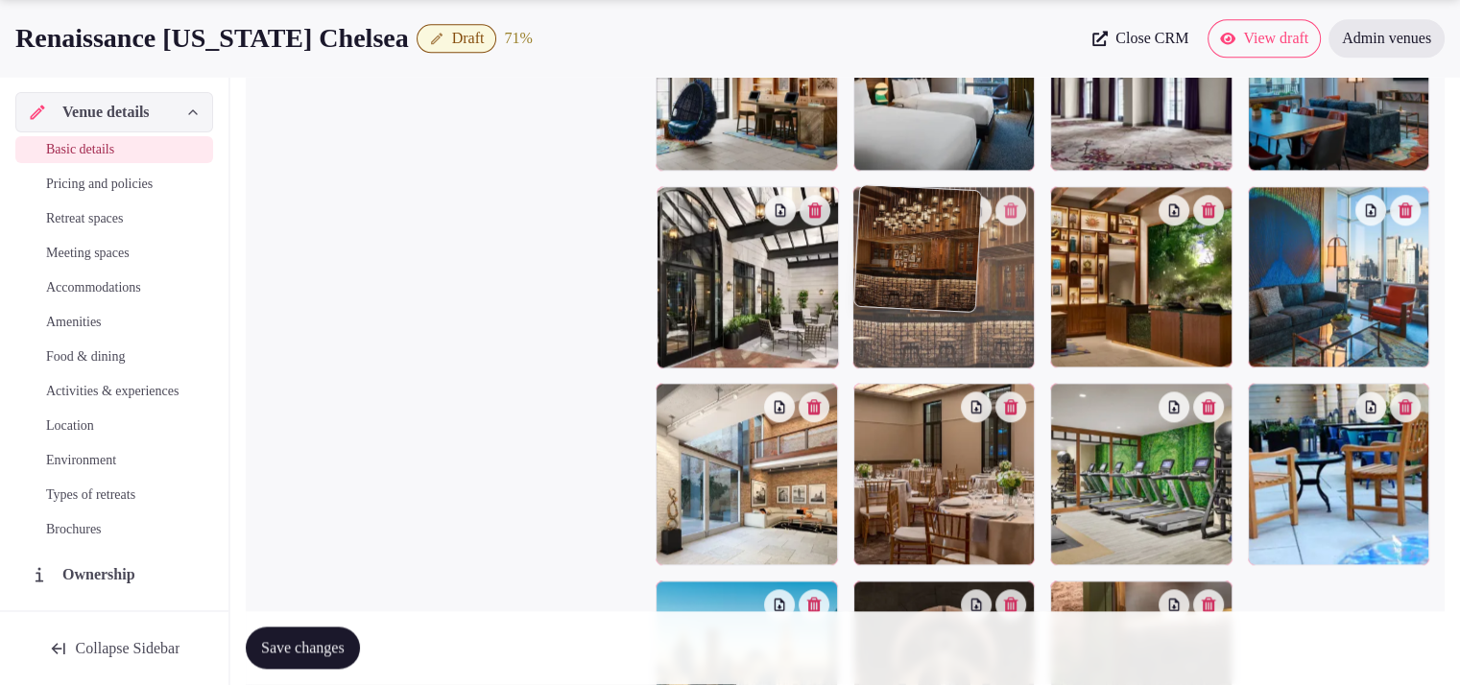
drag, startPoint x: 745, startPoint y: 259, endPoint x: 901, endPoint y: 270, distance: 156.8
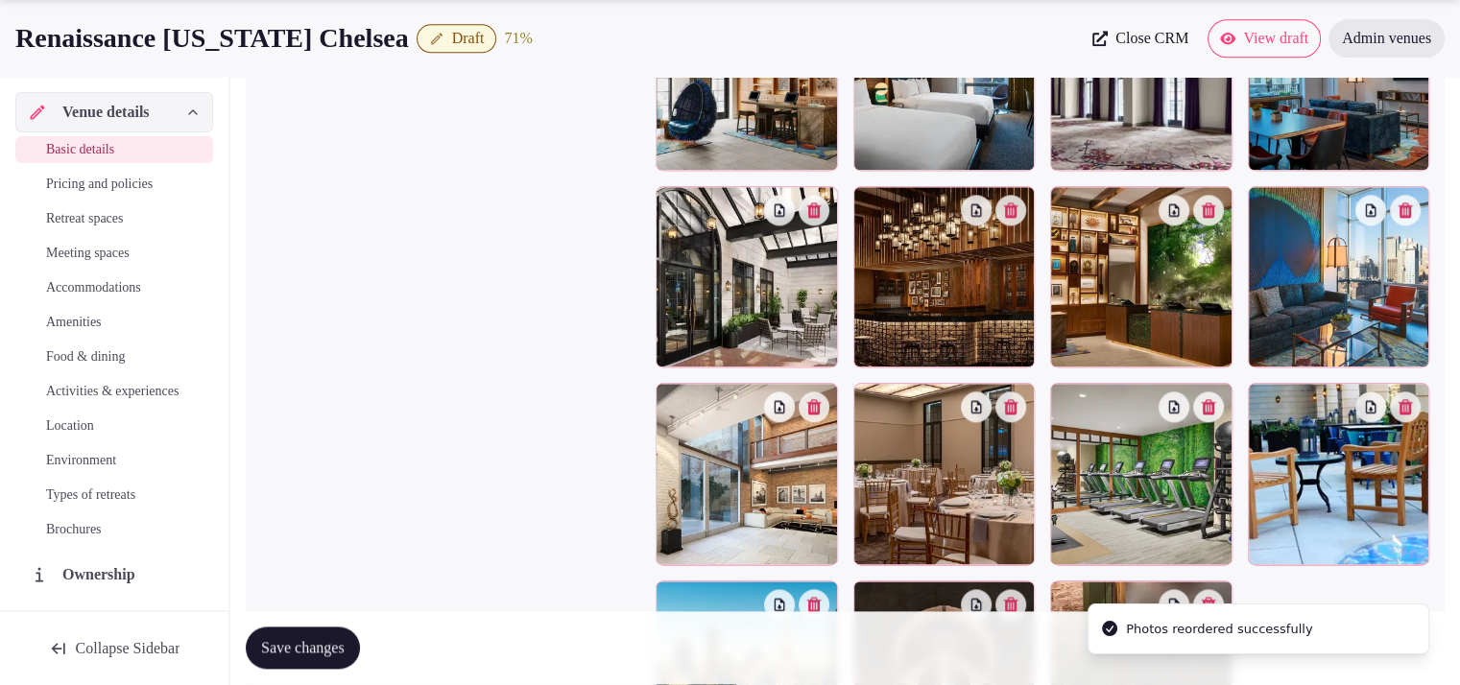
click at [324, 636] on button "Save changes" at bounding box center [303, 649] width 114 height 42
click at [116, 401] on span "Activities & experiences" at bounding box center [112, 391] width 132 height 19
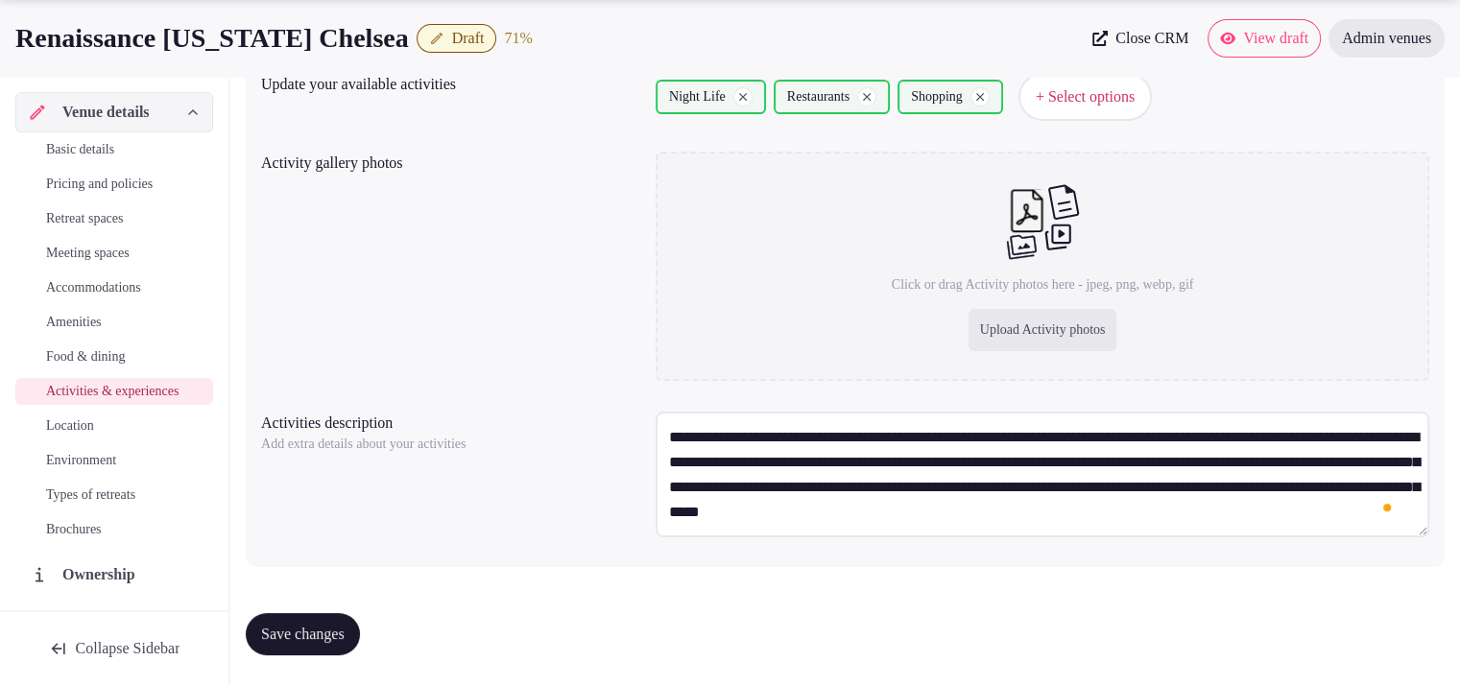
click at [979, 330] on div "Upload Activity photos" at bounding box center [1043, 330] width 149 height 42
type input "**********"
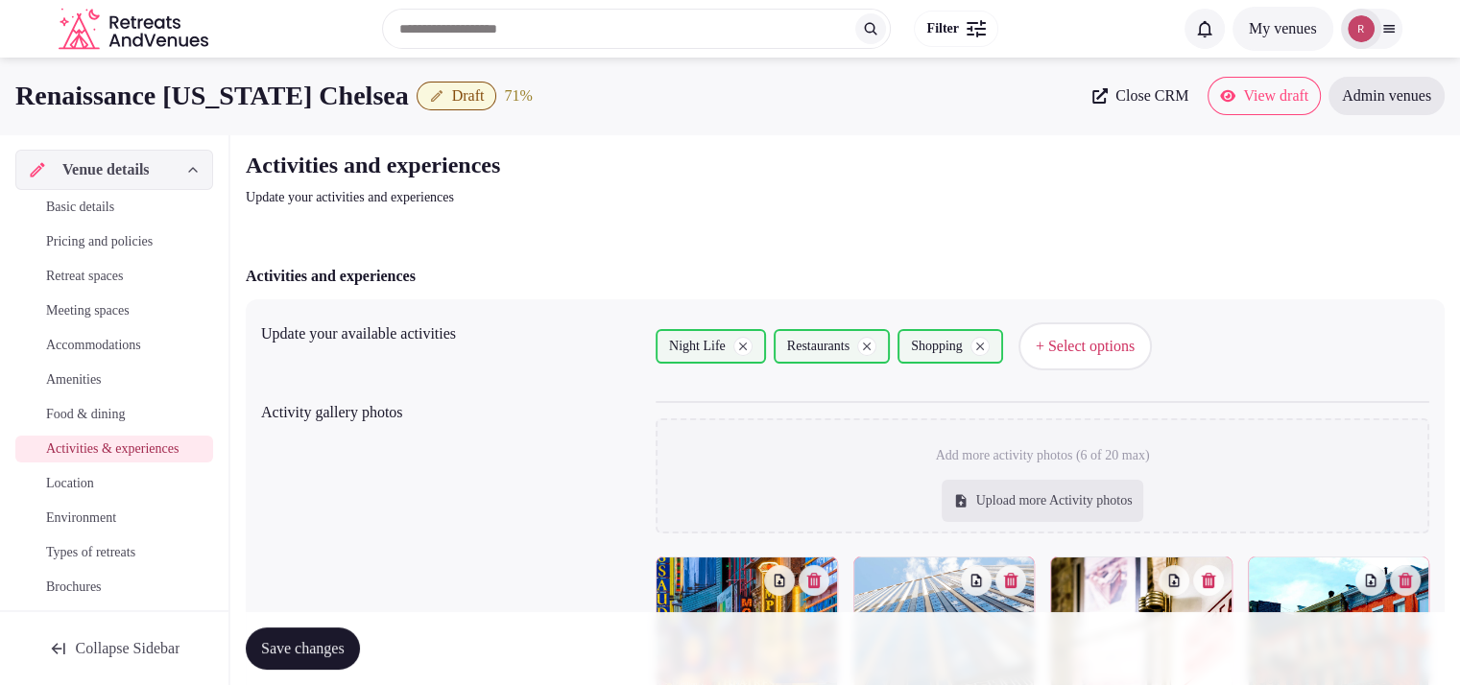
click at [323, 644] on span "Save changes" at bounding box center [303, 648] width 84 height 19
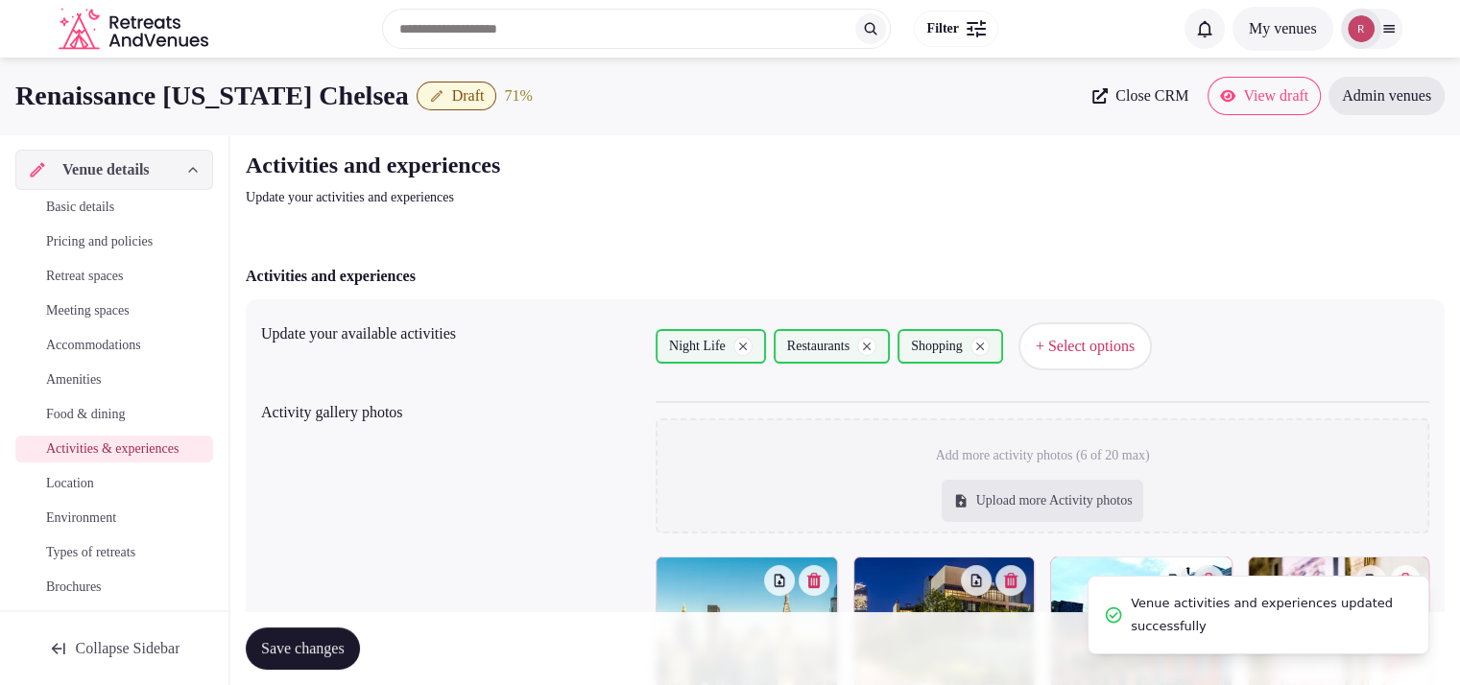
click at [68, 493] on span "Location" at bounding box center [70, 483] width 48 height 19
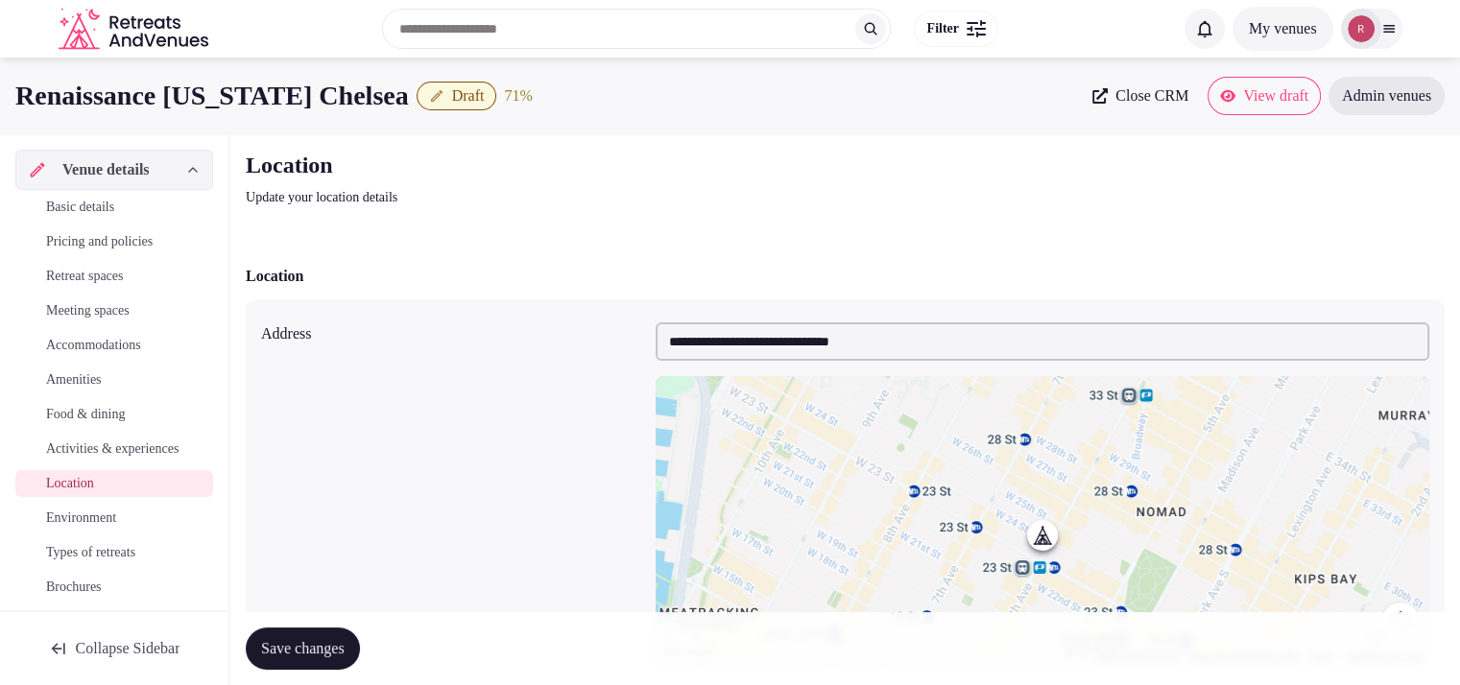
scroll to position [478, 0]
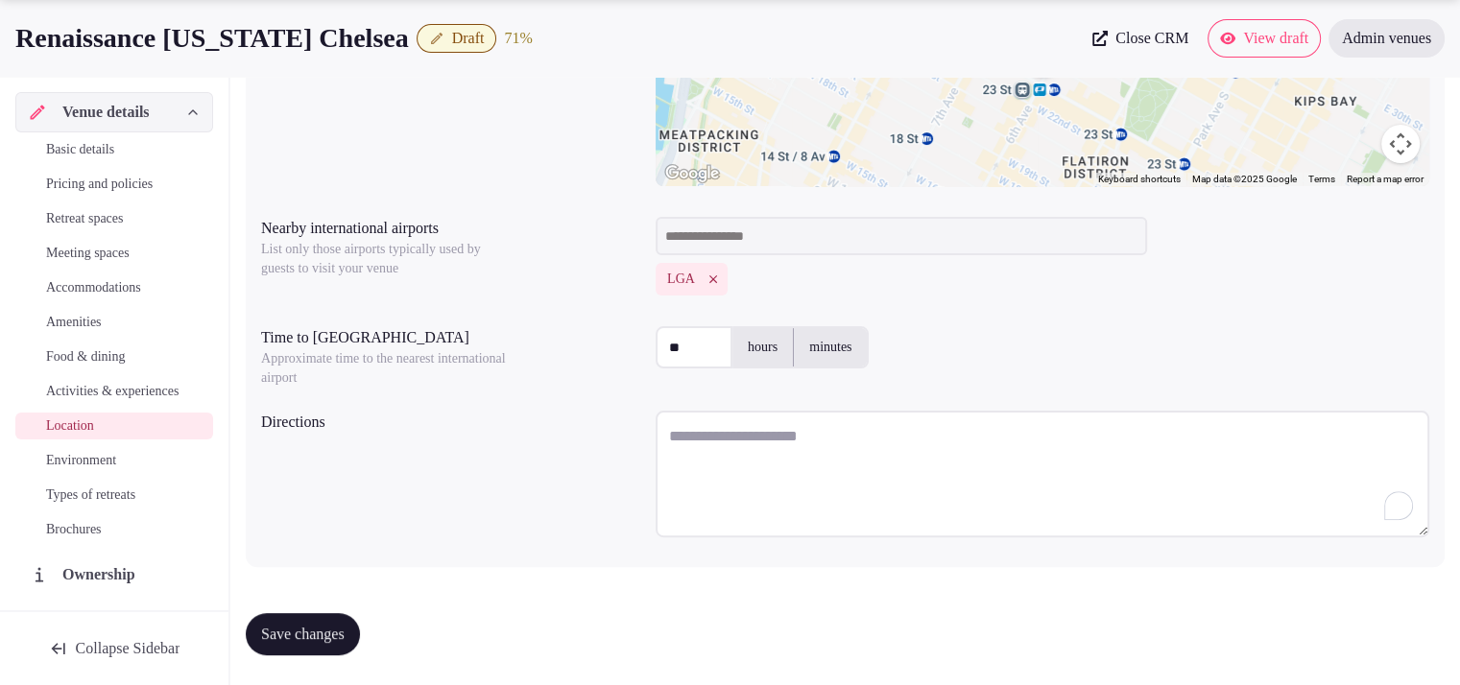
click at [744, 428] on textarea "To enrich screen reader interactions, please activate Accessibility in Grammarl…" at bounding box center [1043, 474] width 774 height 127
paste textarea "**********"
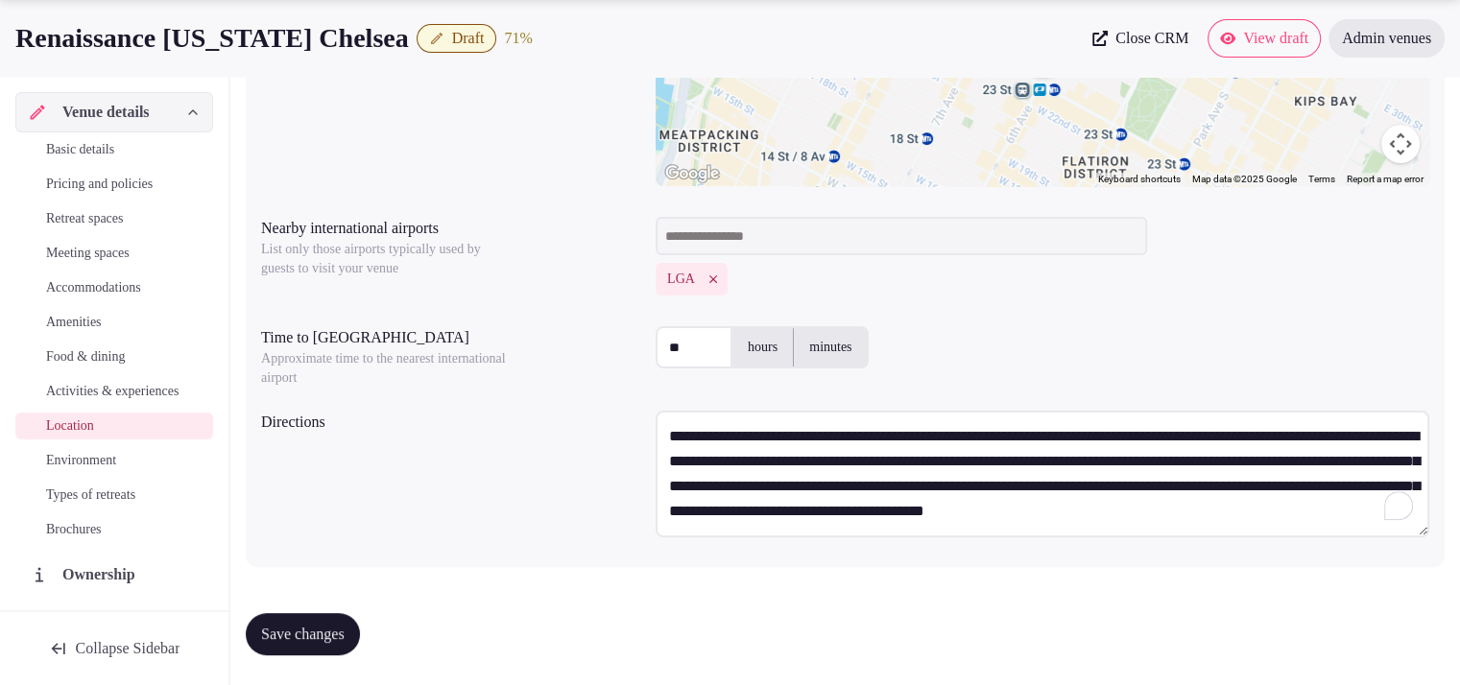
scroll to position [11, 0]
click at [1091, 452] on textarea "**********" at bounding box center [1043, 474] width 774 height 126
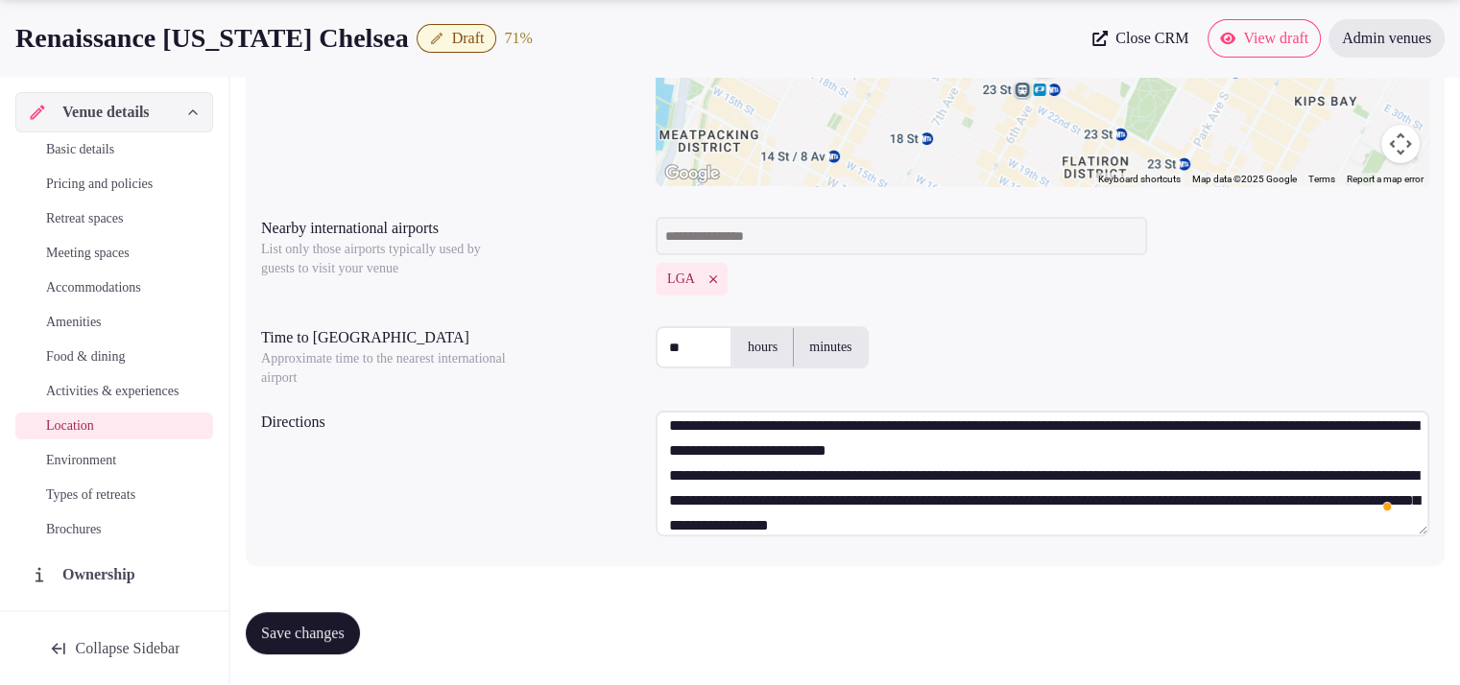
scroll to position [25, 0]
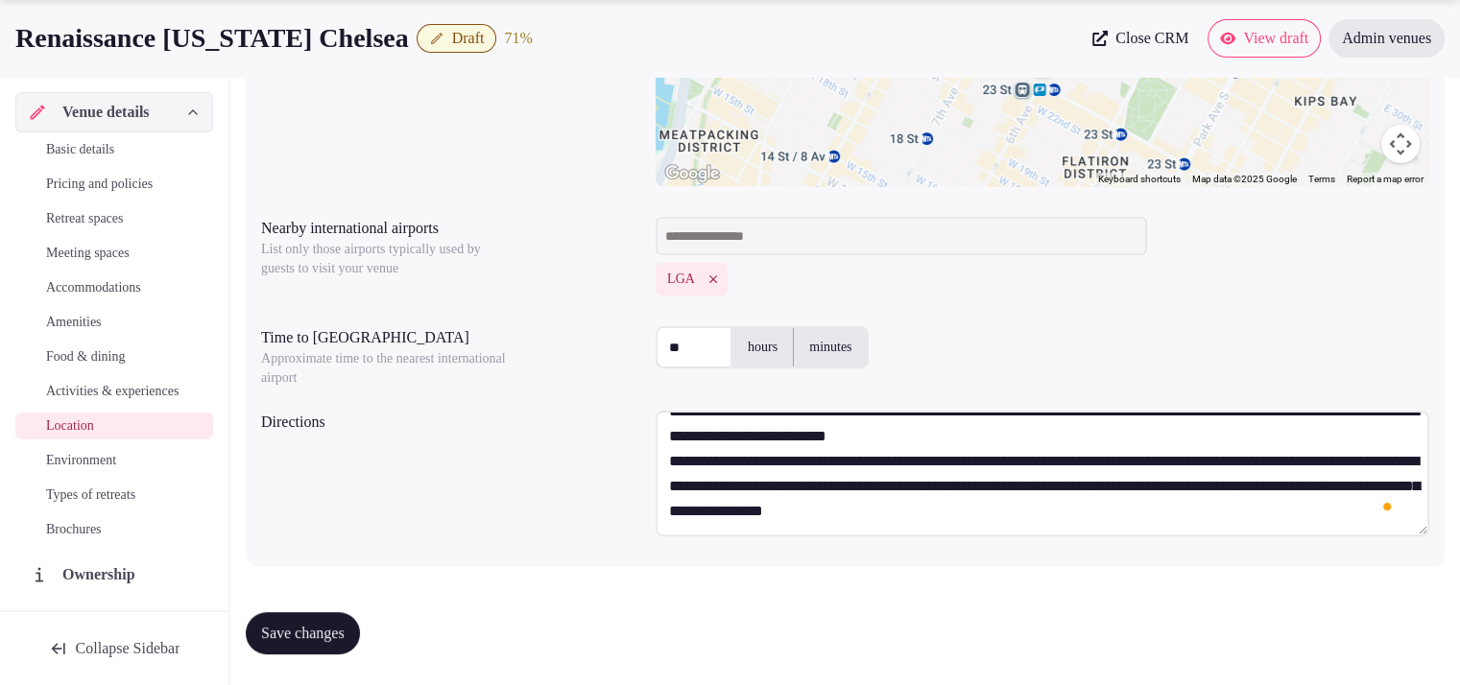
click at [1179, 433] on textarea "**********" at bounding box center [1043, 474] width 774 height 126
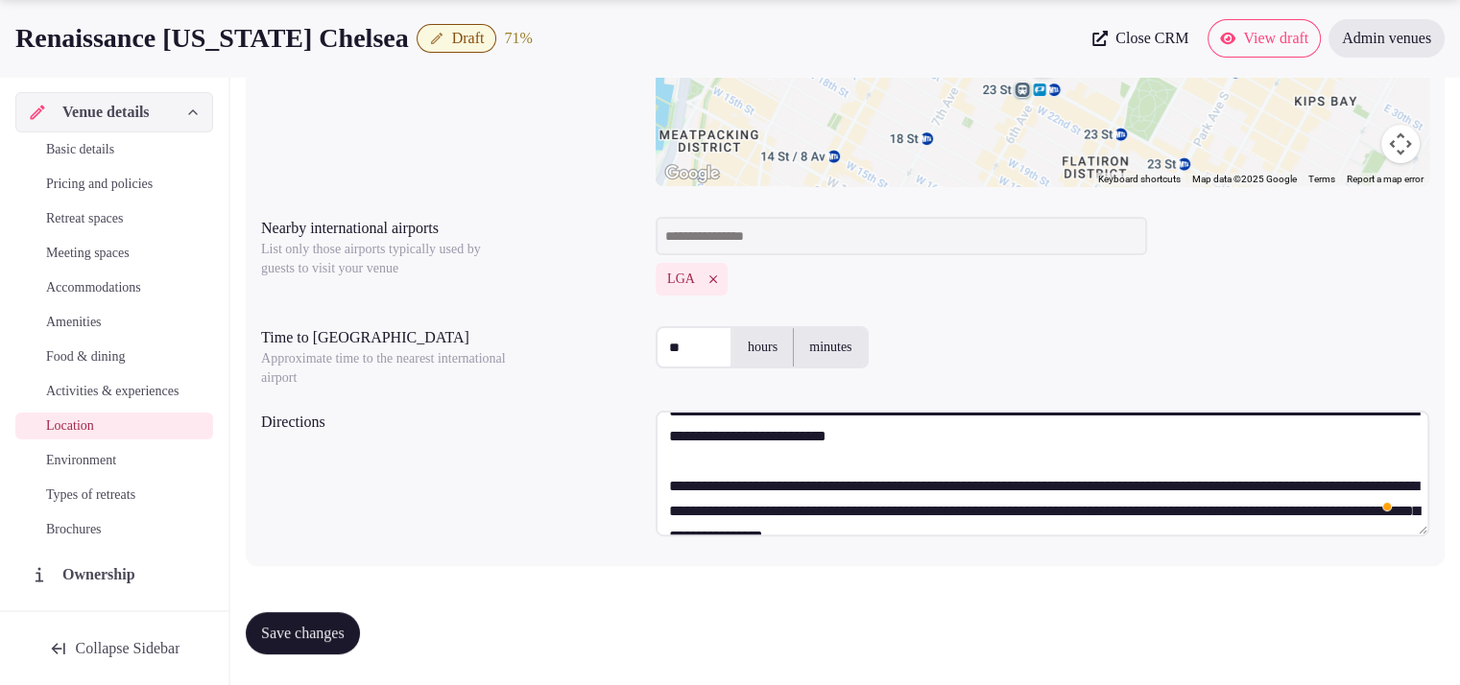
scroll to position [50, 0]
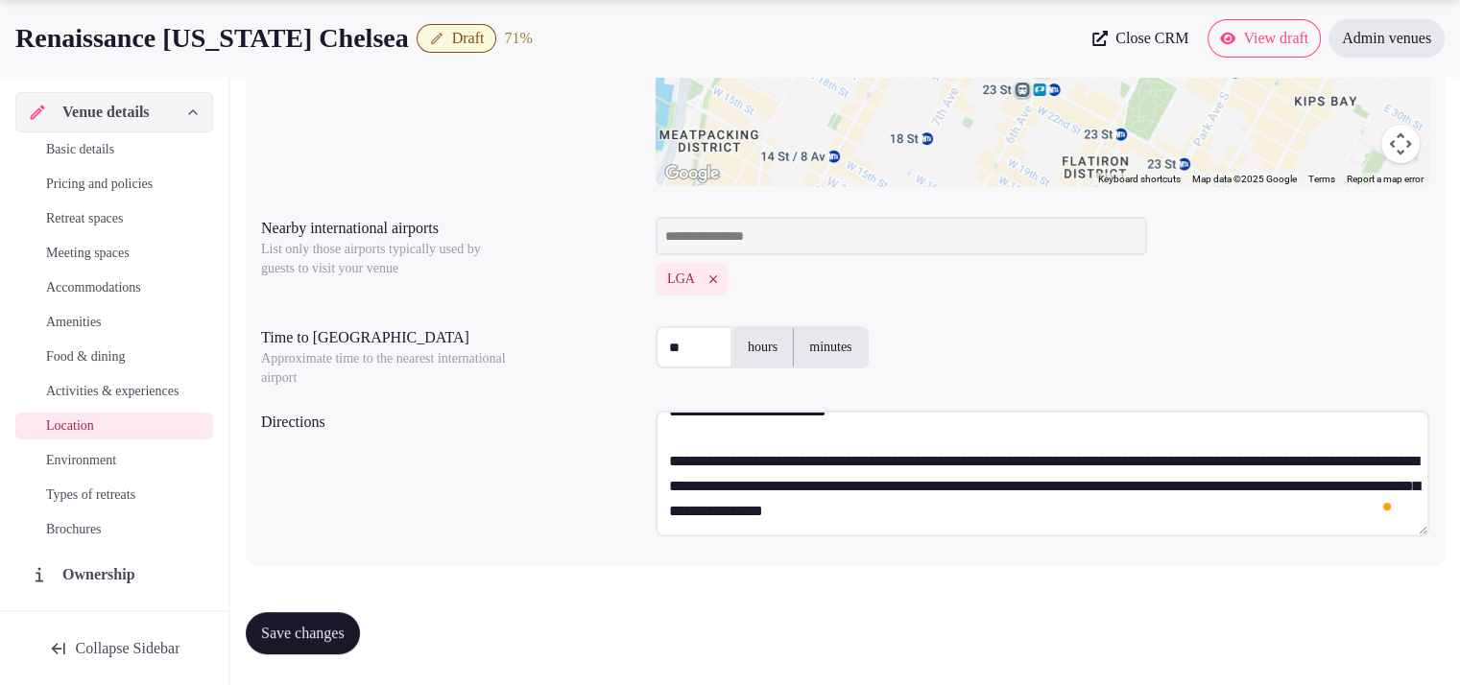
type textarea "**********"
click at [285, 618] on button "Save changes" at bounding box center [303, 633] width 114 height 42
click at [96, 462] on div "Basic details Pricing and policies Retreat spaces Meeting spaces Accommodations…" at bounding box center [114, 339] width 198 height 415
click at [87, 474] on link "Environment" at bounding box center [114, 460] width 198 height 27
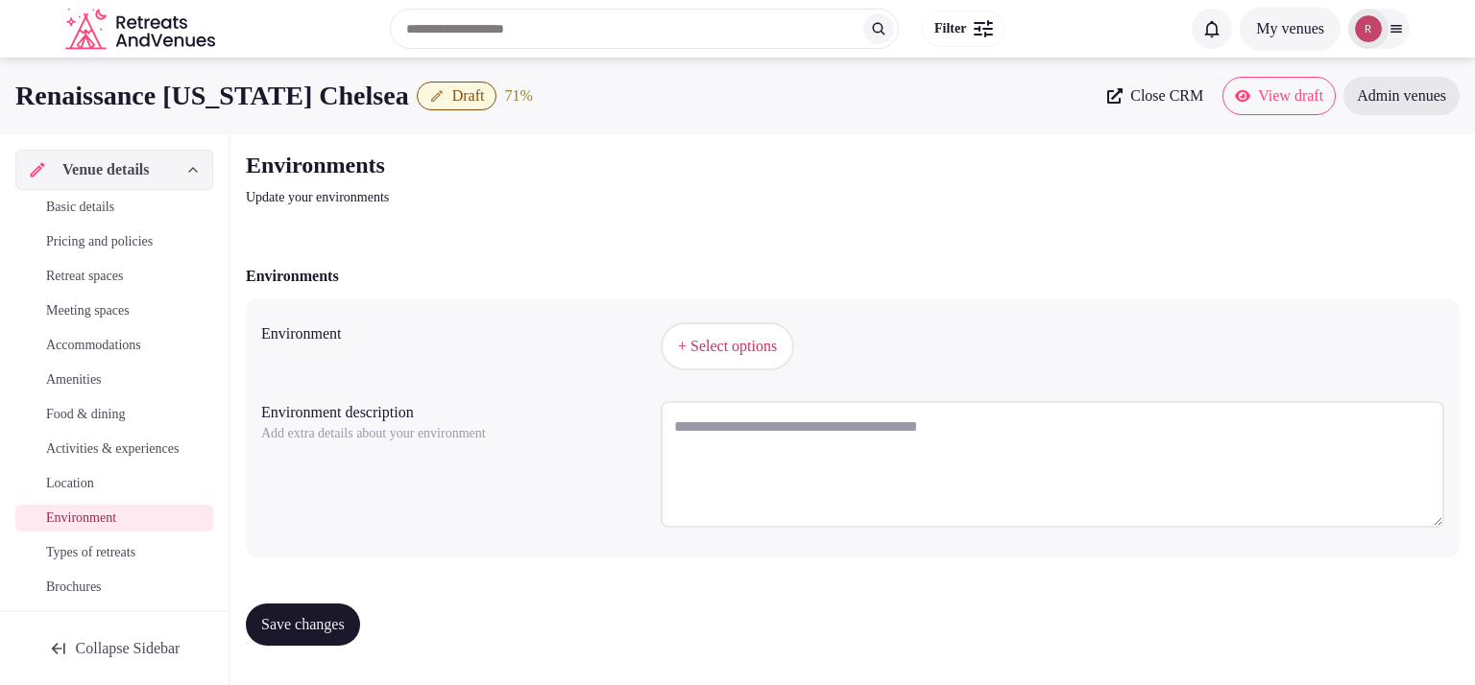
click at [711, 367] on button "+ Select options" at bounding box center [726, 347] width 133 height 48
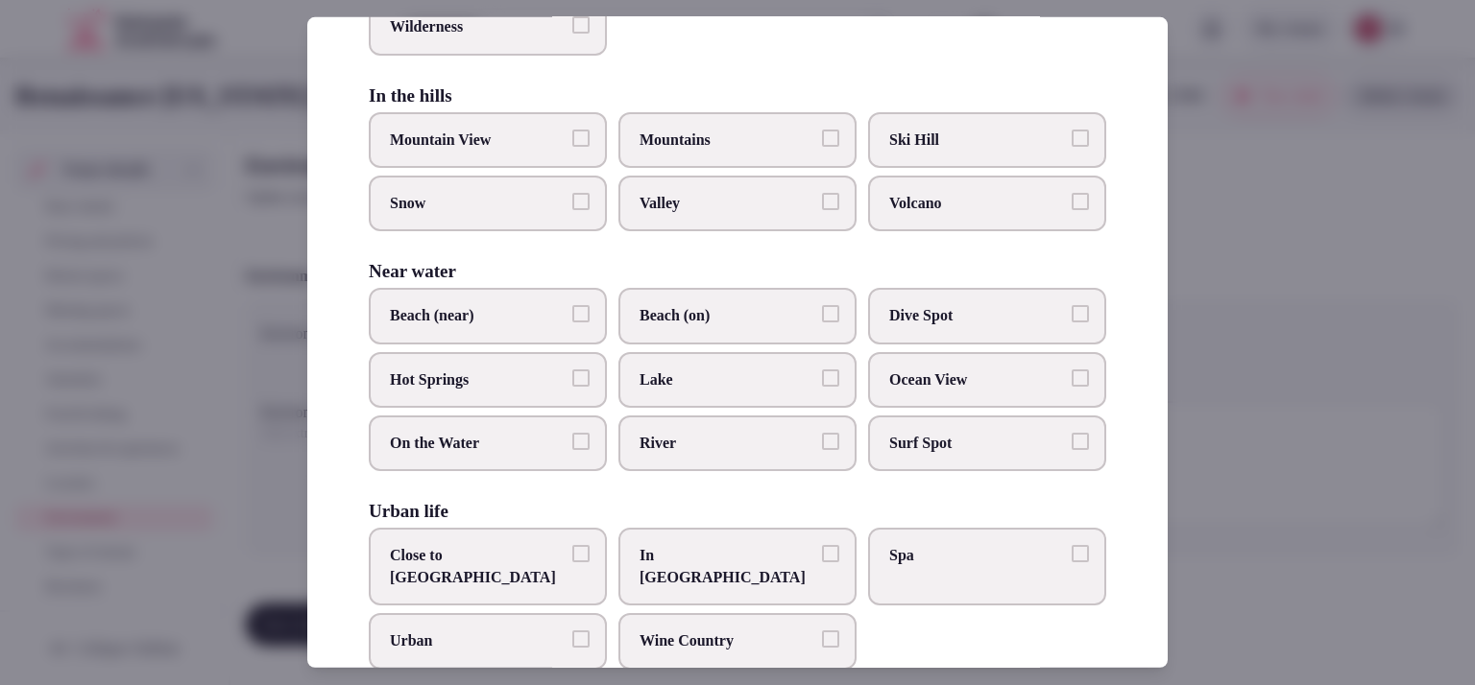
scroll to position [473, 0]
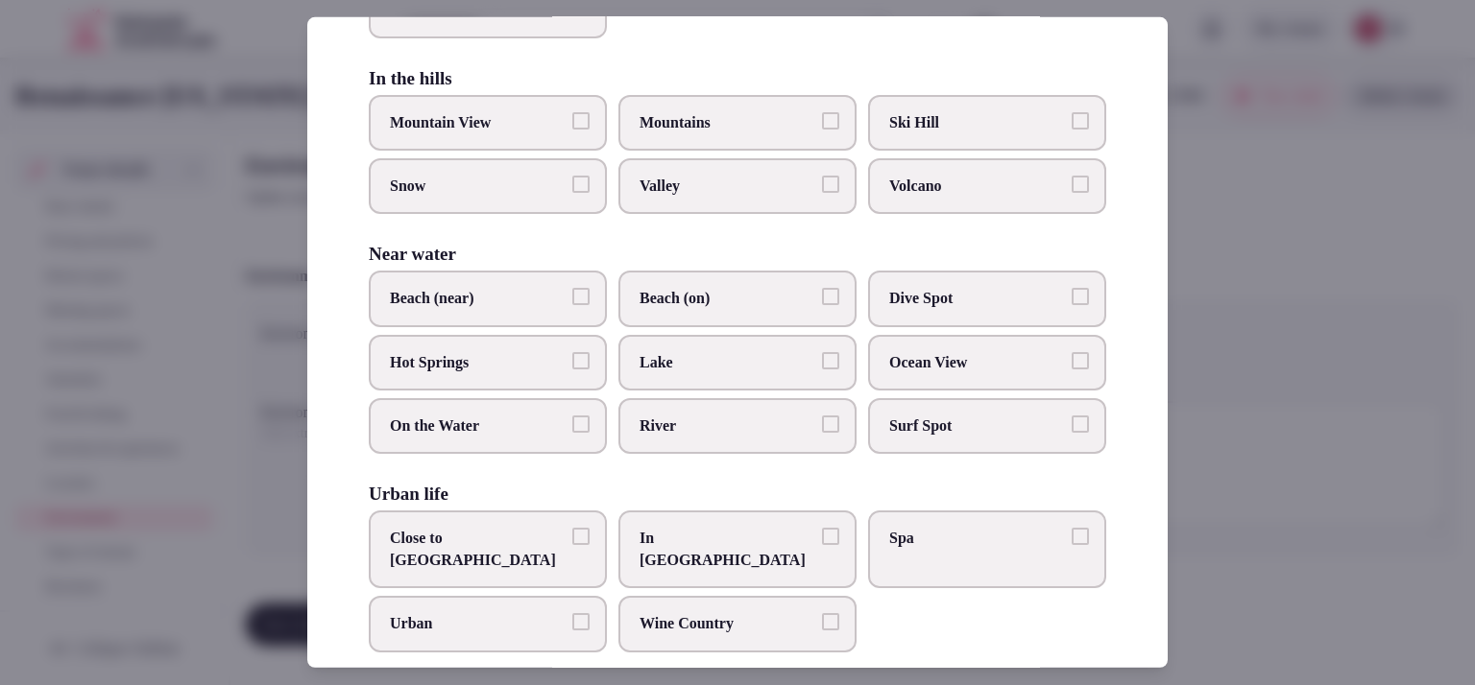
click at [482, 528] on span "Close to City Center" at bounding box center [478, 549] width 177 height 43
click at [572, 528] on button "Close to City Center" at bounding box center [580, 536] width 17 height 17
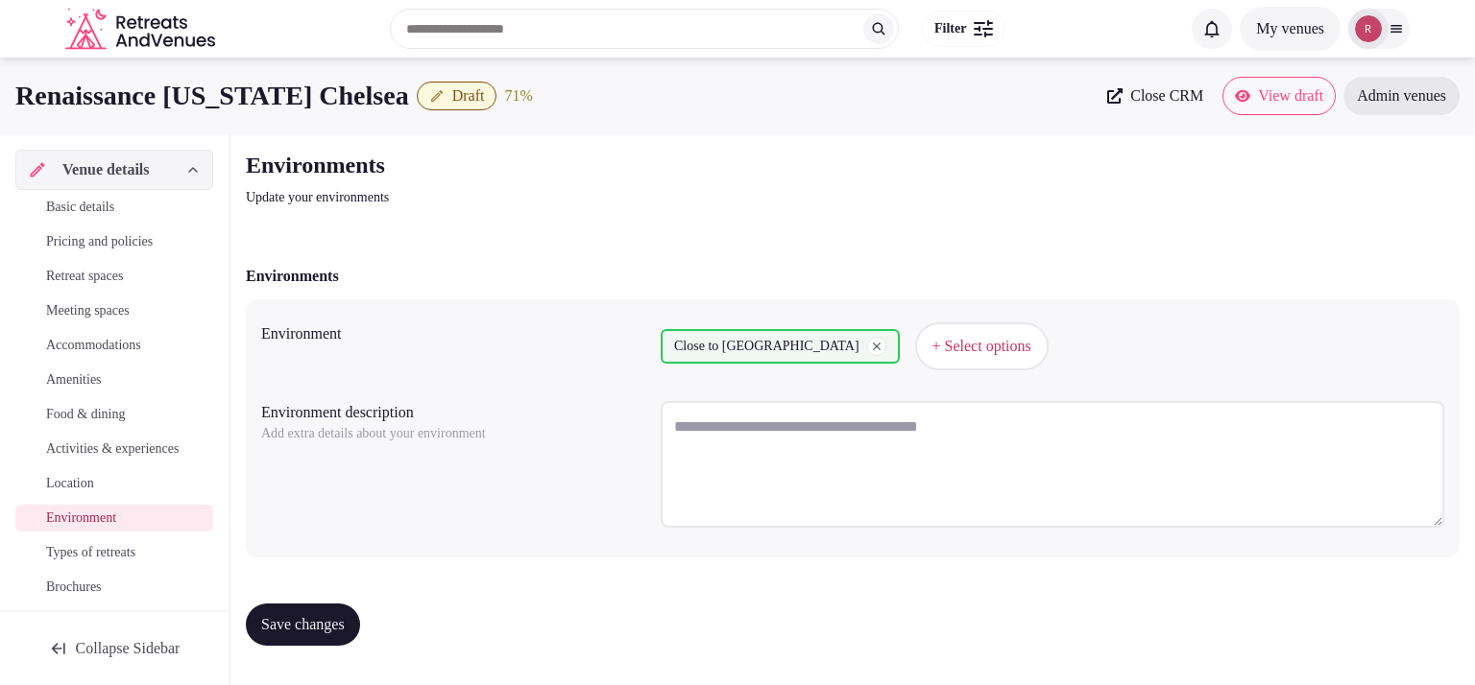
drag, startPoint x: 1167, startPoint y: 330, endPoint x: 1179, endPoint y: 283, distance: 48.4
click at [929, 372] on div "Close to City Center + Select options" at bounding box center [1051, 346] width 783 height 63
click at [933, 330] on button "+ Select options" at bounding box center [981, 347] width 133 height 48
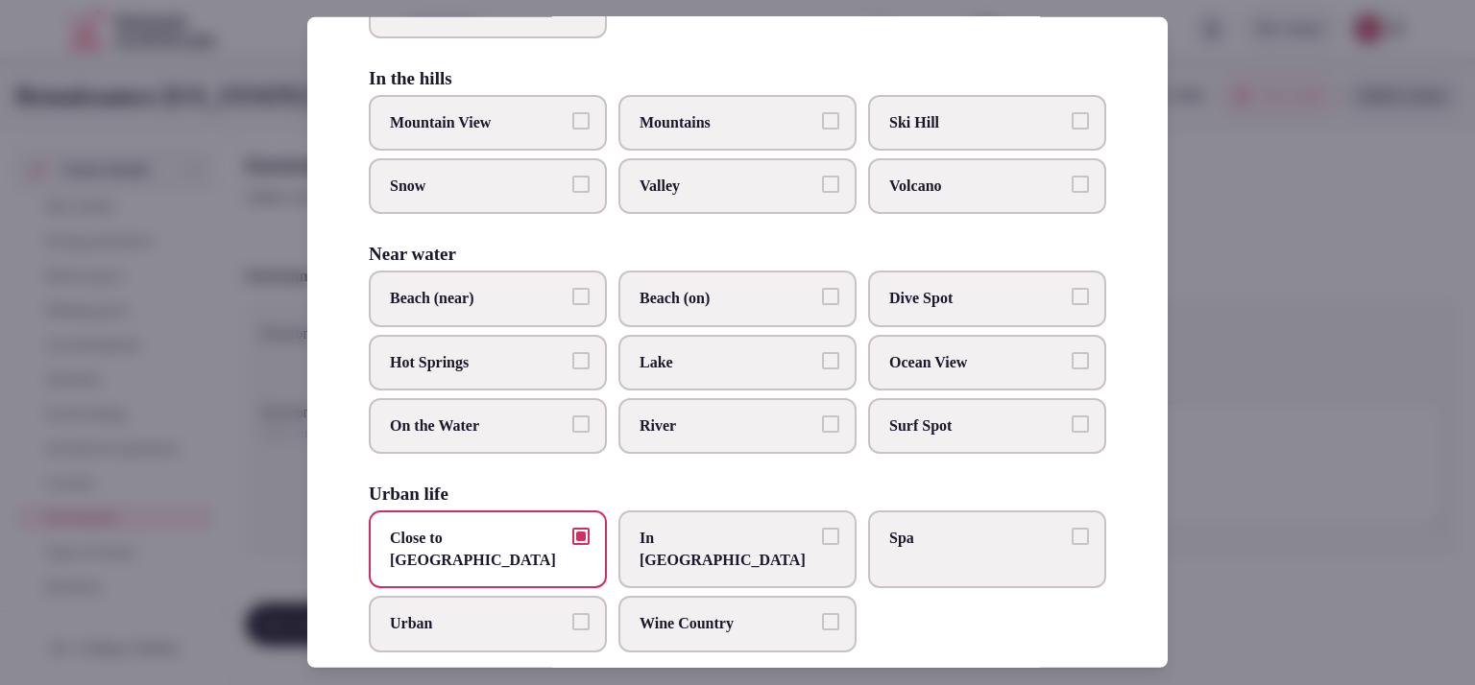
click at [1236, 468] on div at bounding box center [737, 342] width 1475 height 685
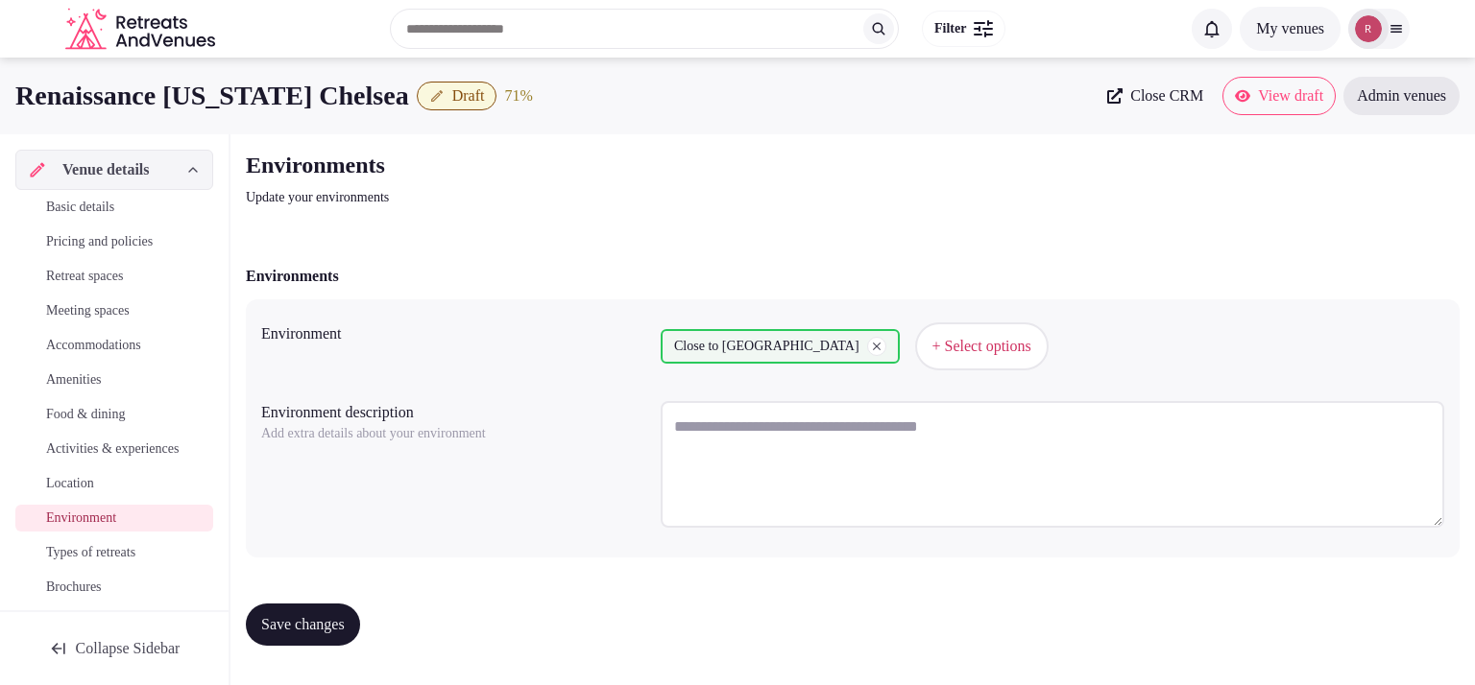
click at [342, 636] on button "Save changes" at bounding box center [303, 625] width 114 height 42
click at [76, 563] on span "Types of retreats" at bounding box center [90, 552] width 89 height 19
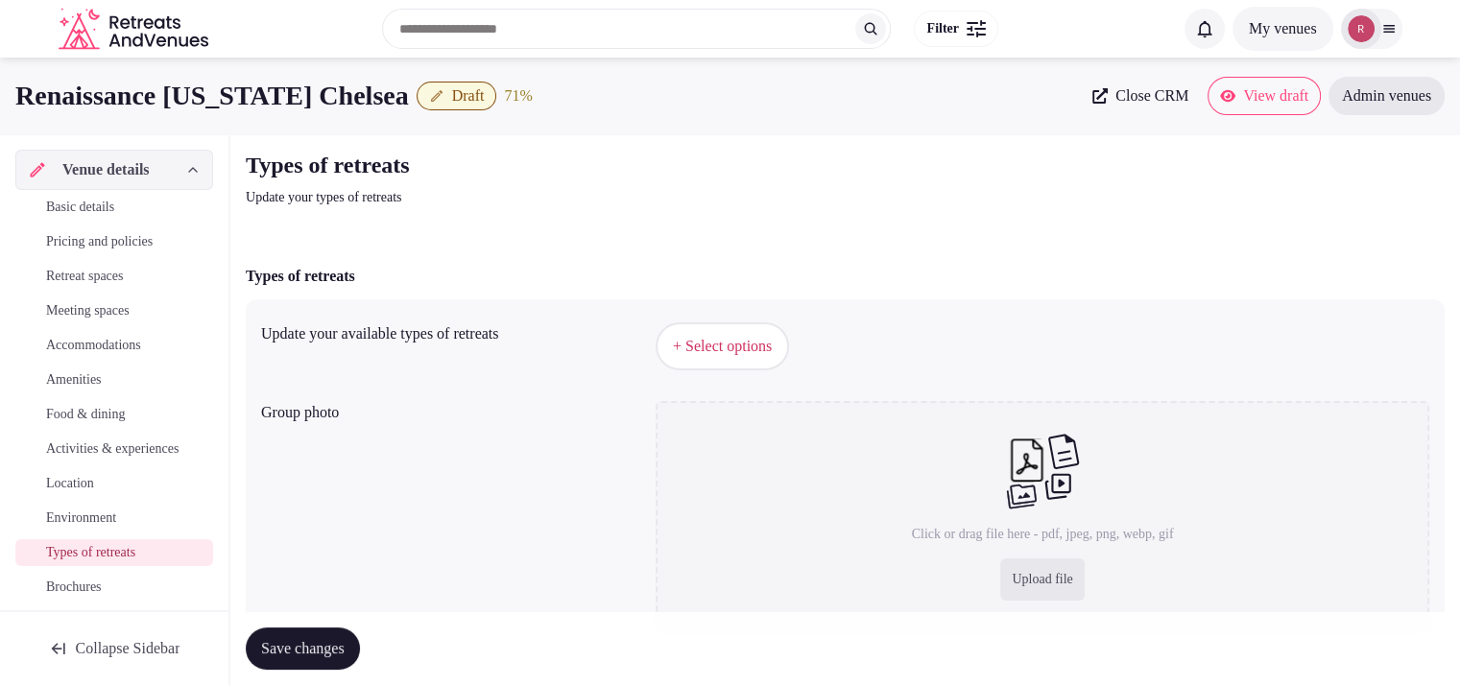
click at [772, 353] on span "+ Select options" at bounding box center [722, 346] width 99 height 21
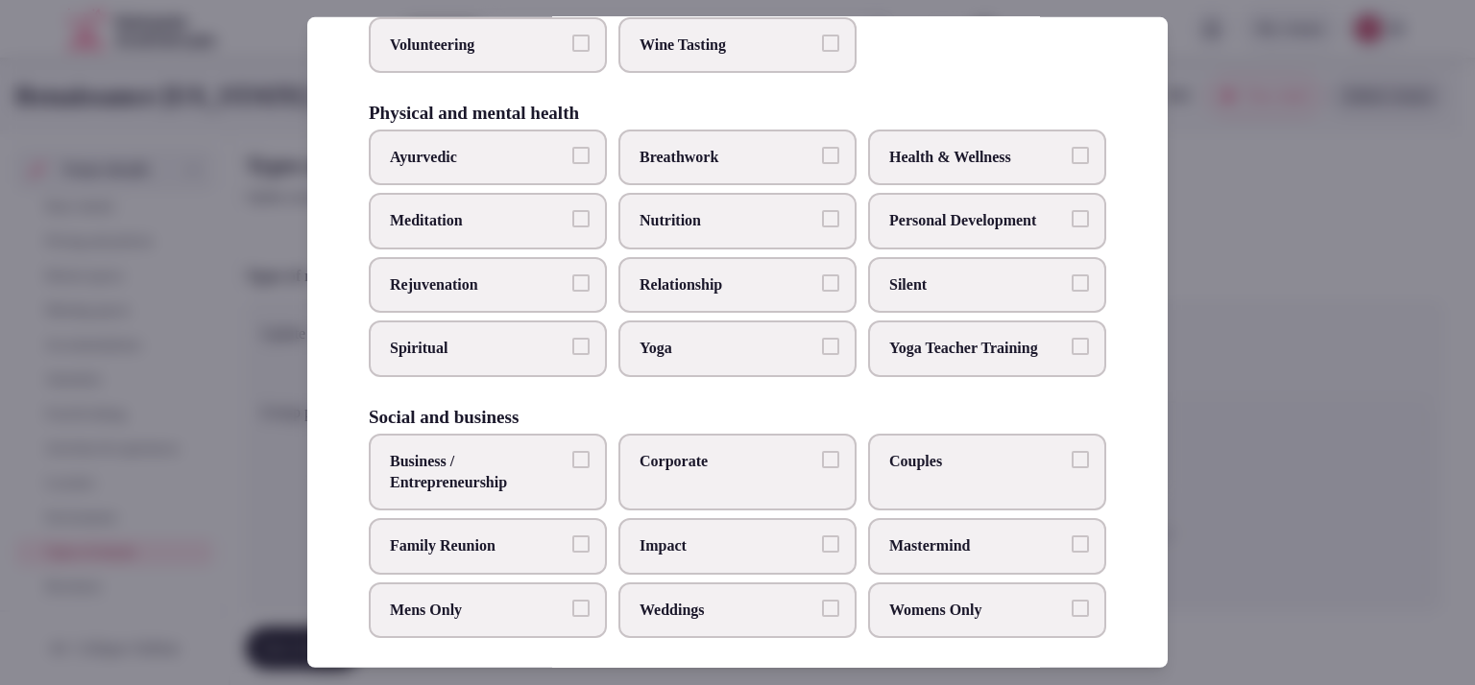
scroll to position [794, 0]
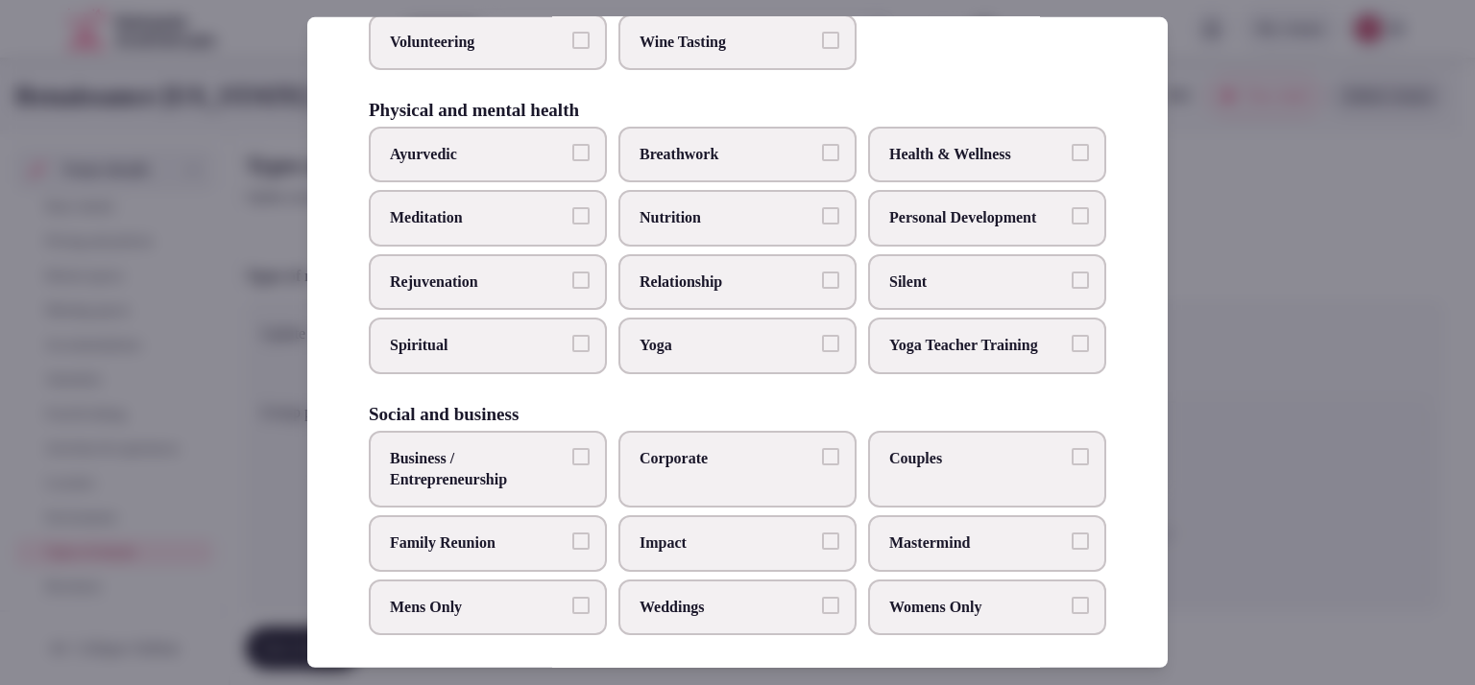
click at [464, 433] on label "Business / Entrepreneurship" at bounding box center [488, 470] width 238 height 78
click at [572, 448] on button "Business / Entrepreneurship" at bounding box center [580, 456] width 17 height 17
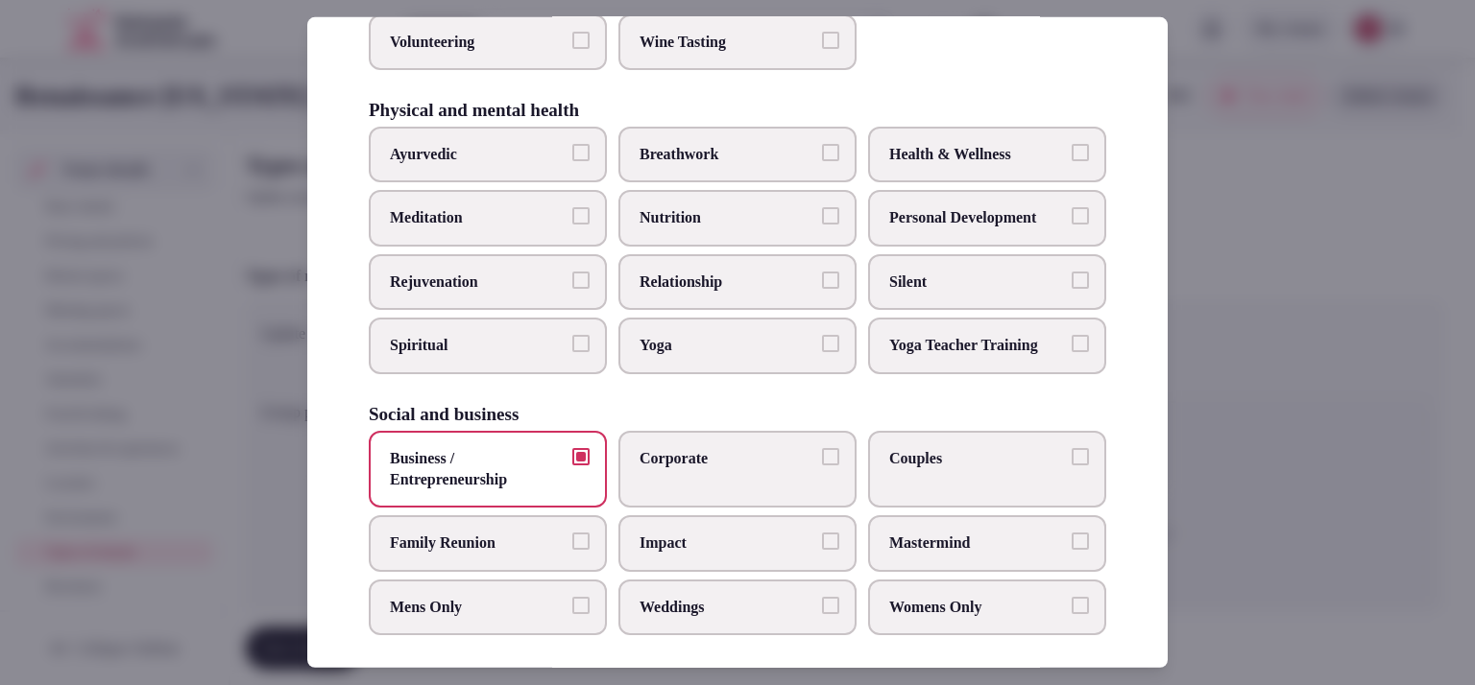
click at [765, 434] on label "Corporate" at bounding box center [737, 470] width 238 height 78
click at [822, 448] on button "Corporate" at bounding box center [830, 456] width 17 height 17
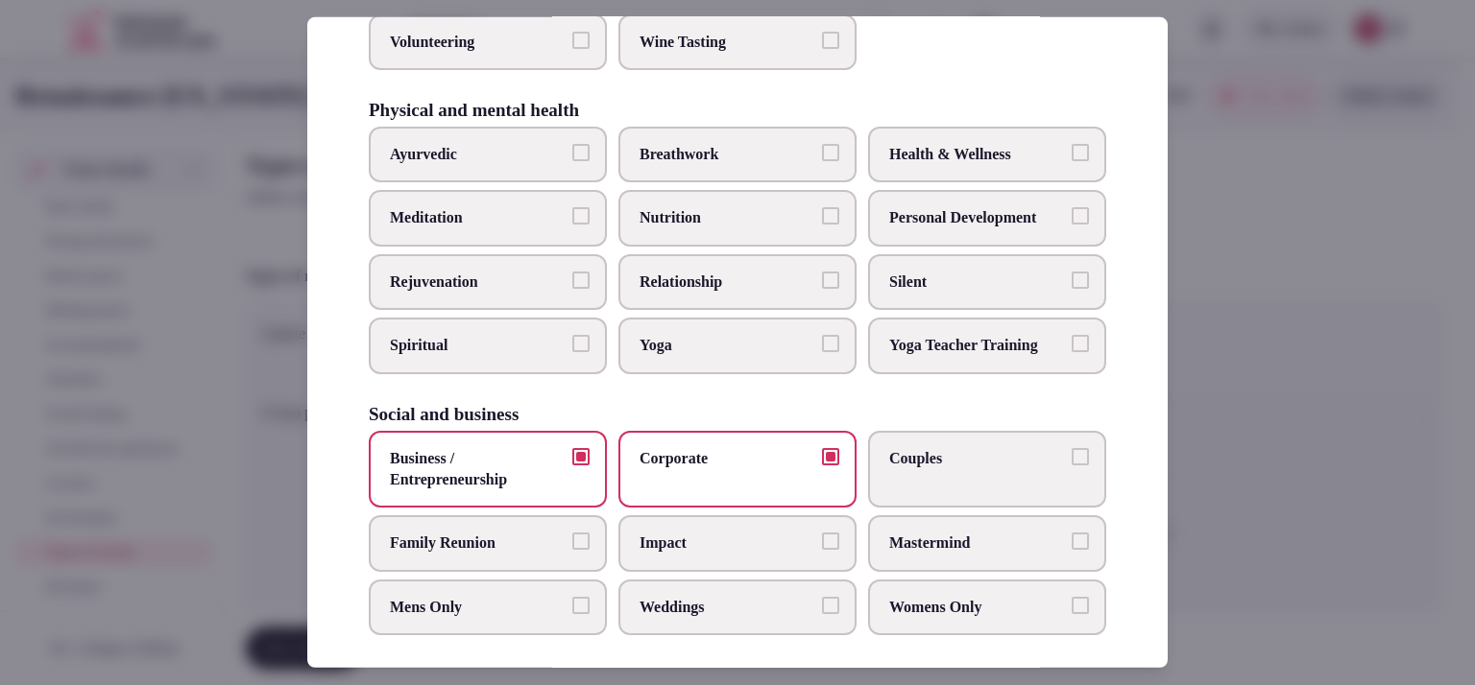
click at [683, 597] on span "Weddings" at bounding box center [727, 607] width 177 height 21
click at [822, 597] on button "Weddings" at bounding box center [830, 605] width 17 height 17
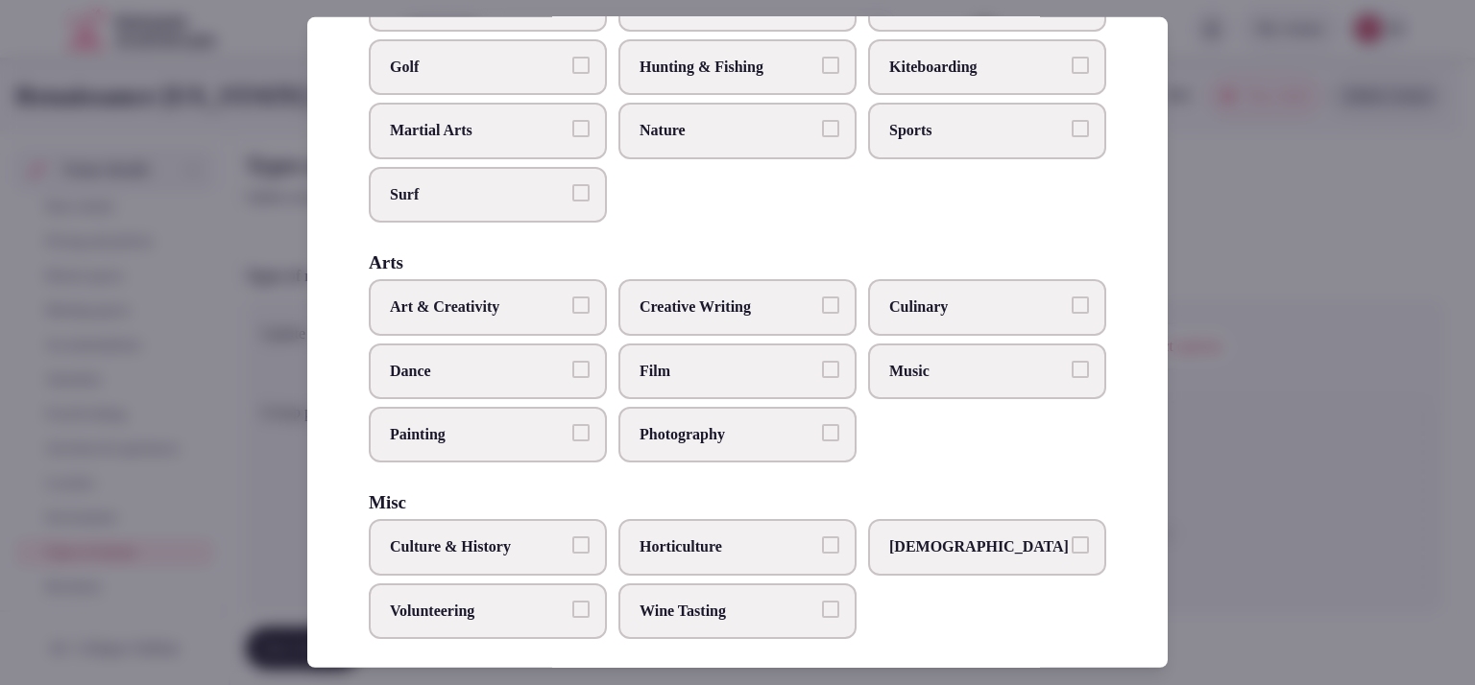
scroll to position [795, 0]
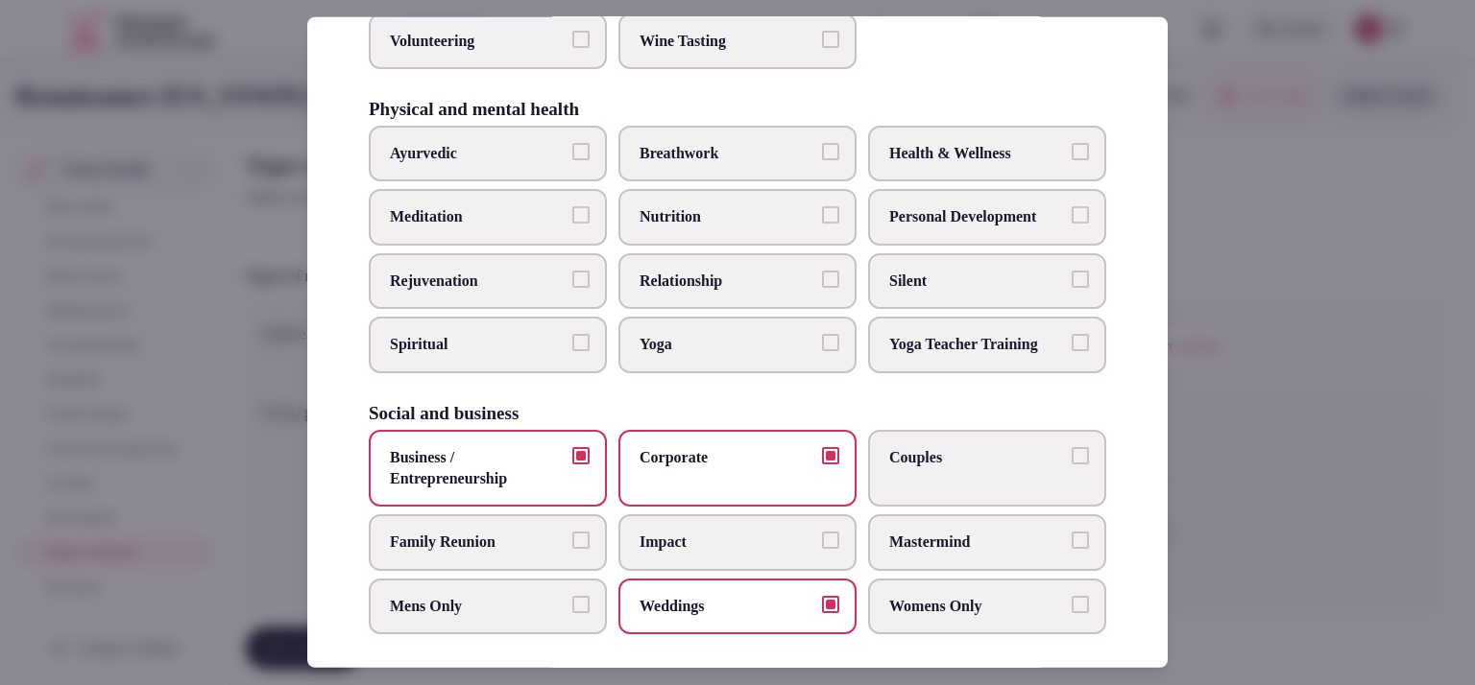
click at [931, 478] on label "Couples" at bounding box center [987, 469] width 238 height 78
click at [1071, 465] on button "Couples" at bounding box center [1079, 455] width 17 height 17
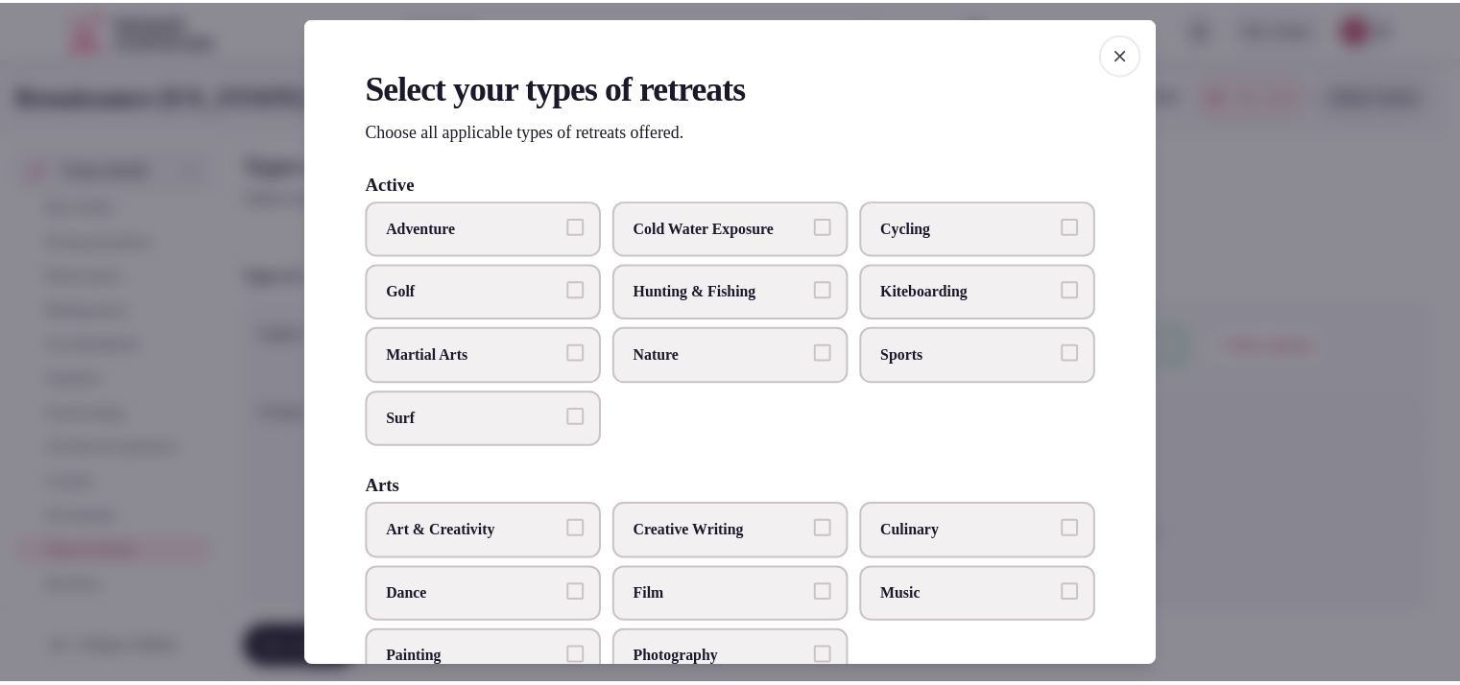
scroll to position [568, 0]
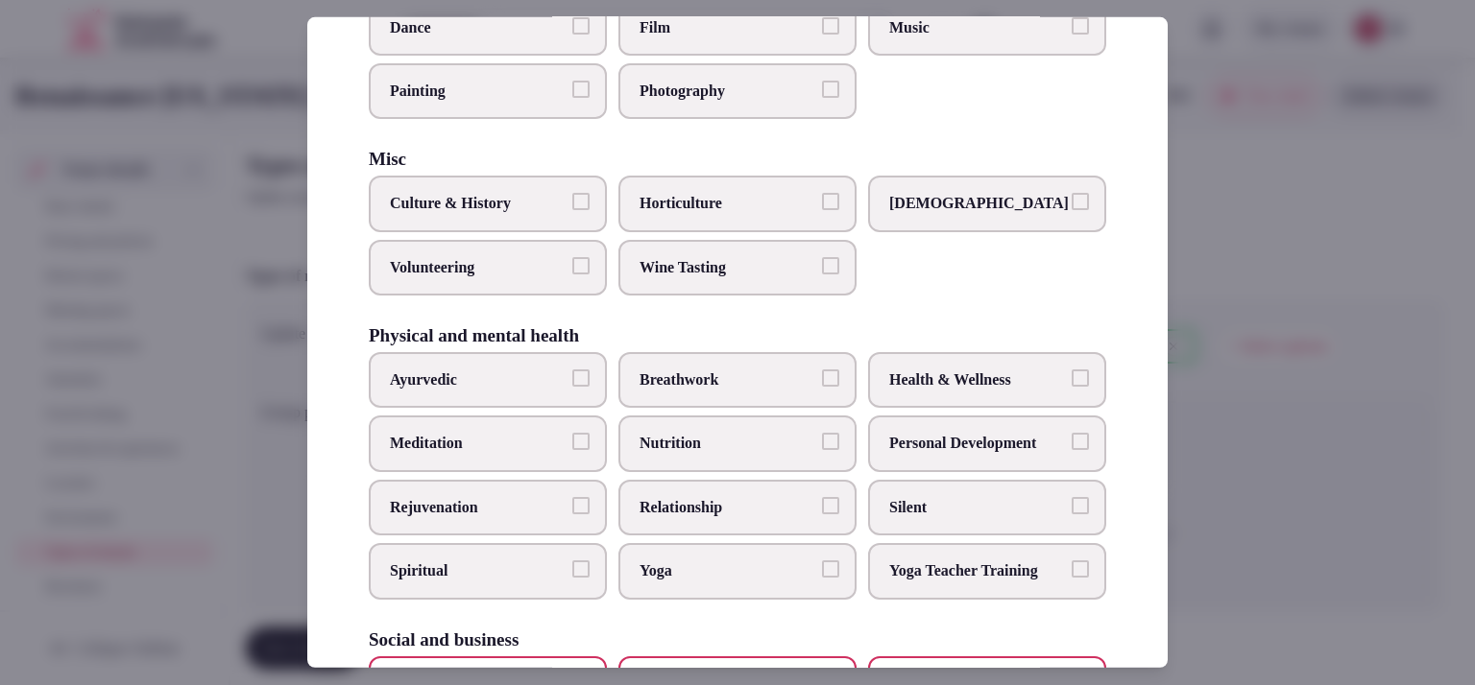
click at [1224, 487] on div at bounding box center [737, 342] width 1475 height 685
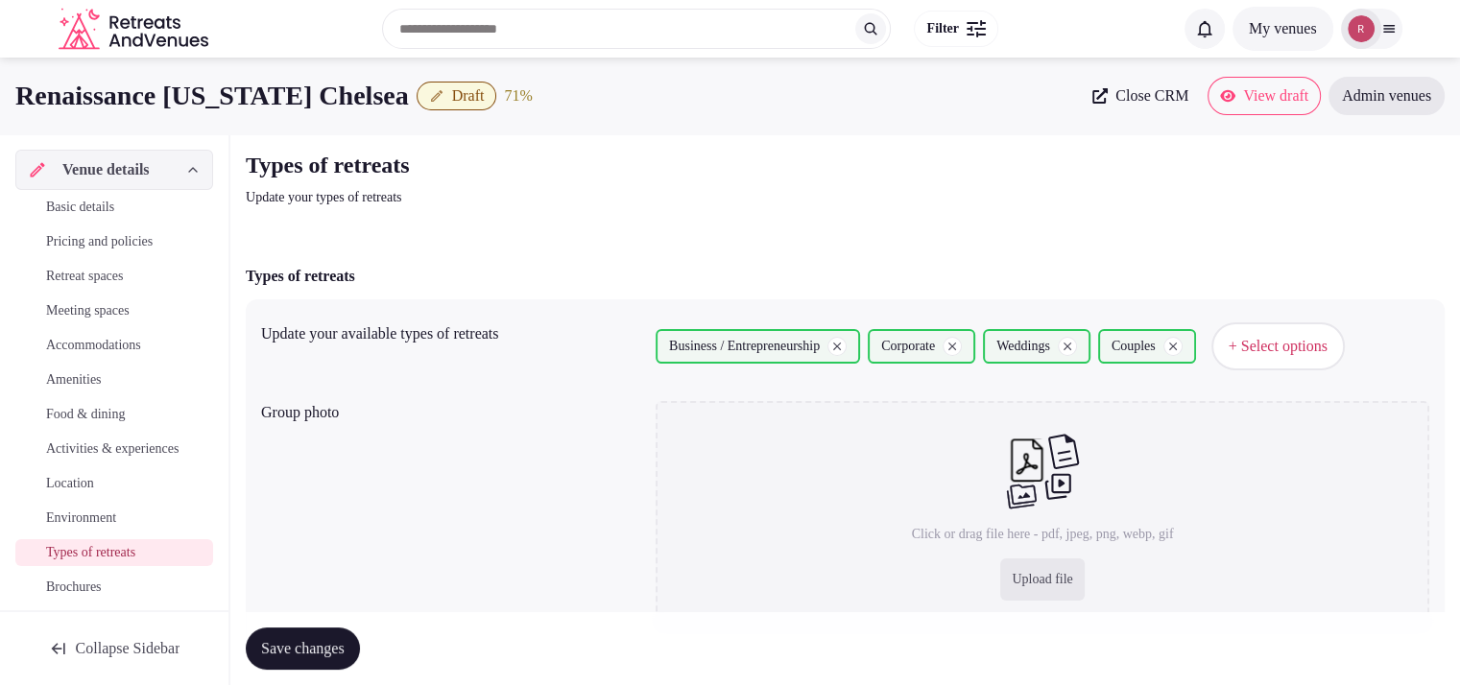
click at [273, 648] on span "Save changes" at bounding box center [303, 648] width 84 height 19
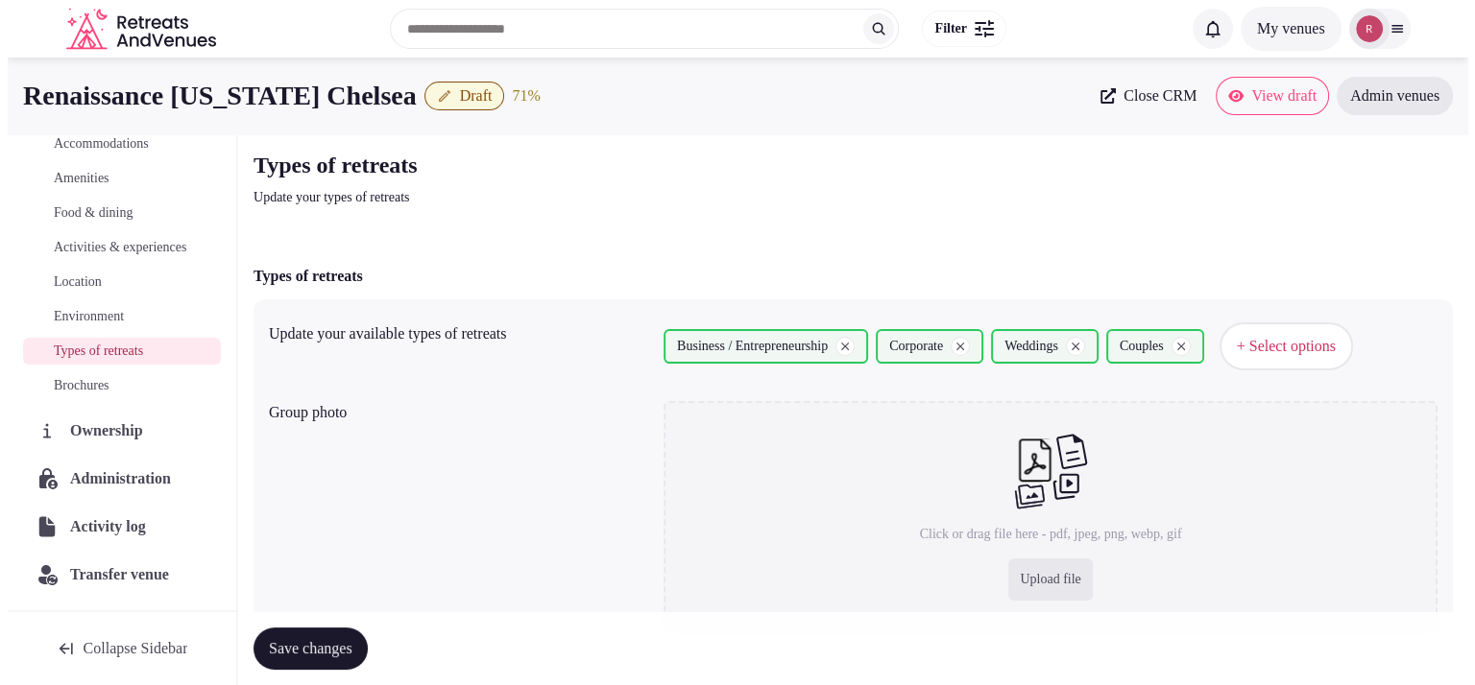
scroll to position [219, 0]
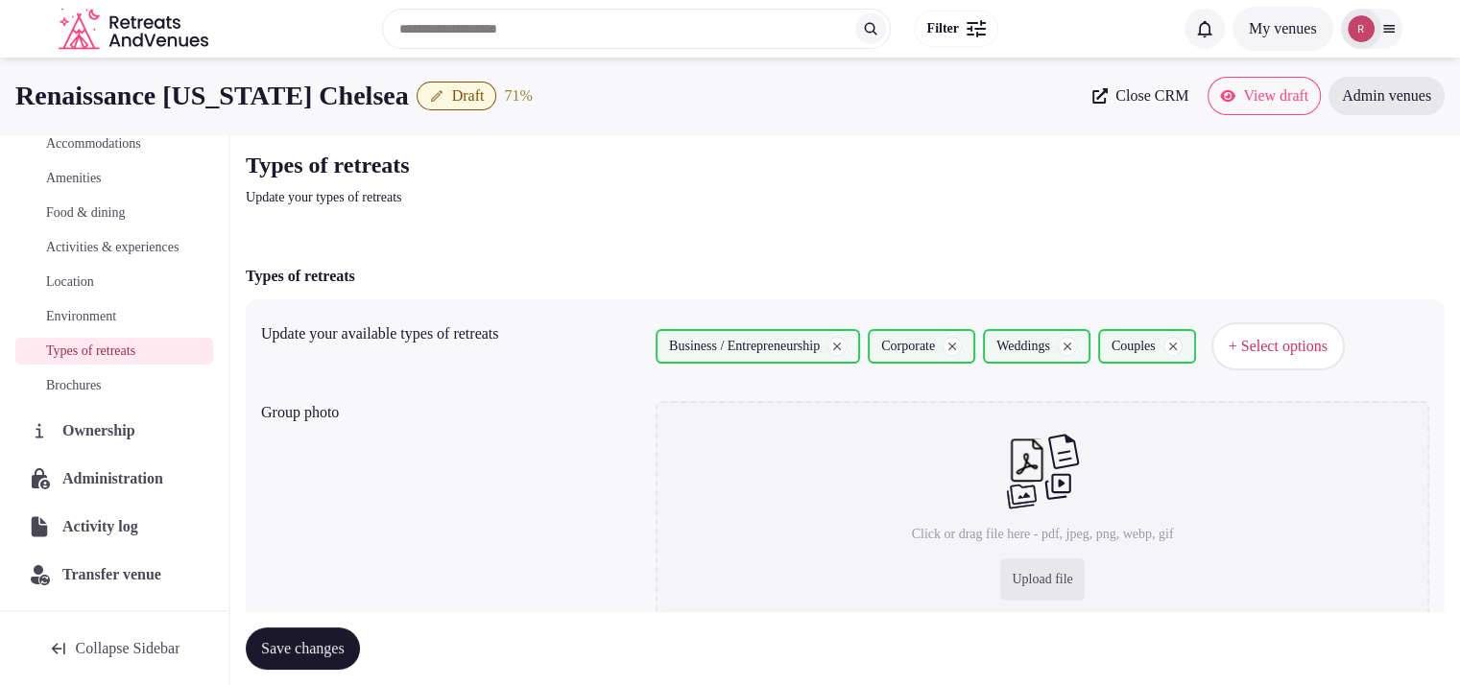
click at [130, 473] on span "Administration" at bounding box center [116, 479] width 108 height 23
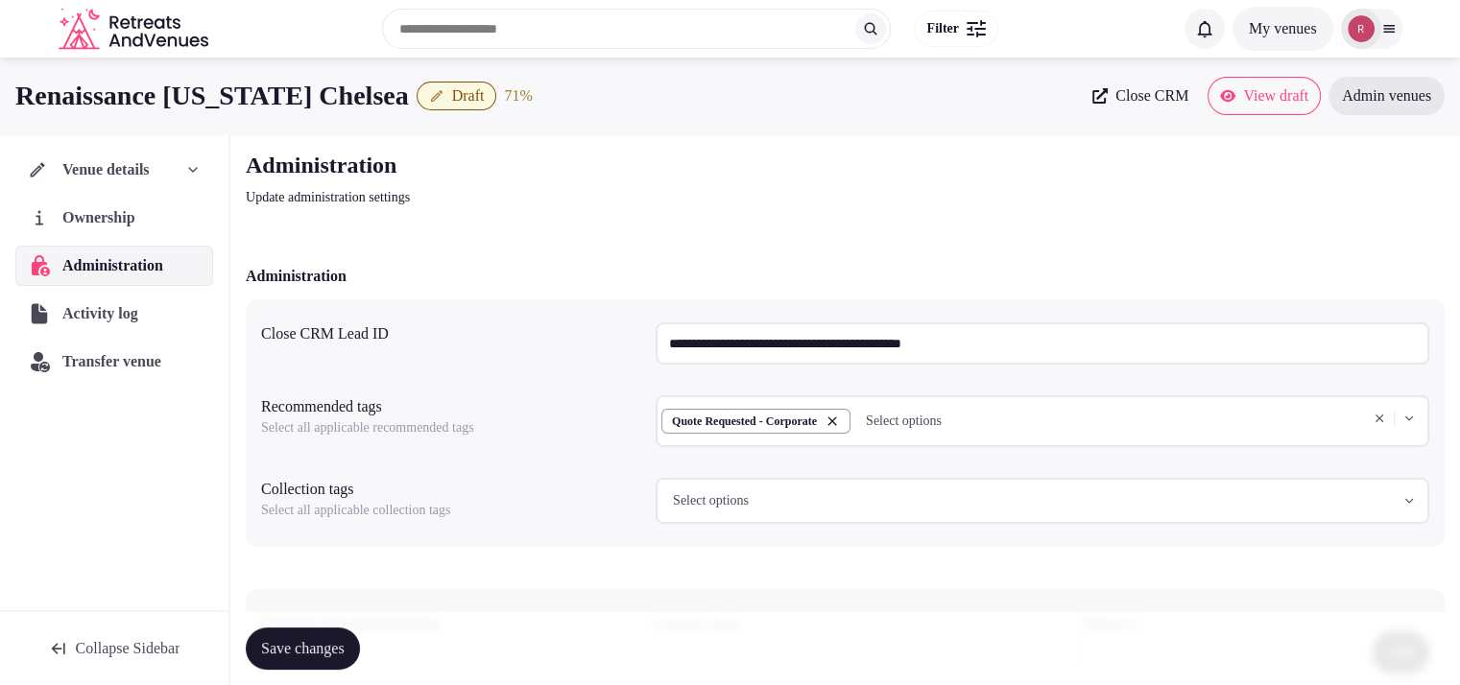
click at [684, 340] on input "**********" at bounding box center [1043, 344] width 774 height 42
click at [859, 626] on div "Save changes" at bounding box center [845, 648] width 1199 height 73
click at [108, 170] on span "Venue details" at bounding box center [105, 169] width 85 height 23
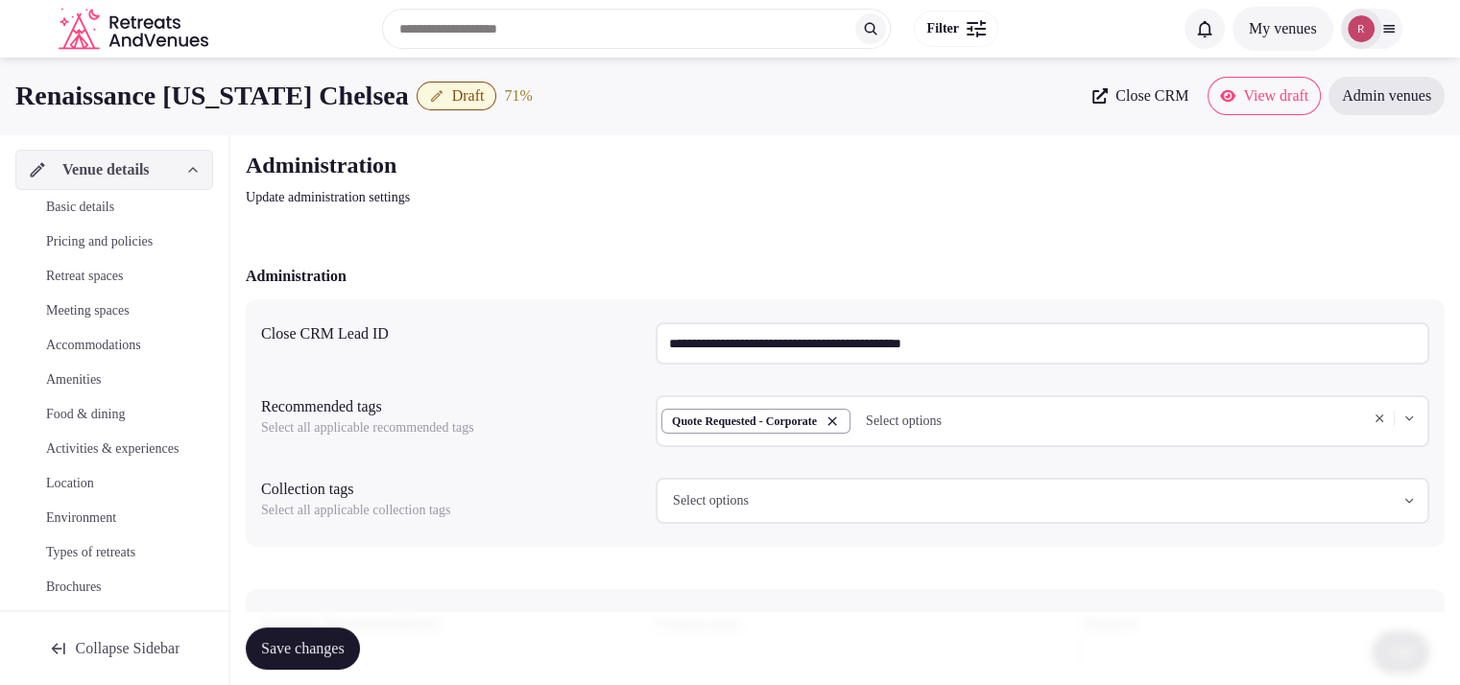
click at [78, 444] on span "Activities & experiences" at bounding box center [112, 449] width 132 height 19
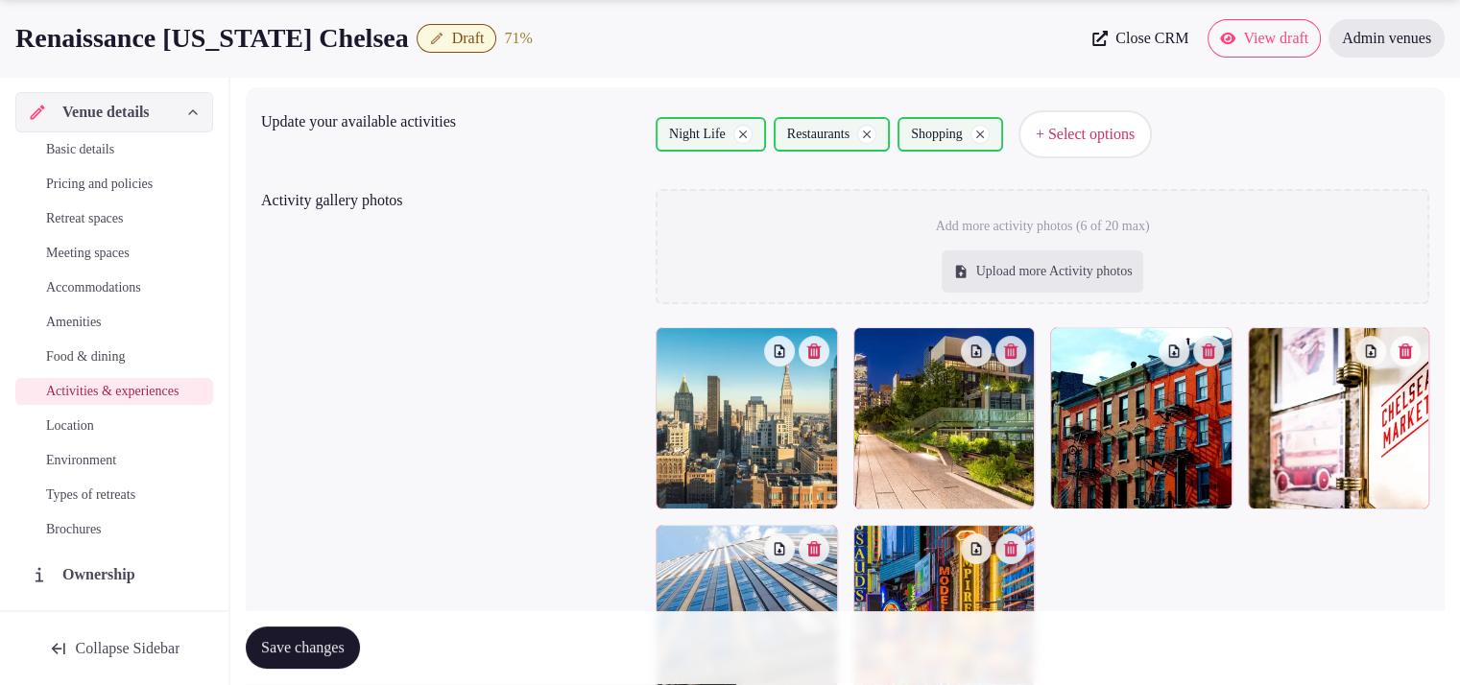
scroll to position [319, 0]
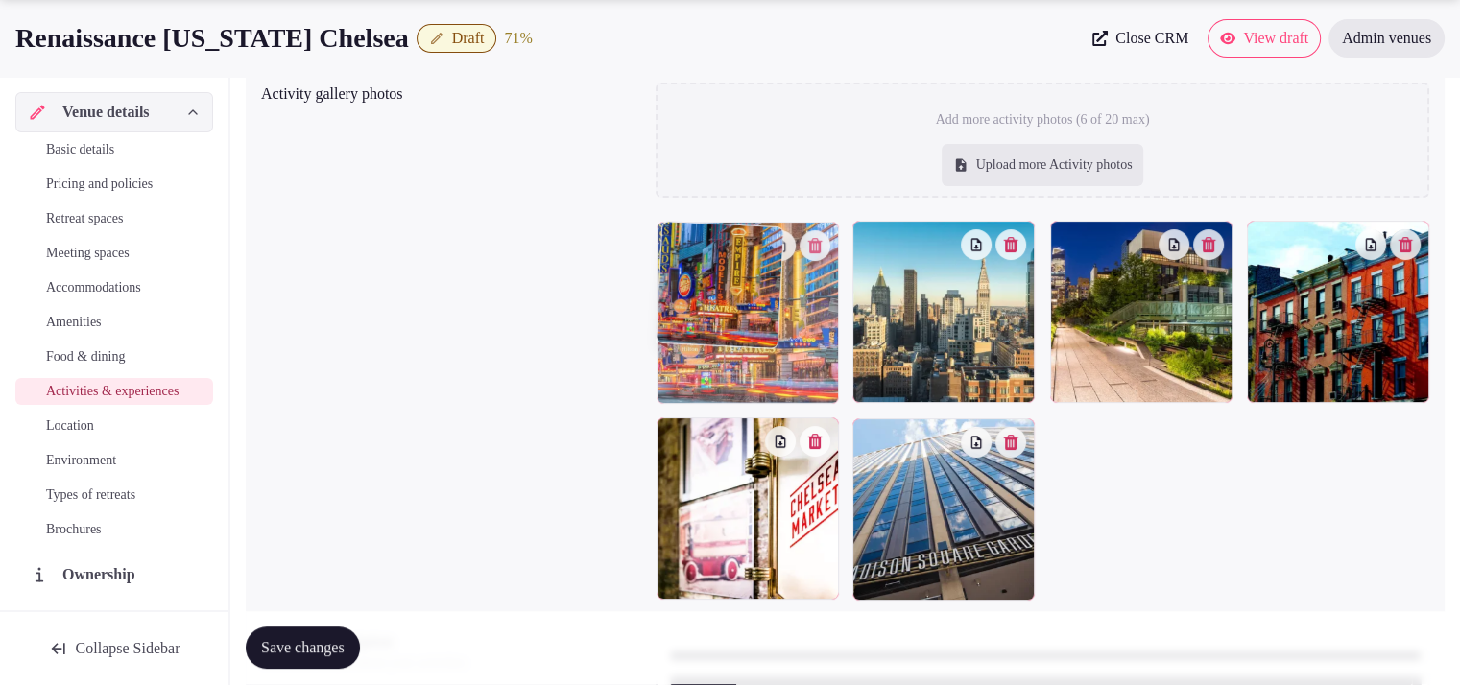
drag, startPoint x: 934, startPoint y: 482, endPoint x: 804, endPoint y: 335, distance: 196.5
click at [804, 335] on body "Search Popular Destinations Toscana, Italy Riviera Maya, Mexico Indonesia, Bali…" at bounding box center [730, 293] width 1460 height 1224
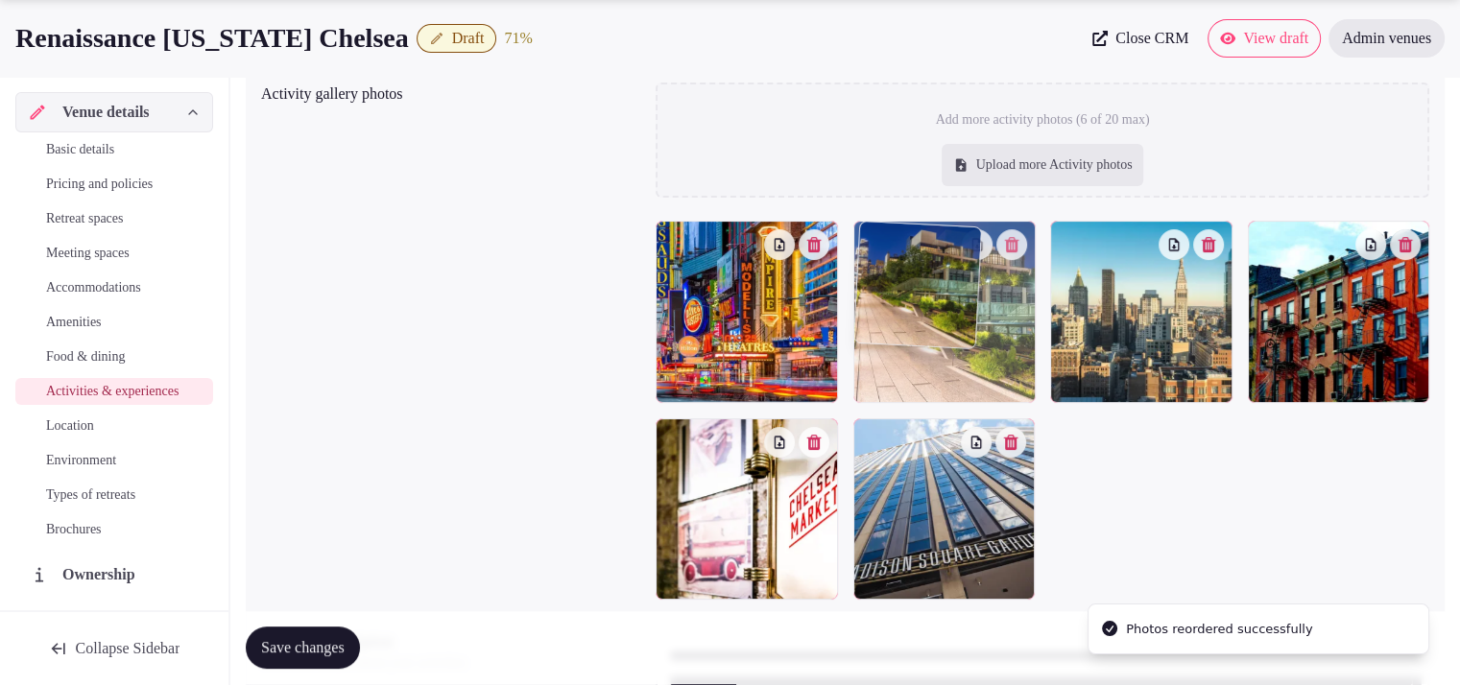
drag, startPoint x: 1127, startPoint y: 357, endPoint x: 987, endPoint y: 372, distance: 140.9
click at [987, 372] on body "Search Popular Destinations Toscana, Italy Riviera Maya, Mexico Indonesia, Bali…" at bounding box center [730, 293] width 1460 height 1224
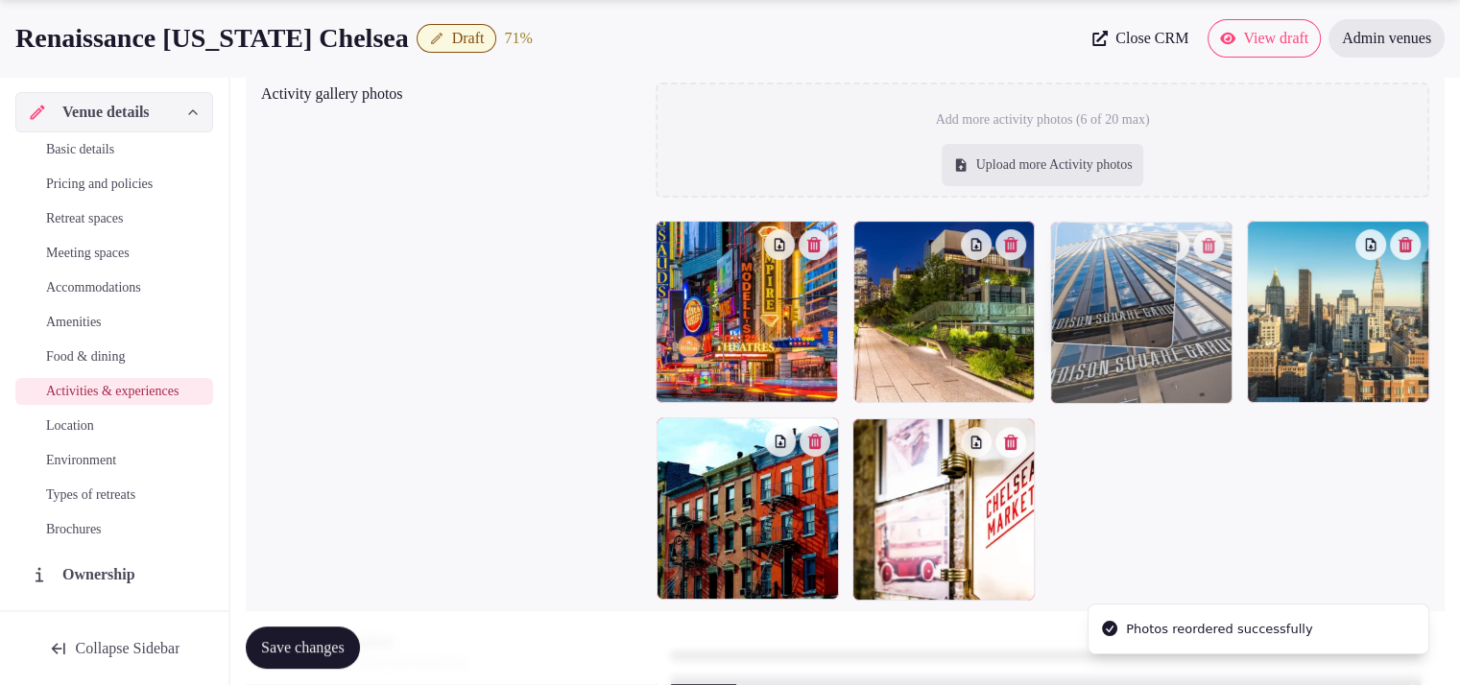
drag, startPoint x: 944, startPoint y: 485, endPoint x: 1110, endPoint y: 337, distance: 222.3
click at [1110, 337] on body "Search Popular Destinations Toscana, Italy Riviera Maya, Mexico Indonesia, Bali…" at bounding box center [730, 293] width 1460 height 1224
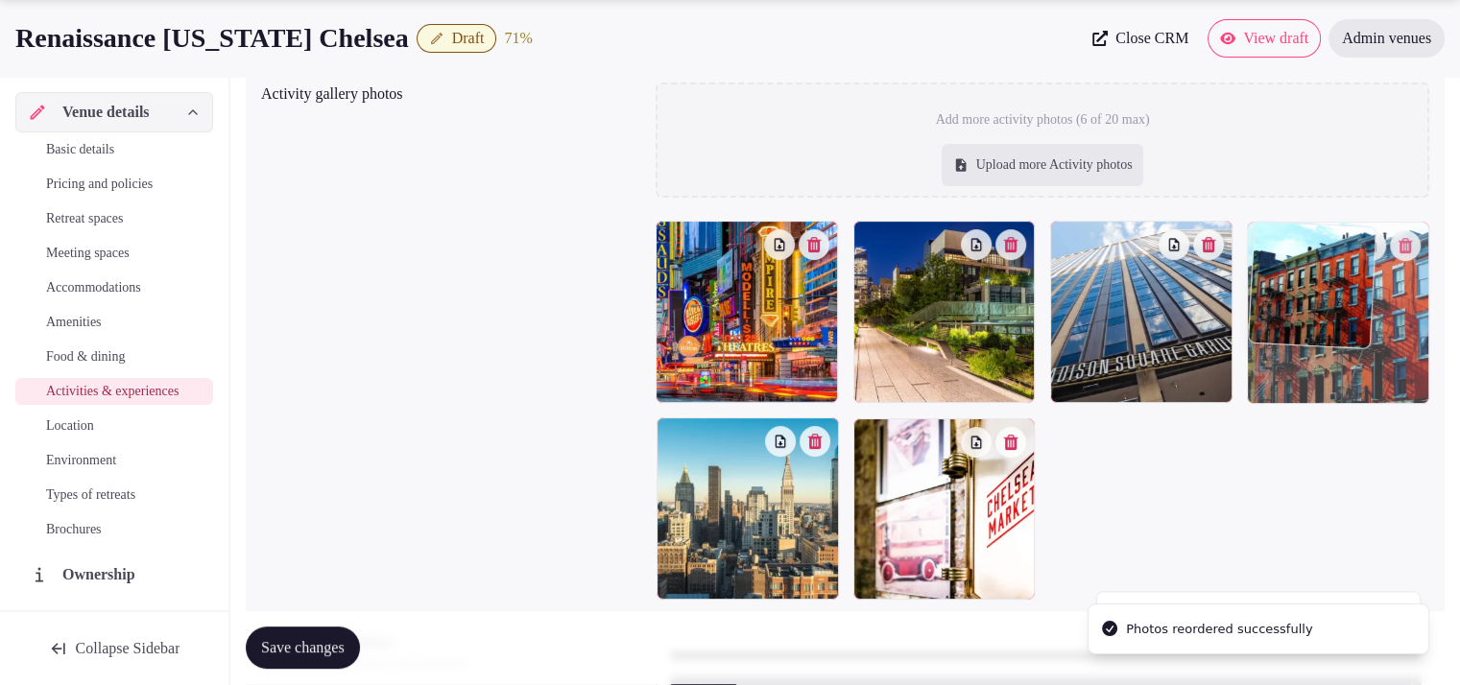
drag, startPoint x: 791, startPoint y: 483, endPoint x: 1327, endPoint y: 321, distance: 559.7
click at [1327, 321] on body "Search Popular Destinations Toscana, Italy Riviera Maya, Mexico Indonesia, Bali…" at bounding box center [730, 293] width 1460 height 1224
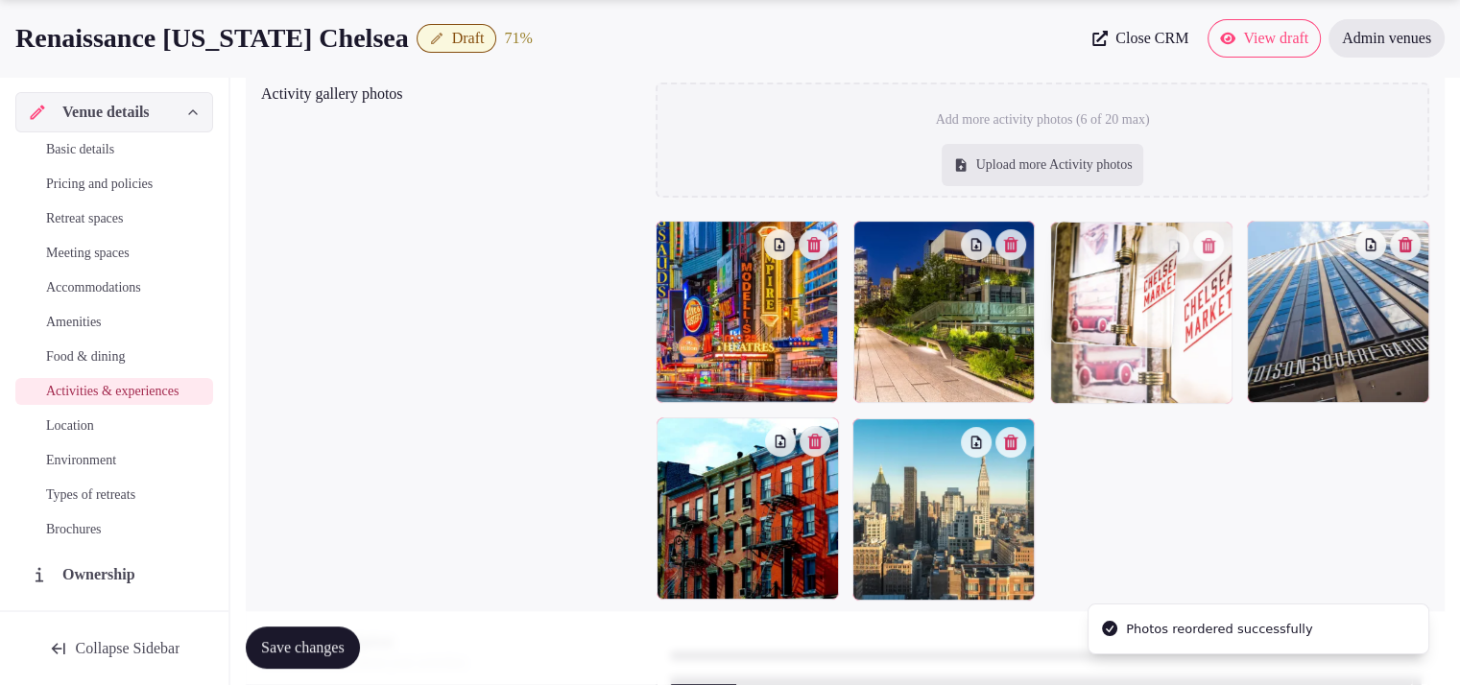
drag, startPoint x: 1002, startPoint y: 514, endPoint x: 1230, endPoint y: 397, distance: 255.5
click at [1230, 397] on body "Search Popular Destinations Toscana, Italy Riviera Maya, Mexico Indonesia, Bali…" at bounding box center [730, 293] width 1460 height 1224
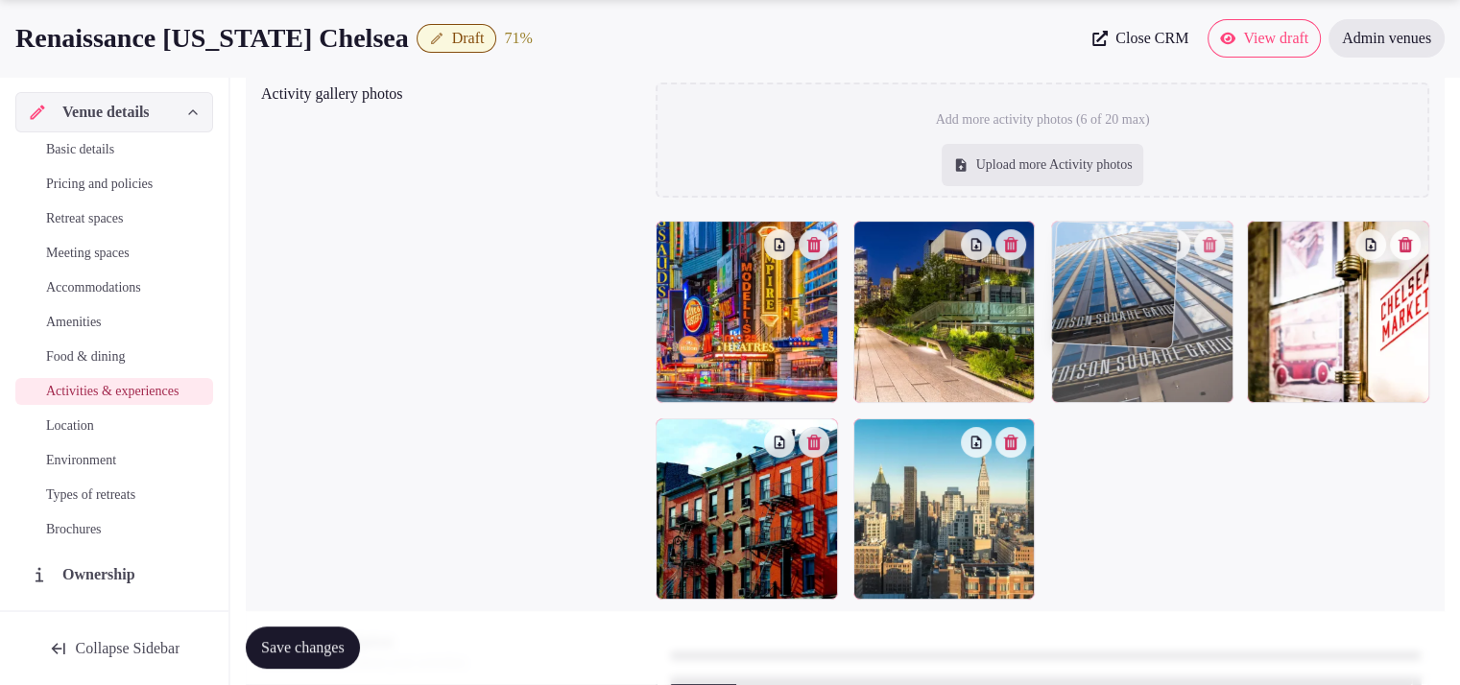
drag, startPoint x: 1398, startPoint y: 352, endPoint x: 1259, endPoint y: 356, distance: 139.3
click at [1259, 356] on body "Search Popular Destinations Toscana, Italy Riviera Maya, Mexico Indonesia, Bali…" at bounding box center [730, 293] width 1460 height 1224
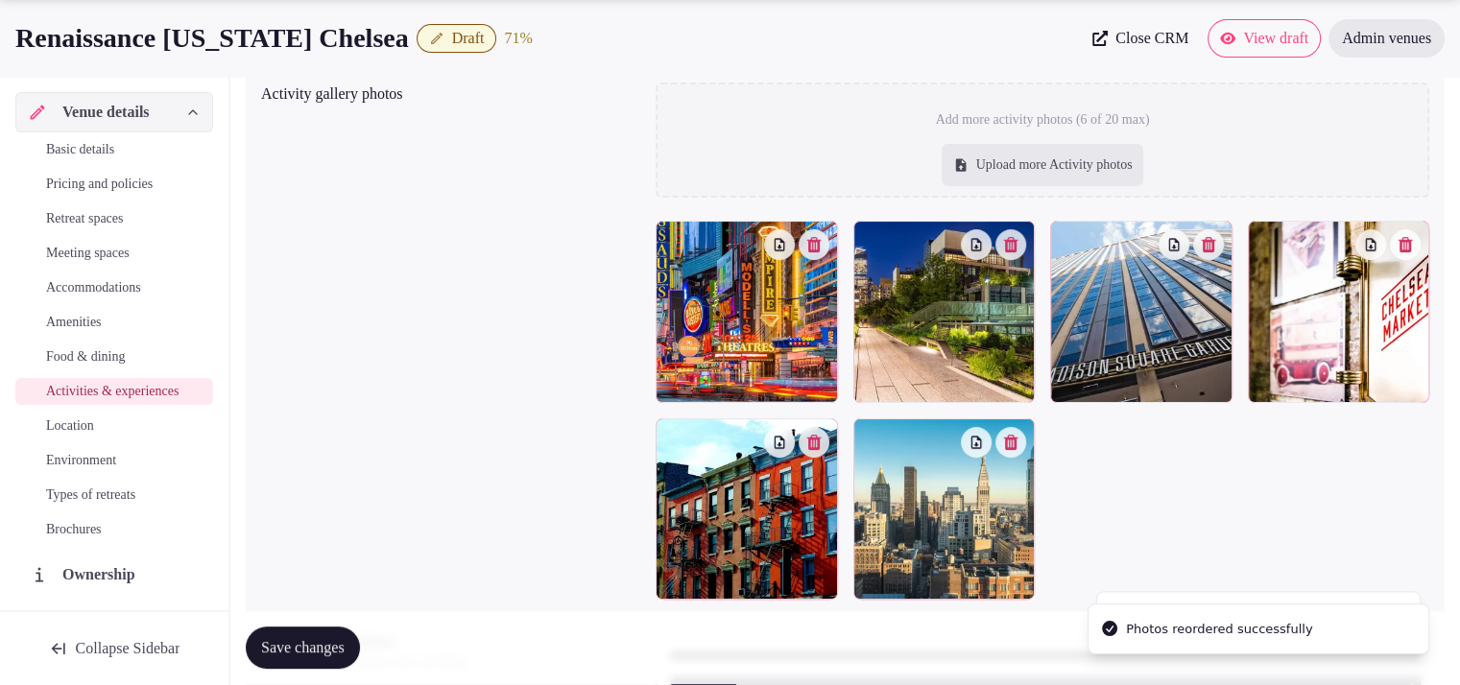
click at [280, 651] on span "Save changes" at bounding box center [303, 648] width 84 height 19
click at [444, 40] on icon "button" at bounding box center [436, 38] width 15 height 15
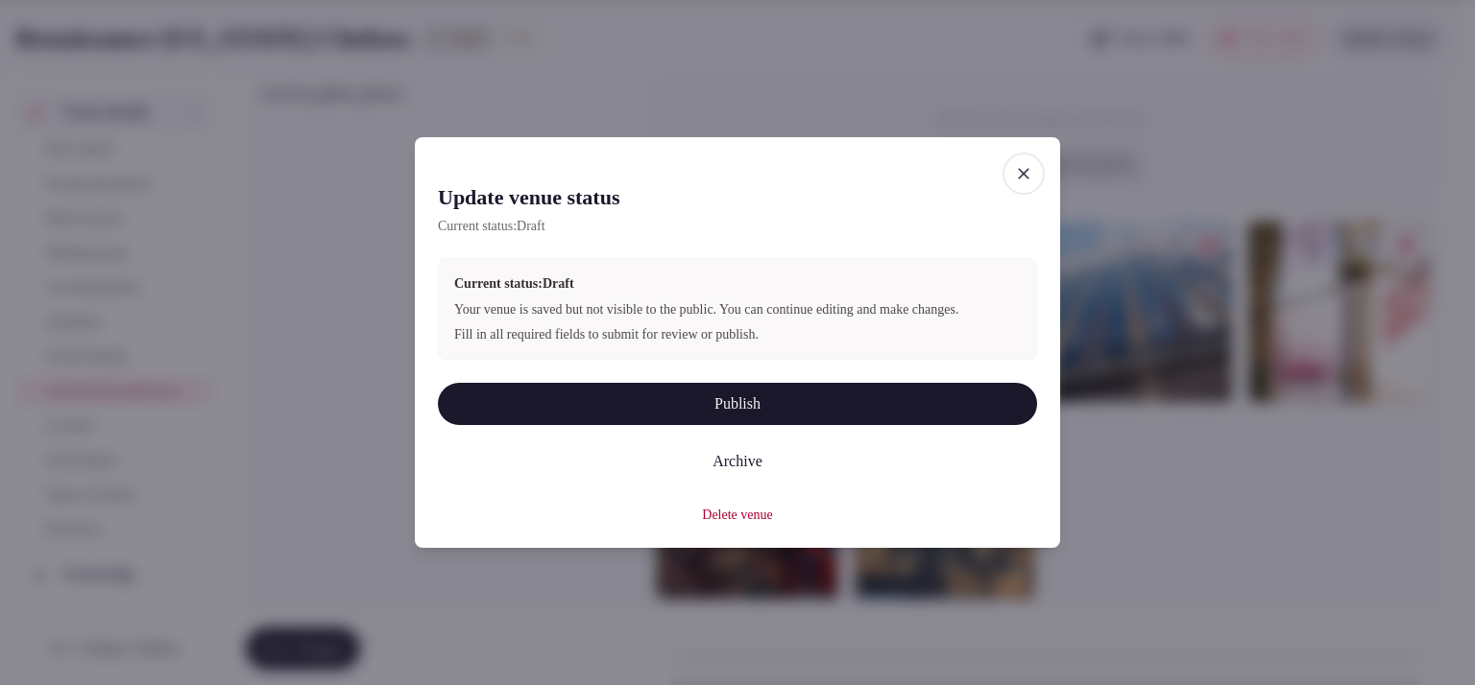
click at [688, 410] on button "Publish" at bounding box center [737, 404] width 599 height 42
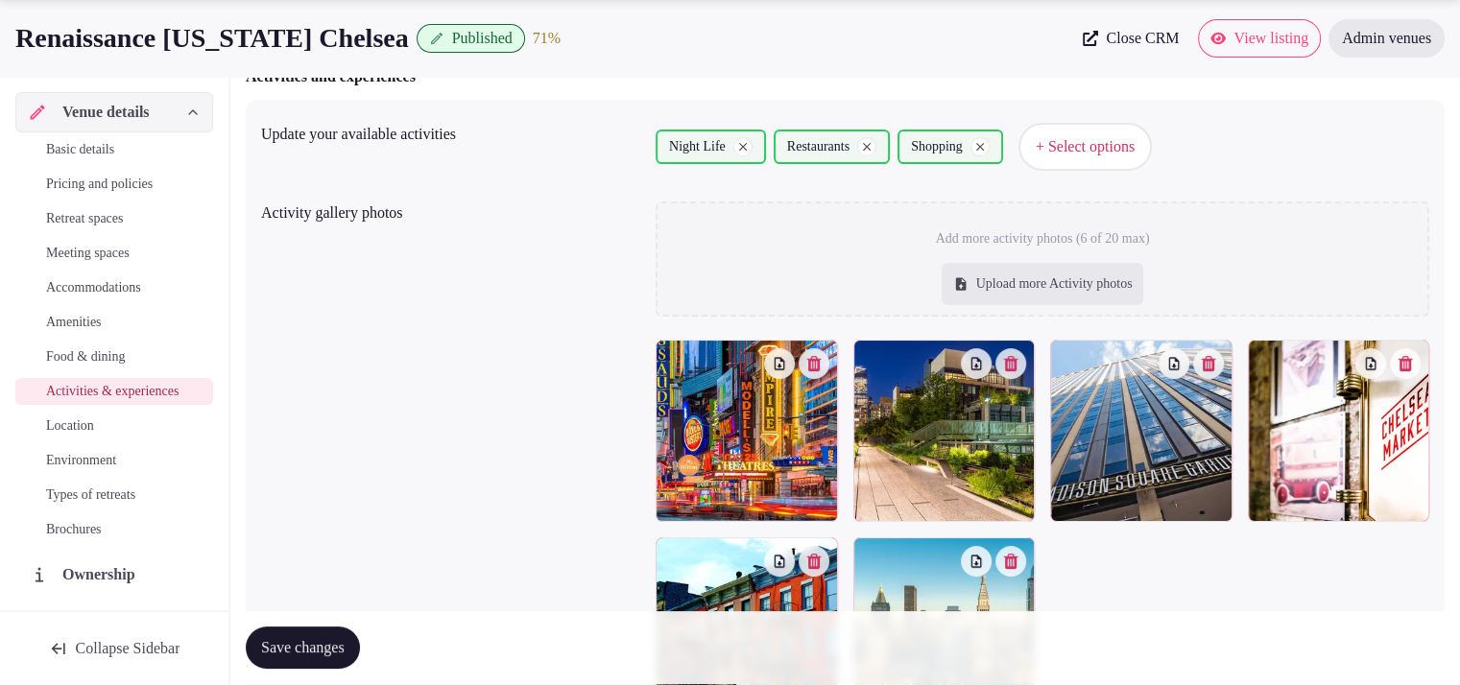
scroll to position [0, 0]
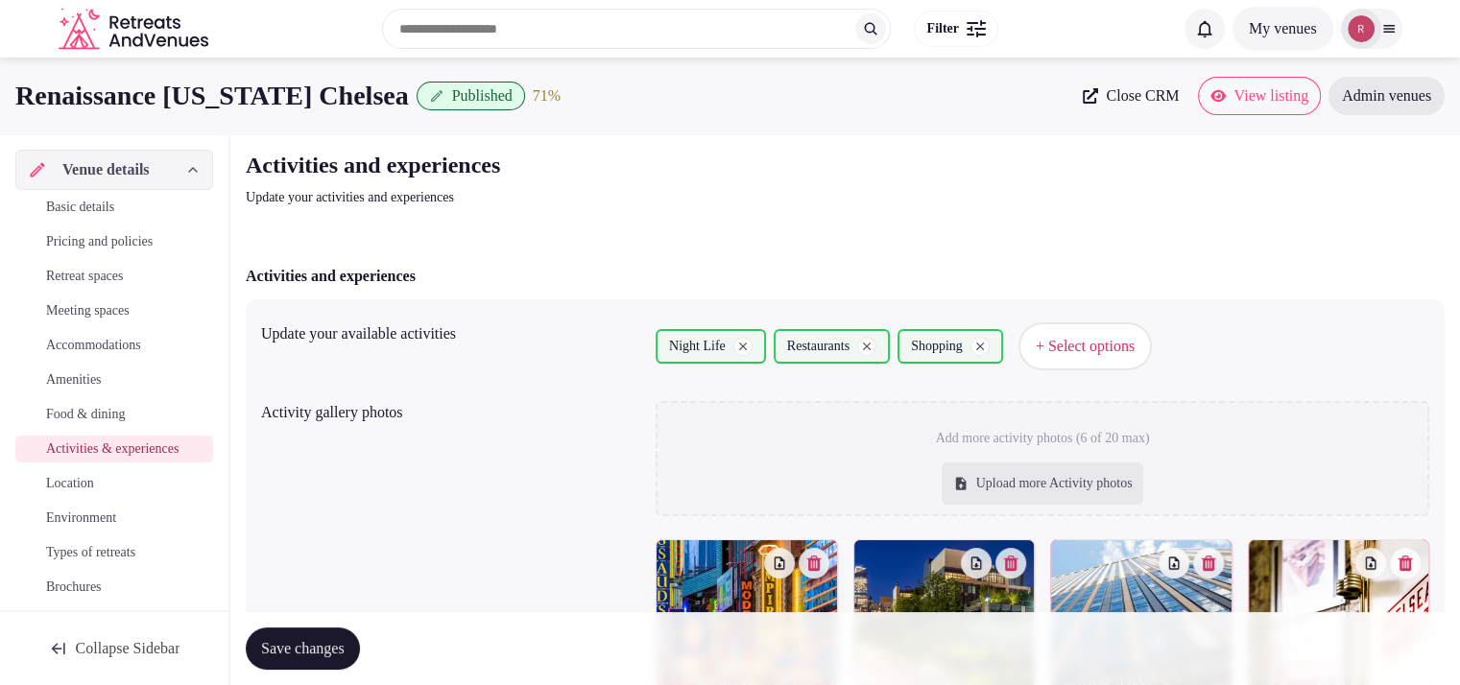
click at [89, 199] on span "Basic details" at bounding box center [80, 207] width 68 height 19
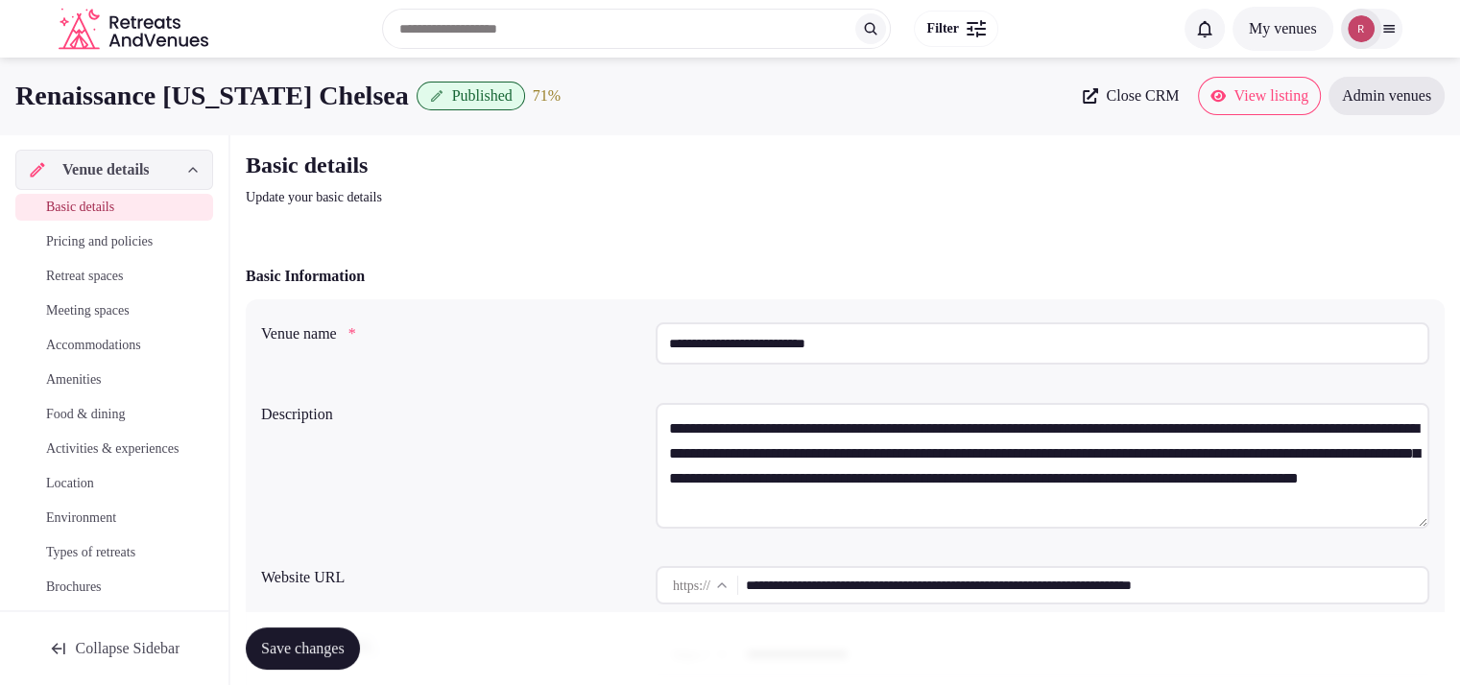
click at [842, 580] on input "**********" at bounding box center [1087, 585] width 682 height 38
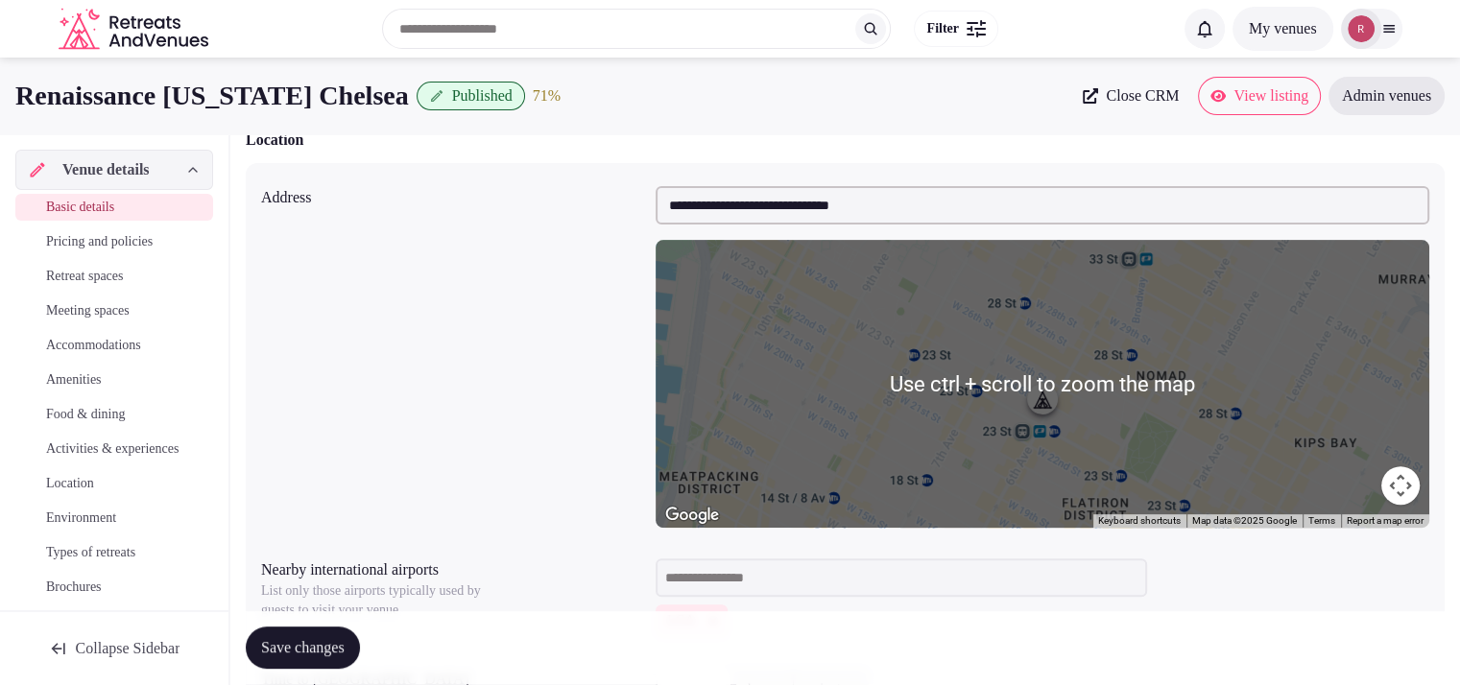
scroll to position [591, 0]
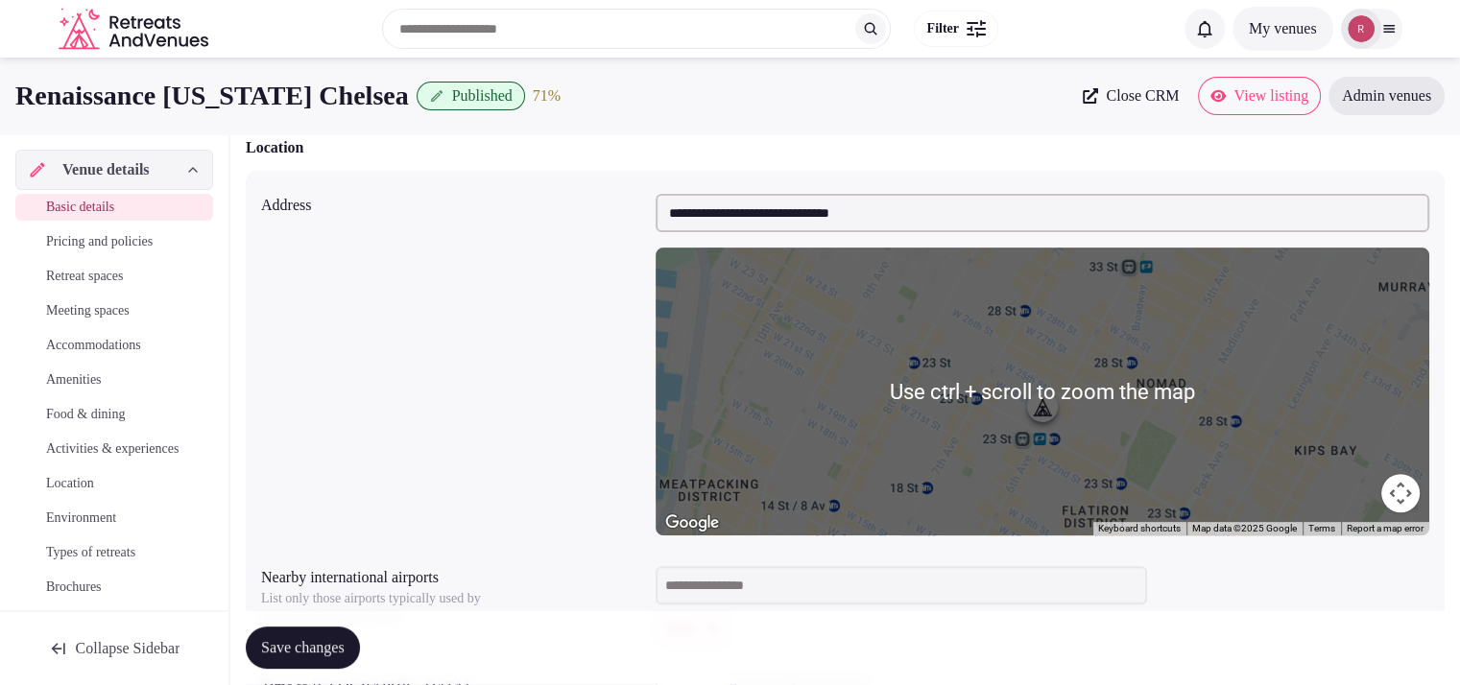
click at [848, 203] on input "**********" at bounding box center [1043, 213] width 774 height 38
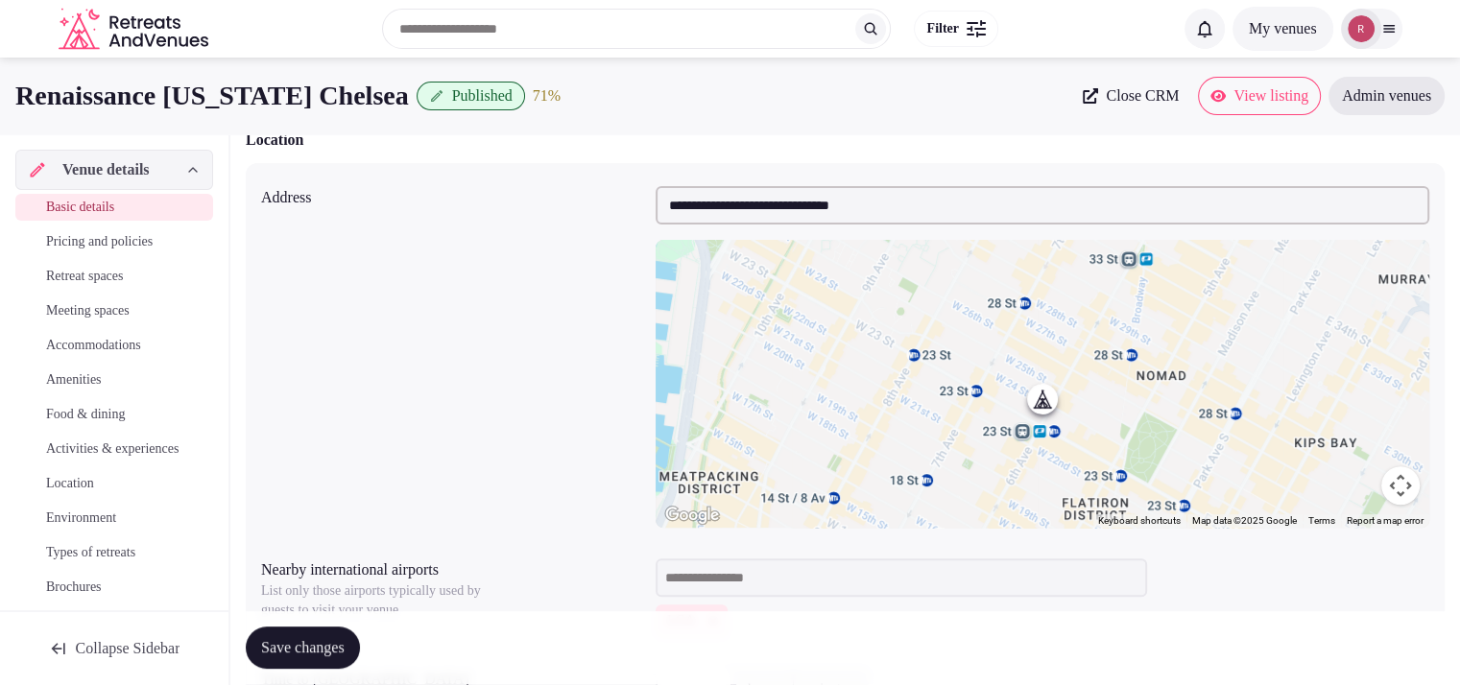
click at [890, 615] on div "Save changes" at bounding box center [845, 648] width 1199 height 73
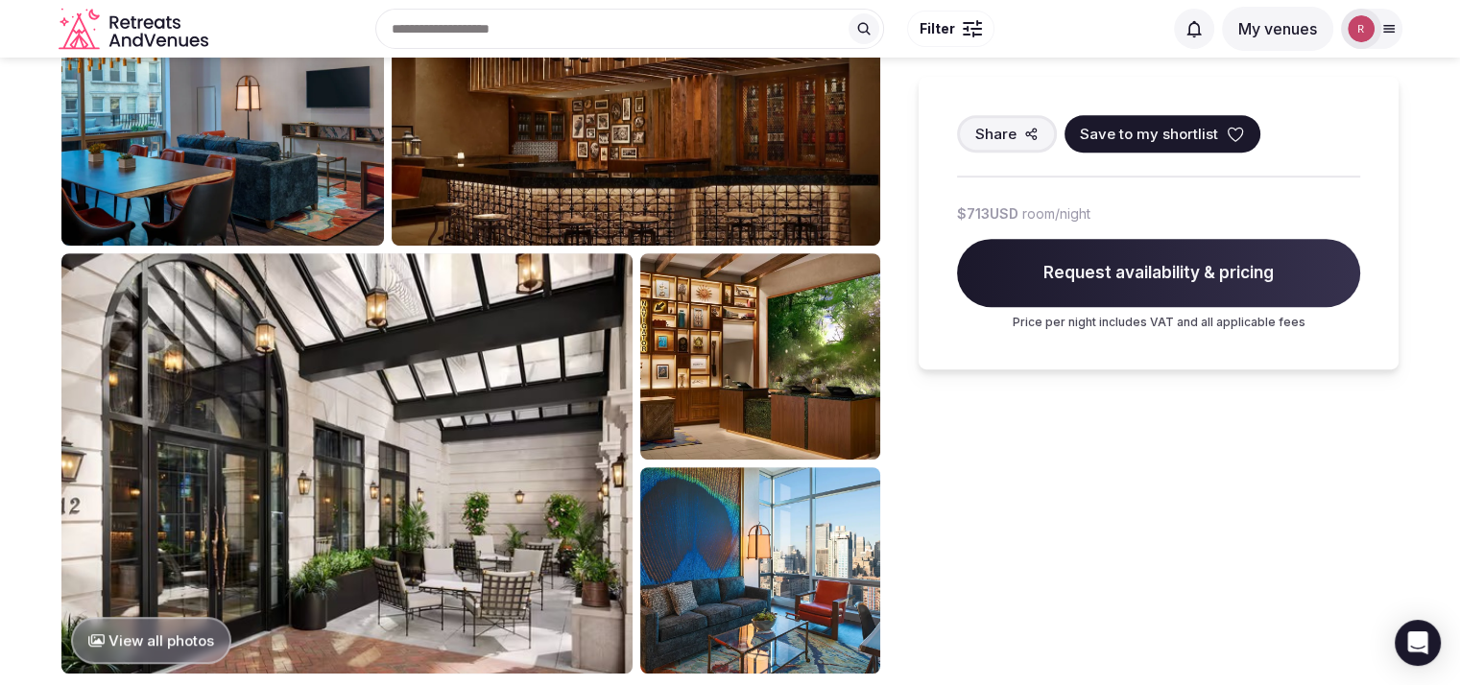
scroll to position [771, 0]
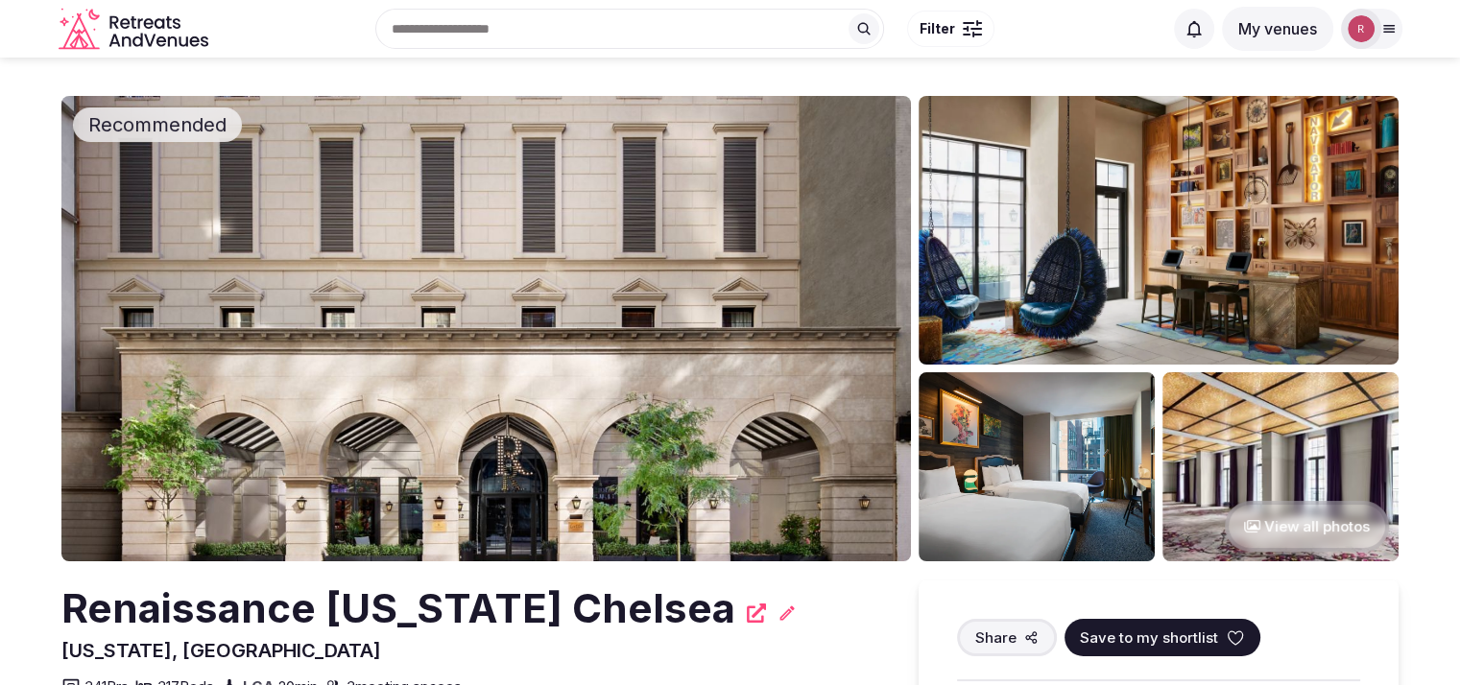
drag, startPoint x: 1458, startPoint y: 61, endPoint x: 1465, endPoint y: 71, distance: 11.7
click at [1459, 71] on html "Search Popular Destinations [GEOGRAPHIC_DATA], [GEOGRAPHIC_DATA] [GEOGRAPHIC_DA…" at bounding box center [730, 342] width 1460 height 685
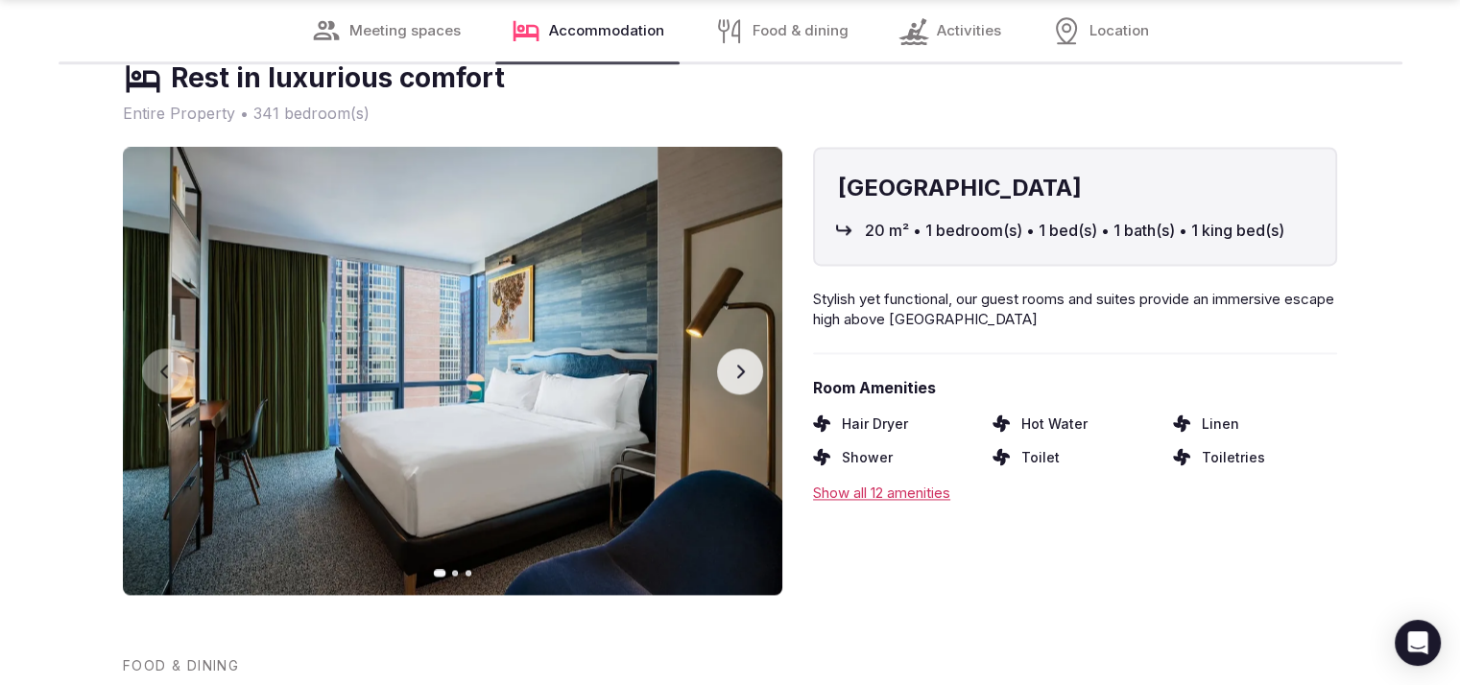
scroll to position [2761, 0]
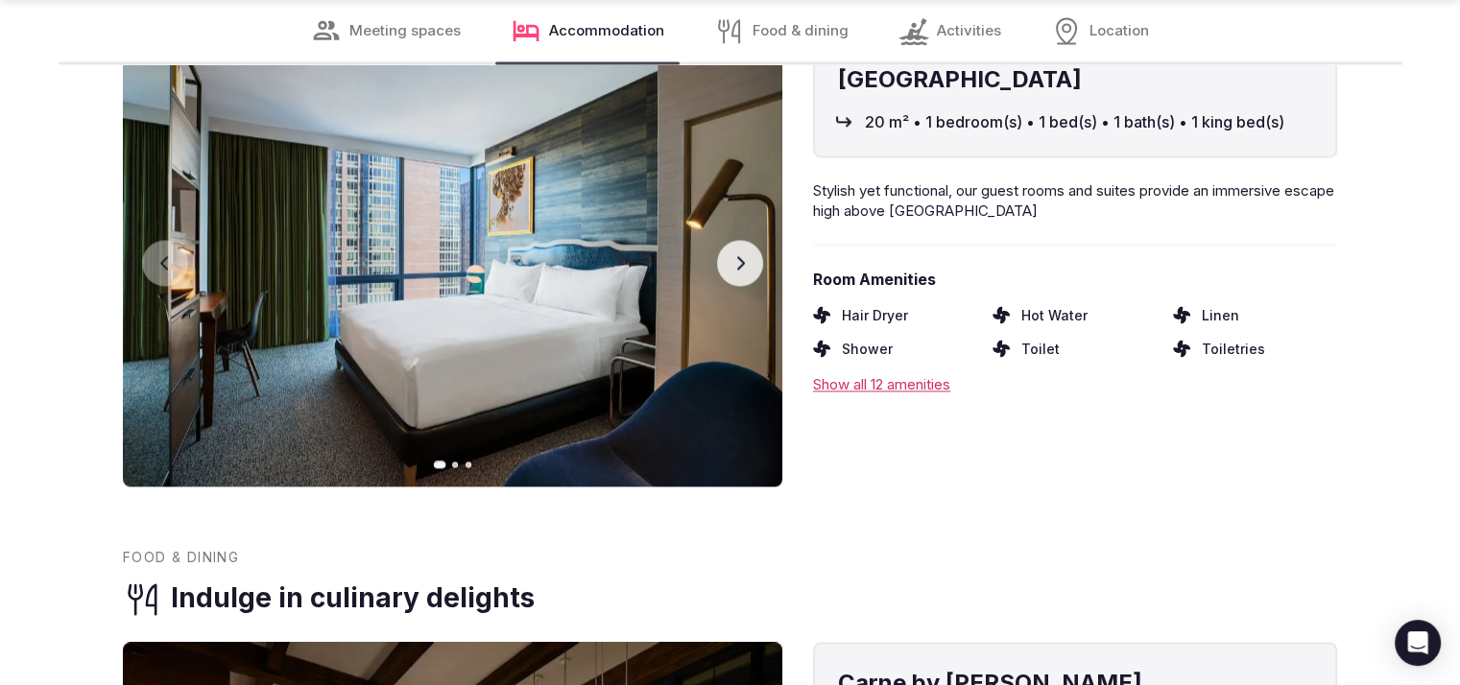
drag, startPoint x: 1465, startPoint y: 68, endPoint x: 1421, endPoint y: 340, distance: 275.2
click at [917, 388] on div "Show all 12 amenities" at bounding box center [1075, 384] width 524 height 20
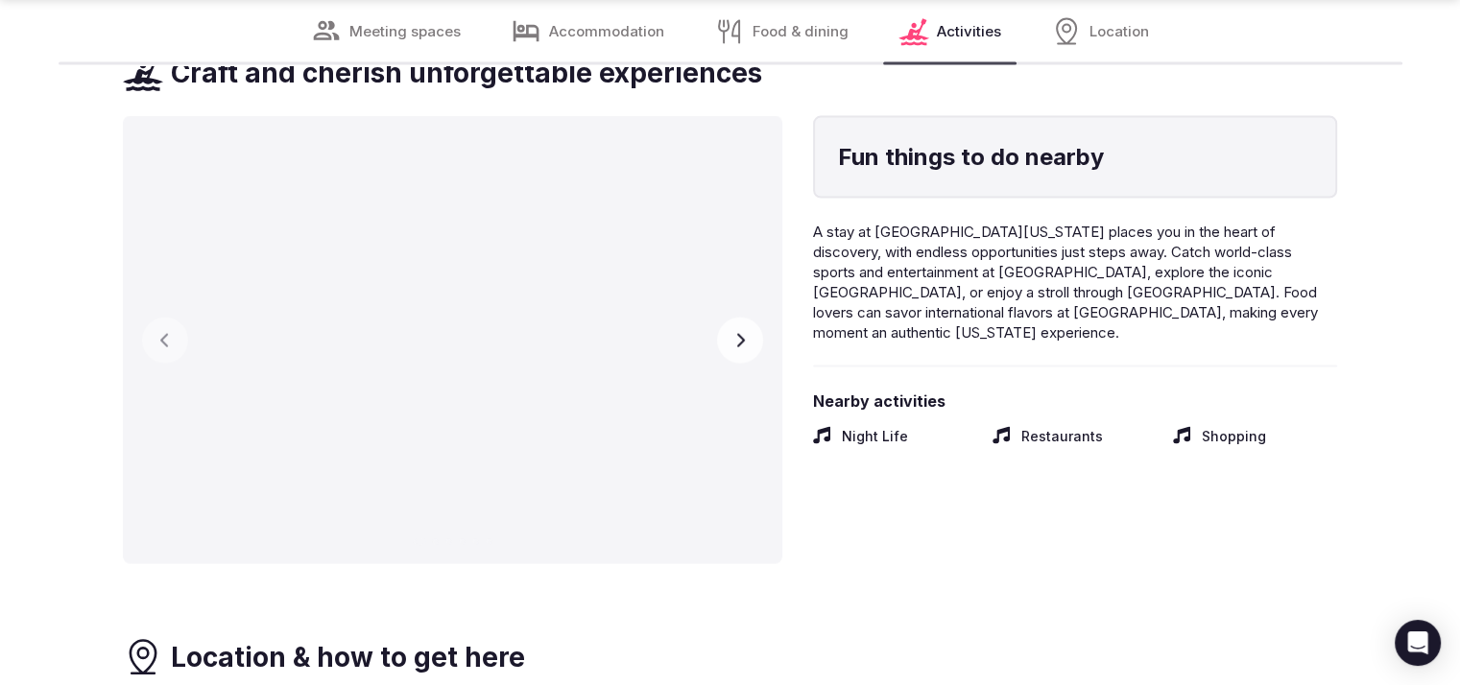
scroll to position [3898, 0]
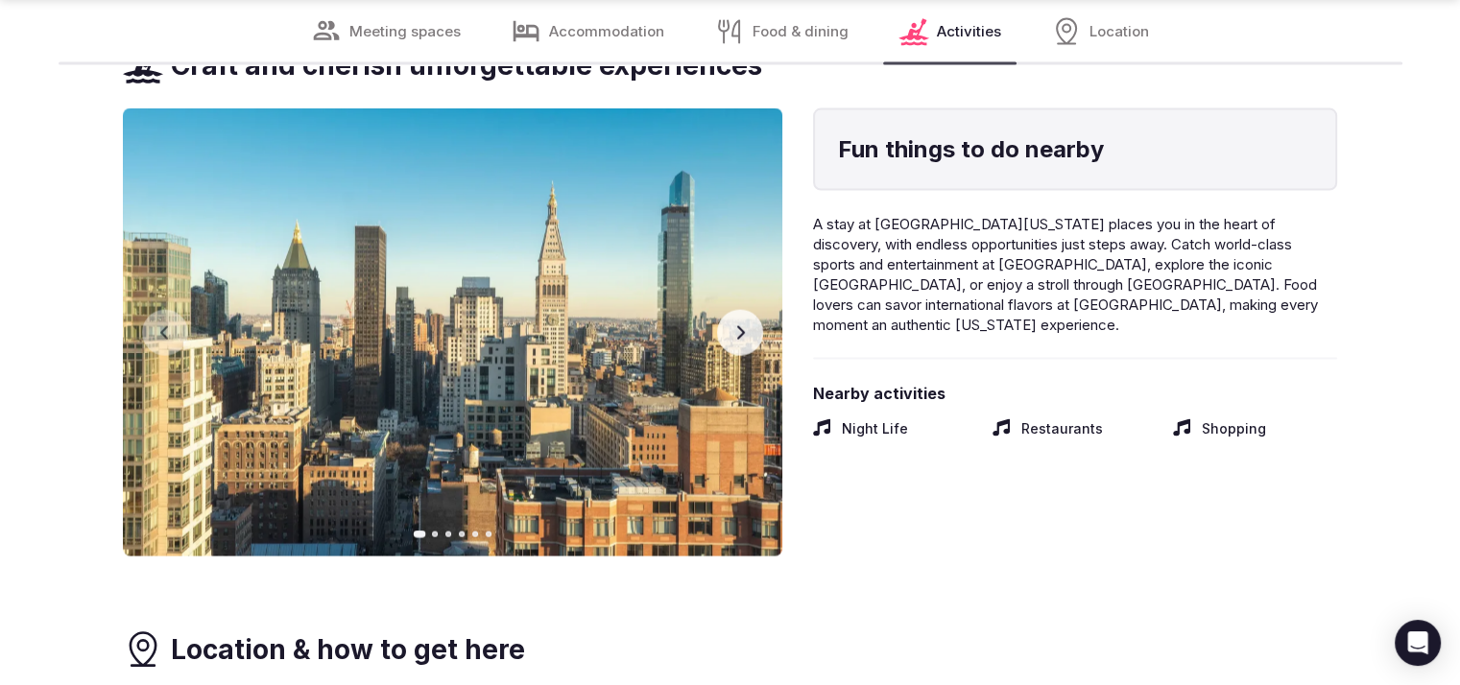
click at [727, 343] on button "Next slide" at bounding box center [740, 333] width 46 height 46
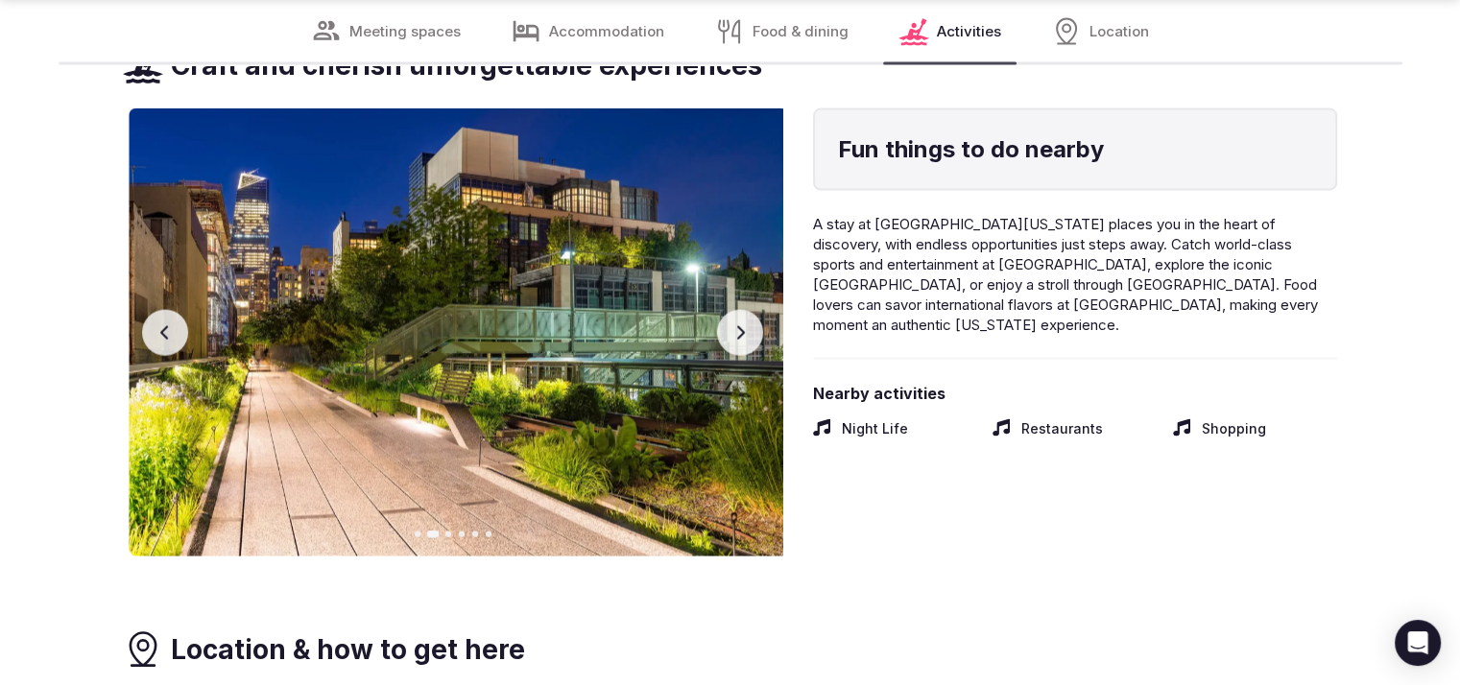
click at [727, 343] on button "Next slide" at bounding box center [740, 333] width 46 height 46
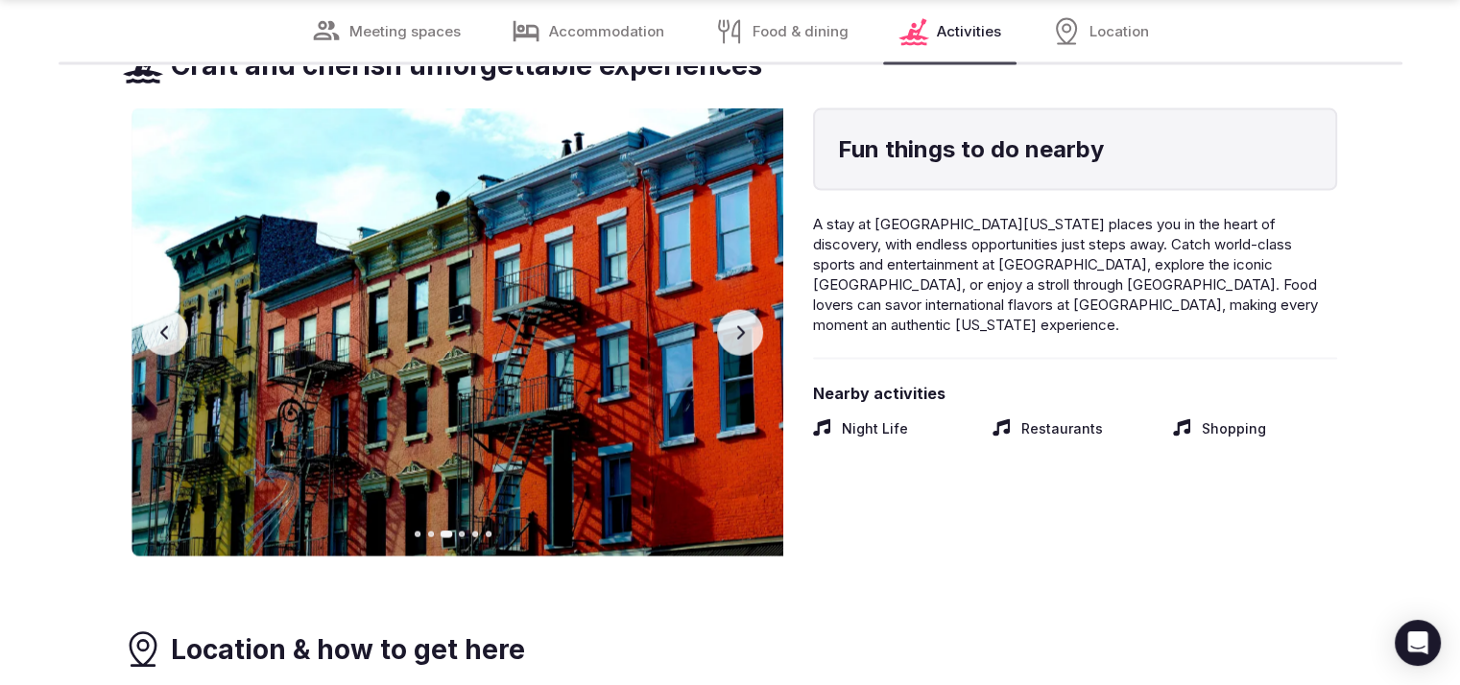
click at [727, 343] on button "Next slide" at bounding box center [740, 333] width 46 height 46
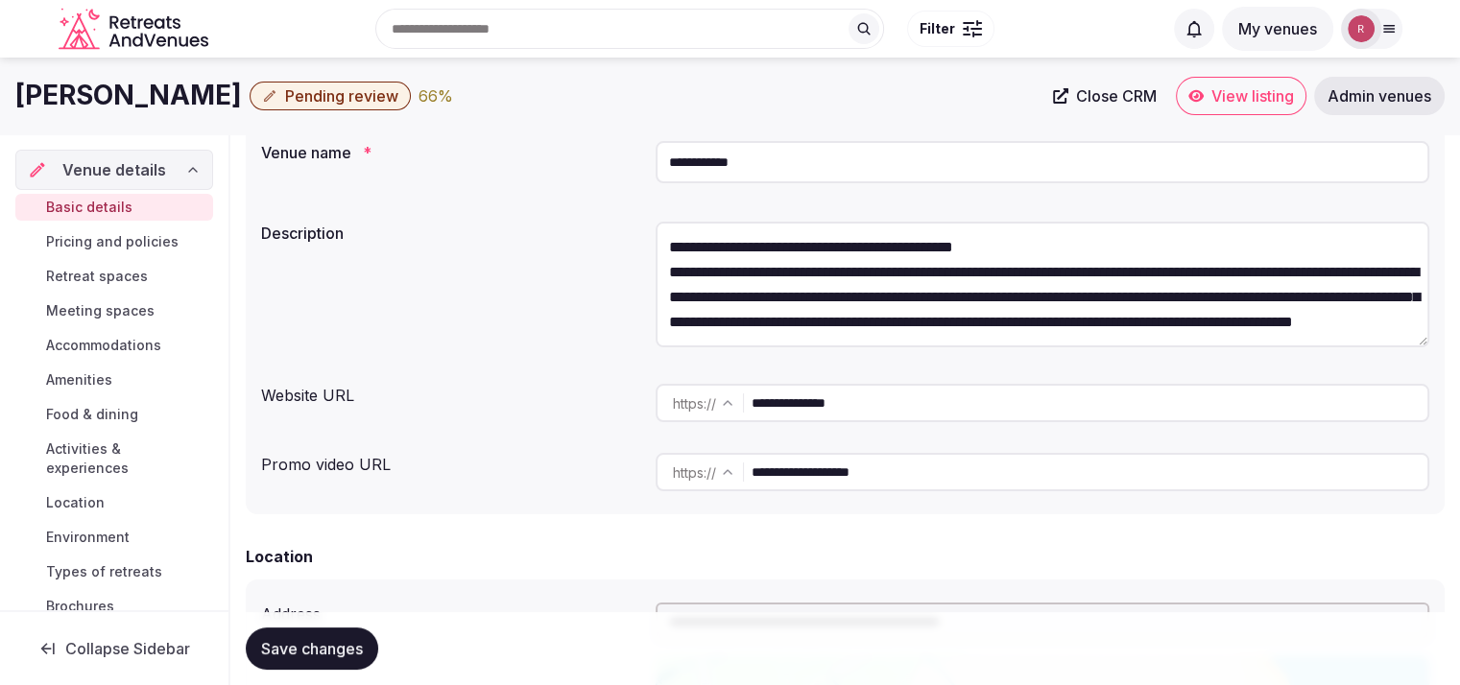
scroll to position [122, 0]
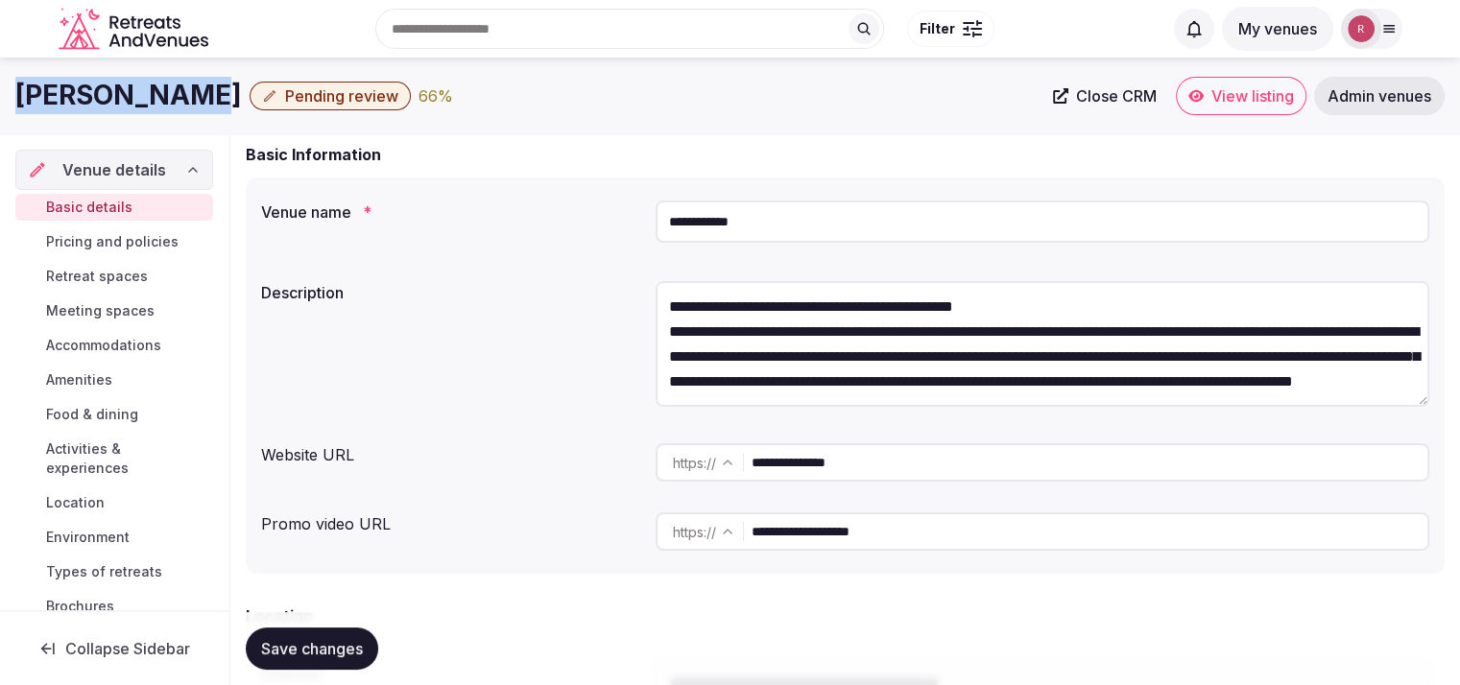
drag, startPoint x: 168, startPoint y: 88, endPoint x: 0, endPoint y: 90, distance: 168.0
click at [0, 90] on div "Suniai Oliva Pending review 66 % Close CRM View listing Admin venues" at bounding box center [730, 96] width 1460 height 38
copy h1 "Suniai Oliva"
click at [1247, 100] on span "View listing" at bounding box center [1253, 95] width 83 height 19
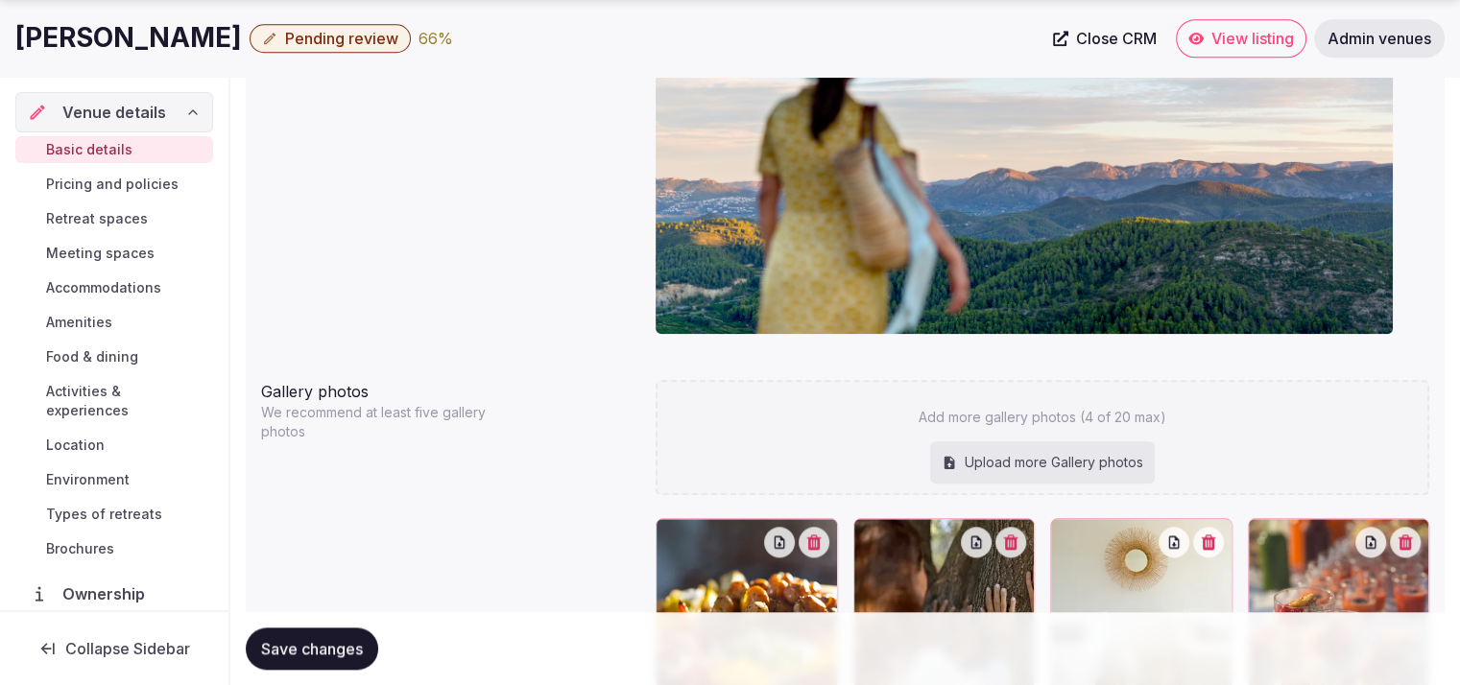
scroll to position [161, 0]
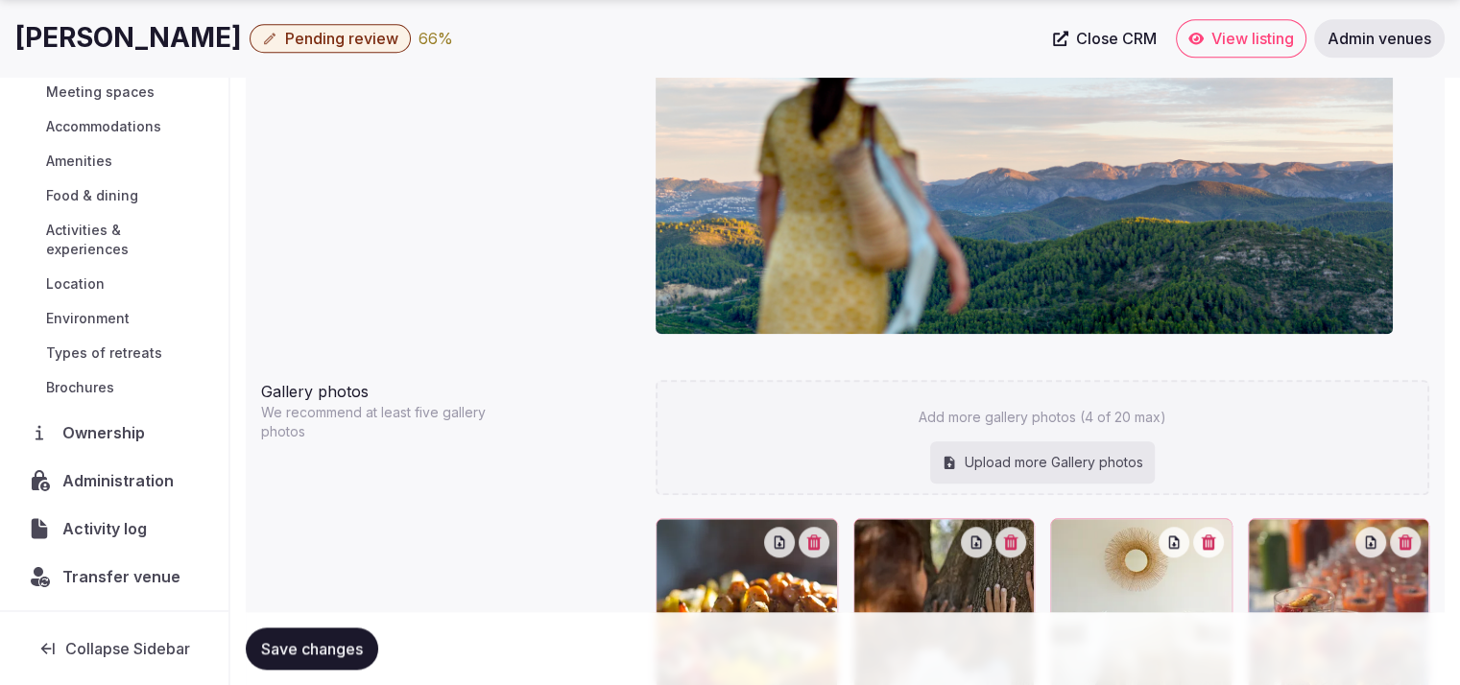
click at [112, 471] on span "Administration" at bounding box center [121, 480] width 119 height 23
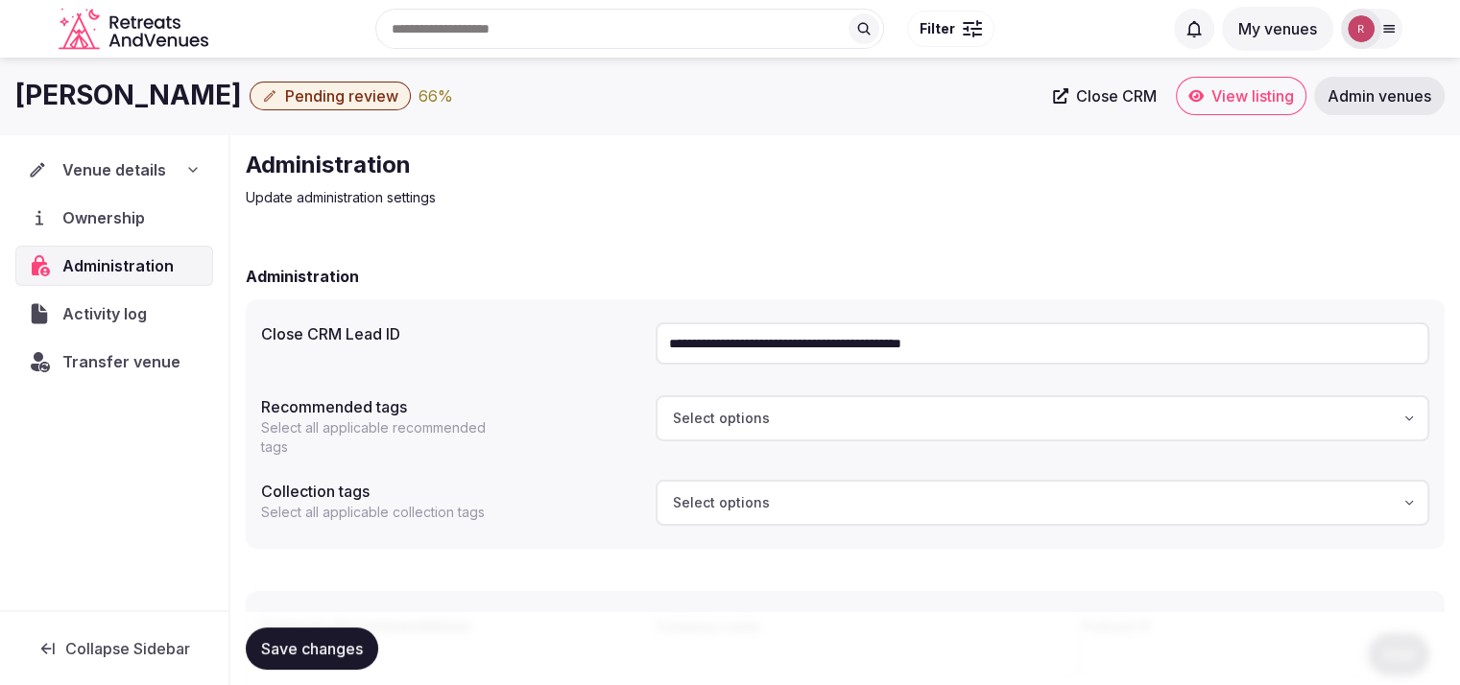
drag, startPoint x: 1078, startPoint y: 341, endPoint x: 624, endPoint y: 310, distance: 455.1
click at [624, 310] on div "**********" at bounding box center [845, 425] width 1199 height 250
drag, startPoint x: 169, startPoint y: 96, endPoint x: 12, endPoint y: 88, distance: 157.6
click at [12, 88] on div "Suniai Oliva Pending review 66 % Close CRM View listing Admin venues" at bounding box center [730, 96] width 1460 height 38
copy h1 "Suniai Oliva"
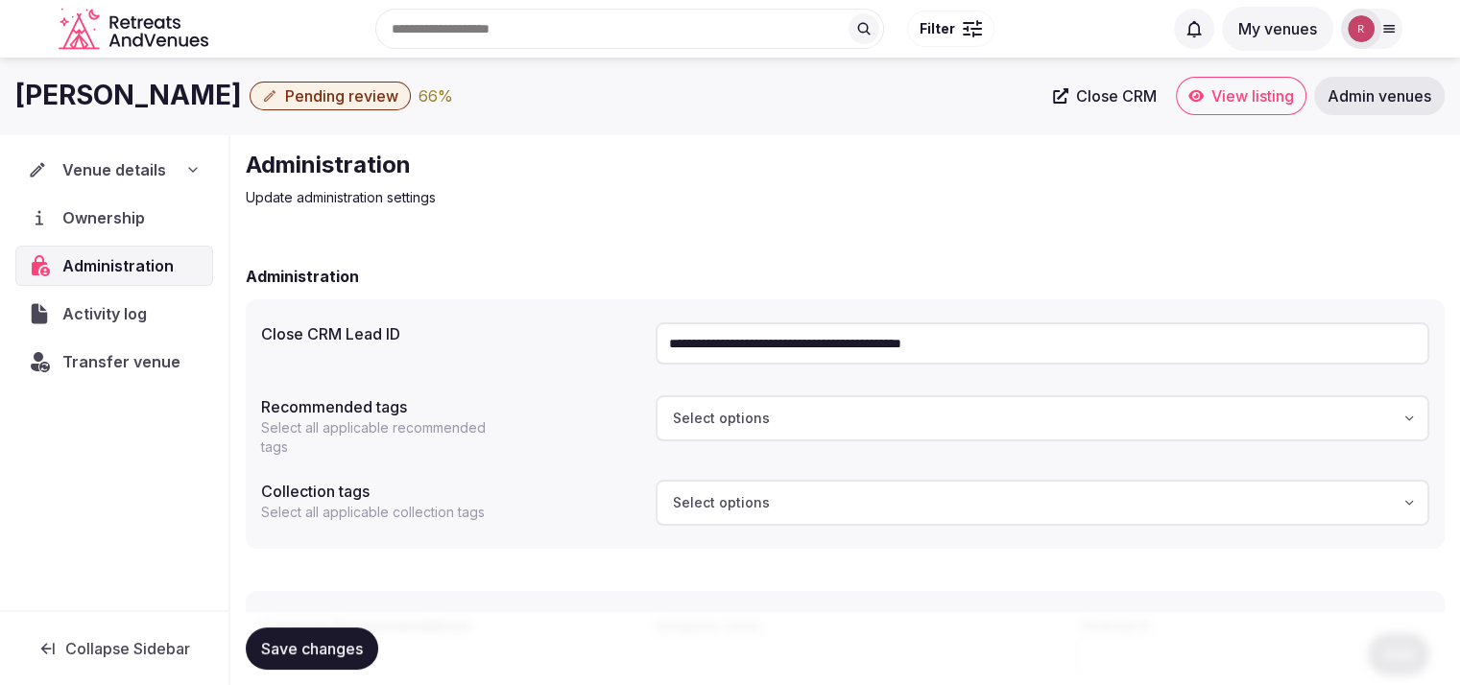
click at [908, 345] on input "**********" at bounding box center [1043, 344] width 774 height 42
click at [99, 217] on span "Ownership" at bounding box center [107, 217] width 90 height 23
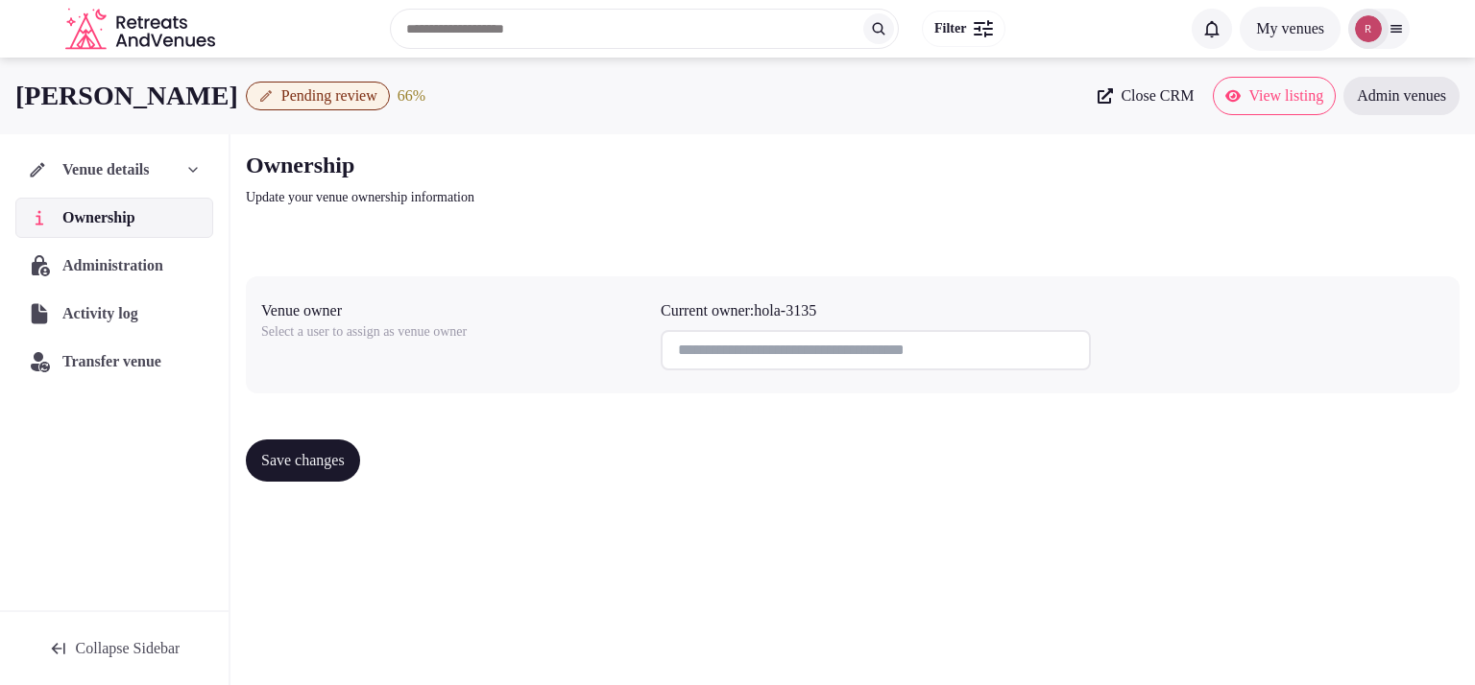
click at [1225, 97] on icon at bounding box center [1232, 96] width 15 height 12
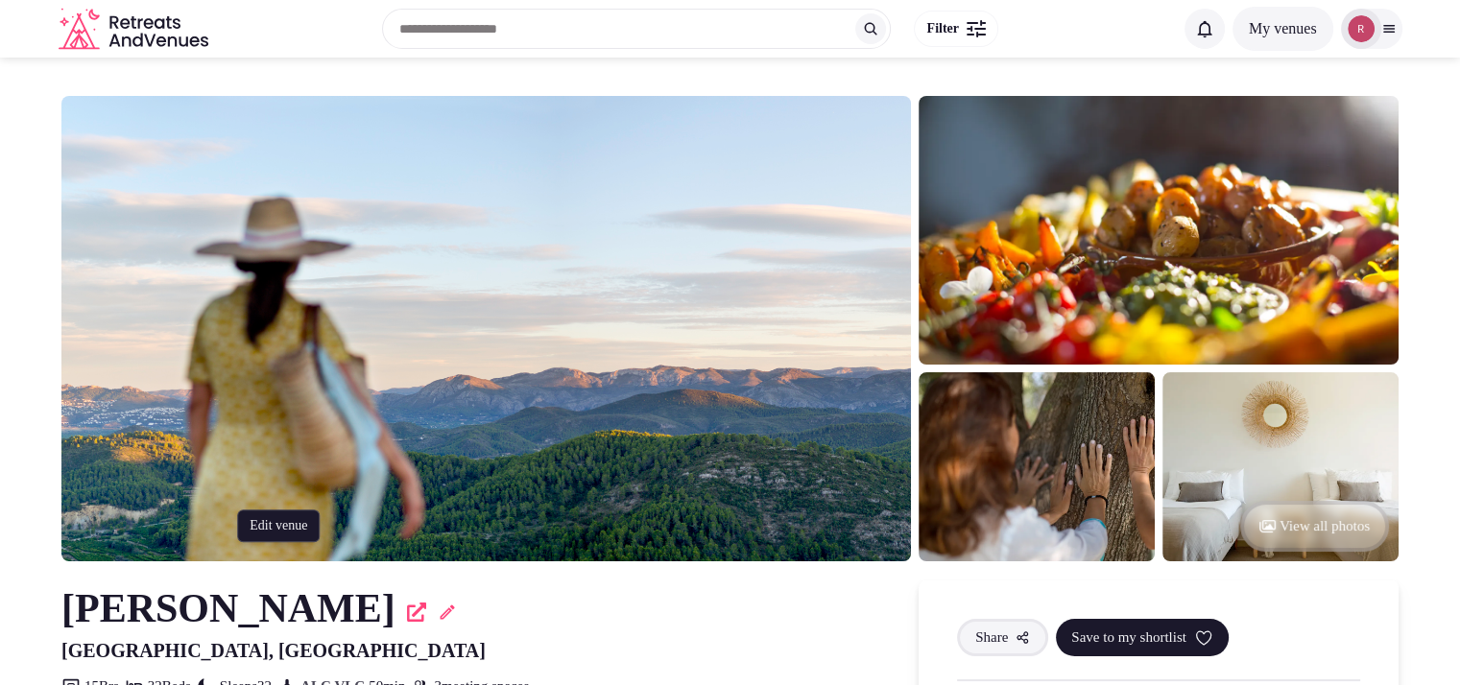
click at [440, 617] on icon at bounding box center [447, 612] width 14 height 14
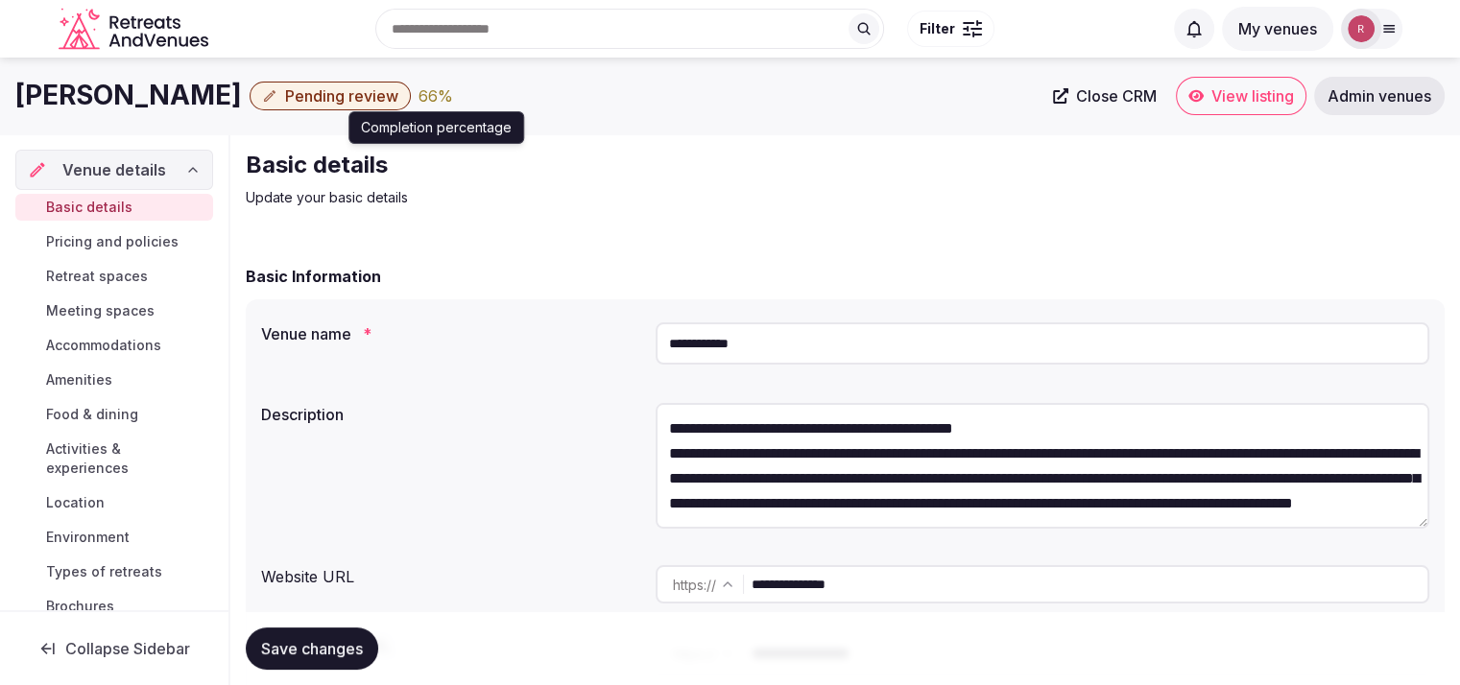
click at [419, 95] on div "66 %" at bounding box center [436, 95] width 35 height 23
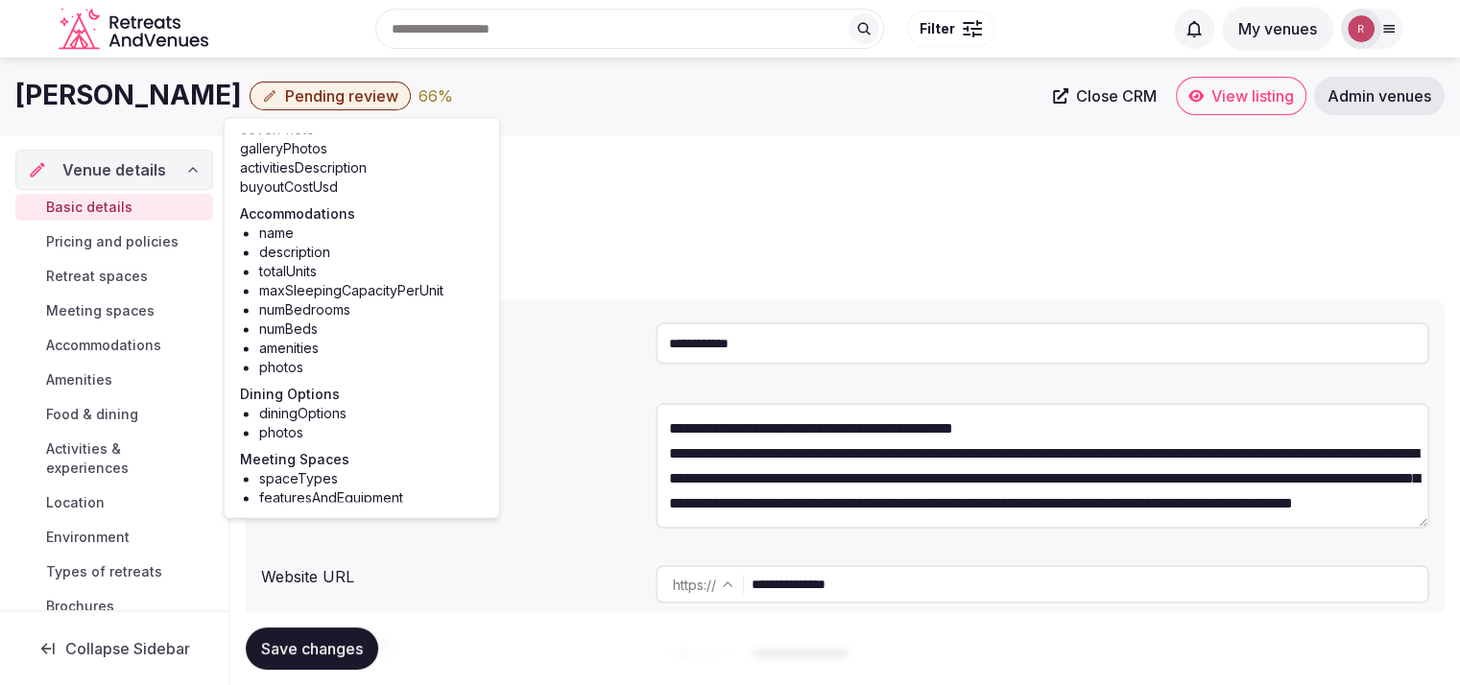
scroll to position [27, 0]
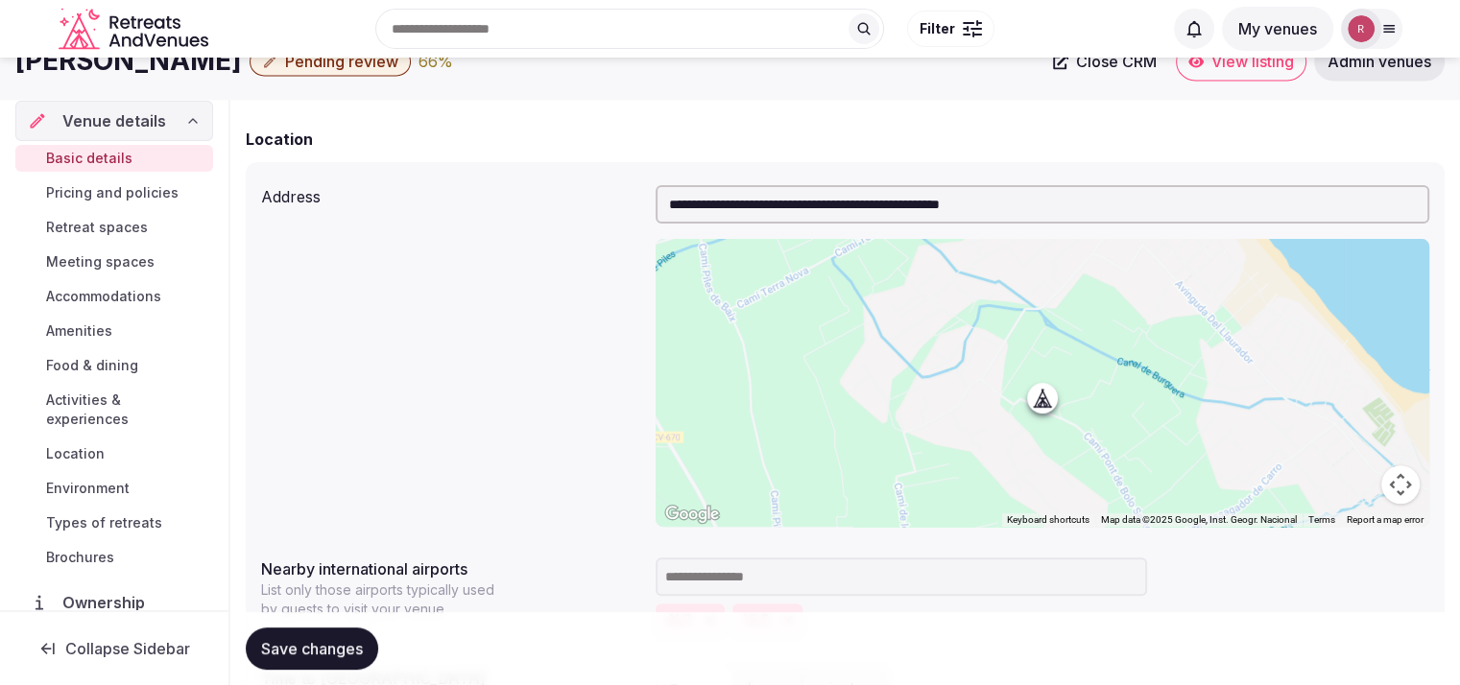
scroll to position [0, 0]
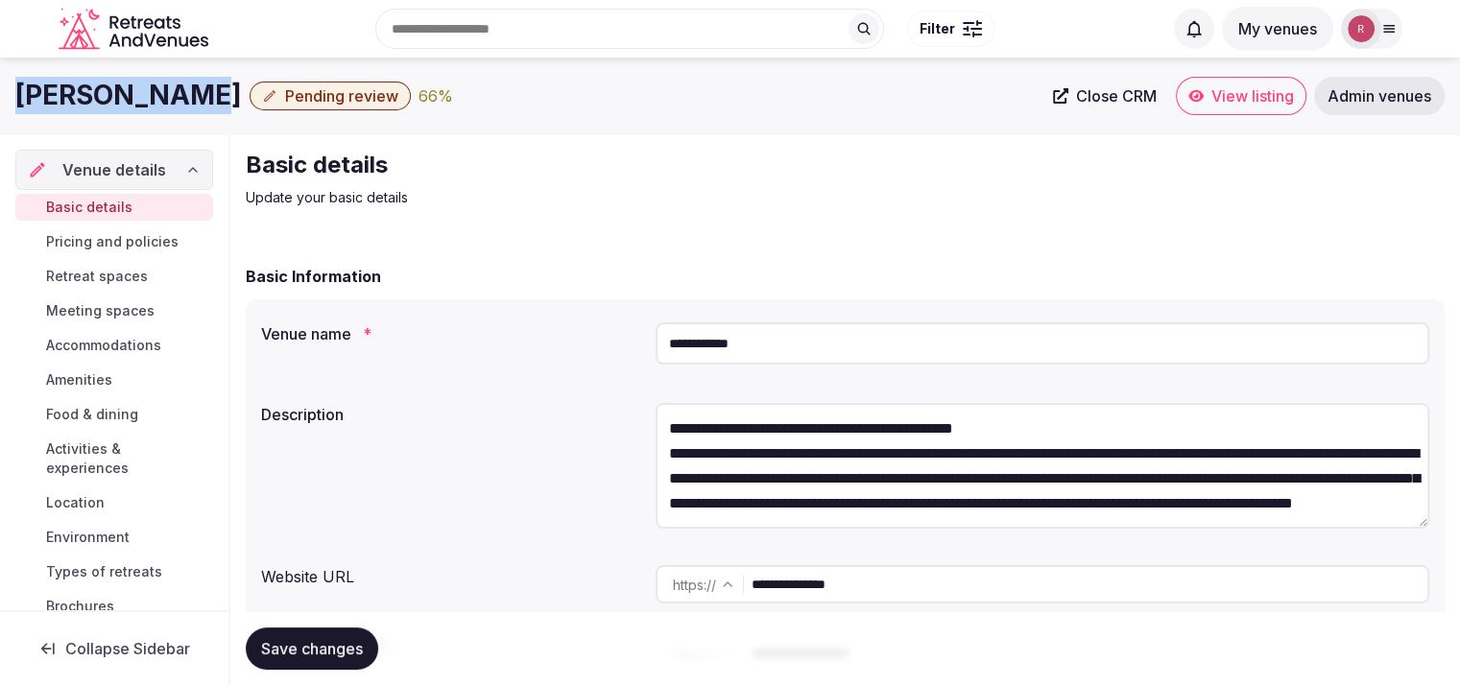
drag, startPoint x: 166, startPoint y: 95, endPoint x: 17, endPoint y: 109, distance: 149.5
click at [17, 109] on h1 "[PERSON_NAME]" at bounding box center [128, 95] width 227 height 37
copy h1 "[PERSON_NAME]"
drag, startPoint x: 854, startPoint y: 584, endPoint x: 710, endPoint y: 593, distance: 144.3
click at [710, 593] on div "**********" at bounding box center [1043, 584] width 774 height 38
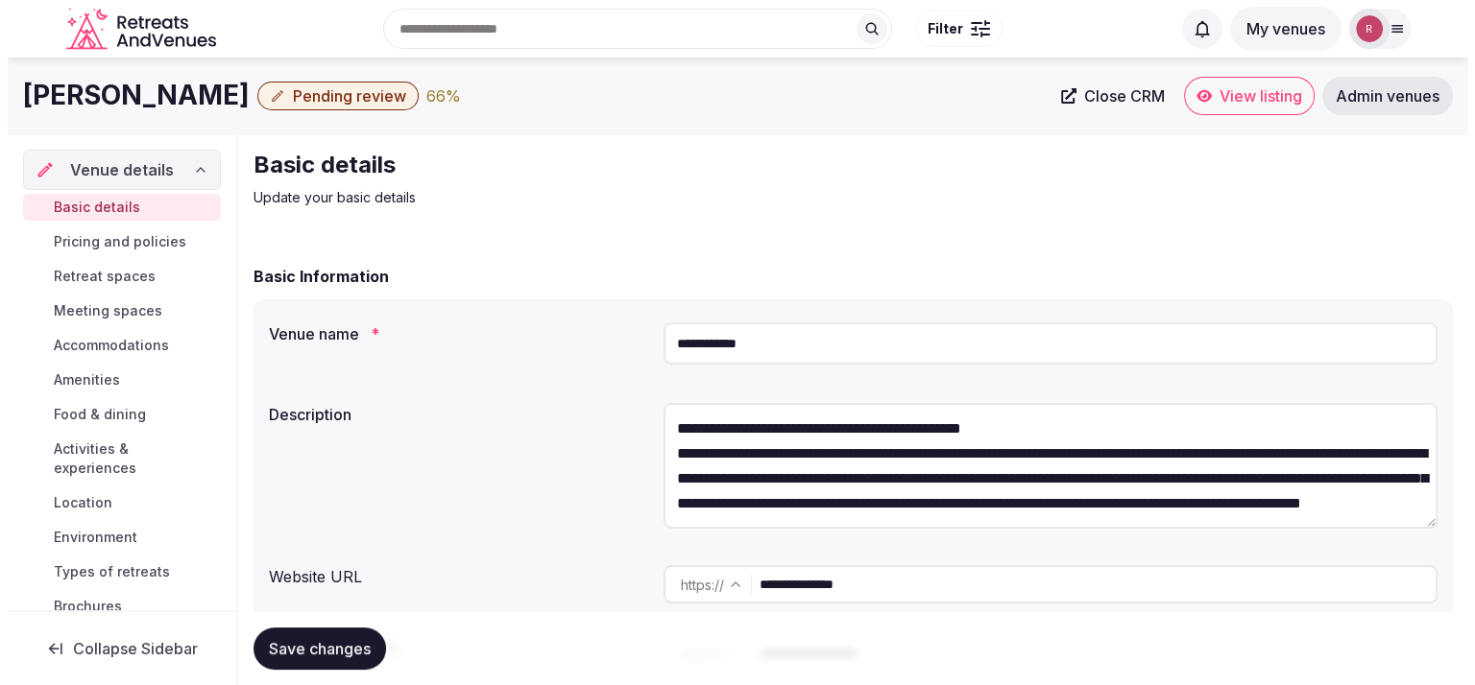
scroll to position [219, 0]
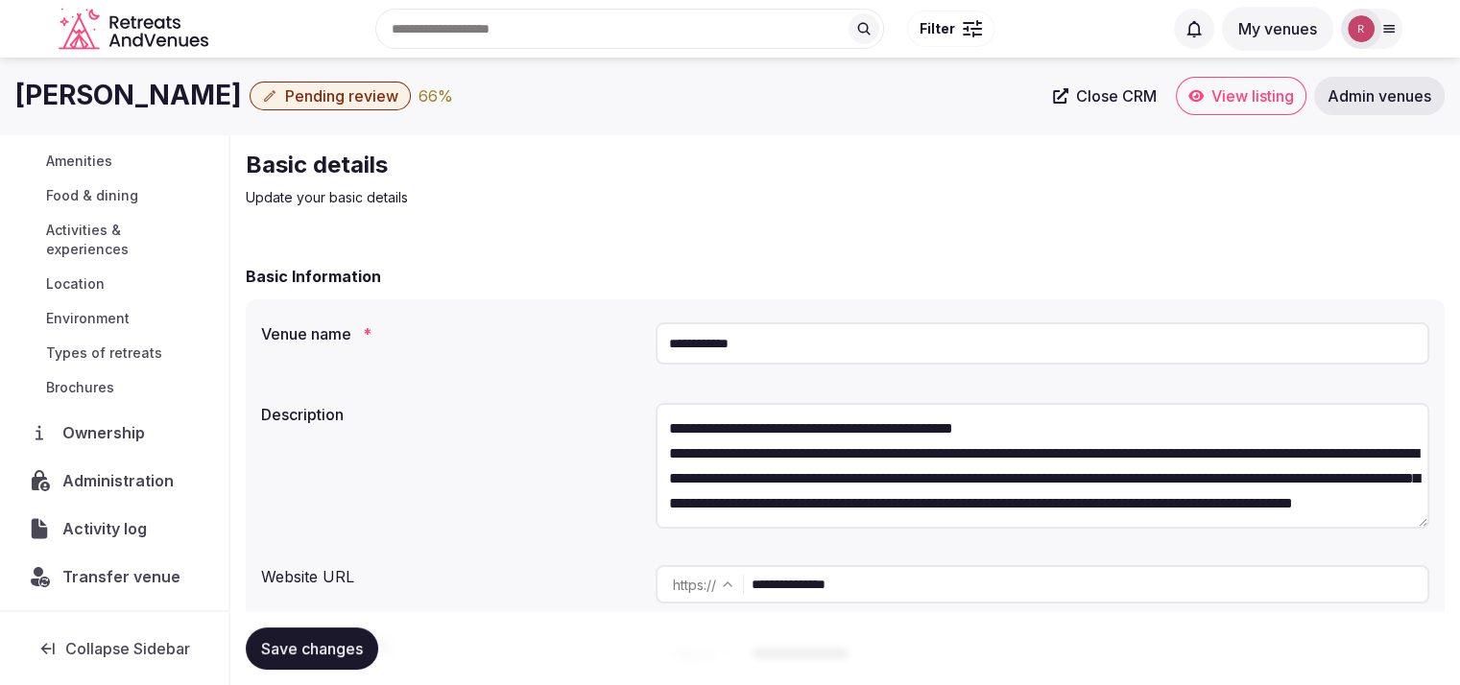
click at [102, 477] on span "Administration" at bounding box center [121, 480] width 119 height 23
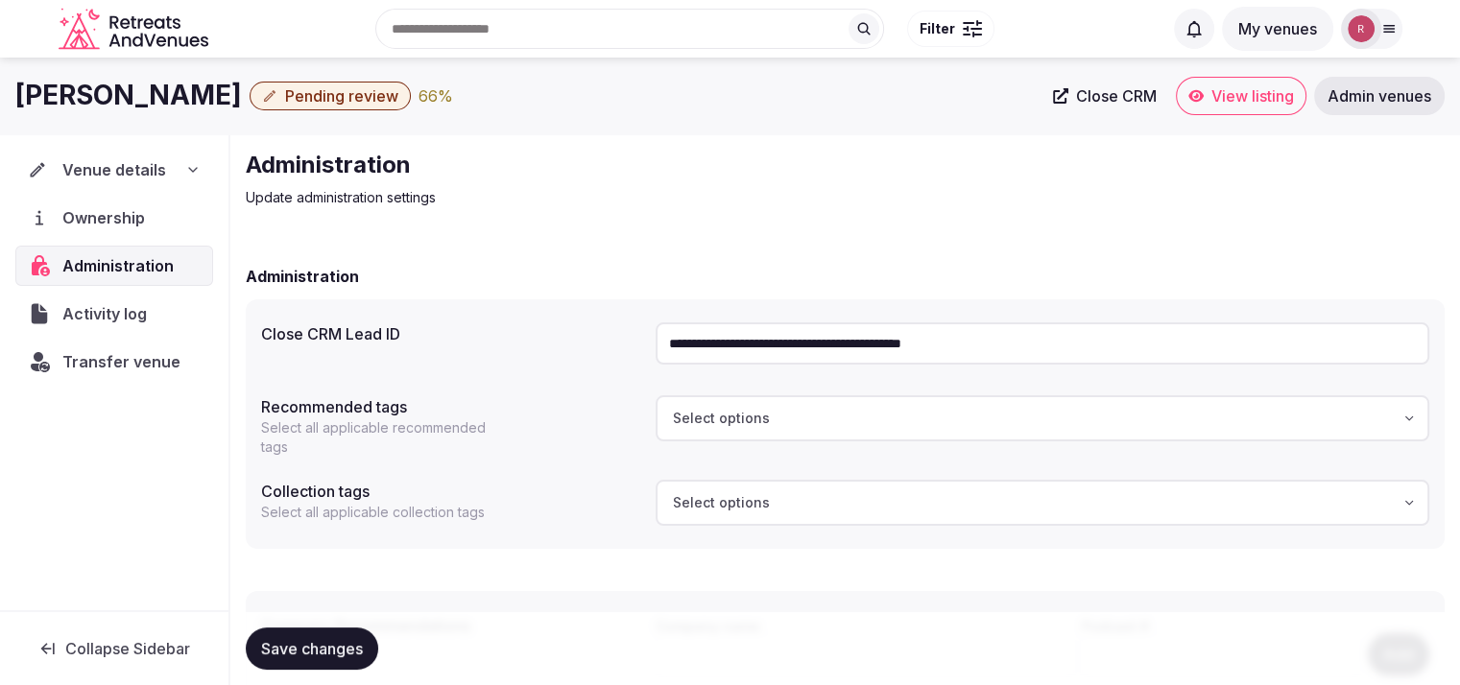
click at [758, 345] on input "**********" at bounding box center [1043, 344] width 774 height 42
click at [962, 186] on div "Administration Update administration settings" at bounding box center [845, 179] width 1199 height 58
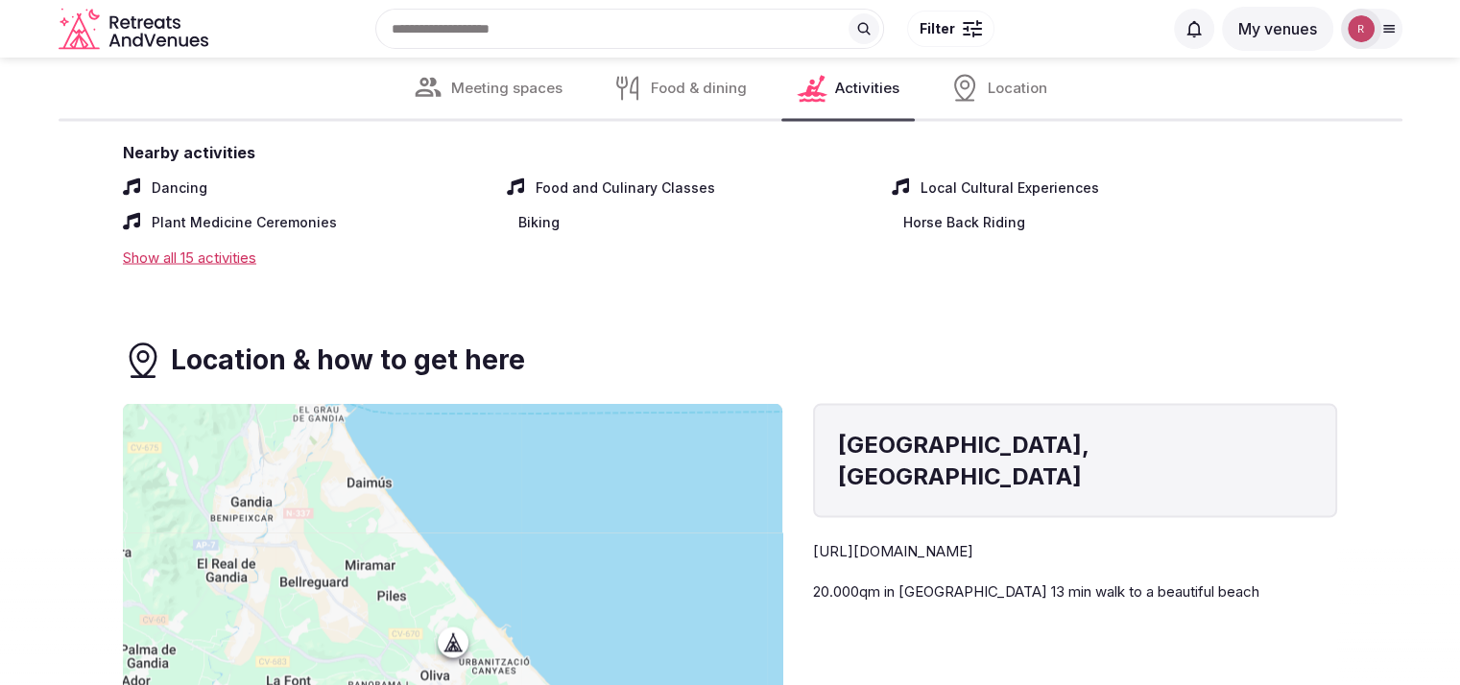
scroll to position [2354, 0]
